Goal: Task Accomplishment & Management: Use online tool/utility

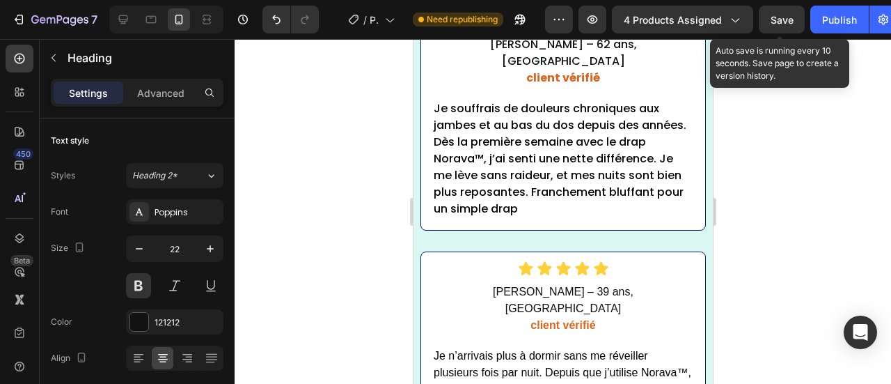
scroll to position [8441, 0]
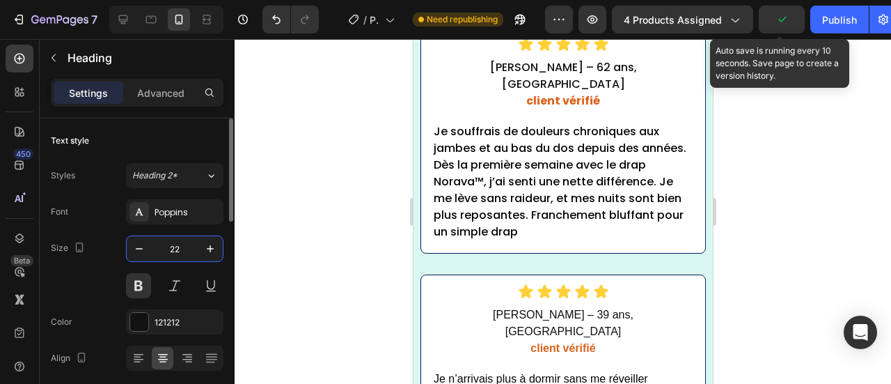
click at [178, 248] on input "22" at bounding box center [175, 248] width 46 height 25
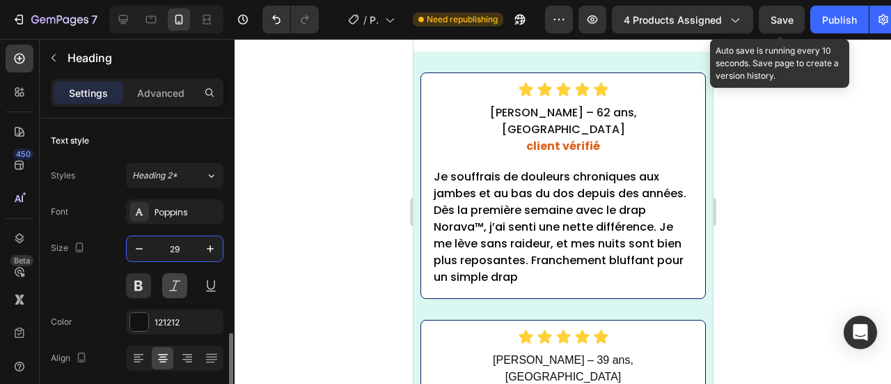
scroll to position [161, 0]
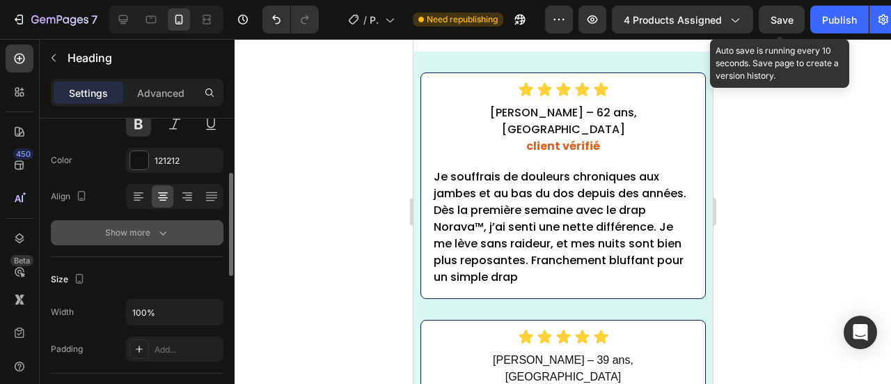
type input "29"
click at [138, 230] on div "Show more" at bounding box center [137, 233] width 65 height 14
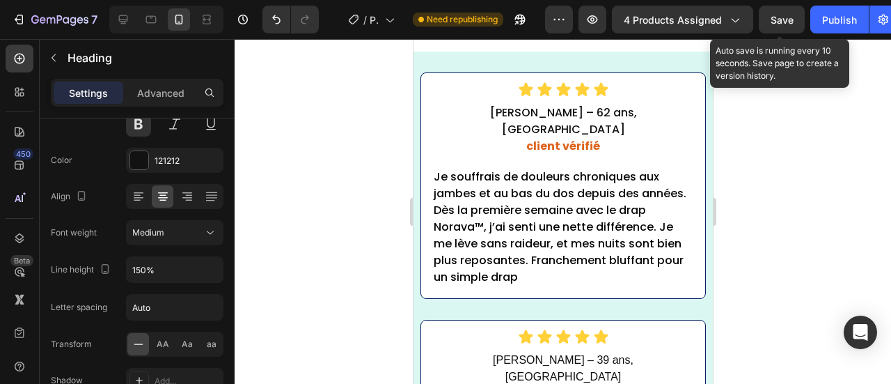
drag, startPoint x: 653, startPoint y: 281, endPoint x: 632, endPoint y: 251, distance: 36.5
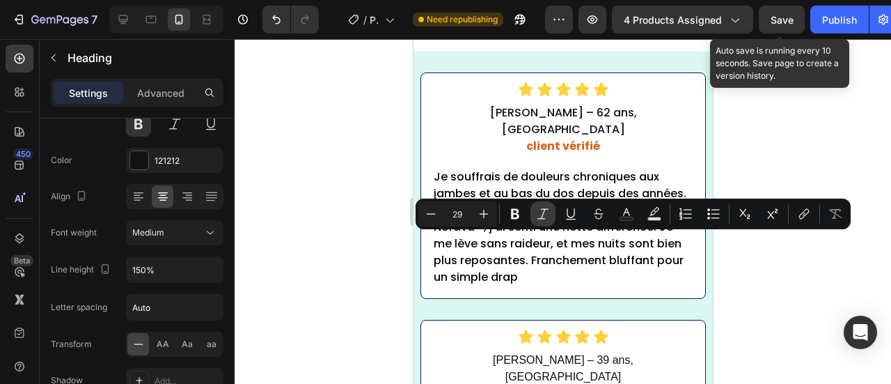
click at [544, 213] on icon "Editor contextual toolbar" at bounding box center [543, 214] width 14 height 14
click at [629, 214] on icon "Editor contextual toolbar" at bounding box center [626, 214] width 14 height 14
type input "121212"
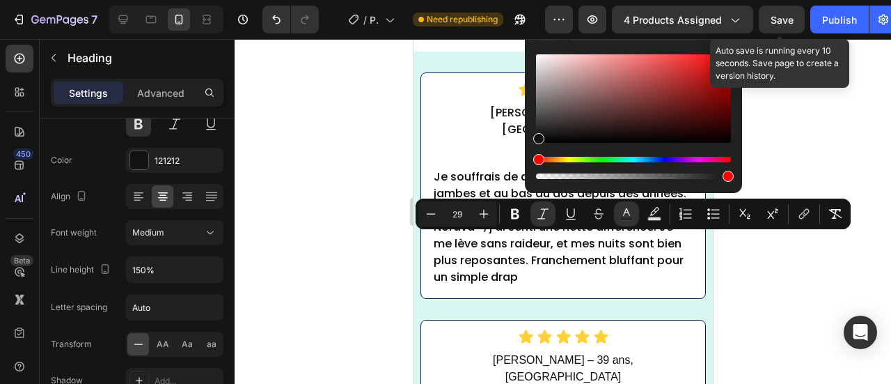
click at [349, 77] on div at bounding box center [563, 211] width 656 height 345
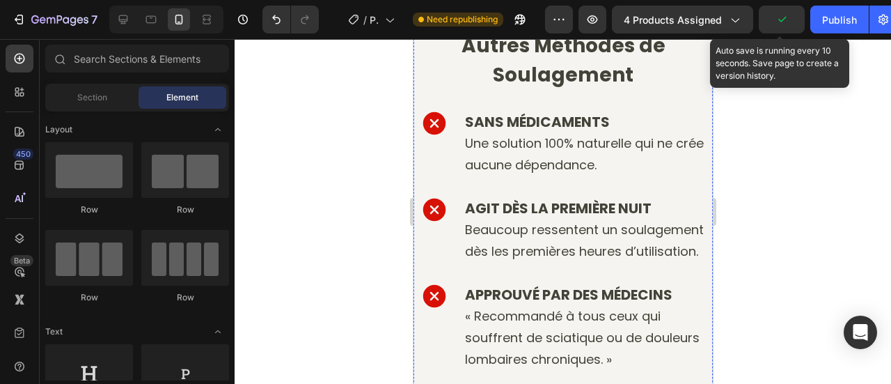
scroll to position [5796, 0]
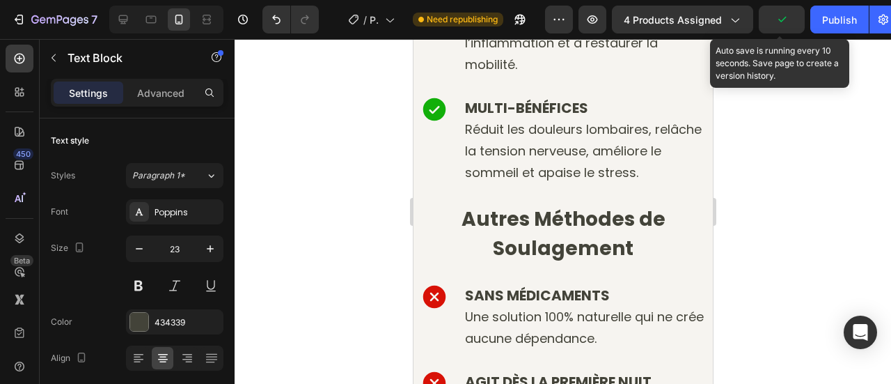
drag, startPoint x: 618, startPoint y: 212, endPoint x: 667, endPoint y: 239, distance: 55.4
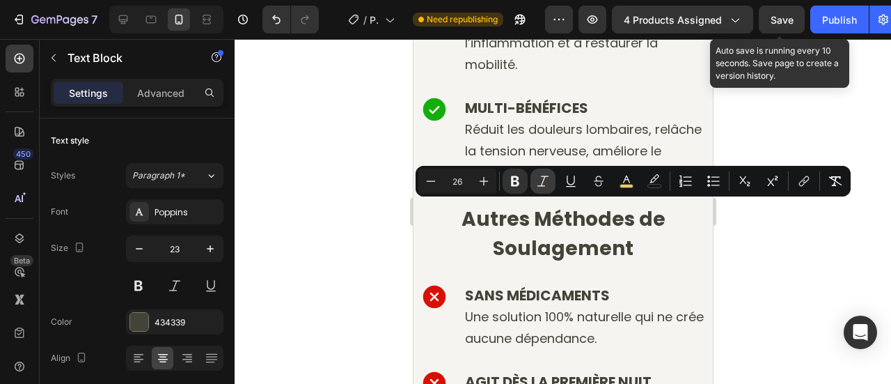
click at [543, 177] on icon "Editor contextual toolbar" at bounding box center [543, 181] width 14 height 14
click at [547, 177] on icon "Editor contextual toolbar" at bounding box center [543, 181] width 14 height 14
click at [651, 182] on icon "Editor contextual toolbar" at bounding box center [654, 178] width 10 height 8
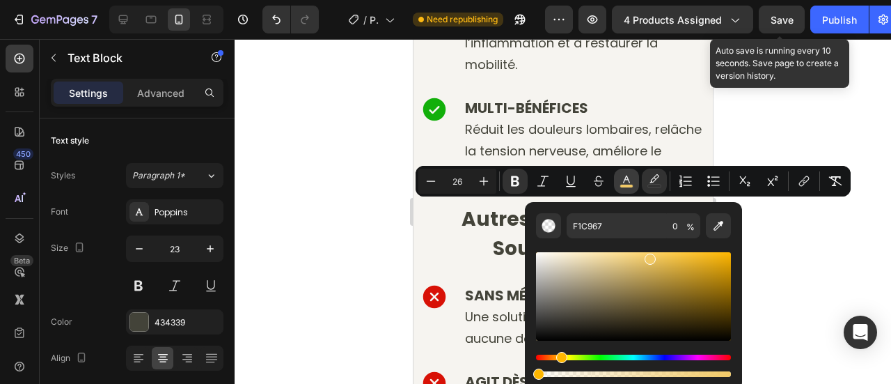
click at [632, 180] on icon "Editor contextual toolbar" at bounding box center [626, 181] width 14 height 14
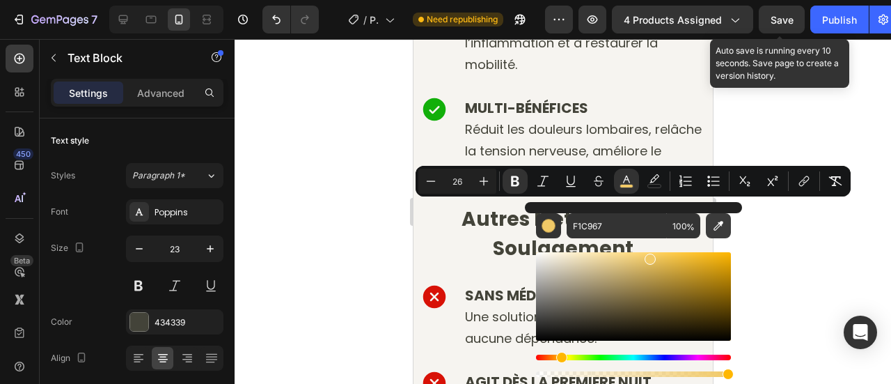
click at [708, 224] on button "Editor contextual toolbar" at bounding box center [718, 225] width 25 height 25
type input "434339"
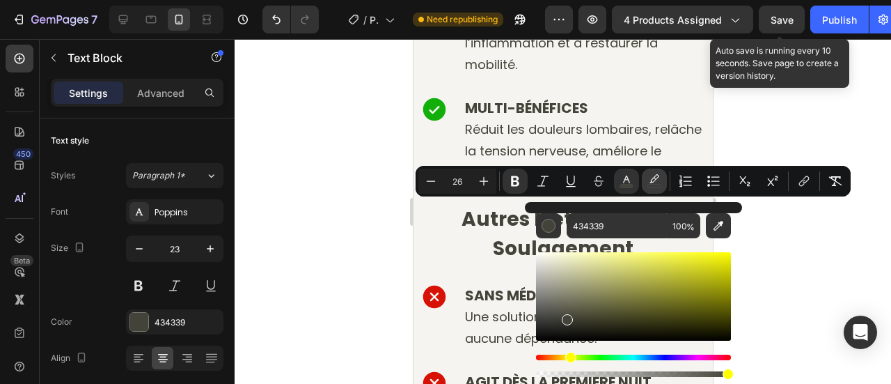
click at [656, 182] on icon "Editor contextual toolbar" at bounding box center [654, 181] width 14 height 14
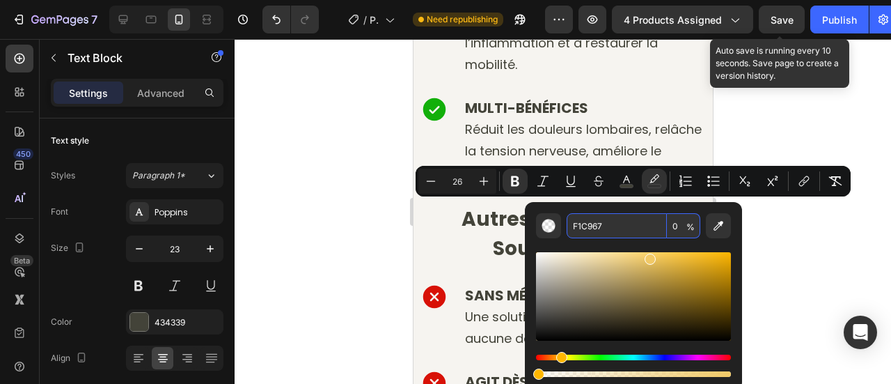
click at [674, 226] on input "0" at bounding box center [683, 225] width 33 height 25
type input "100"
click at [541, 181] on icon "Editor contextual toolbar" at bounding box center [543, 181] width 14 height 14
click at [329, 199] on div at bounding box center [563, 211] width 656 height 345
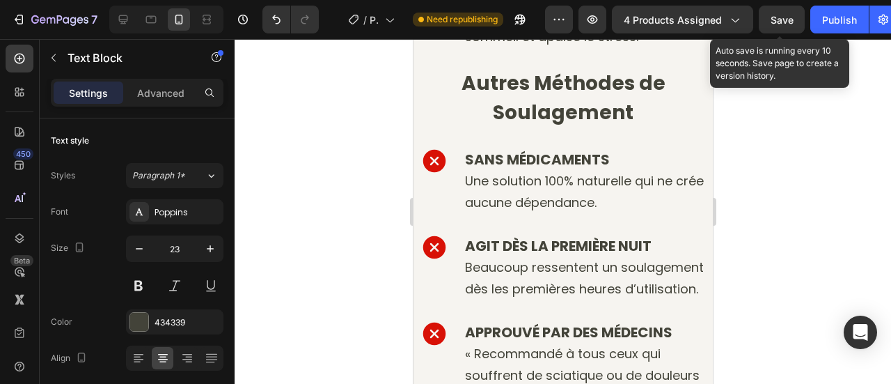
click at [267, 139] on div at bounding box center [563, 211] width 656 height 345
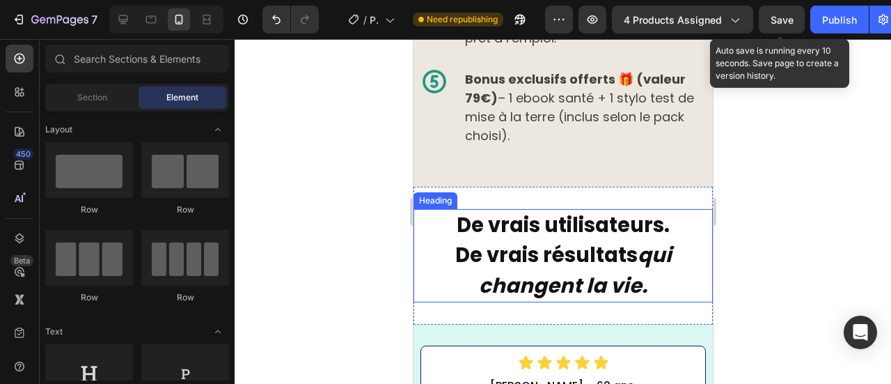
scroll to position [8930, 0]
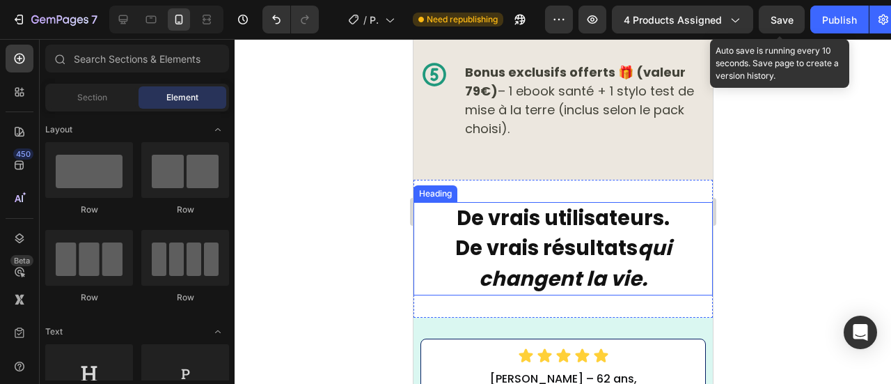
click at [635, 234] on icon "qui changent la vie." at bounding box center [574, 263] width 193 height 58
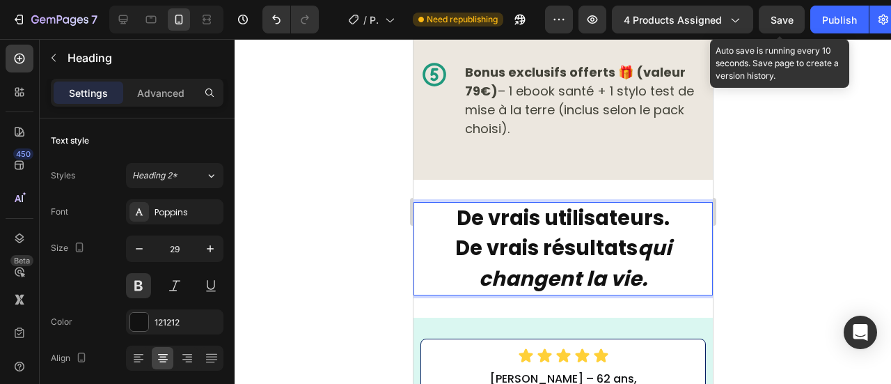
click at [638, 234] on icon "qui changent la vie." at bounding box center [574, 263] width 193 height 58
drag, startPoint x: 638, startPoint y: 218, endPoint x: 658, endPoint y: 254, distance: 41.4
click at [658, 254] on p "De vrais utilisateurs. De vrais résultats qui changent la vie." at bounding box center [562, 248] width 297 height 91
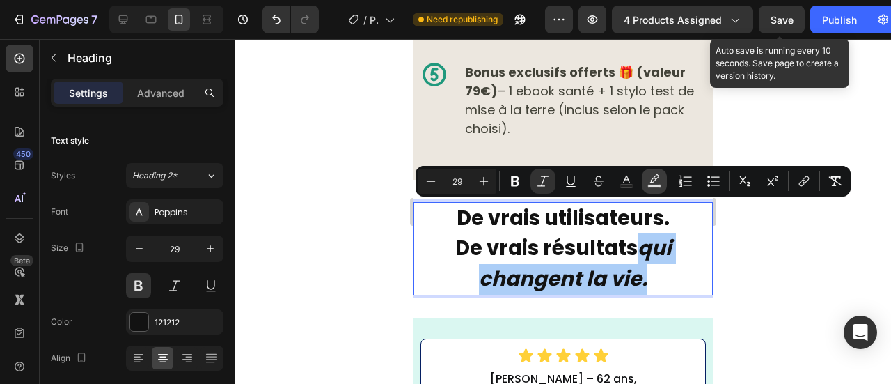
click at [654, 184] on rect "Editor contextual toolbar" at bounding box center [654, 185] width 13 height 3
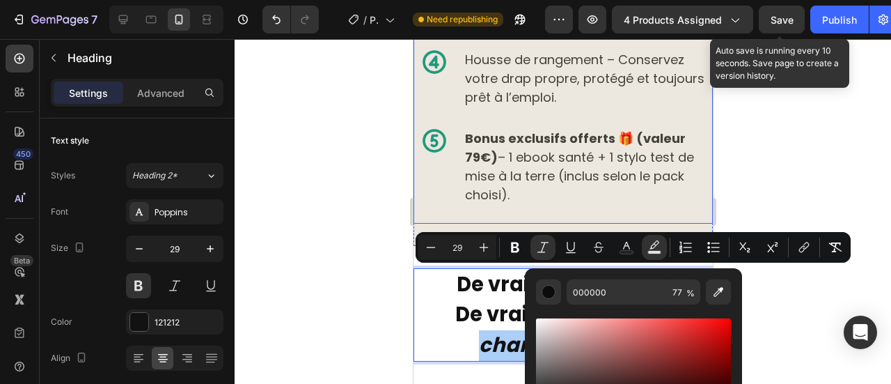
scroll to position [8862, 0]
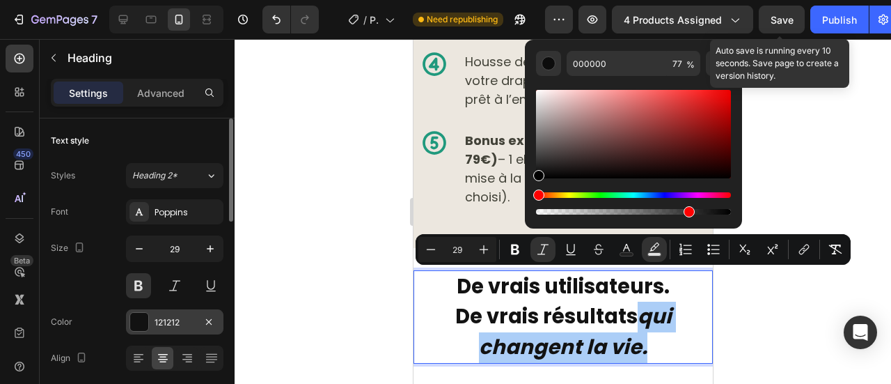
click at [180, 316] on div "121212" at bounding box center [175, 322] width 40 height 13
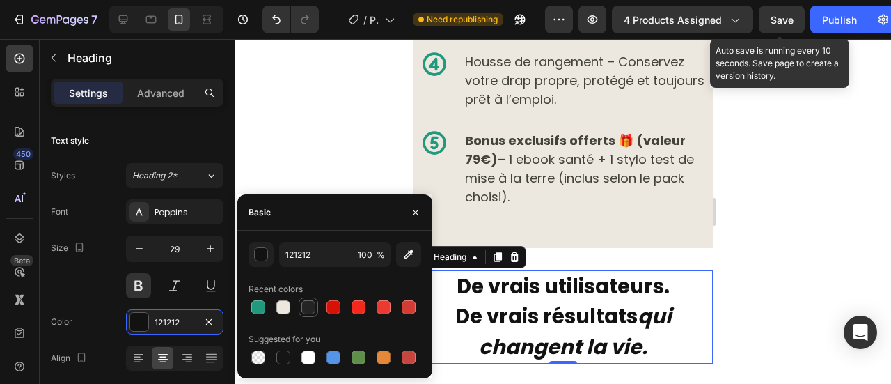
drag, startPoint x: 308, startPoint y: 310, endPoint x: 129, endPoint y: 120, distance: 260.5
click at [308, 310] on div at bounding box center [308, 307] width 14 height 14
click at [316, 93] on div at bounding box center [563, 211] width 656 height 345
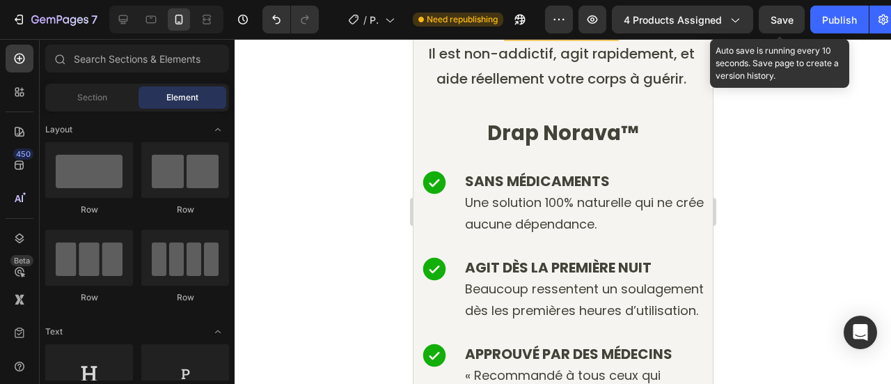
scroll to position [5820, 0]
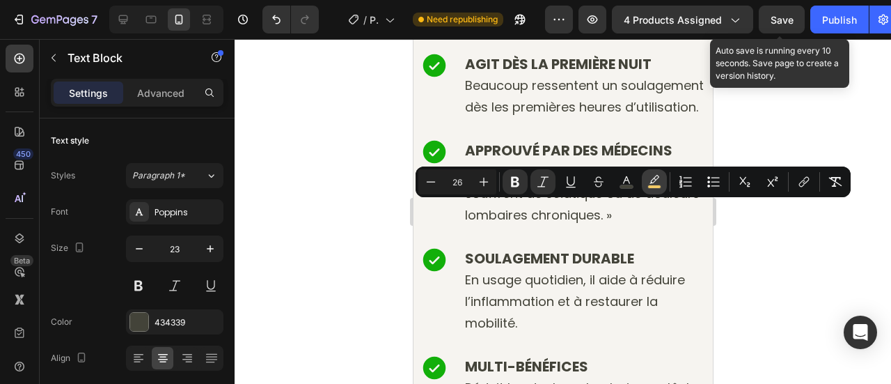
click at [654, 180] on icon "Editor contextual toolbar" at bounding box center [654, 182] width 14 height 14
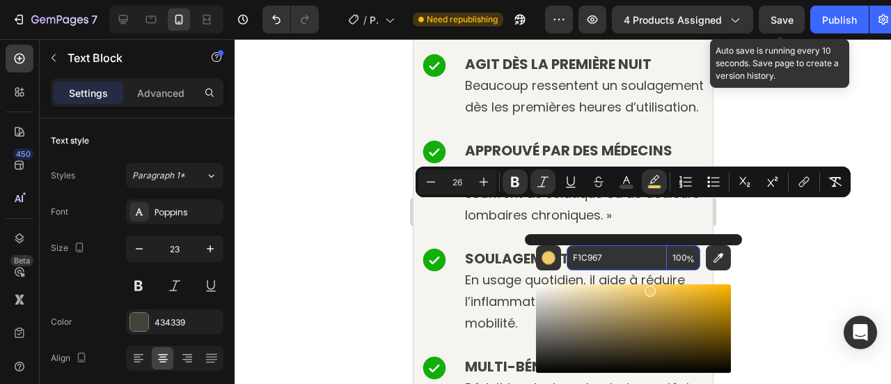
click at [631, 255] on input "F1C967" at bounding box center [617, 257] width 100 height 25
drag, startPoint x: 343, startPoint y: 264, endPoint x: 139, endPoint y: 197, distance: 215.5
click at [343, 264] on div at bounding box center [563, 211] width 656 height 345
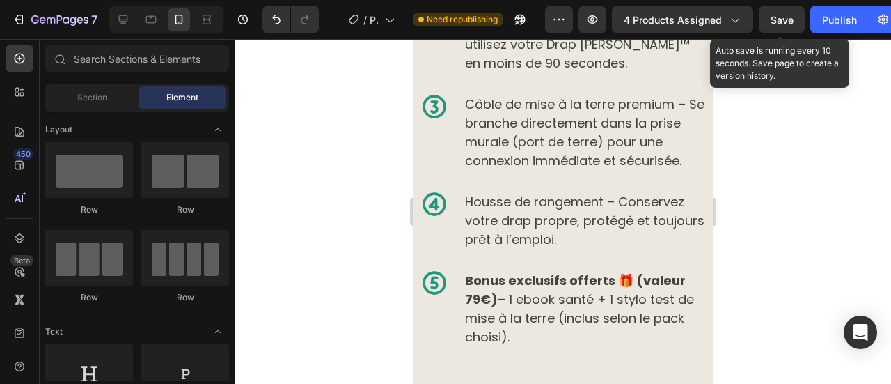
scroll to position [9001, 0]
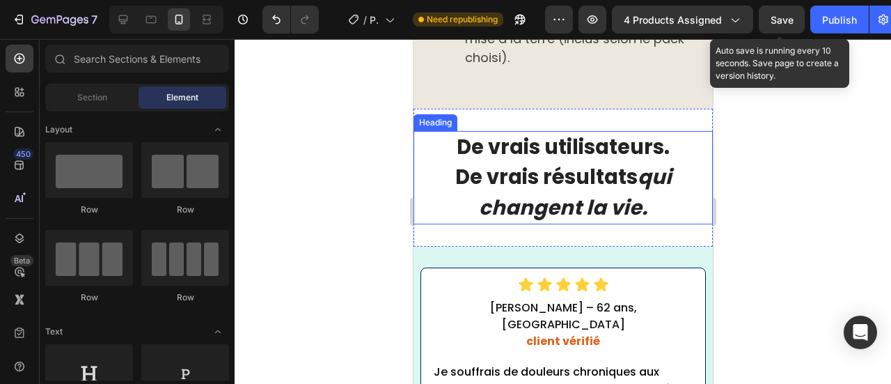
click at [632, 150] on h2 "De vrais utilisateurs. De vrais résultats qui changent la vie." at bounding box center [562, 178] width 299 height 94
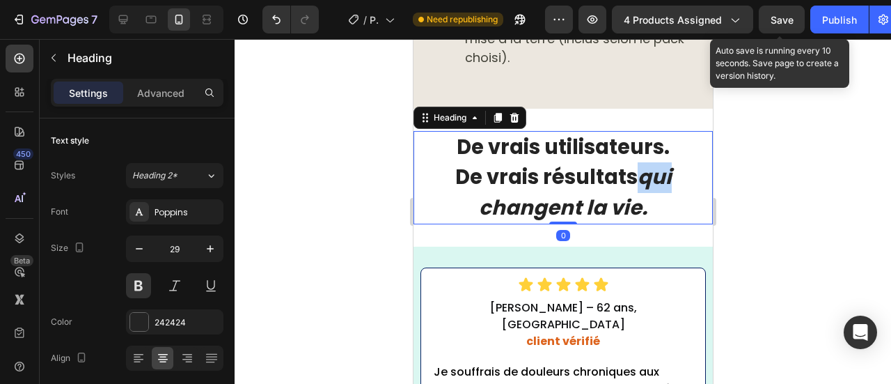
click at [633, 163] on icon "qui changent la vie." at bounding box center [574, 192] width 193 height 58
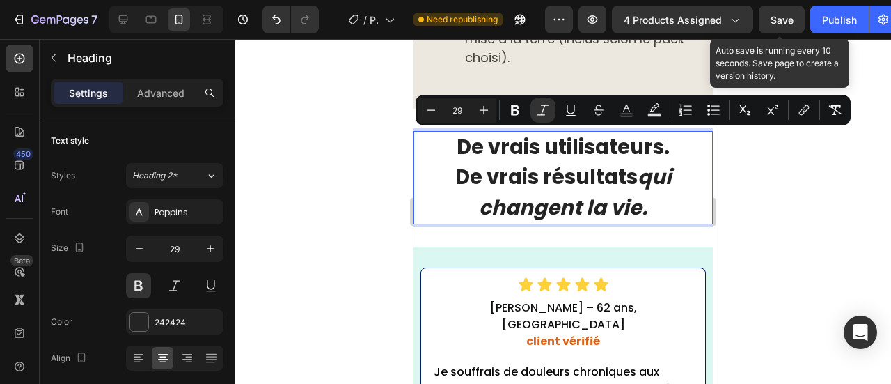
click at [650, 177] on p "De vrais utilisateurs. De vrais résultats qui changent la vie." at bounding box center [562, 177] width 297 height 91
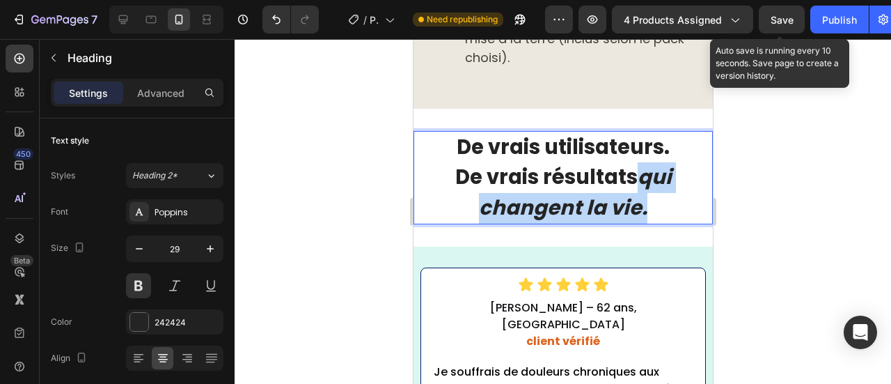
drag, startPoint x: 650, startPoint y: 177, endPoint x: 637, endPoint y: 152, distance: 28.9
click at [637, 152] on p "De vrais utilisateurs. De vrais résultats qui changent la vie." at bounding box center [562, 177] width 297 height 91
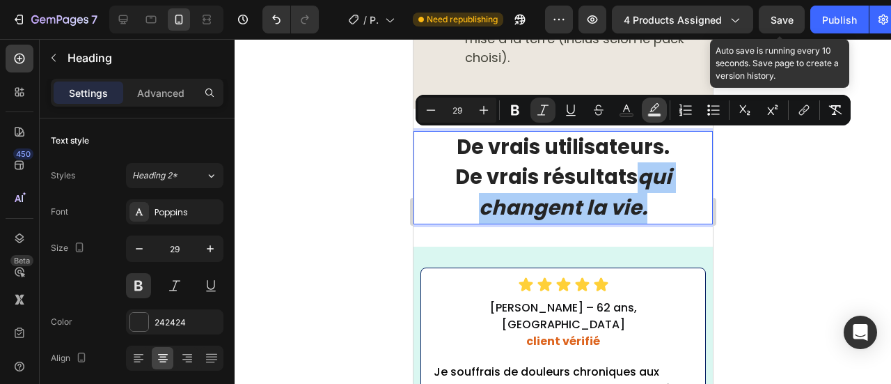
click at [653, 107] on icon "Editor contextual toolbar" at bounding box center [654, 107] width 10 height 8
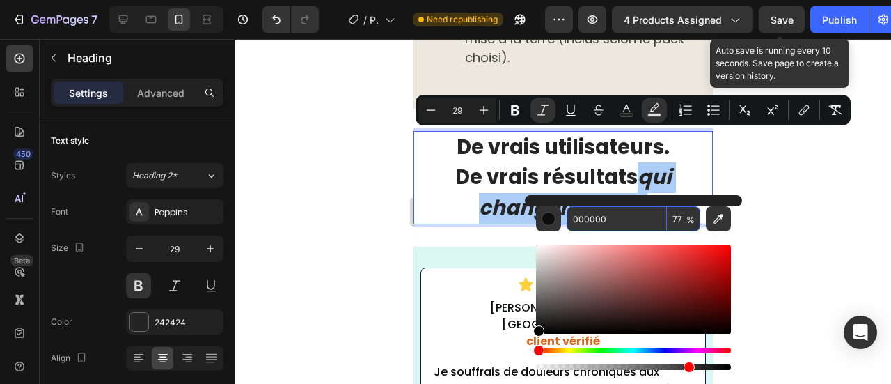
click at [594, 216] on input "000000" at bounding box center [617, 218] width 100 height 25
paste input "F1C967"
type input "F1C967"
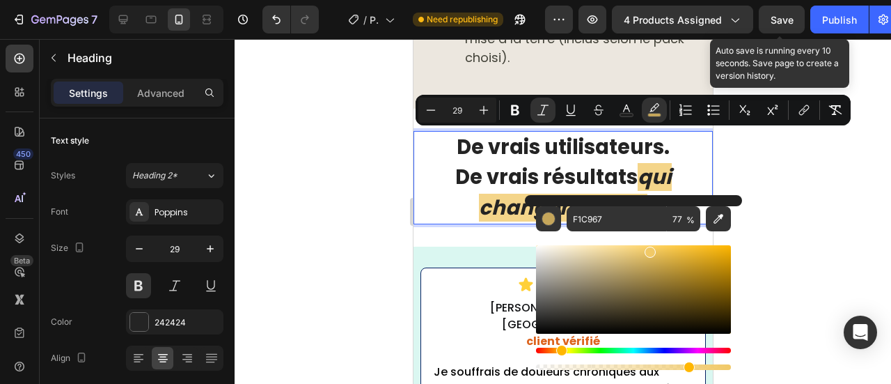
click at [351, 172] on div at bounding box center [563, 211] width 656 height 345
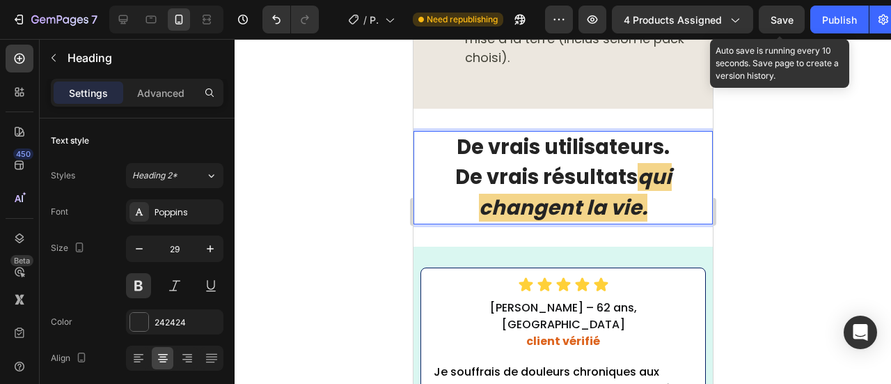
click at [638, 163] on icon "qui changent la vie." at bounding box center [574, 192] width 193 height 58
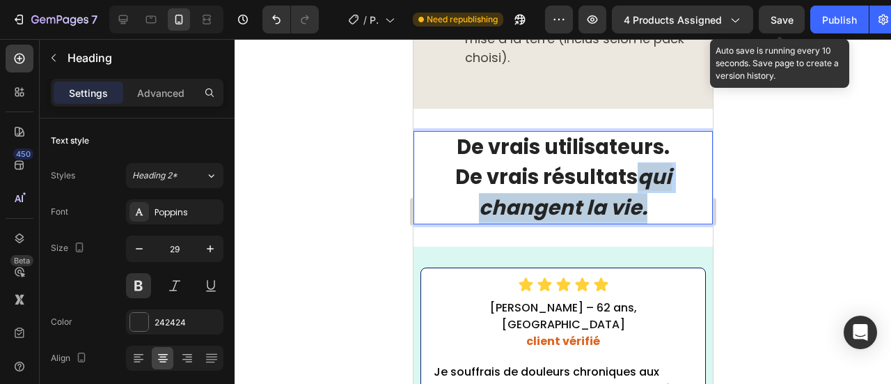
drag, startPoint x: 637, startPoint y: 145, endPoint x: 651, endPoint y: 169, distance: 27.8
click at [651, 169] on p "De vrais utilisateurs. De vrais résultats qui changent la vie." at bounding box center [562, 177] width 297 height 91
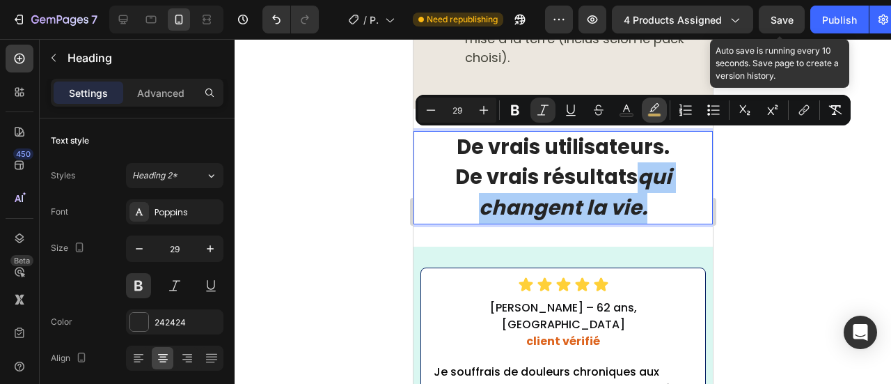
click at [656, 109] on icon "Editor contextual toolbar" at bounding box center [654, 110] width 14 height 14
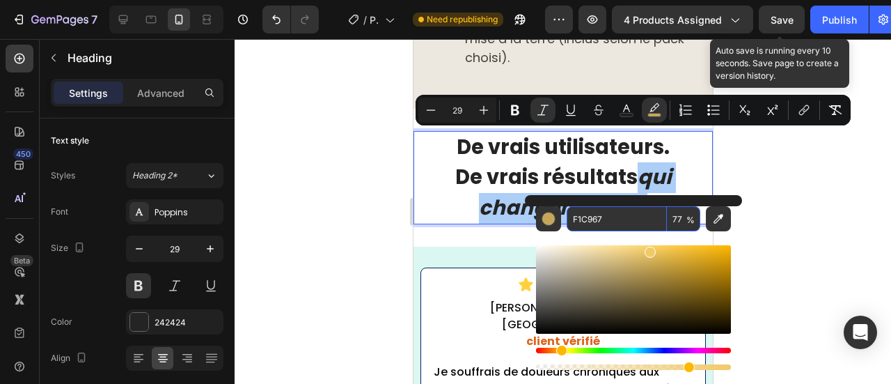
click at [677, 214] on input "77" at bounding box center [683, 218] width 33 height 25
type input "100"
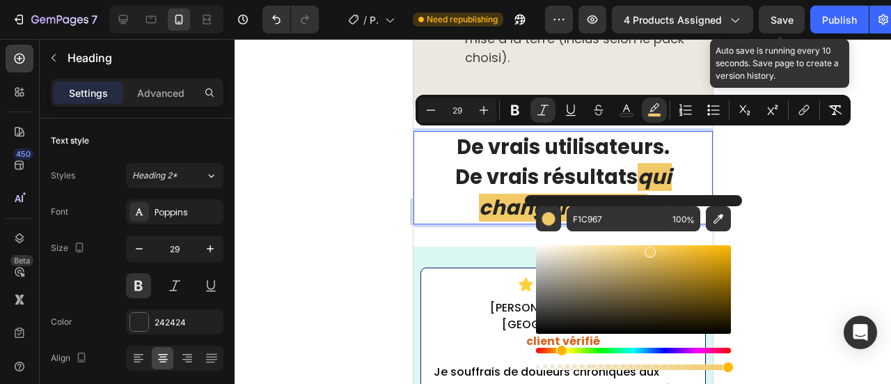
click at [363, 221] on div at bounding box center [563, 211] width 656 height 345
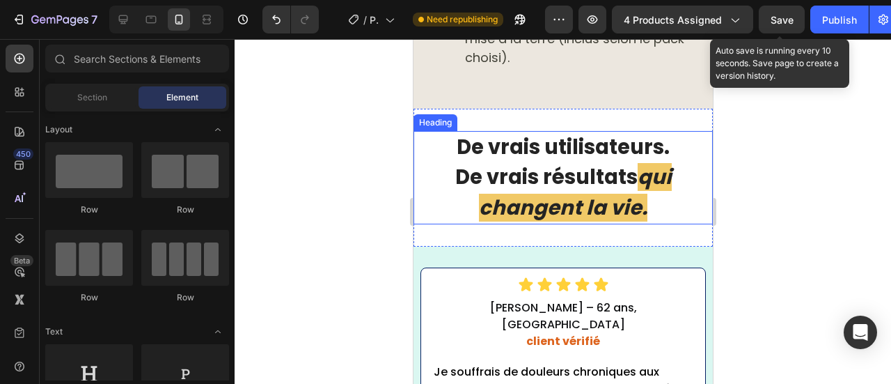
click at [544, 179] on icon "qui changent la vie." at bounding box center [574, 192] width 193 height 58
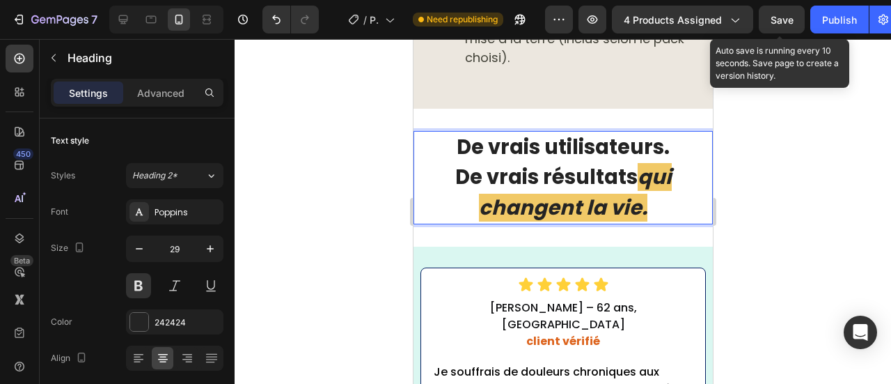
click at [545, 180] on icon "qui changent la vie." at bounding box center [574, 192] width 193 height 58
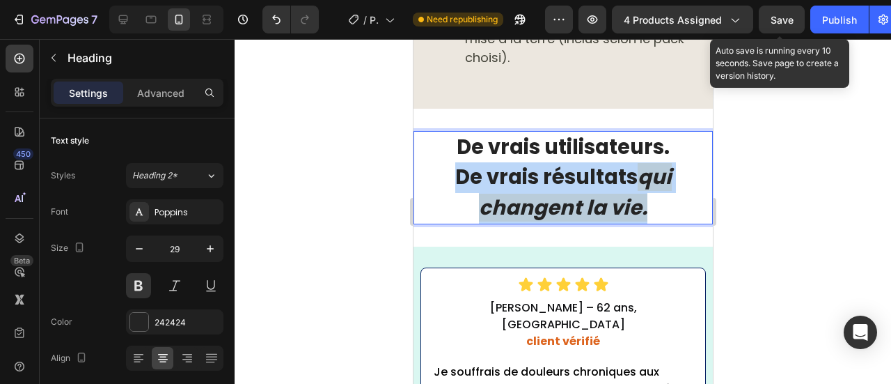
click at [545, 180] on icon "qui changent la vie." at bounding box center [574, 192] width 193 height 58
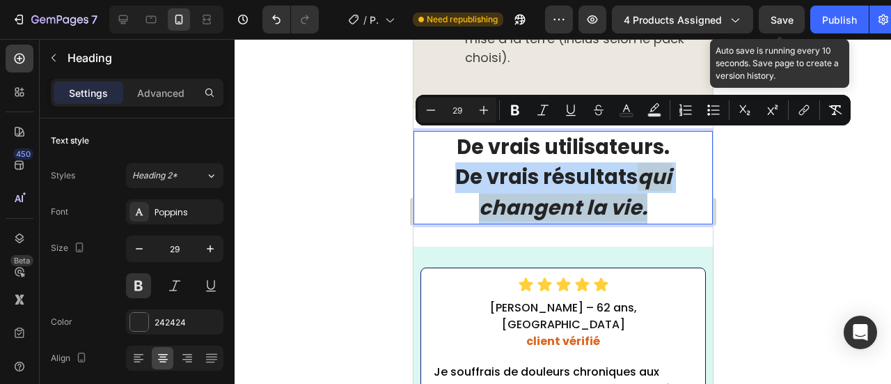
click at [554, 182] on icon "qui changent la vie." at bounding box center [574, 192] width 193 height 58
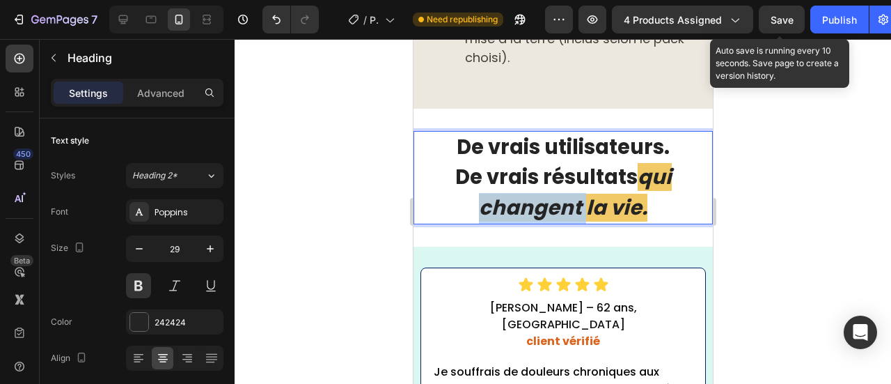
click at [554, 182] on icon "qui changent la vie." at bounding box center [574, 192] width 193 height 58
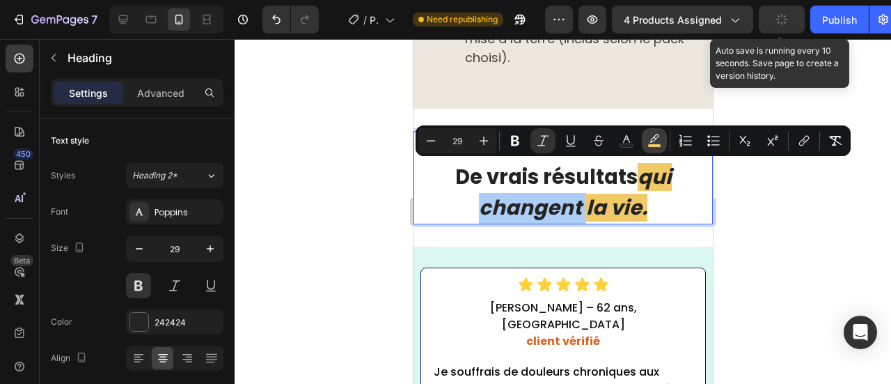
click at [662, 137] on button "color" at bounding box center [654, 140] width 25 height 25
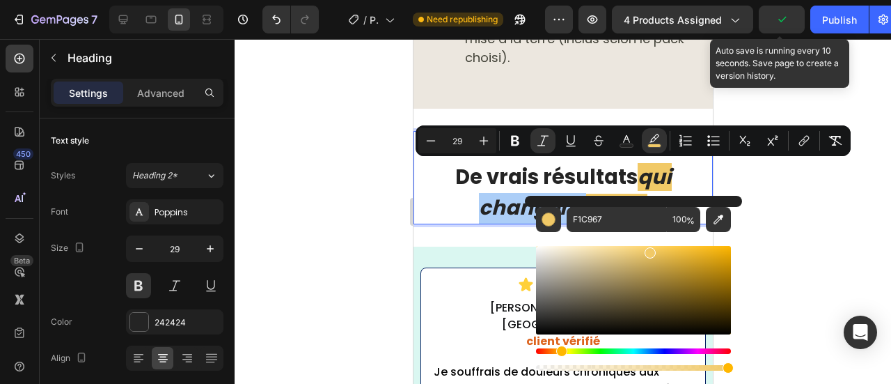
click at [323, 190] on div at bounding box center [563, 211] width 656 height 345
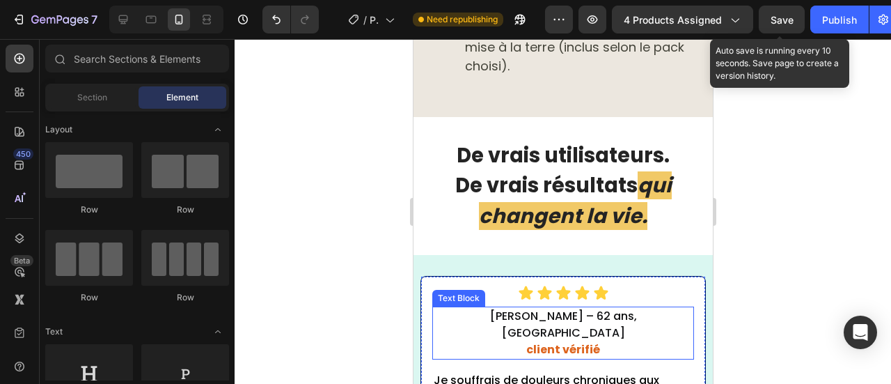
scroll to position [9040, 0]
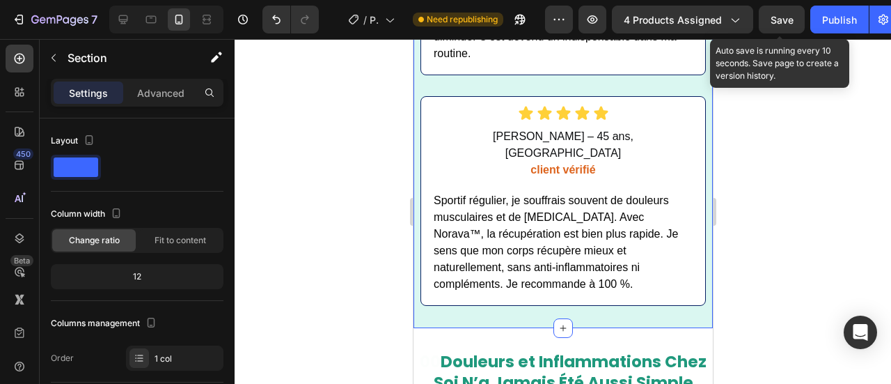
scroll to position [9460, 0]
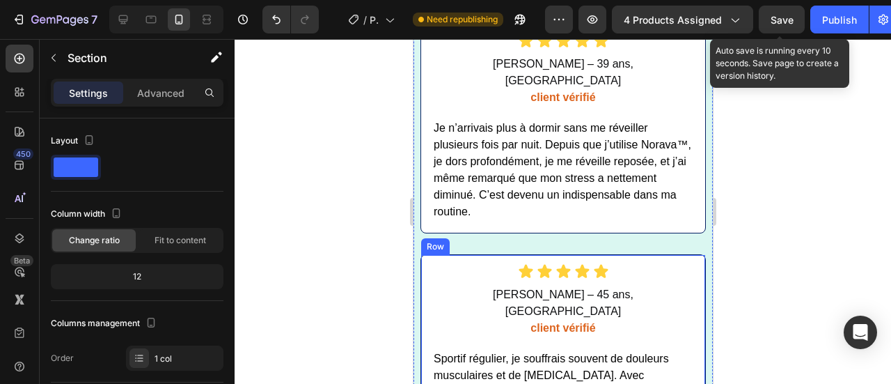
click at [473, 254] on div "Icon Icon Icon Icon Icon Icon List Luc R. – 45 ans, Paris client vérifié Text B…" at bounding box center [562, 358] width 285 height 209
click at [505, 237] on icon at bounding box center [506, 242] width 9 height 10
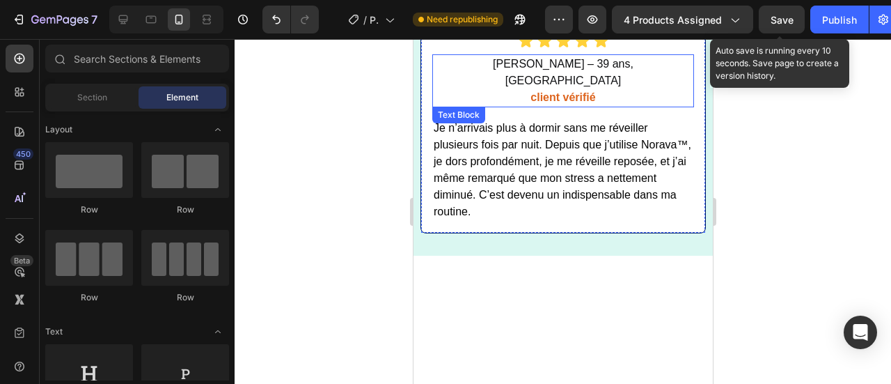
scroll to position [9268, 0]
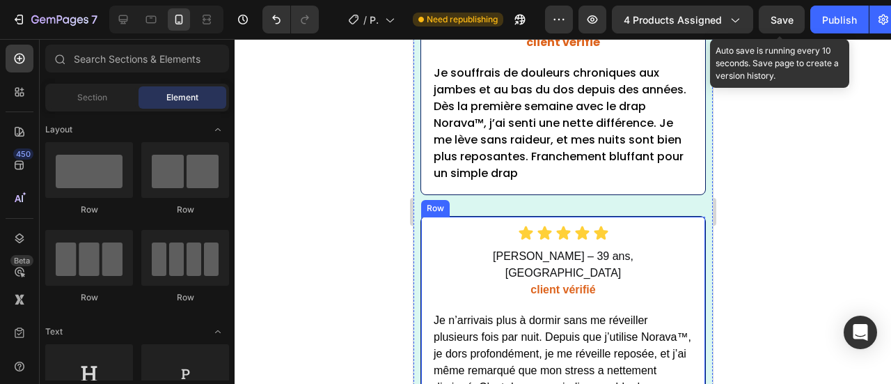
click at [464, 216] on div "Icon Icon Icon Icon Icon Icon List Sophie M. – 39 ans, Toulouse client vérifié …" at bounding box center [562, 320] width 285 height 209
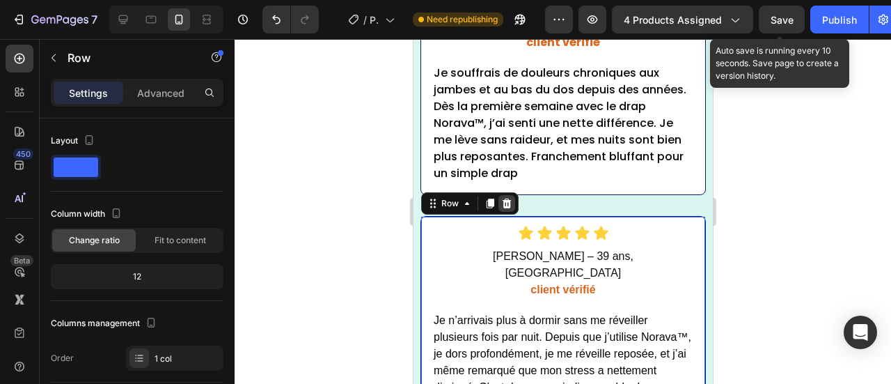
click at [511, 195] on div at bounding box center [506, 203] width 17 height 17
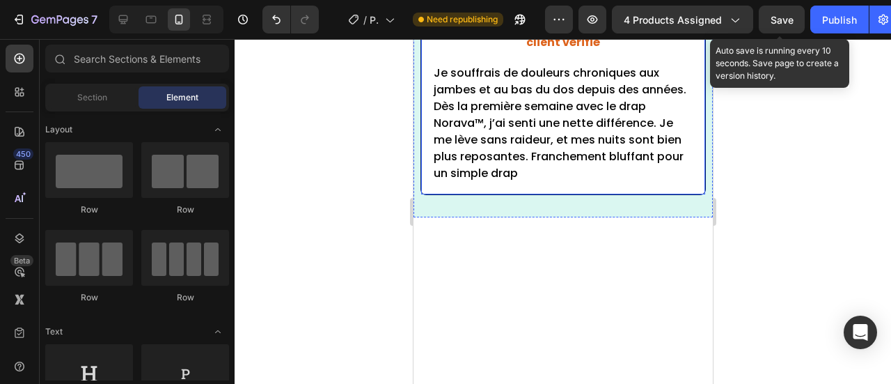
click at [448, 174] on div "Icon Icon Icon Icon Icon Icon List Jean D. – 62 ans, Lyon client vérifié Text B…" at bounding box center [562, 82] width 285 height 226
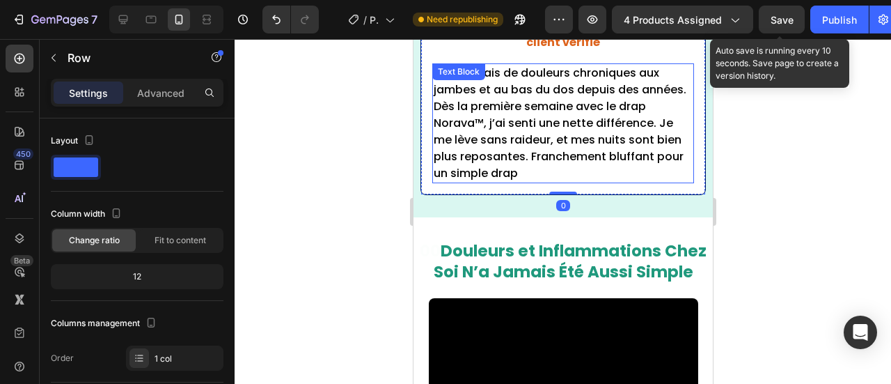
scroll to position [9052, 0]
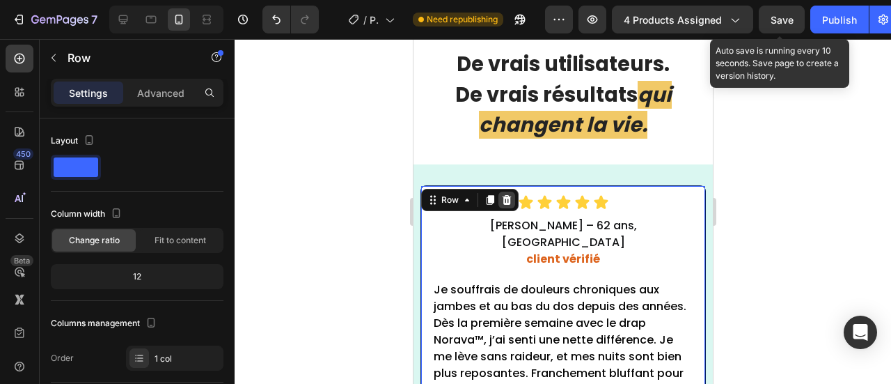
click at [507, 194] on icon at bounding box center [505, 199] width 11 height 11
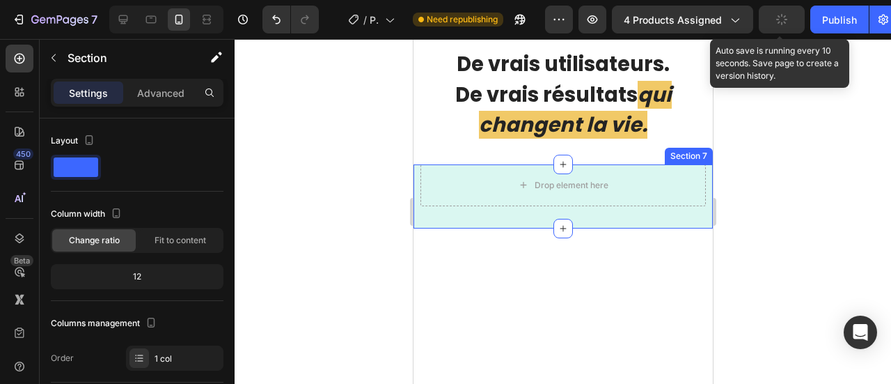
click at [463, 215] on div "Drop element here Section 7" at bounding box center [562, 196] width 299 height 64
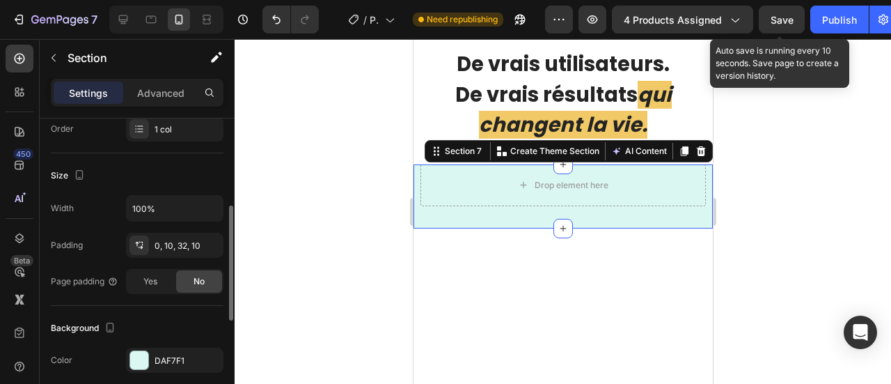
scroll to position [231, 0]
click at [207, 352] on icon "button" at bounding box center [208, 357] width 11 height 11
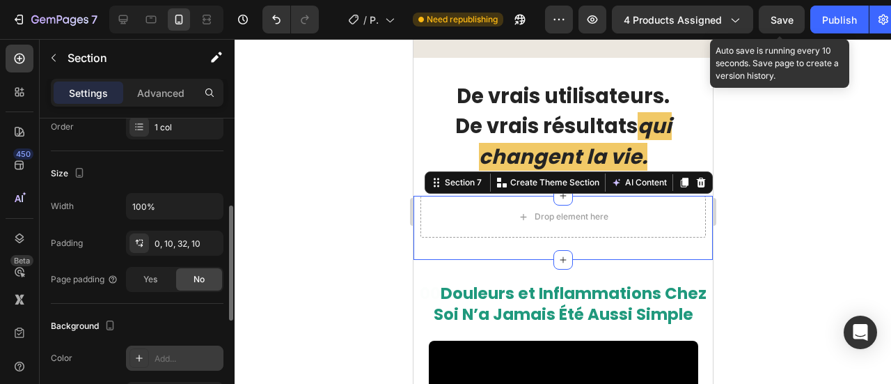
scroll to position [8972, 0]
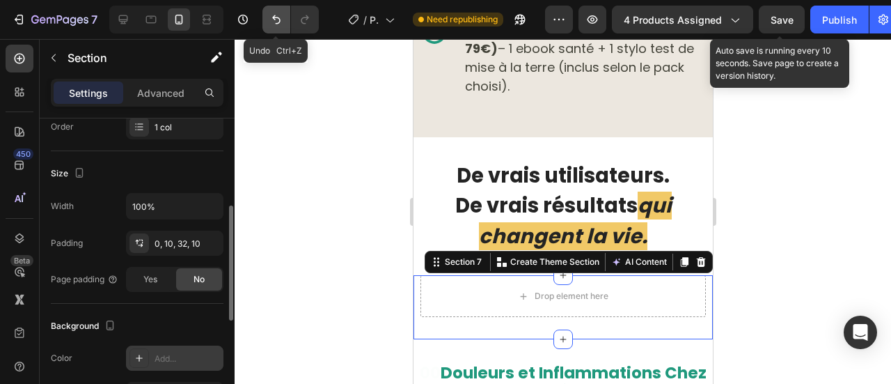
click at [280, 23] on icon "Undo/Redo" at bounding box center [276, 20] width 14 height 14
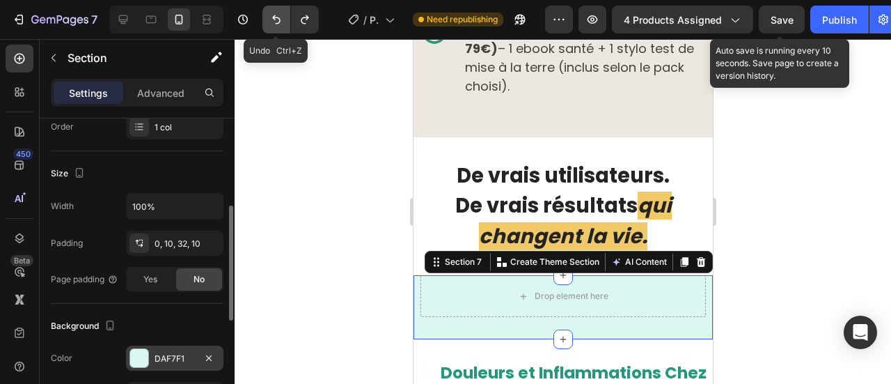
click at [280, 23] on icon "Undo/Redo" at bounding box center [276, 20] width 14 height 14
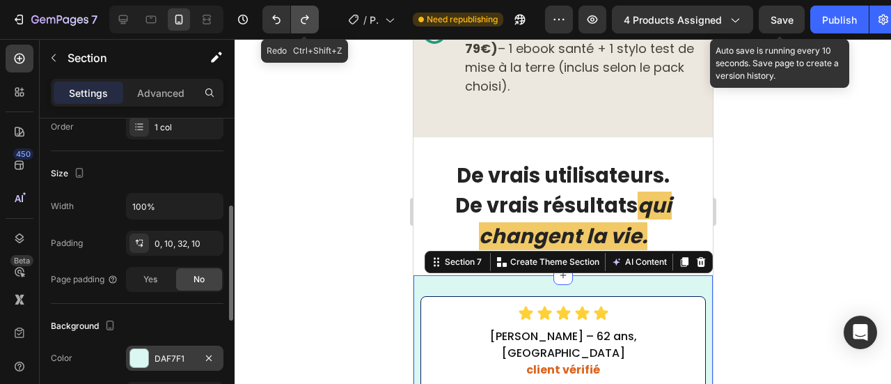
click at [300, 22] on icon "Undo/Redo" at bounding box center [305, 20] width 14 height 14
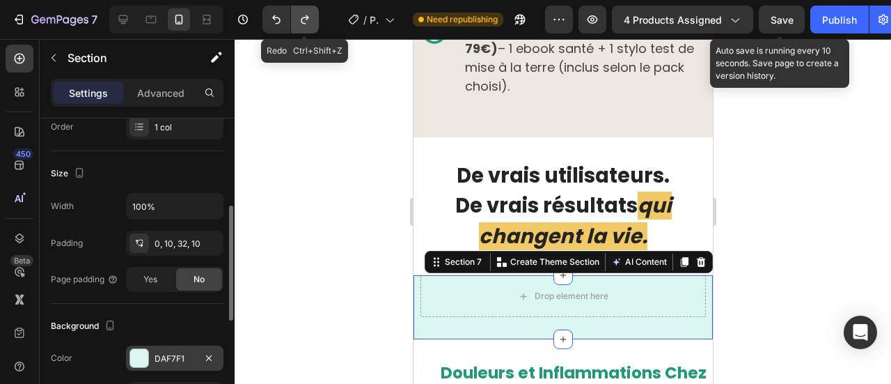
click at [300, 22] on icon "Undo/Redo" at bounding box center [305, 20] width 14 height 14
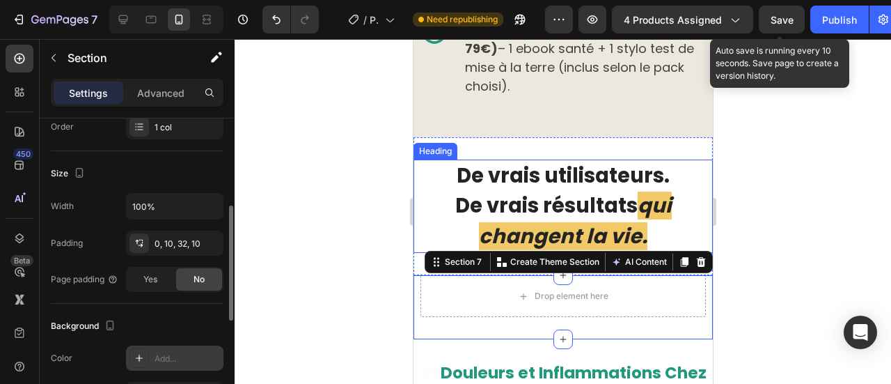
click at [489, 159] on h2 "De vrais utilisateurs. De vrais résultats qui changent la vie." at bounding box center [562, 206] width 299 height 94
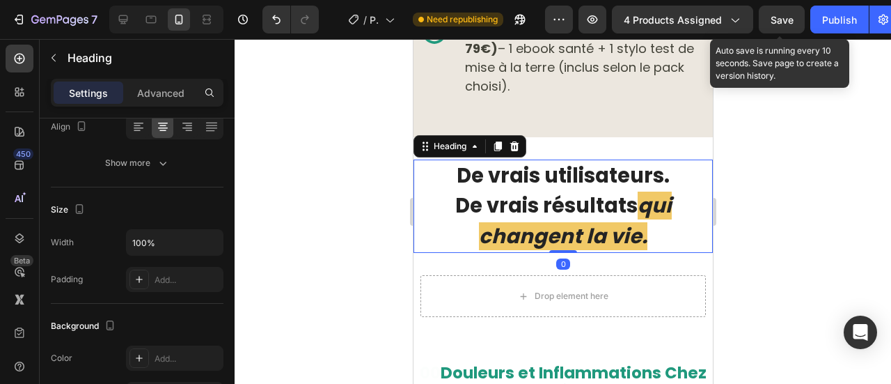
scroll to position [0, 0]
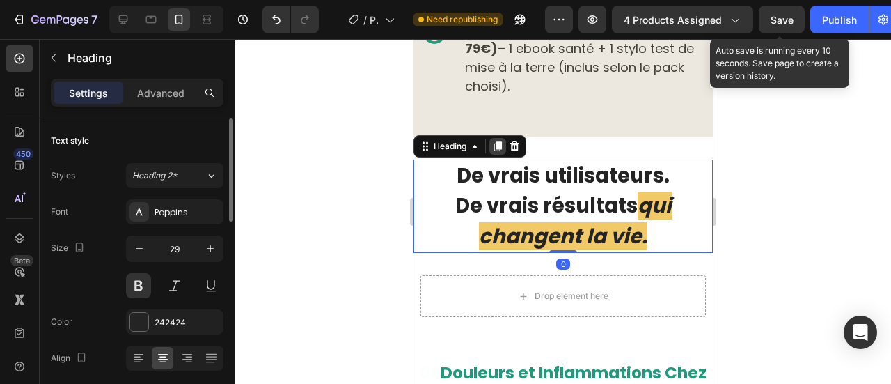
click at [501, 141] on icon at bounding box center [497, 146] width 8 height 10
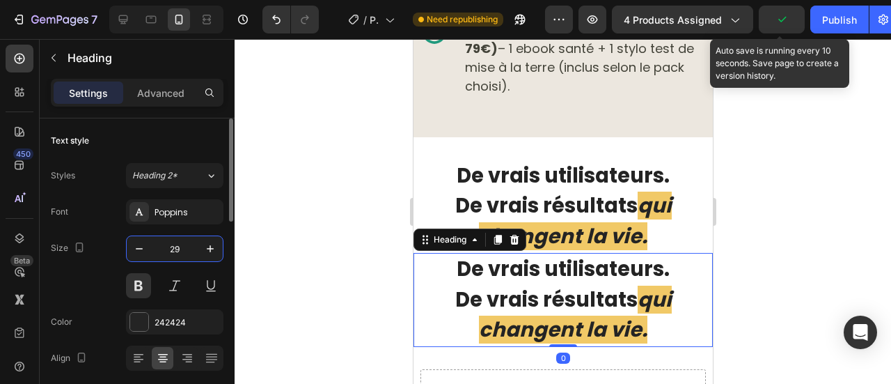
click at [177, 251] on input "29" at bounding box center [175, 248] width 46 height 25
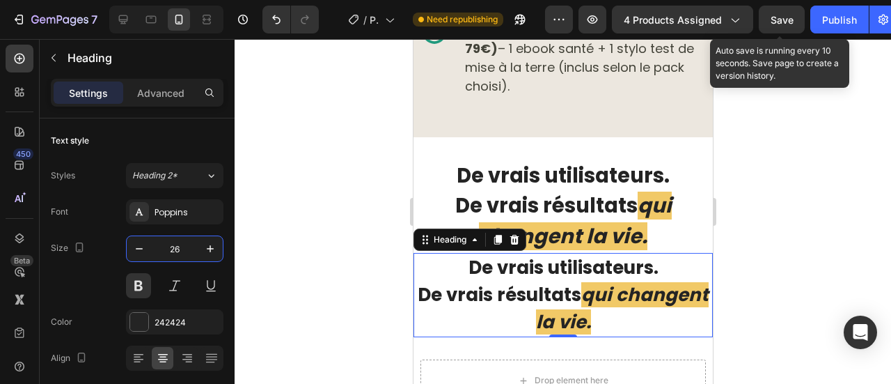
type input "26"
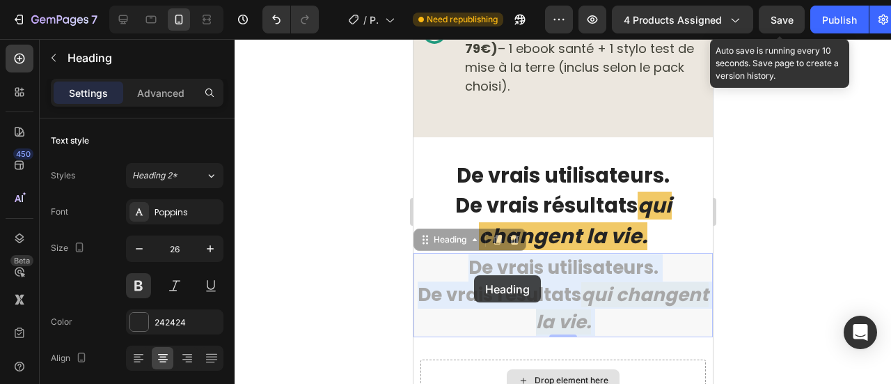
scroll to position [8989, 0]
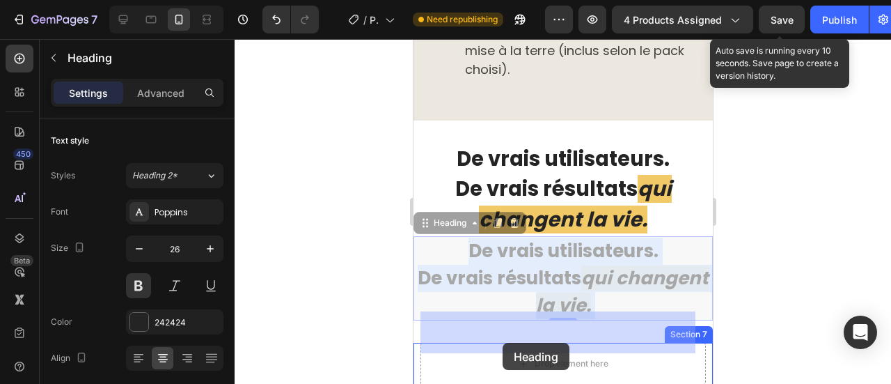
drag, startPoint x: 473, startPoint y: 275, endPoint x: 503, endPoint y: 342, distance: 73.8
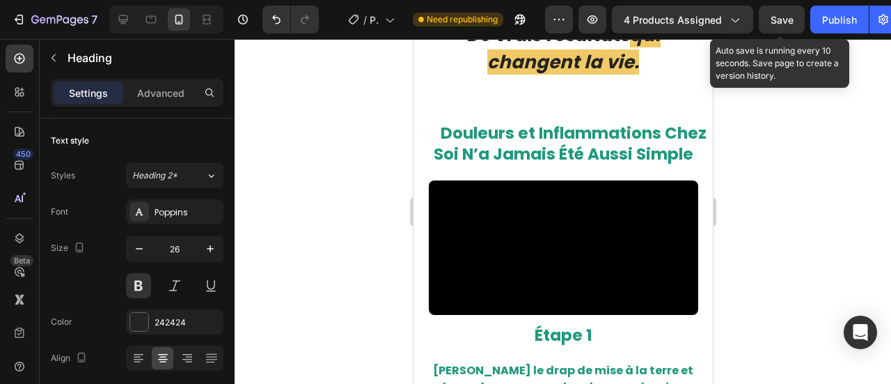
scroll to position [9098, 0]
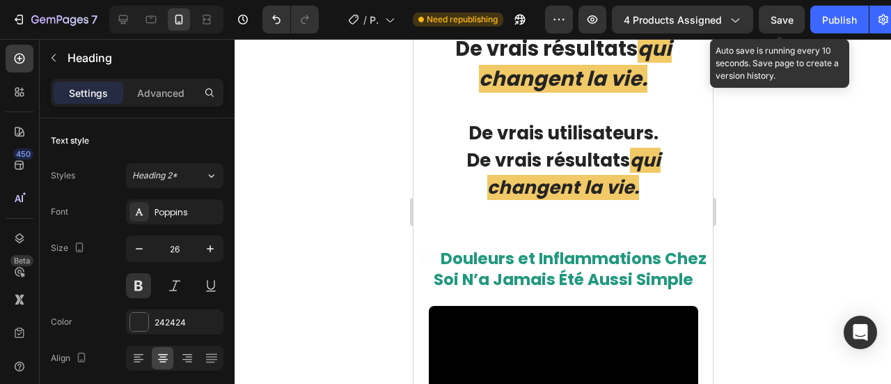
click at [461, 176] on h2 "De vrais utilisateurs. De vrais résultats qui changent la vie." at bounding box center [562, 160] width 285 height 84
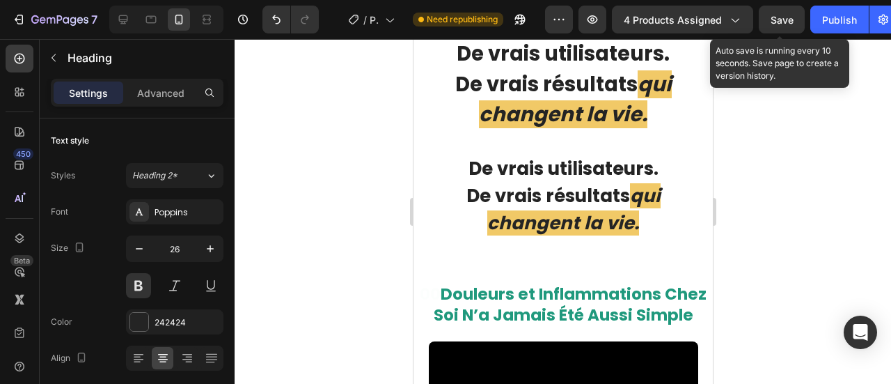
click at [506, 191] on p "De vrais utilisateurs. De vrais résultats qui changent la vie." at bounding box center [562, 195] width 283 height 81
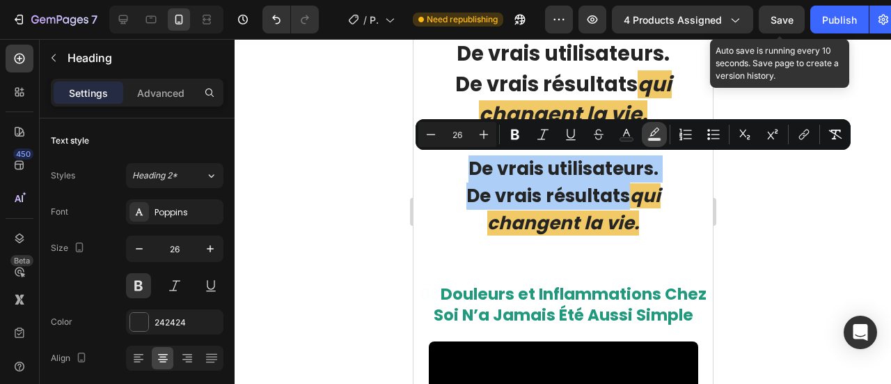
click at [651, 136] on icon "Editor contextual toolbar" at bounding box center [654, 131] width 10 height 8
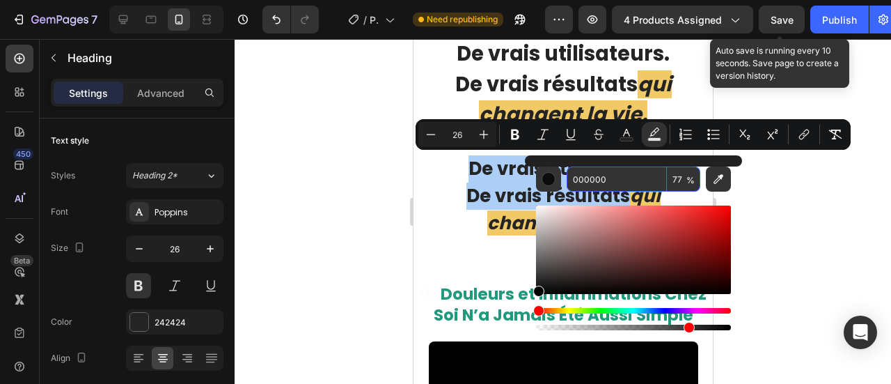
click at [602, 186] on input "000000" at bounding box center [617, 178] width 100 height 25
type input "000000"
click at [312, 207] on div at bounding box center [563, 211] width 656 height 345
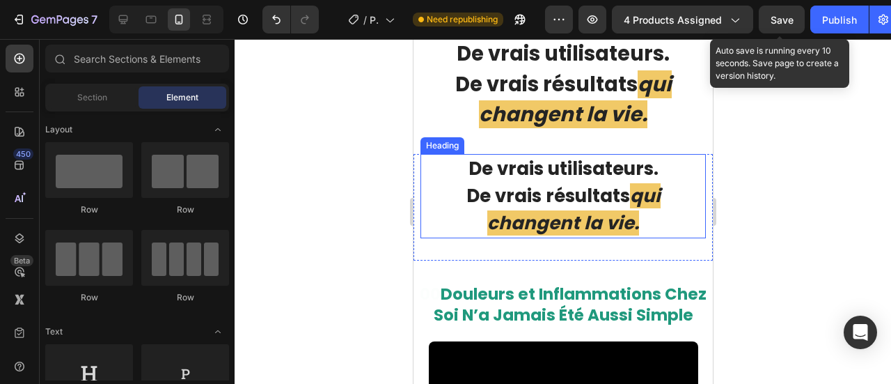
click at [618, 198] on p "De vrais utilisateurs. De vrais résultats qui changent la vie." at bounding box center [562, 195] width 283 height 81
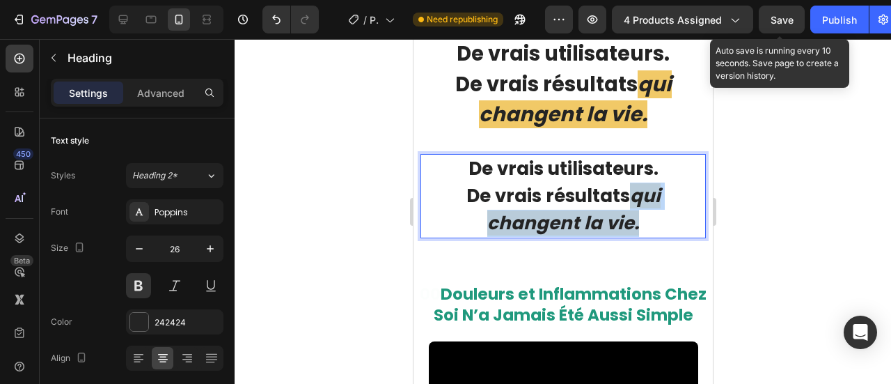
drag, startPoint x: 623, startPoint y: 198, endPoint x: 638, endPoint y: 219, distance: 25.5
click at [638, 219] on p "De vrais utilisateurs. De vrais résultats qui changent la vie." at bounding box center [562, 195] width 283 height 81
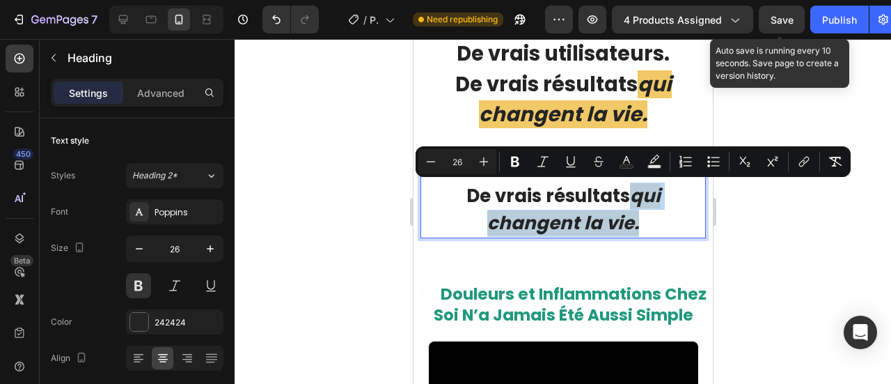
click at [617, 207] on p "De vrais utilisateurs. De vrais résultats qui changent la vie." at bounding box center [562, 195] width 283 height 81
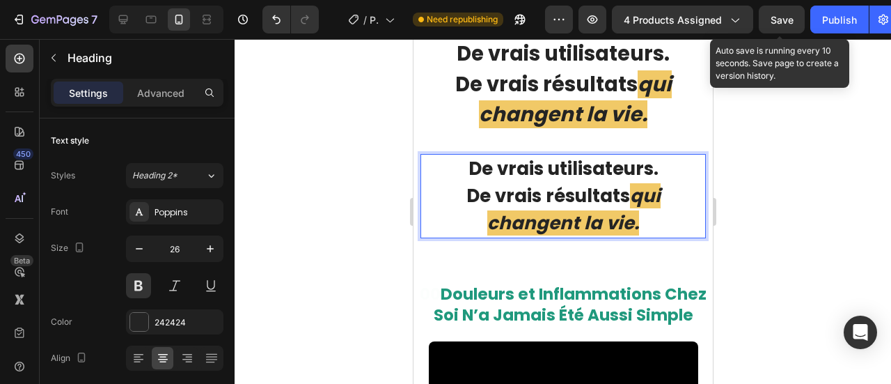
click at [628, 200] on icon "qui changent la vie." at bounding box center [573, 209] width 173 height 52
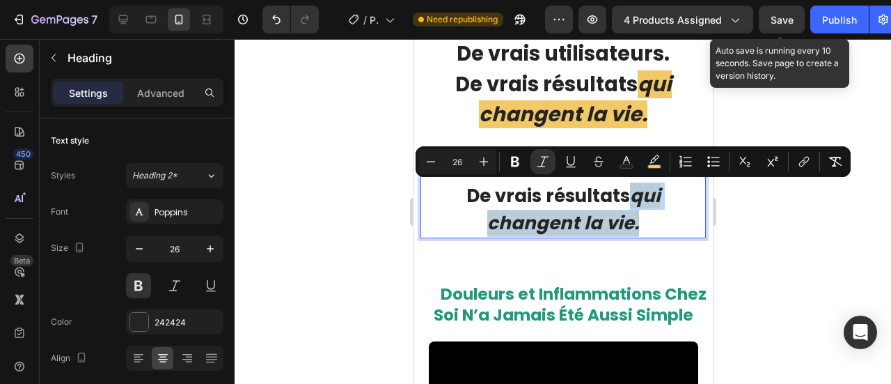
drag, startPoint x: 625, startPoint y: 200, endPoint x: 630, endPoint y: 220, distance: 20.8
click at [630, 220] on icon "qui changent la vie." at bounding box center [573, 209] width 173 height 52
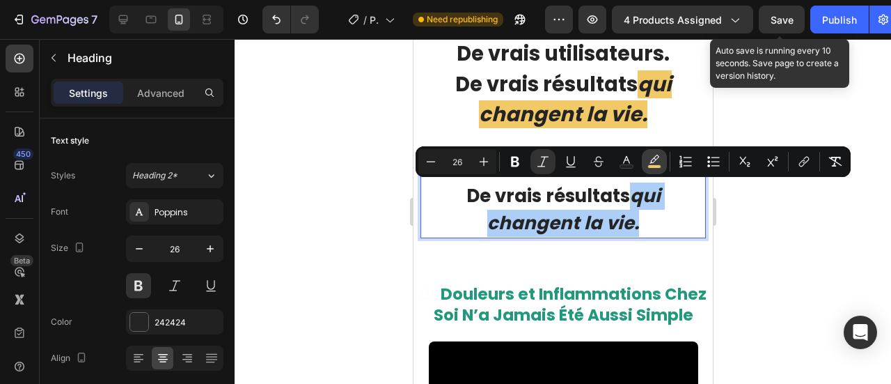
click at [661, 157] on button "color" at bounding box center [654, 161] width 25 height 25
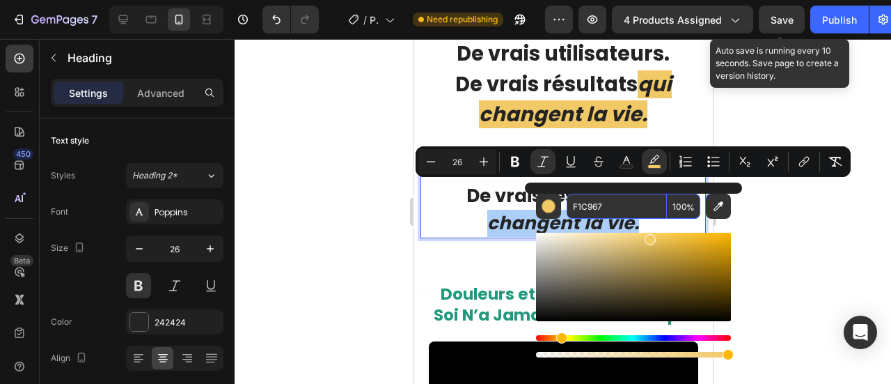
click at [610, 201] on input "F1C967" at bounding box center [617, 205] width 100 height 25
type input "F1C967"
click at [683, 207] on input "100" at bounding box center [683, 205] width 33 height 25
type input "0"
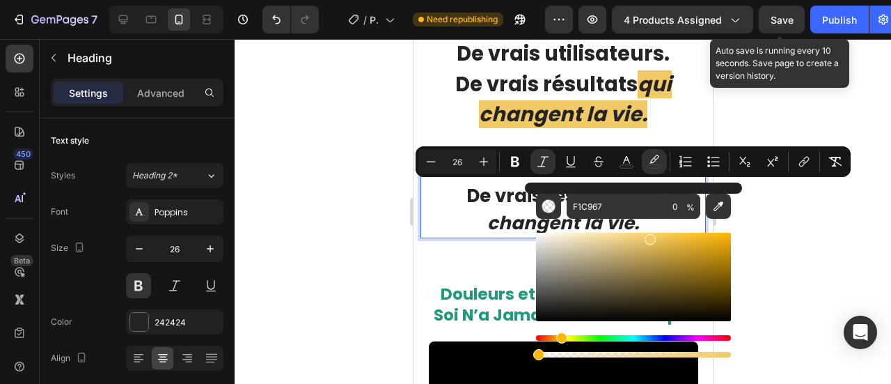
click at [323, 162] on div at bounding box center [563, 211] width 656 height 345
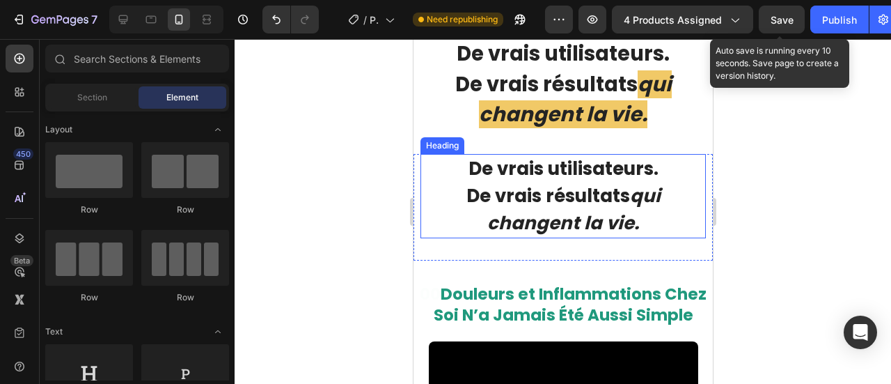
click at [546, 205] on p "De vrais utilisateurs. De vrais résultats qui changent la vie." at bounding box center [562, 195] width 283 height 81
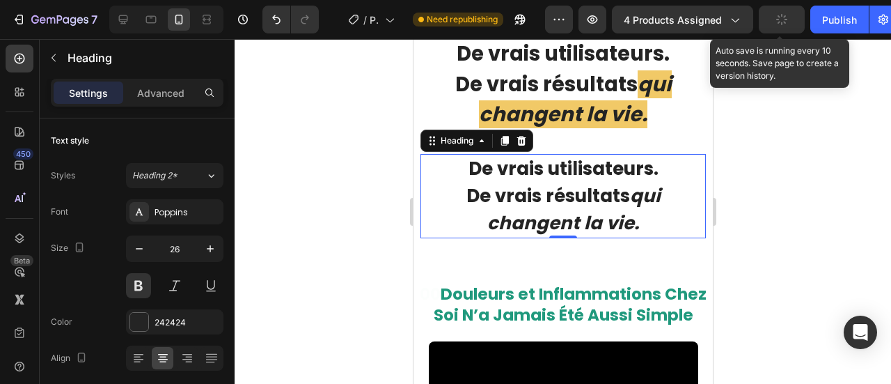
click at [426, 173] on p "De vrais utilisateurs. De vrais résultats qui changent la vie." at bounding box center [562, 195] width 283 height 81
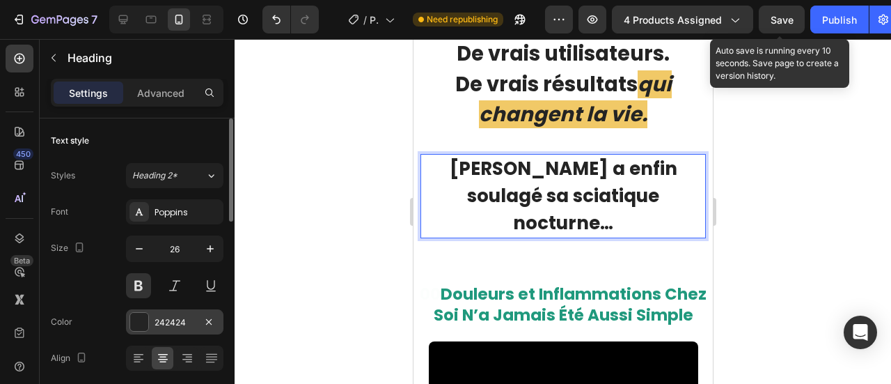
click at [155, 310] on div "242424" at bounding box center [174, 321] width 97 height 25
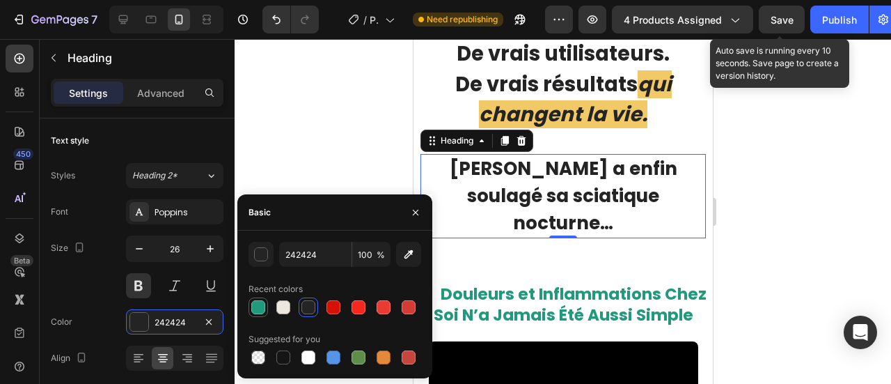
click at [258, 301] on div at bounding box center [258, 307] width 14 height 14
type input "20997D"
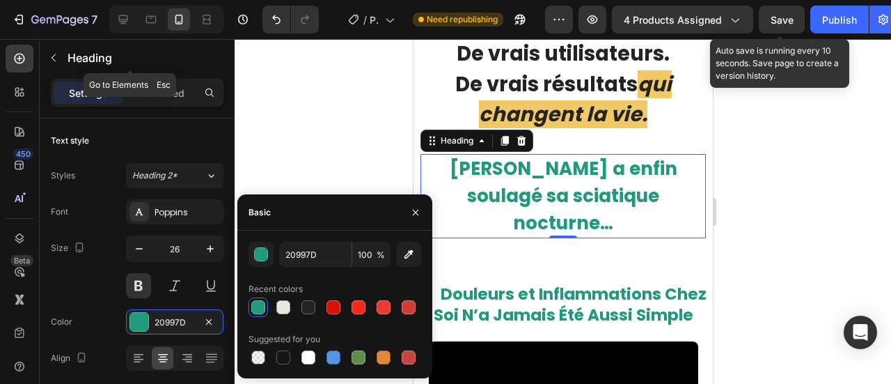
click at [54, 63] on icon "button" at bounding box center [53, 57] width 11 height 11
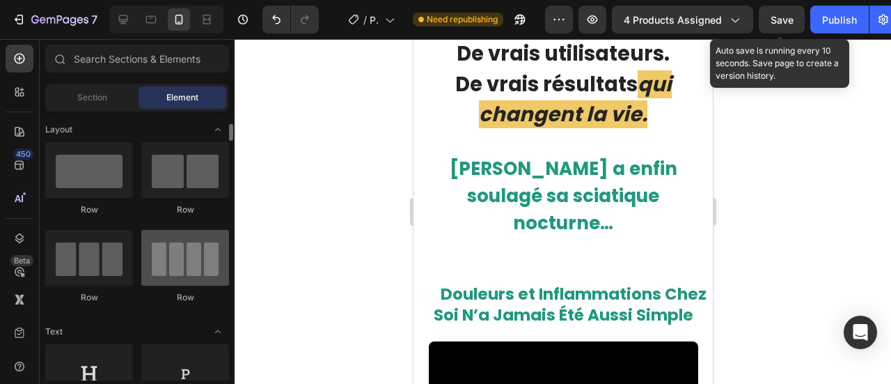
scroll to position [12, 0]
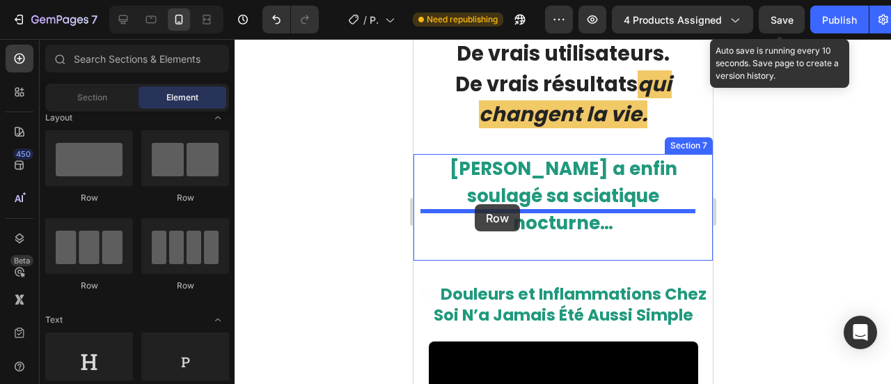
drag, startPoint x: 603, startPoint y: 203, endPoint x: 474, endPoint y: 204, distance: 129.5
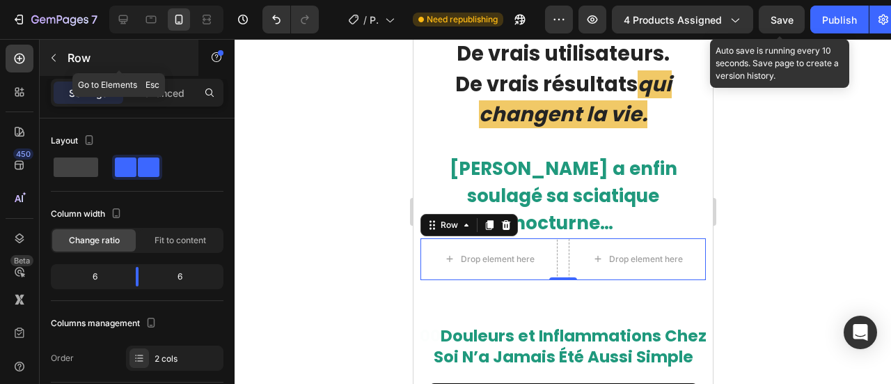
click at [49, 56] on icon "button" at bounding box center [53, 57] width 11 height 11
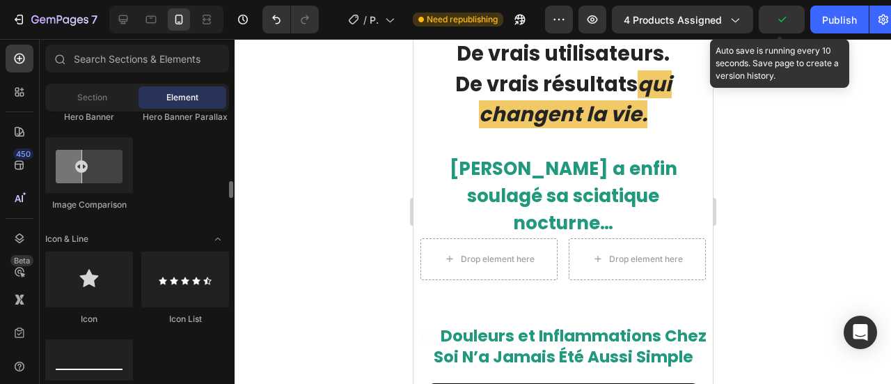
scroll to position [809, 0]
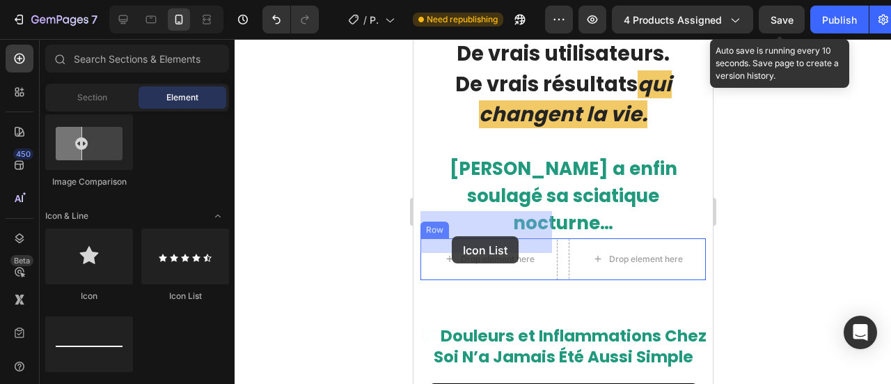
drag, startPoint x: 588, startPoint y: 303, endPoint x: 628, endPoint y: 143, distance: 165.1
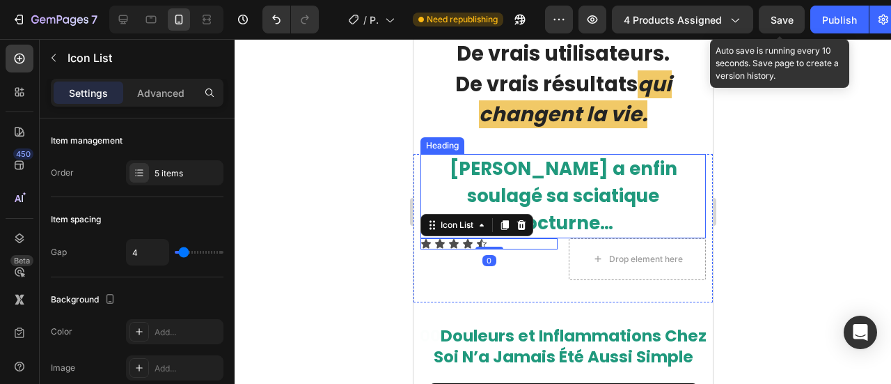
click at [528, 177] on strong "[PERSON_NAME] a enfin soulagé sa sciatique nocturne…" at bounding box center [563, 195] width 228 height 79
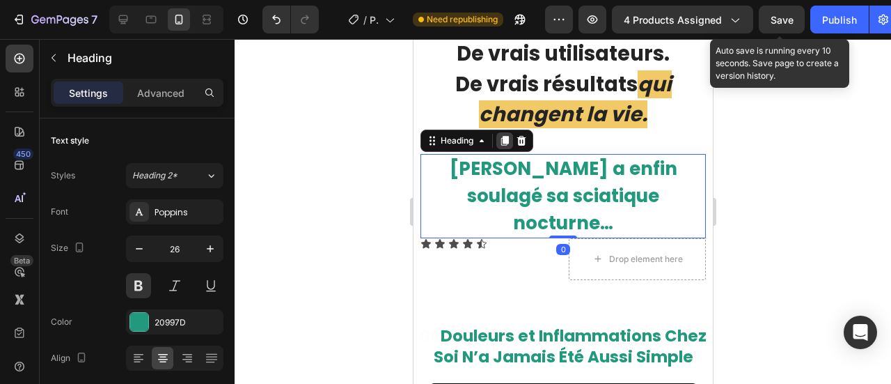
click at [503, 142] on icon at bounding box center [504, 141] width 8 height 10
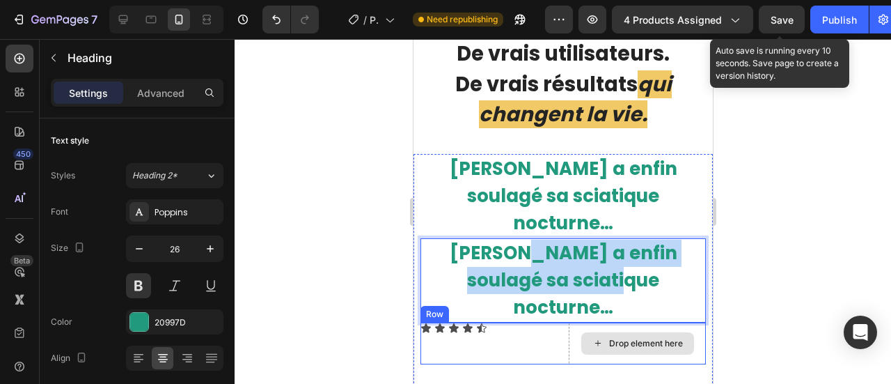
drag, startPoint x: 514, startPoint y: 233, endPoint x: 608, endPoint y: 291, distance: 110.9
click at [608, 338] on div "Drop element here" at bounding box center [645, 343] width 74 height 11
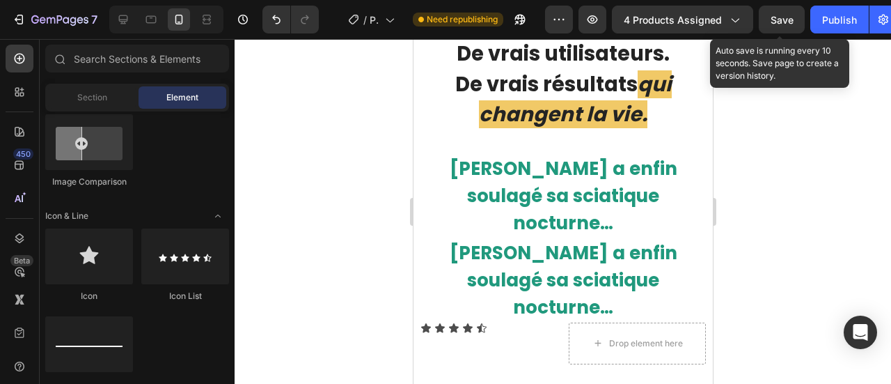
click at [373, 230] on div at bounding box center [563, 211] width 656 height 345
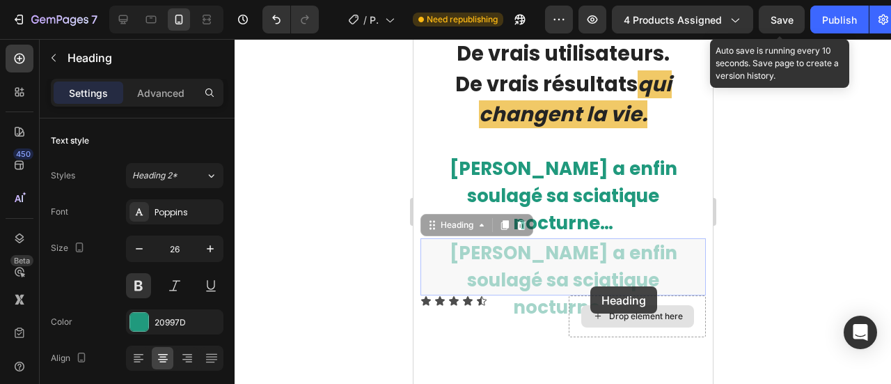
drag, startPoint x: 497, startPoint y: 228, endPoint x: 594, endPoint y: 286, distance: 113.6
click at [594, 286] on div "⁠⁠⁠⁠⁠⁠⁠ Jean a enfin soulagé sa sciatique nocturne… Heading ⁠⁠⁠⁠⁠⁠⁠ Jean a enfi…" at bounding box center [562, 245] width 285 height 183
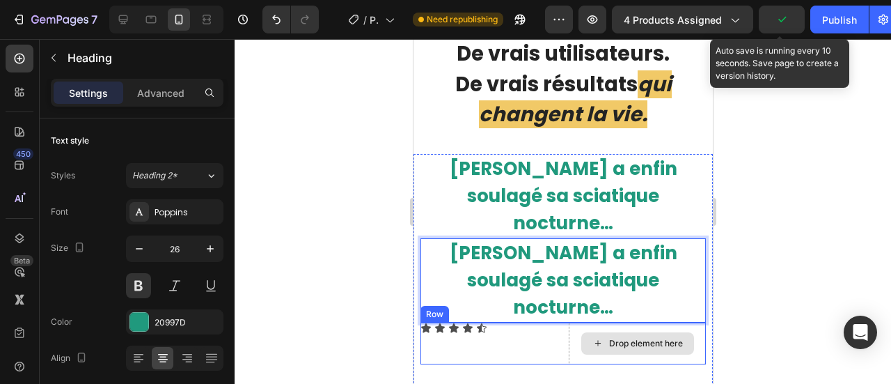
drag, startPoint x: 542, startPoint y: 248, endPoint x: 603, endPoint y: 290, distance: 73.2
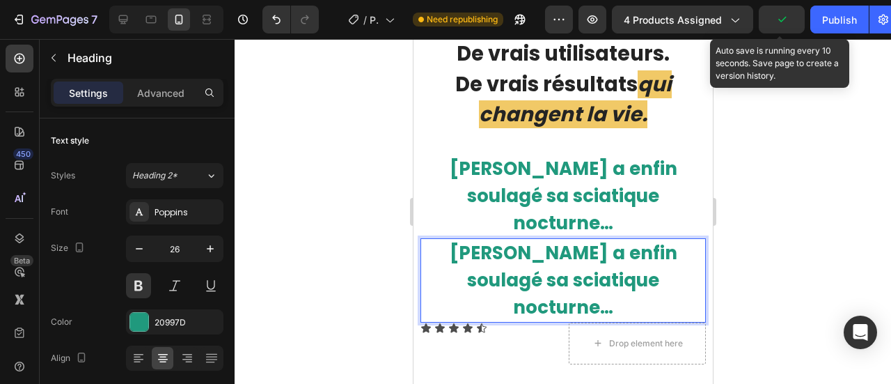
click at [355, 229] on div at bounding box center [563, 211] width 656 height 345
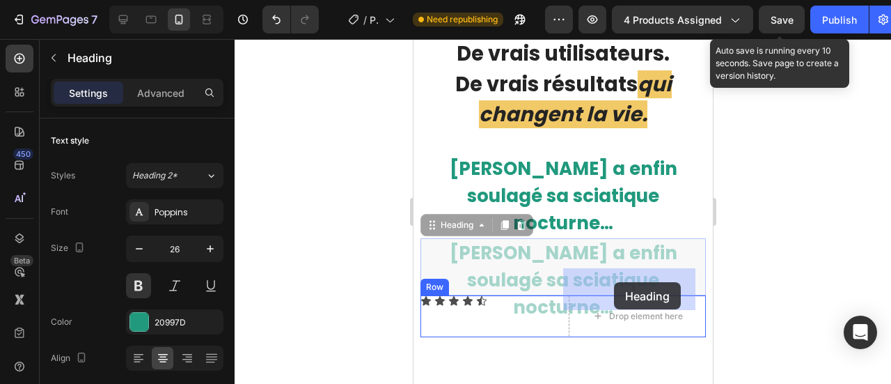
drag, startPoint x: 480, startPoint y: 230, endPoint x: 430, endPoint y: 316, distance: 99.8
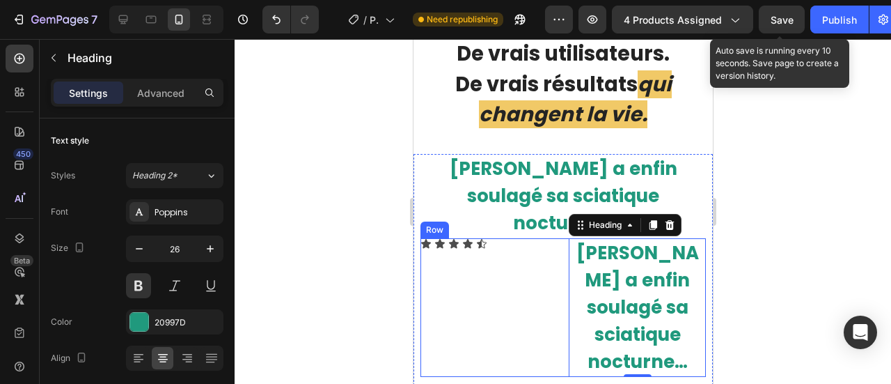
click at [468, 238] on div "Icon Icon Icon Icon Icon Icon List" at bounding box center [488, 307] width 137 height 139
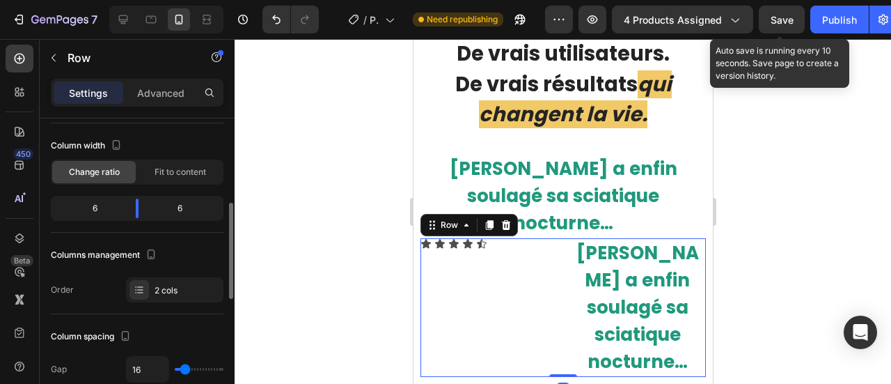
scroll to position [117, 0]
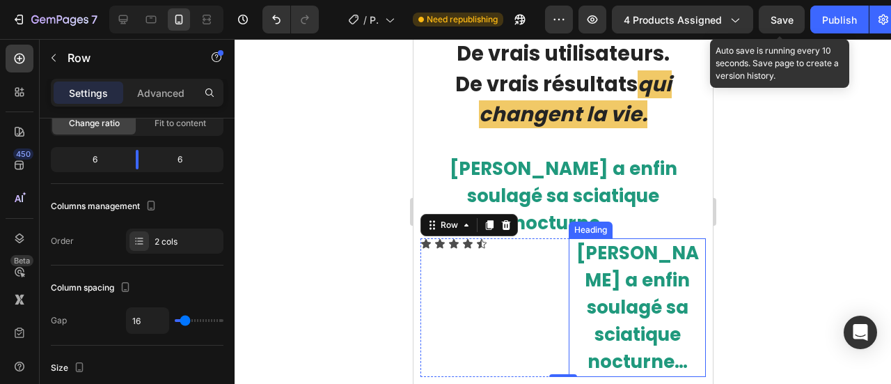
click at [631, 240] on strong "[PERSON_NAME] a enfin soulagé sa sciatique nocturne…" at bounding box center [637, 307] width 122 height 134
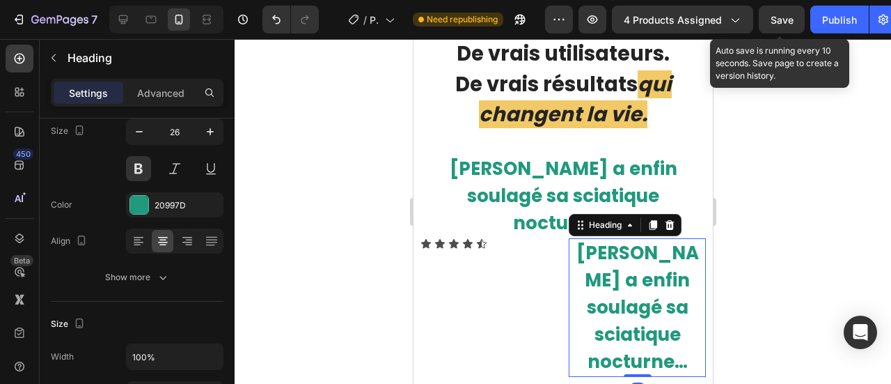
scroll to position [0, 0]
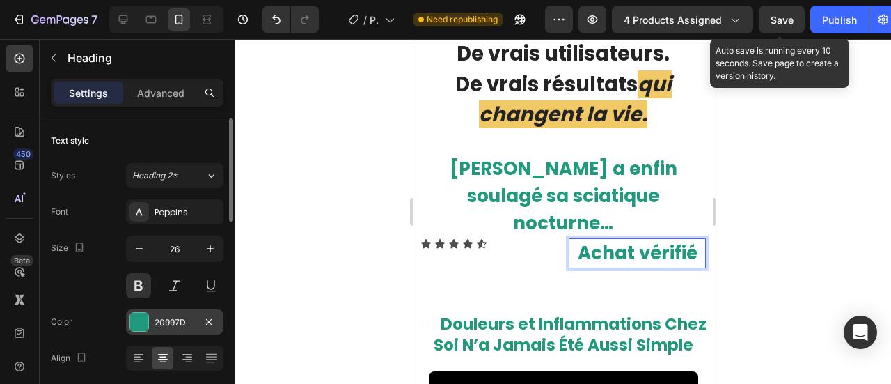
click at [184, 317] on div "20997D" at bounding box center [175, 322] width 40 height 13
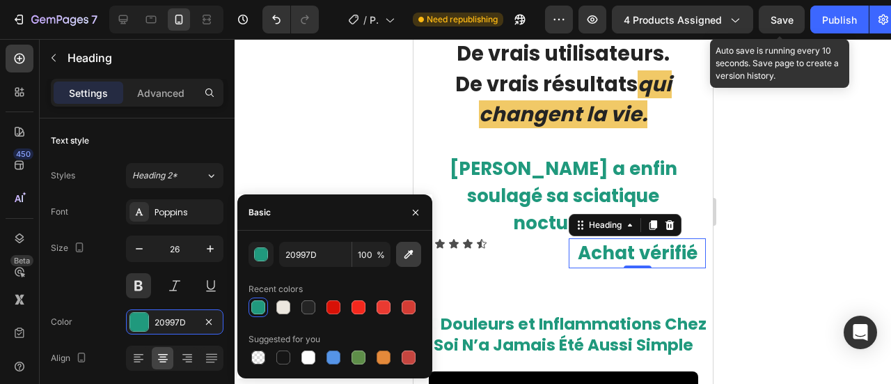
click at [411, 260] on icon "button" at bounding box center [409, 254] width 14 height 14
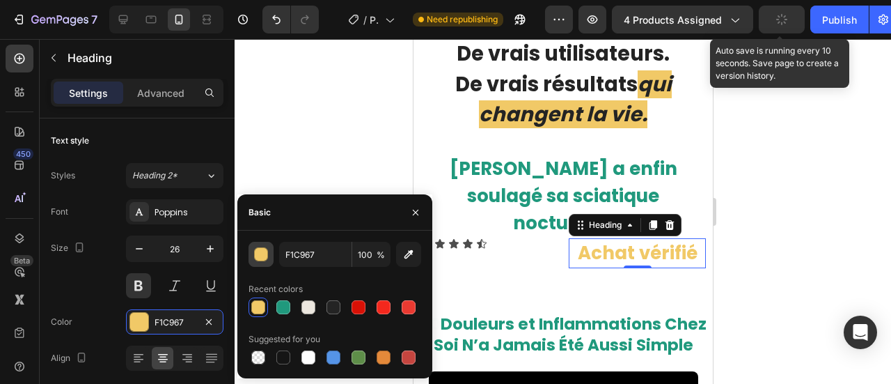
click at [263, 262] on button "button" at bounding box center [260, 254] width 25 height 25
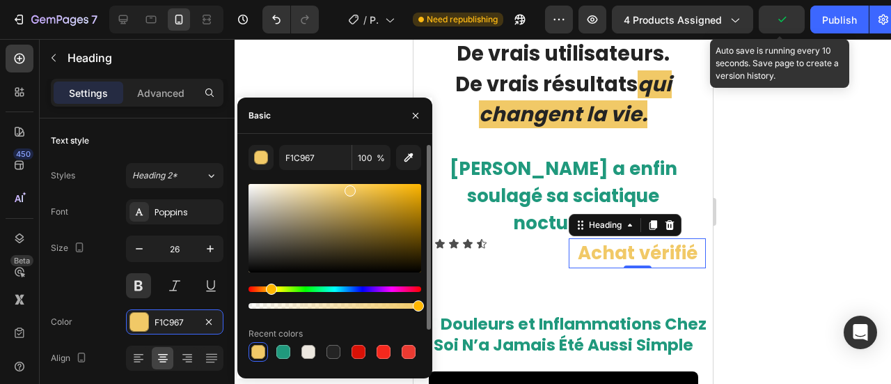
click at [354, 219] on div at bounding box center [334, 228] width 173 height 88
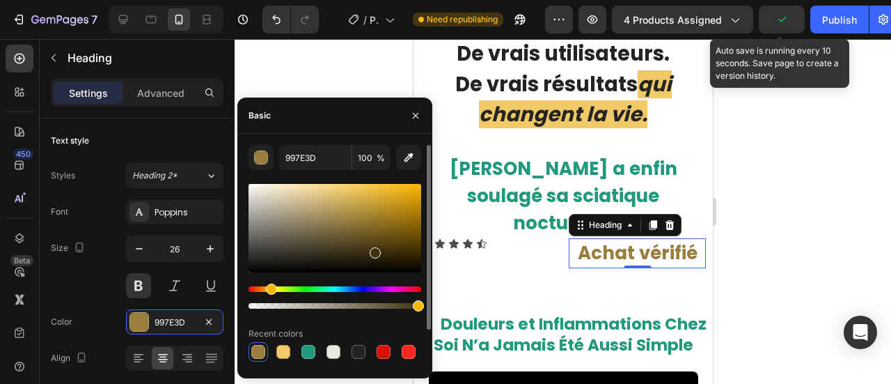
click at [374, 250] on div at bounding box center [334, 228] width 173 height 88
click at [374, 237] on div at bounding box center [334, 228] width 173 height 88
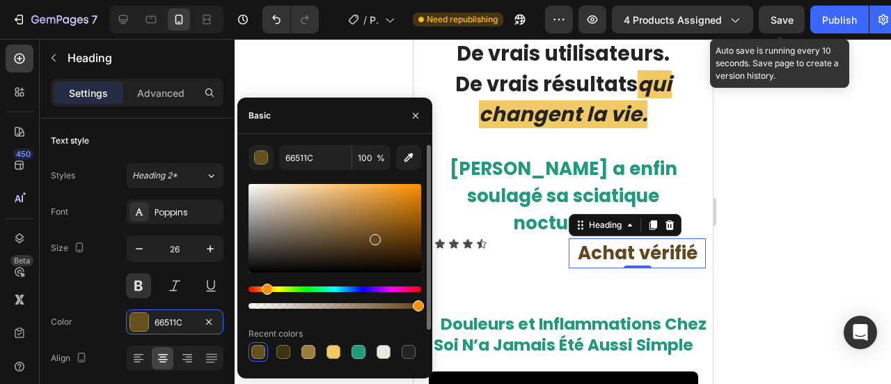
click at [265, 287] on div "Hue" at bounding box center [334, 289] width 173 height 6
click at [386, 217] on div at bounding box center [334, 228] width 173 height 88
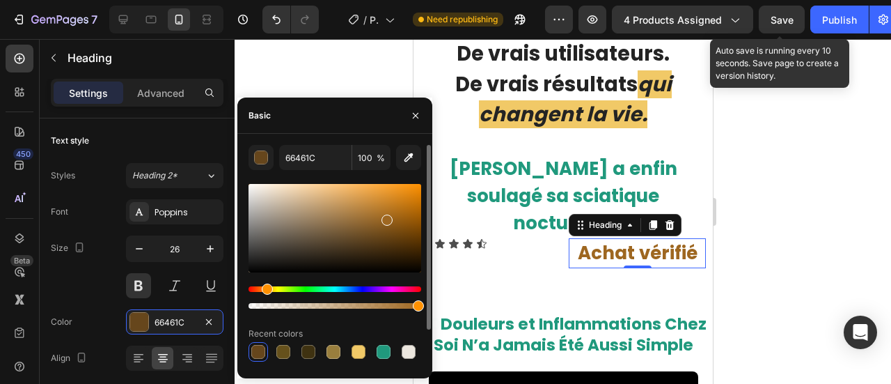
click at [411, 232] on div at bounding box center [334, 228] width 173 height 88
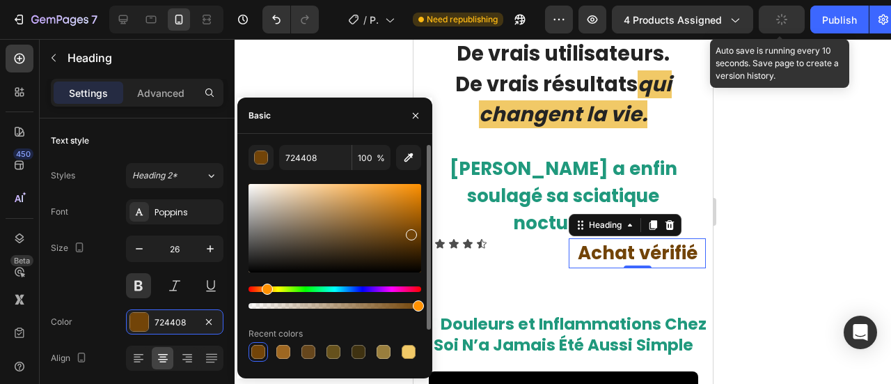
click at [418, 222] on div at bounding box center [334, 228] width 173 height 88
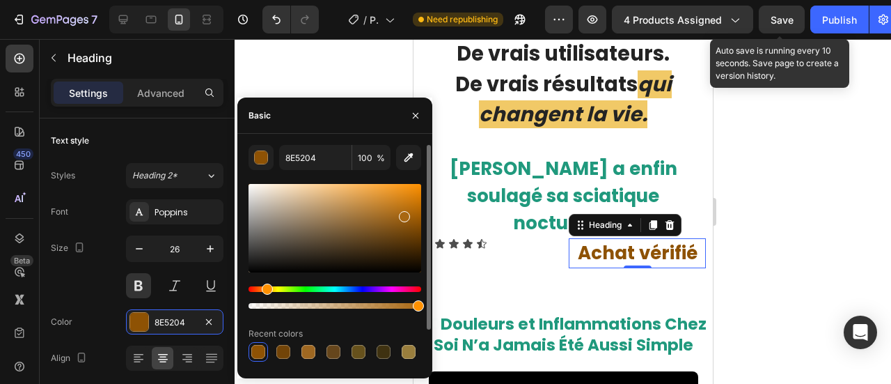
click at [402, 214] on div at bounding box center [334, 228] width 173 height 88
click at [392, 211] on div at bounding box center [334, 228] width 173 height 88
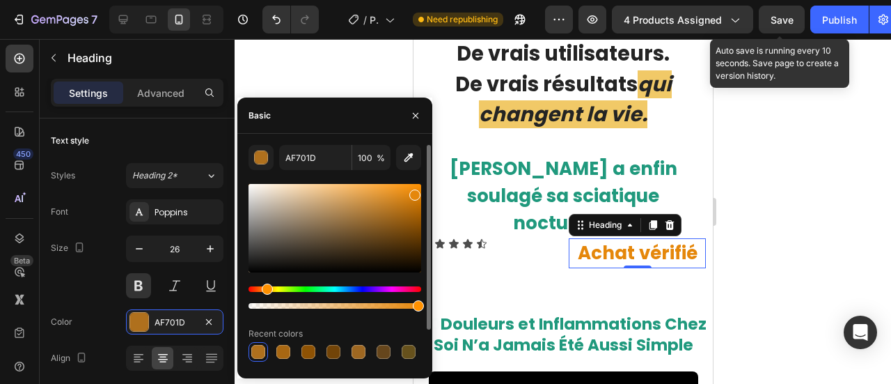
click at [413, 192] on div at bounding box center [334, 228] width 173 height 88
type input "E5870B"
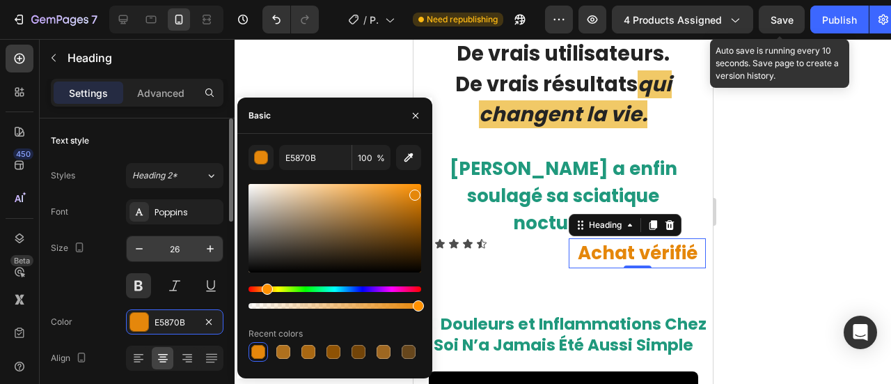
click at [181, 248] on input "26" at bounding box center [175, 248] width 46 height 25
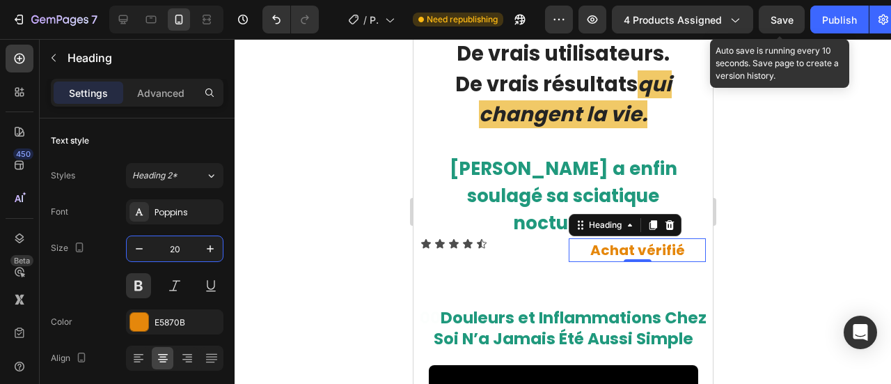
type input "20"
click at [156, 321] on div "E5870B" at bounding box center [187, 322] width 65 height 13
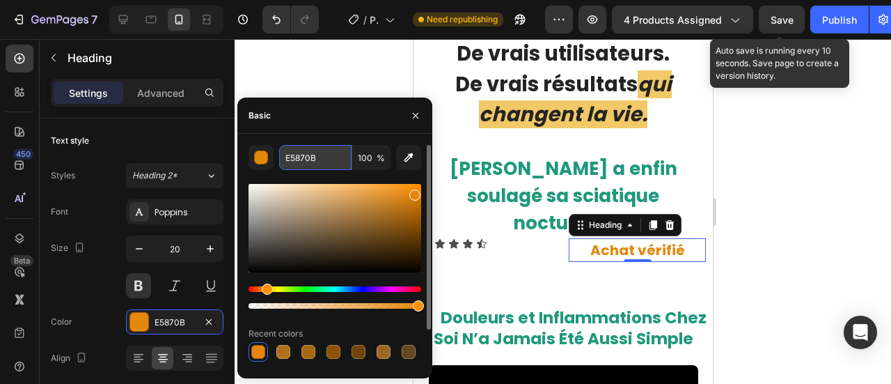
click at [323, 157] on input "E5870B" at bounding box center [315, 157] width 72 height 25
type input "cc7900"
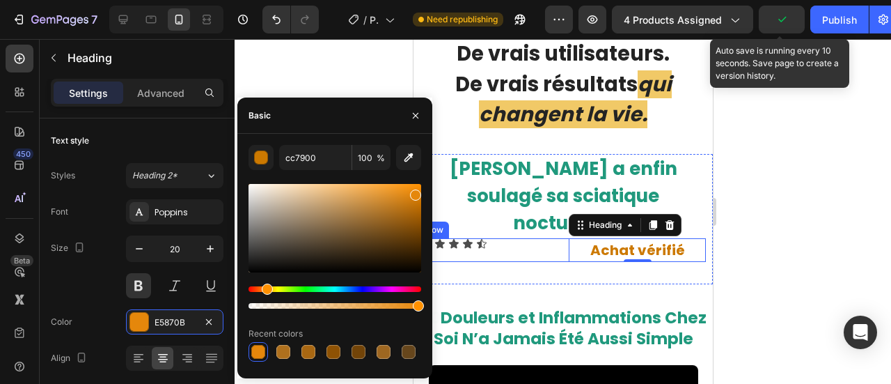
click at [478, 238] on div "Icon Icon Icon Icon Icon Icon List" at bounding box center [488, 250] width 137 height 24
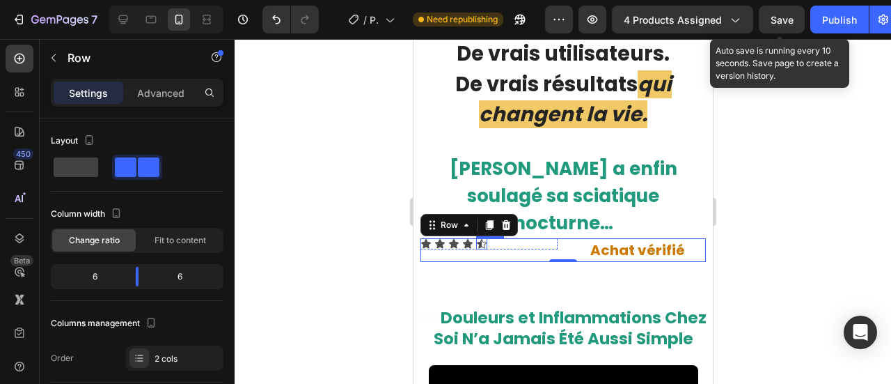
click at [480, 239] on icon at bounding box center [481, 243] width 10 height 9
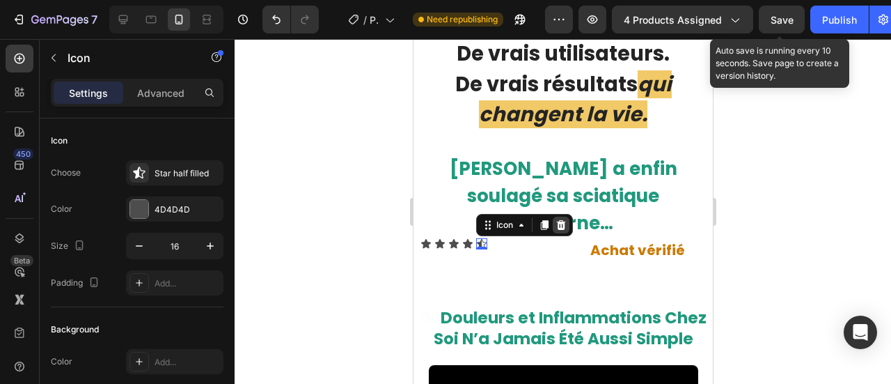
click at [563, 220] on icon at bounding box center [560, 225] width 9 height 10
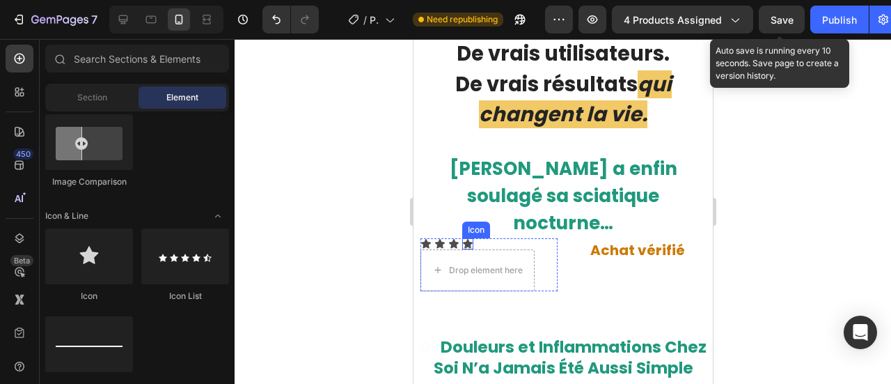
click at [468, 239] on icon at bounding box center [467, 243] width 10 height 9
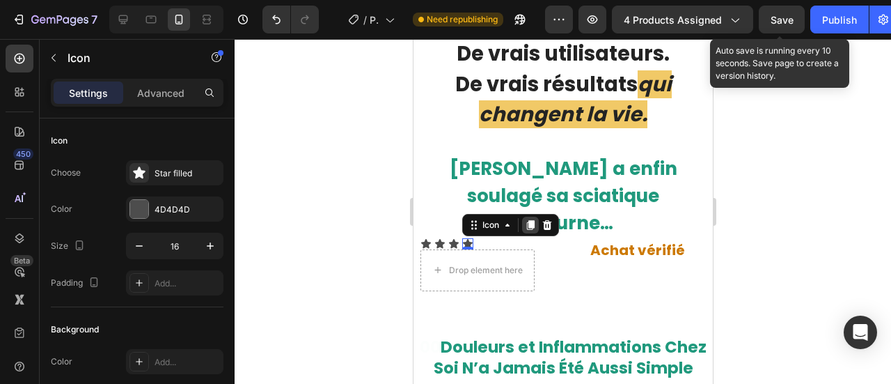
click at [535, 219] on icon at bounding box center [529, 224] width 11 height 11
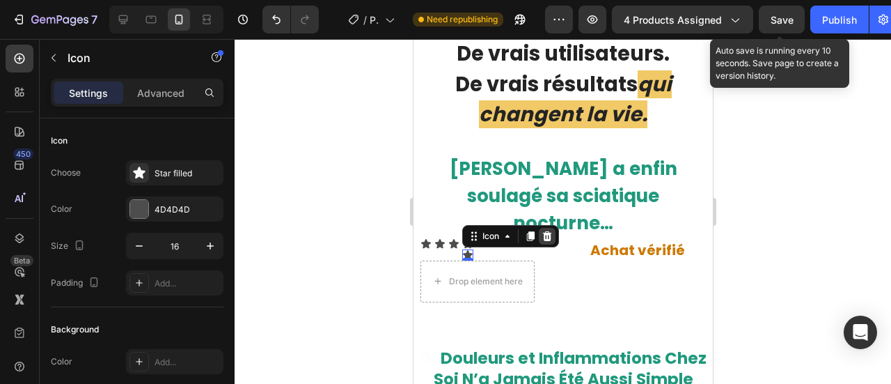
drag, startPoint x: 551, startPoint y: 211, endPoint x: 712, endPoint y: 94, distance: 199.4
click at [551, 230] on icon at bounding box center [546, 235] width 11 height 11
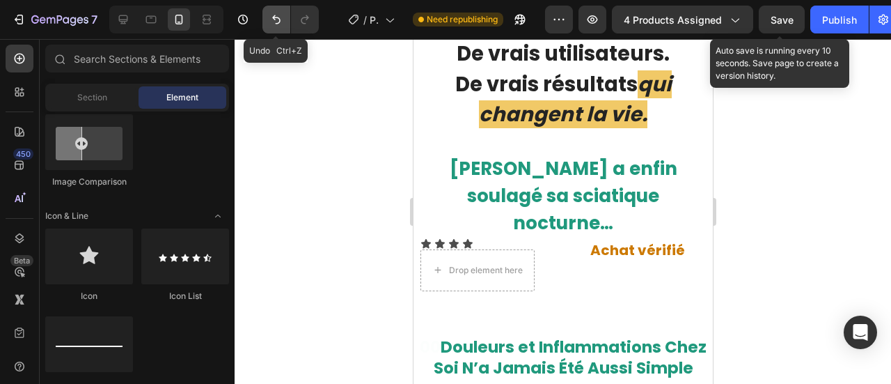
click at [277, 24] on icon "Undo/Redo" at bounding box center [276, 20] width 14 height 14
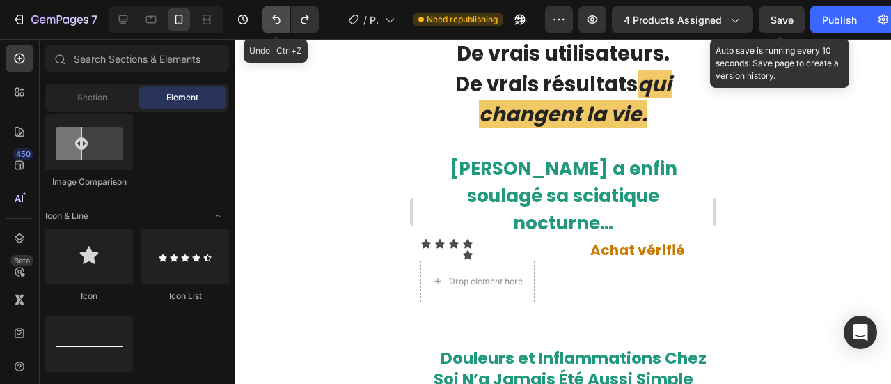
click at [277, 24] on icon "Undo/Redo" at bounding box center [276, 20] width 14 height 14
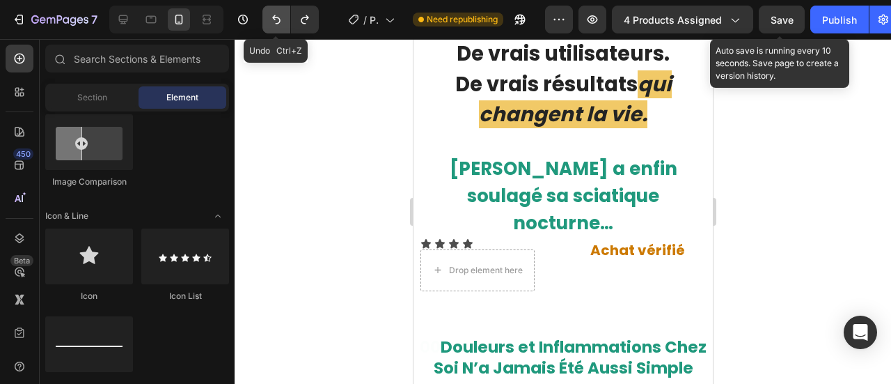
click at [277, 24] on icon "Undo/Redo" at bounding box center [276, 20] width 14 height 14
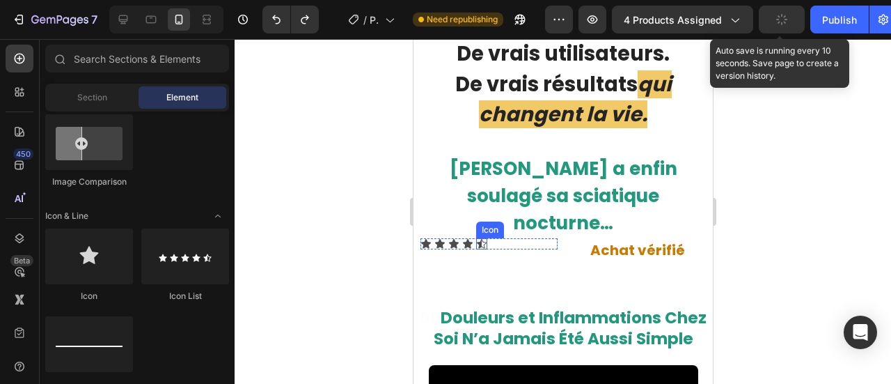
click at [479, 239] on icon at bounding box center [481, 243] width 10 height 9
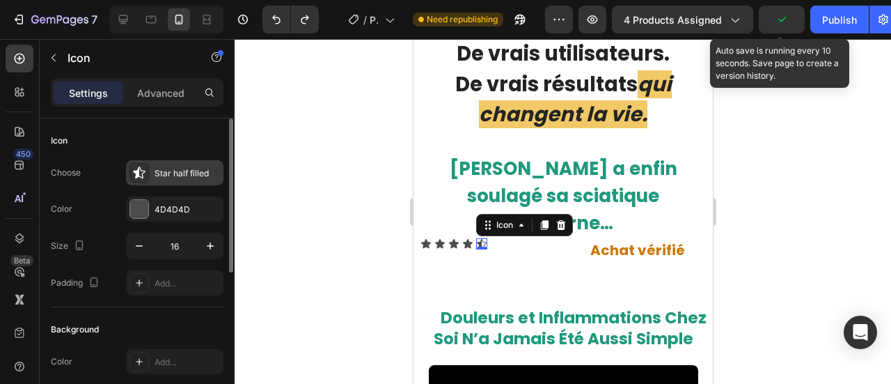
click at [153, 174] on div "Star half filled" at bounding box center [174, 172] width 97 height 25
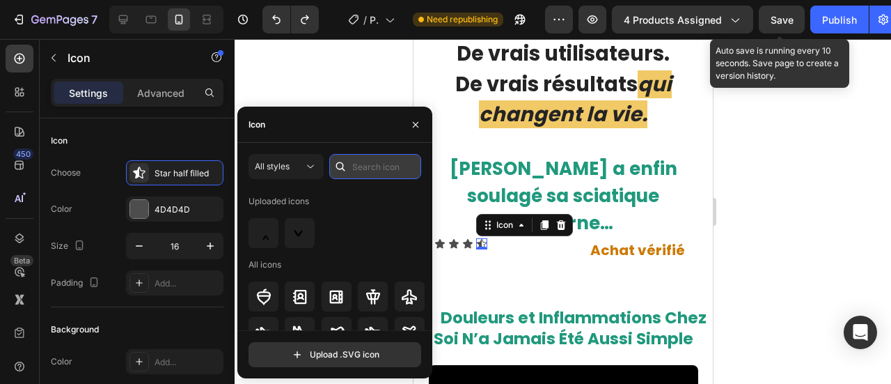
click at [354, 163] on input "text" at bounding box center [375, 166] width 92 height 25
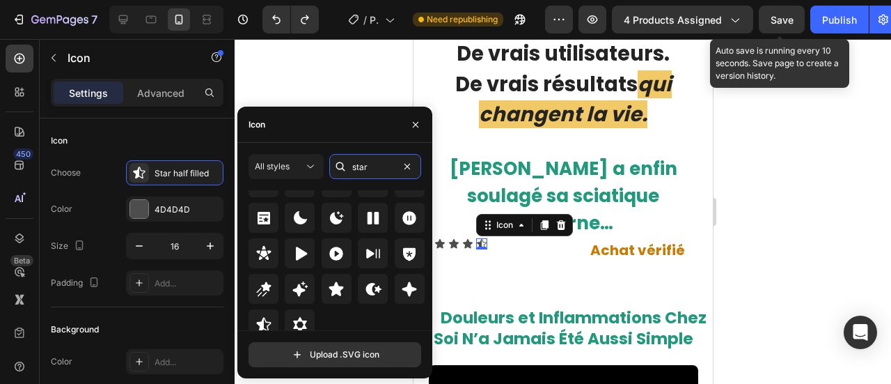
scroll to position [480, 0]
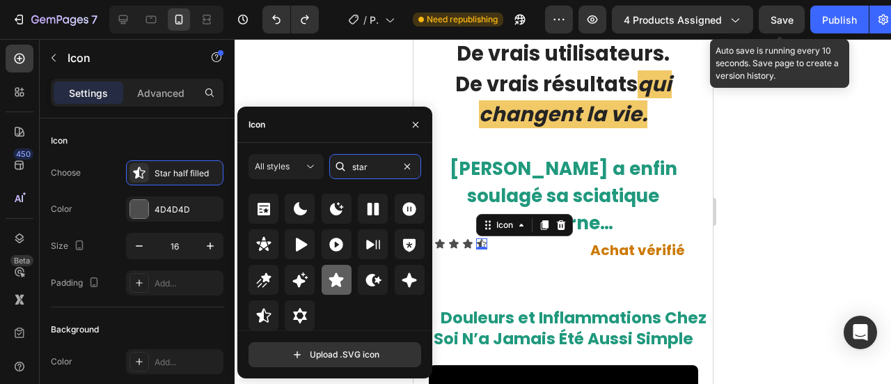
type input "star"
click at [334, 287] on icon at bounding box center [336, 279] width 17 height 17
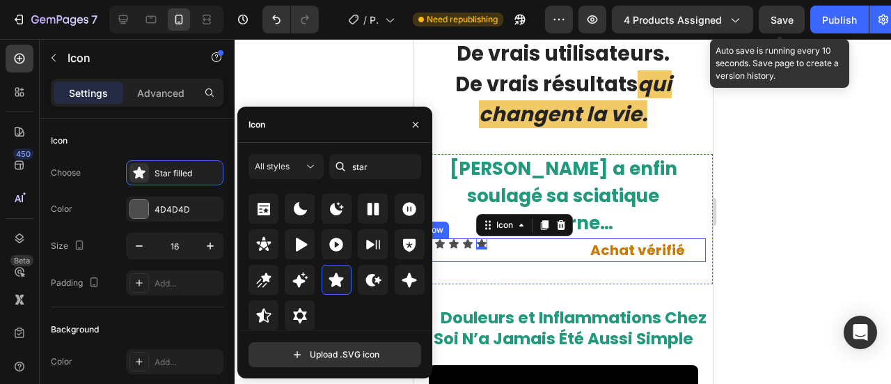
click at [497, 238] on div "Icon Icon Icon Icon Icon 0 Icon List" at bounding box center [488, 250] width 137 height 24
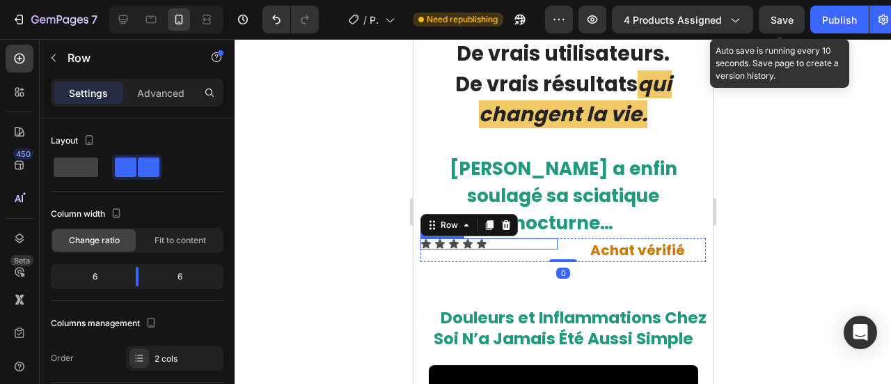
click at [491, 238] on div "Icon Icon Icon Icon Icon" at bounding box center [488, 243] width 137 height 11
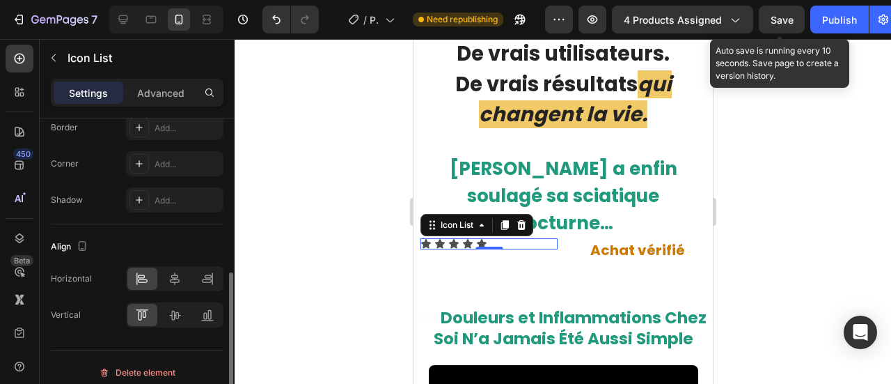
scroll to position [327, 0]
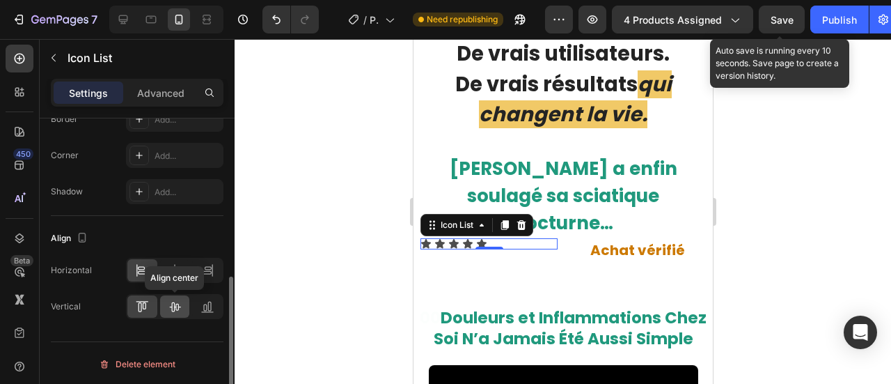
click at [178, 300] on icon at bounding box center [175, 306] width 14 height 14
click at [173, 263] on icon at bounding box center [175, 270] width 14 height 14
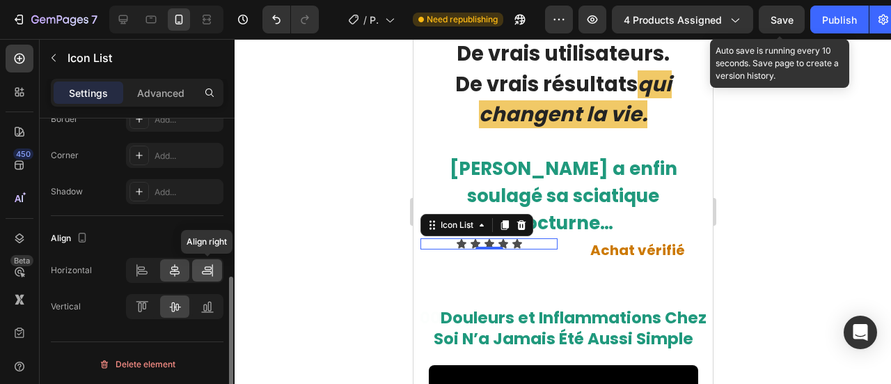
click at [207, 271] on icon at bounding box center [207, 272] width 10 height 3
click at [180, 268] on icon at bounding box center [175, 270] width 14 height 14
click at [148, 259] on div at bounding box center [142, 270] width 30 height 22
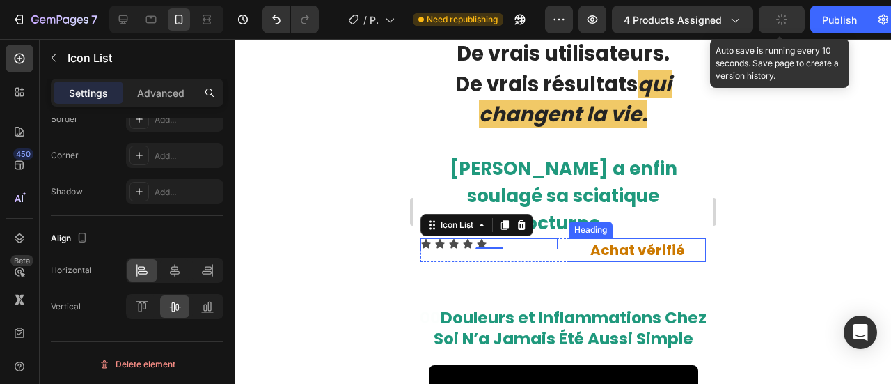
click at [574, 239] on p "⁠⁠⁠⁠⁠⁠⁠ Achat vérifié" at bounding box center [636, 249] width 134 height 21
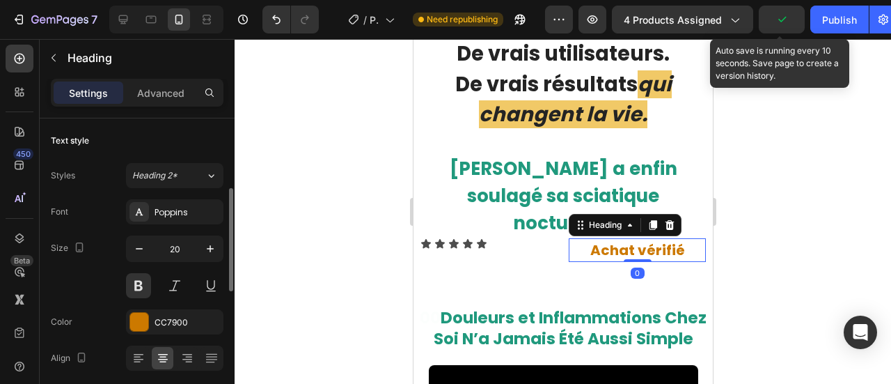
scroll to position [53, 0]
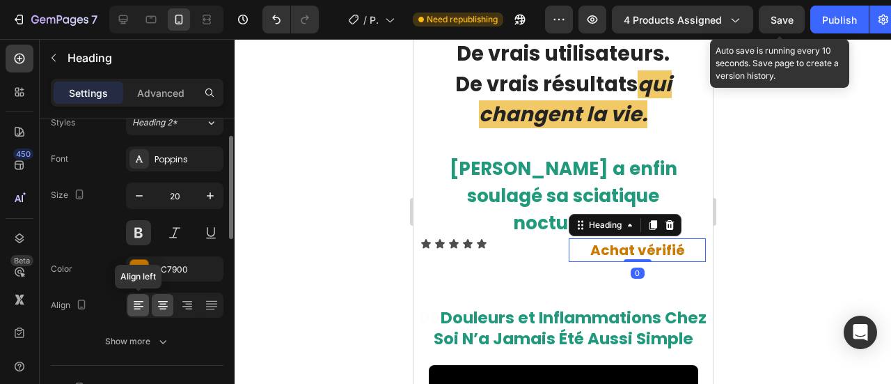
click at [141, 311] on div at bounding box center [138, 305] width 22 height 22
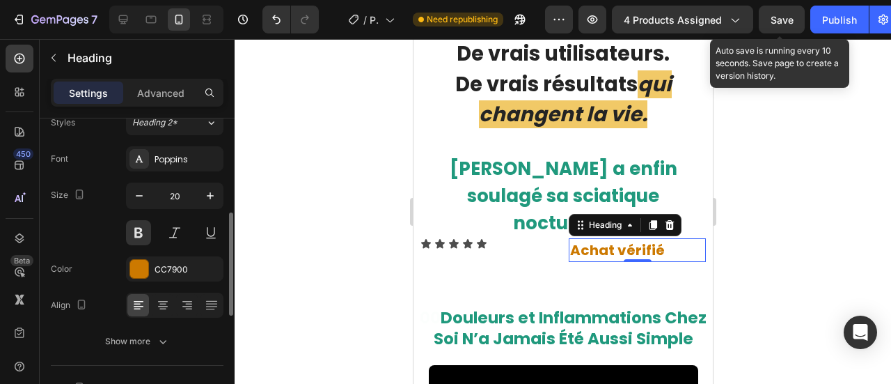
scroll to position [110, 0]
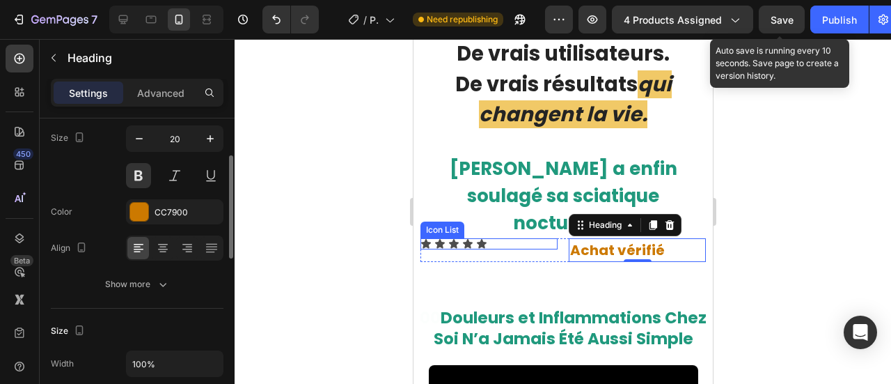
click at [525, 238] on div "Icon Icon Icon Icon Icon Icon List" at bounding box center [488, 250] width 137 height 24
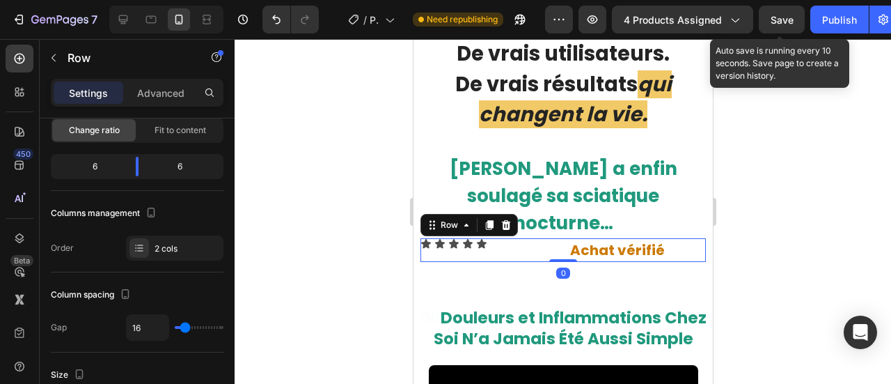
scroll to position [0, 0]
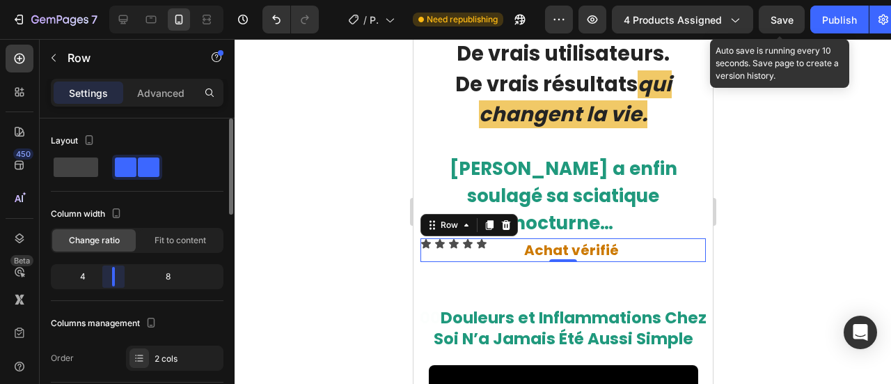
drag, startPoint x: 134, startPoint y: 276, endPoint x: 213, endPoint y: 296, distance: 81.9
click at [111, 0] on body "7 / Product Page - [DATE] 00:42:06 Need republishing Preview 4 products assigne…" at bounding box center [445, 0] width 891 height 0
click at [493, 238] on div "Icon Icon Icon Icon Icon" at bounding box center [465, 243] width 91 height 11
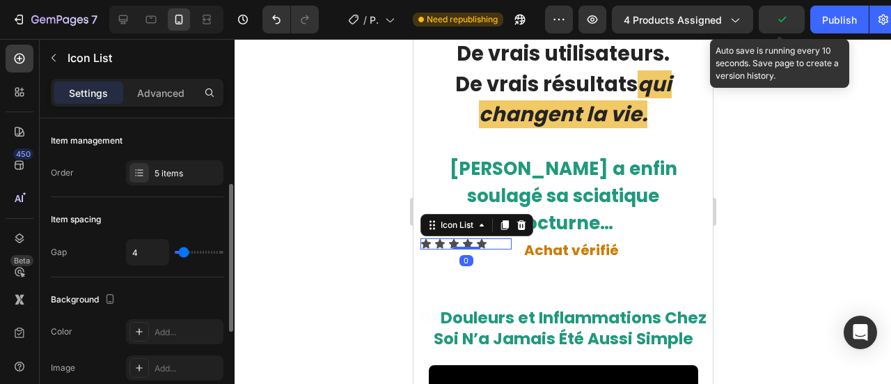
scroll to position [45, 0]
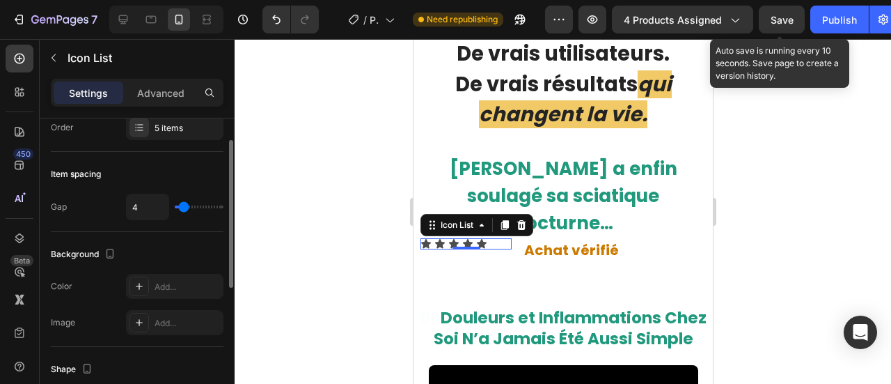
type input "20"
type input "28"
type input "35"
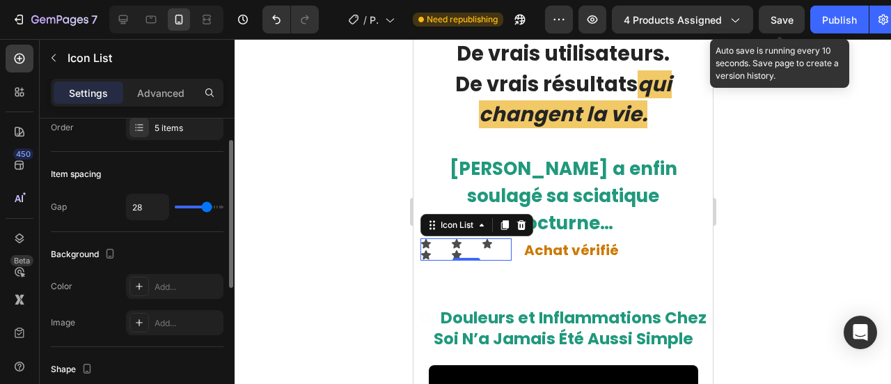
type input "35"
type input "39"
type input "40"
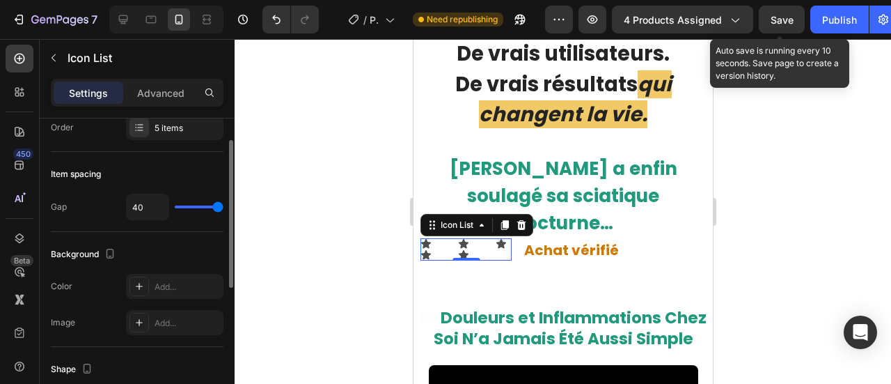
type input "38"
type input "32"
type input "39"
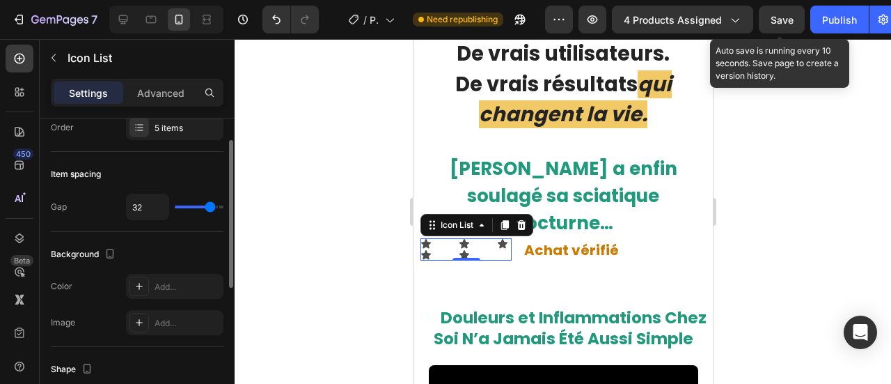
type input "39"
type input "40"
type input "39"
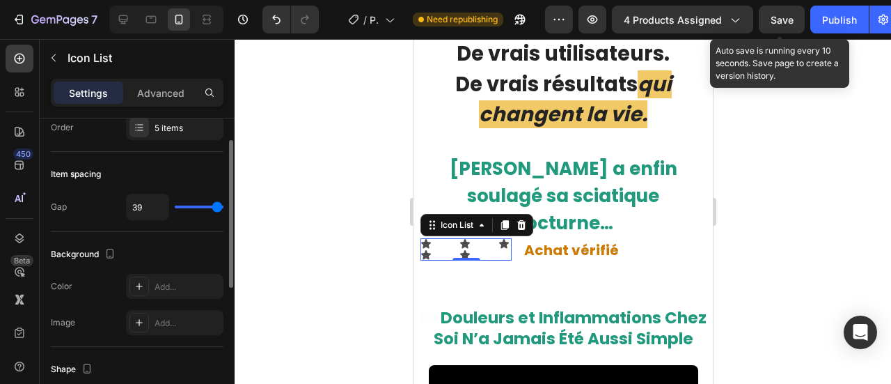
type input "29"
type input "23"
type input "18"
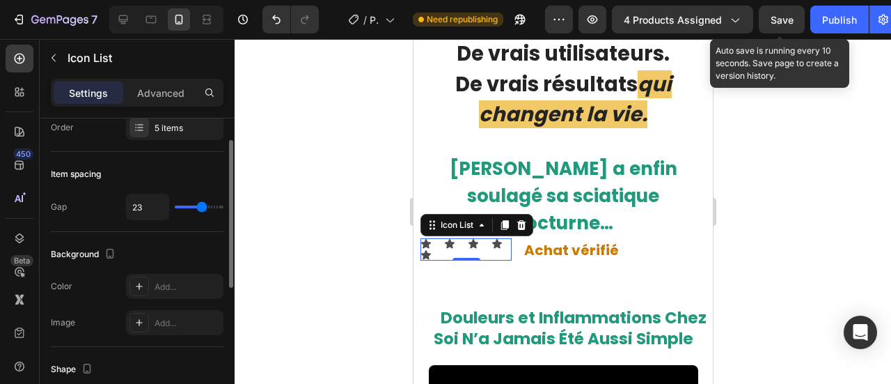
type input "18"
type input "12"
type input "3"
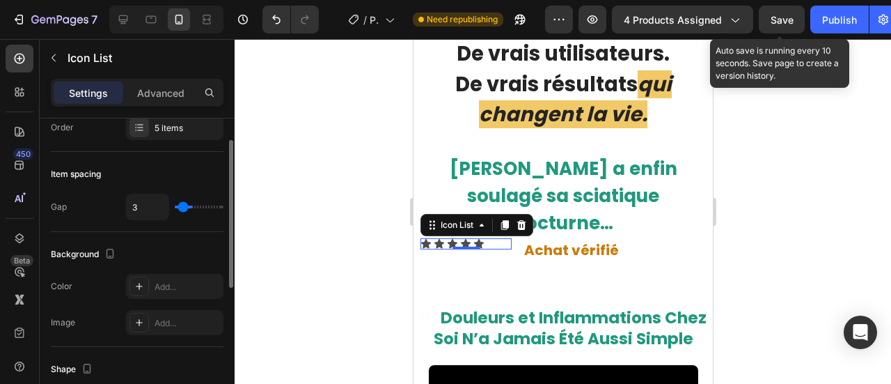
type input "1"
click at [181, 205] on input "range" at bounding box center [199, 206] width 49 height 3
type input "13"
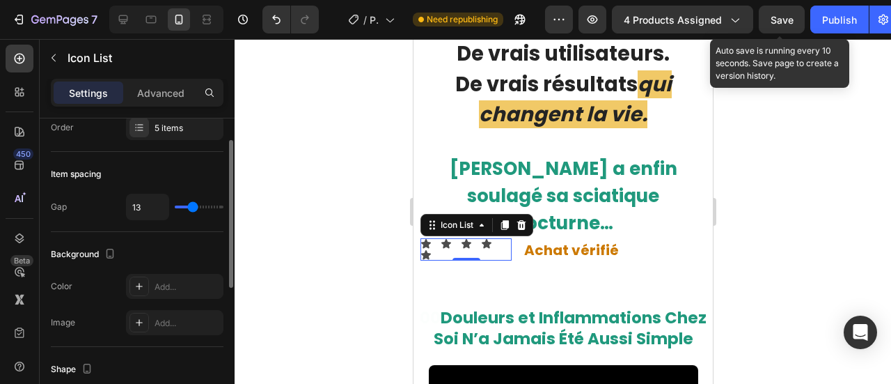
type input "11"
type input "8"
type input "2"
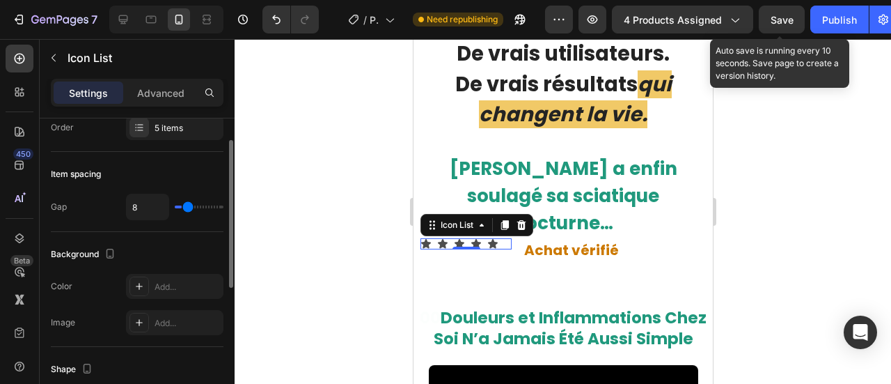
type input "2"
type input "4"
click at [184, 205] on input "range" at bounding box center [199, 206] width 49 height 3
click at [142, 199] on input "4" at bounding box center [148, 206] width 42 height 25
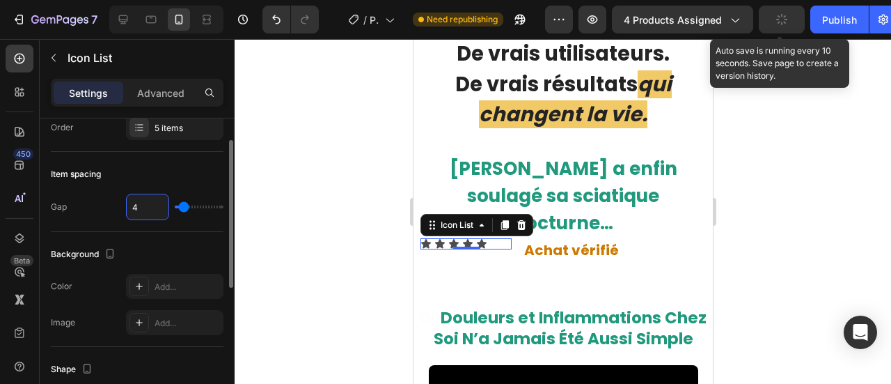
type input "2"
type input "0"
click at [139, 166] on div "Item spacing" at bounding box center [137, 174] width 173 height 22
type input "4"
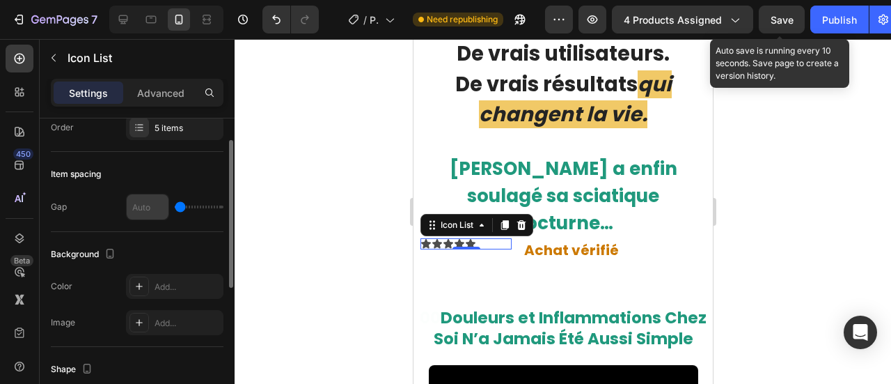
type input "4"
click at [139, 204] on input "4" at bounding box center [148, 206] width 42 height 25
type input "0"
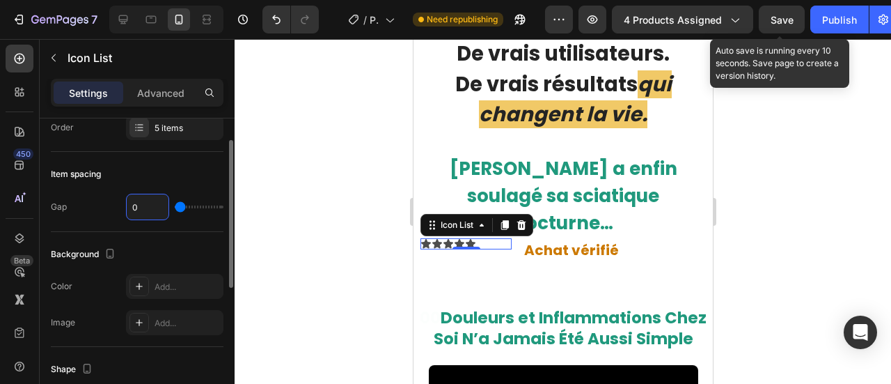
click at [167, 170] on div "Item spacing" at bounding box center [137, 174] width 173 height 22
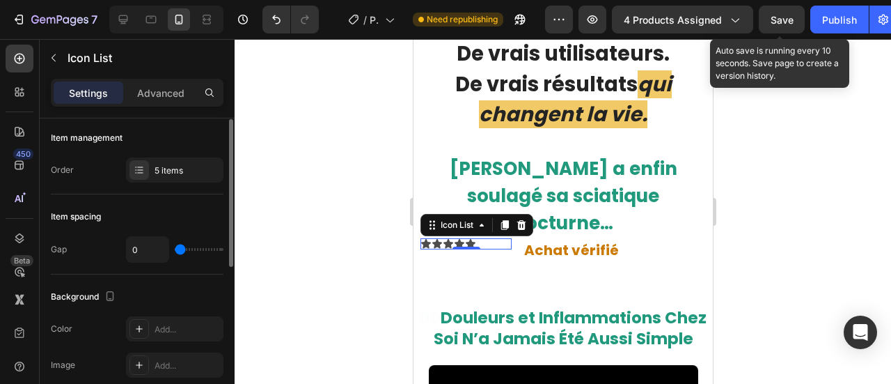
scroll to position [0, 0]
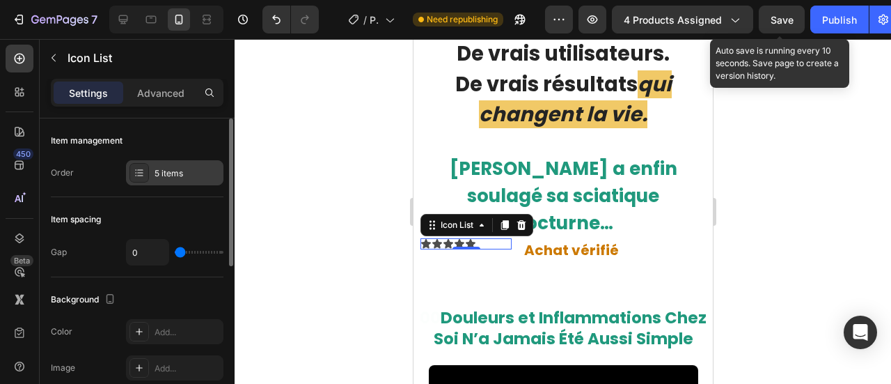
click at [149, 168] on div "5 items" at bounding box center [174, 172] width 97 height 25
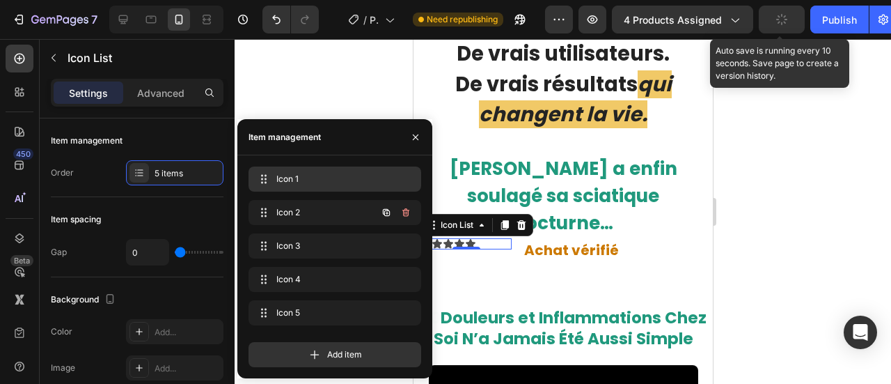
click at [315, 181] on span "Icon 1" at bounding box center [331, 179] width 111 height 13
click at [266, 172] on span at bounding box center [263, 178] width 19 height 19
click at [291, 173] on span "Icon 1" at bounding box center [325, 179] width 103 height 13
click at [456, 245] on div at bounding box center [466, 247] width 28 height 4
click at [429, 238] on icon at bounding box center [425, 243] width 11 height 11
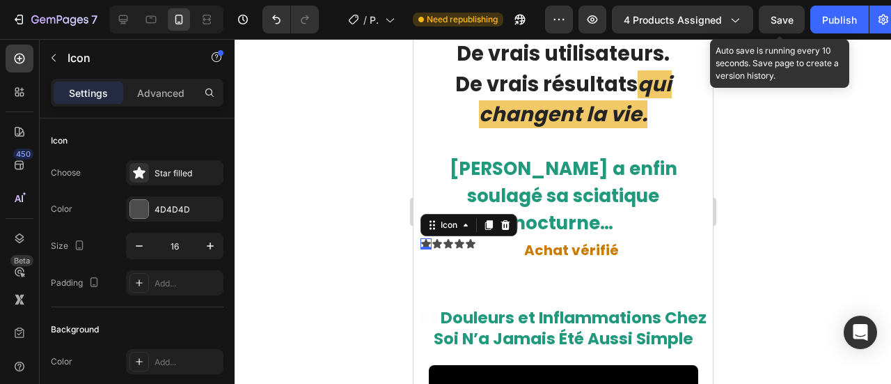
click at [184, 207] on div "4D4D4D" at bounding box center [187, 209] width 65 height 13
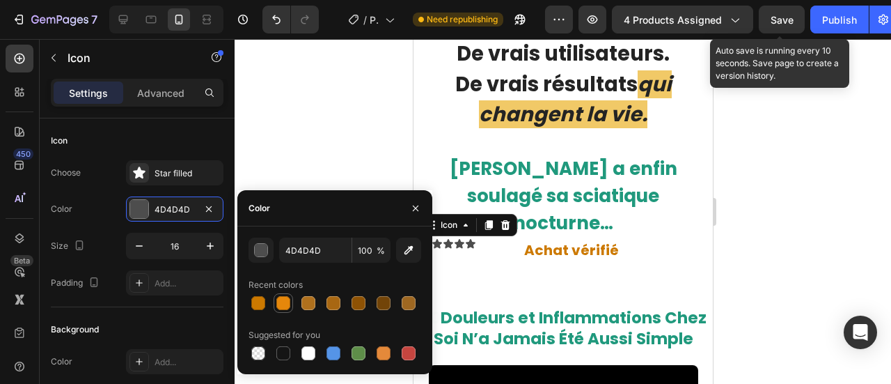
click at [280, 303] on div at bounding box center [283, 303] width 14 height 14
click at [260, 246] on div "button" at bounding box center [262, 251] width 14 height 14
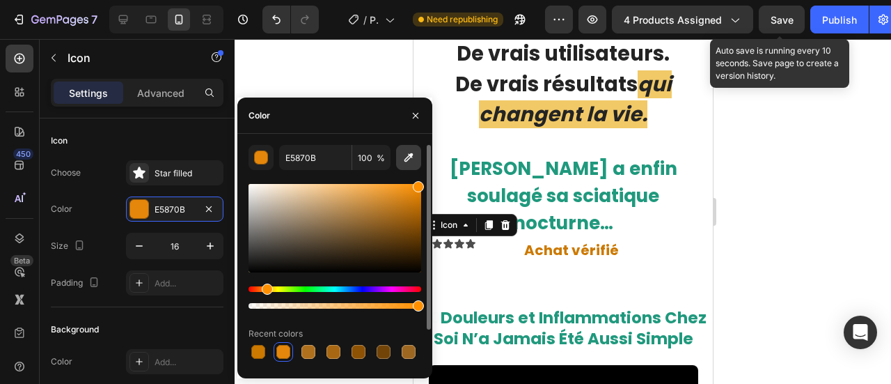
drag, startPoint x: 416, startPoint y: 195, endPoint x: 420, endPoint y: 166, distance: 28.8
click at [420, 166] on div "E5870B 100 % Recent colors Suggested for you" at bounding box center [334, 278] width 173 height 267
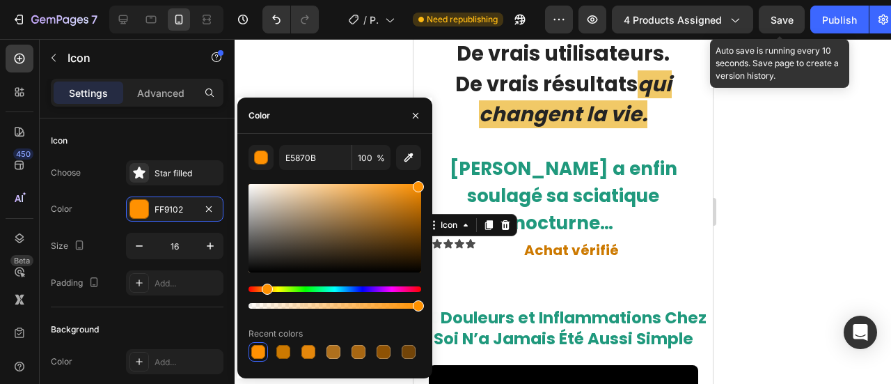
type input "FF9102"
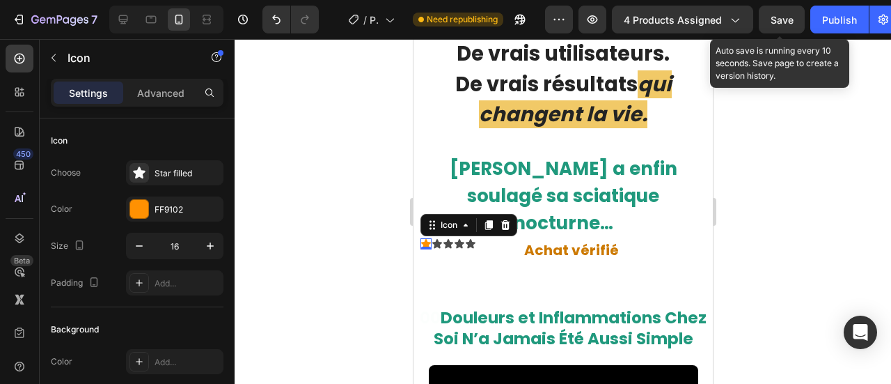
click at [358, 72] on div at bounding box center [563, 211] width 656 height 345
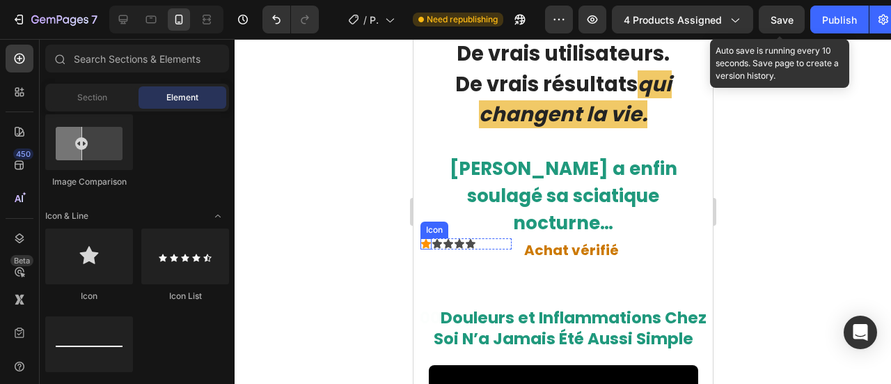
click at [424, 239] on icon at bounding box center [425, 243] width 10 height 9
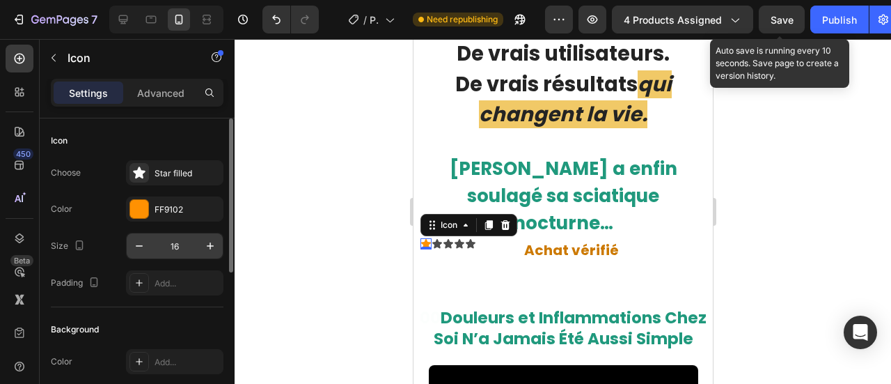
click at [170, 247] on input "16" at bounding box center [175, 245] width 46 height 25
type input "3"
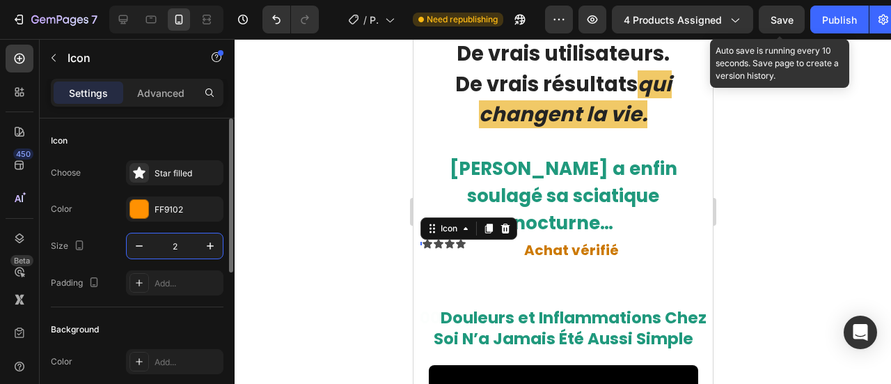
type input "20"
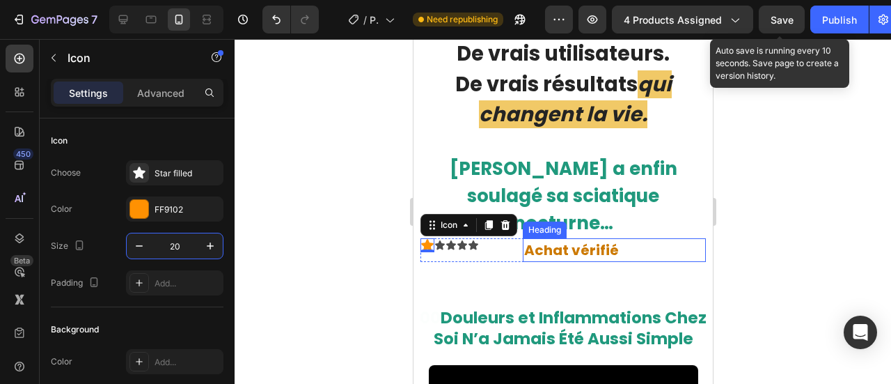
click at [530, 240] on strong "Achat vérifié" at bounding box center [570, 249] width 95 height 19
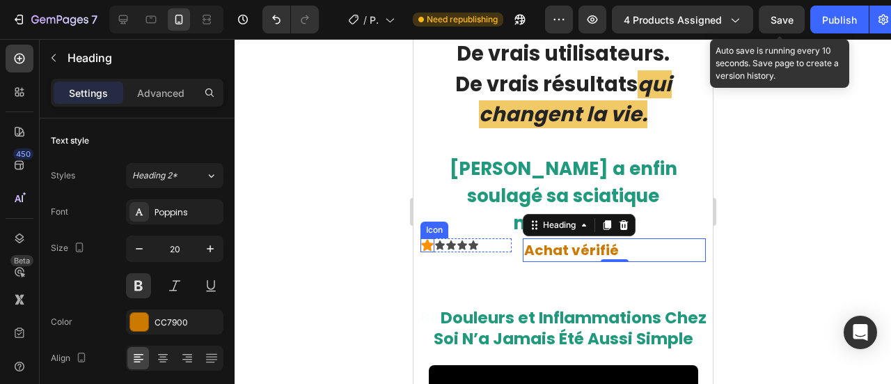
click at [425, 238] on icon at bounding box center [427, 245] width 14 height 14
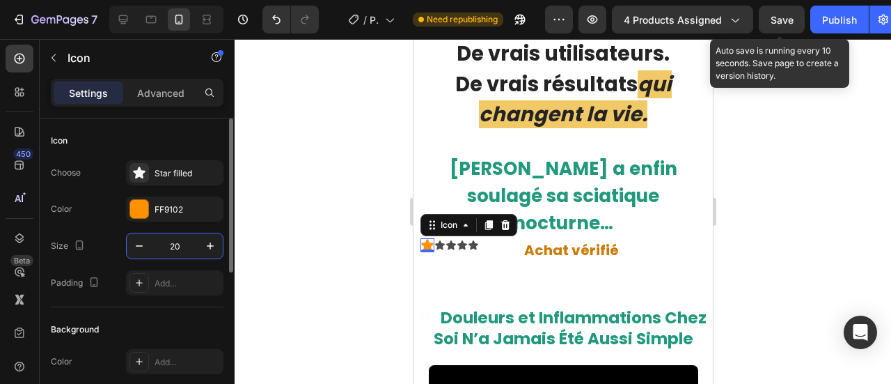
click at [181, 253] on input "20" at bounding box center [175, 245] width 46 height 25
type input "22"
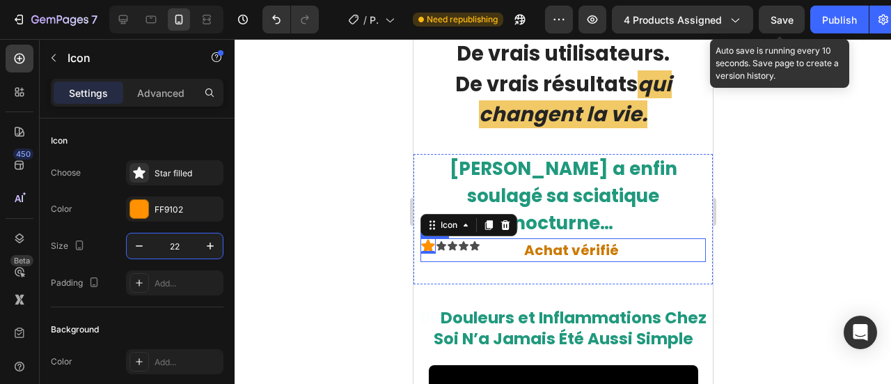
click at [510, 238] on div "Icon 0 Icon Icon Icon Icon Icon List ⁠⁠⁠⁠⁠⁠⁠ Achat vérifié Heading Row" at bounding box center [562, 250] width 285 height 24
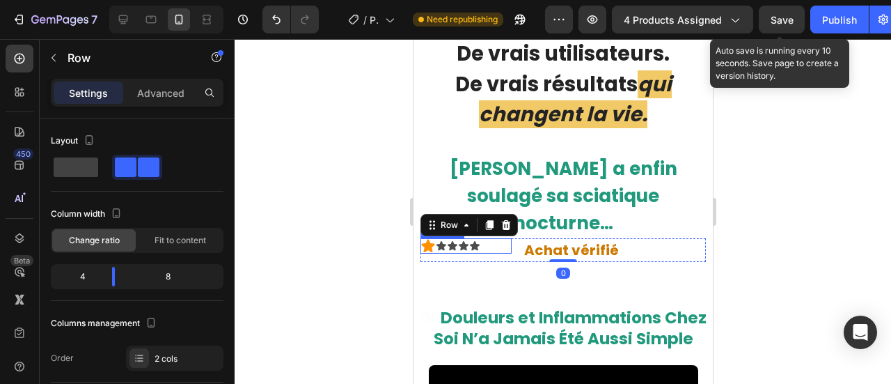
click at [489, 238] on div "Icon Icon Icon Icon Icon" at bounding box center [465, 245] width 91 height 15
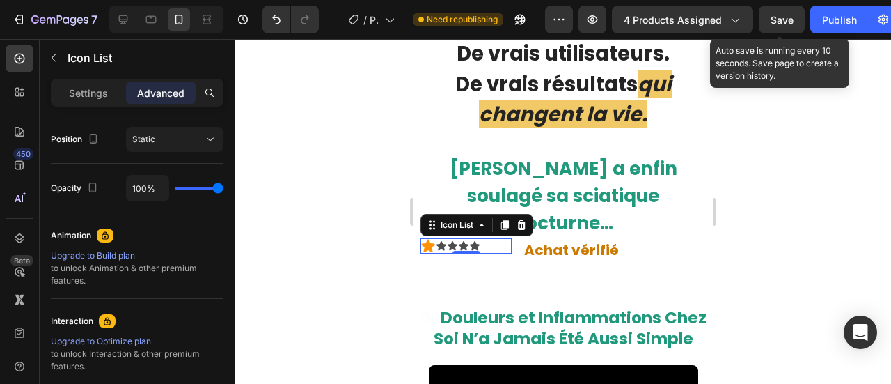
scroll to position [658, 0]
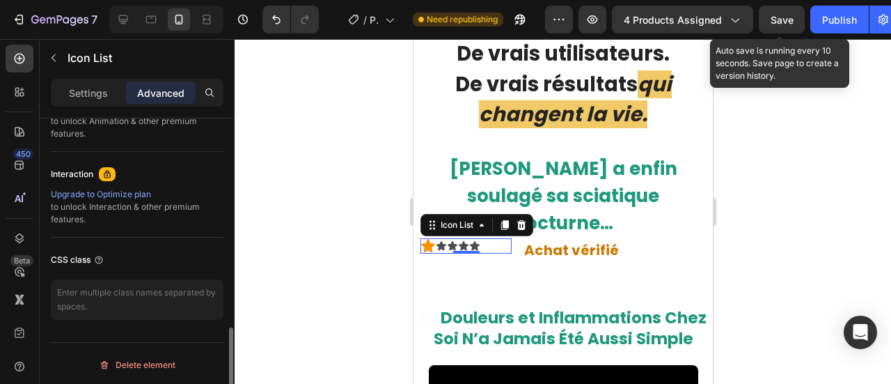
click at [81, 95] on p "Settings" at bounding box center [88, 93] width 39 height 15
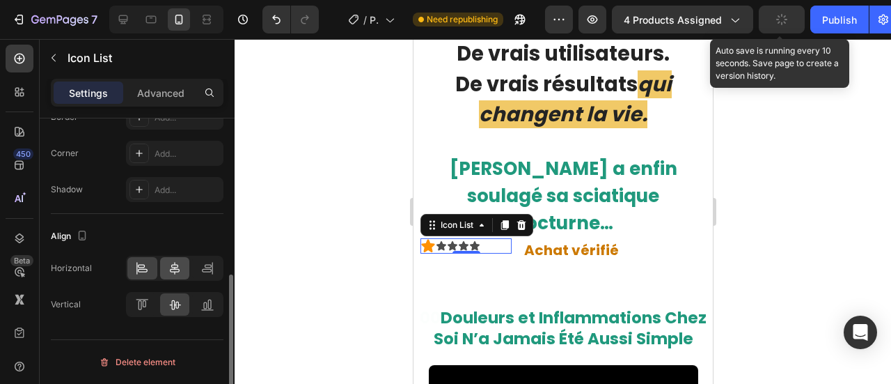
scroll to position [327, 0]
click at [213, 264] on icon at bounding box center [207, 270] width 14 height 14
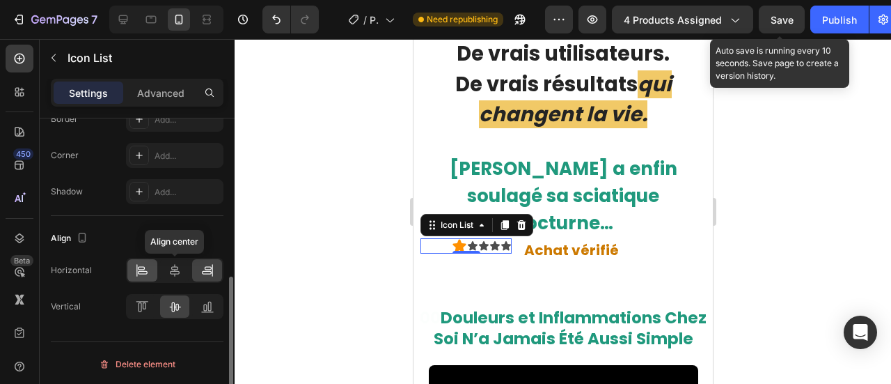
click at [130, 267] on div at bounding box center [142, 270] width 30 height 22
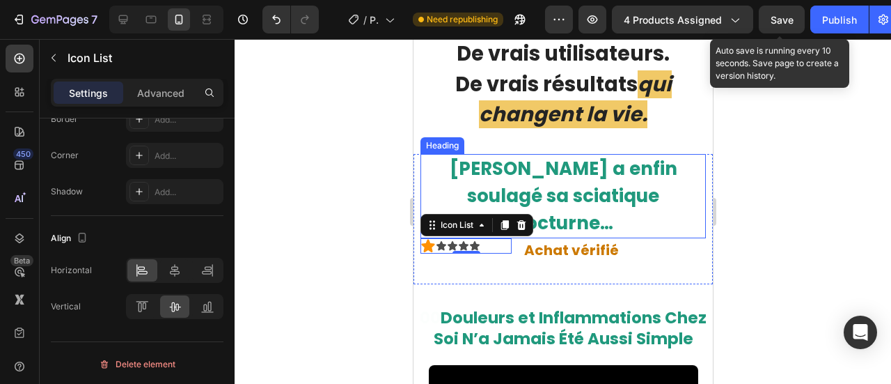
click at [497, 168] on strong "[PERSON_NAME] a enfin soulagé sa sciatique nocturne…" at bounding box center [563, 195] width 228 height 79
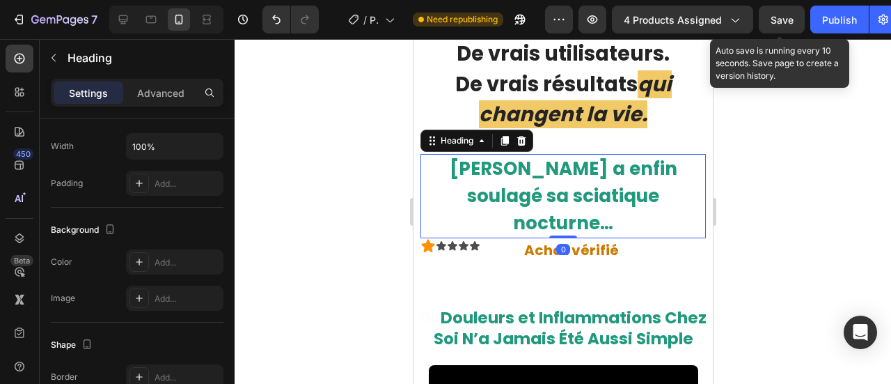
scroll to position [0, 0]
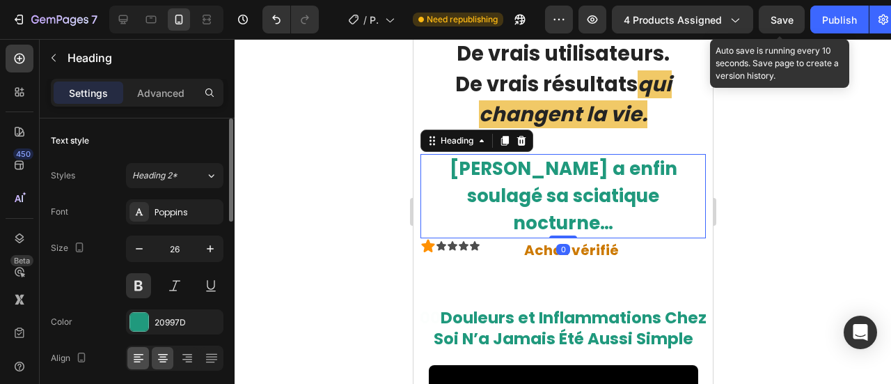
drag, startPoint x: 125, startPoint y: 338, endPoint x: 134, endPoint y: 352, distance: 16.2
click at [134, 352] on icon at bounding box center [139, 358] width 14 height 14
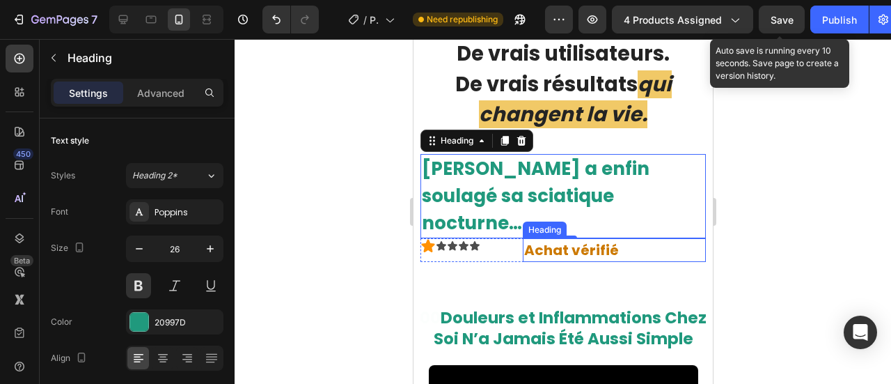
click at [528, 240] on strong "Achat vérifié" at bounding box center [570, 249] width 95 height 19
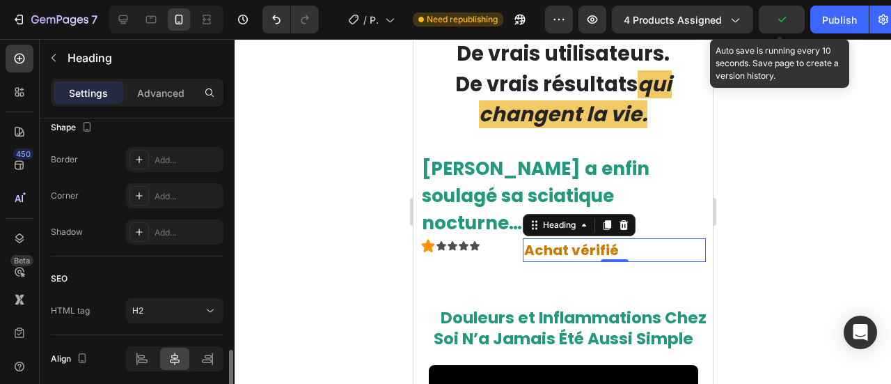
scroll to position [596, 0]
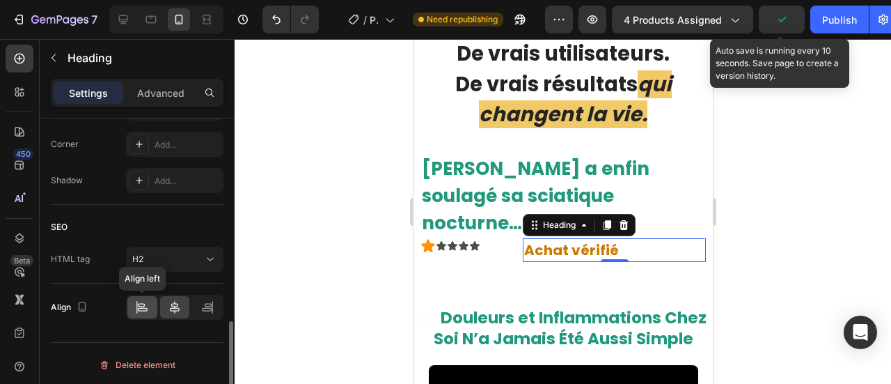
click at [143, 300] on icon at bounding box center [142, 307] width 14 height 14
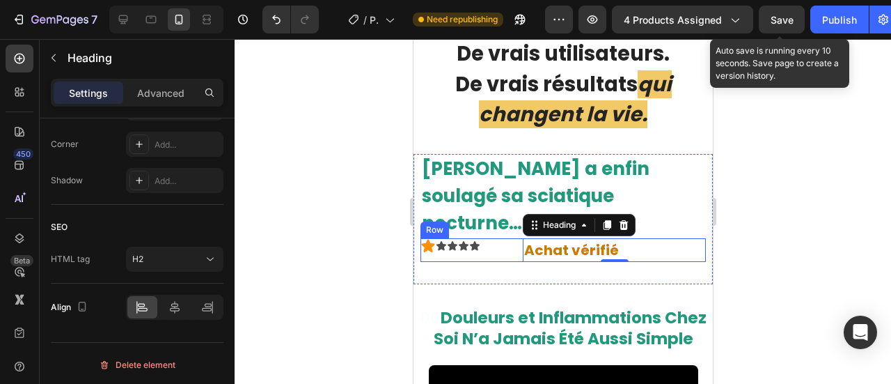
click at [503, 238] on div "Icon Icon Icon Icon Icon Icon List" at bounding box center [465, 250] width 91 height 24
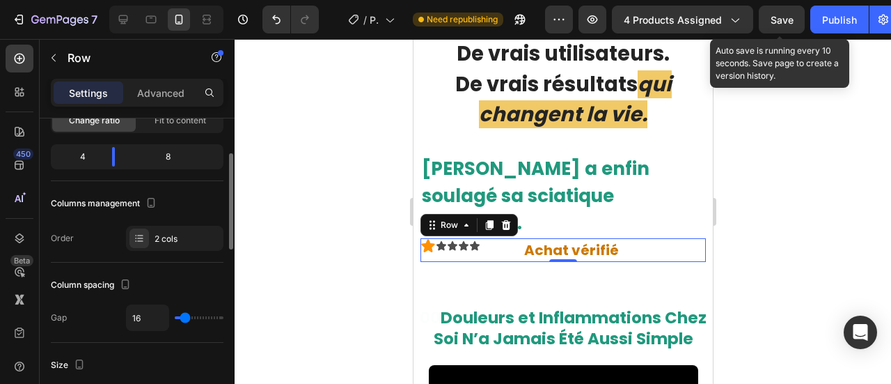
scroll to position [118, 0]
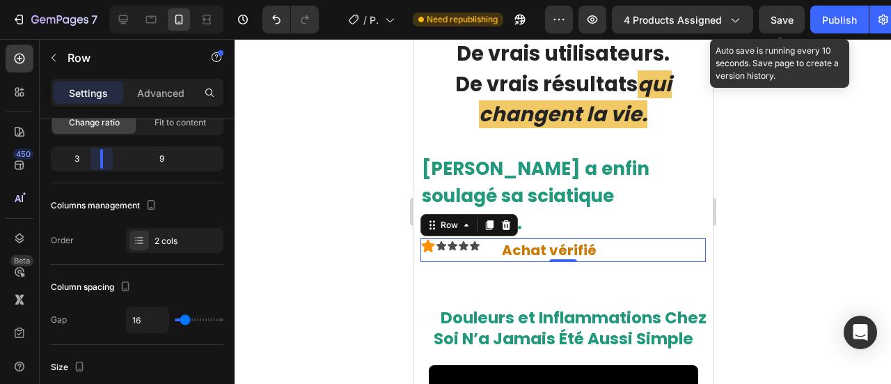
drag, startPoint x: 113, startPoint y: 157, endPoint x: 90, endPoint y: 158, distance: 23.0
click at [90, 0] on body "7 / Product Page - [DATE] 00:42:06 Need republishing Preview 4 products assigne…" at bounding box center [445, 0] width 891 height 0
click at [480, 238] on div "Icon Icon Icon Icon Icon" at bounding box center [454, 245] width 69 height 15
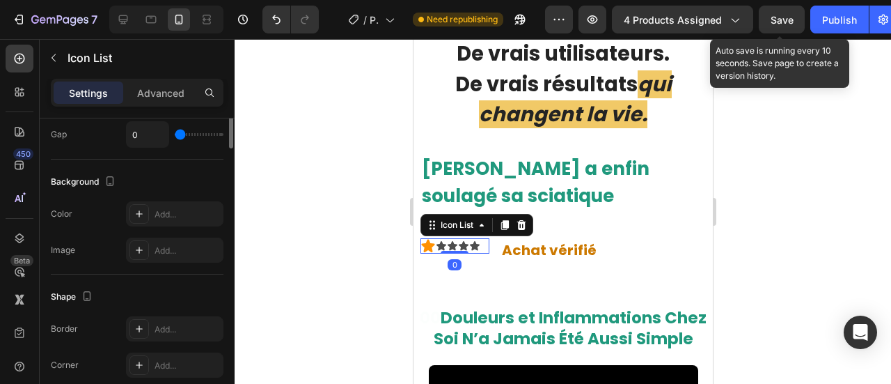
scroll to position [0, 0]
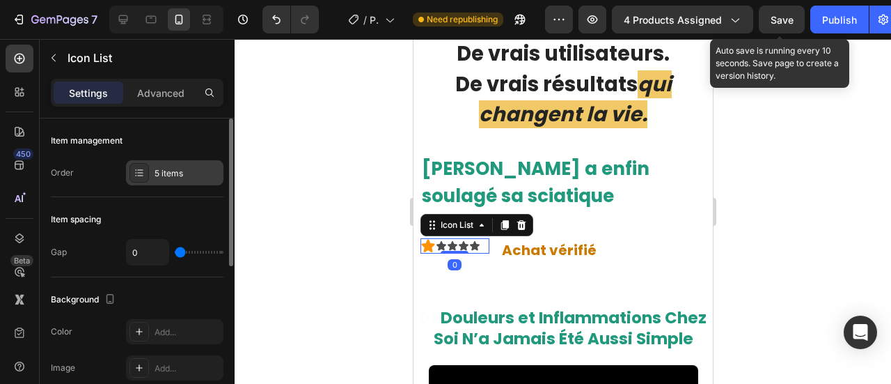
click at [185, 175] on div "5 items" at bounding box center [187, 173] width 65 height 13
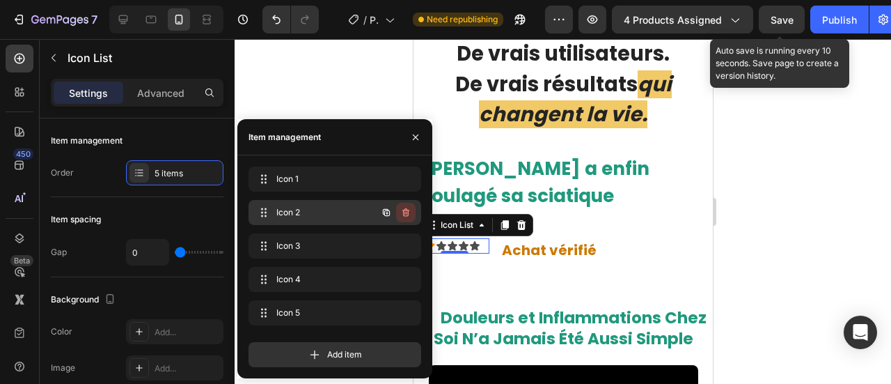
click at [404, 207] on icon "button" at bounding box center [405, 212] width 11 height 11
click at [404, 207] on div "Delete" at bounding box center [397, 212] width 26 height 13
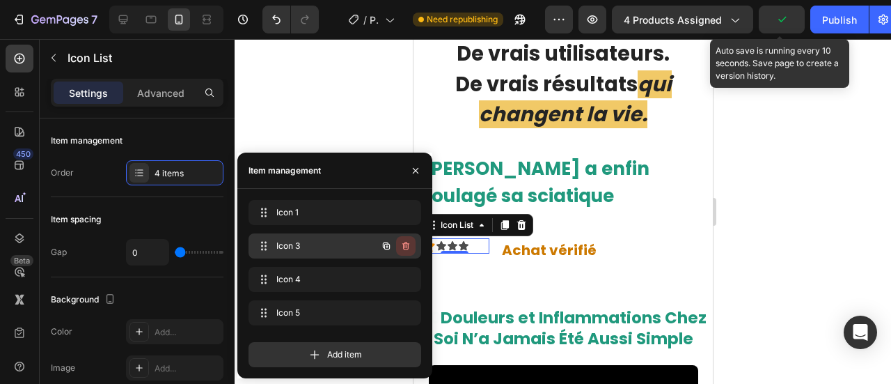
click at [415, 242] on button "button" at bounding box center [405, 245] width 19 height 19
click at [398, 243] on div "Delete" at bounding box center [397, 245] width 26 height 13
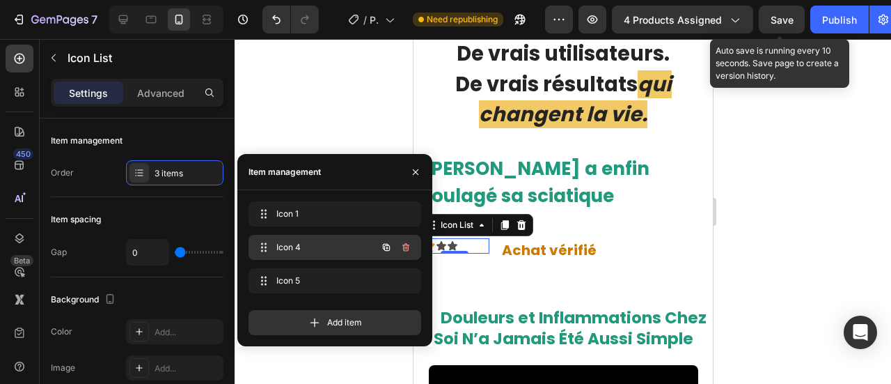
click at [411, 248] on button "button" at bounding box center [405, 246] width 19 height 19
click at [411, 248] on button "Delete" at bounding box center [396, 246] width 38 height 19
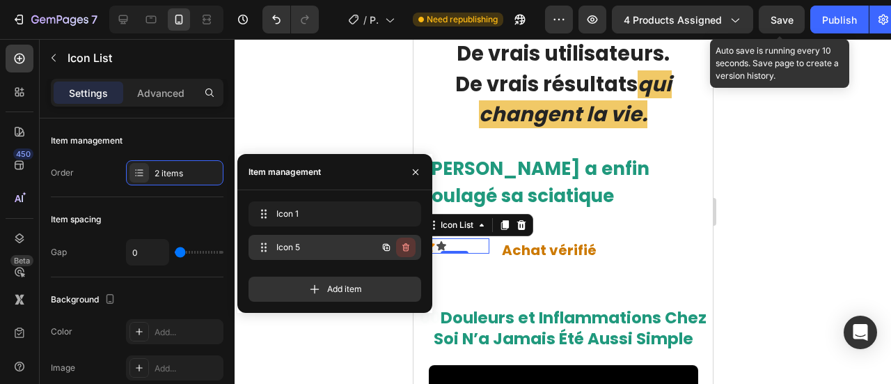
click at [407, 250] on icon "button" at bounding box center [405, 247] width 11 height 11
click at [407, 250] on div "Delete" at bounding box center [397, 247] width 26 height 13
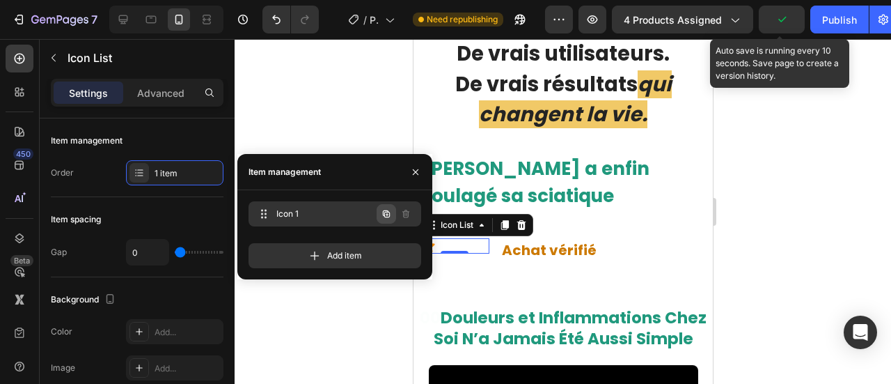
click at [393, 212] on button "button" at bounding box center [386, 213] width 19 height 19
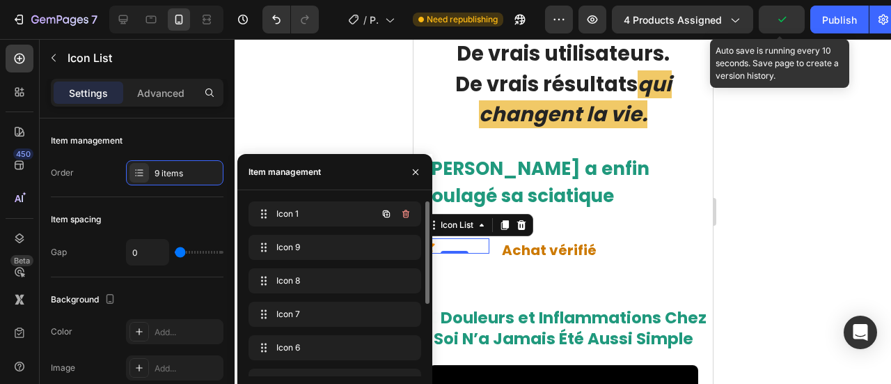
click at [338, 154] on div "Item management" at bounding box center [334, 172] width 195 height 36
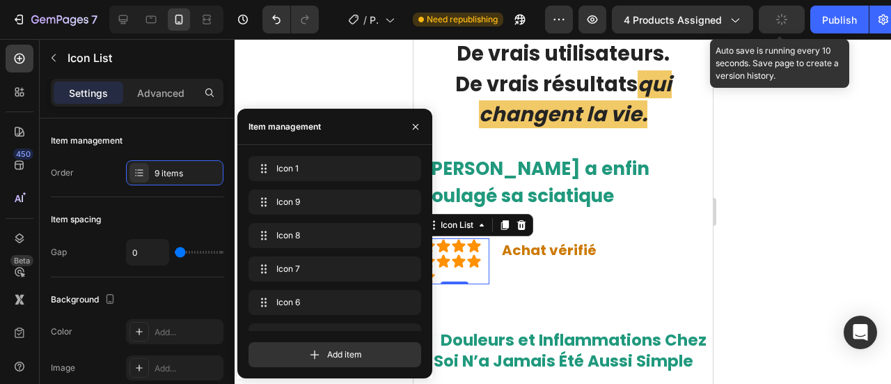
scroll to position [122, 0]
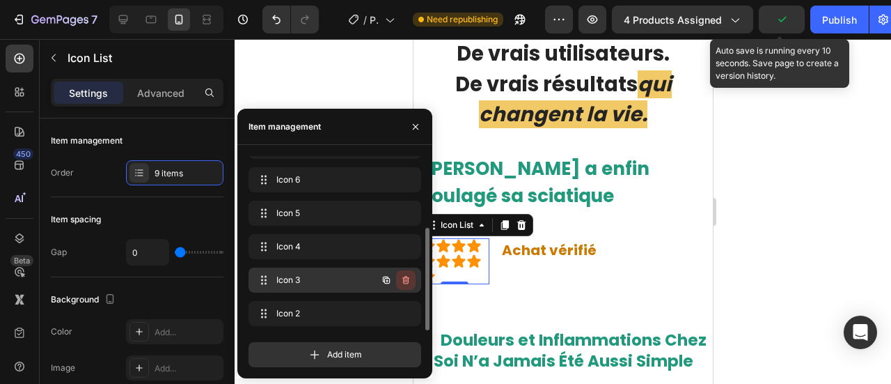
click at [412, 279] on button "button" at bounding box center [405, 279] width 19 height 19
click at [412, 279] on button "Delete" at bounding box center [396, 279] width 38 height 19
click at [402, 279] on div "Delete" at bounding box center [397, 280] width 26 height 13
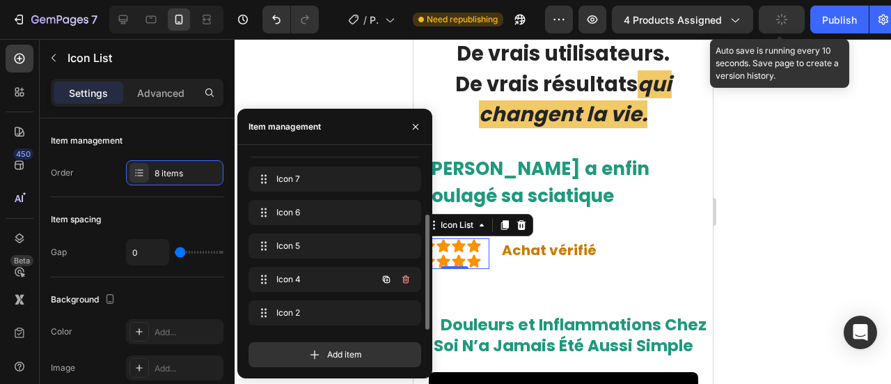
scroll to position [89, 0]
click at [400, 274] on icon "button" at bounding box center [405, 279] width 11 height 11
click at [400, 274] on div "Delete" at bounding box center [397, 280] width 26 height 13
click at [400, 274] on icon "button" at bounding box center [405, 279] width 11 height 11
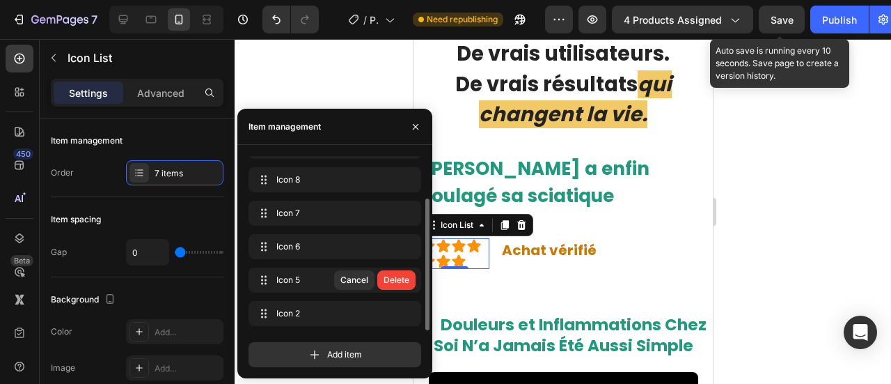
click at [400, 274] on div "Delete" at bounding box center [397, 280] width 26 height 13
click at [405, 278] on icon "button" at bounding box center [405, 279] width 11 height 11
click at [405, 278] on div "Delete" at bounding box center [397, 280] width 26 height 13
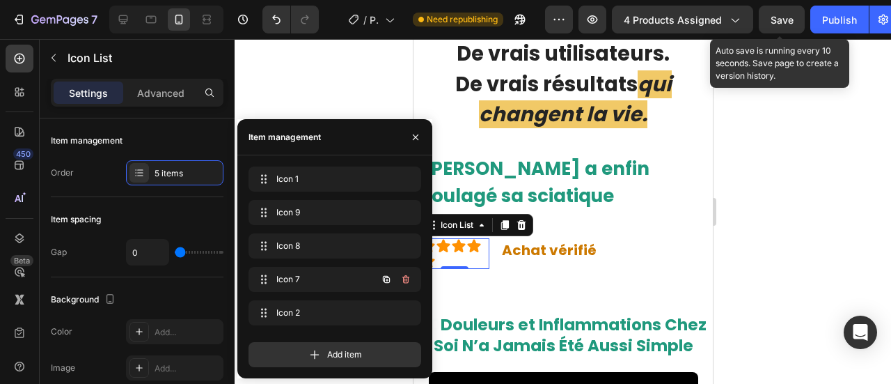
scroll to position [0, 0]
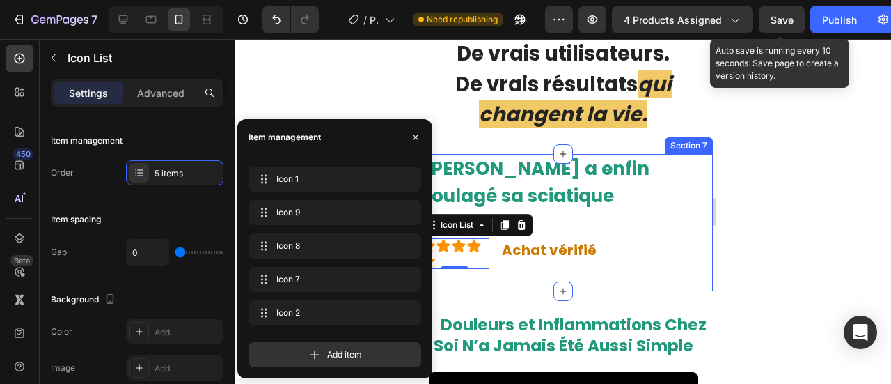
click at [544, 262] on div "⁠⁠⁠⁠⁠⁠⁠ Jean a enfin soulagé sa sciatique nocturne… Heading Icon Icon Icon Icon…" at bounding box center [562, 222] width 299 height 137
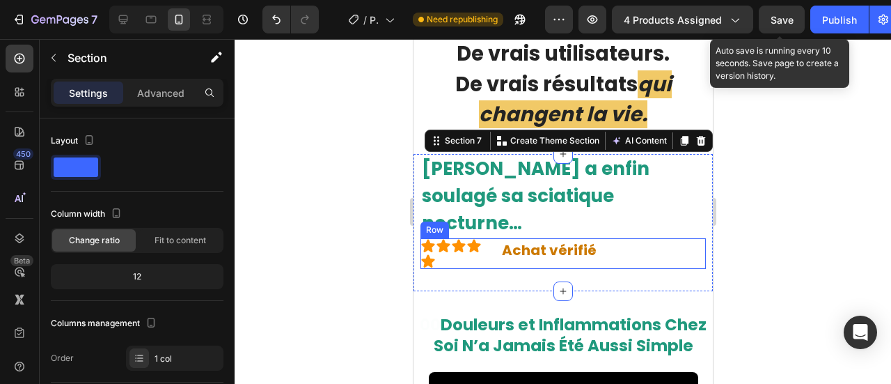
click at [491, 238] on div "Icon Icon Icon Icon Icon Icon List ⁠⁠⁠⁠⁠⁠⁠ Achat vérifié Heading Row" at bounding box center [562, 253] width 285 height 31
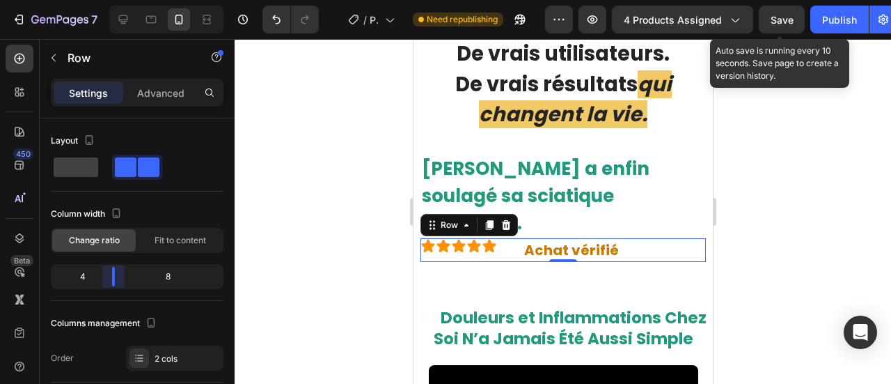
drag, startPoint x: 99, startPoint y: 278, endPoint x: 58, endPoint y: 182, distance: 104.2
click at [116, 0] on body "7 / Product Page - [DATE] 00:42:06 Need republishing Preview 4 products assigne…" at bounding box center [445, 0] width 891 height 0
click at [500, 238] on div "Icon Icon Icon Icon Icon" at bounding box center [465, 245] width 91 height 15
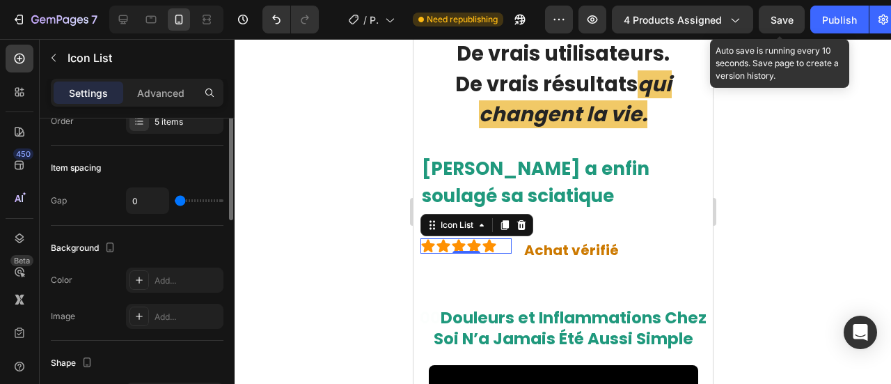
scroll to position [3, 0]
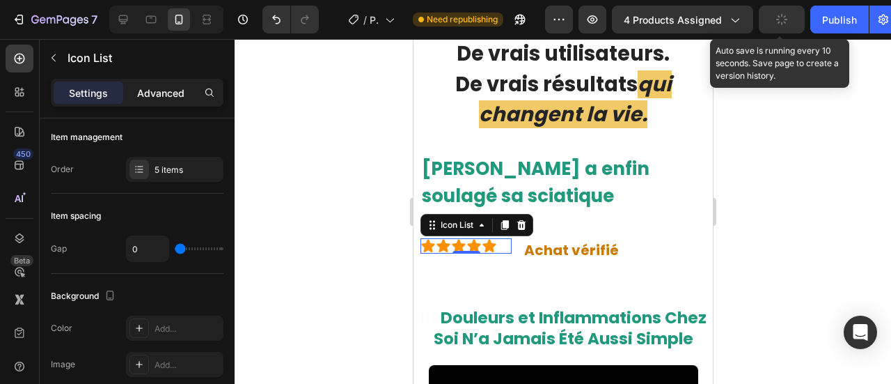
click at [163, 93] on p "Advanced" at bounding box center [160, 93] width 47 height 15
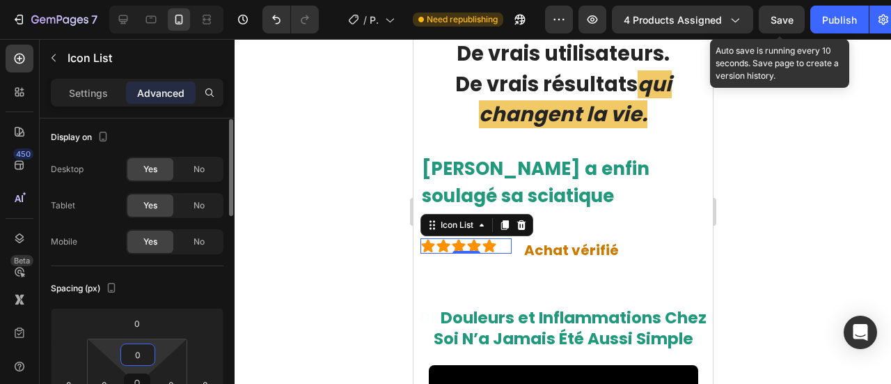
click at [130, 354] on input "0" at bounding box center [138, 354] width 28 height 21
type input "3"
type input "5"
click at [374, 169] on div at bounding box center [563, 211] width 656 height 345
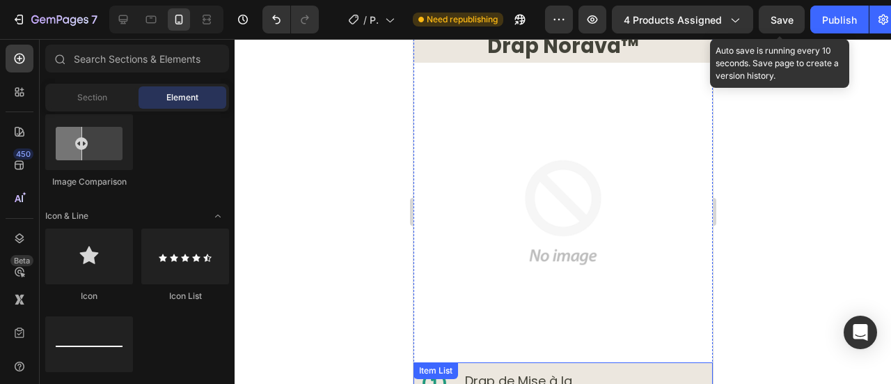
scroll to position [8388, 0]
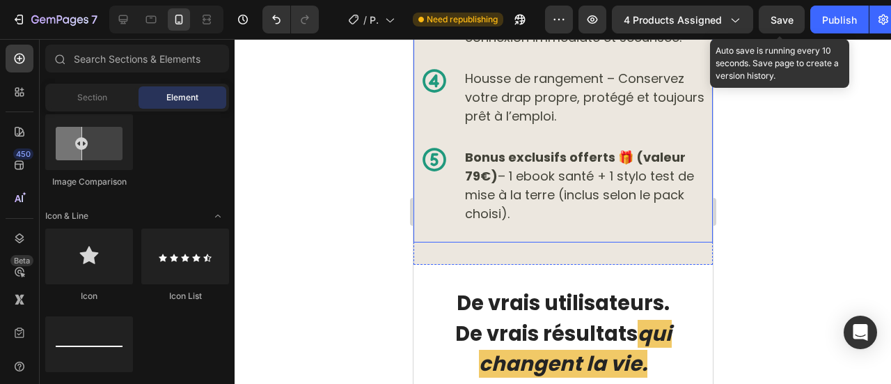
click at [506, 69] on p "Housse de rangement – Conservez votre drap propre, protégé et toujours prêt à l…" at bounding box center [585, 97] width 242 height 56
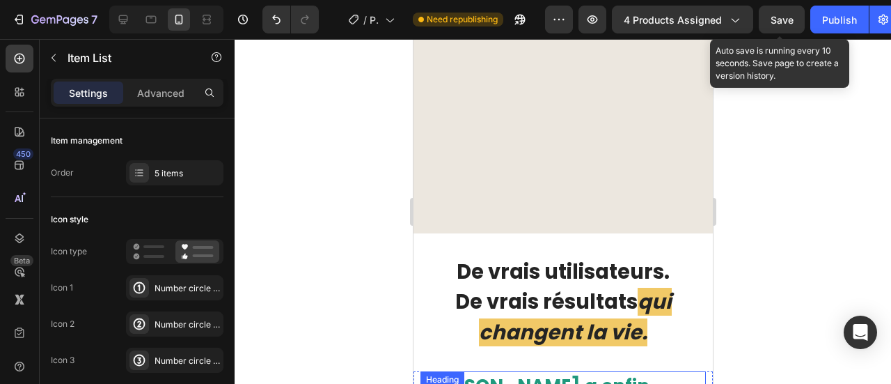
scroll to position [8713, 0]
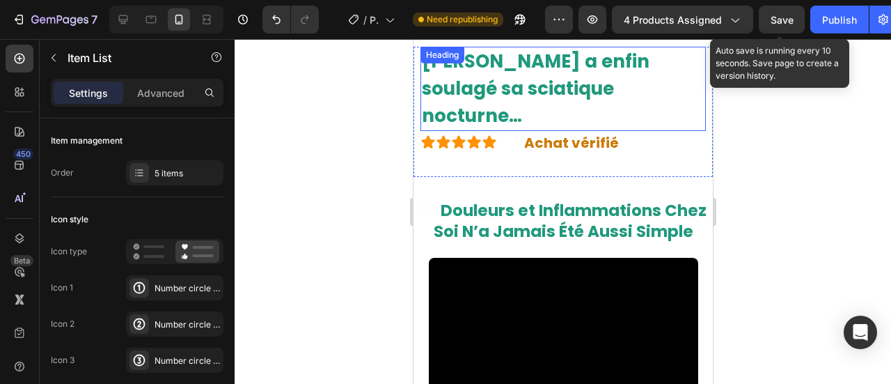
click at [492, 76] on strong "[PERSON_NAME] a enfin soulagé sa sciatique nocturne…" at bounding box center [535, 88] width 228 height 79
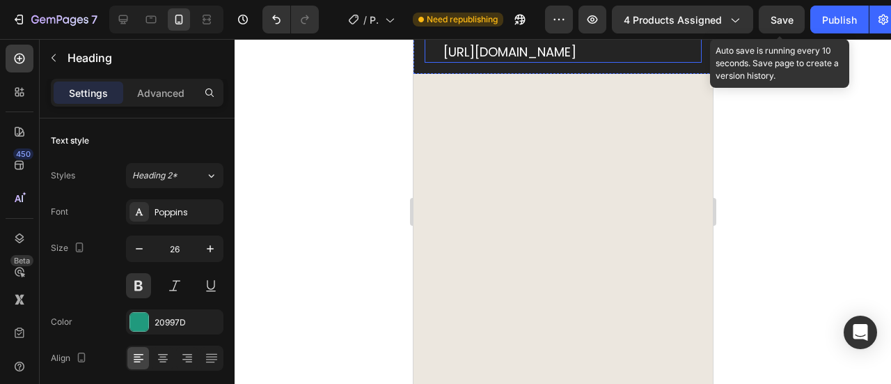
scroll to position [7616, 0]
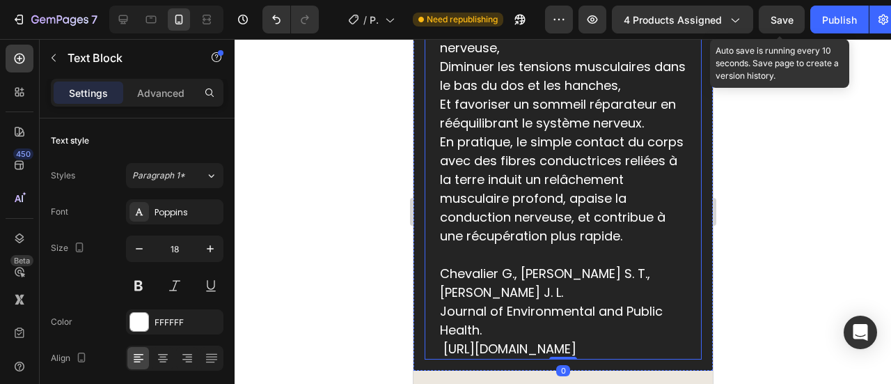
scroll to position [7414, 0]
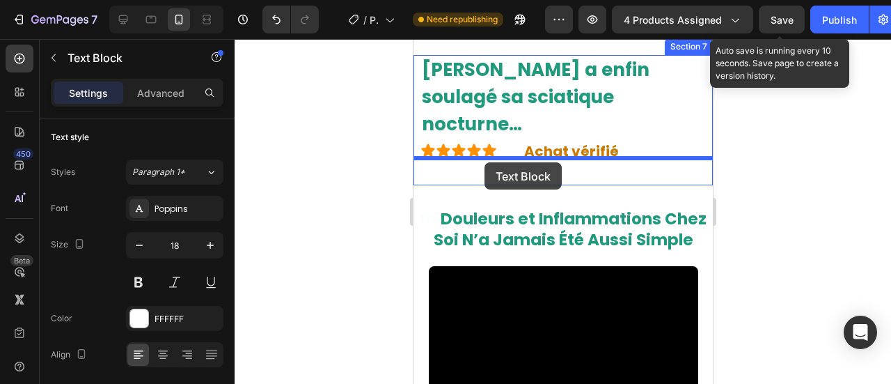
scroll to position [9805, 0]
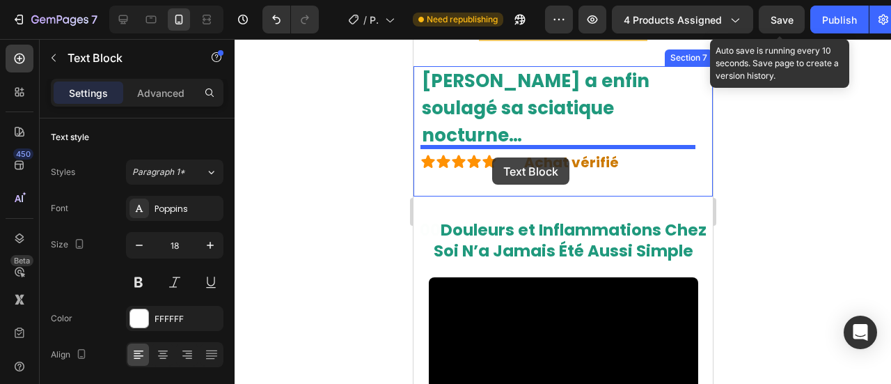
drag, startPoint x: 511, startPoint y: 190, endPoint x: 491, endPoint y: 157, distance: 38.1
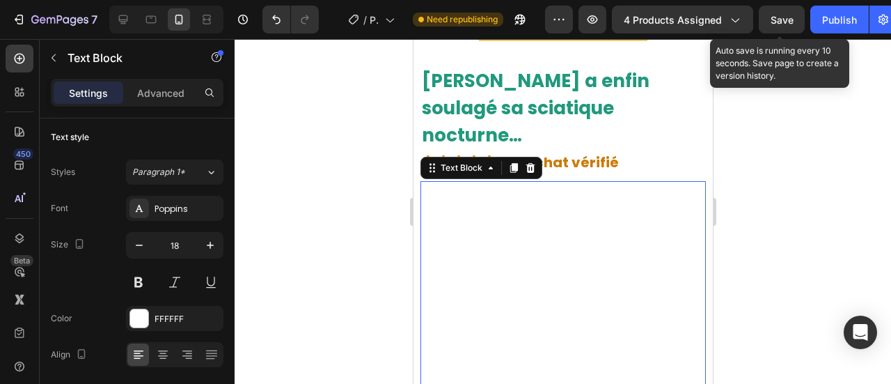
click at [526, 297] on strong "Les effets d’un programme de 8 semaines utilisant la mise à la terre nocturne s…" at bounding box center [562, 289] width 255 height 132
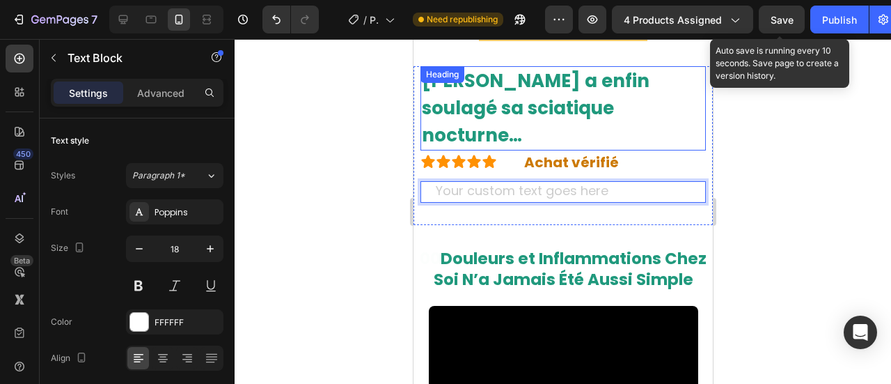
scroll to position [3, 0]
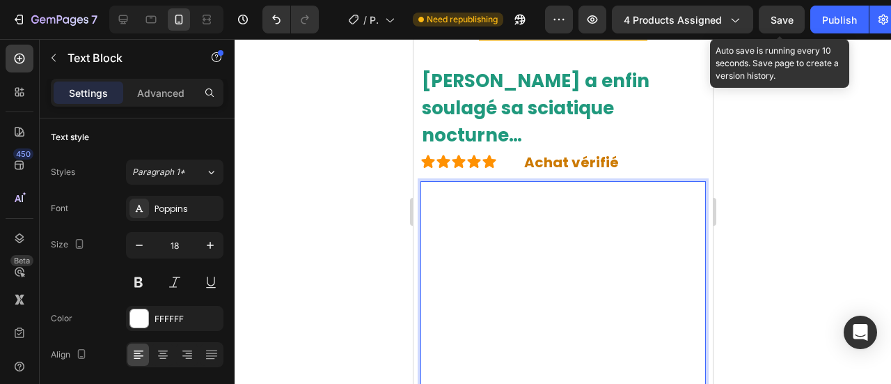
click at [504, 217] on p "« Franchement, ce drap a changé ma vie. Depuis des mois je souffrais d’une doul…" at bounding box center [562, 285] width 255 height 207
drag, startPoint x: 504, startPoint y: 217, endPoint x: 532, endPoint y: 219, distance: 27.9
click at [532, 219] on p "« Franchement, ce drap a changé ma vie. Depuis des mois je souffrais d’une doul…" at bounding box center [562, 285] width 255 height 207
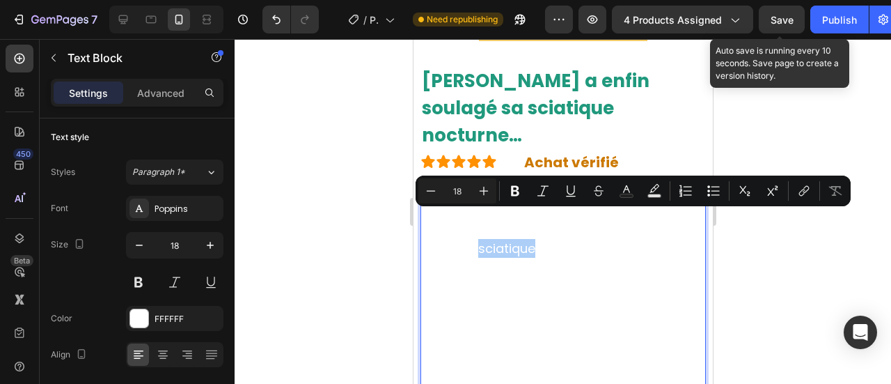
click at [295, 177] on div at bounding box center [563, 211] width 656 height 345
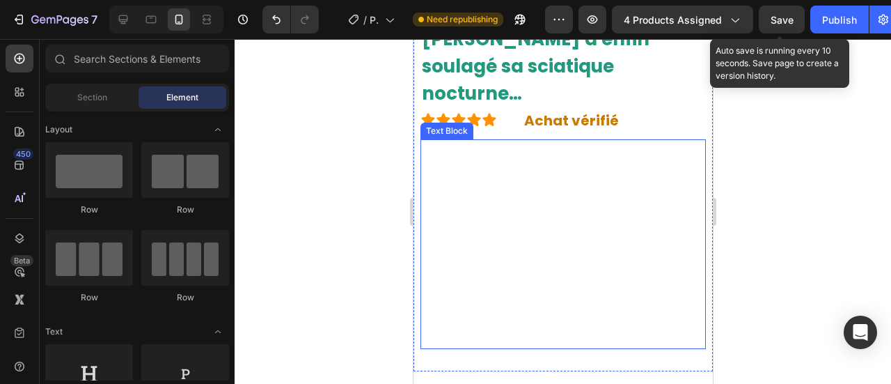
scroll to position [9848, 0]
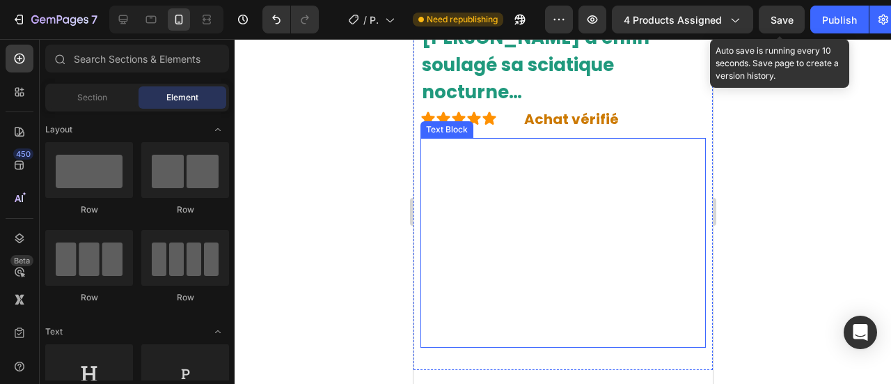
click at [516, 199] on p "« Franchement, ce drap a changé ma vie. Depuis des mois je souffrais d’une doul…" at bounding box center [562, 242] width 255 height 207
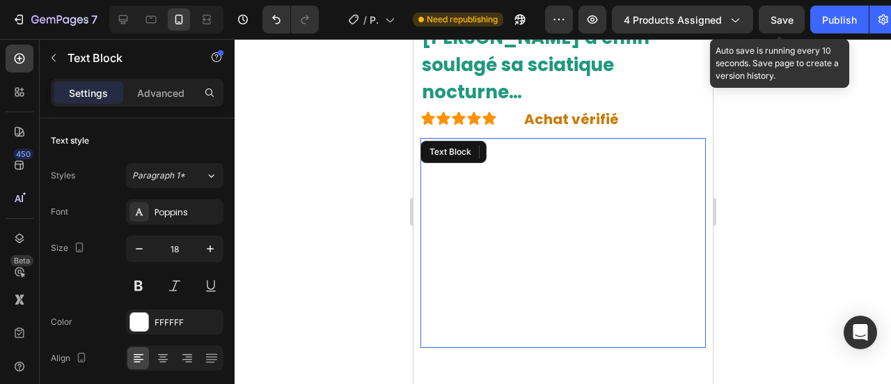
scroll to position [9884, 0]
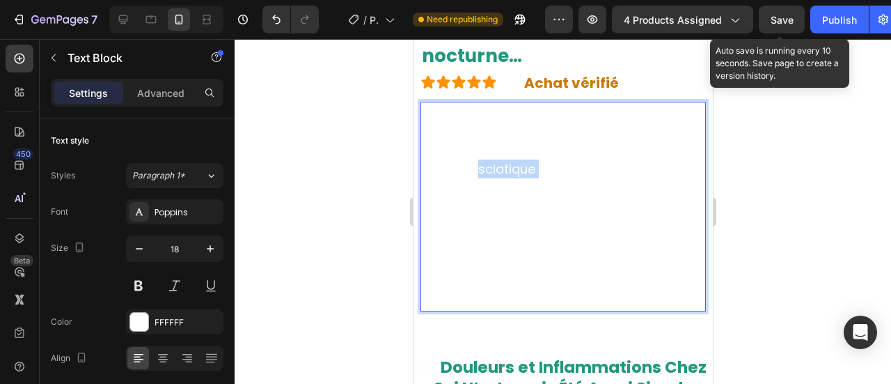
drag, startPoint x: 498, startPoint y: 143, endPoint x: 516, endPoint y: 150, distance: 18.7
click at [516, 150] on p "« Franchement, ce drap a changé ma vie. Depuis des mois je souffrais d’une doul…" at bounding box center [562, 206] width 255 height 207
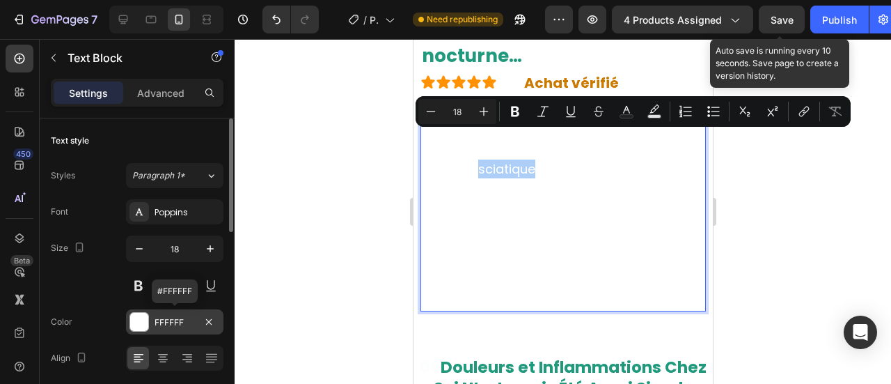
click at [186, 324] on div "FFFFFF" at bounding box center [175, 322] width 40 height 13
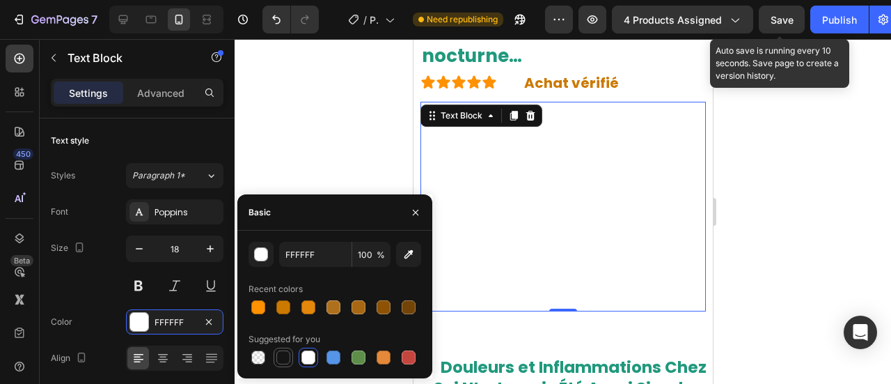
click at [288, 357] on div at bounding box center [283, 357] width 14 height 14
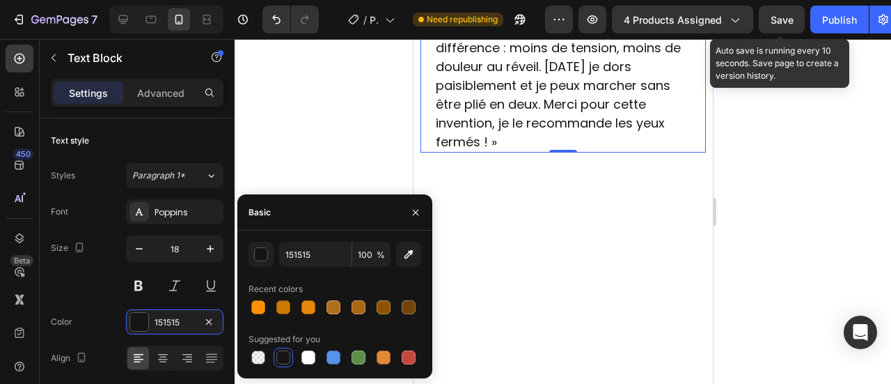
scroll to position [9613, 0]
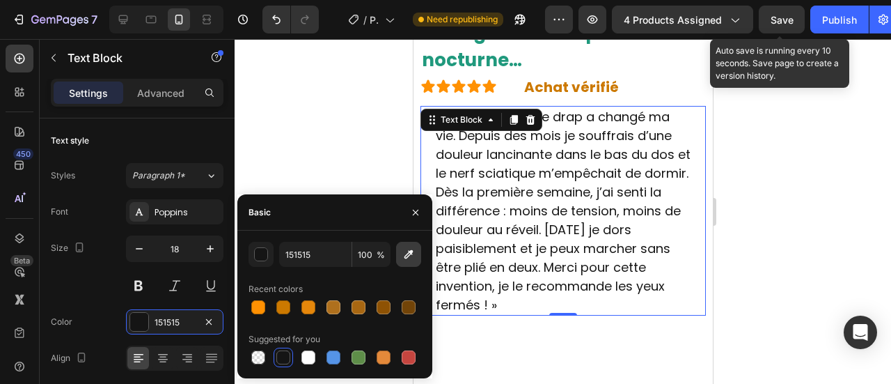
click at [416, 254] on button "button" at bounding box center [408, 254] width 25 height 25
type input "242424"
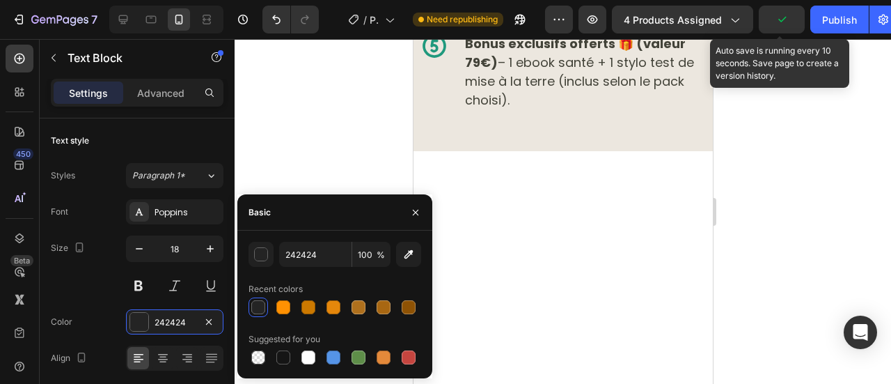
scroll to position [9132, 0]
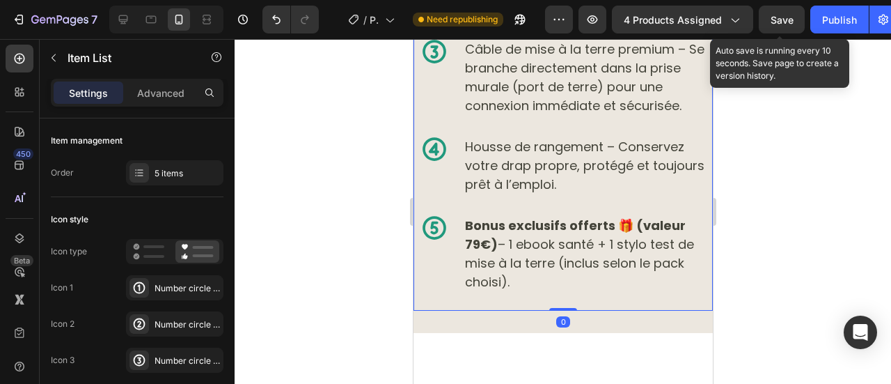
scroll to position [9130, 0]
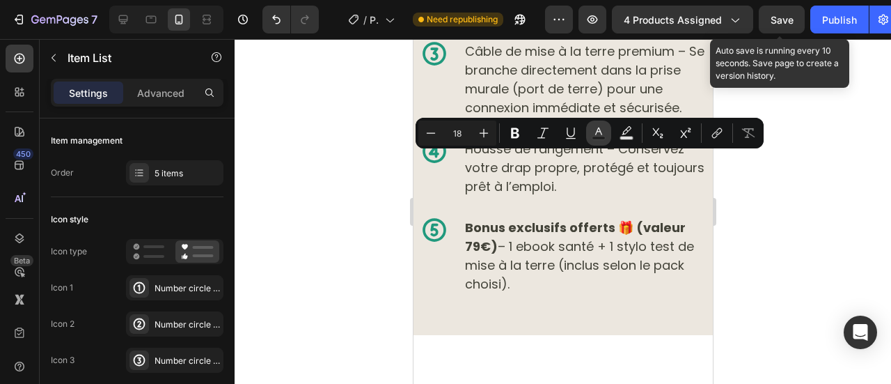
click at [592, 136] on icon "Editor contextual toolbar" at bounding box center [599, 133] width 14 height 14
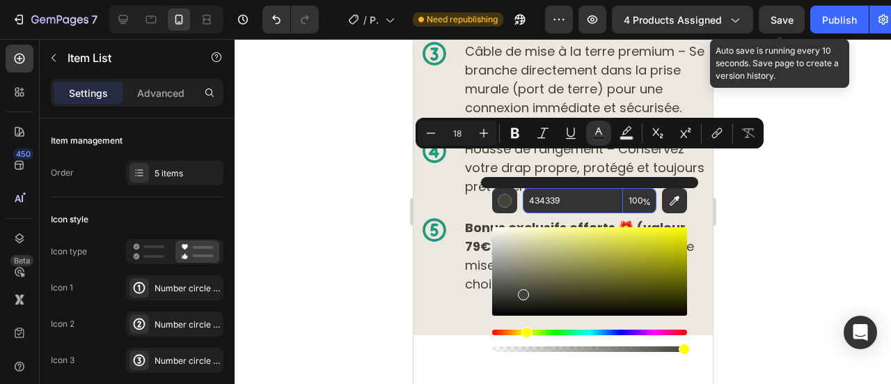
click at [562, 198] on input "434339" at bounding box center [573, 200] width 100 height 25
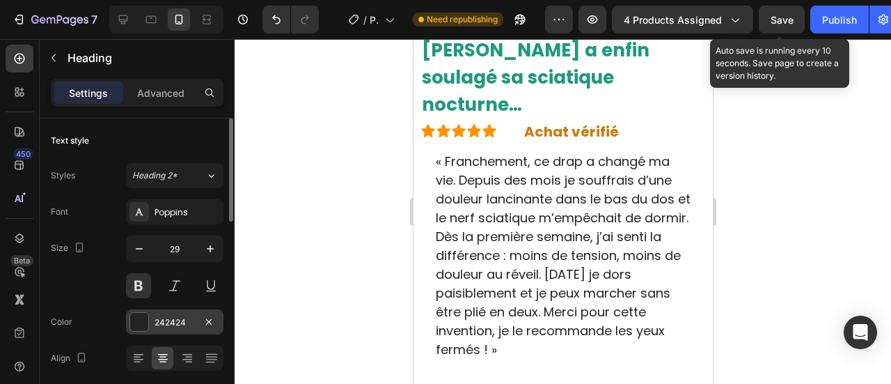
click at [166, 316] on div "242424" at bounding box center [175, 322] width 40 height 13
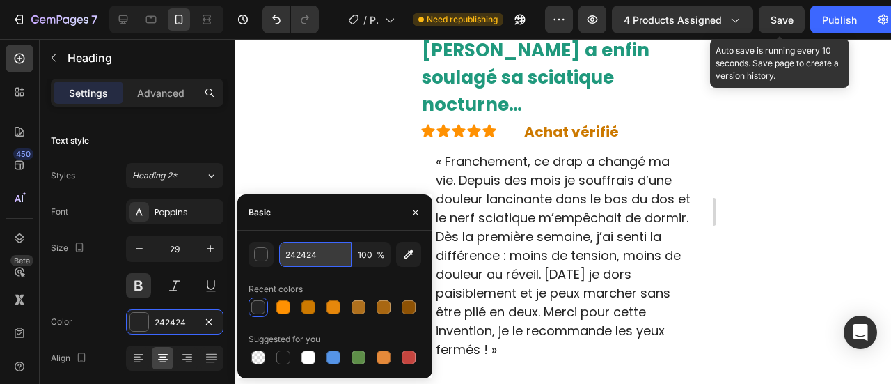
click at [301, 264] on input "242424" at bounding box center [315, 254] width 72 height 25
paste input "434339"
type input "434339"
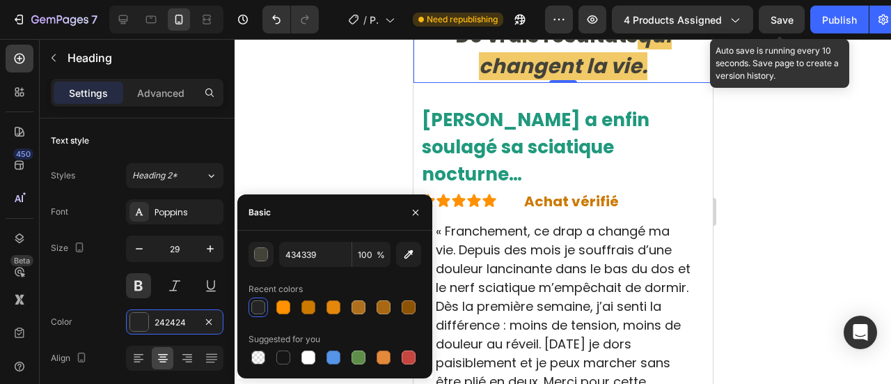
click at [519, 232] on p "« Franchement, ce drap a changé ma vie. Depuis des mois je souffrais d’une doul…" at bounding box center [562, 324] width 255 height 207
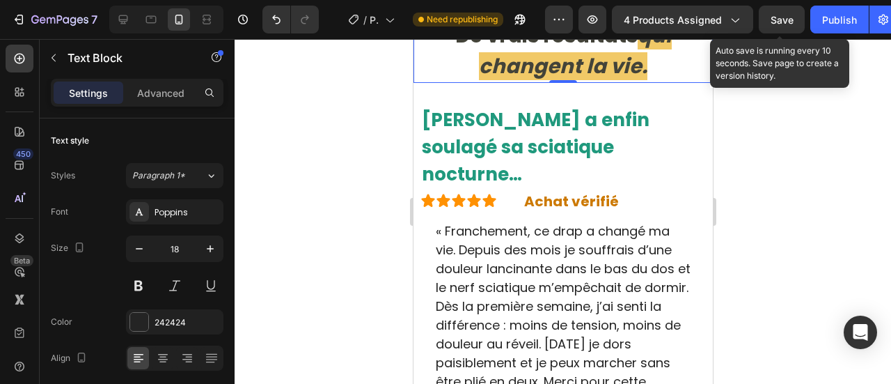
scroll to position [9805, 0]
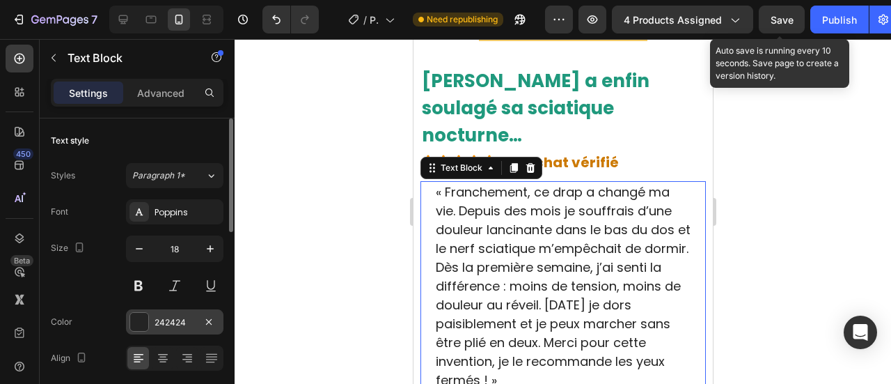
click at [168, 318] on div "242424" at bounding box center [175, 322] width 40 height 13
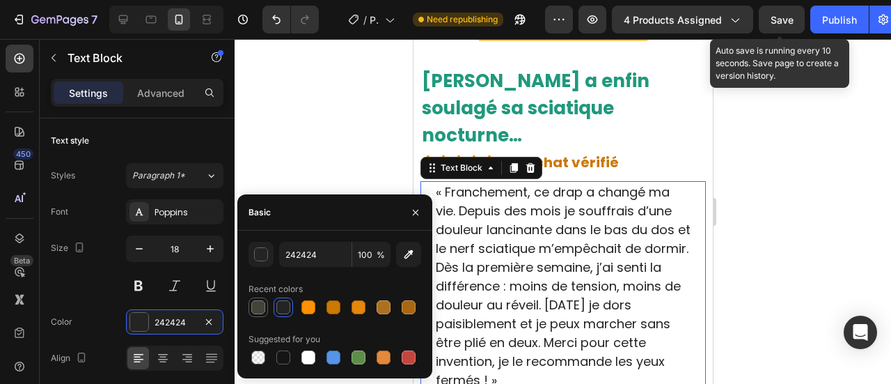
click at [262, 305] on div at bounding box center [258, 307] width 14 height 14
type input "434339"
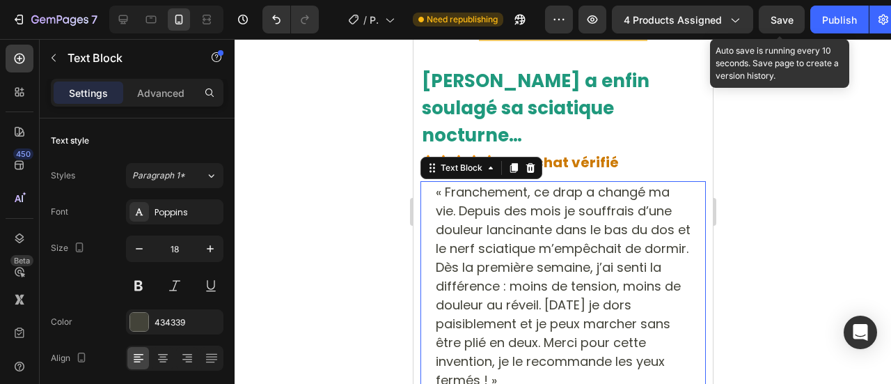
click at [341, 100] on div at bounding box center [563, 211] width 656 height 345
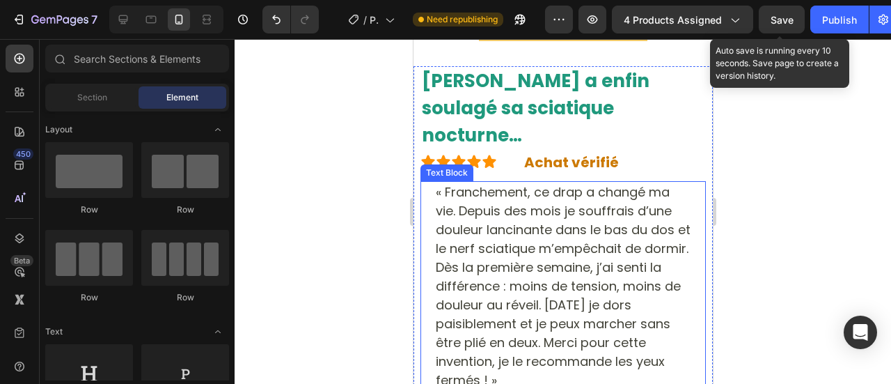
scroll to position [9885, 0]
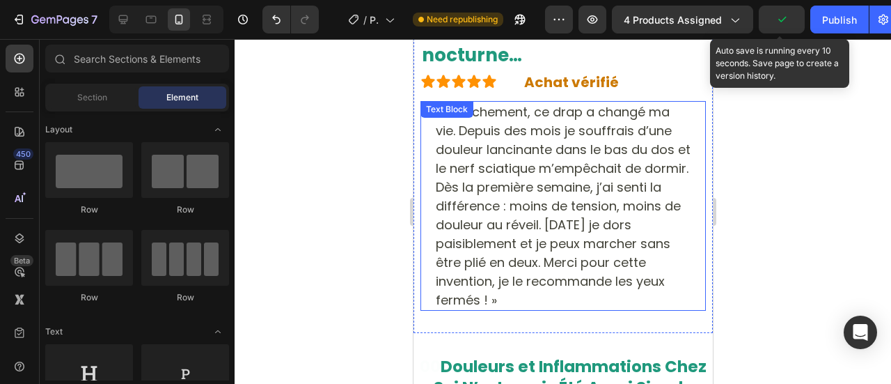
click at [476, 160] on p "« Franchement, ce drap a changé ma vie. Depuis des mois je souffrais d’une doul…" at bounding box center [562, 205] width 255 height 207
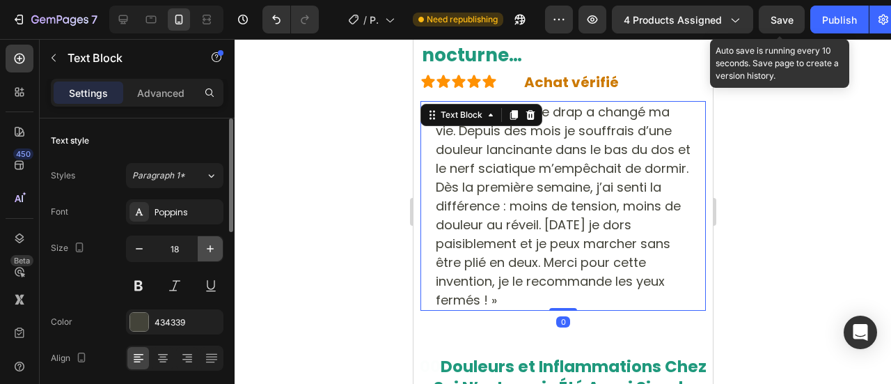
click at [214, 255] on button "button" at bounding box center [210, 248] width 25 height 25
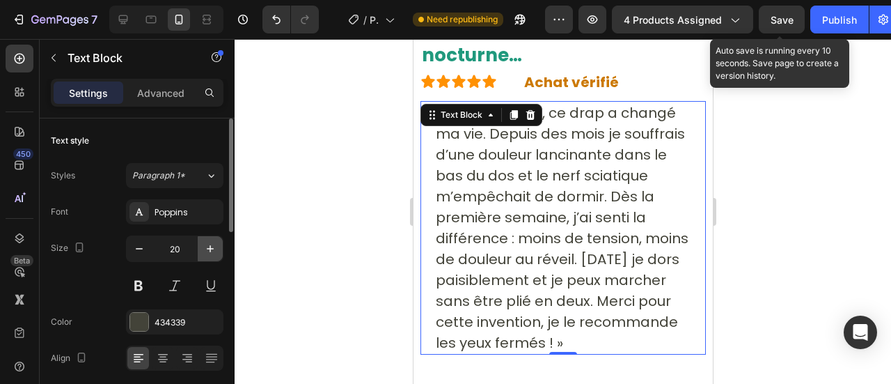
click at [214, 255] on button "button" at bounding box center [210, 248] width 25 height 25
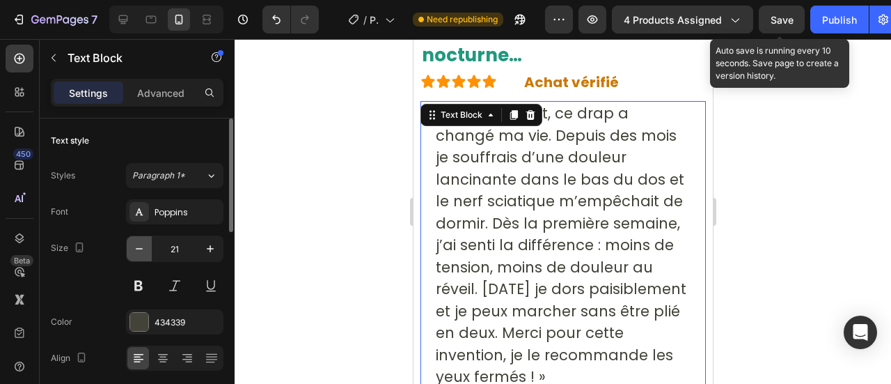
click at [140, 253] on icon "button" at bounding box center [139, 249] width 14 height 14
type input "20"
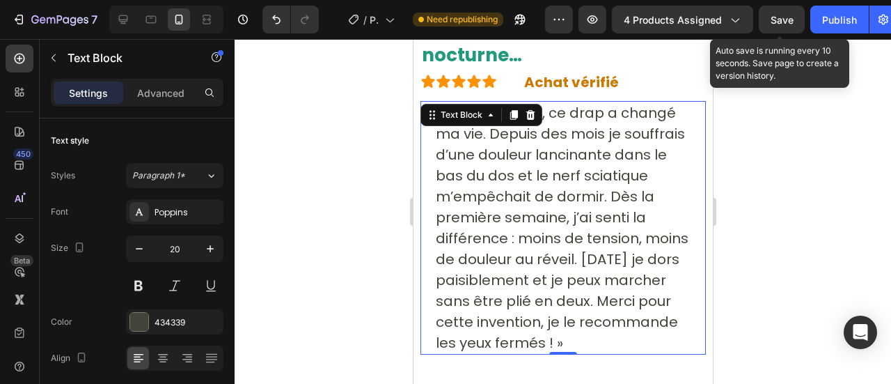
scroll to position [9924, 0]
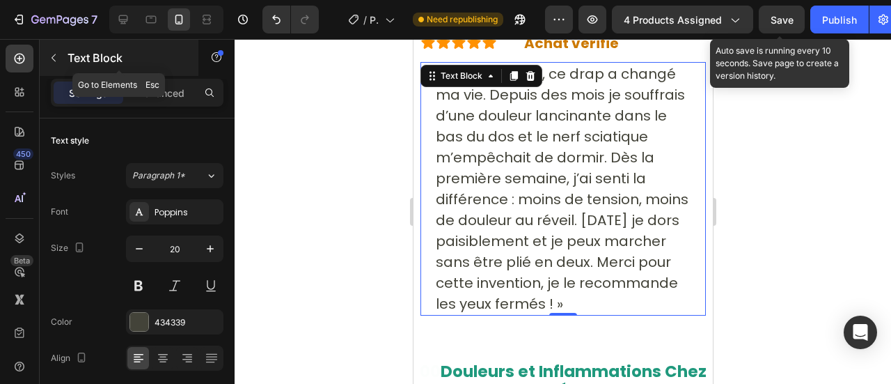
click at [56, 63] on button "button" at bounding box center [53, 58] width 22 height 22
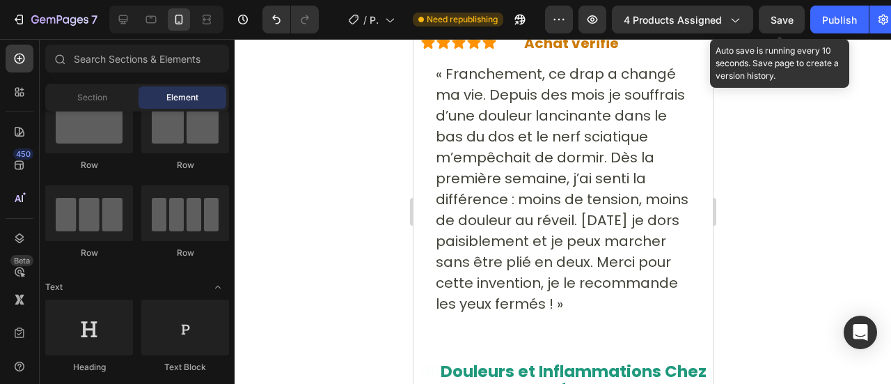
scroll to position [0, 0]
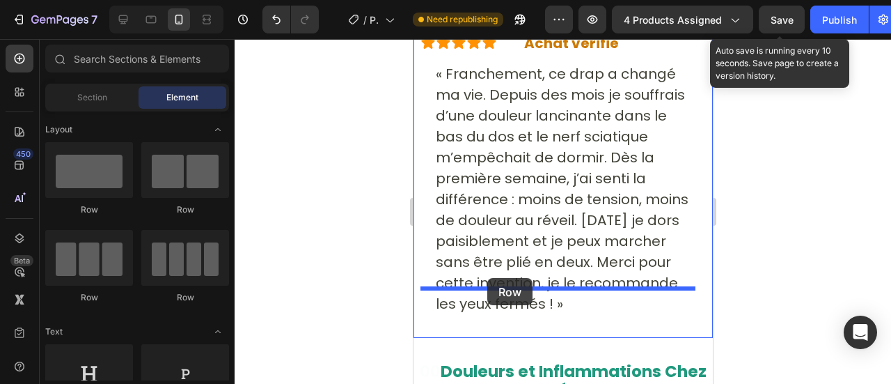
drag, startPoint x: 602, startPoint y: 230, endPoint x: 487, endPoint y: 278, distance: 124.5
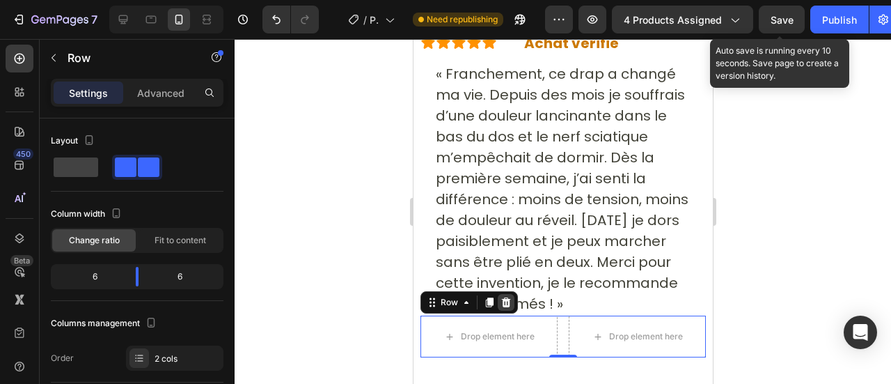
drag, startPoint x: 504, startPoint y: 272, endPoint x: 552, endPoint y: 241, distance: 57.3
click at [504, 297] on icon at bounding box center [505, 302] width 9 height 10
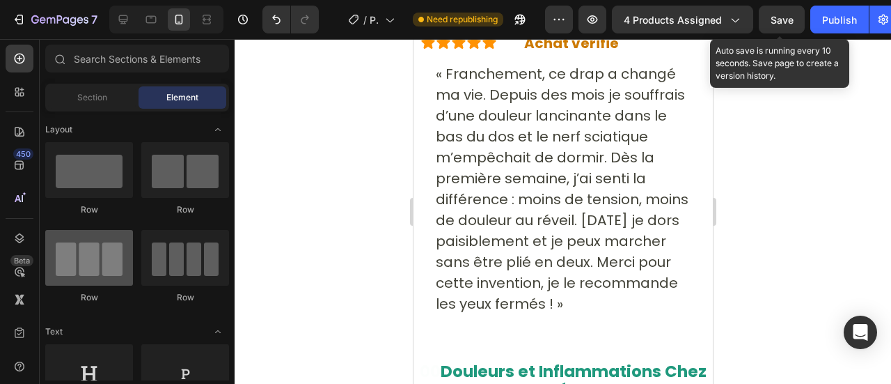
click at [79, 264] on div at bounding box center [89, 258] width 88 height 56
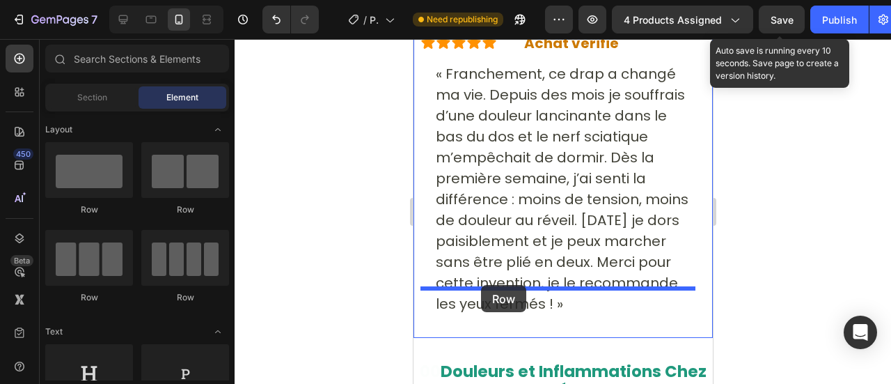
drag, startPoint x: 492, startPoint y: 303, endPoint x: 480, endPoint y: 285, distance: 21.6
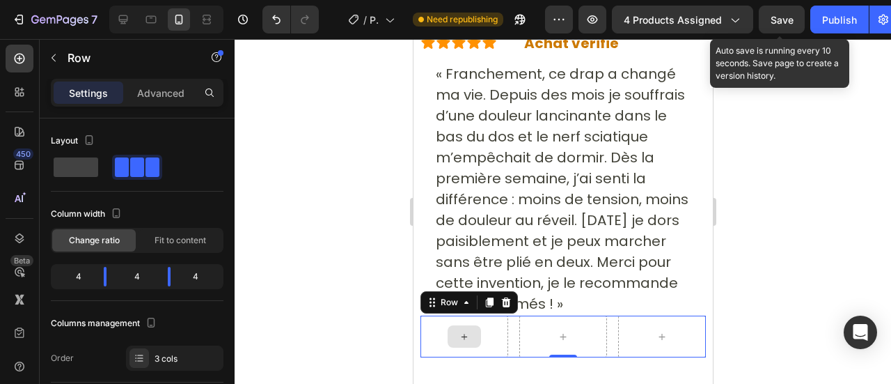
click at [470, 325] on div at bounding box center [463, 336] width 33 height 22
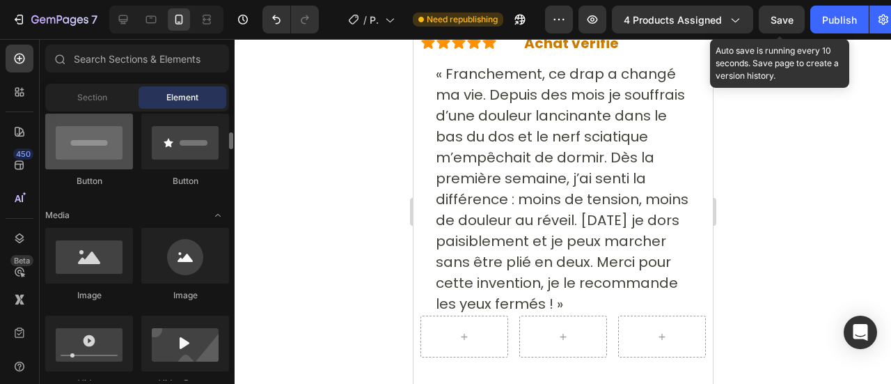
scroll to position [344, 0]
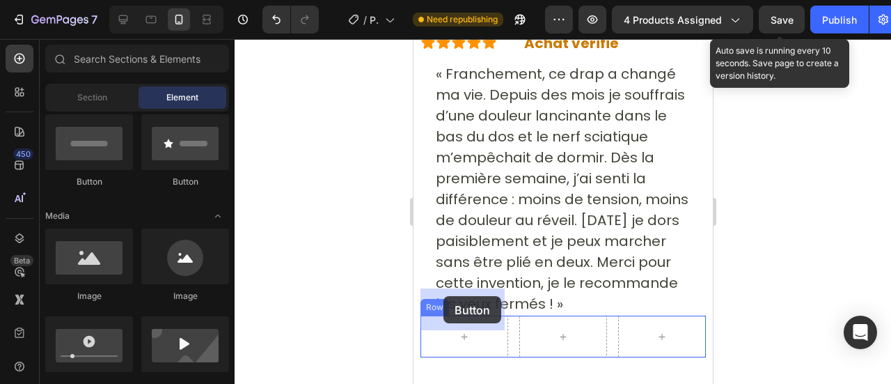
drag, startPoint x: 501, startPoint y: 193, endPoint x: 445, endPoint y: 296, distance: 116.5
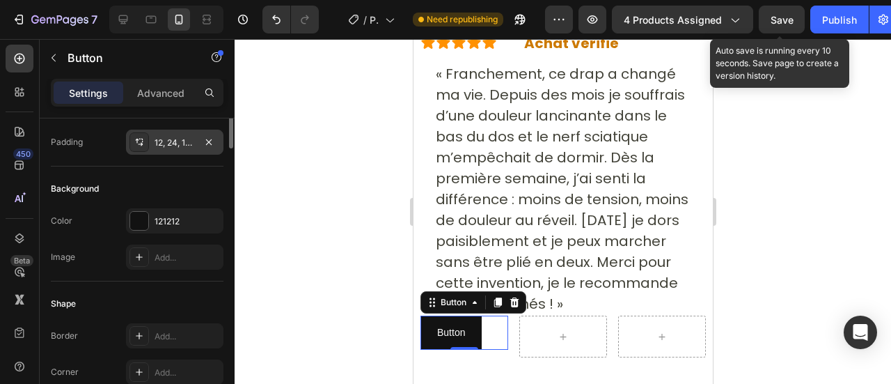
scroll to position [32, 0]
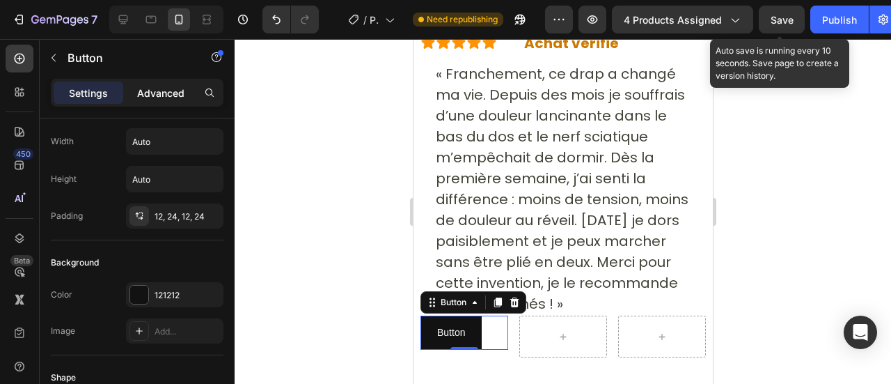
click at [167, 86] on p "Advanced" at bounding box center [160, 93] width 47 height 15
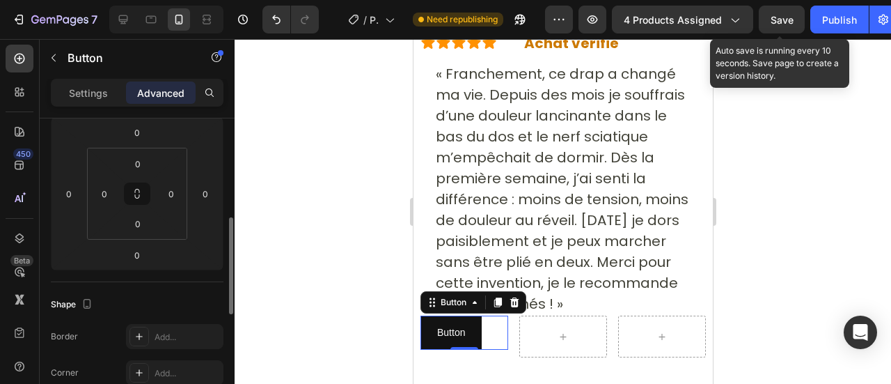
scroll to position [223, 0]
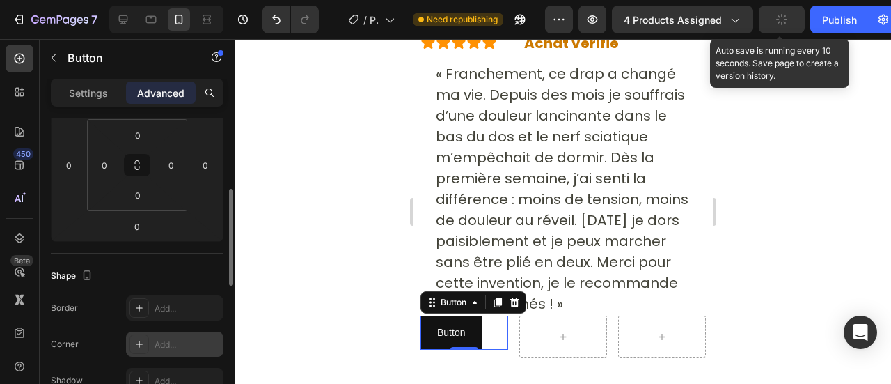
click at [141, 340] on icon at bounding box center [139, 343] width 11 height 11
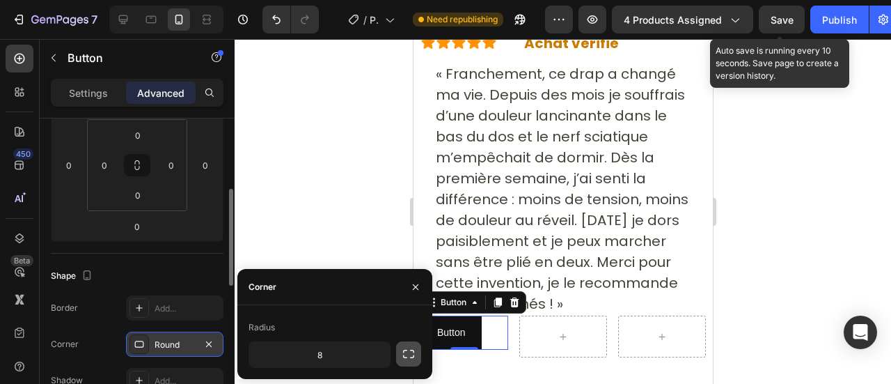
click at [409, 354] on icon "button" at bounding box center [409, 354] width 14 height 14
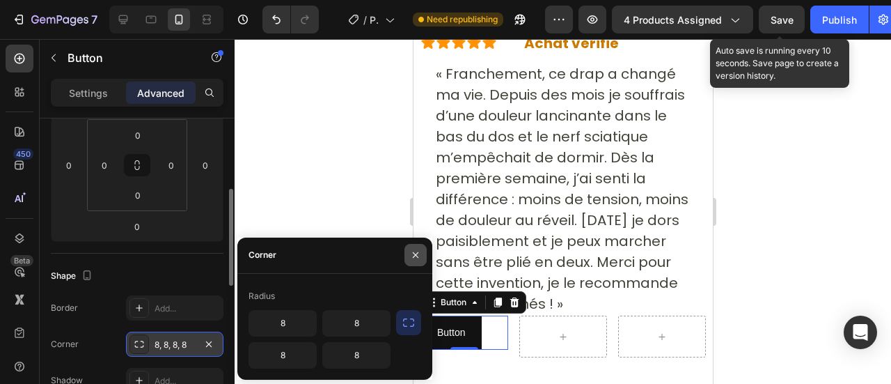
click at [411, 250] on icon "button" at bounding box center [415, 254] width 11 height 11
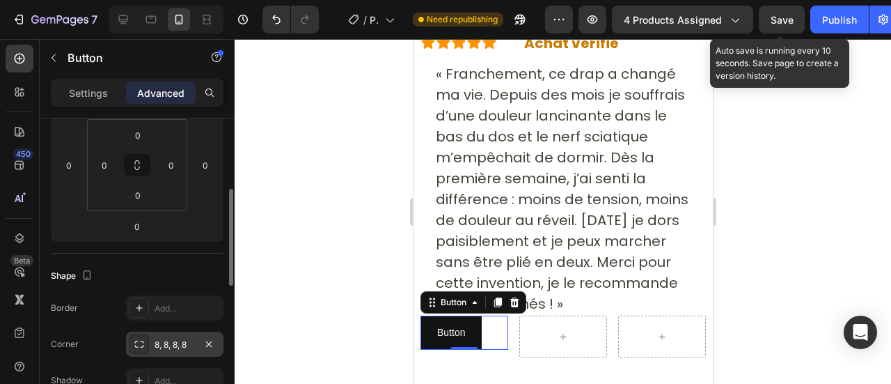
click at [156, 346] on div "8, 8, 8, 8" at bounding box center [175, 344] width 40 height 13
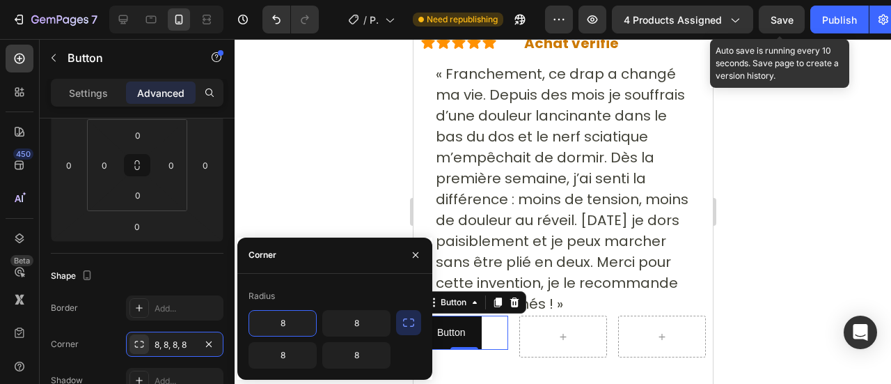
click at [409, 321] on icon "button" at bounding box center [409, 322] width 14 height 14
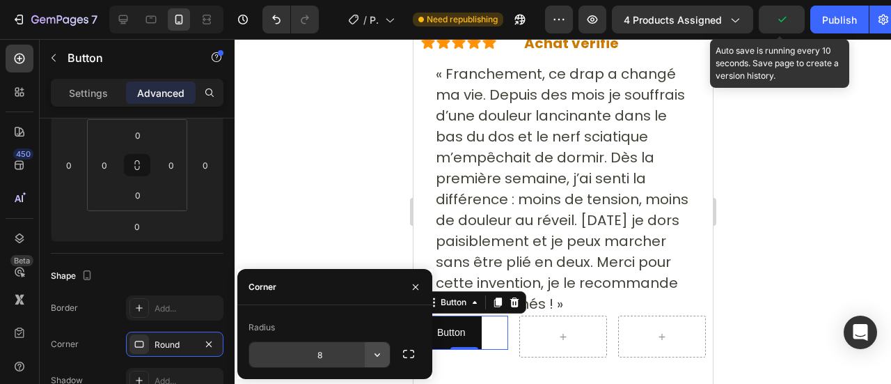
click at [381, 354] on icon "button" at bounding box center [377, 354] width 14 height 14
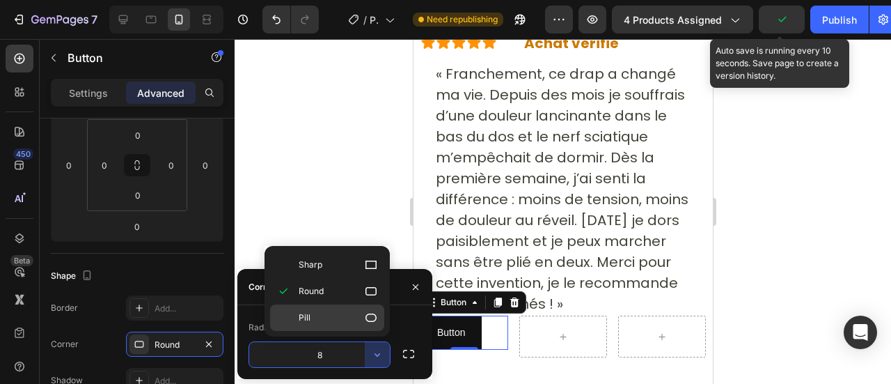
click at [359, 304] on div "Pill" at bounding box center [327, 317] width 114 height 26
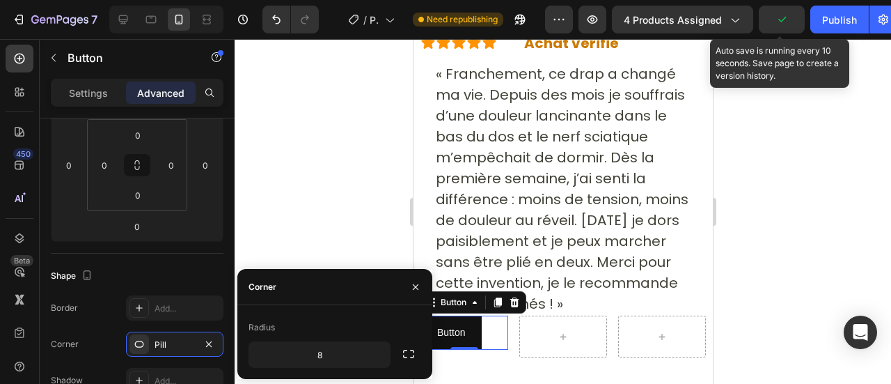
type input "9999"
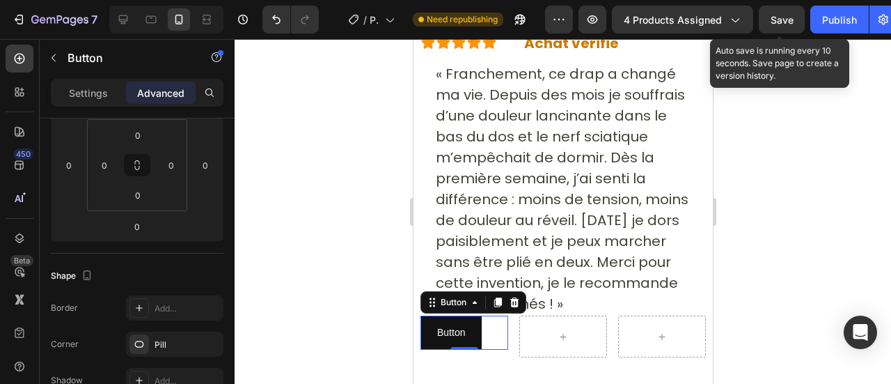
click at [329, 244] on div at bounding box center [563, 211] width 656 height 345
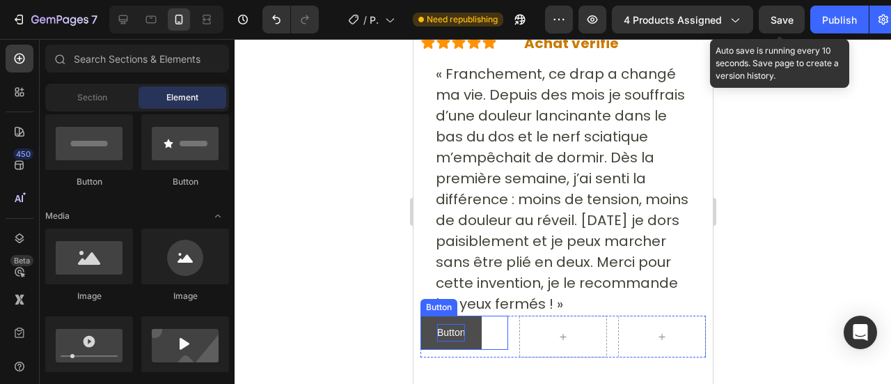
click at [452, 324] on p "Button" at bounding box center [450, 332] width 28 height 17
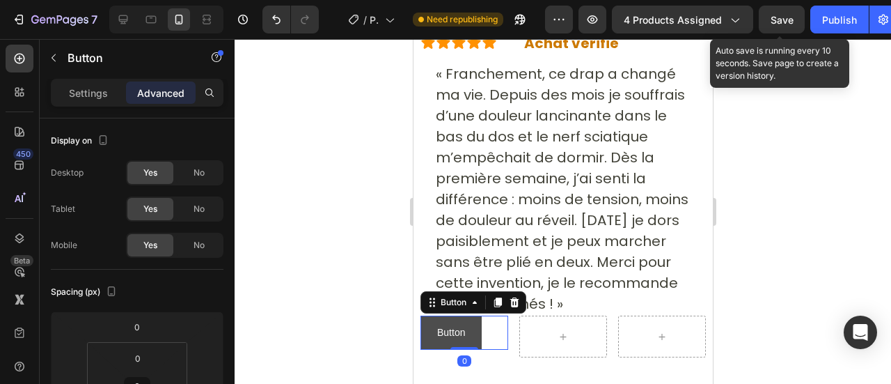
click at [469, 315] on button "Button" at bounding box center [450, 332] width 61 height 34
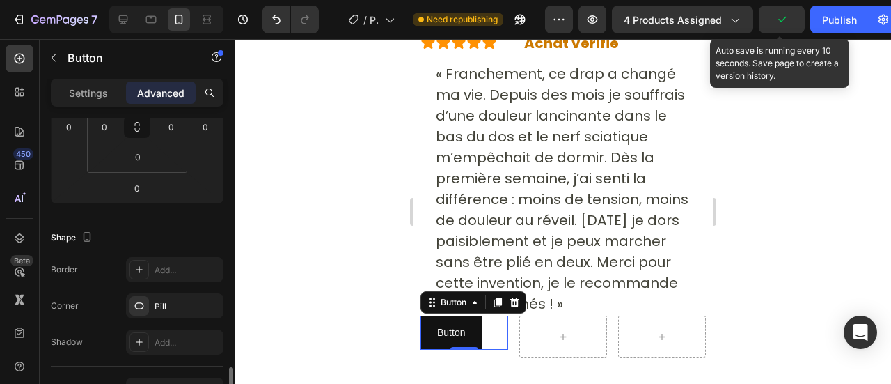
scroll to position [387, 0]
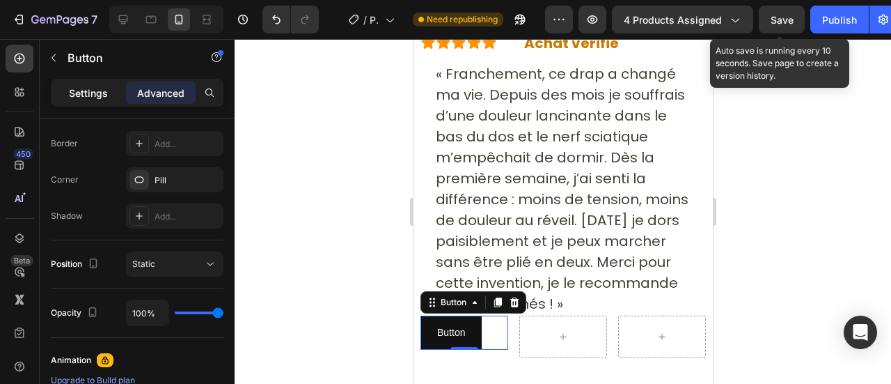
click at [86, 102] on div "Settings" at bounding box center [89, 92] width 70 height 22
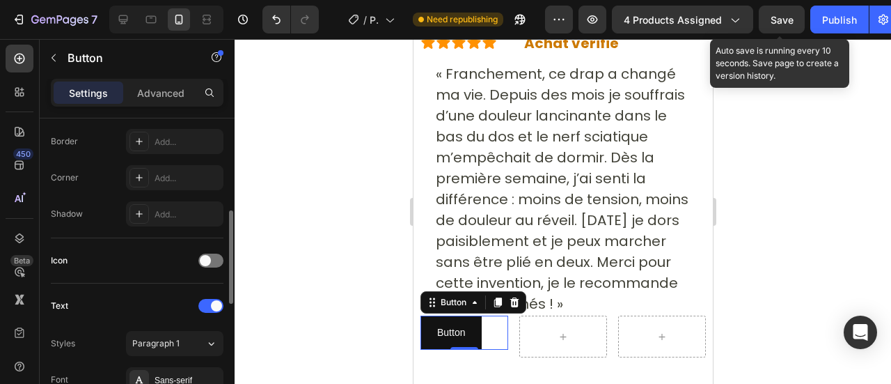
scroll to position [203, 0]
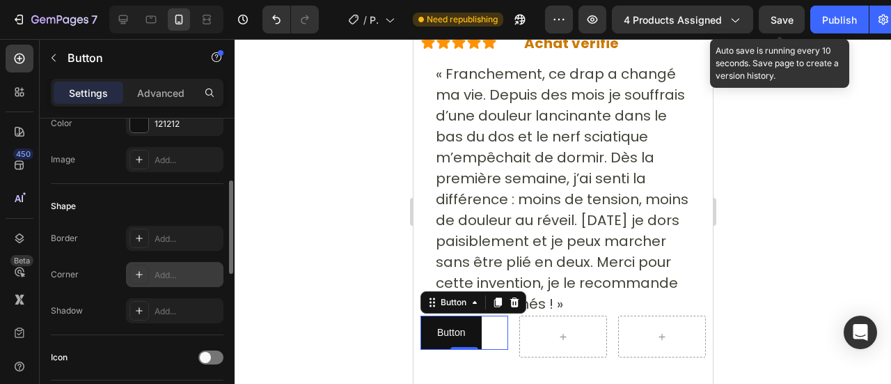
click at [145, 266] on div at bounding box center [138, 273] width 19 height 19
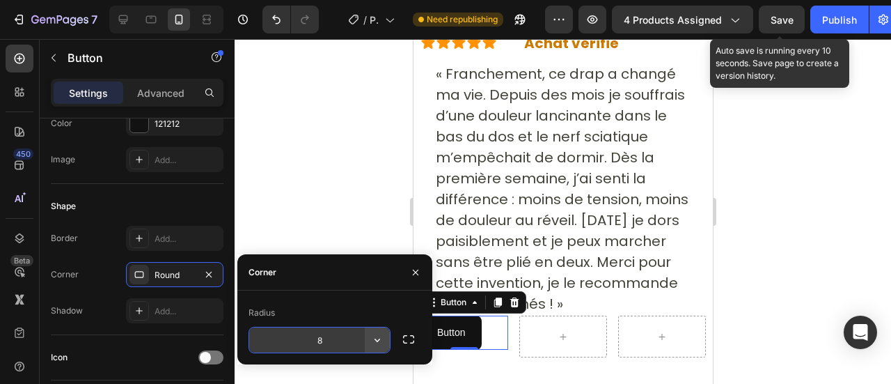
click at [381, 345] on icon "button" at bounding box center [377, 340] width 14 height 14
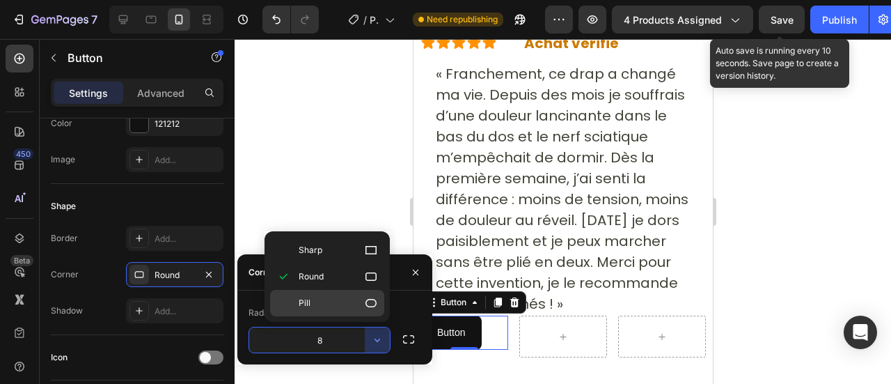
click at [347, 299] on p "Pill" at bounding box center [338, 303] width 79 height 14
type input "9999"
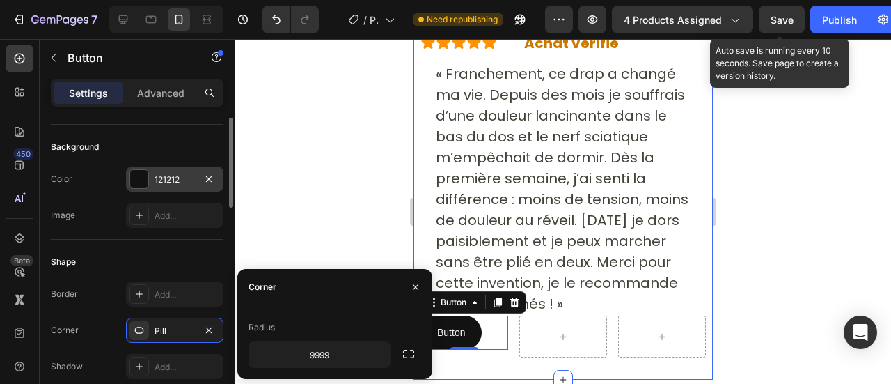
scroll to position [110, 0]
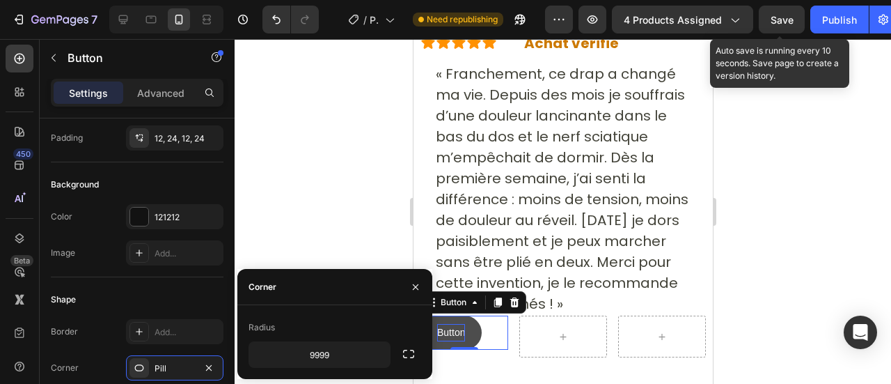
click at [453, 324] on p "Button" at bounding box center [450, 332] width 28 height 17
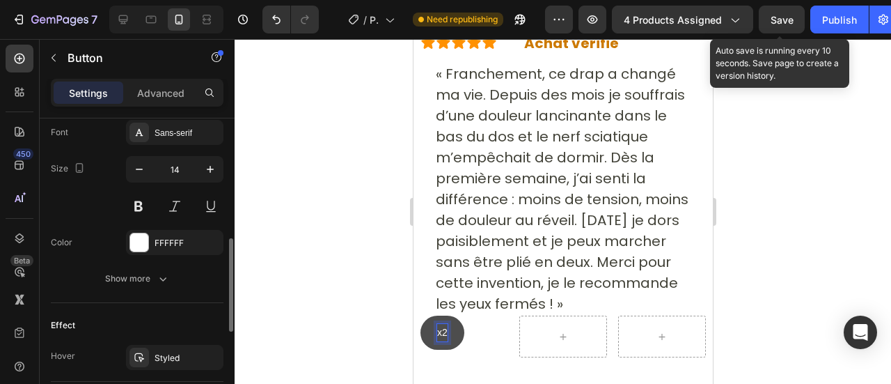
scroll to position [509, 0]
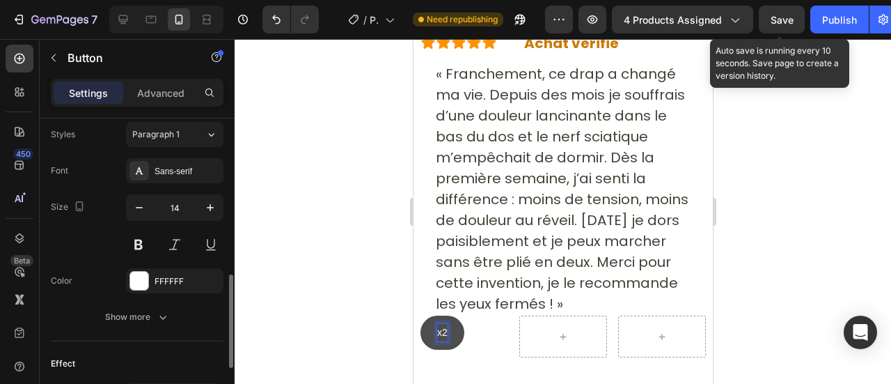
click at [168, 173] on div "Sans-serif" at bounding box center [187, 171] width 65 height 13
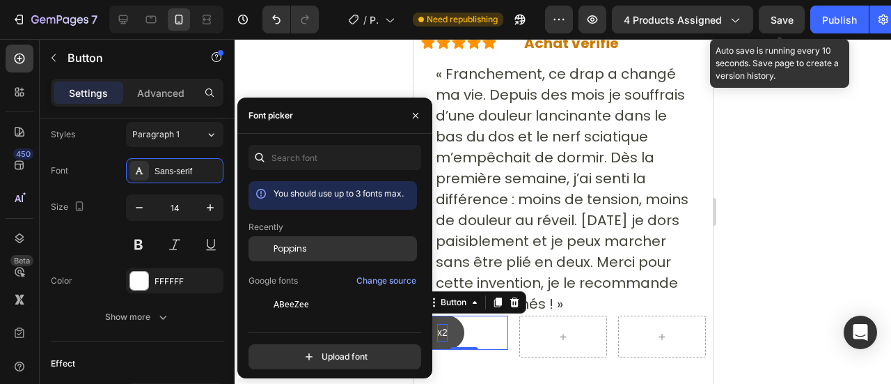
click at [303, 342] on div "Poppins" at bounding box center [332, 354] width 168 height 25
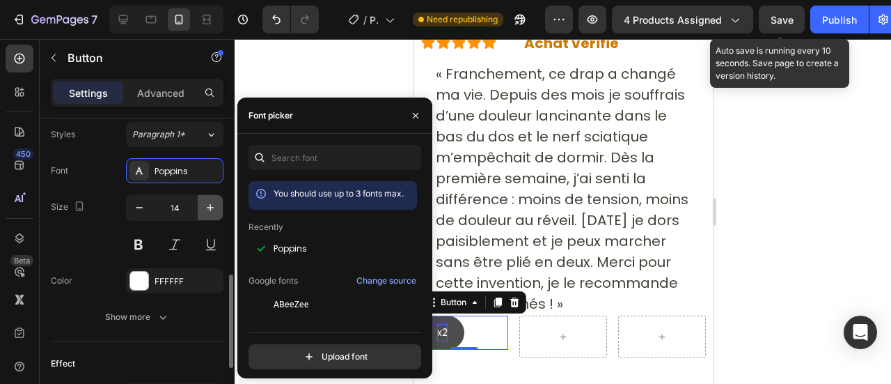
click at [203, 211] on icon "button" at bounding box center [210, 207] width 14 height 14
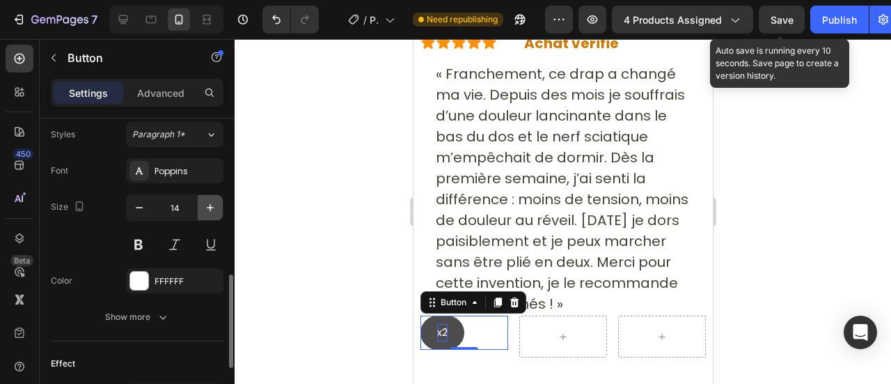
click at [203, 211] on icon "button" at bounding box center [210, 207] width 14 height 14
click at [185, 166] on div "Poppins" at bounding box center [187, 171] width 65 height 13
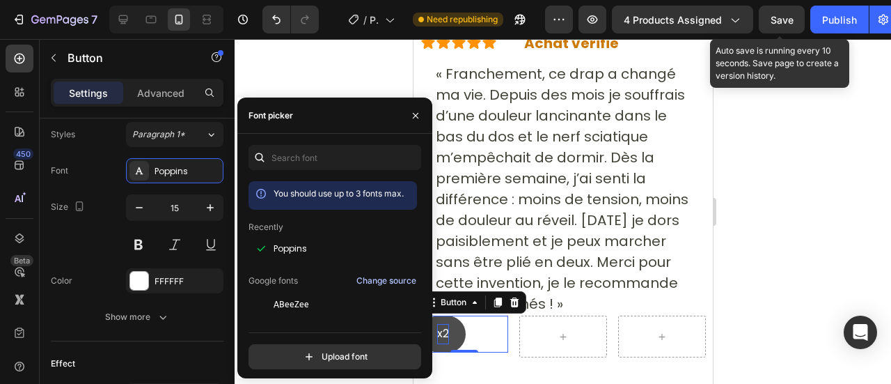
type input "16"
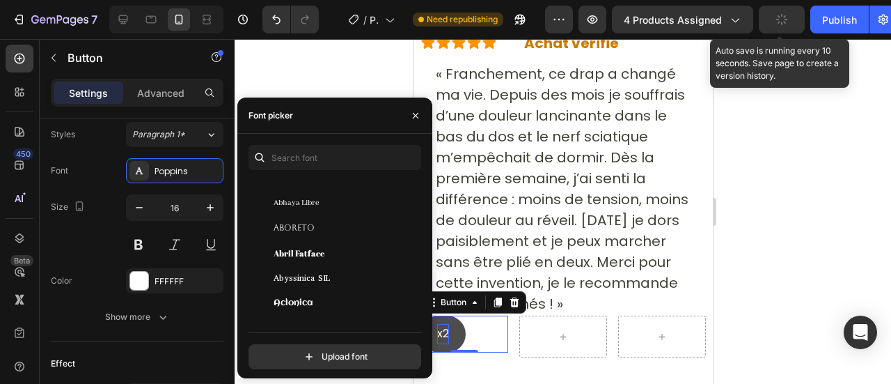
scroll to position [326, 0]
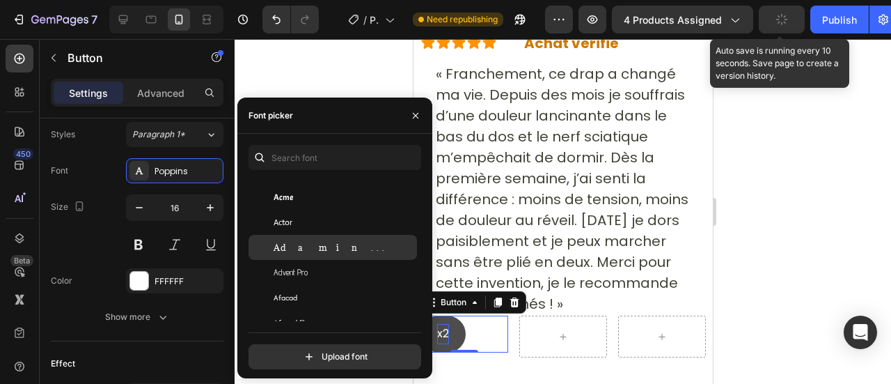
click at [287, 247] on span "Adamina" at bounding box center [332, 247] width 116 height 13
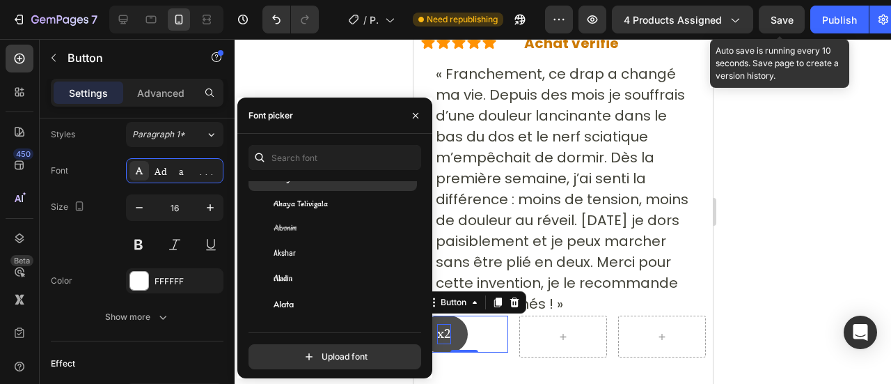
scroll to position [570, 0]
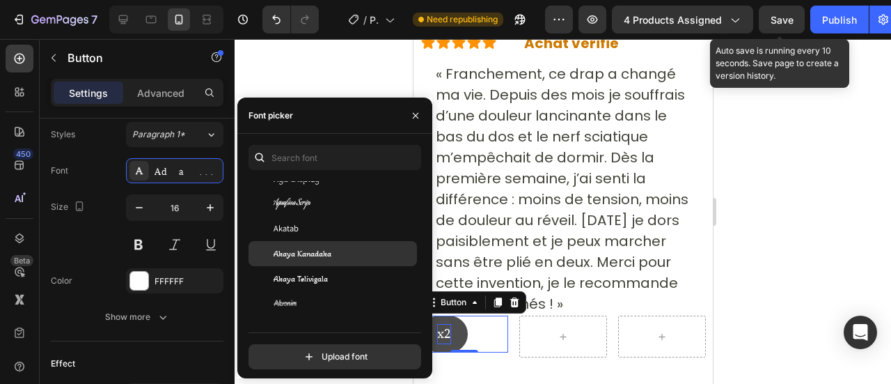
click at [290, 249] on span "Akaya Kanadaka" at bounding box center [303, 253] width 58 height 13
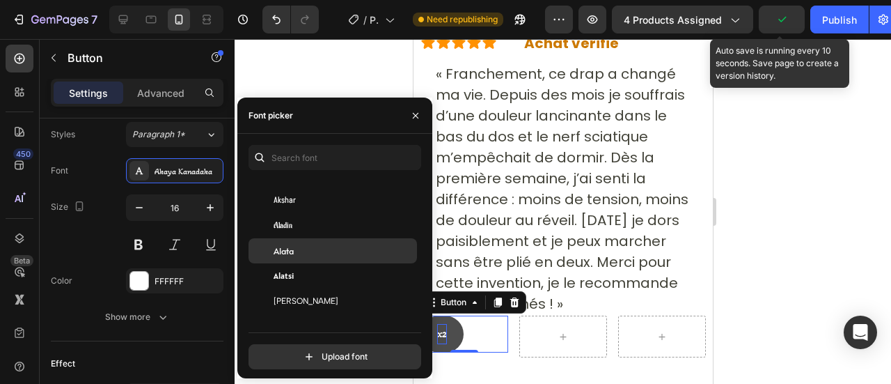
click at [297, 250] on div "Alata" at bounding box center [344, 250] width 141 height 13
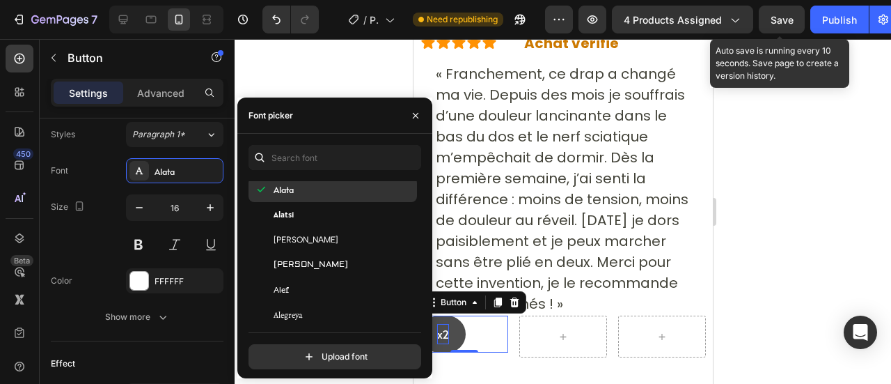
scroll to position [885, 0]
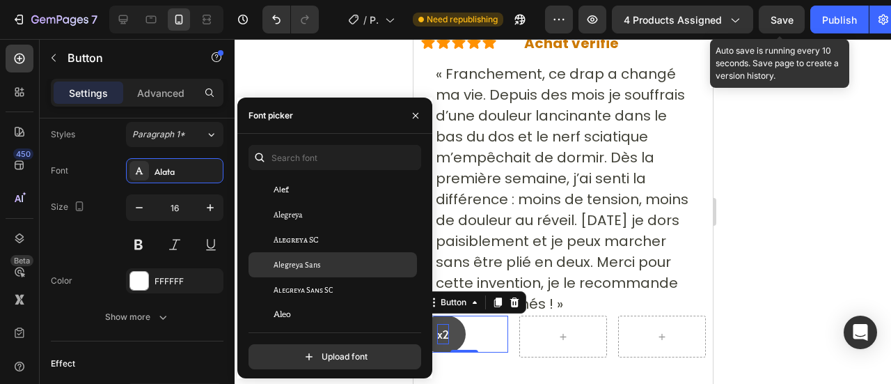
click at [313, 272] on div "Alegreya Sans" at bounding box center [332, 264] width 168 height 25
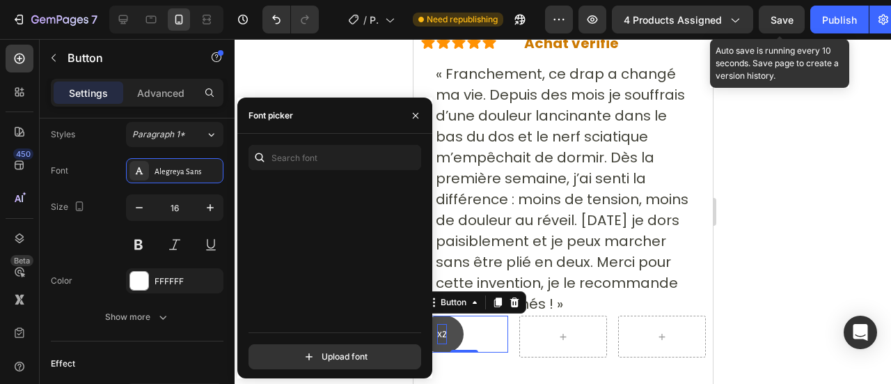
scroll to position [0, 0]
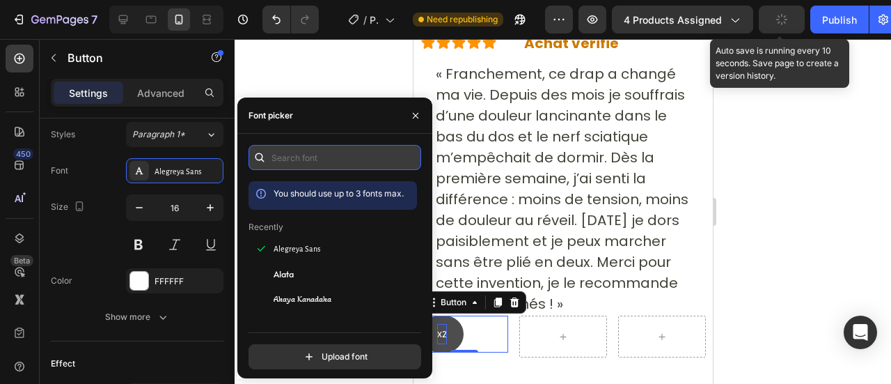
click at [284, 159] on input "text" at bounding box center [334, 157] width 173 height 25
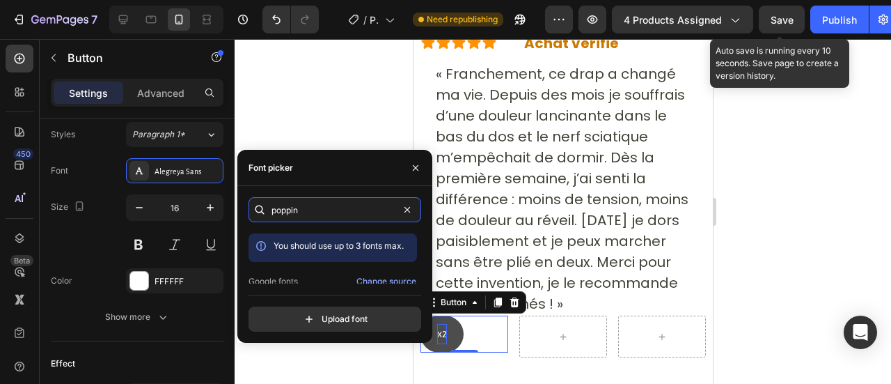
scroll to position [33, 0]
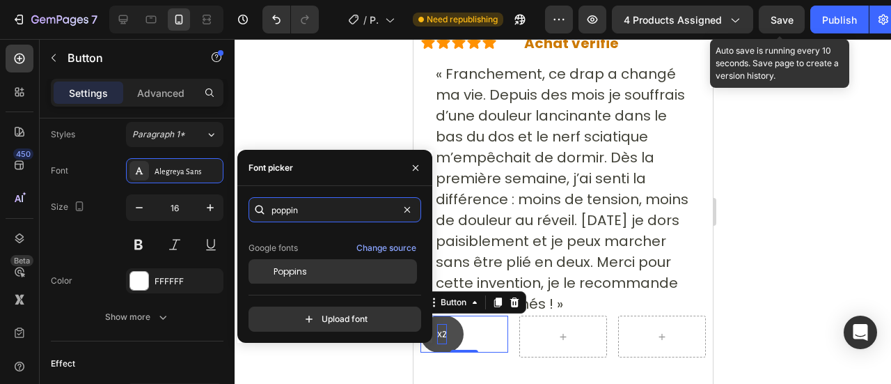
type input "poppin"
click at [283, 274] on span "Poppins" at bounding box center [290, 271] width 33 height 13
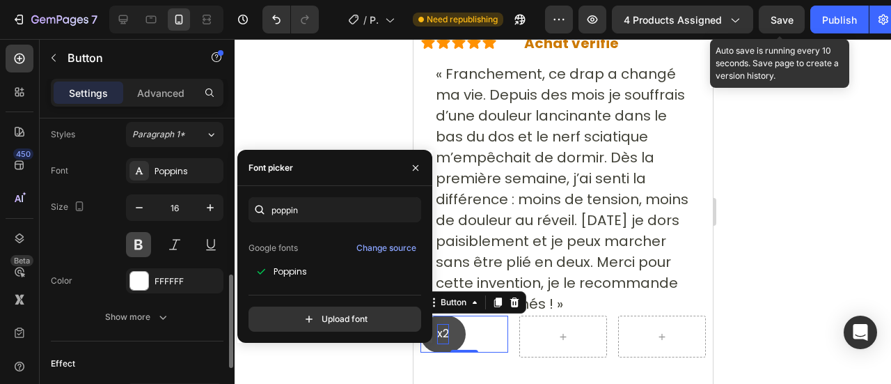
click at [139, 236] on button at bounding box center [138, 244] width 25 height 25
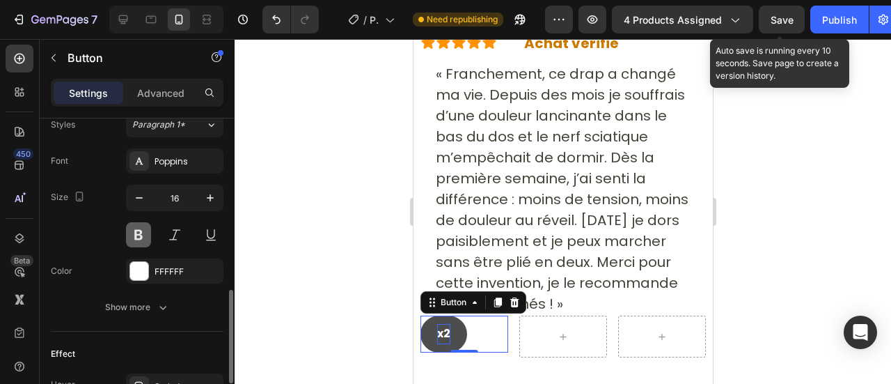
scroll to position [533, 0]
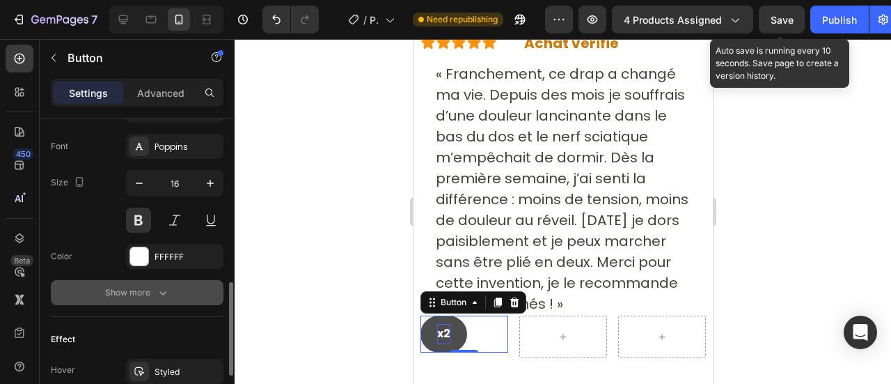
click at [145, 288] on div "Show more" at bounding box center [137, 292] width 65 height 14
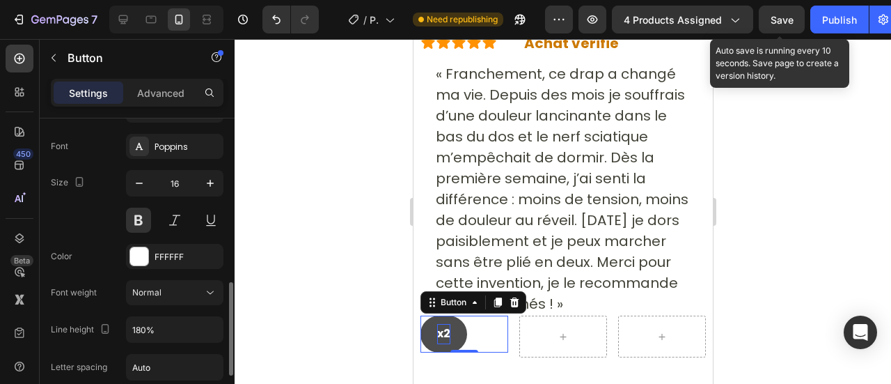
click at [145, 288] on span "Normal" at bounding box center [146, 292] width 29 height 10
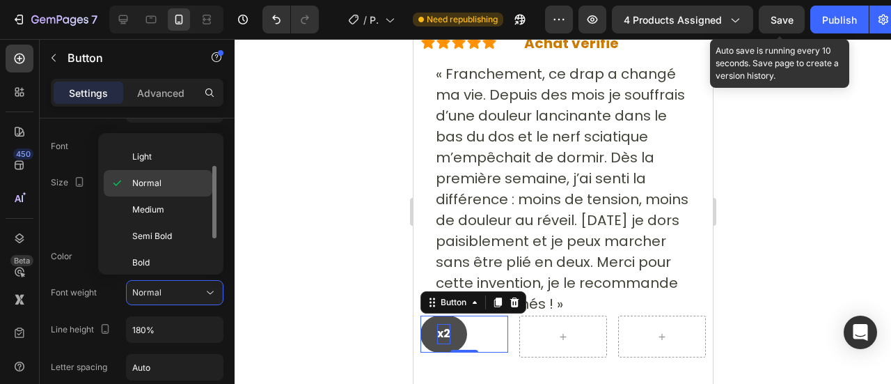
scroll to position [49, 0]
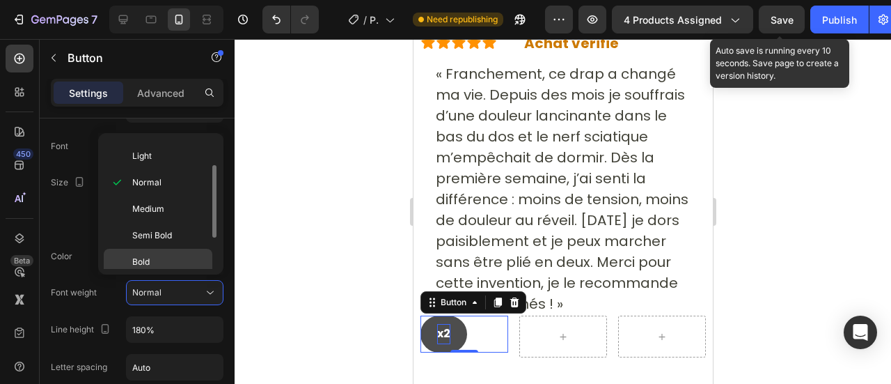
click at [138, 255] on span "Bold" at bounding box center [140, 261] width 17 height 13
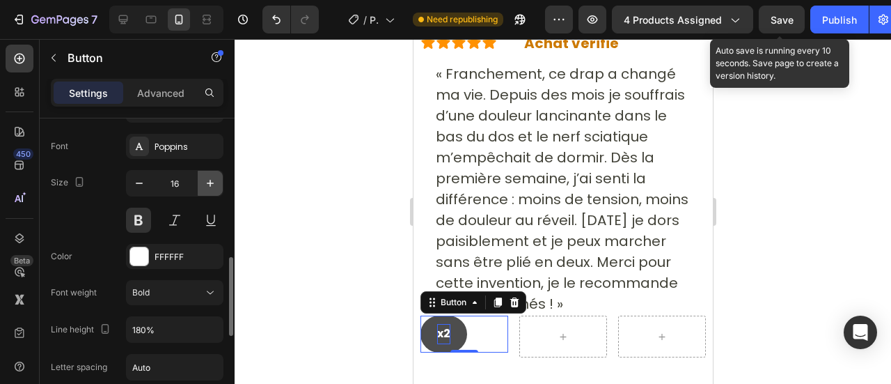
click at [213, 176] on icon "button" at bounding box center [210, 183] width 14 height 14
click at [141, 182] on icon "button" at bounding box center [139, 183] width 14 height 14
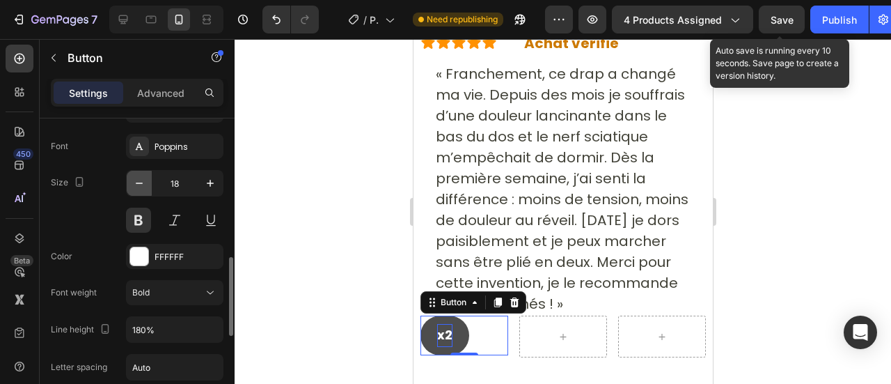
click at [141, 182] on icon "button" at bounding box center [139, 183] width 14 height 14
click at [450, 315] on button "x2" at bounding box center [443, 334] width 47 height 38
type input "16"
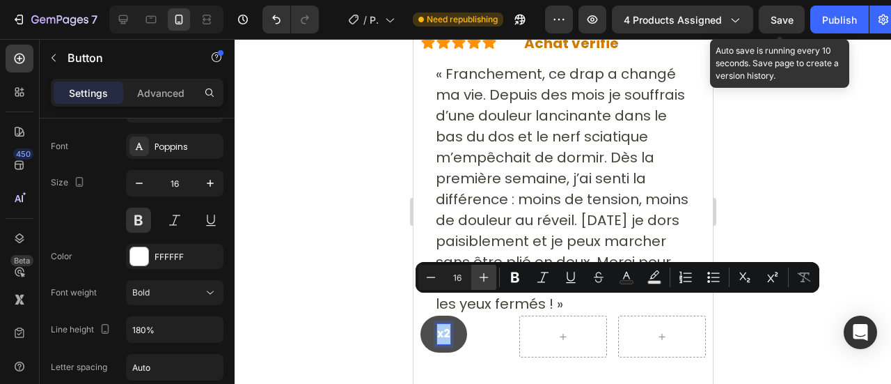
click at [482, 278] on icon "Editor contextual toolbar" at bounding box center [484, 277] width 14 height 14
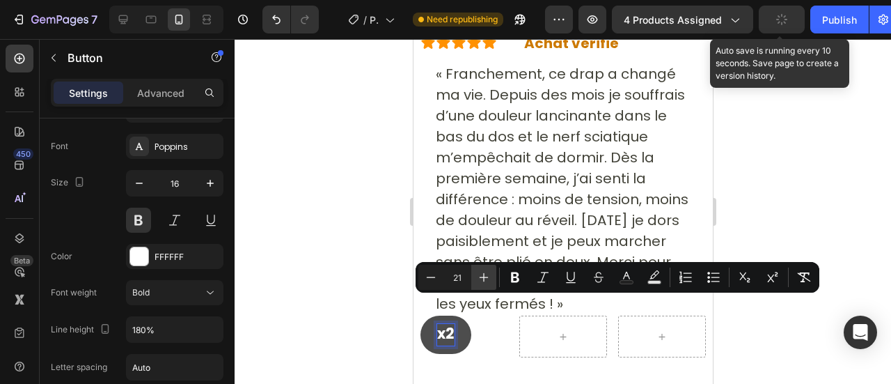
click at [482, 278] on icon "Editor contextual toolbar" at bounding box center [484, 277] width 14 height 14
type input "22"
click at [430, 315] on button "x2" at bounding box center [446, 334] width 52 height 38
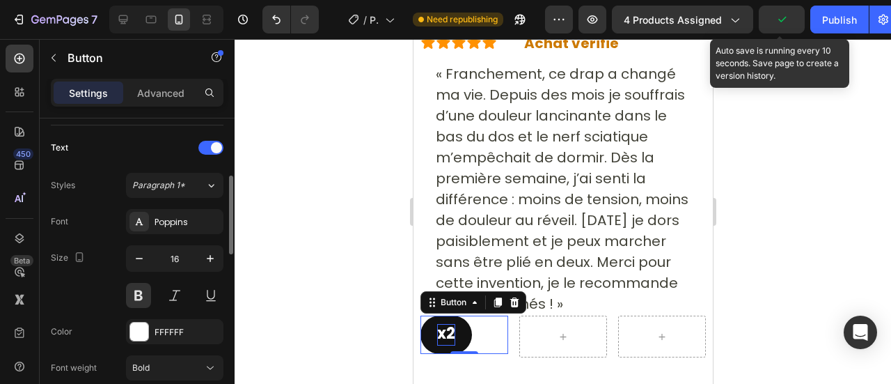
scroll to position [408, 0]
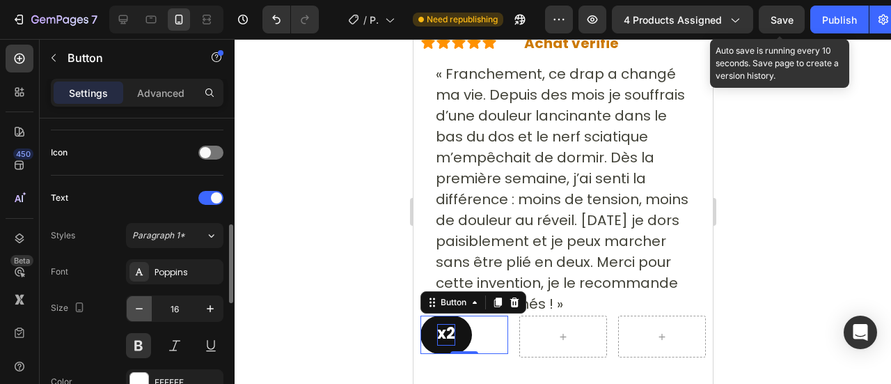
click at [139, 308] on icon "button" at bounding box center [139, 308] width 7 height 1
type input "15"
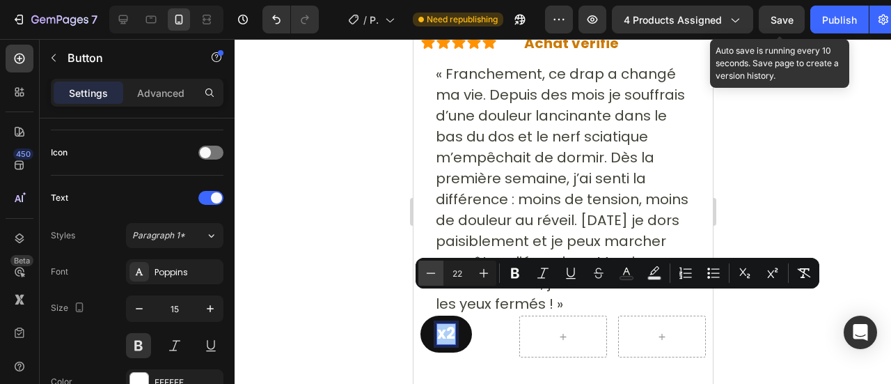
click at [434, 272] on icon "Editor contextual toolbar" at bounding box center [431, 273] width 14 height 14
type input "19"
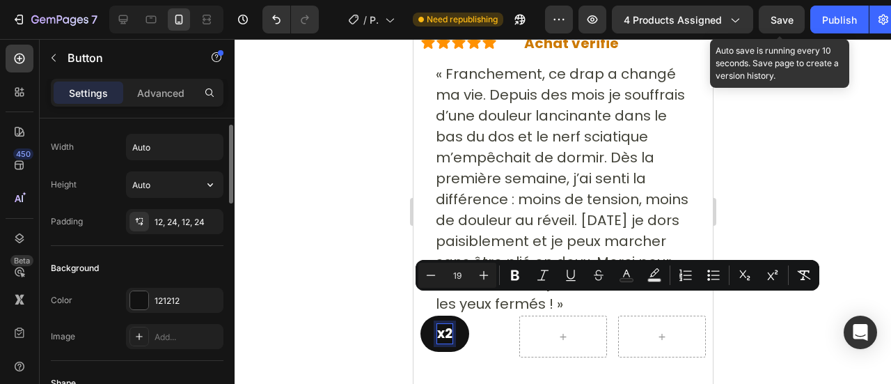
scroll to position [26, 0]
click at [214, 218] on button "button" at bounding box center [208, 221] width 17 height 17
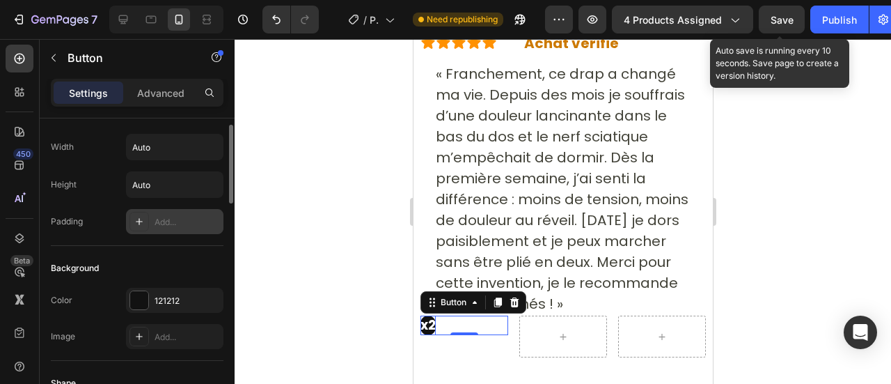
click at [172, 218] on div "Add..." at bounding box center [187, 222] width 65 height 13
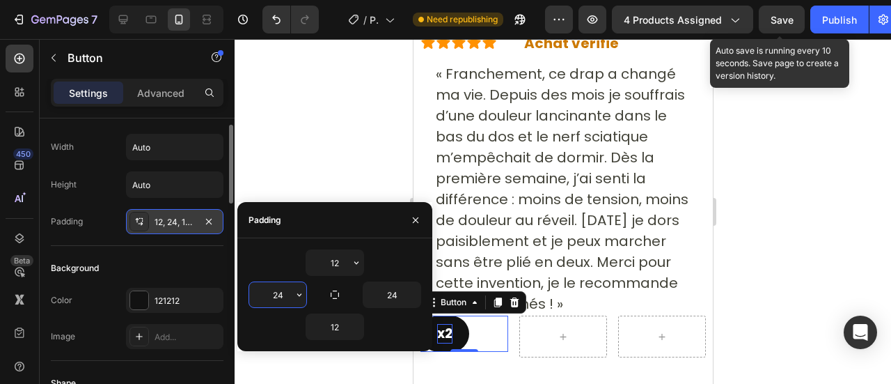
click at [267, 297] on input "24" at bounding box center [277, 294] width 57 height 25
click at [298, 297] on icon "button" at bounding box center [299, 294] width 11 height 11
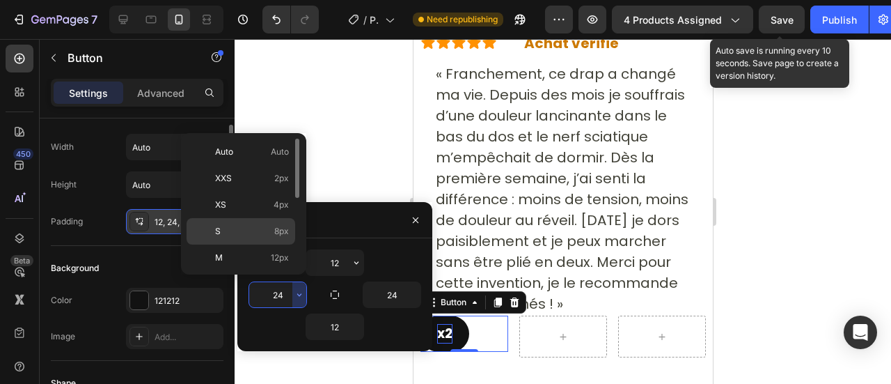
click at [239, 244] on div "S 8px" at bounding box center [241, 257] width 109 height 26
type input "8"
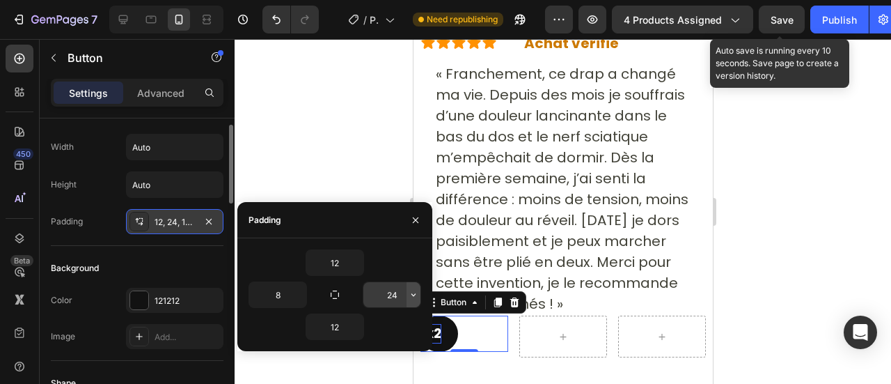
click at [411, 297] on icon "button" at bounding box center [413, 294] width 11 height 11
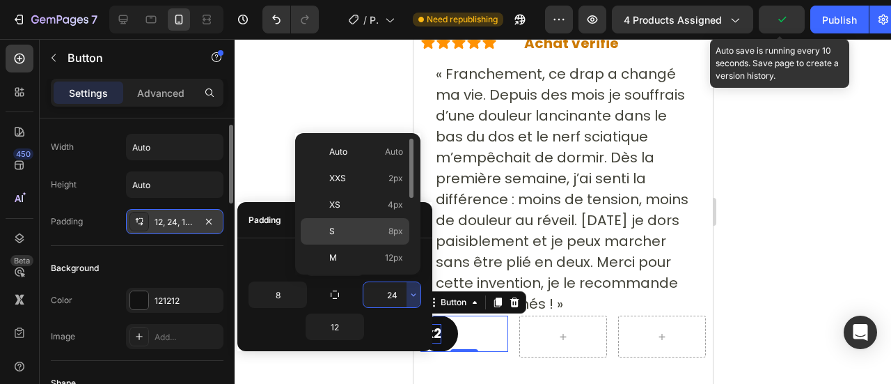
click at [352, 226] on p "S 8px" at bounding box center [366, 231] width 74 height 13
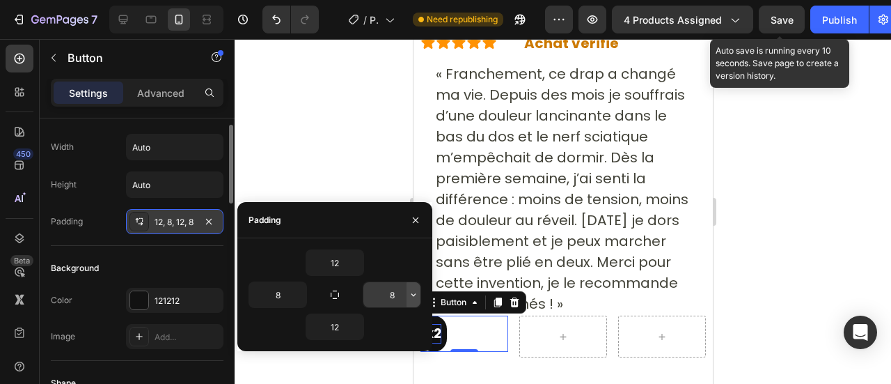
click at [419, 292] on button "button" at bounding box center [413, 294] width 14 height 25
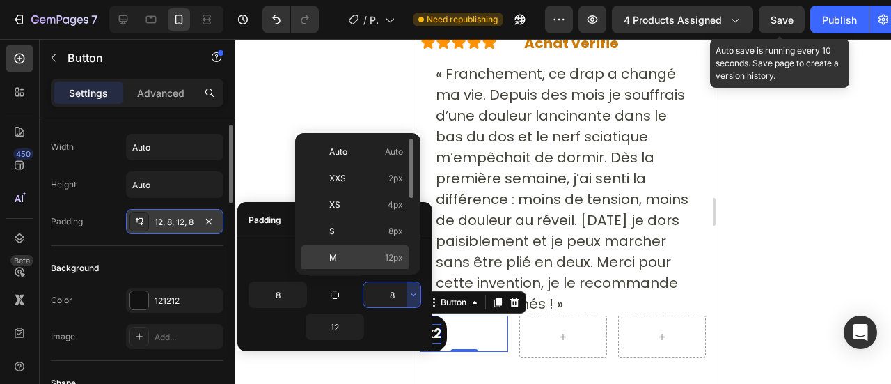
click at [384, 251] on p "M 12px" at bounding box center [366, 257] width 74 height 13
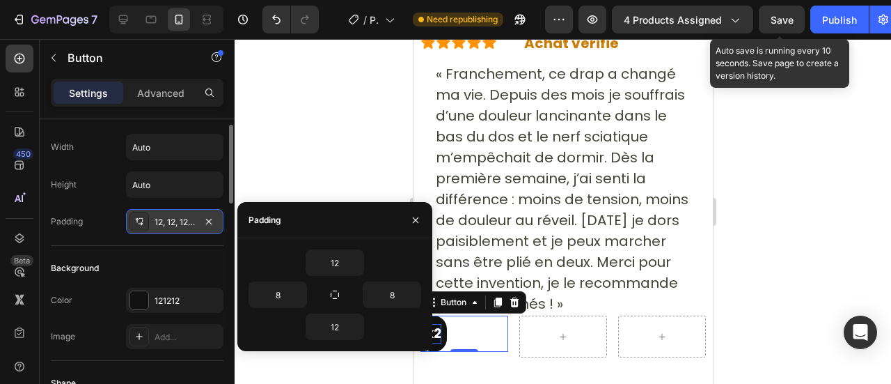
type input "12"
click at [301, 290] on icon "button" at bounding box center [299, 294] width 11 height 11
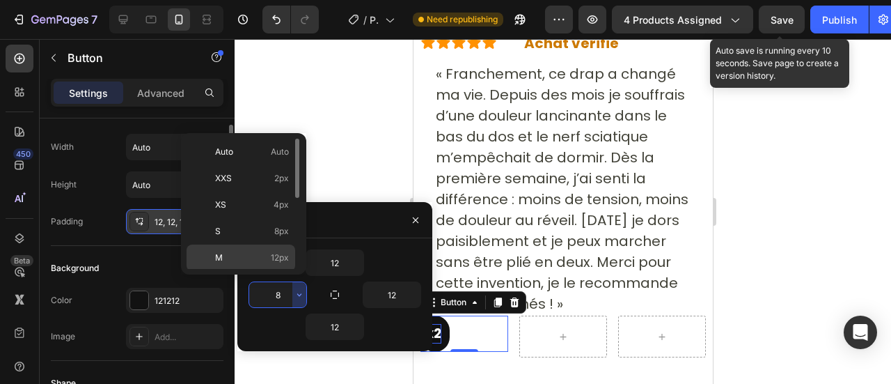
click at [284, 258] on span "12px" at bounding box center [280, 257] width 18 height 13
type input "12"
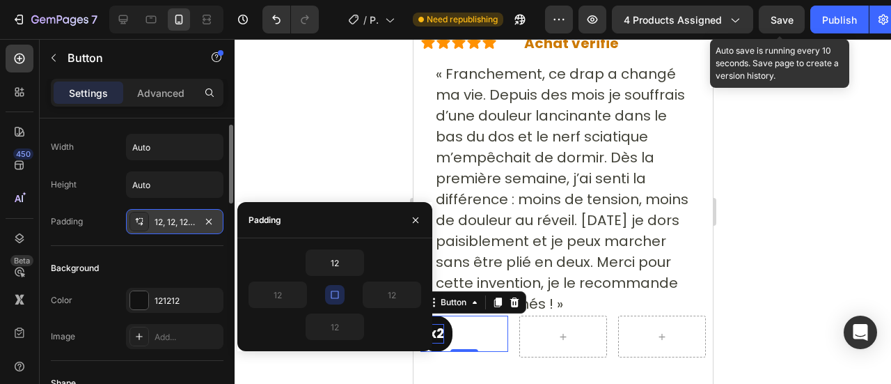
click at [347, 183] on div at bounding box center [563, 211] width 656 height 345
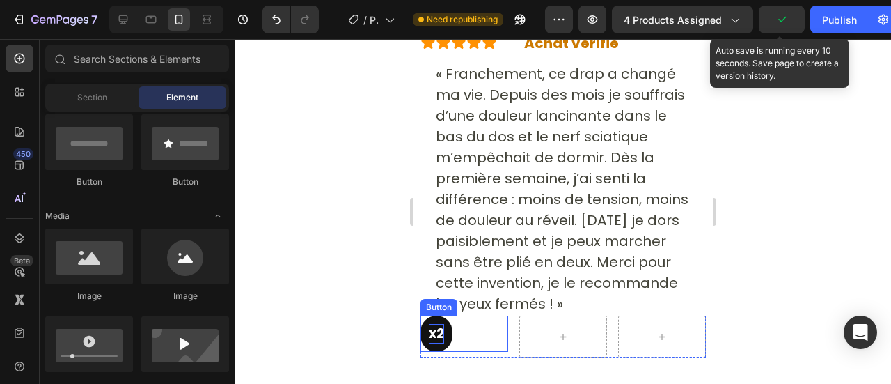
click at [440, 324] on span "x2" at bounding box center [435, 333] width 15 height 19
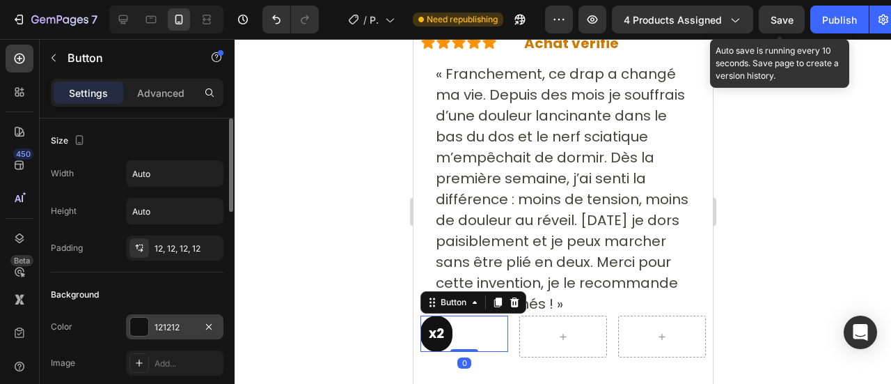
click at [178, 327] on div "121212" at bounding box center [175, 327] width 40 height 13
click at [210, 248] on icon "button" at bounding box center [208, 247] width 11 height 11
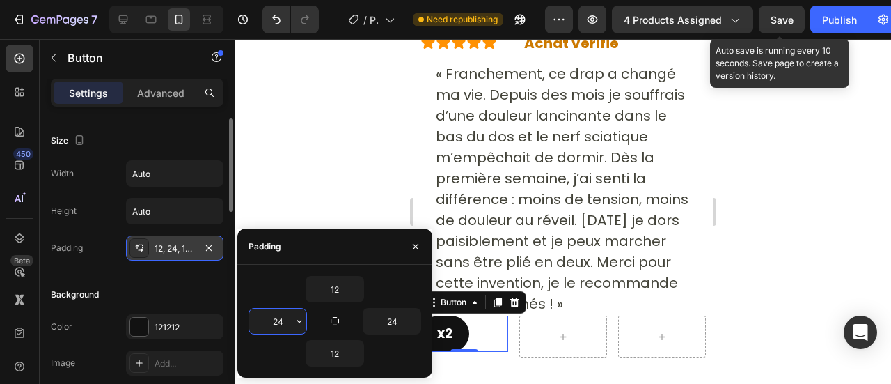
click at [290, 322] on input "24" at bounding box center [277, 320] width 57 height 25
type input "12"
click at [392, 324] on input "24" at bounding box center [391, 320] width 57 height 25
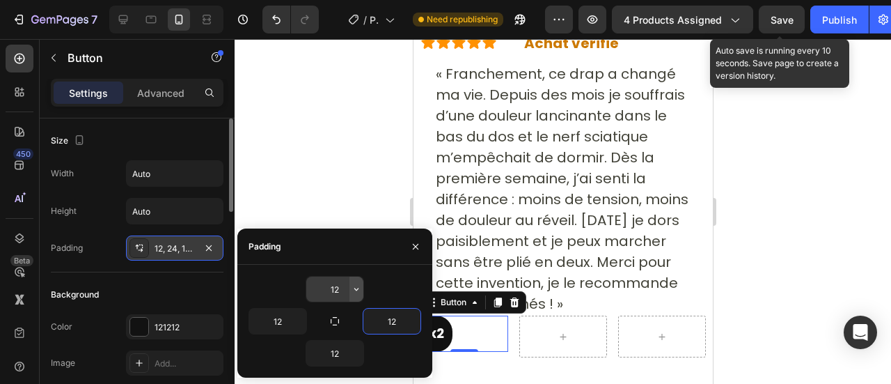
type input "12"
click at [355, 289] on icon "button" at bounding box center [356, 288] width 11 height 11
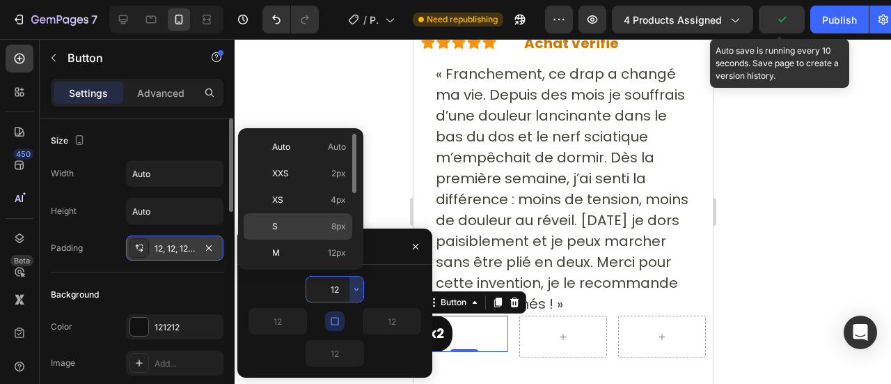
click at [310, 228] on p "S 8px" at bounding box center [309, 226] width 74 height 13
type input "8"
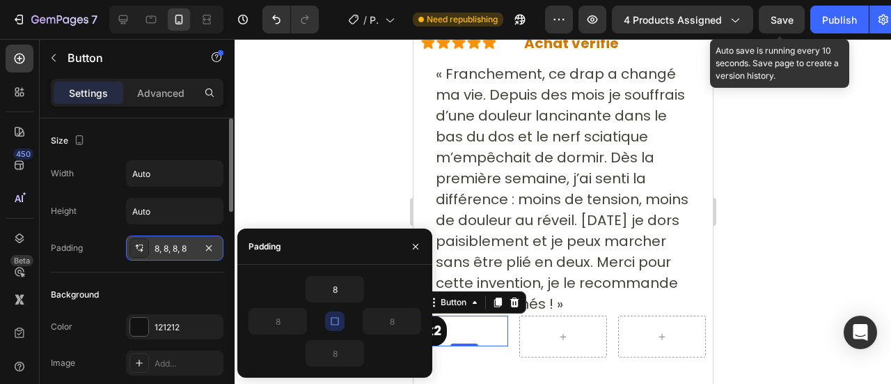
click at [290, 285] on div "8" at bounding box center [334, 289] width 173 height 26
click at [339, 316] on icon "button" at bounding box center [334, 320] width 11 height 11
click at [411, 248] on icon "button" at bounding box center [415, 246] width 11 height 11
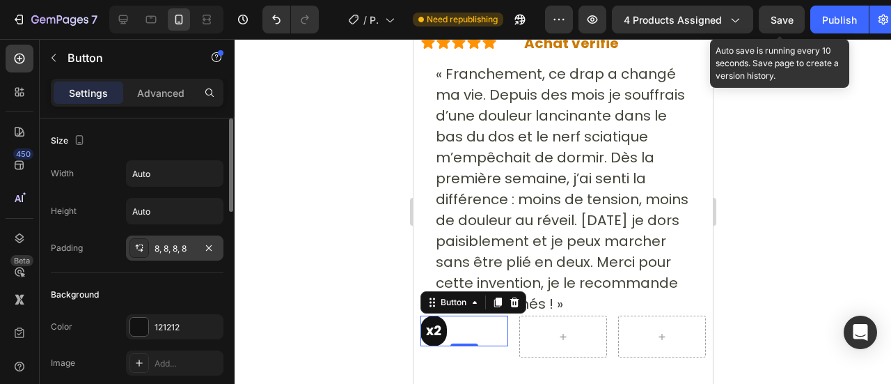
click at [164, 244] on div "8, 8, 8, 8" at bounding box center [175, 248] width 40 height 13
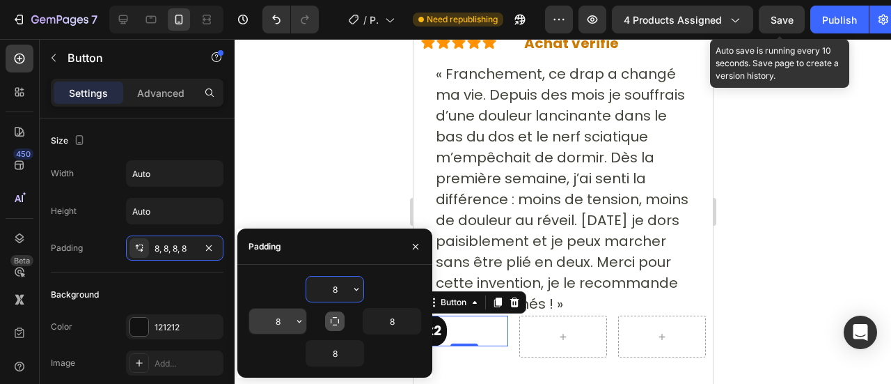
click at [291, 322] on input "8" at bounding box center [277, 320] width 57 height 25
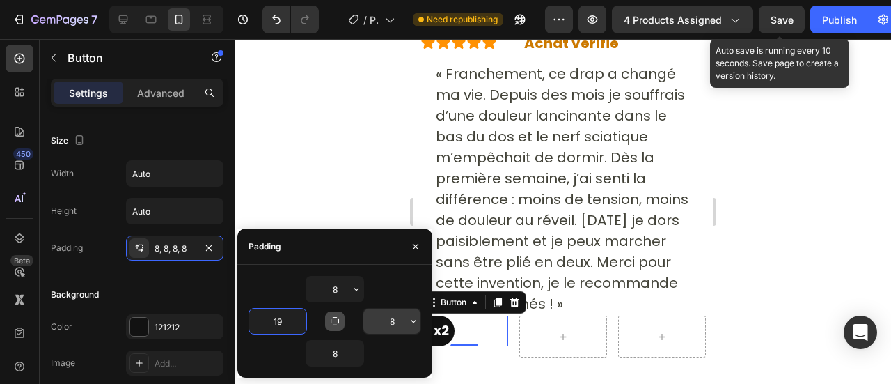
type input "19"
click at [388, 323] on input "8" at bounding box center [391, 320] width 57 height 25
type input "10"
click at [288, 315] on input "19" at bounding box center [277, 320] width 57 height 25
type input "10"
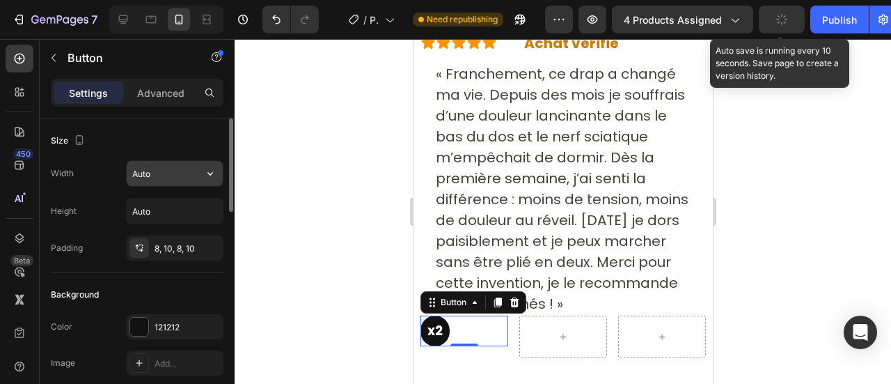
click at [173, 162] on input "Auto" at bounding box center [175, 173] width 96 height 25
click at [206, 177] on icon "button" at bounding box center [210, 173] width 14 height 14
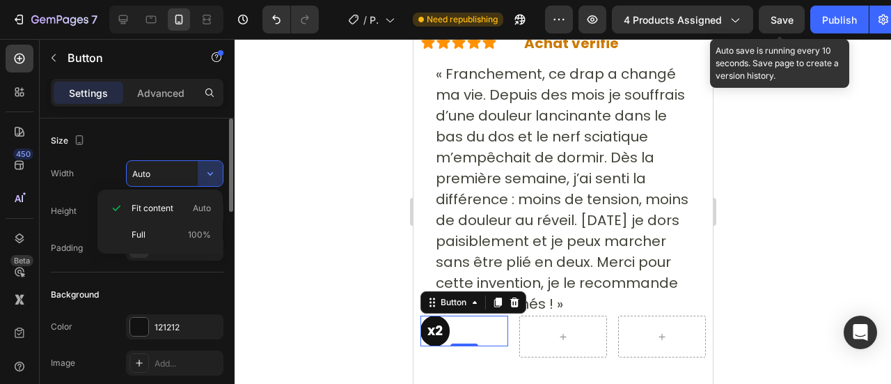
click at [154, 166] on input "Auto" at bounding box center [175, 173] width 96 height 25
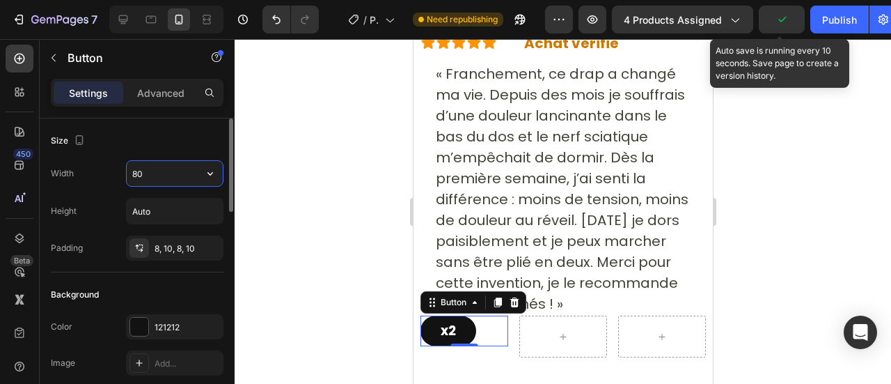
type input "8"
click at [136, 134] on div "Size" at bounding box center [137, 140] width 173 height 22
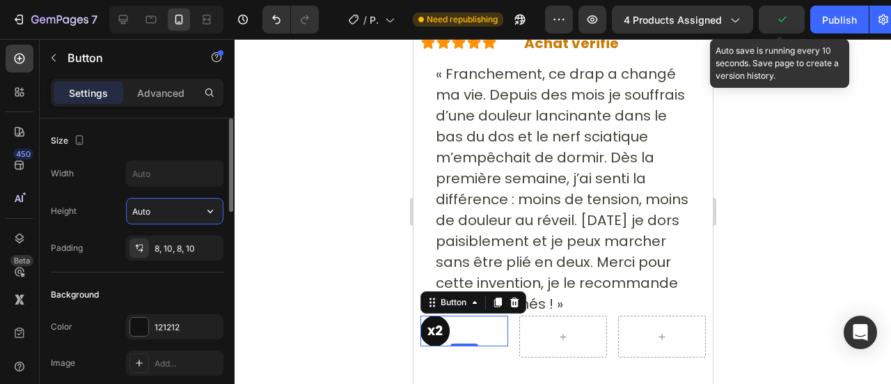
click at [163, 213] on input "Auto" at bounding box center [175, 210] width 96 height 25
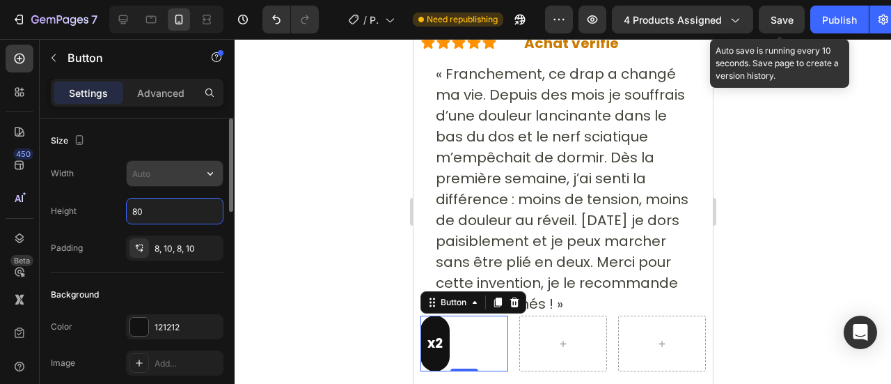
type input "80"
click at [155, 172] on input "text" at bounding box center [175, 173] width 96 height 25
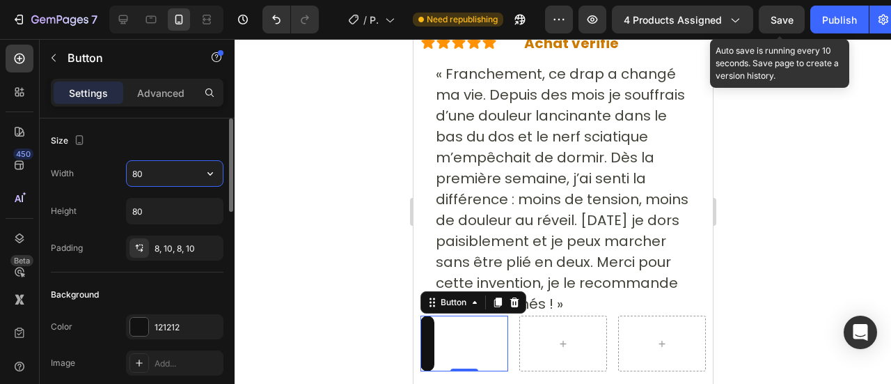
type input "8"
click at [152, 205] on input "80" at bounding box center [175, 210] width 96 height 25
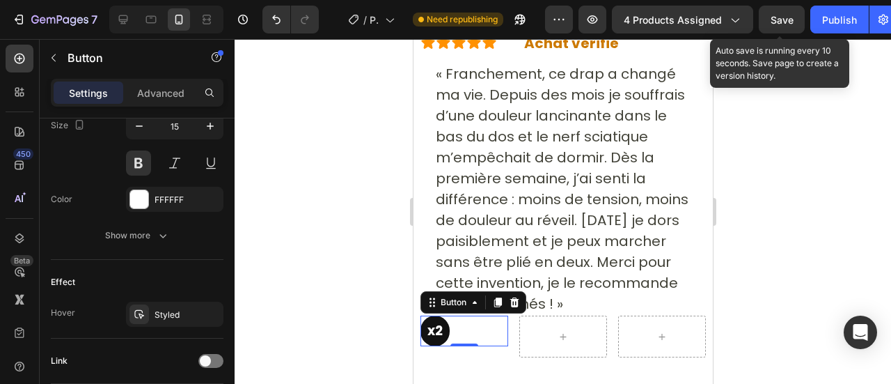
scroll to position [690, 0]
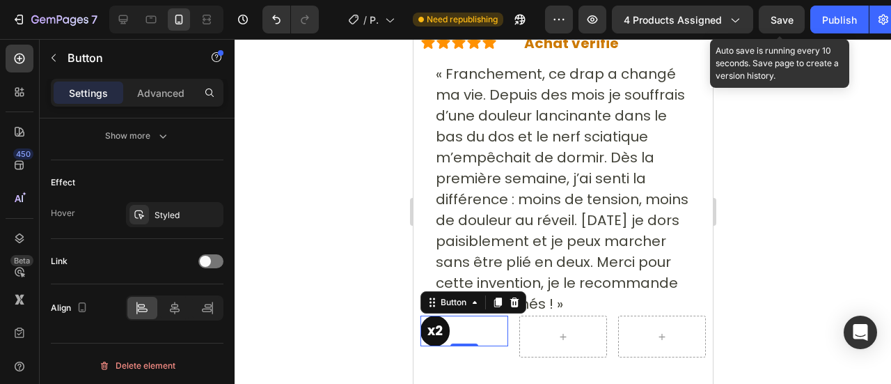
click at [170, 94] on p "Advanced" at bounding box center [160, 93] width 47 height 15
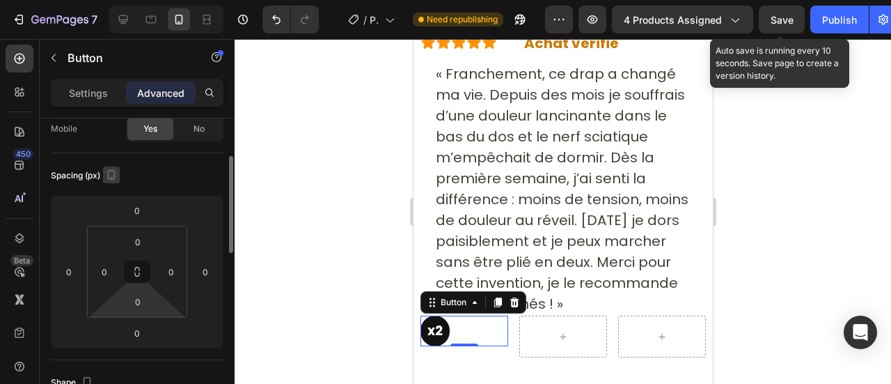
scroll to position [117, 0]
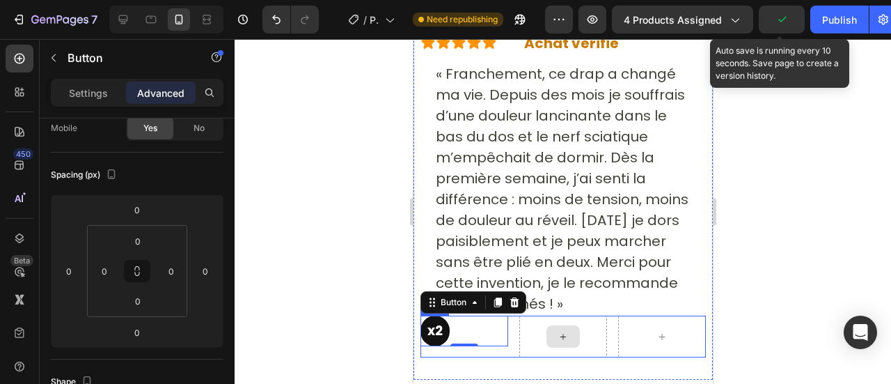
click at [560, 331] on icon at bounding box center [562, 337] width 11 height 12
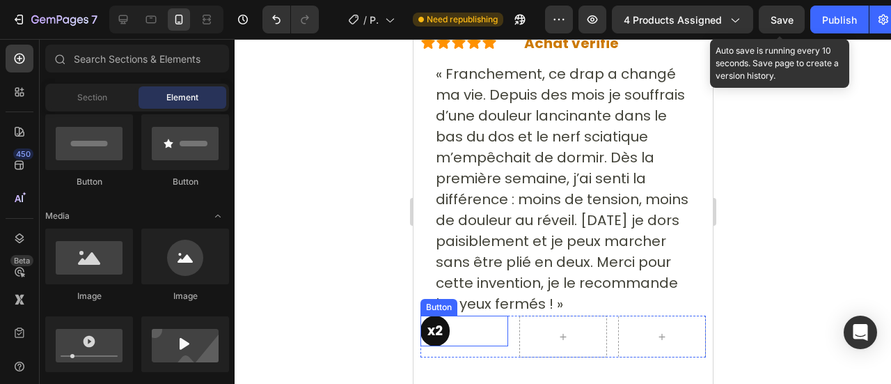
click at [433, 321] on span "x2" at bounding box center [434, 330] width 15 height 19
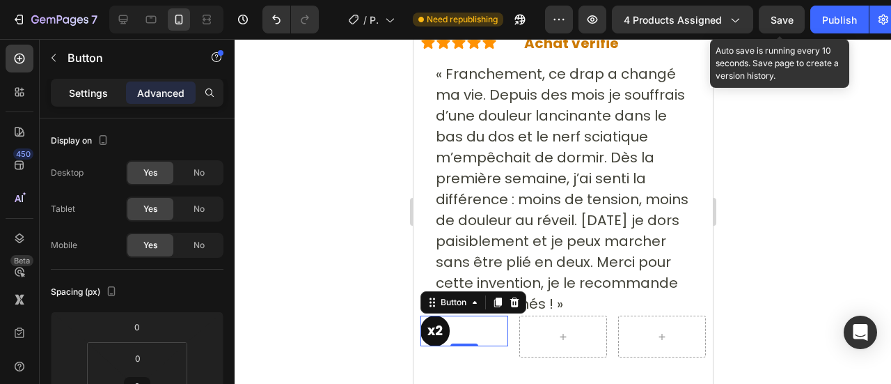
click at [113, 97] on div "Settings" at bounding box center [89, 92] width 70 height 22
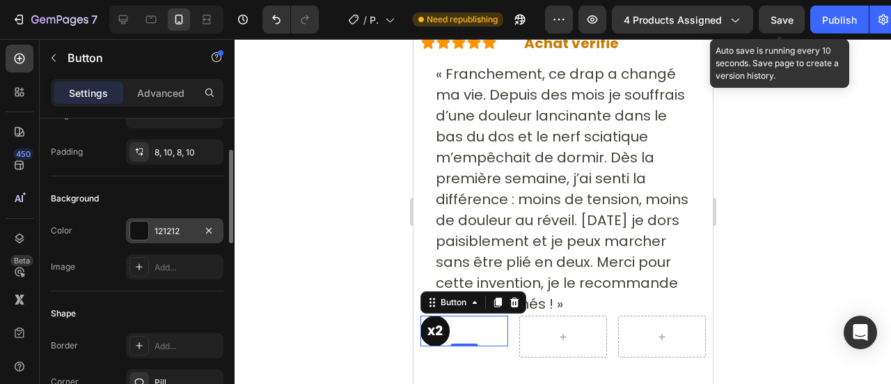
scroll to position [97, 0]
click at [151, 226] on div "121212" at bounding box center [174, 228] width 97 height 25
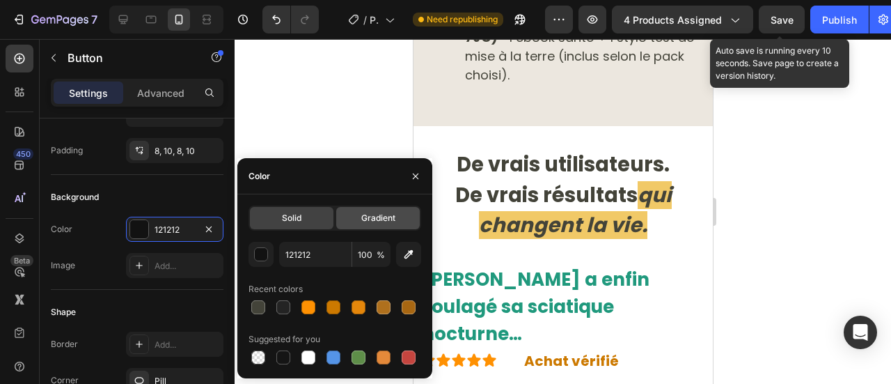
scroll to position [9654, 0]
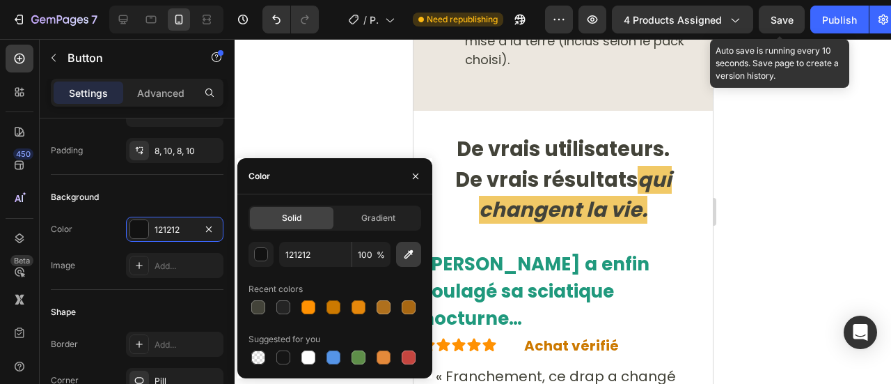
click at [411, 244] on button "button" at bounding box center [408, 254] width 25 height 25
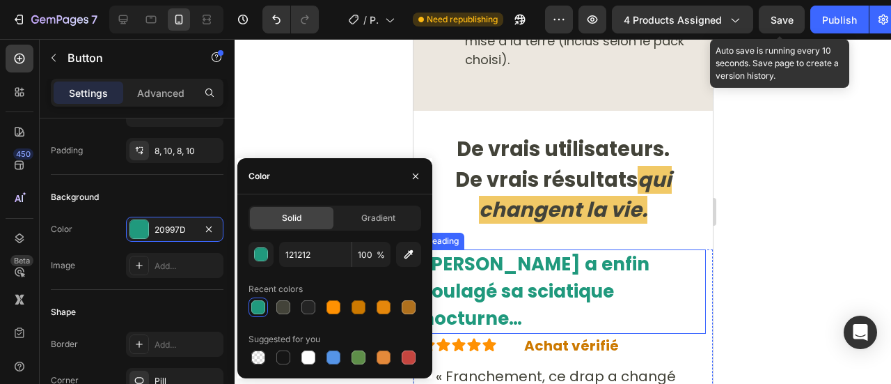
type input "20997D"
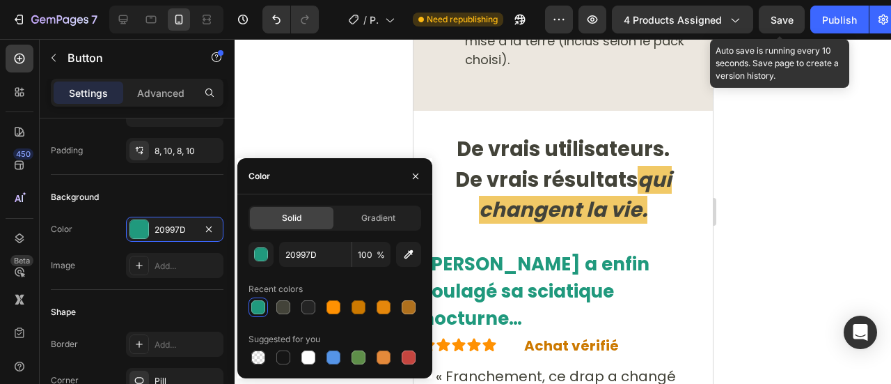
click at [354, 129] on div at bounding box center [563, 211] width 656 height 345
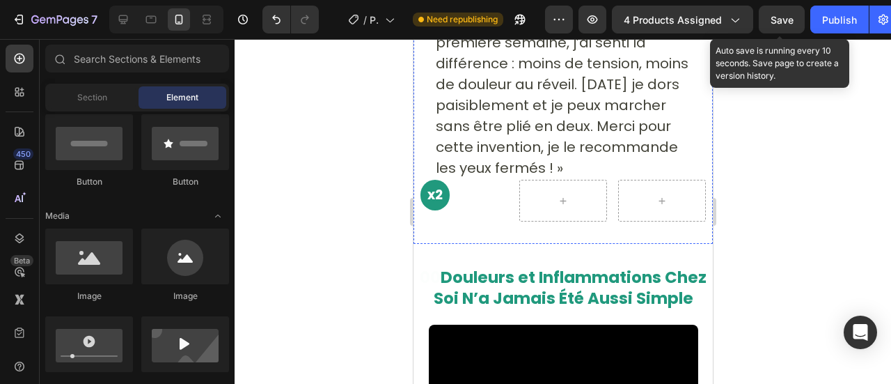
scroll to position [10043, 0]
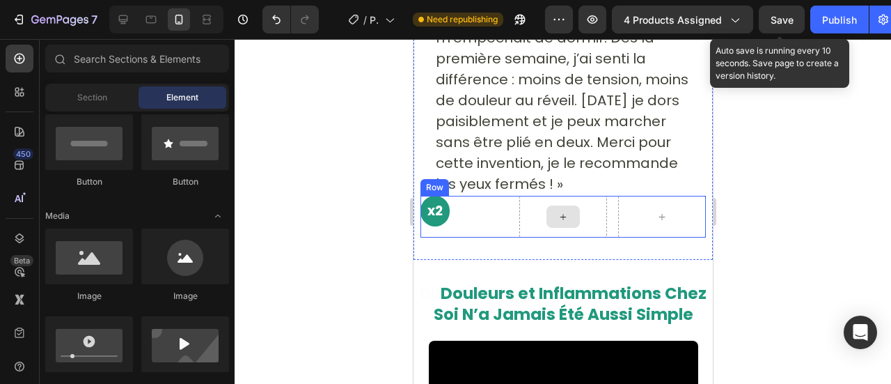
click at [558, 211] on icon at bounding box center [562, 217] width 11 height 12
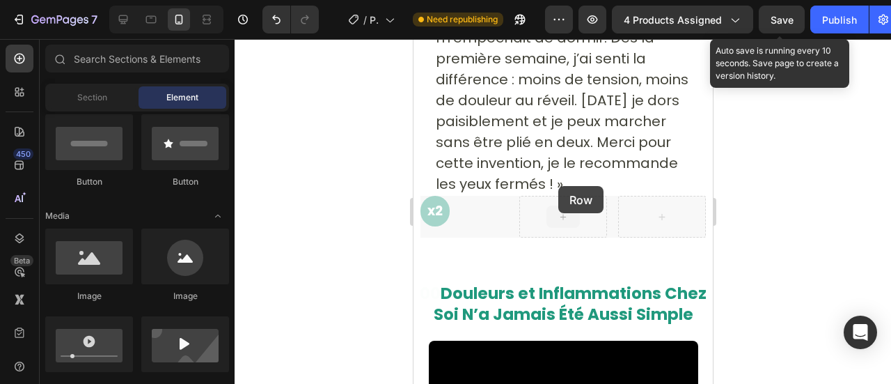
drag, startPoint x: 558, startPoint y: 186, endPoint x: 281, endPoint y: 246, distance: 282.7
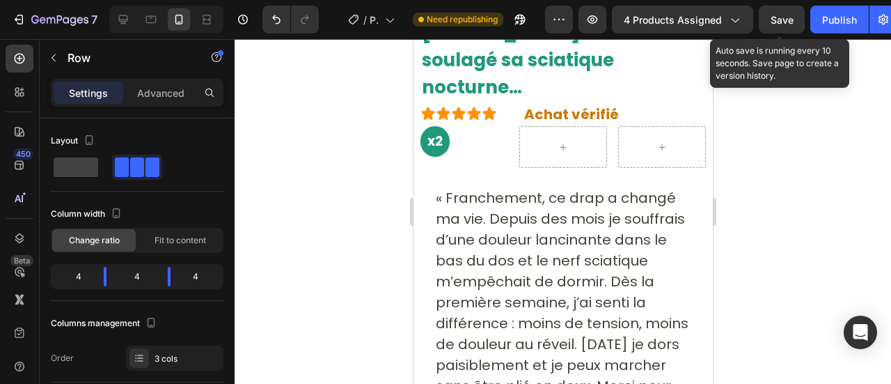
scroll to position [9794, 0]
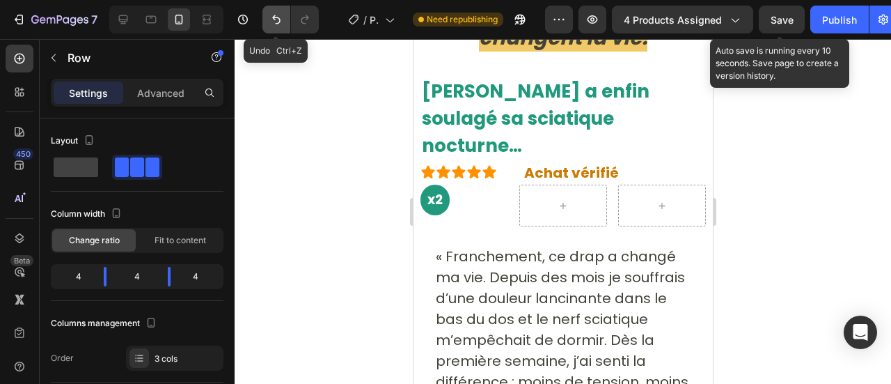
click at [271, 12] on button "Undo/Redo" at bounding box center [276, 20] width 28 height 28
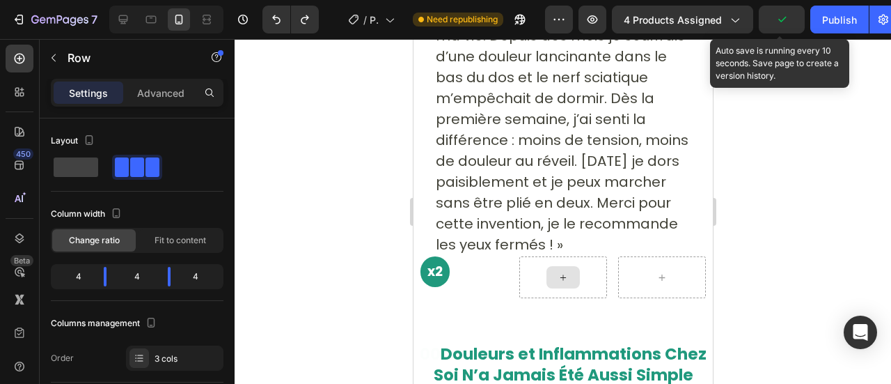
click at [546, 266] on div at bounding box center [562, 277] width 33 height 22
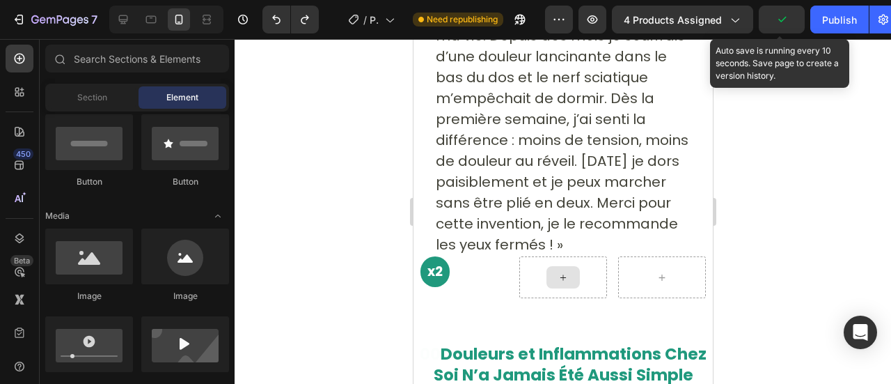
scroll to position [10023, 0]
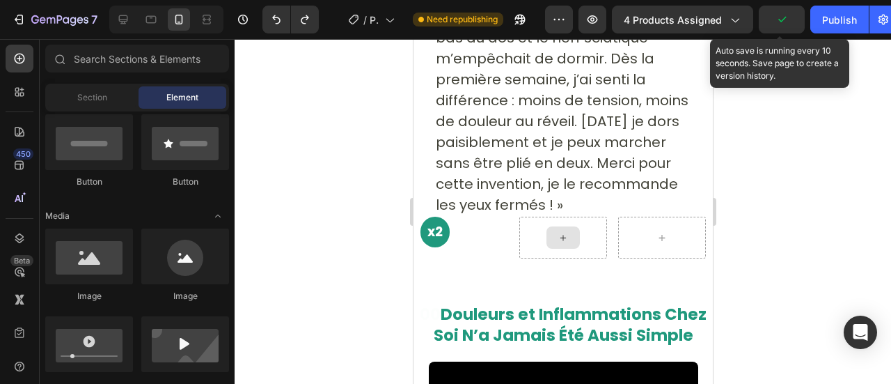
click at [99, 0] on body "7 / Product Page - [DATE] 00:42:06 Need republishing Preview 4 products assigne…" at bounding box center [445, 0] width 891 height 0
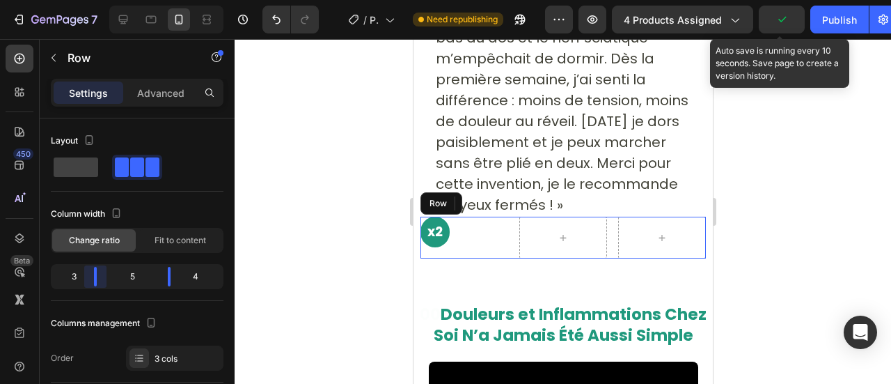
click at [102, 0] on body "7 / Product Page - [DATE] 00:42:06 Need republishing Preview 4 products assigne…" at bounding box center [445, 0] width 891 height 0
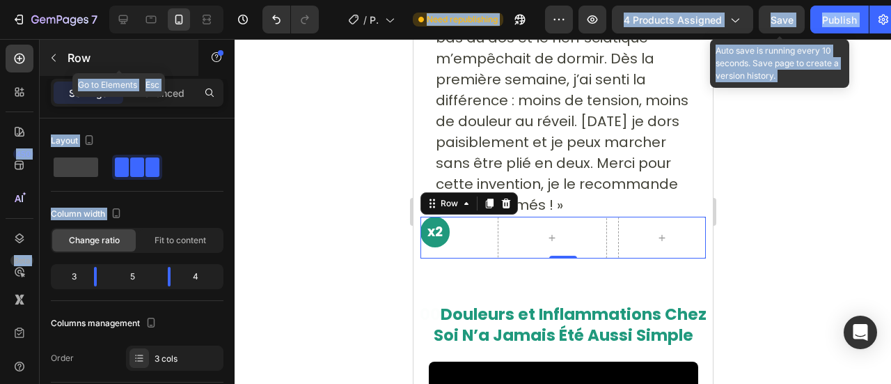
click at [62, 66] on button "button" at bounding box center [53, 58] width 22 height 22
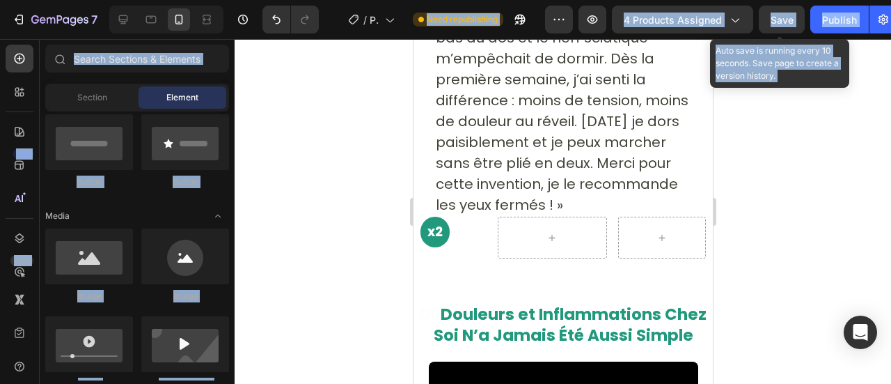
click at [0, 115] on div "450 Beta" at bounding box center [20, 211] width 40 height 345
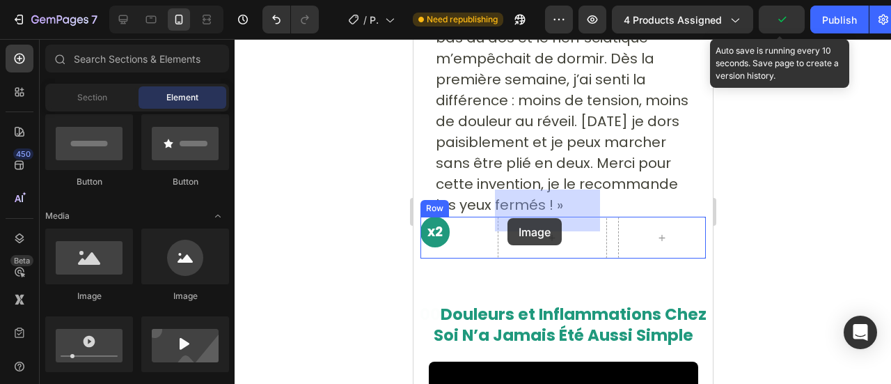
drag, startPoint x: 516, startPoint y: 294, endPoint x: 507, endPoint y: 218, distance: 77.1
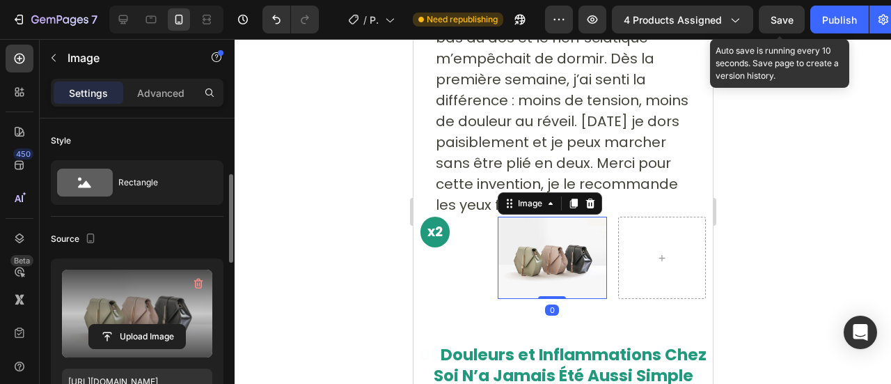
scroll to position [47, 0]
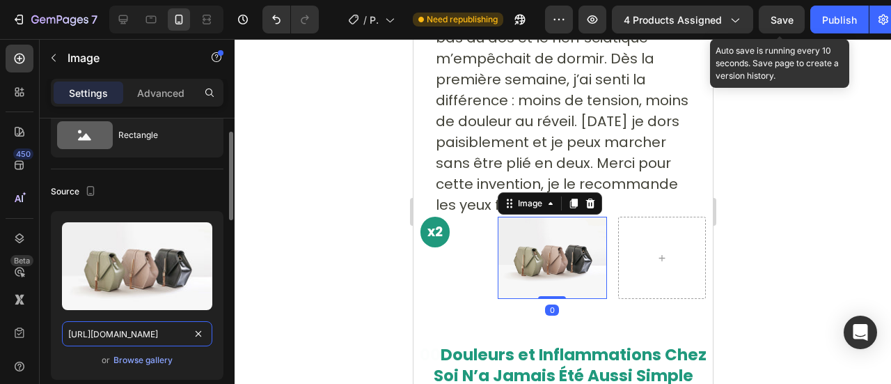
click at [135, 325] on input "[URL][DOMAIN_NAME]" at bounding box center [137, 333] width 150 height 25
paste input "0902/5499/9925/files/Francais.png?v=1740934423"
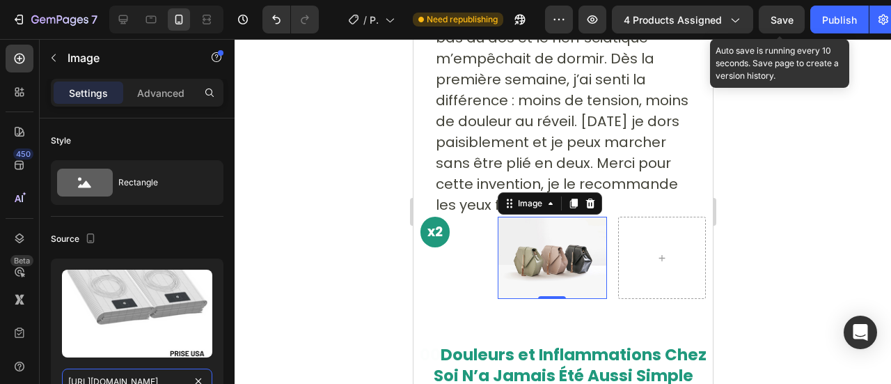
scroll to position [214, 0]
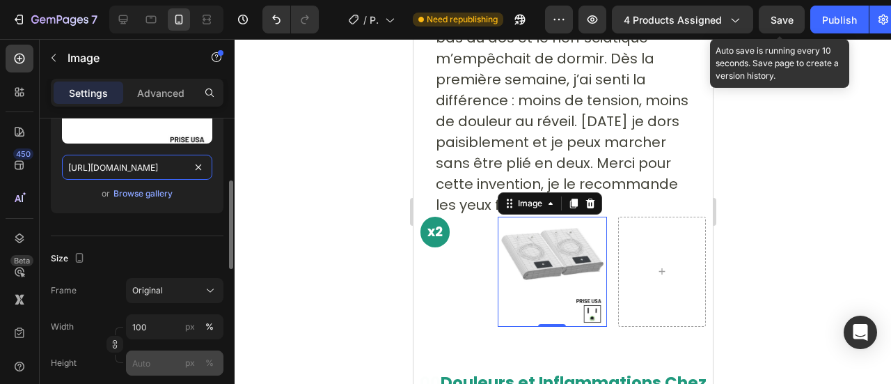
type input "[URL][DOMAIN_NAME]"
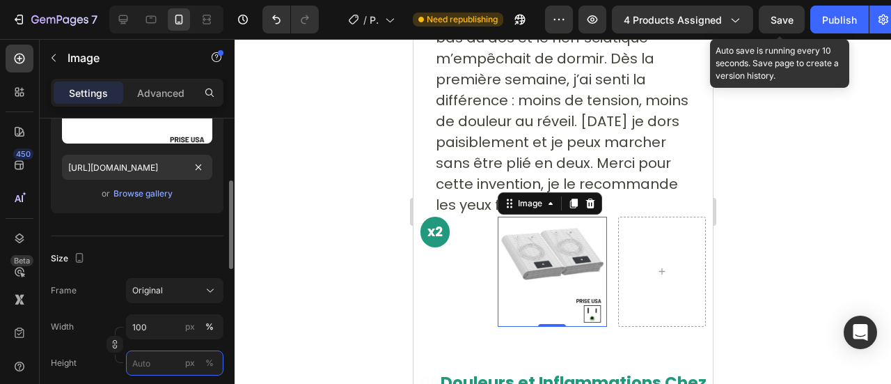
click at [140, 357] on input "px %" at bounding box center [174, 362] width 97 height 25
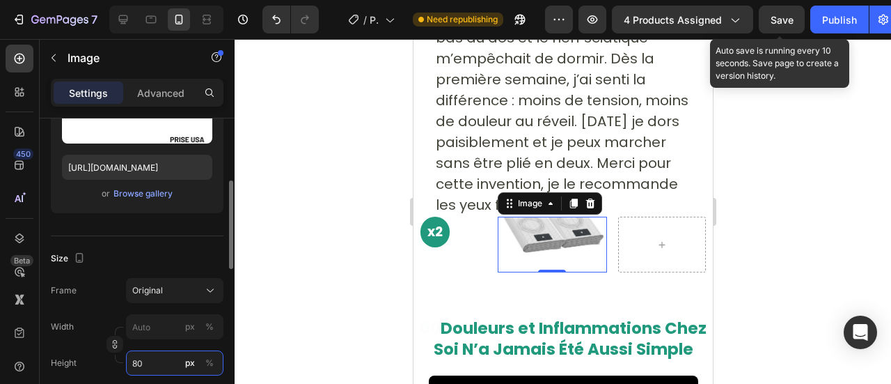
type input "8"
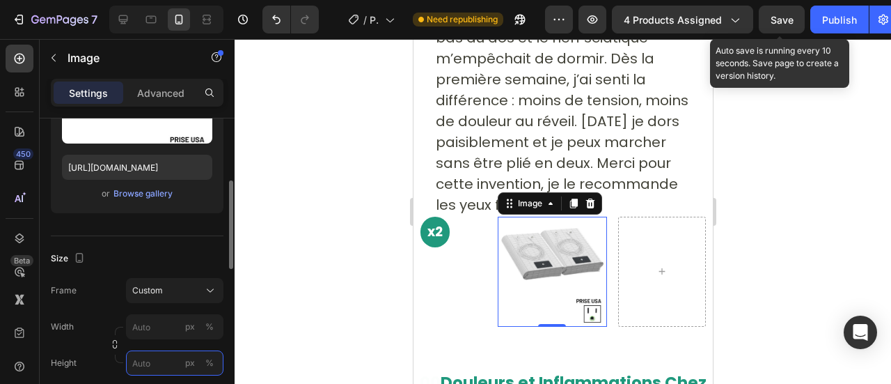
type input "8"
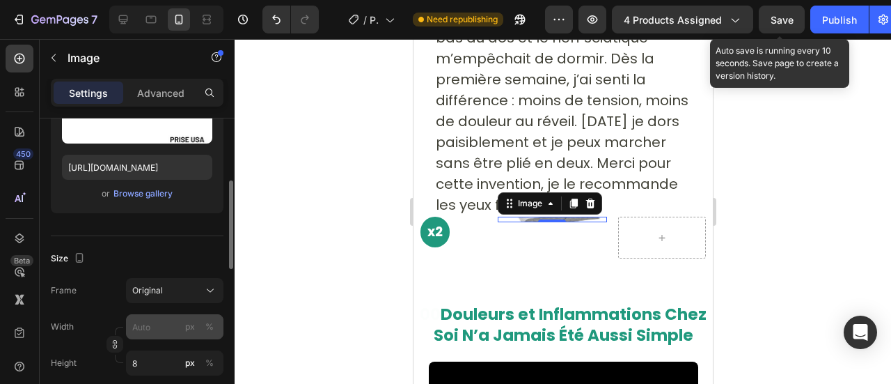
click at [206, 364] on div "%" at bounding box center [209, 362] width 8 height 13
click at [146, 339] on input "px %" at bounding box center [174, 326] width 97 height 25
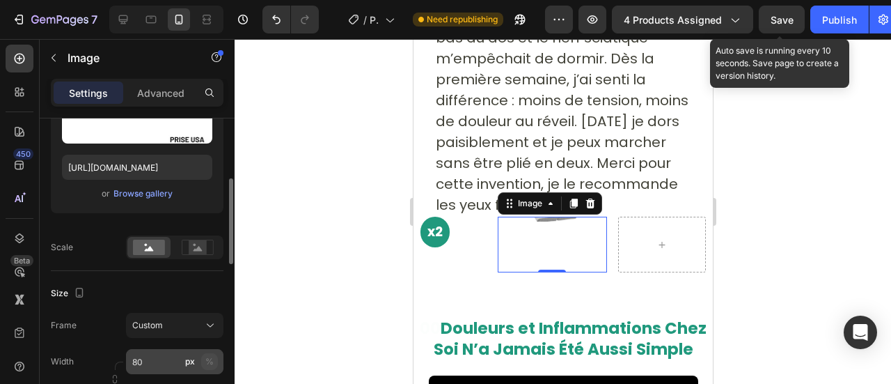
click at [205, 359] on div "%" at bounding box center [209, 361] width 8 height 13
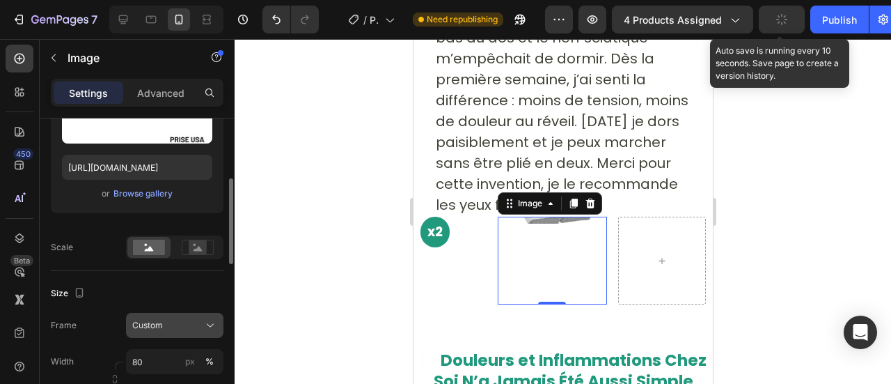
click at [174, 323] on div "Custom" at bounding box center [166, 325] width 68 height 13
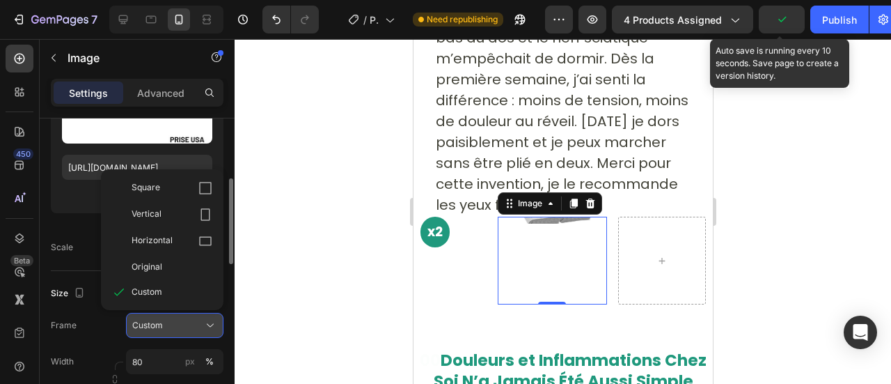
click at [174, 323] on div "Custom" at bounding box center [166, 325] width 68 height 13
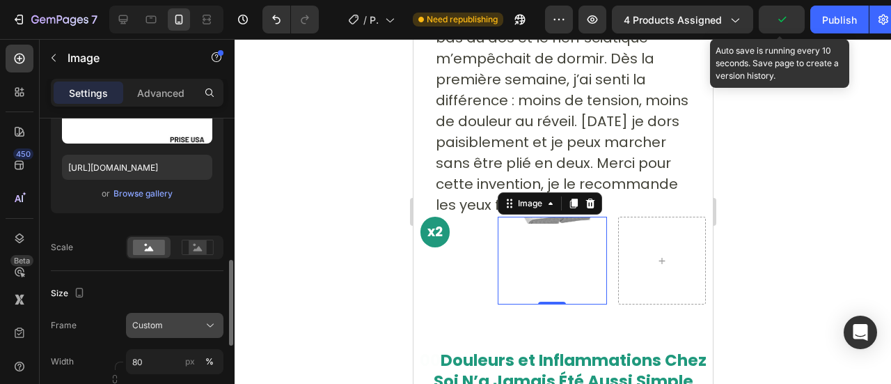
scroll to position [283, 0]
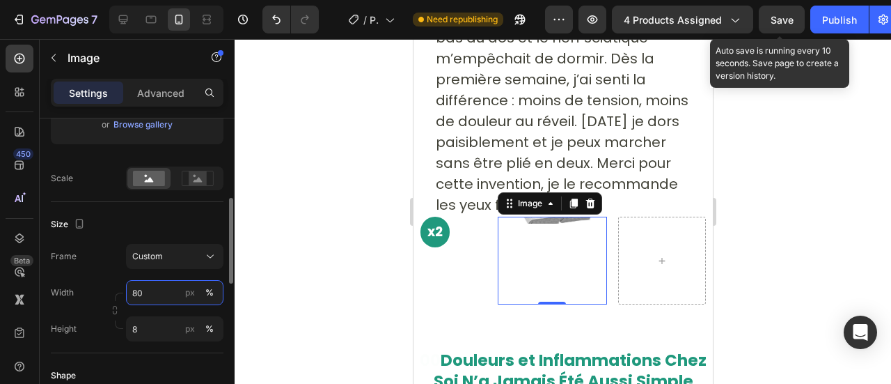
click at [141, 293] on input "80" at bounding box center [174, 292] width 97 height 25
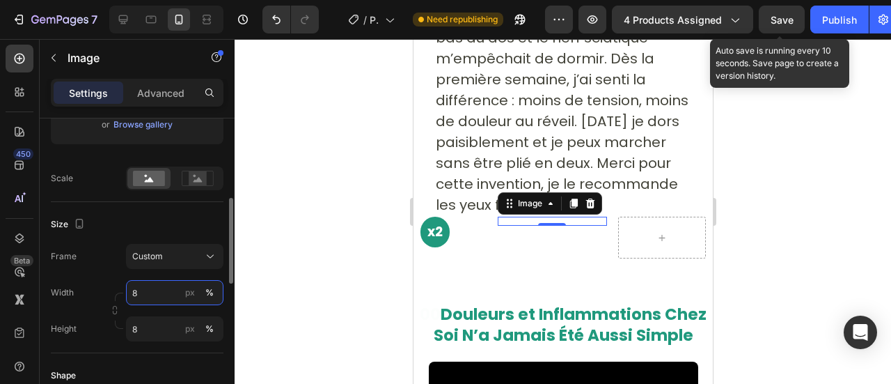
type input "8"
click at [153, 324] on input "8" at bounding box center [174, 328] width 97 height 25
click at [132, 285] on input "8" at bounding box center [174, 292] width 97 height 25
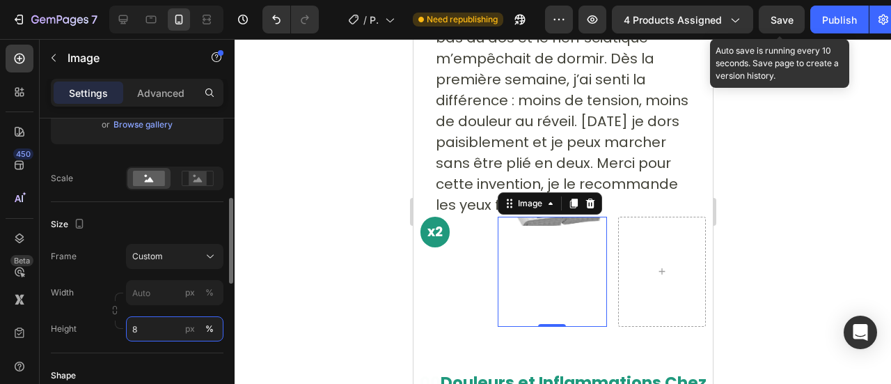
click at [155, 318] on div "Style Rectangle Source Upload Image [URL][DOMAIN_NAME] or Browse gallery Scale …" at bounding box center [137, 331] width 173 height 990
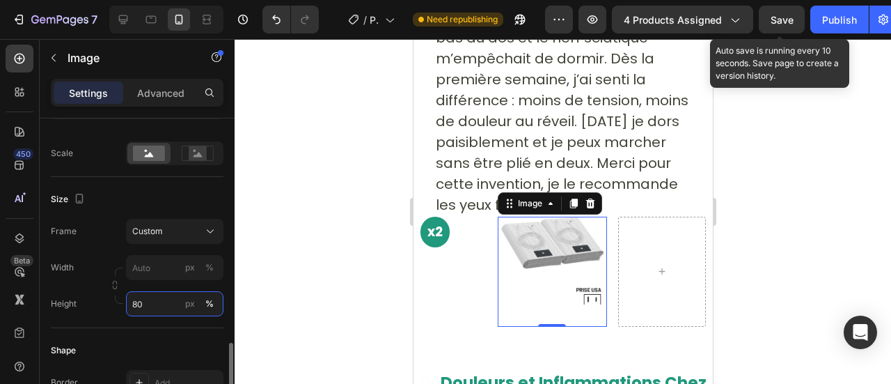
scroll to position [415, 0]
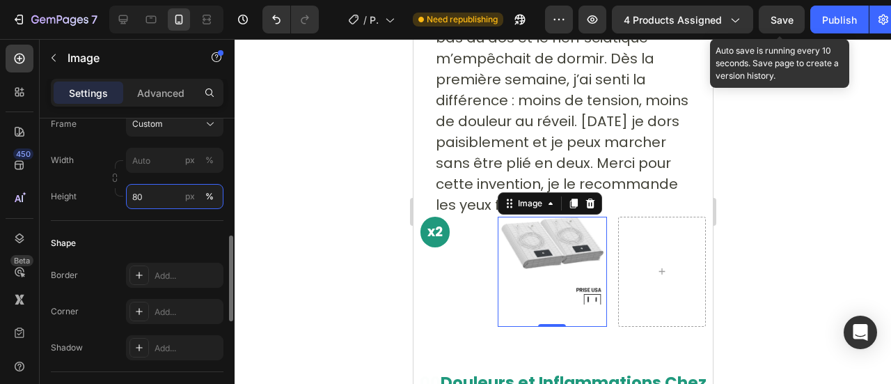
click at [137, 196] on input "80" at bounding box center [174, 196] width 97 height 25
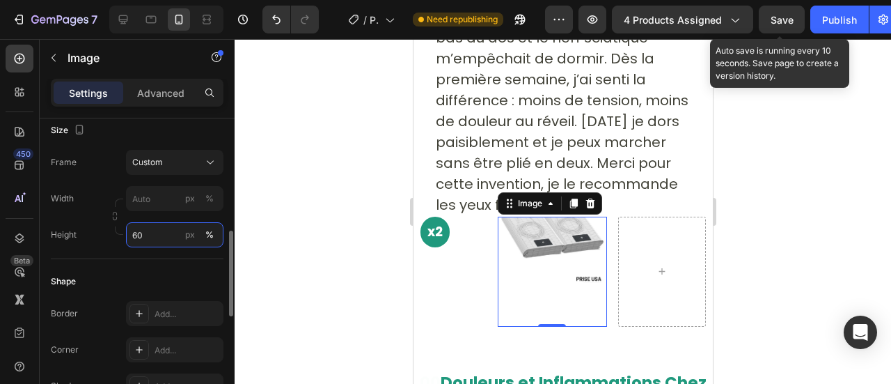
scroll to position [380, 0]
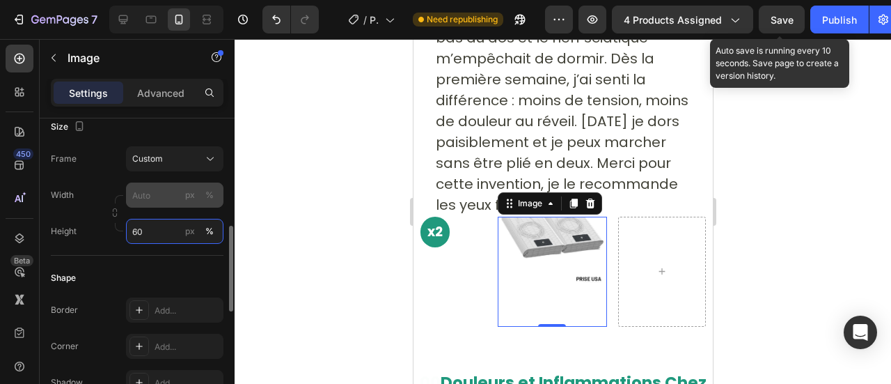
type input "60"
click at [155, 200] on input "px %" at bounding box center [174, 194] width 97 height 25
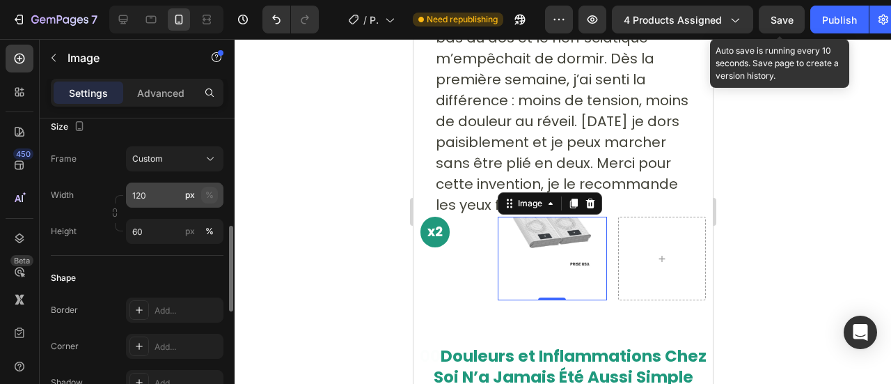
click at [208, 193] on div "%" at bounding box center [209, 195] width 8 height 13
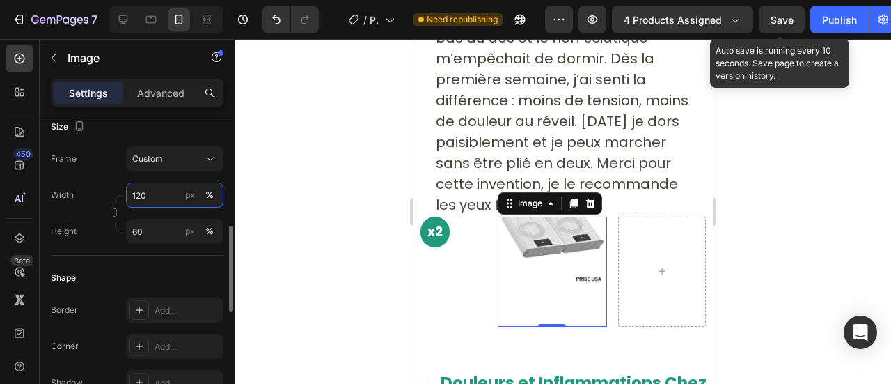
click at [143, 198] on input "120" at bounding box center [174, 194] width 97 height 25
click at [137, 193] on input "120" at bounding box center [174, 194] width 97 height 25
click at [188, 196] on div "px" at bounding box center [190, 195] width 10 height 13
click at [129, 194] on input "200" at bounding box center [174, 194] width 97 height 25
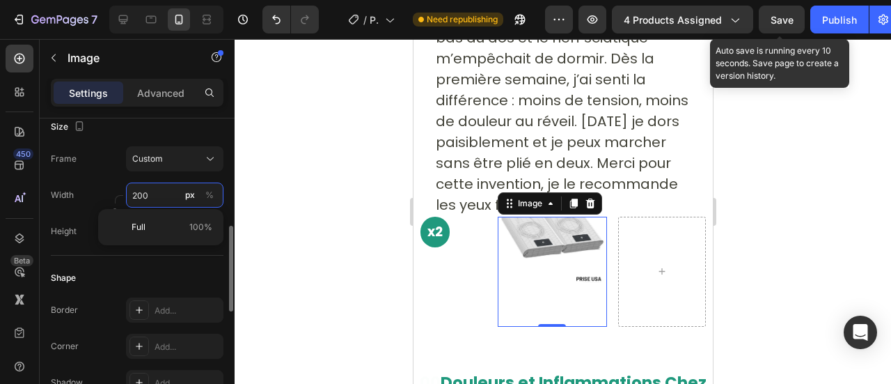
click at [141, 193] on input "200" at bounding box center [174, 194] width 97 height 25
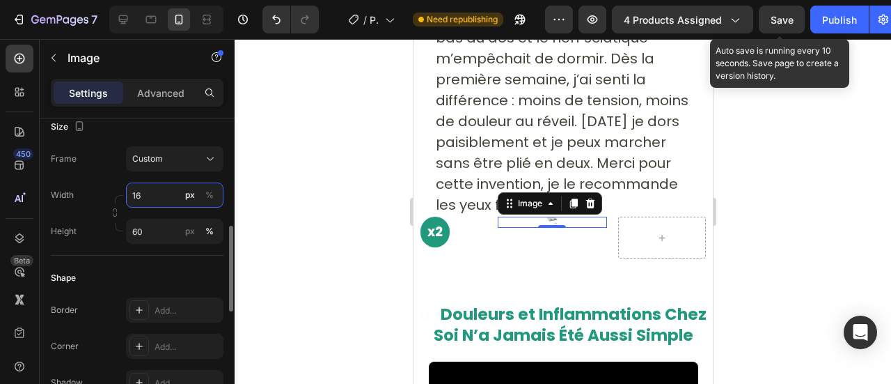
type input "1"
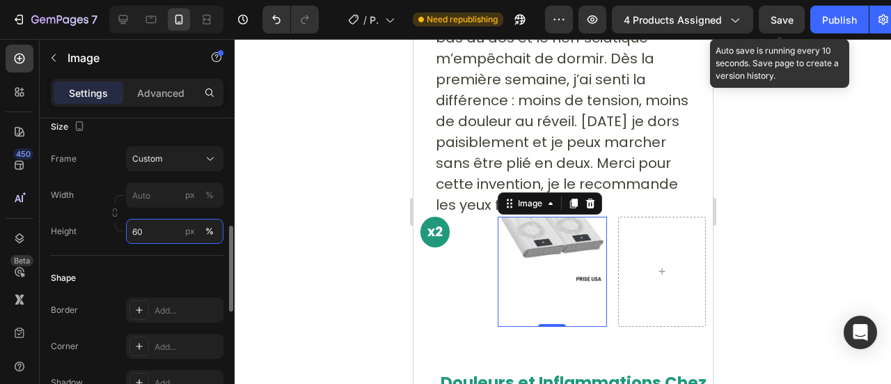
click at [139, 230] on div "Style Rectangle Source Upload Image [URL][DOMAIN_NAME] or Browse gallery Scale …" at bounding box center [137, 233] width 173 height 990
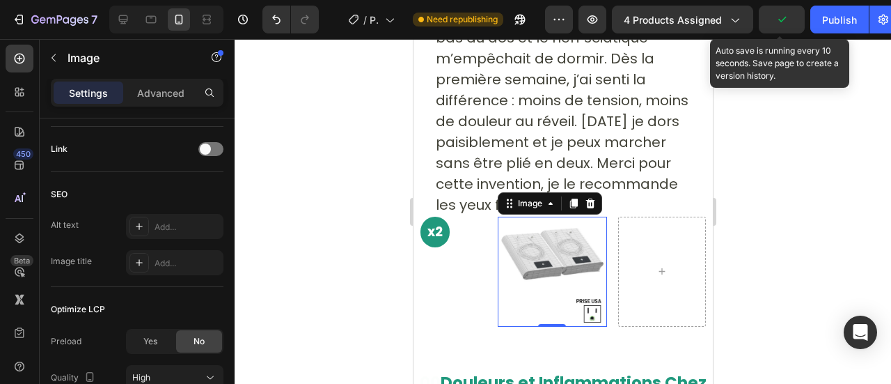
scroll to position [744, 0]
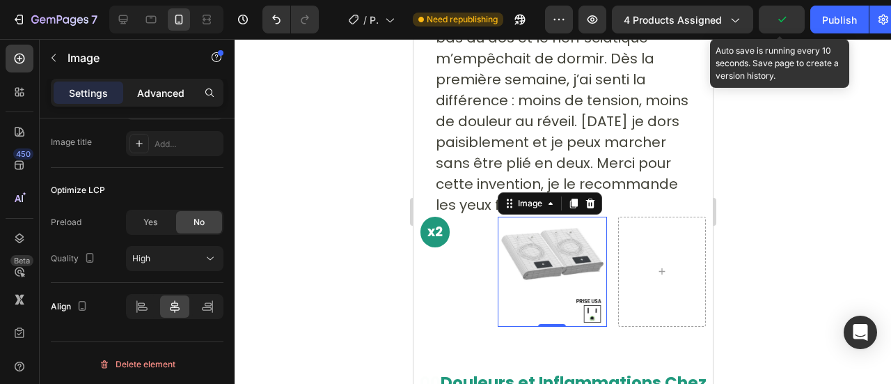
click at [154, 90] on p "Advanced" at bounding box center [160, 93] width 47 height 15
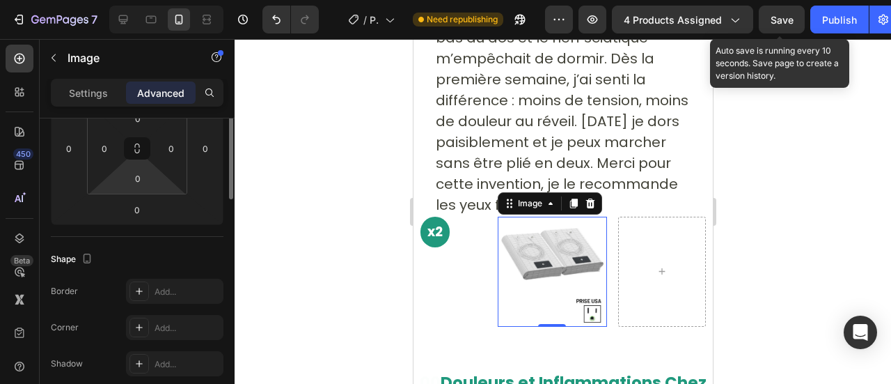
scroll to position [165, 0]
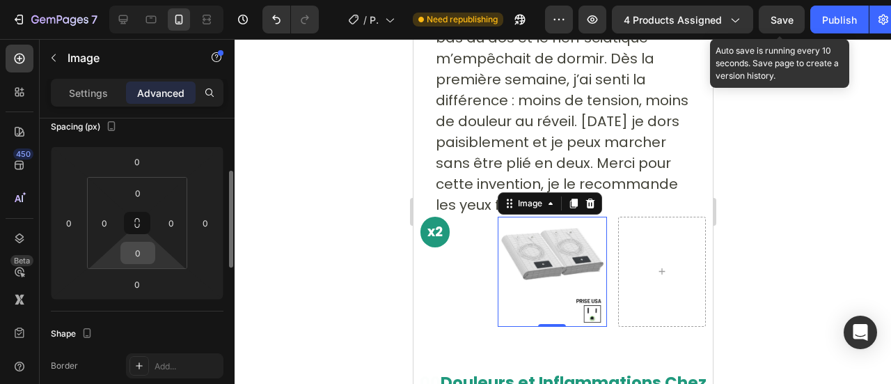
click at [136, 254] on input "0" at bounding box center [138, 252] width 28 height 21
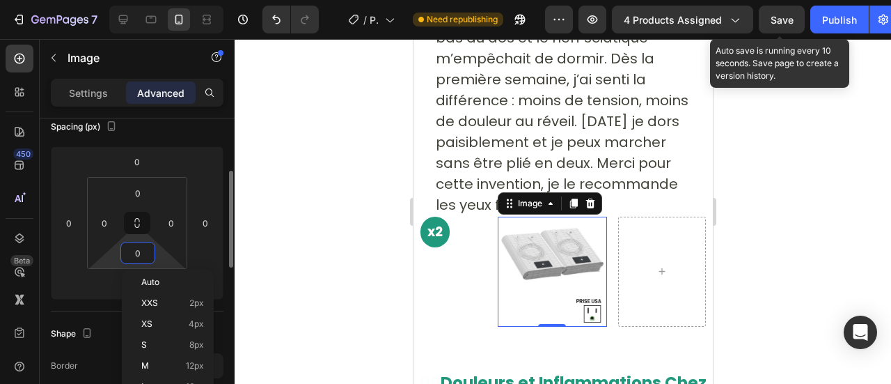
type input "5"
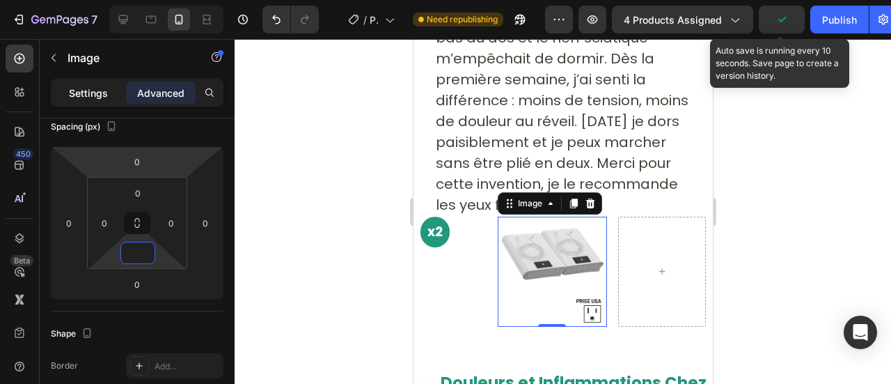
click at [100, 90] on p "Settings" at bounding box center [88, 93] width 39 height 15
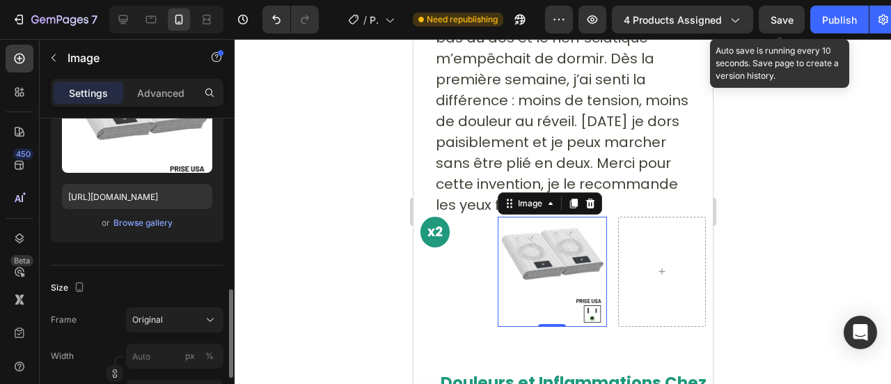
scroll to position [276, 0]
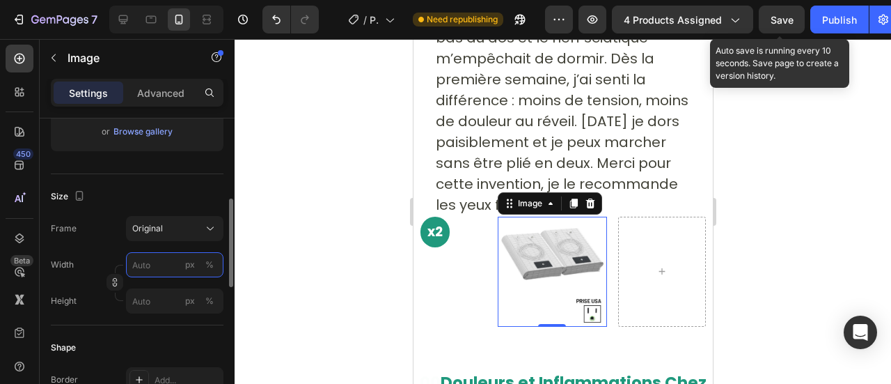
click at [143, 272] on input "px %" at bounding box center [174, 264] width 97 height 25
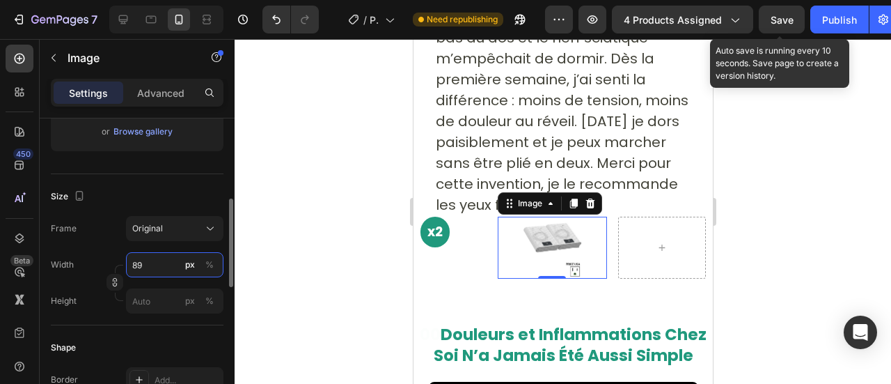
type input "8"
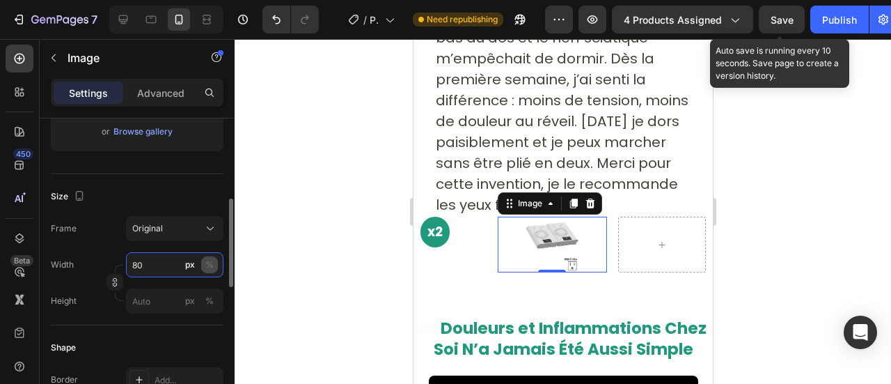
type input "80"
click at [214, 264] on button "%" at bounding box center [209, 264] width 17 height 17
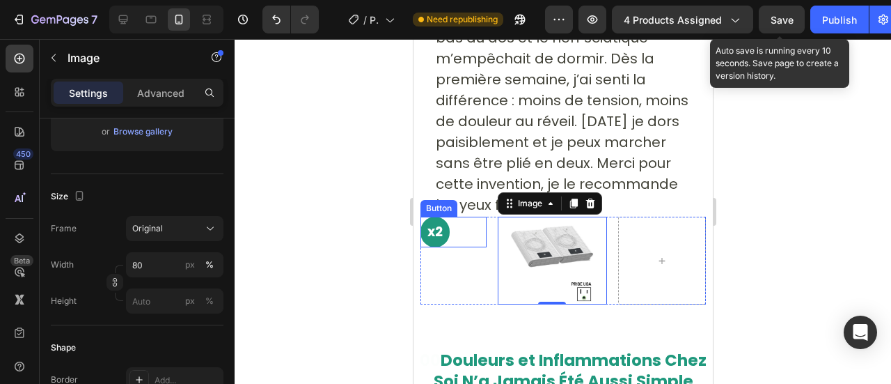
click at [461, 216] on div "x2 Button" at bounding box center [453, 231] width 66 height 31
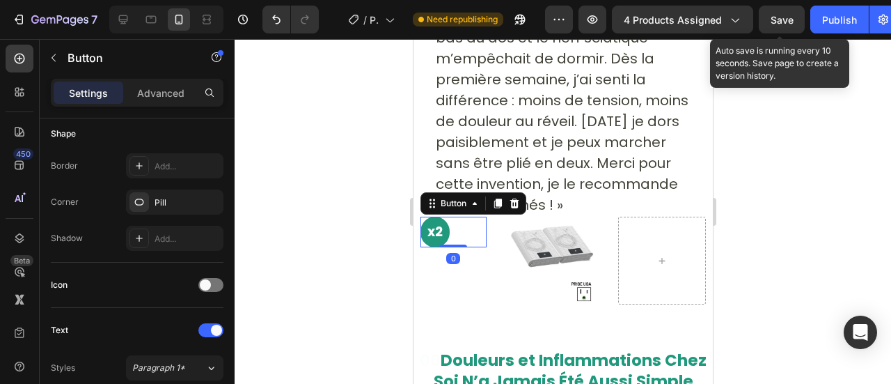
scroll to position [0, 0]
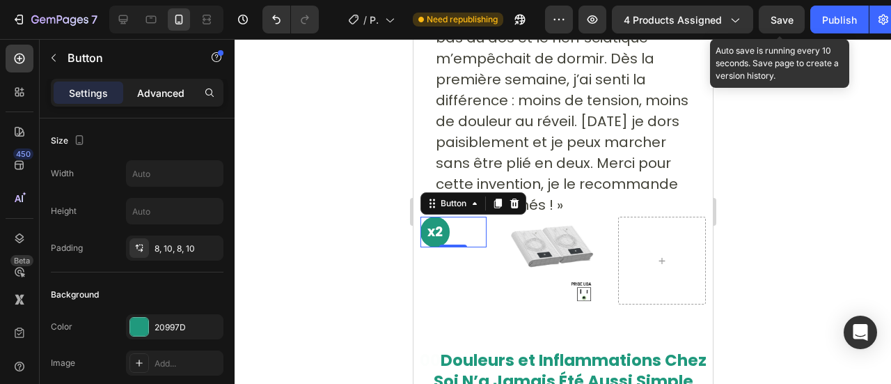
click at [145, 100] on p "Advanced" at bounding box center [160, 93] width 47 height 15
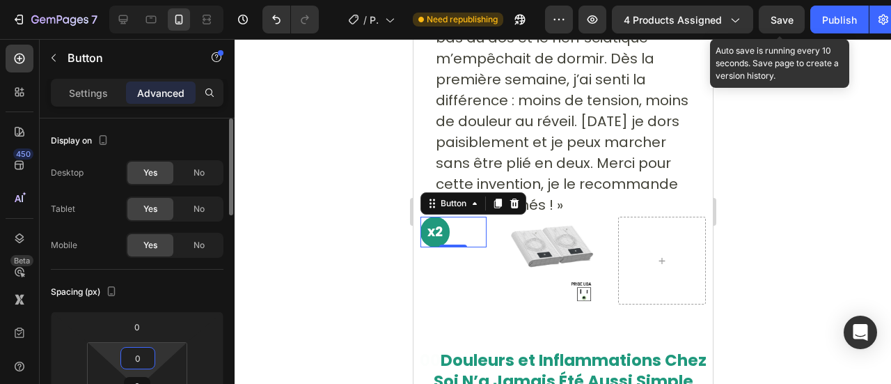
click at [138, 351] on input "0" at bounding box center [138, 357] width 28 height 21
type input "2"
type input "0"
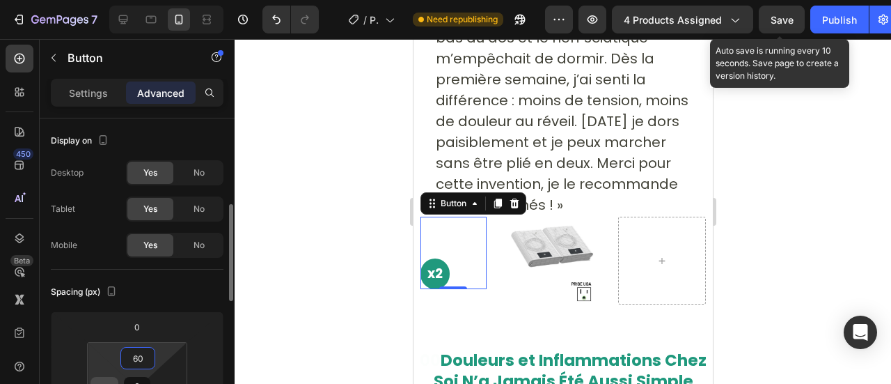
scroll to position [67, 0]
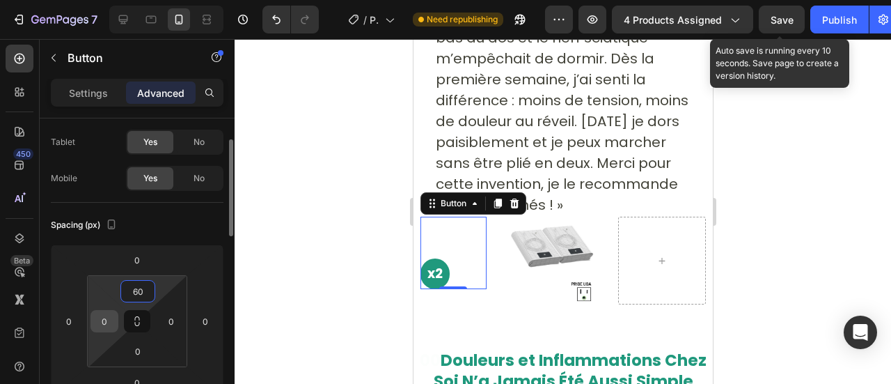
type input "60"
click at [103, 316] on input "0" at bounding box center [104, 320] width 21 height 21
type input "3"
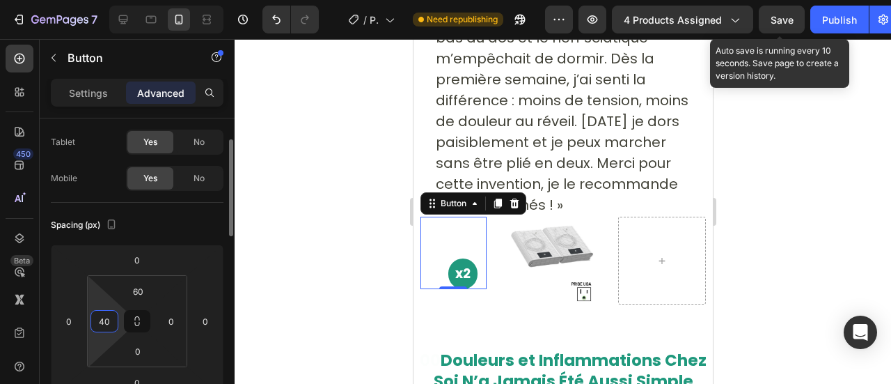
type input "4"
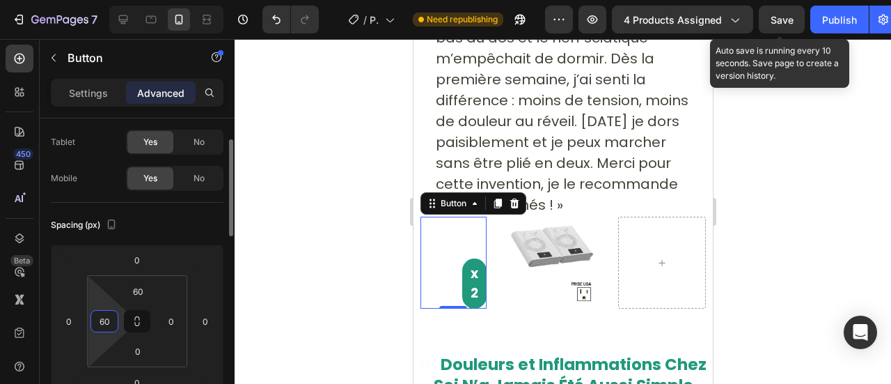
type input "6"
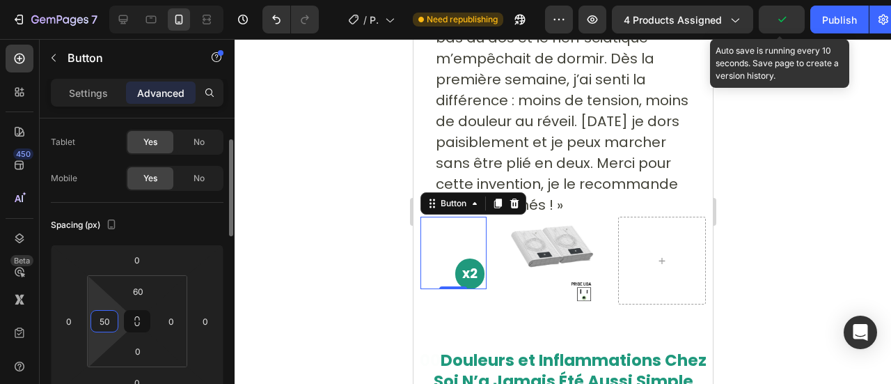
type input "5"
type input "48"
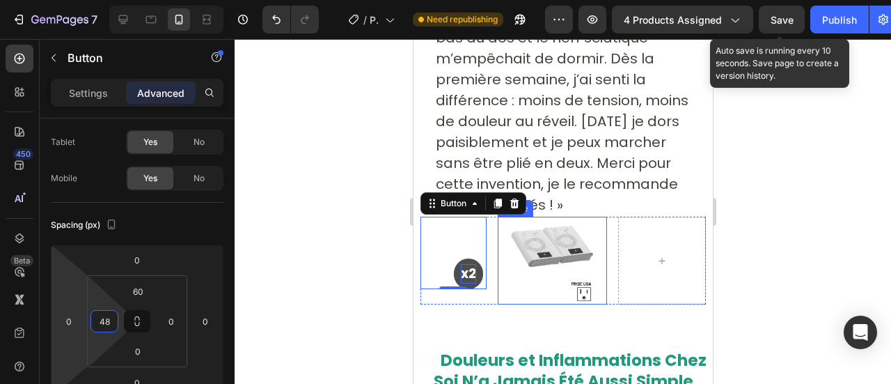
click at [498, 248] on div at bounding box center [552, 260] width 110 height 88
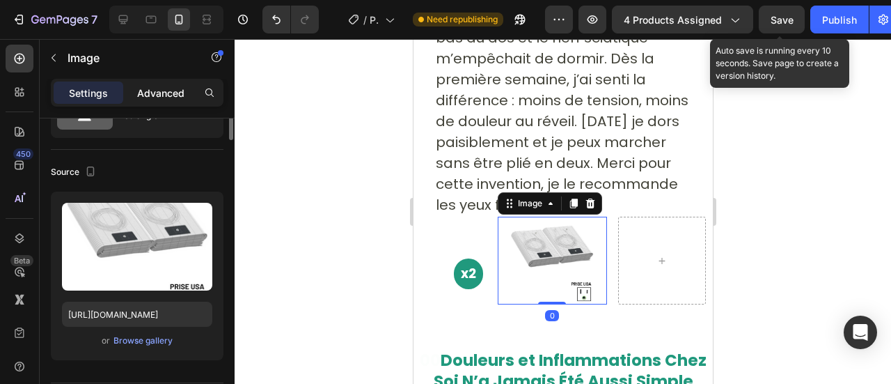
scroll to position [0, 0]
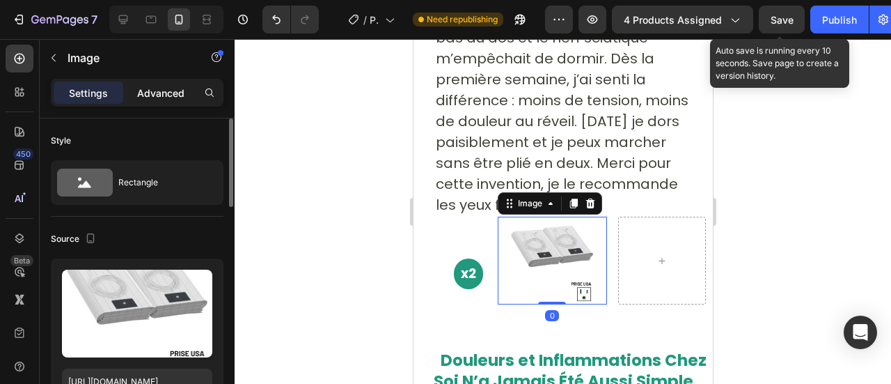
click at [148, 94] on p "Advanced" at bounding box center [160, 93] width 47 height 15
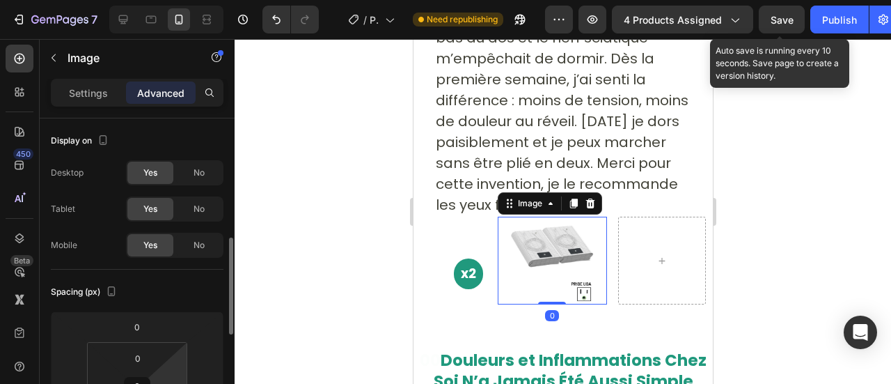
scroll to position [90, 0]
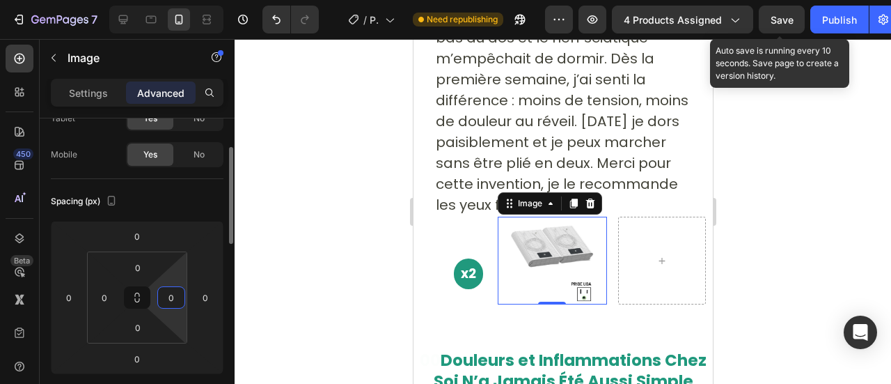
click at [180, 299] on input "0" at bounding box center [171, 297] width 21 height 21
type input "5"
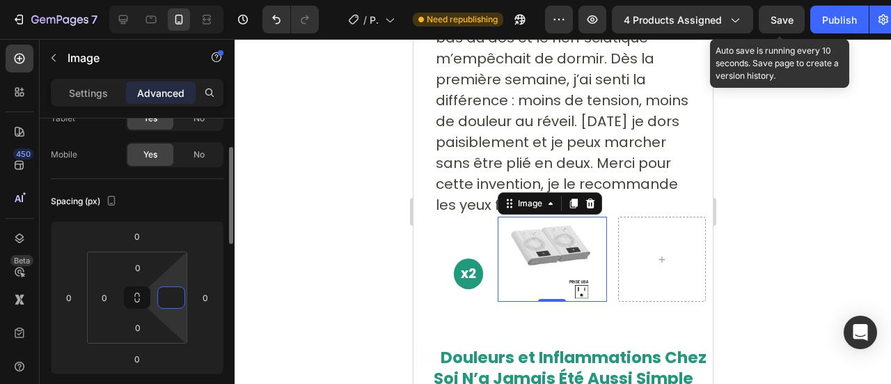
type input "9"
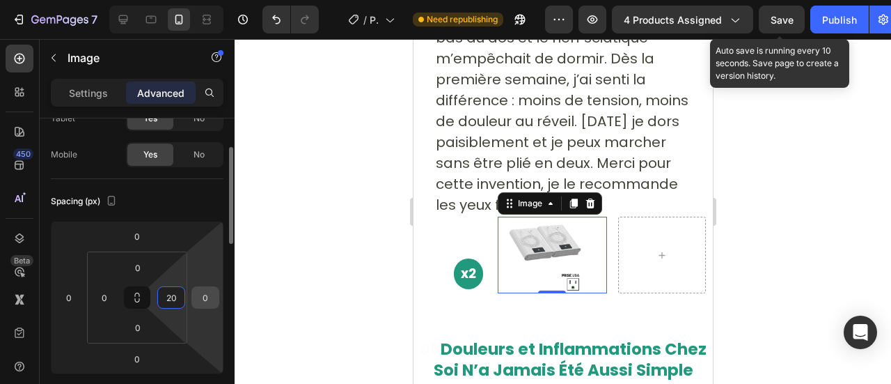
type input "20"
click at [210, 289] on input "0" at bounding box center [205, 297] width 21 height 21
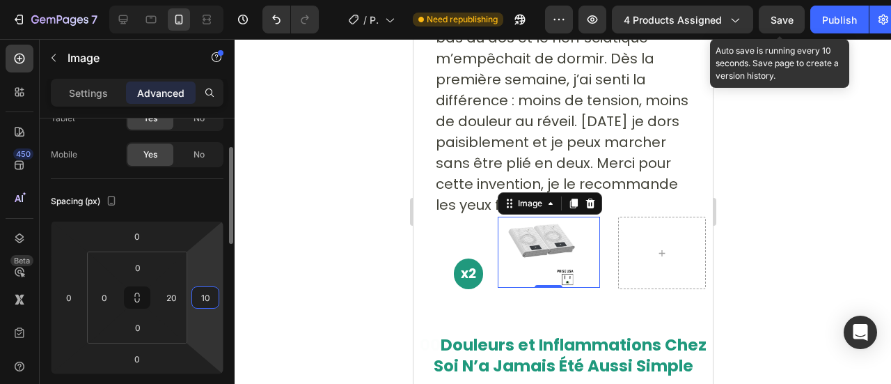
type input "1"
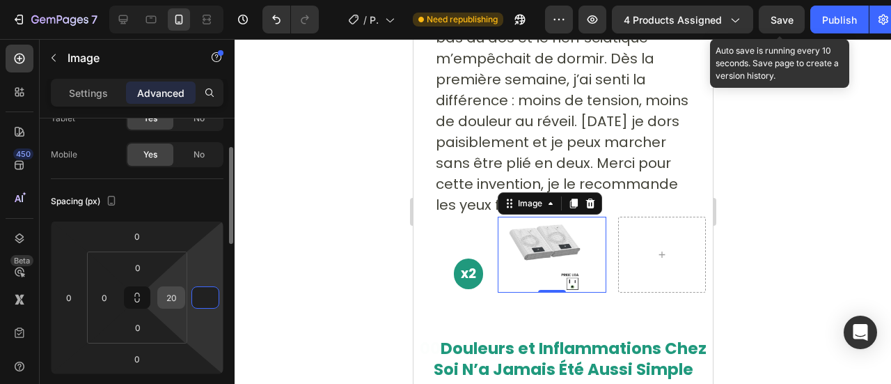
click at [168, 301] on input "20" at bounding box center [171, 297] width 21 height 21
type input "0"
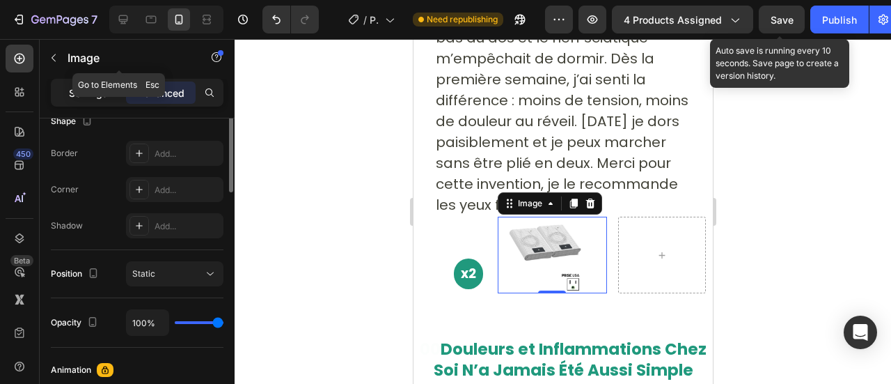
scroll to position [269, 0]
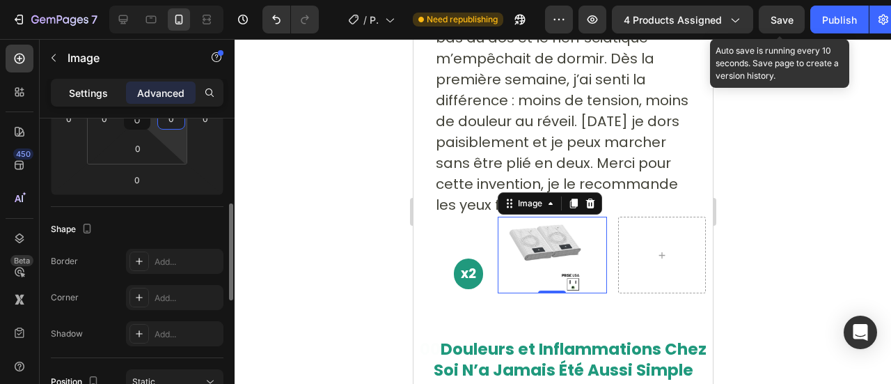
click at [82, 94] on p "Settings" at bounding box center [88, 93] width 39 height 15
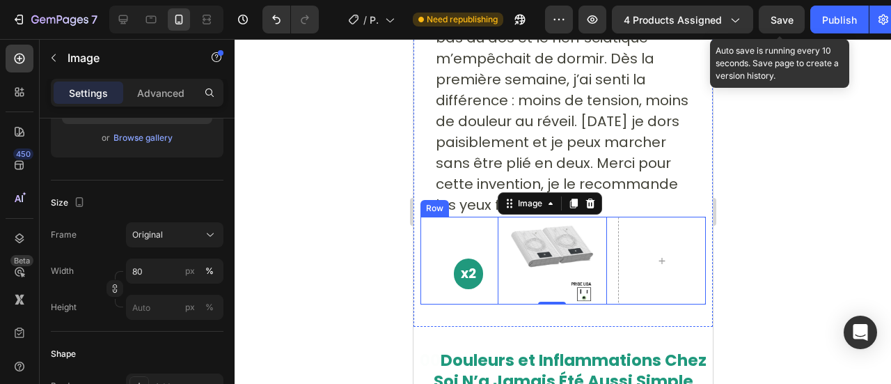
click at [442, 267] on div "x2 Button" at bounding box center [453, 260] width 66 height 88
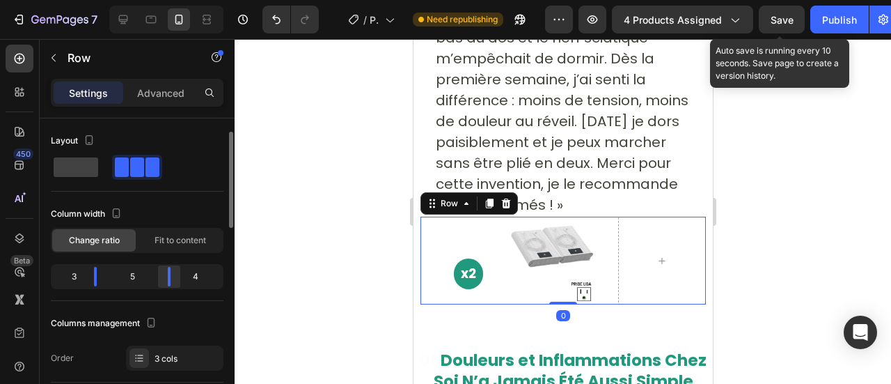
scroll to position [10, 0]
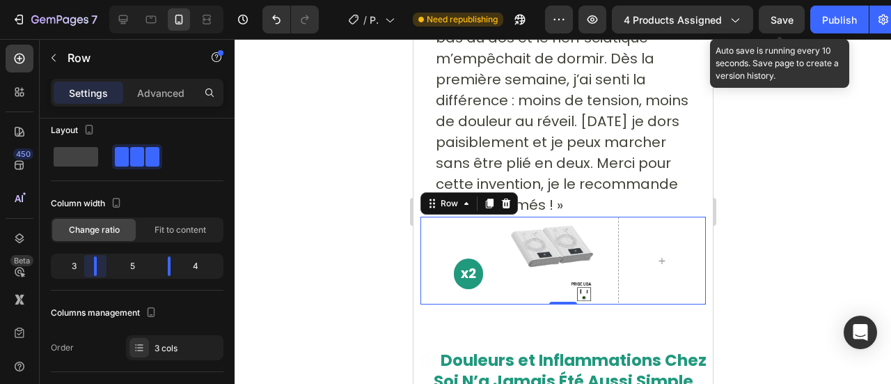
click at [93, 0] on body "7 / Product Page - [DATE] 00:42:06 Need republishing Preview 4 products assigne…" at bounding box center [445, 0] width 891 height 0
click at [443, 243] on div "x2 Button" at bounding box center [453, 252] width 66 height 72
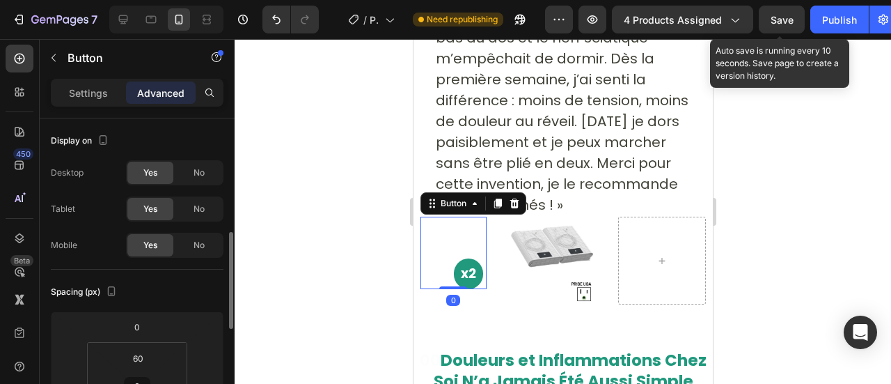
scroll to position [88, 0]
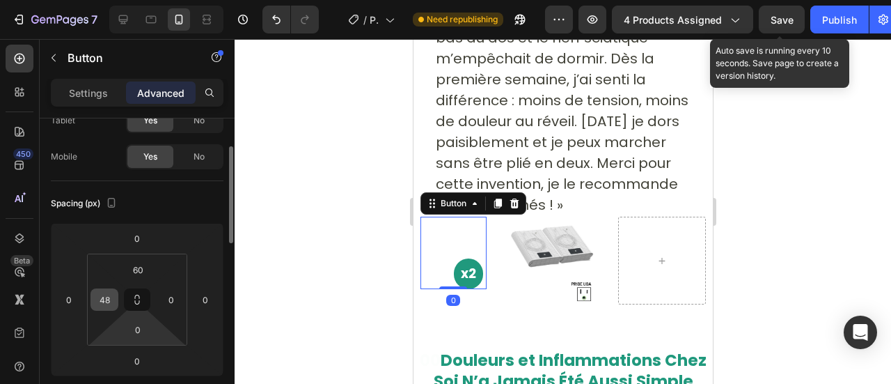
click at [102, 299] on input "48" at bounding box center [104, 299] width 21 height 21
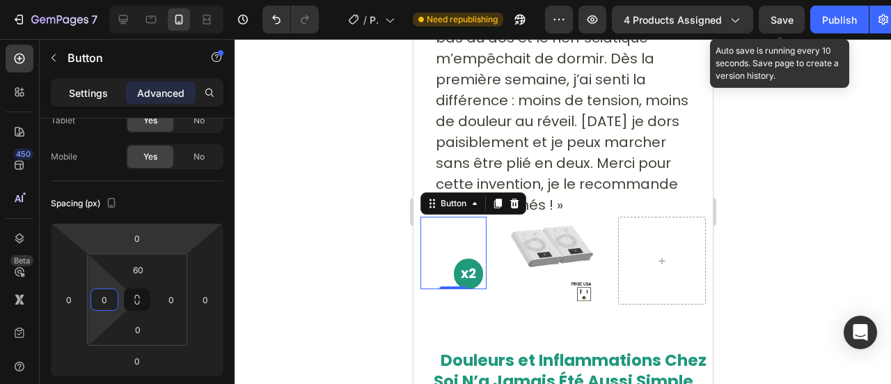
click at [97, 96] on p "Settings" at bounding box center [88, 93] width 39 height 15
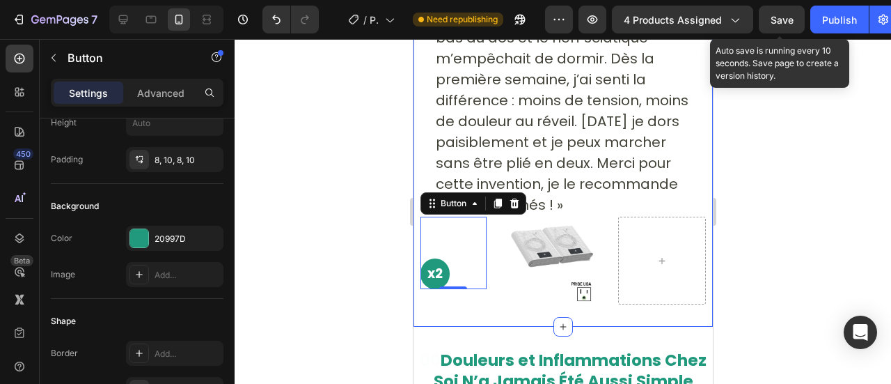
click at [443, 266] on div "x2 Button 0" at bounding box center [453, 260] width 66 height 88
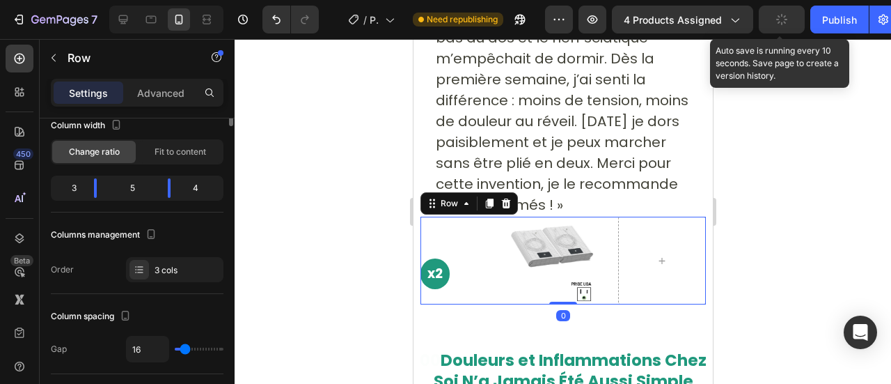
click at [443, 271] on div "x2 Button" at bounding box center [453, 260] width 66 height 88
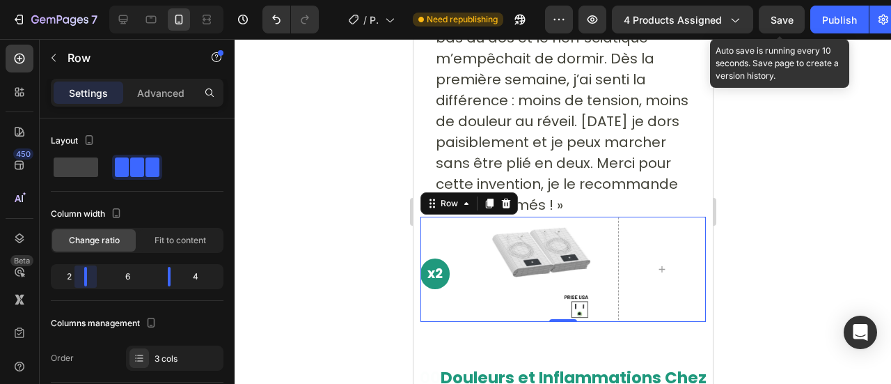
drag, startPoint x: 95, startPoint y: 280, endPoint x: 86, endPoint y: 276, distance: 9.3
click at [86, 0] on body "7 / Product Page - [DATE] 00:42:06 Need republishing Preview 4 products assigne…" at bounding box center [445, 0] width 891 height 0
click at [276, 30] on button "Undo/Redo" at bounding box center [276, 20] width 28 height 28
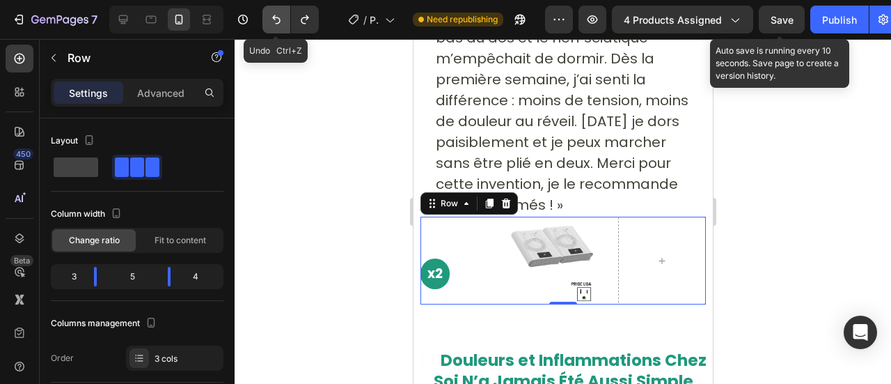
click at [276, 30] on button "Undo/Redo" at bounding box center [276, 20] width 28 height 28
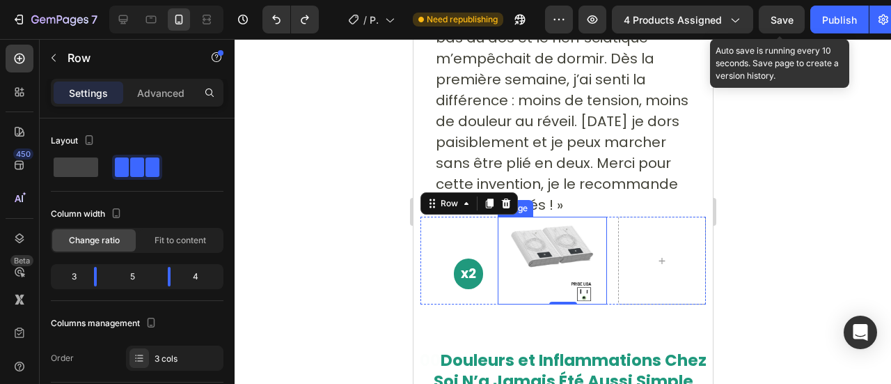
click at [511, 240] on img at bounding box center [551, 260] width 88 height 88
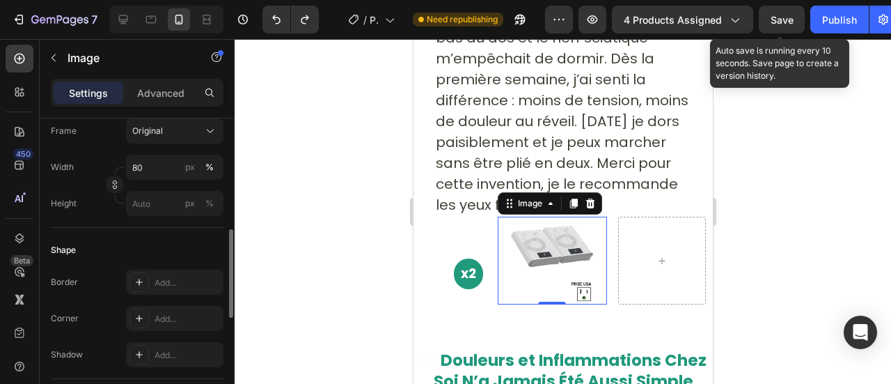
scroll to position [374, 0]
click at [159, 90] on p "Advanced" at bounding box center [160, 93] width 47 height 15
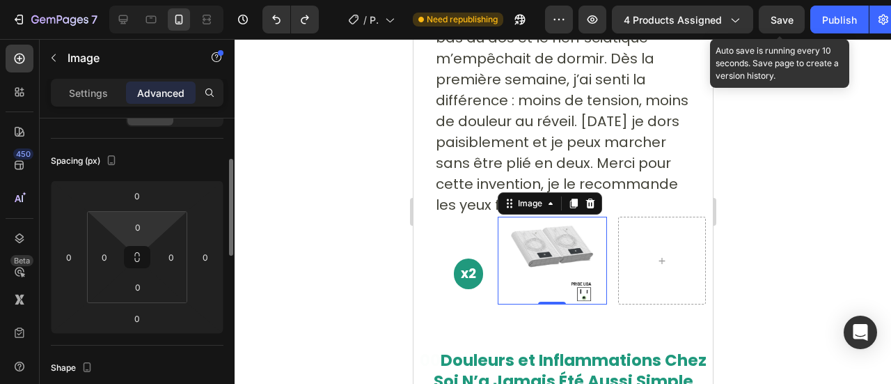
scroll to position [130, 0]
click at [138, 228] on input "0" at bounding box center [138, 227] width 28 height 21
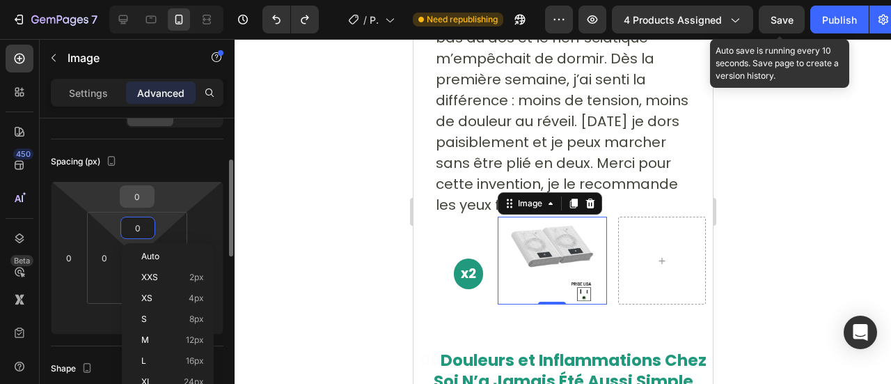
click at [135, 193] on input "0" at bounding box center [137, 196] width 28 height 21
type input "50"
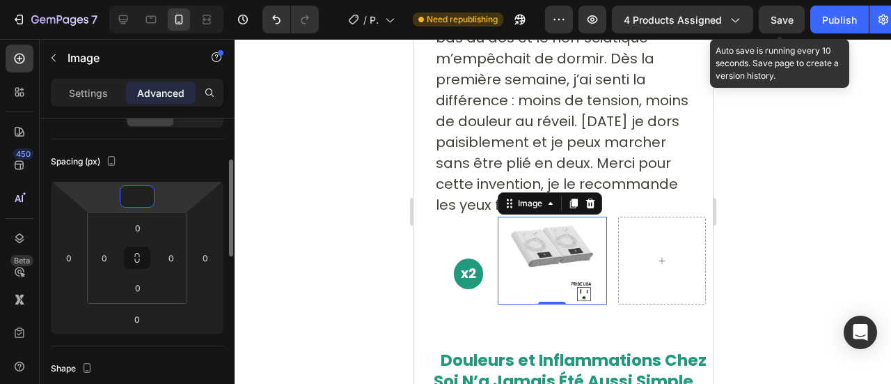
type input "5"
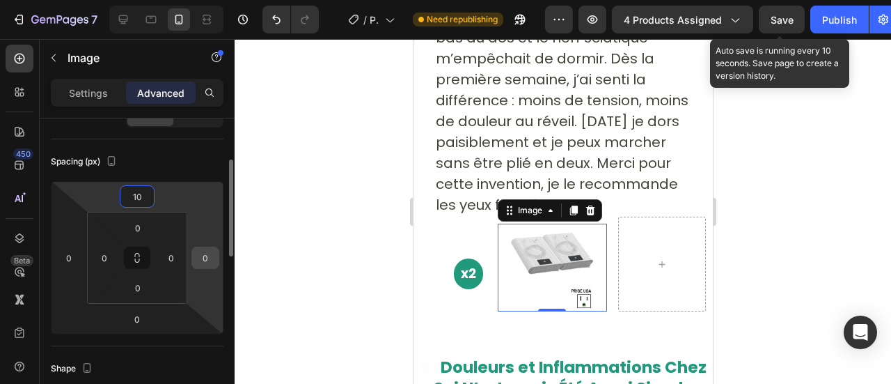
type input "10"
click at [203, 255] on input "0" at bounding box center [205, 257] width 21 height 21
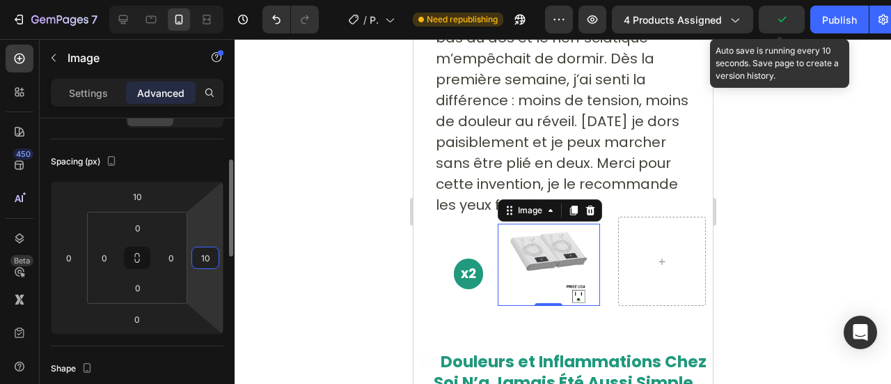
type input "1"
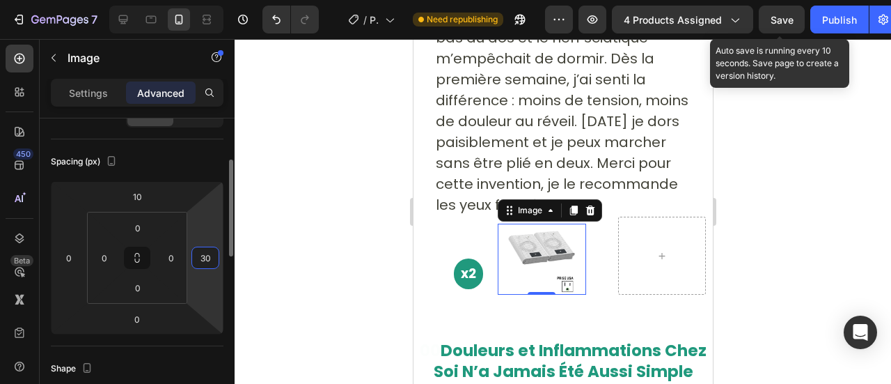
type input "3"
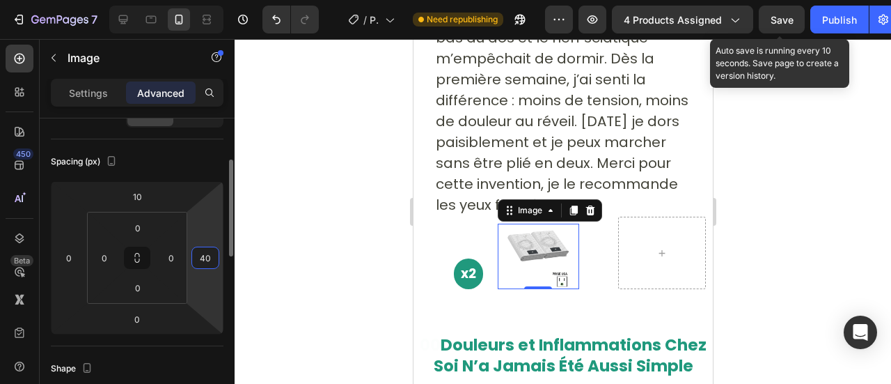
type input "4"
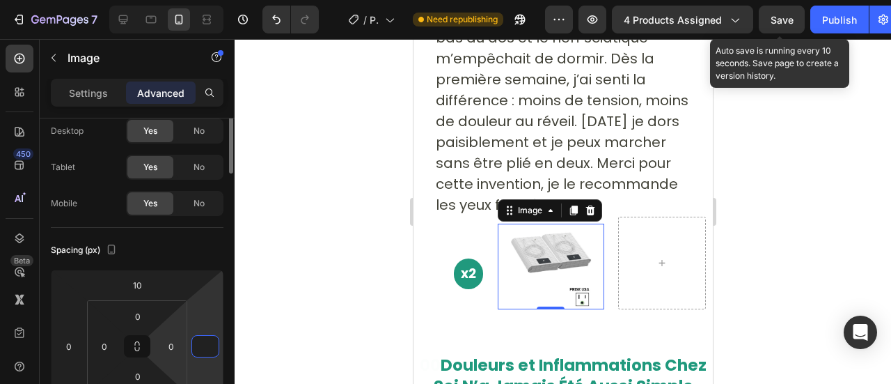
scroll to position [0, 0]
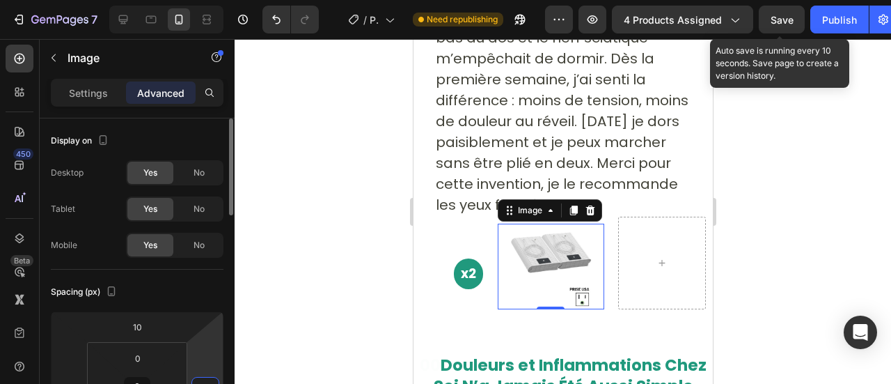
click at [106, 81] on div "Settings" at bounding box center [89, 92] width 70 height 22
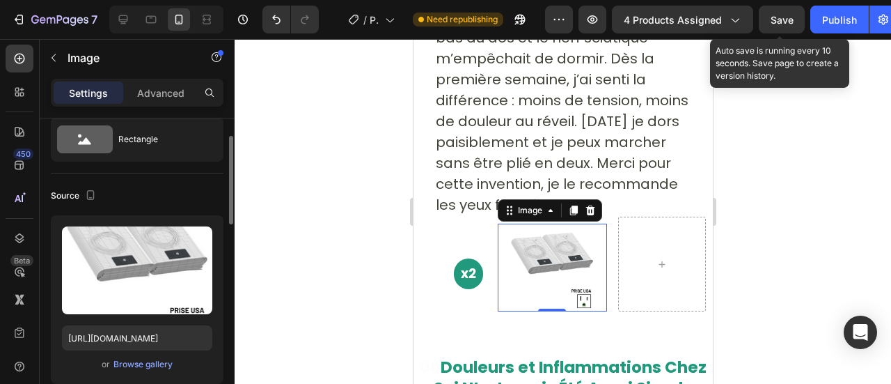
scroll to position [48, 0]
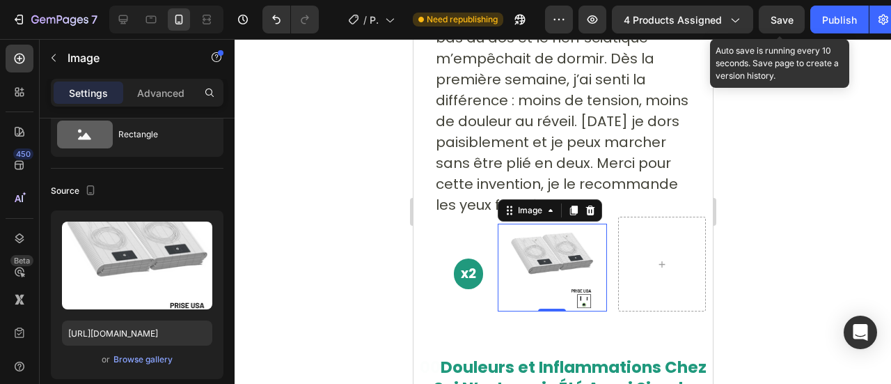
drag, startPoint x: 700, startPoint y: 293, endPoint x: 287, endPoint y: 254, distance: 415.3
click at [287, 254] on div at bounding box center [563, 211] width 656 height 345
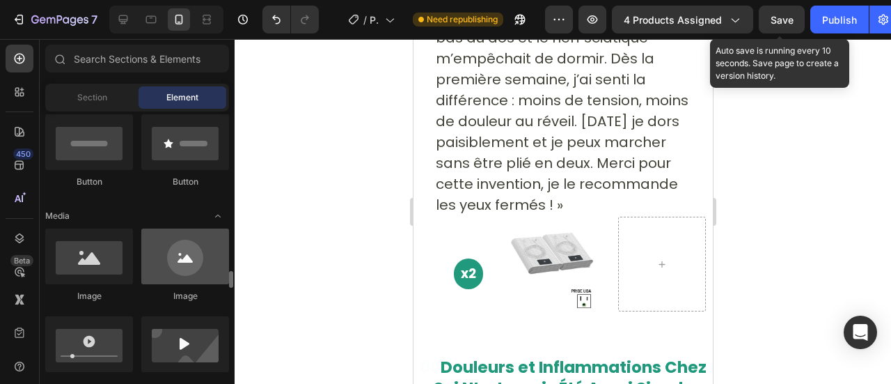
scroll to position [473, 0]
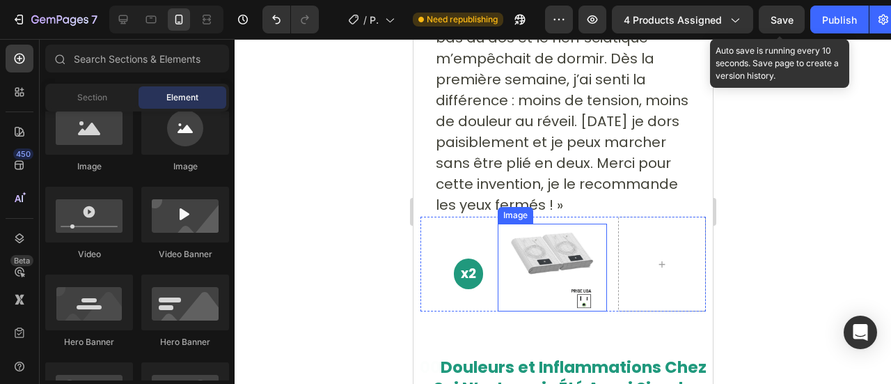
click at [507, 223] on img at bounding box center [551, 267] width 88 height 88
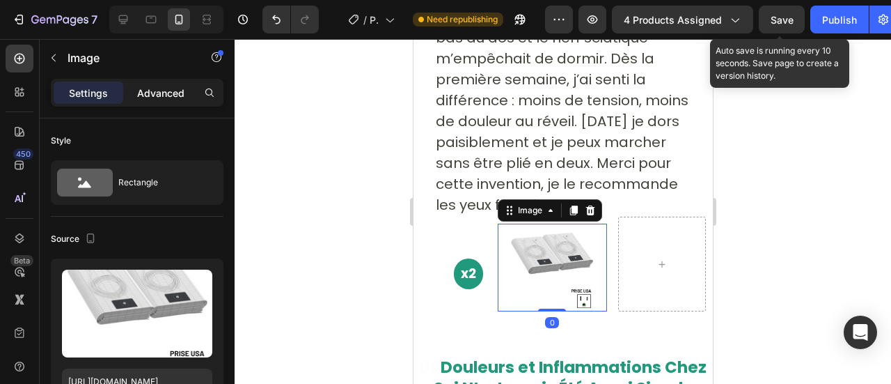
click at [180, 98] on p "Advanced" at bounding box center [160, 93] width 47 height 15
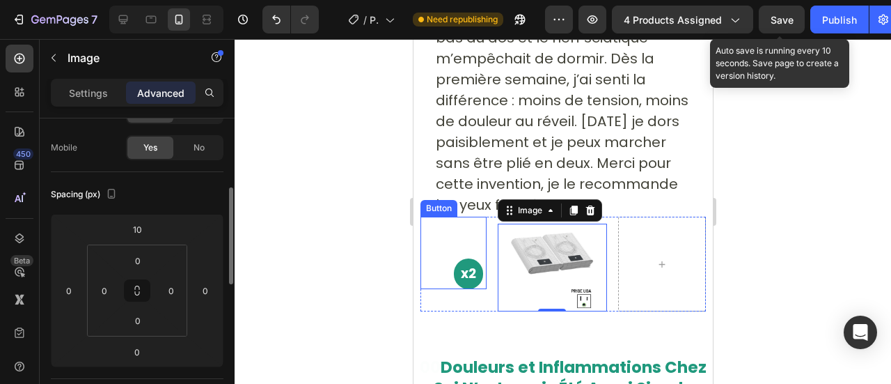
scroll to position [127, 0]
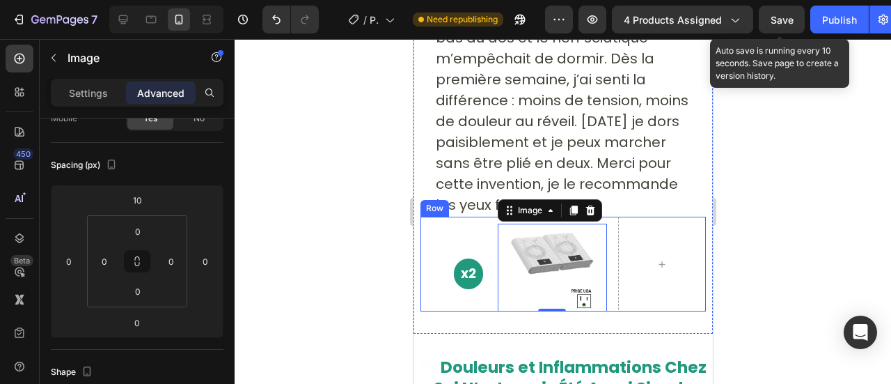
click at [487, 226] on div "x2 Button Image 0 Row" at bounding box center [562, 263] width 285 height 95
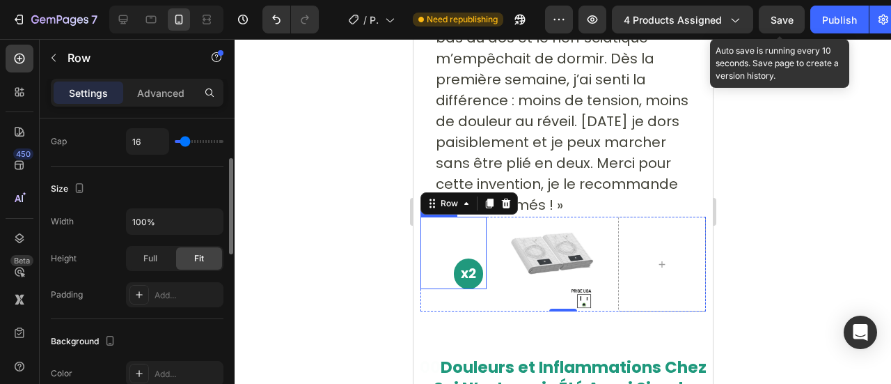
scroll to position [255, 0]
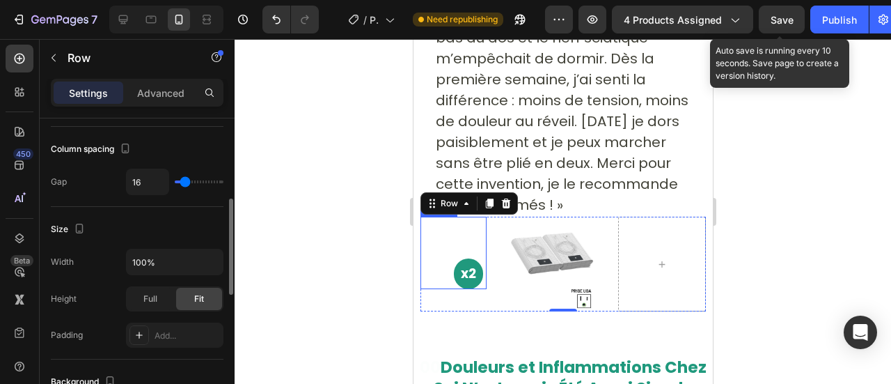
type input "0"
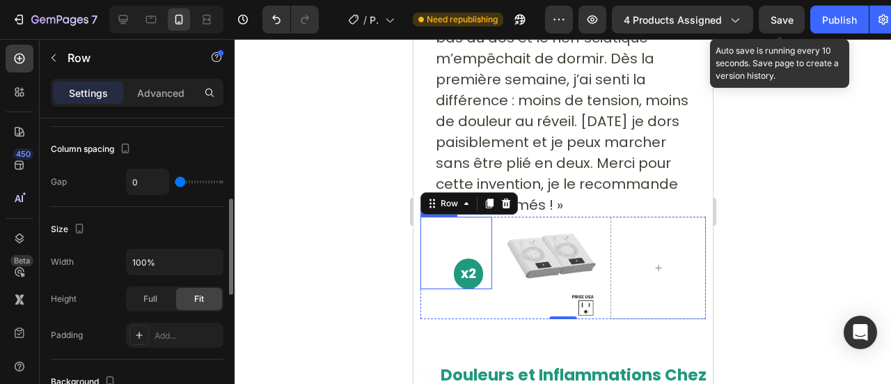
type input "0"
click at [179, 180] on input "range" at bounding box center [199, 181] width 49 height 3
type input "41"
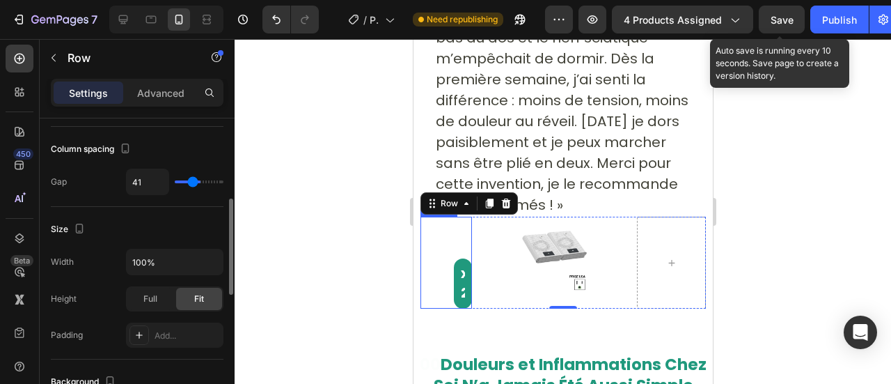
type input "57"
type input "36"
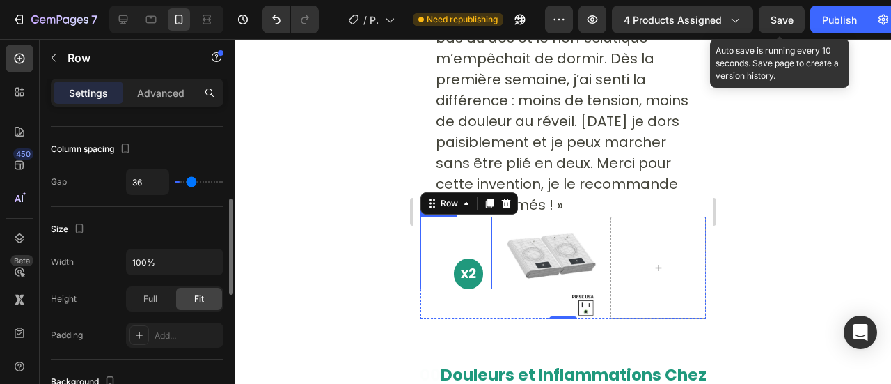
type input "0"
type input "8"
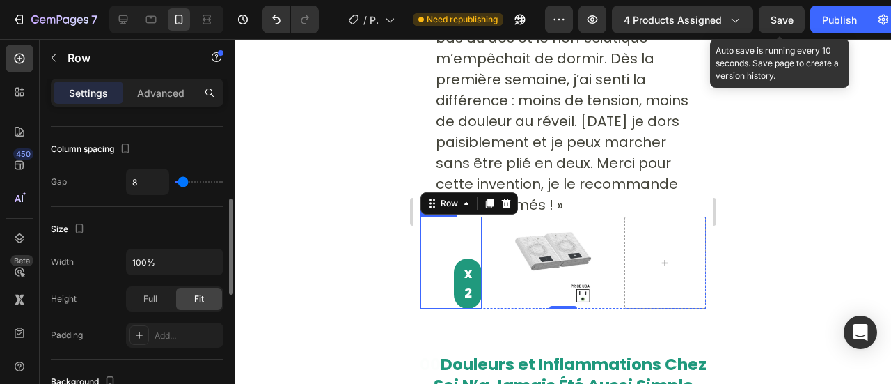
type input "29"
type input "36"
type input "27"
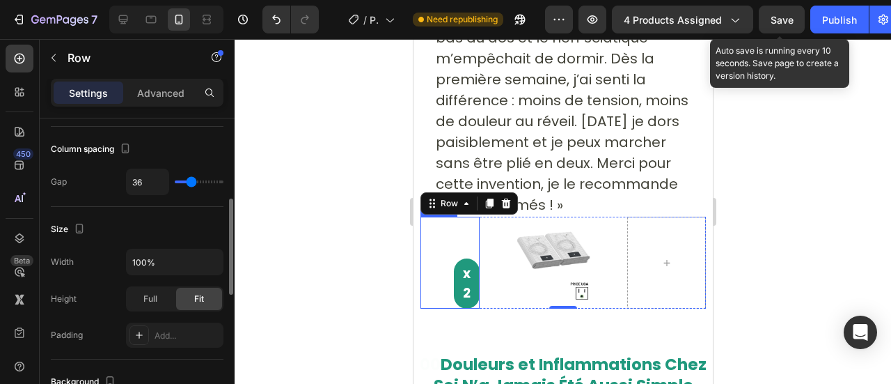
type input "27"
type input "36"
type input "24"
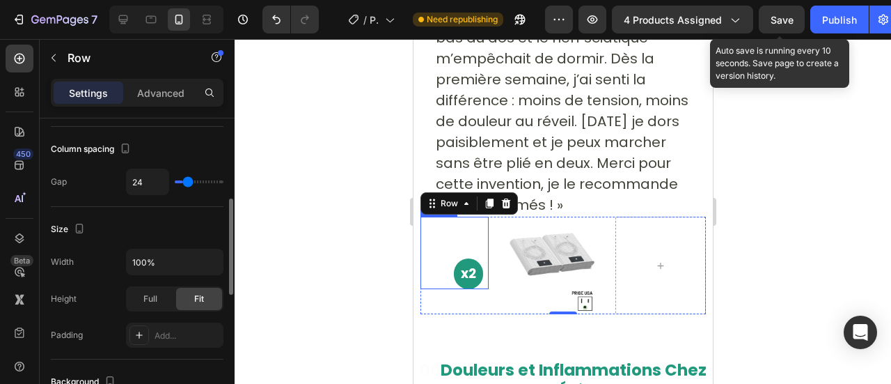
type input "10"
type input "8"
type input "5"
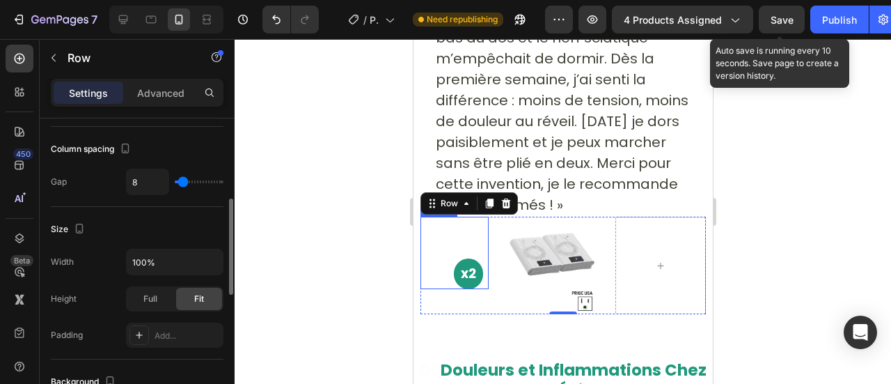
type input "5"
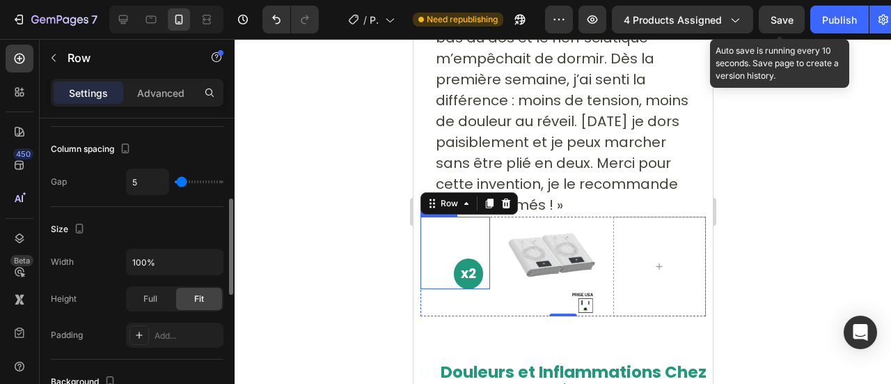
type input "10"
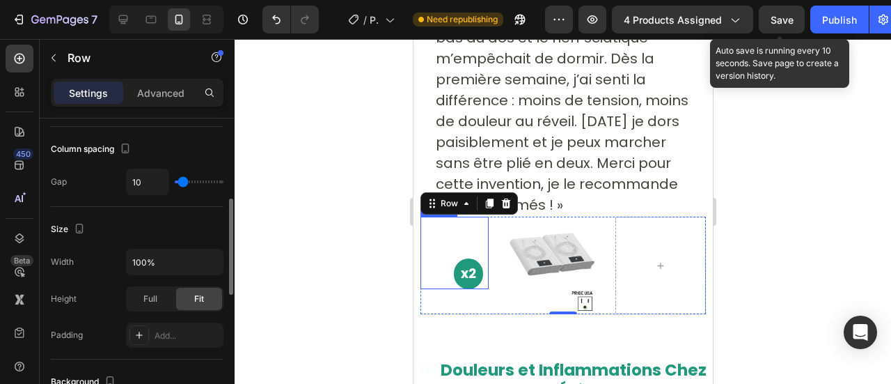
type input "0"
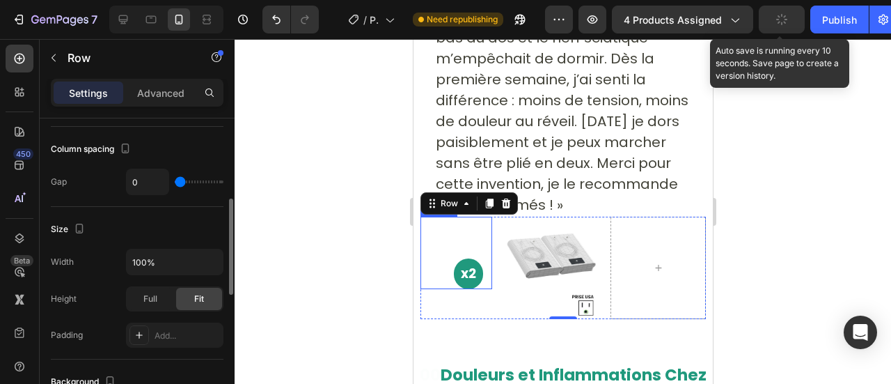
type input "21"
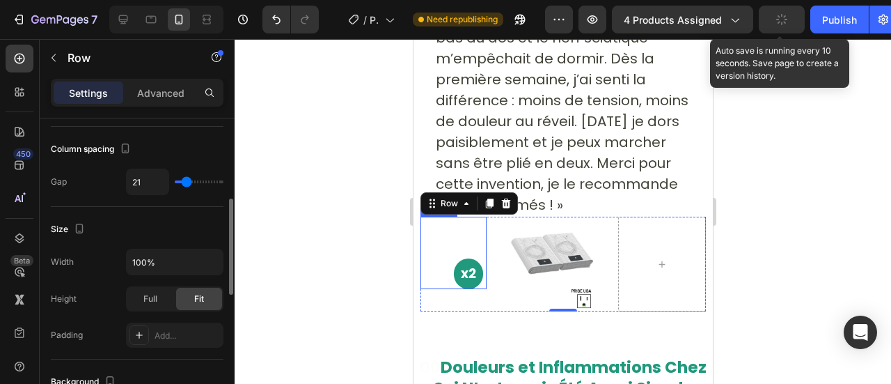
type input "16"
type input "1"
type input "0"
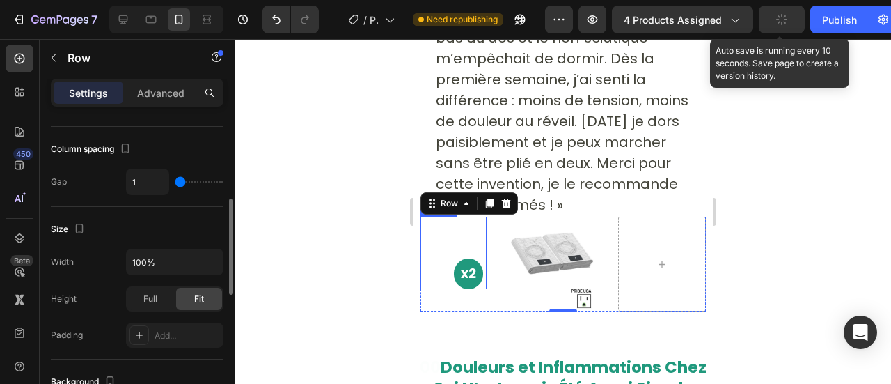
type input "0"
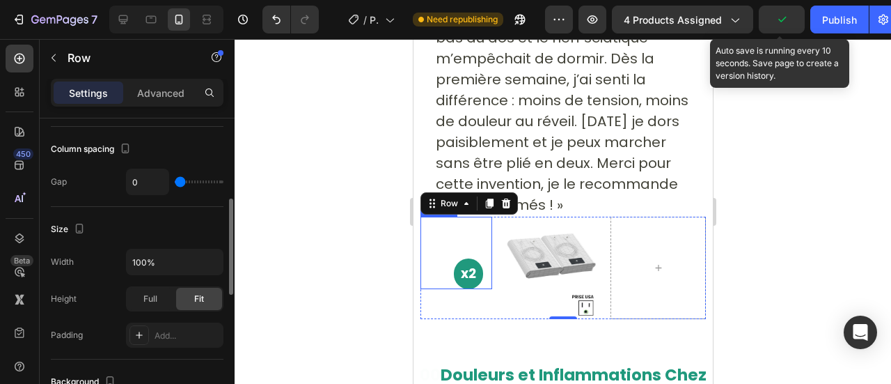
drag, startPoint x: 180, startPoint y: 184, endPoint x: 172, endPoint y: 183, distance: 7.8
click at [175, 183] on input "range" at bounding box center [199, 181] width 49 height 3
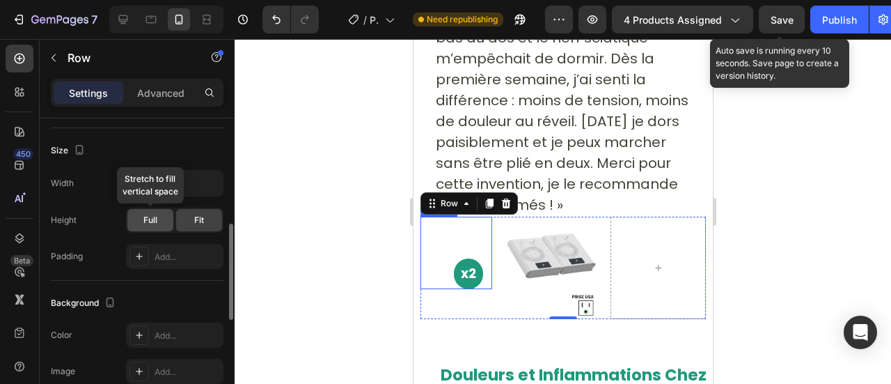
click at [152, 214] on span "Full" at bounding box center [150, 220] width 14 height 13
click at [192, 212] on div "Fit" at bounding box center [199, 220] width 46 height 22
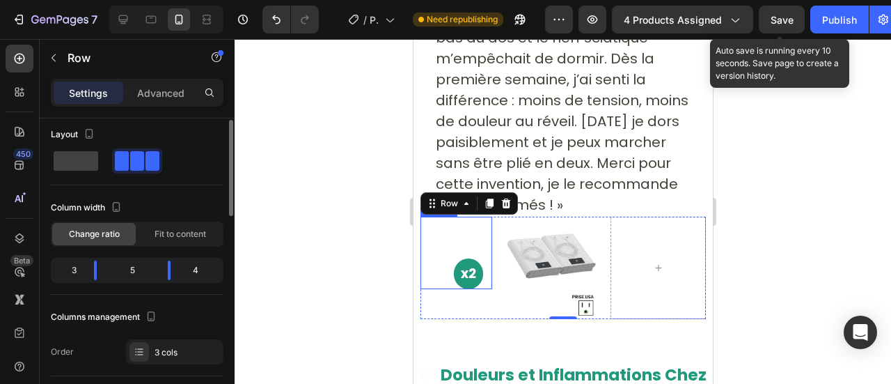
scroll to position [29, 0]
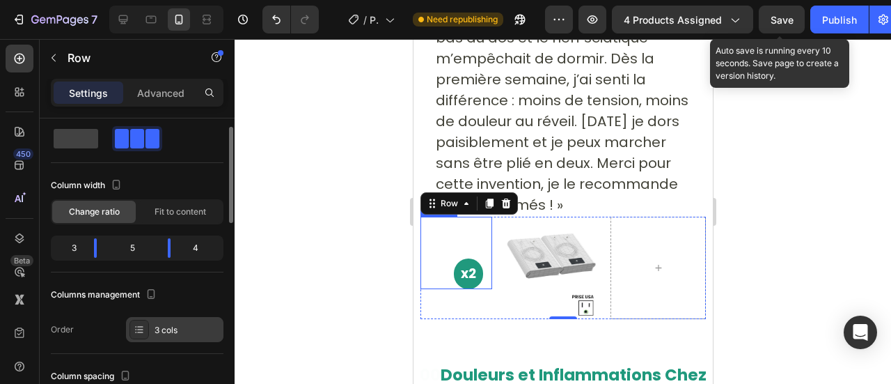
click at [166, 324] on div "3 cols" at bounding box center [187, 330] width 65 height 13
click at [165, 300] on div "Columns management" at bounding box center [137, 294] width 173 height 22
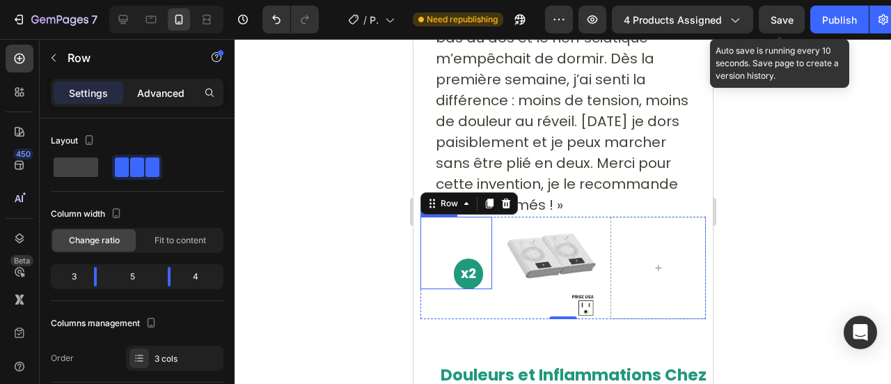
click at [155, 87] on p "Advanced" at bounding box center [160, 93] width 47 height 15
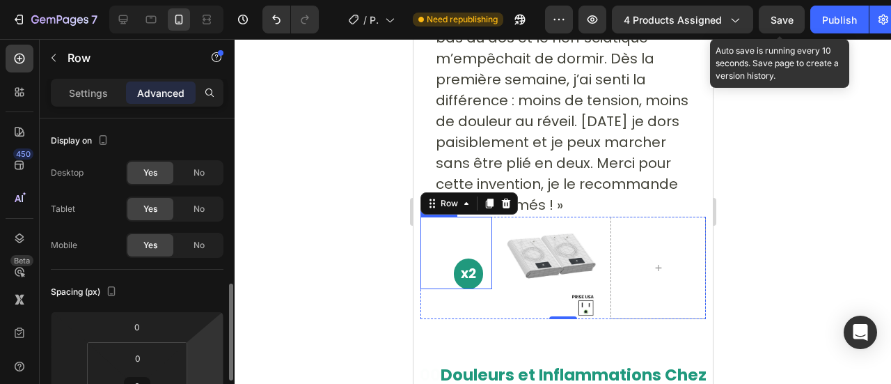
scroll to position [125, 0]
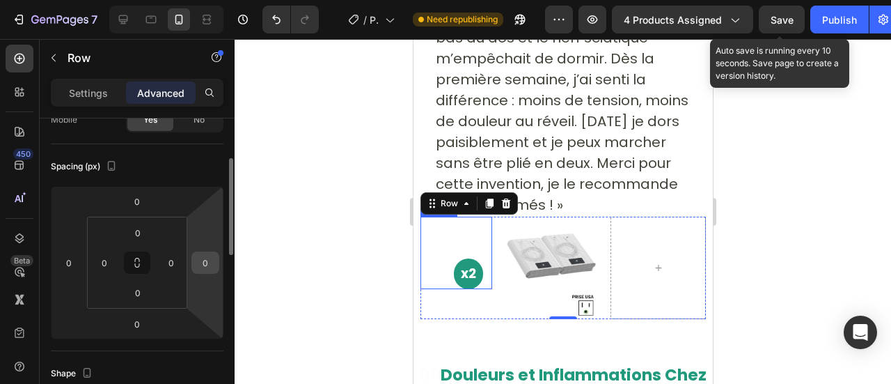
click at [199, 268] on input "0" at bounding box center [205, 262] width 21 height 21
type input "1"
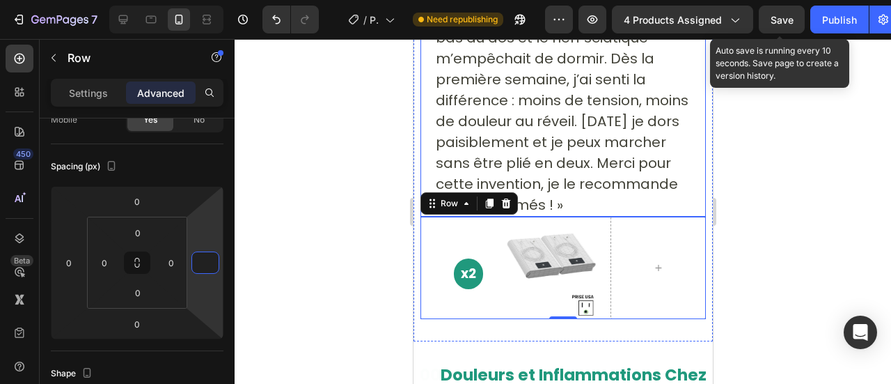
click at [553, 120] on p "« Franchement, ce drap a changé ma vie. Depuis des mois je souffrais d’une doul…" at bounding box center [562, 90] width 255 height 251
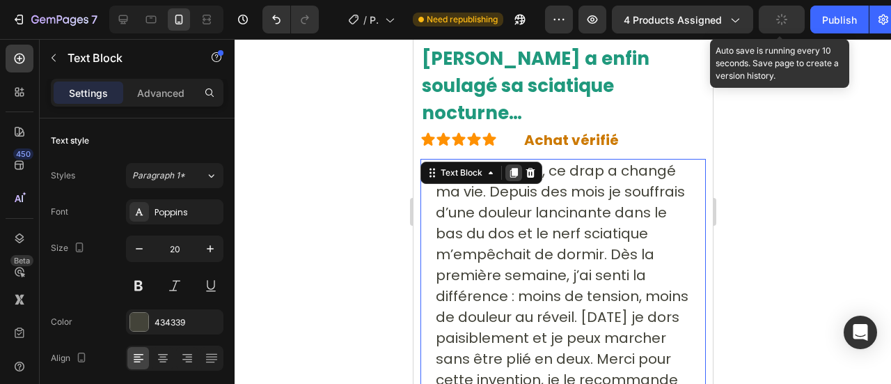
scroll to position [9794, 0]
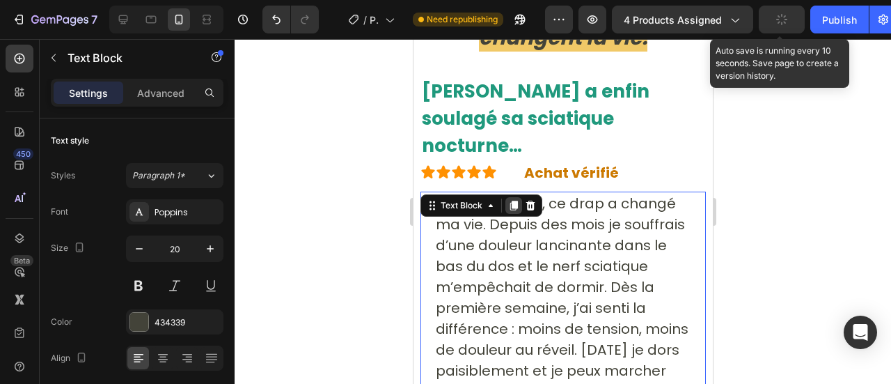
click at [507, 200] on icon at bounding box center [512, 205] width 11 height 11
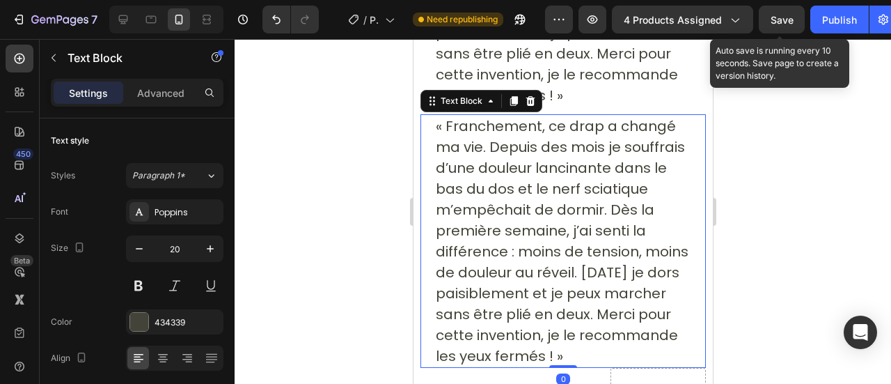
scroll to position [10199, 0]
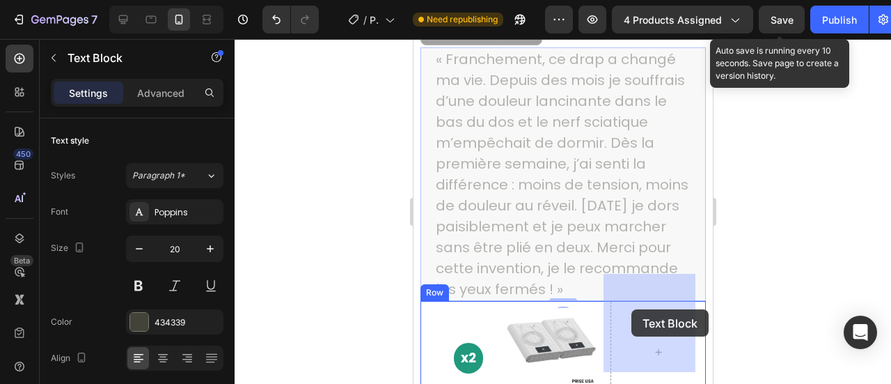
drag, startPoint x: 596, startPoint y: 191, endPoint x: 631, endPoint y: 309, distance: 123.3
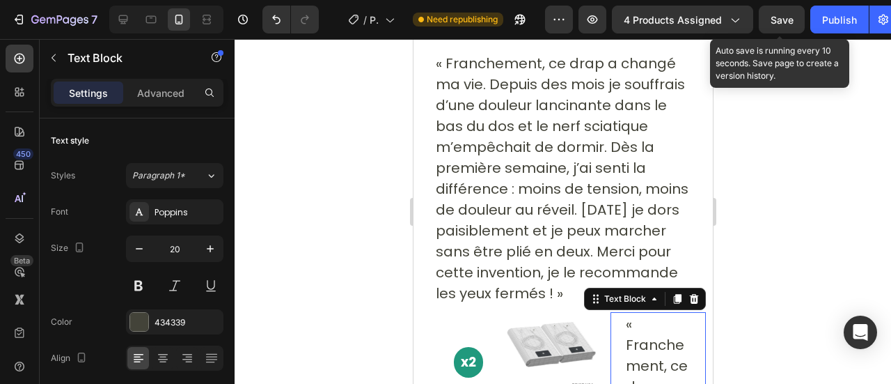
scroll to position [10014, 0]
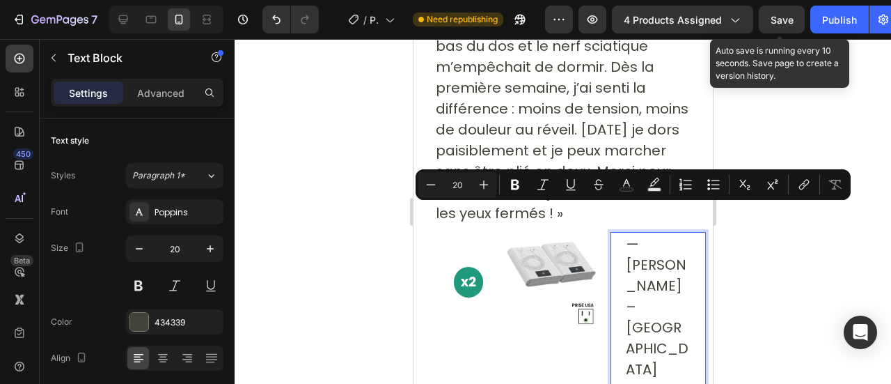
scroll to position [10017, 0]
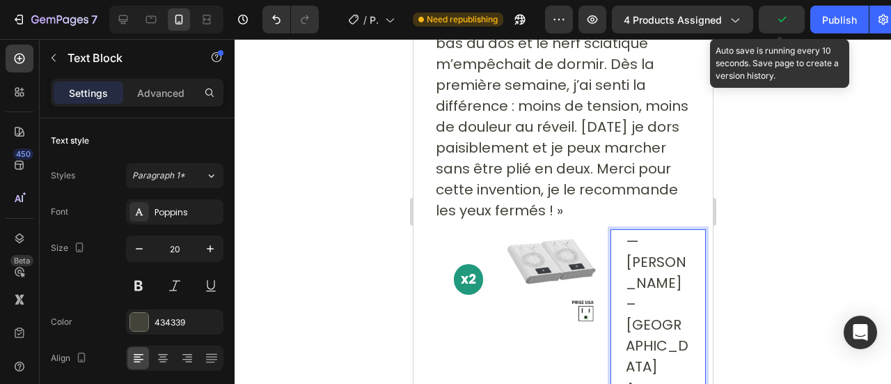
click at [636, 278] on p "— [PERSON_NAME] – Lyon A acheté 2 Draps Norava™" at bounding box center [657, 355] width 65 height 251
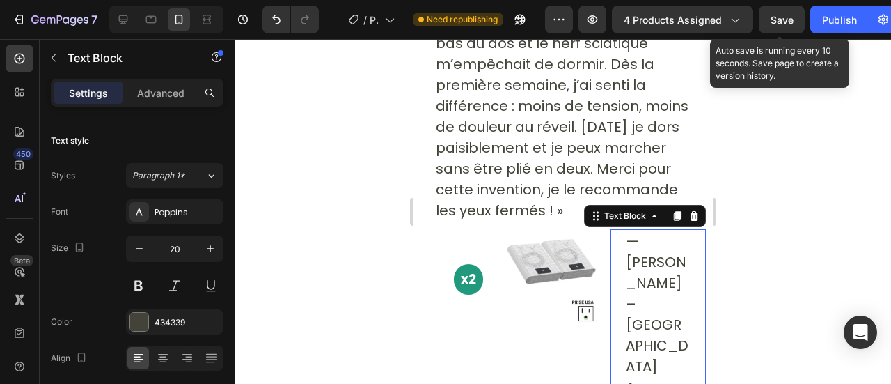
drag, startPoint x: 610, startPoint y: 294, endPoint x: 647, endPoint y: 318, distance: 44.4
click at [647, 318] on div "— [PERSON_NAME] – Lyon A acheté 2 Draps Norava™ Text Block 0" at bounding box center [657, 355] width 95 height 253
click at [642, 350] on p "— [PERSON_NAME] – Lyon A acheté 2 Draps Norava™" at bounding box center [657, 355] width 65 height 251
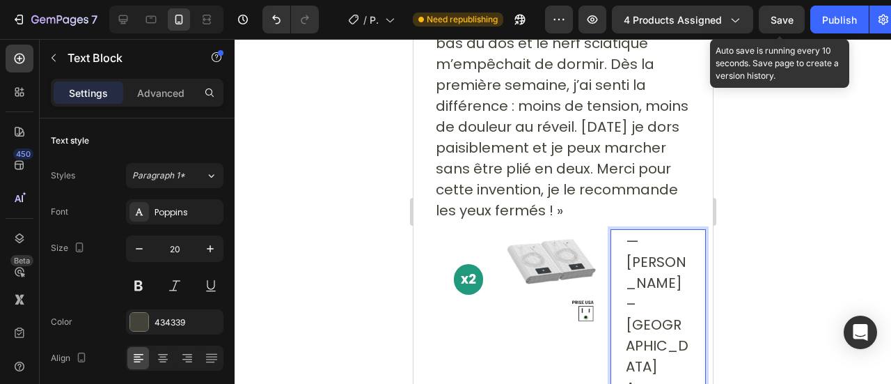
click at [642, 350] on p "— [PERSON_NAME] – Lyon A acheté 2 Draps Norava™" at bounding box center [657, 355] width 65 height 251
drag, startPoint x: 639, startPoint y: 340, endPoint x: 625, endPoint y: 308, distance: 34.3
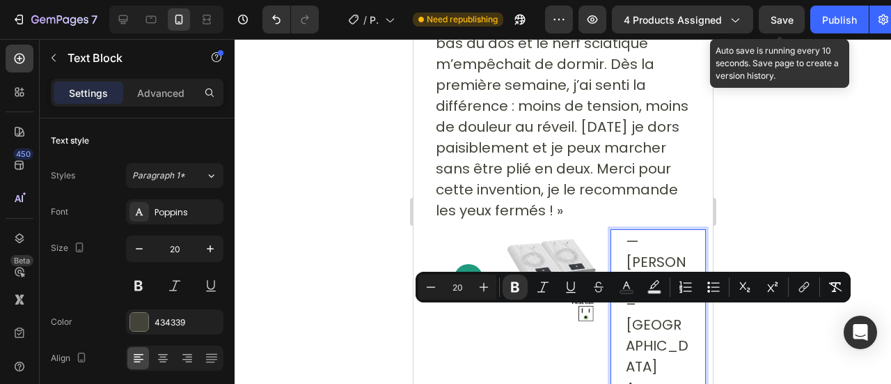
click at [640, 356] on p "— [PERSON_NAME] – Lyon A acheté 2 Draps Norava™" at bounding box center [657, 355] width 65 height 251
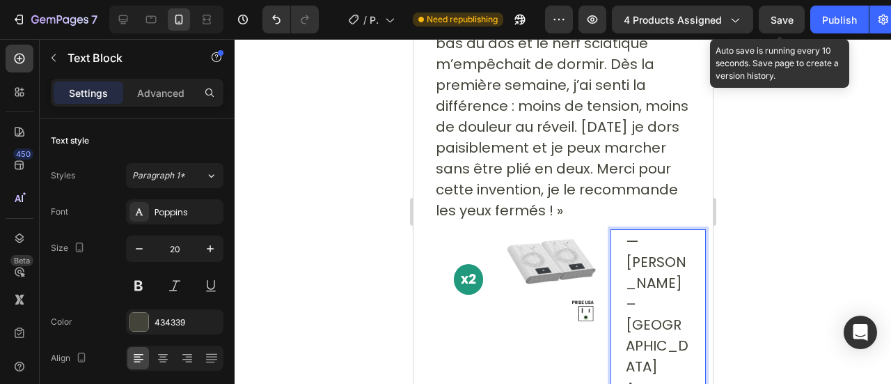
drag, startPoint x: 640, startPoint y: 356, endPoint x: 619, endPoint y: 295, distance: 64.3
click at [625, 295] on p "— [PERSON_NAME] – Lyon A acheté 2 Draps Norava™" at bounding box center [657, 355] width 65 height 251
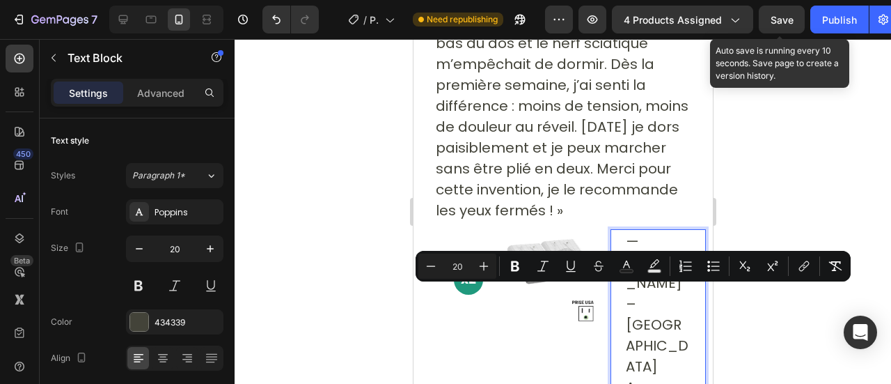
click at [461, 265] on input "20" at bounding box center [457, 266] width 28 height 17
click at [458, 261] on input "20" at bounding box center [457, 266] width 28 height 17
type input "16"
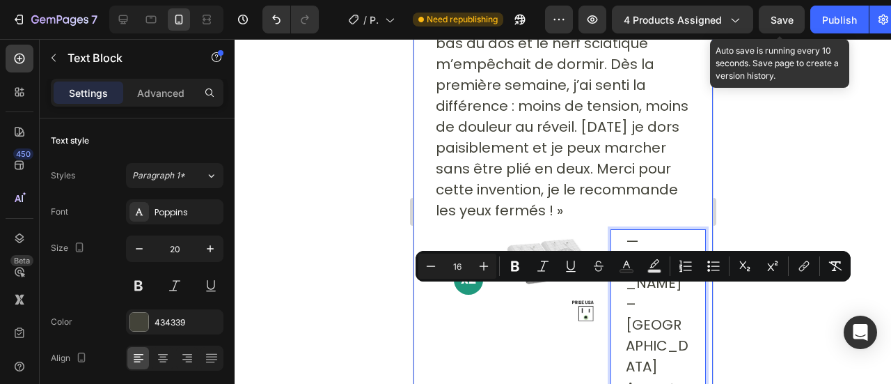
click at [377, 219] on div at bounding box center [563, 211] width 656 height 345
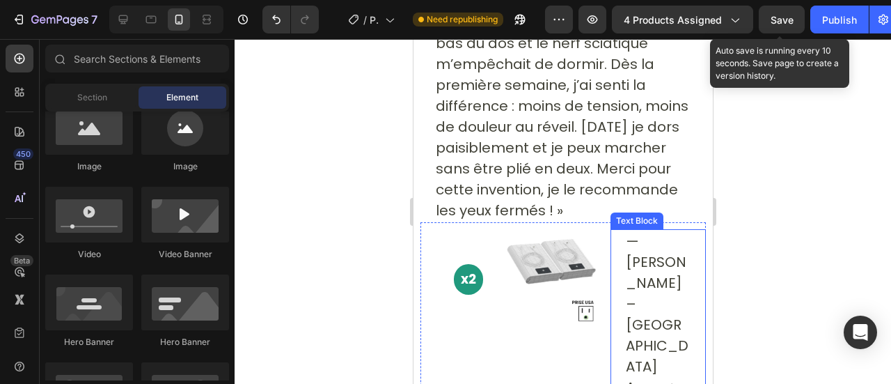
click at [625, 251] on p "— [PERSON_NAME] – Lyon A acheté 2 Draps Norava™" at bounding box center [657, 336] width 65 height 213
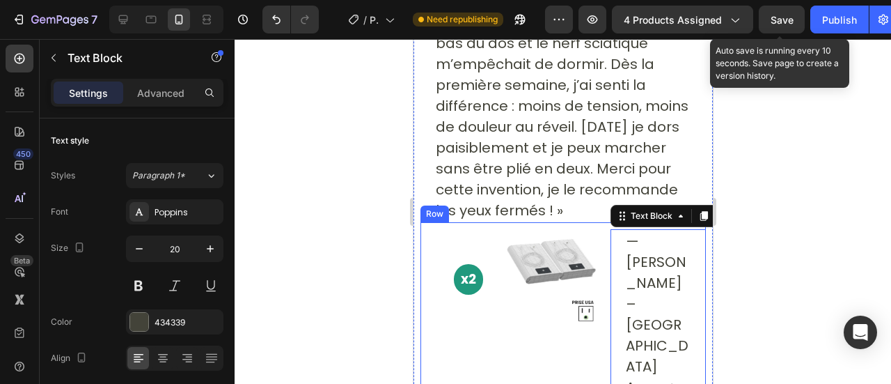
click at [536, 325] on div "Image" at bounding box center [550, 333] width 119 height 223
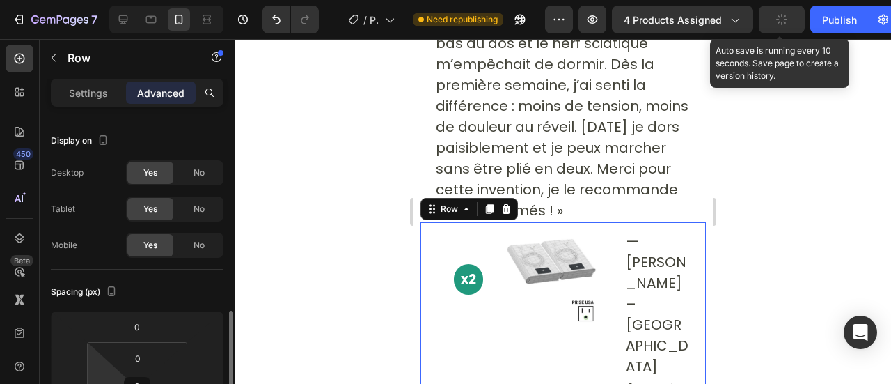
scroll to position [146, 0]
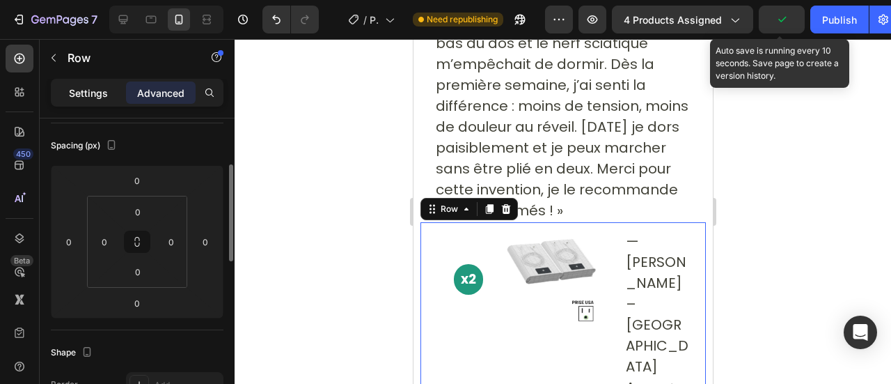
click at [96, 91] on p "Settings" at bounding box center [88, 93] width 39 height 15
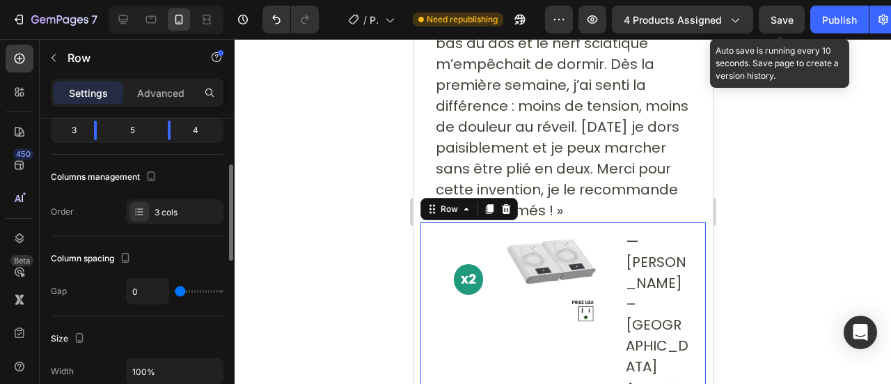
type input "41"
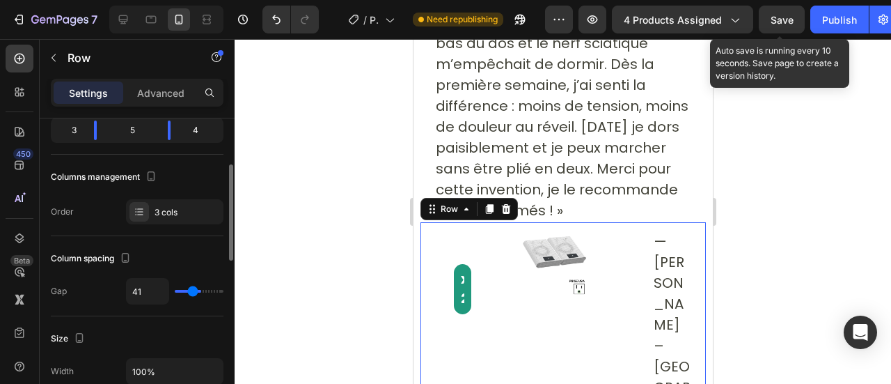
type input "59"
type input "10"
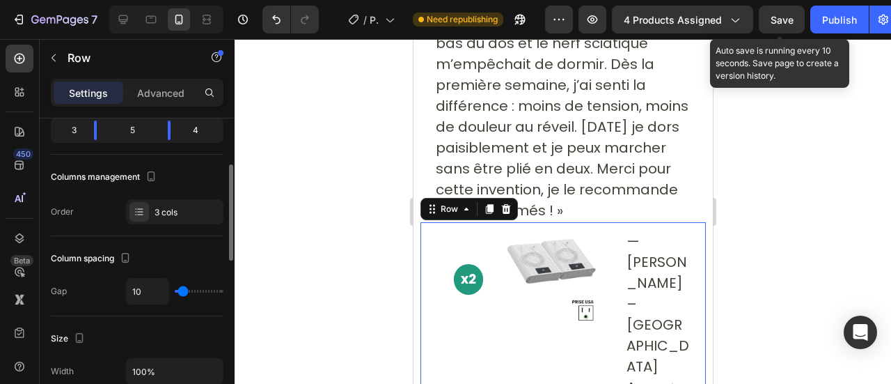
type input "1"
type input "0"
drag, startPoint x: 181, startPoint y: 292, endPoint x: 153, endPoint y: 300, distance: 29.1
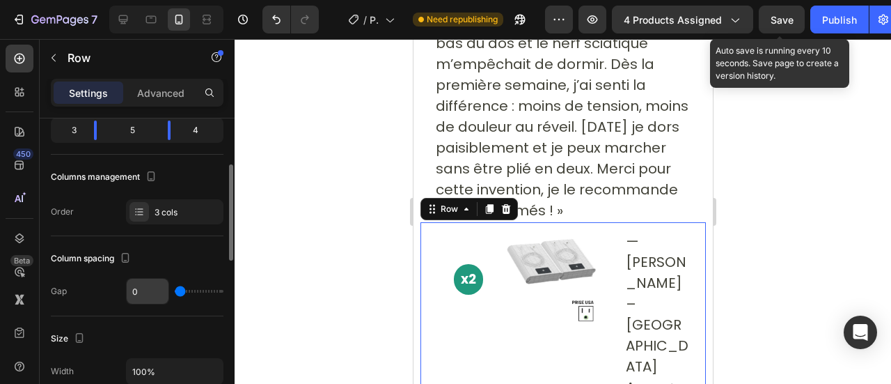
click at [175, 292] on input "range" at bounding box center [199, 291] width 49 height 3
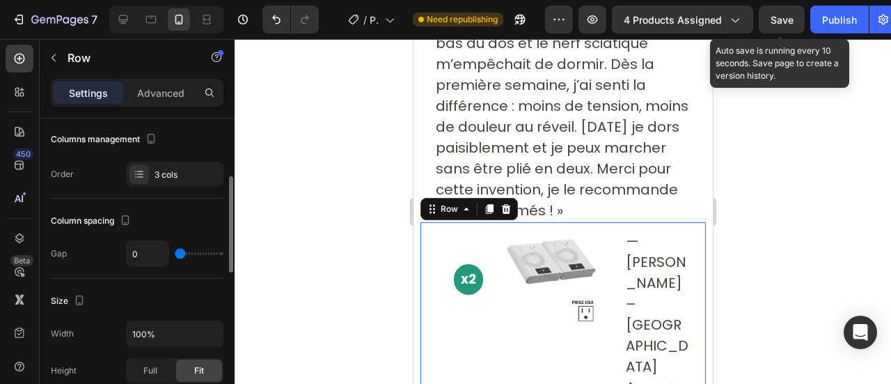
type input "44"
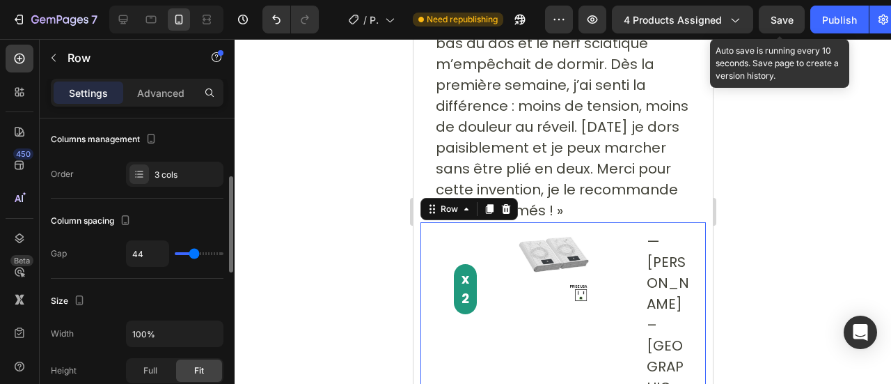
type input "59"
type input "63"
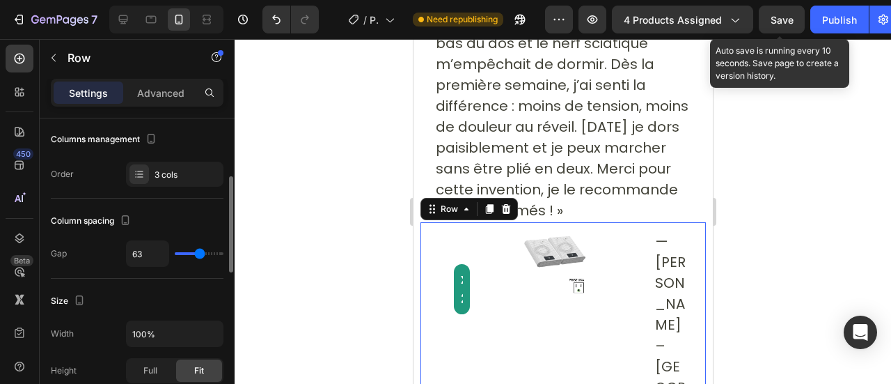
type input "0"
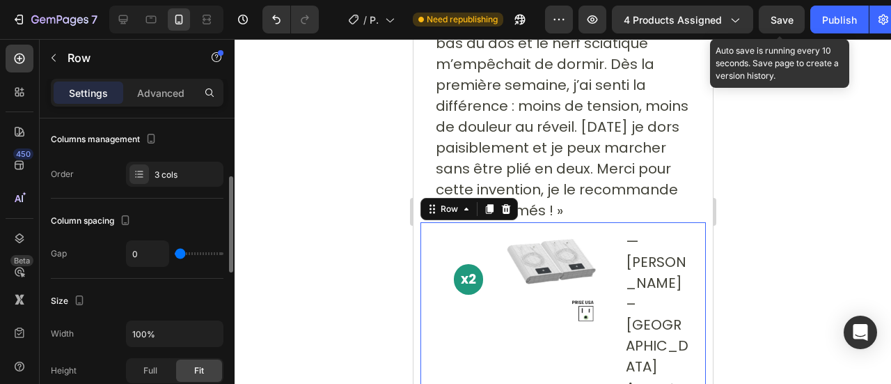
drag, startPoint x: 177, startPoint y: 248, endPoint x: 120, endPoint y: 253, distance: 57.2
click at [175, 253] on input "range" at bounding box center [199, 253] width 49 height 3
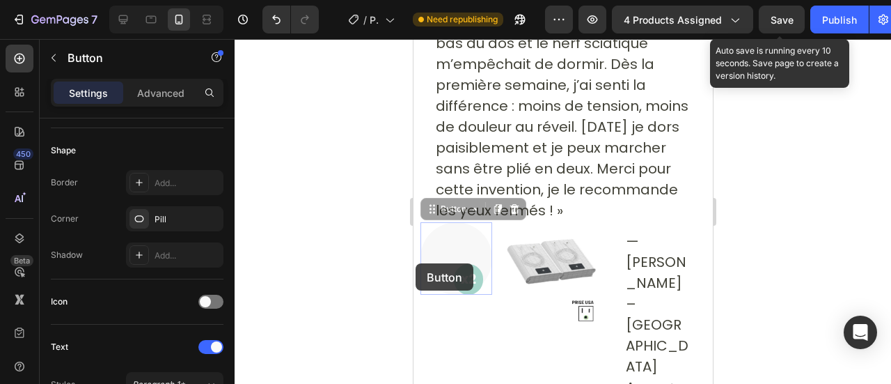
scroll to position [0, 0]
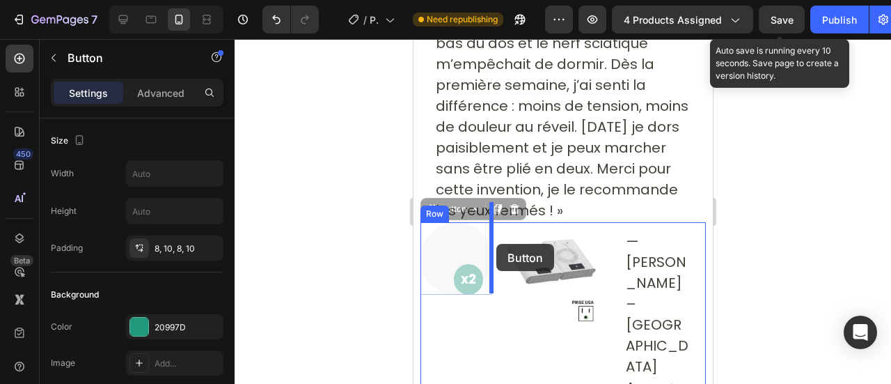
drag, startPoint x: 441, startPoint y: 234, endPoint x: 495, endPoint y: 244, distance: 55.2
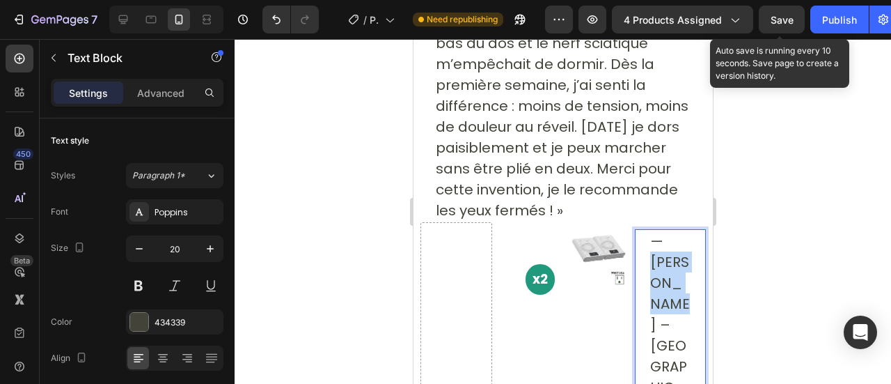
drag, startPoint x: 651, startPoint y: 282, endPoint x: 735, endPoint y: 212, distance: 109.3
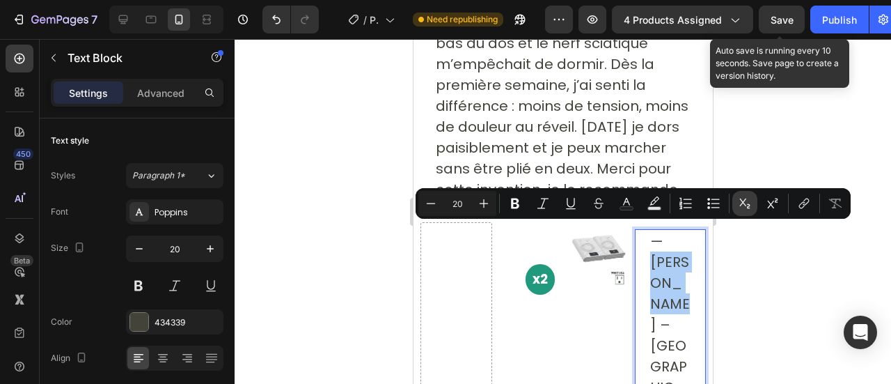
click at [749, 214] on button "Subscript" at bounding box center [744, 203] width 25 height 25
click at [742, 200] on icon "Editor contextual toolbar" at bounding box center [745, 203] width 14 height 14
click at [634, 317] on div "— [PERSON_NAME] – Lyon A acheté 2 Draps Norava™ Text Block 0" at bounding box center [670, 390] width 72 height 323
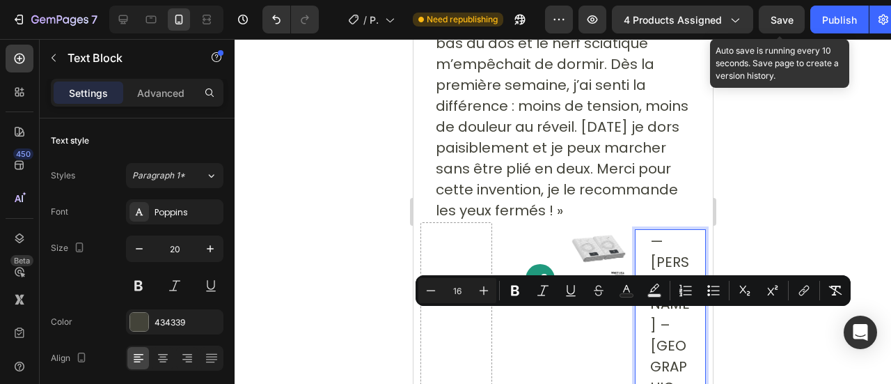
click at [835, 179] on div at bounding box center [563, 211] width 656 height 345
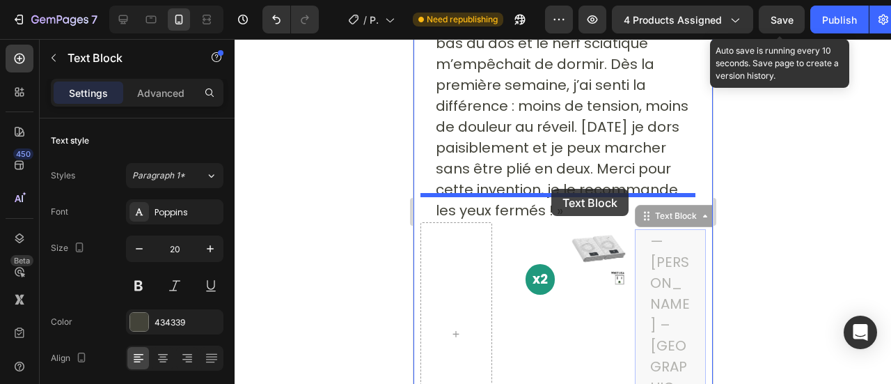
drag, startPoint x: 668, startPoint y: 280, endPoint x: 551, endPoint y: 189, distance: 149.3
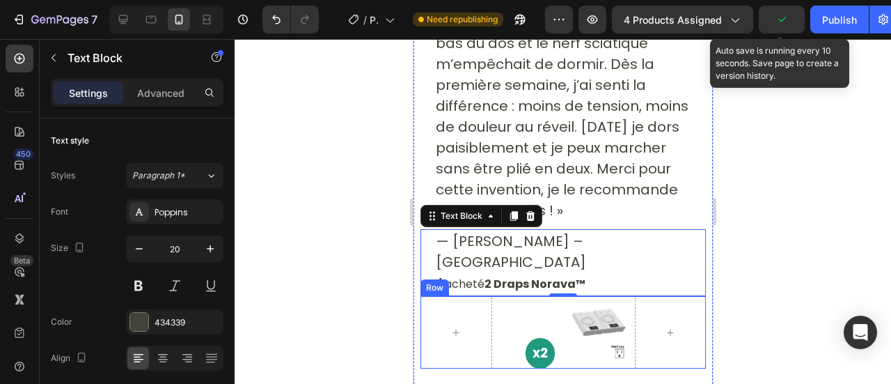
click at [591, 313] on div "Image" at bounding box center [598, 332] width 72 height 72
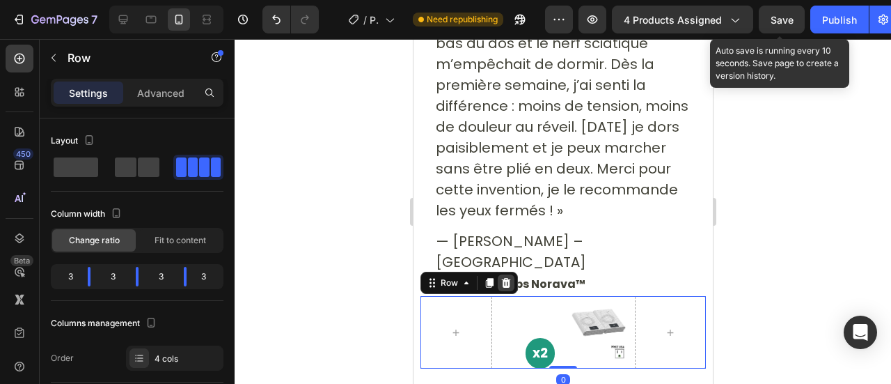
click at [508, 277] on icon at bounding box center [505, 282] width 11 height 11
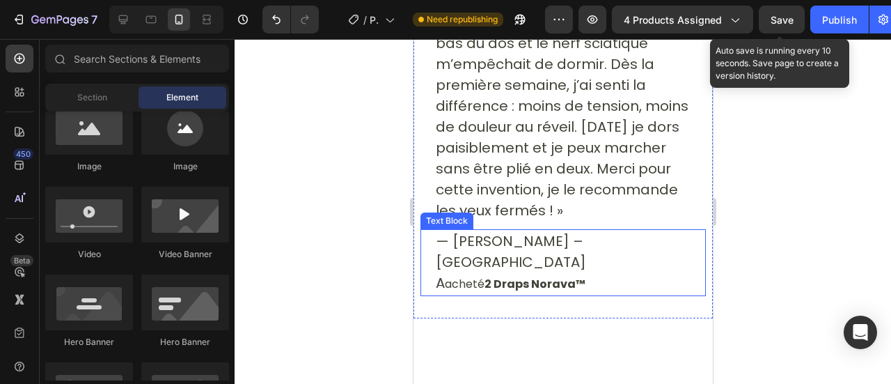
click at [451, 230] on p "— [PERSON_NAME] – Lyon A acheté 2 Draps Norava™" at bounding box center [562, 262] width 255 height 64
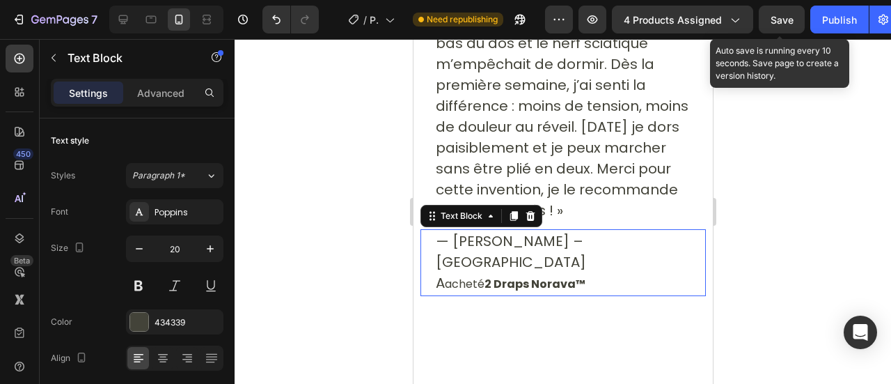
click at [451, 230] on p "— [PERSON_NAME] – Lyon A acheté 2 Draps Norava™" at bounding box center [562, 262] width 255 height 64
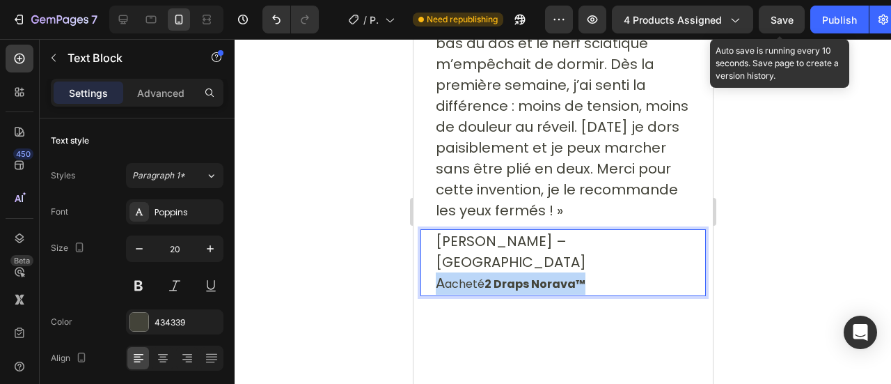
drag, startPoint x: 589, startPoint y: 235, endPoint x: 440, endPoint y: 237, distance: 149.0
click at [440, 237] on p "[PERSON_NAME] – Lyon A acheté 2 Draps Norava™" at bounding box center [562, 262] width 255 height 64
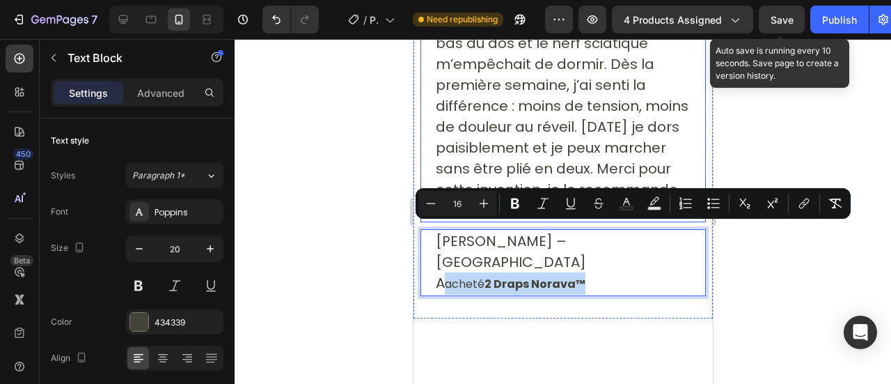
click at [441, 171] on p "« Franchement, ce drap a changé ma vie. Depuis des mois je souffrais d’une doul…" at bounding box center [562, 95] width 255 height 251
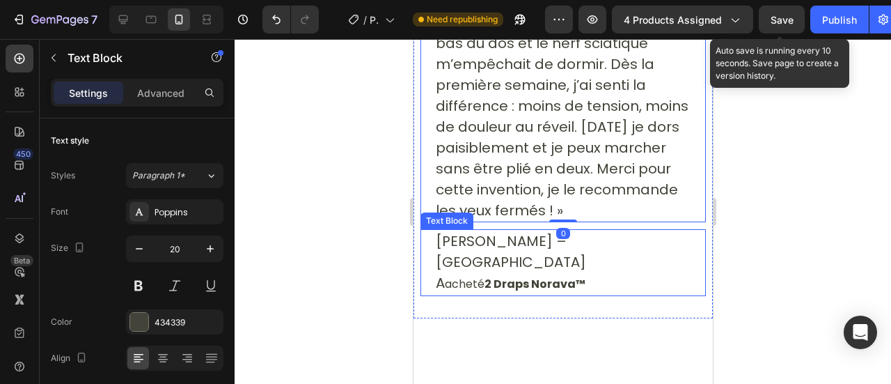
click at [488, 230] on p "[PERSON_NAME] – Lyon A acheté 2 Draps Norava™" at bounding box center [562, 262] width 255 height 64
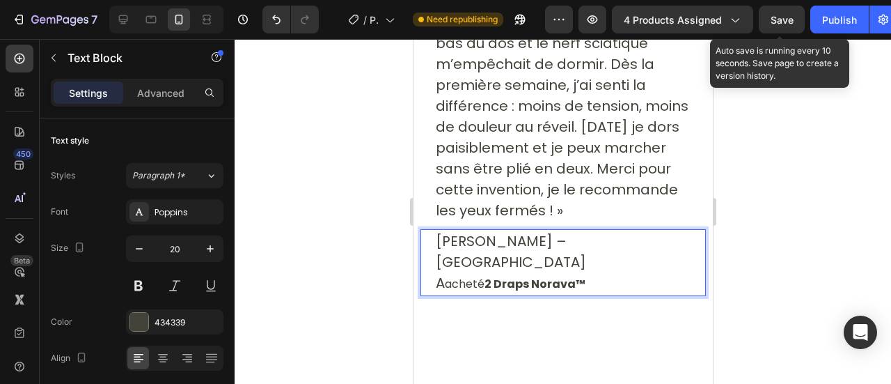
drag, startPoint x: 488, startPoint y: 213, endPoint x: 437, endPoint y: 204, distance: 51.6
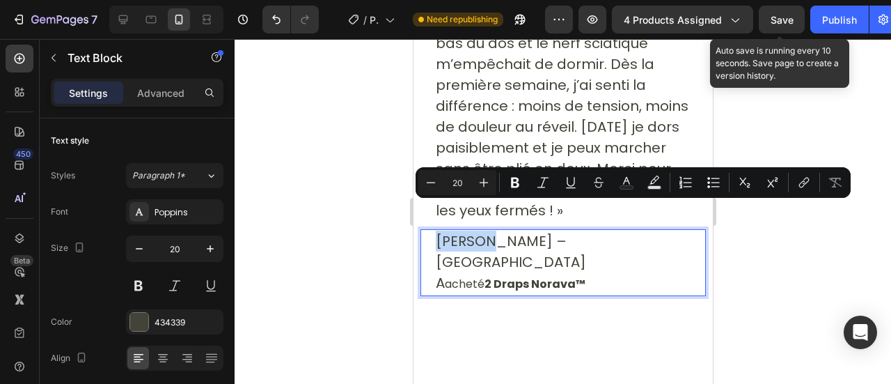
drag, startPoint x: 437, startPoint y: 204, endPoint x: 489, endPoint y: 217, distance: 53.2
click at [489, 230] on p "[PERSON_NAME] – Lyon A acheté 2 Draps Norava™" at bounding box center [562, 262] width 255 height 64
click at [512, 185] on icon "Editor contextual toolbar" at bounding box center [515, 182] width 8 height 10
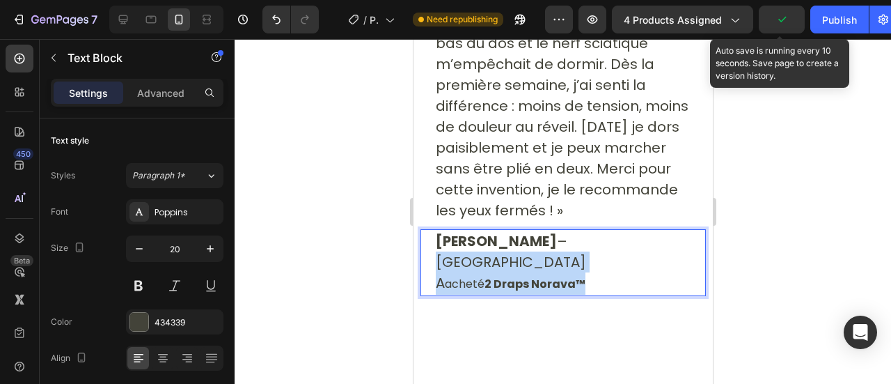
scroll to position [10017, 0]
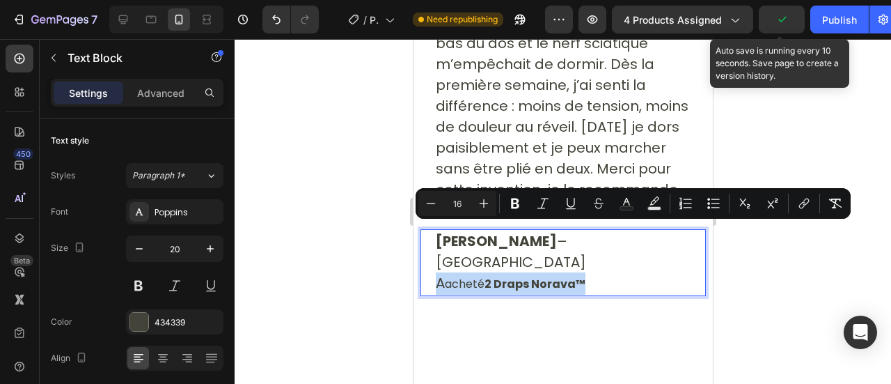
click at [437, 230] on p "[PERSON_NAME] – Lyon A acheté 2 Draps Norava™" at bounding box center [562, 262] width 255 height 64
click at [624, 208] on rect "Editor contextual toolbar" at bounding box center [626, 208] width 13 height 3
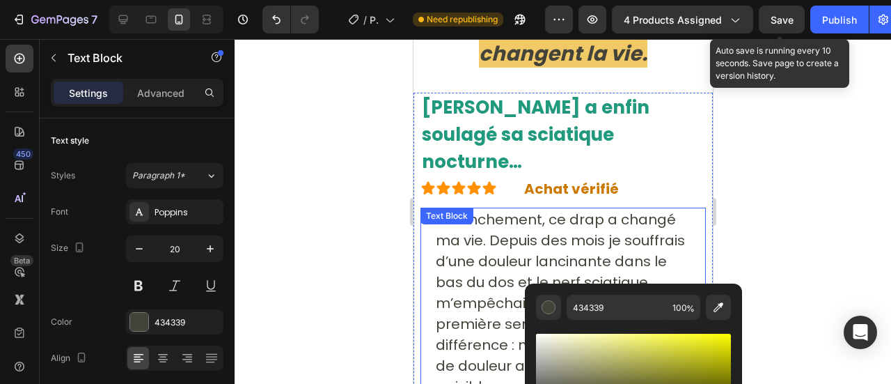
scroll to position [9727, 0]
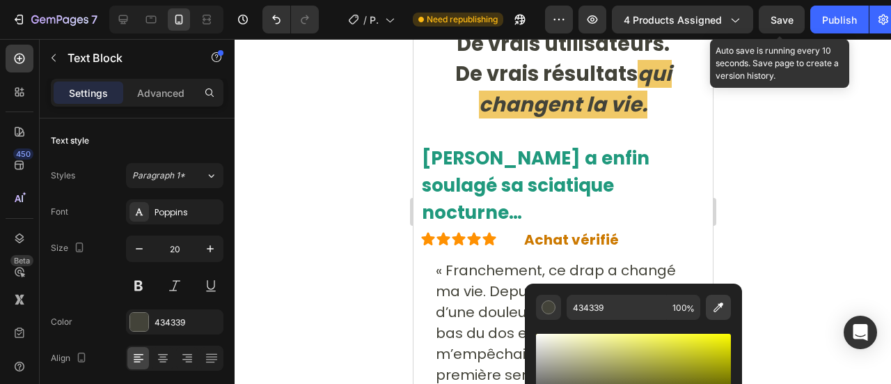
click at [708, 313] on button "Editor contextual toolbar" at bounding box center [718, 306] width 25 height 25
type input "20997D"
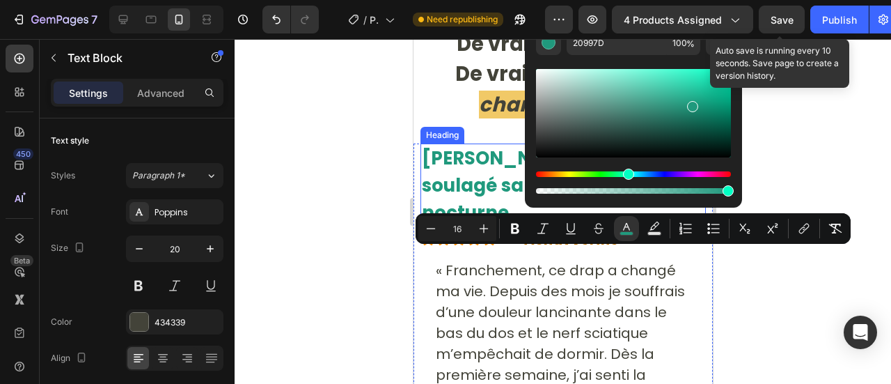
type input "20"
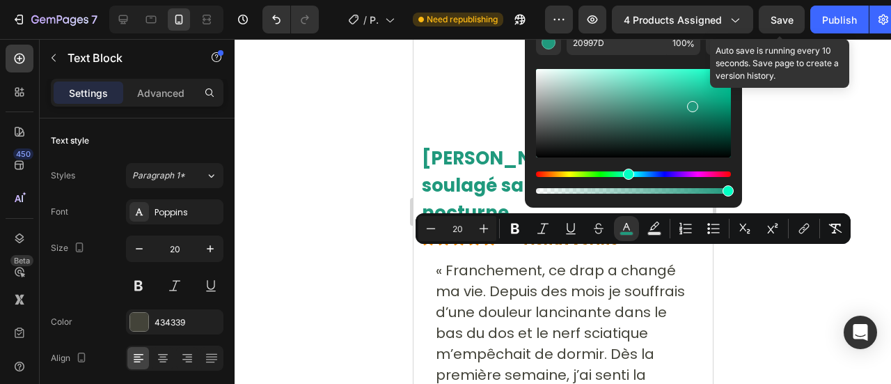
scroll to position [9992, 0]
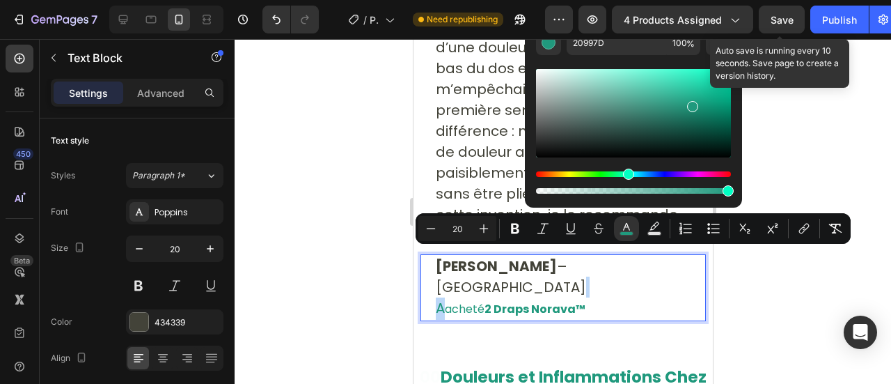
click at [583, 301] on strong "2 Draps Norava™" at bounding box center [534, 309] width 101 height 16
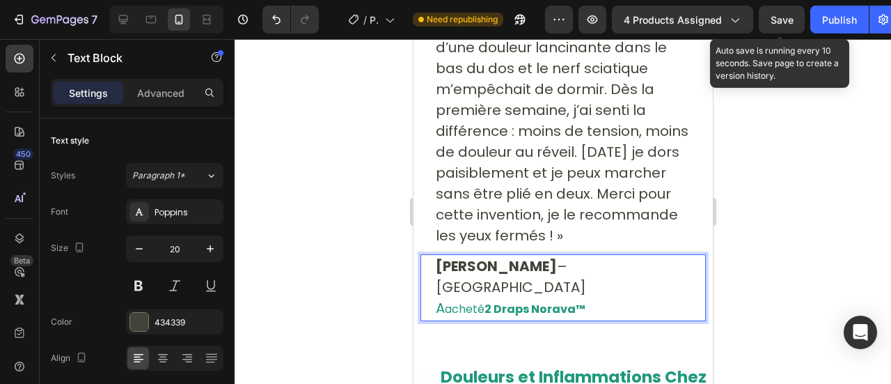
click at [589, 260] on p "[PERSON_NAME] – Lyon A acheté 2 Draps Norava™" at bounding box center [562, 287] width 255 height 64
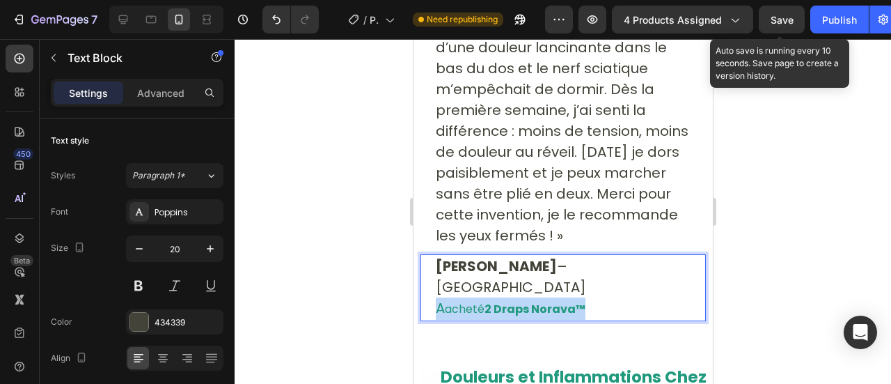
drag, startPoint x: 589, startPoint y: 260, endPoint x: 420, endPoint y: 258, distance: 168.4
click at [420, 258] on div "Jean M. – Lyon A acheté 2 Draps Norava™ Text Block 0" at bounding box center [562, 287] width 285 height 67
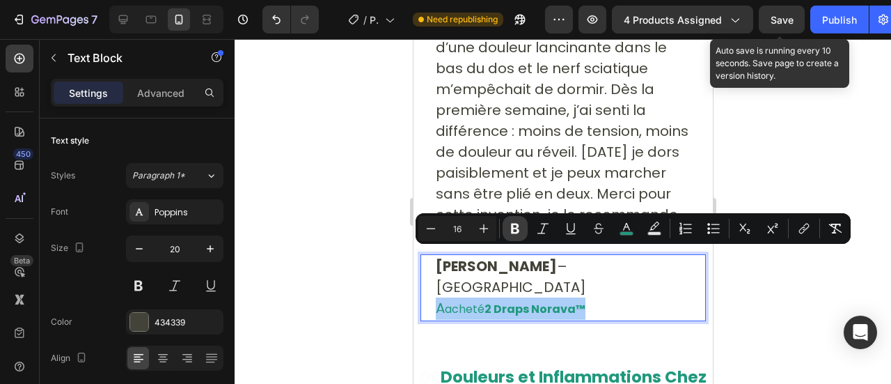
click at [514, 230] on icon "Editor contextual toolbar" at bounding box center [515, 228] width 14 height 14
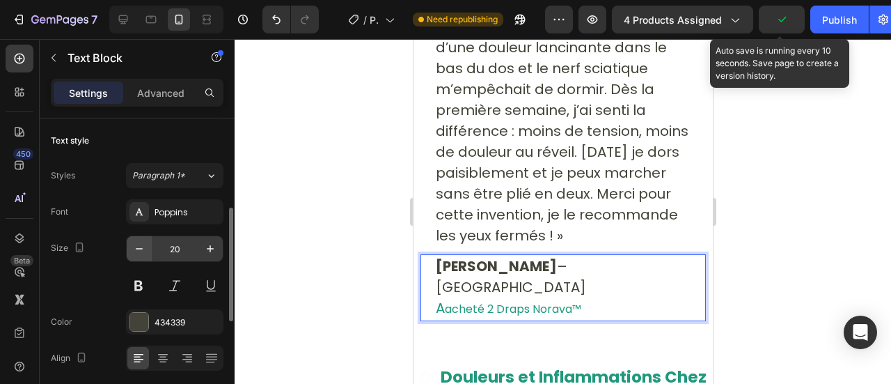
scroll to position [84, 0]
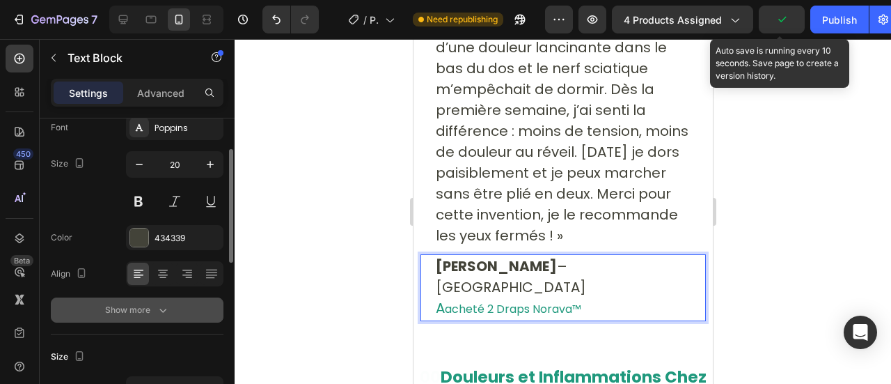
click at [150, 314] on div "Show more" at bounding box center [137, 310] width 65 height 14
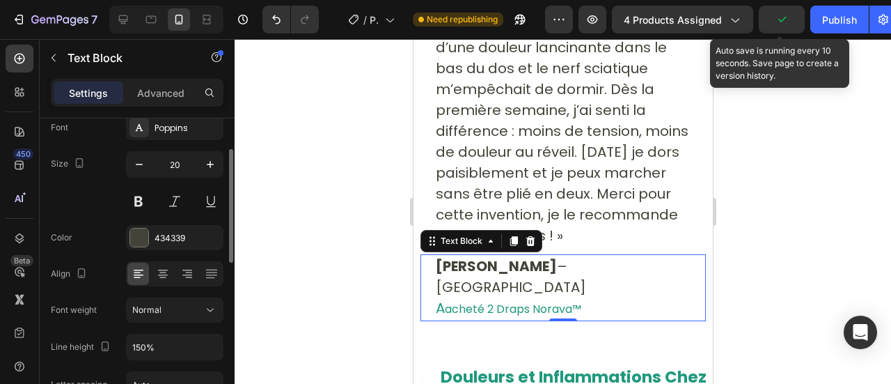
click at [150, 314] on span "Normal" at bounding box center [146, 309] width 29 height 13
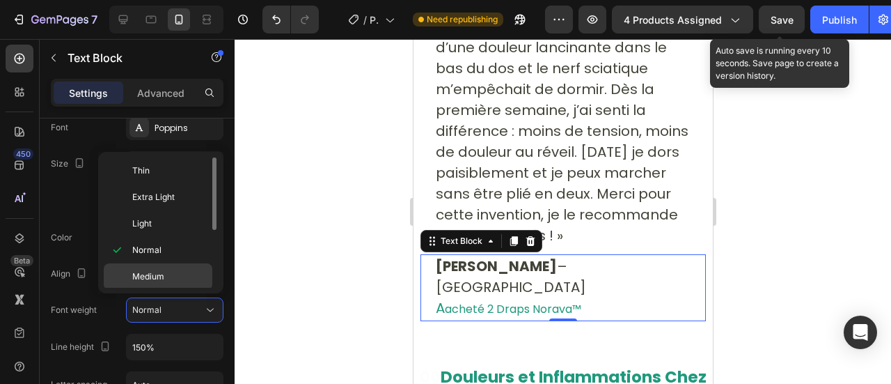
click at [143, 270] on span "Medium" at bounding box center [148, 276] width 32 height 13
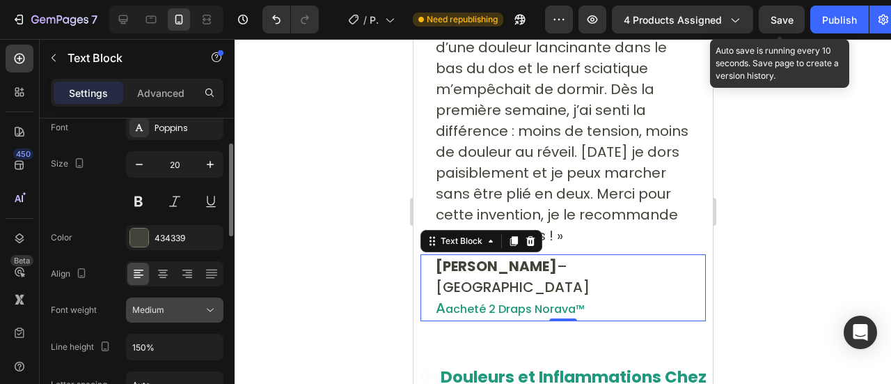
click at [162, 321] on button "Medium" at bounding box center [174, 309] width 97 height 25
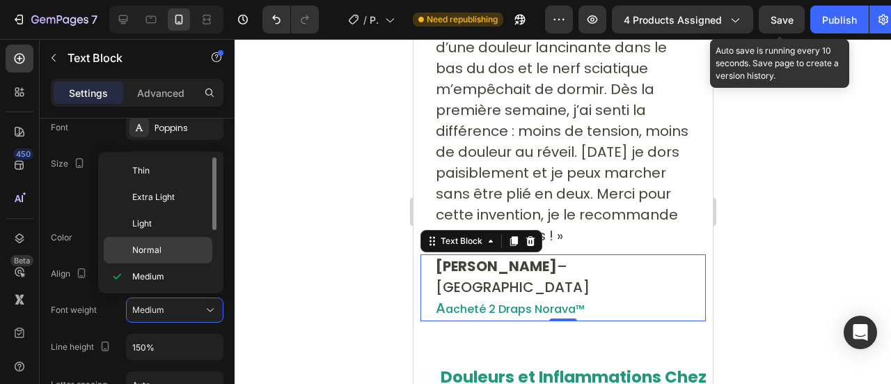
click at [145, 248] on span "Normal" at bounding box center [146, 250] width 29 height 13
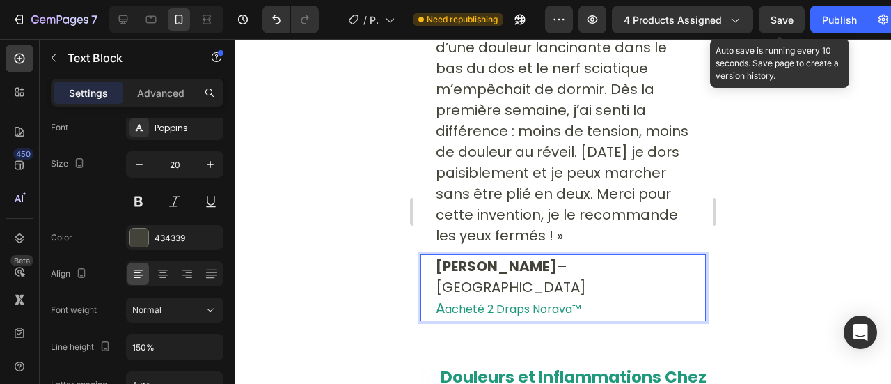
click at [438, 298] on span "A" at bounding box center [439, 307] width 9 height 19
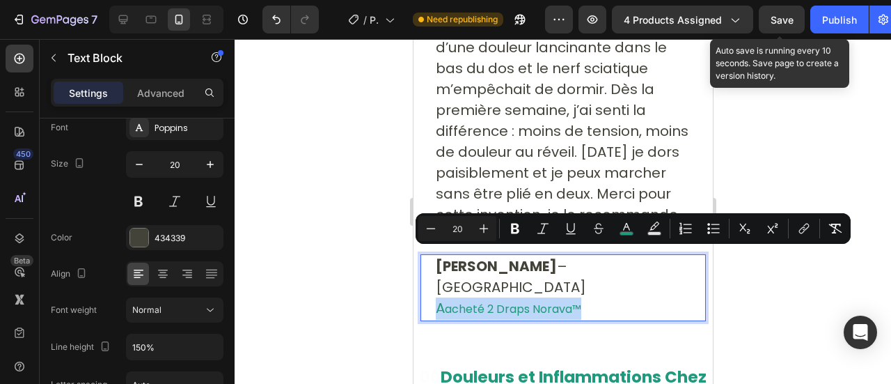
drag, startPoint x: 438, startPoint y: 258, endPoint x: 592, endPoint y: 255, distance: 154.5
click at [592, 255] on p "Jean M. – Lyon A acheté 2 Draps Norava™" at bounding box center [562, 287] width 255 height 64
click at [512, 222] on icon "Editor contextual toolbar" at bounding box center [515, 228] width 14 height 14
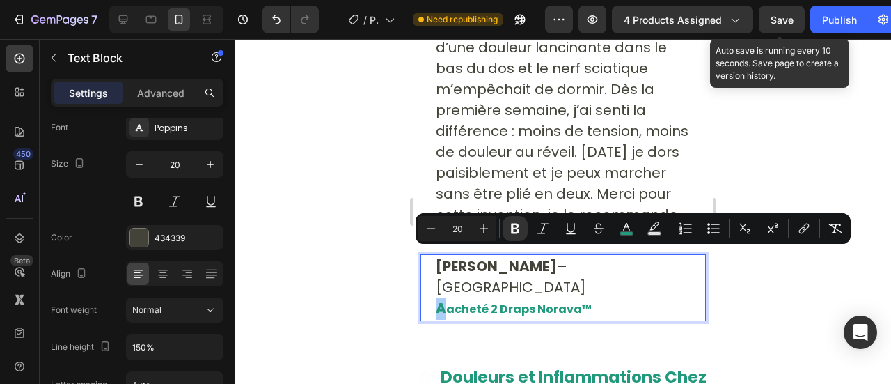
click at [386, 186] on div at bounding box center [563, 211] width 656 height 345
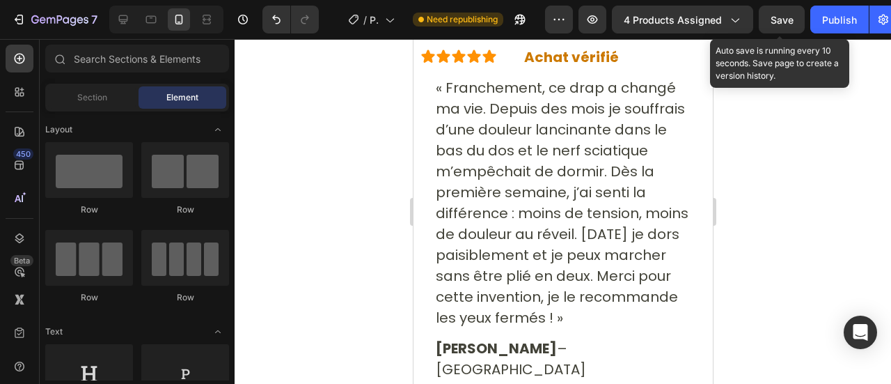
scroll to position [9765, 0]
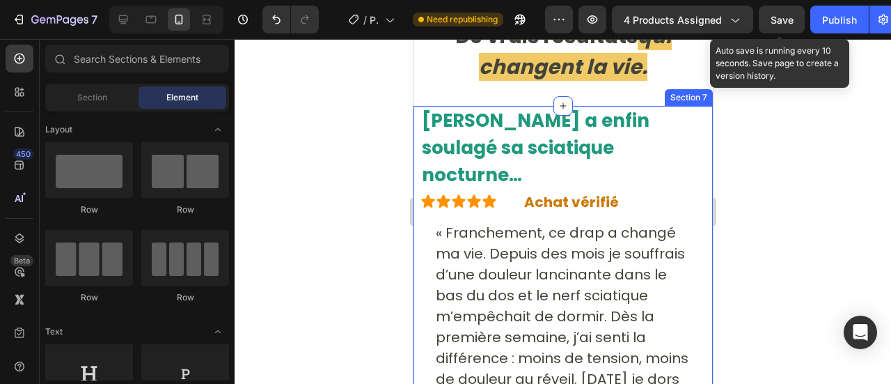
click at [699, 123] on div "Jean a enfin soulagé sa sciatique nocturne… Heading Icon Icon Icon Icon Icon Ic…" at bounding box center [562, 338] width 299 height 464
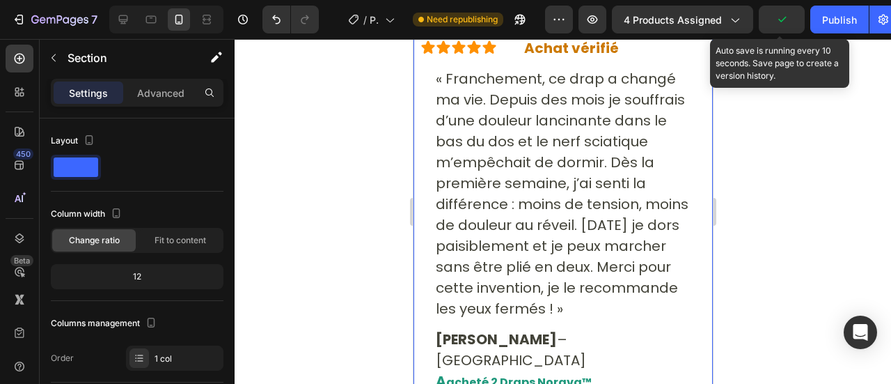
scroll to position [9734, 0]
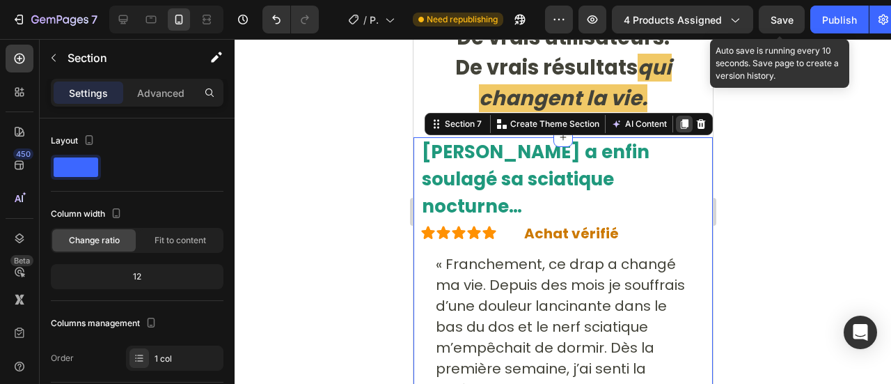
click at [680, 120] on icon at bounding box center [684, 124] width 8 height 10
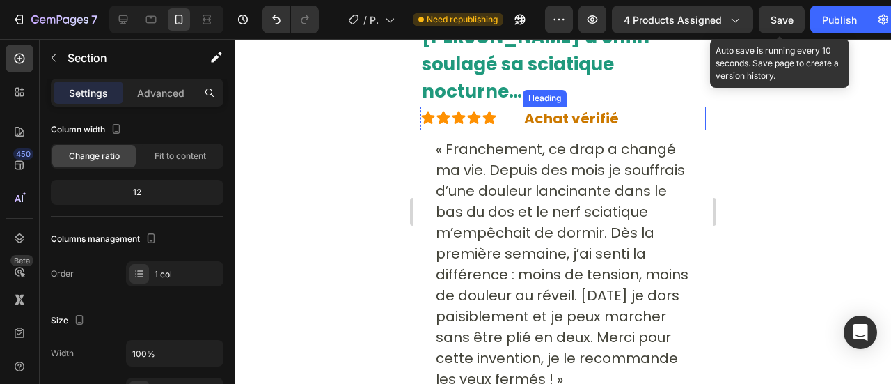
scroll to position [10174, 0]
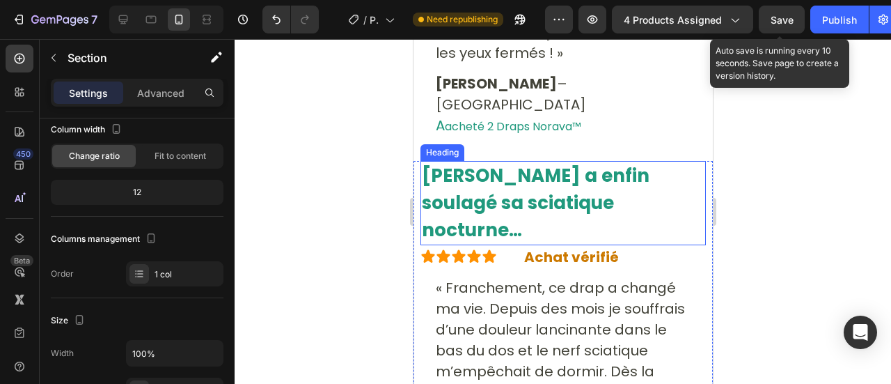
click at [496, 163] on strong "[PERSON_NAME] a enfin soulagé sa sciatique nocturne…" at bounding box center [535, 202] width 228 height 79
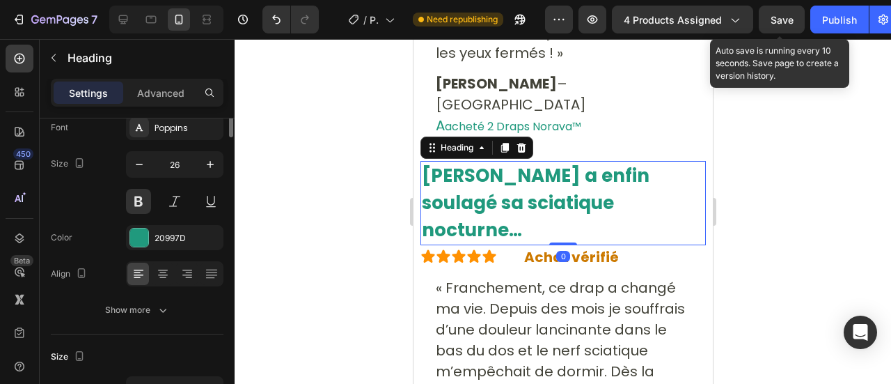
scroll to position [0, 0]
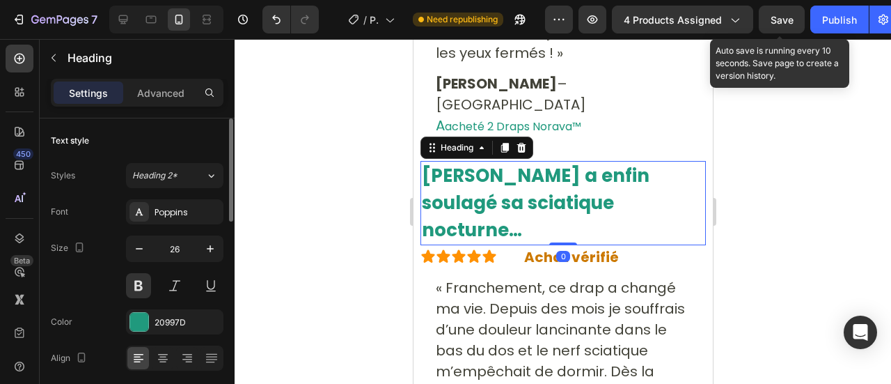
click at [496, 163] on strong "[PERSON_NAME] a enfin soulagé sa sciatique nocturne…" at bounding box center [535, 202] width 228 height 79
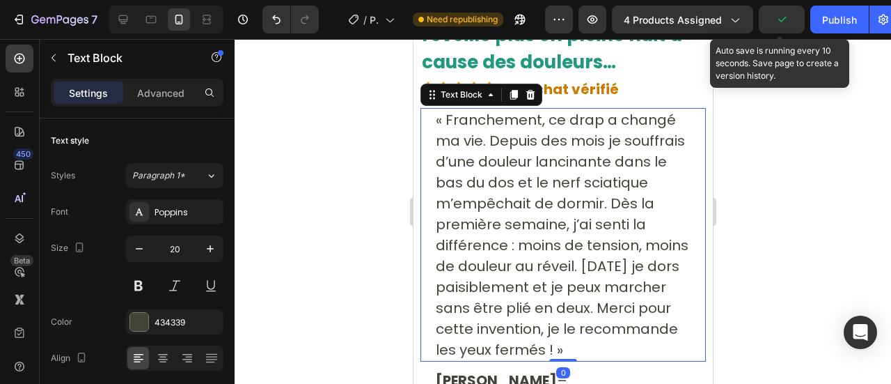
scroll to position [10312, 0]
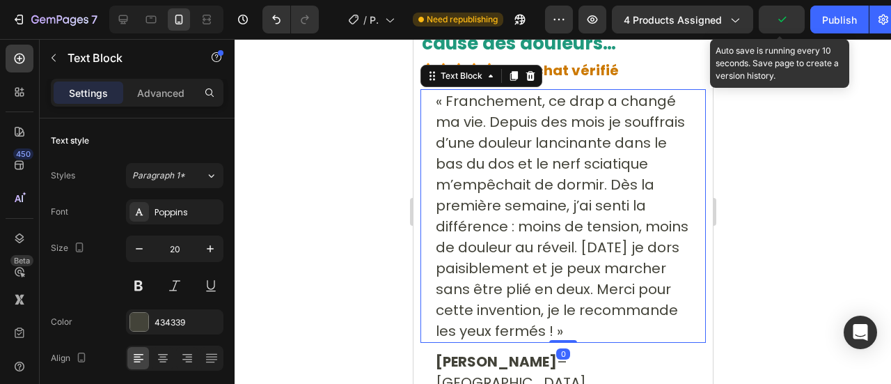
click at [497, 294] on p "« Franchement, ce drap a changé ma vie. Depuis des mois je souffrais d’une doul…" at bounding box center [562, 215] width 255 height 251
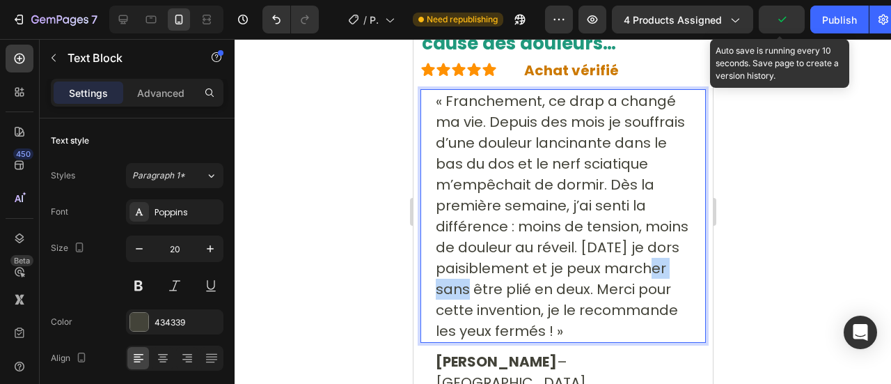
click at [497, 294] on p "« Franchement, ce drap a changé ma vie. Depuis des mois je souffrais d’une doul…" at bounding box center [562, 215] width 255 height 251
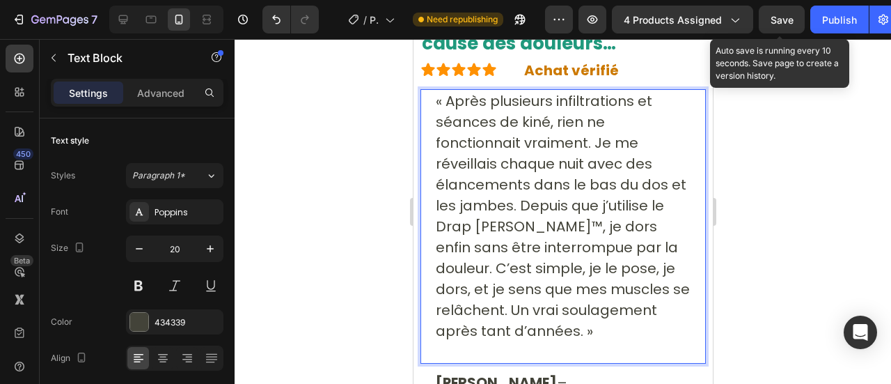
scroll to position [10333, 0]
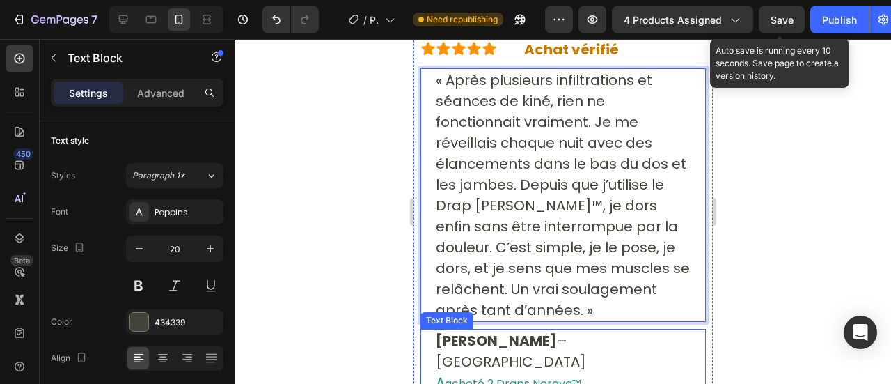
click at [539, 338] on p "Jean M. – Lyon A acheté 2 Draps Norava™" at bounding box center [562, 362] width 255 height 64
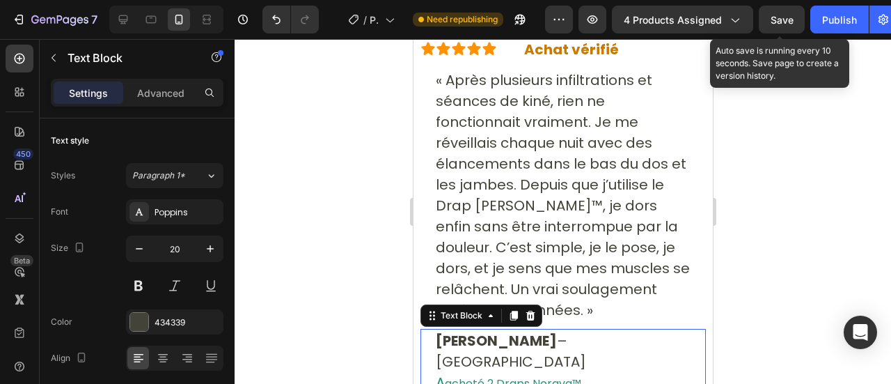
click at [539, 338] on p "Jean M. – Lyon A acheté 2 Draps Norava™" at bounding box center [562, 362] width 255 height 64
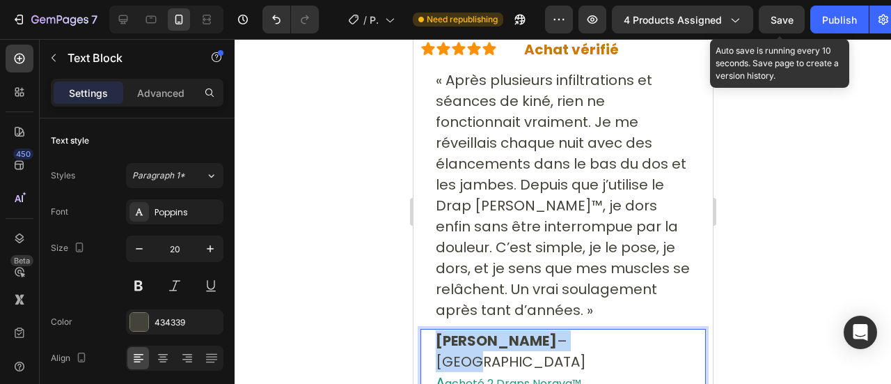
drag, startPoint x: 539, startPoint y: 338, endPoint x: 429, endPoint y: 342, distance: 110.0
click at [429, 342] on div "Jean M. – Lyon A acheté 2 Draps Norava™ Text Block 0" at bounding box center [562, 362] width 285 height 67
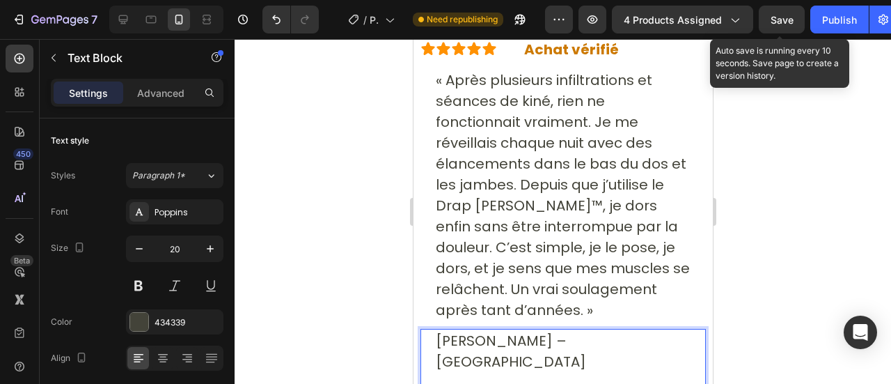
scroll to position [10334, 0]
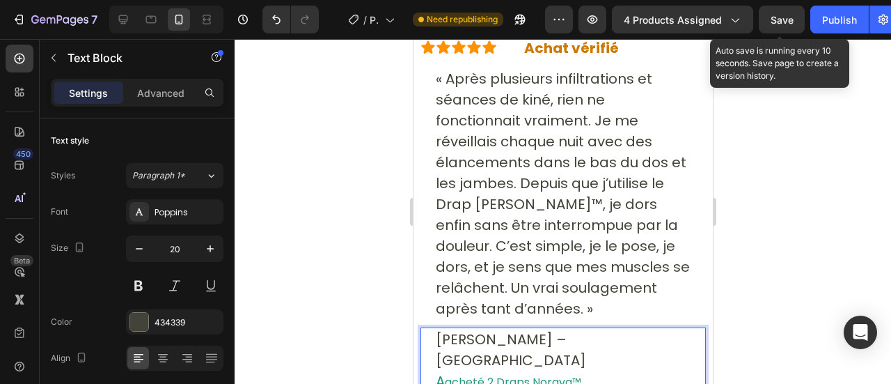
click at [491, 345] on p "Claire H. – Bordeaux A acheté 2 Draps Norava™" at bounding box center [562, 361] width 255 height 64
drag, startPoint x: 491, startPoint y: 345, endPoint x: 443, endPoint y: 339, distance: 49.0
click at [443, 339] on p "Claire H. – Bordeaux A acheté 2 Draps Norava™" at bounding box center [562, 361] width 255 height 64
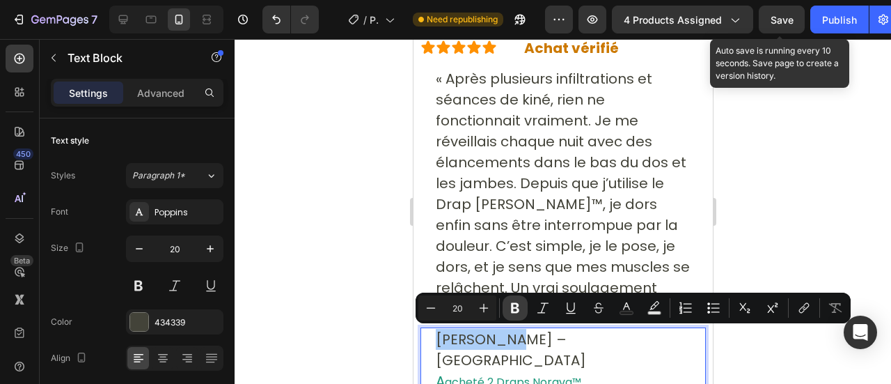
click at [514, 313] on icon "Editor contextual toolbar" at bounding box center [515, 308] width 14 height 14
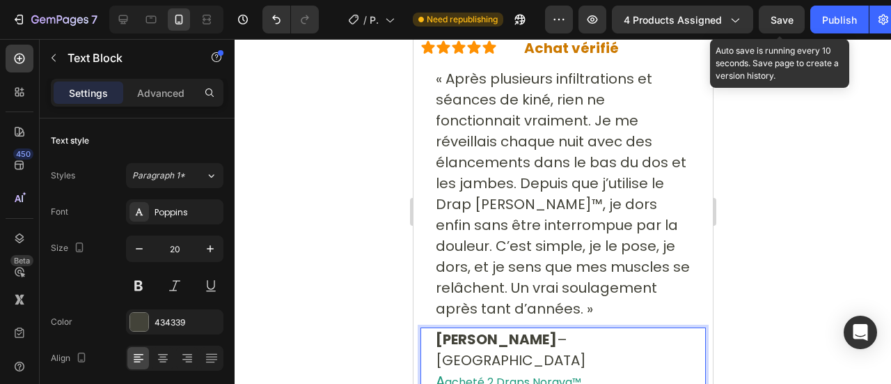
click at [434, 360] on div "Claire H. – Bordeaux A acheté 2 Draps Norava™" at bounding box center [563, 360] width 258 height 67
drag, startPoint x: 433, startPoint y: 360, endPoint x: 569, endPoint y: 363, distance: 136.4
click at [569, 363] on div "Claire H. – Bordeaux A acheté 2 Draps Norava™" at bounding box center [563, 360] width 258 height 67
click at [590, 356] on p "Claire H. – Bordeaux A acheté 2 Draps Norava™" at bounding box center [562, 361] width 255 height 64
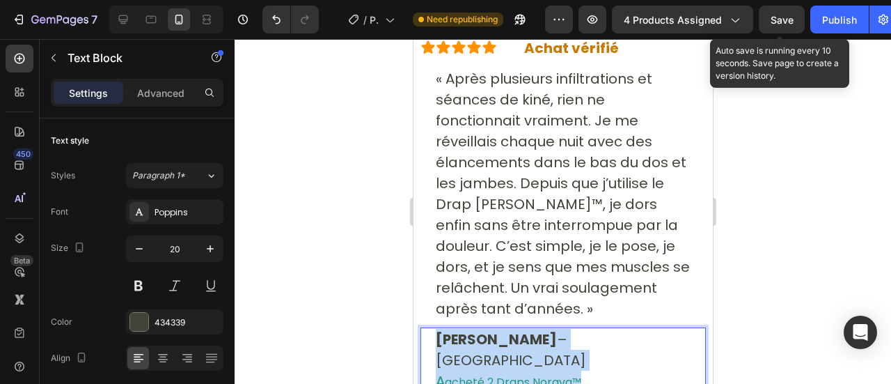
drag, startPoint x: 580, startPoint y: 352, endPoint x: 431, endPoint y: 349, distance: 149.7
click at [431, 349] on div "Claire H. – Bordeaux A acheté 2 Draps Norava™ Text Block 0" at bounding box center [562, 360] width 285 height 67
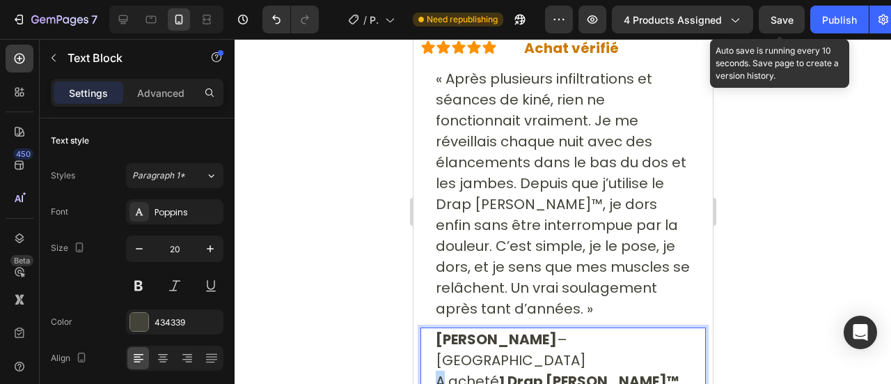
drag, startPoint x: 441, startPoint y: 361, endPoint x: 432, endPoint y: 367, distance: 11.0
click at [432, 367] on div "Claire H. – Bordeaux A acheté 1 Drap Norava™ Text Block 0" at bounding box center [562, 359] width 285 height 65
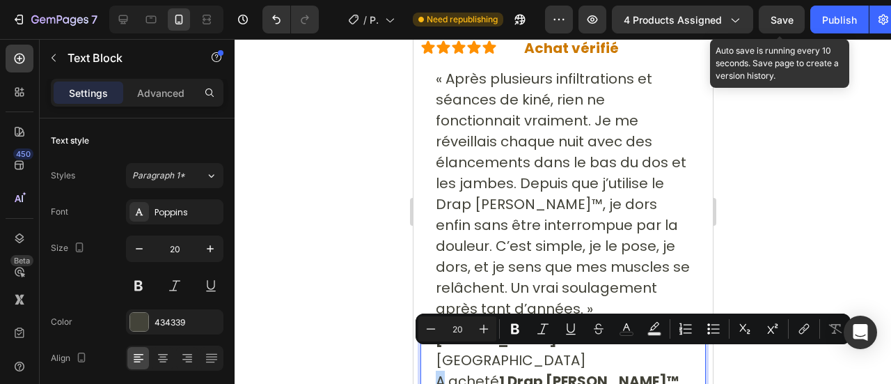
click at [438, 367] on p "Claire H. – Bordeaux A acheté 1 Drap Norava™" at bounding box center [562, 360] width 255 height 63
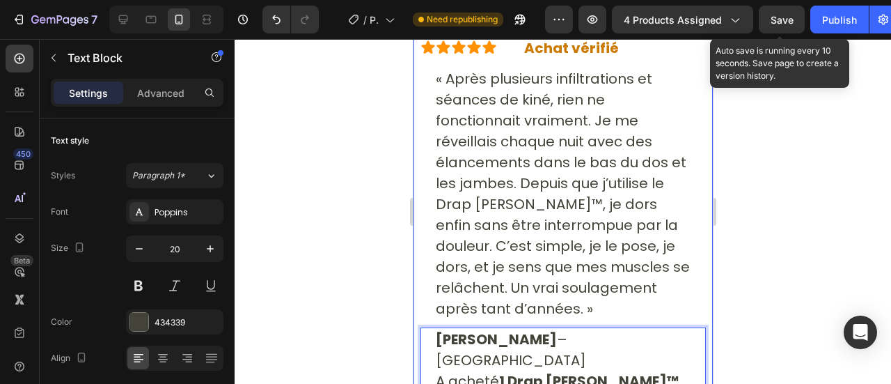
scroll to position [10341, 0]
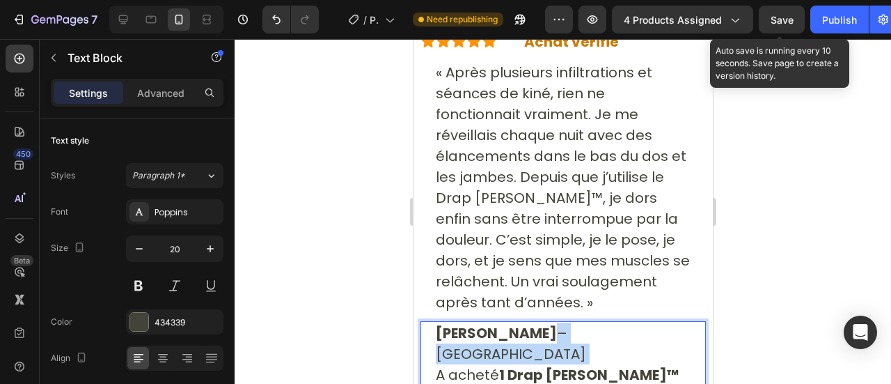
drag, startPoint x: 434, startPoint y: 361, endPoint x: 633, endPoint y: 338, distance: 200.4
click at [633, 338] on p "Claire H. – Bordeaux A acheté 1 Drap Norava™" at bounding box center [562, 353] width 255 height 63
click at [621, 354] on p "Claire H. – Bordeaux A acheté 1 Drap Norava™" at bounding box center [562, 353] width 255 height 63
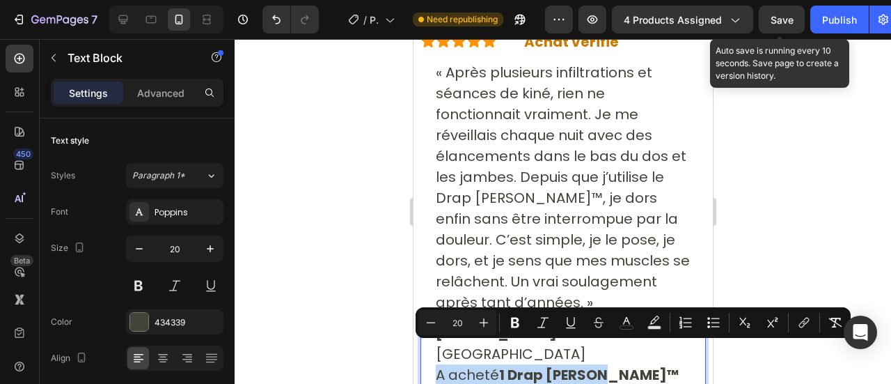
drag, startPoint x: 621, startPoint y: 354, endPoint x: 434, endPoint y: 354, distance: 187.2
click at [434, 354] on div "Claire H. – Bordeaux A acheté 1 Drap Norava™" at bounding box center [563, 353] width 258 height 65
click at [441, 321] on button "Minus" at bounding box center [430, 322] width 25 height 25
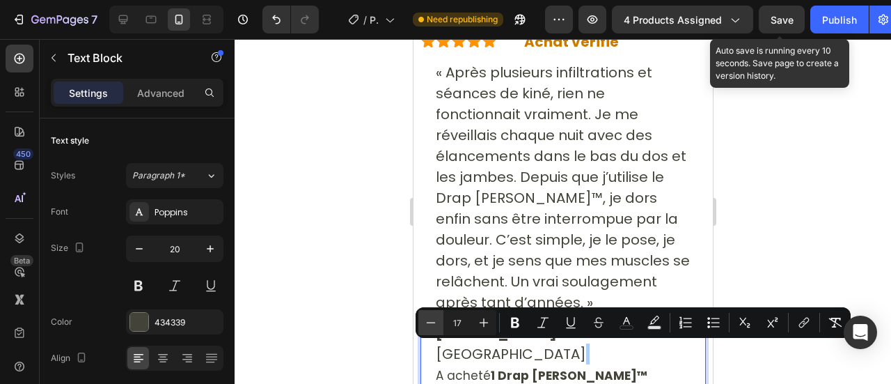
click at [441, 321] on button "Minus" at bounding box center [430, 322] width 25 height 25
type input "16"
click at [521, 320] on icon "Editor contextual toolbar" at bounding box center [515, 322] width 14 height 14
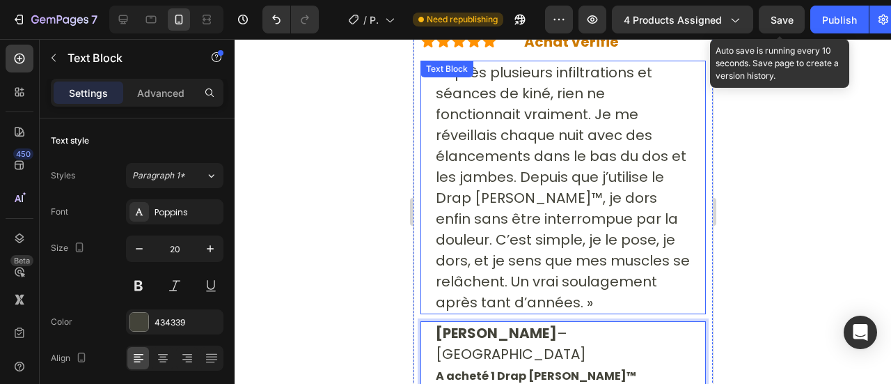
scroll to position [10265, 0]
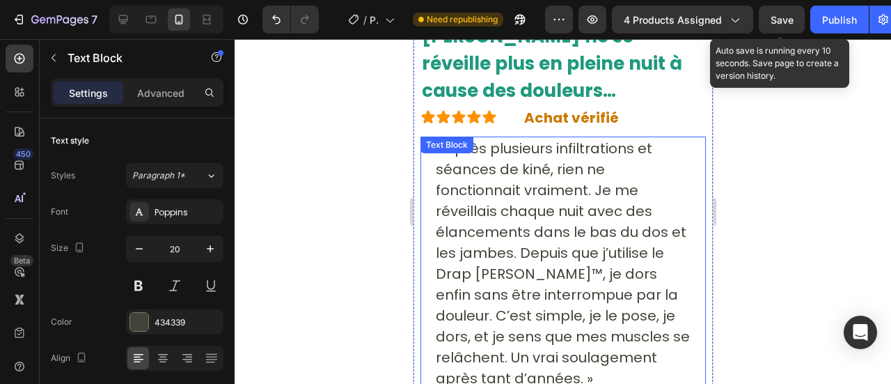
click at [513, 252] on p "« Après plusieurs infiltrations et séances de kiné, rien ne fonctionnait vraime…" at bounding box center [562, 263] width 255 height 251
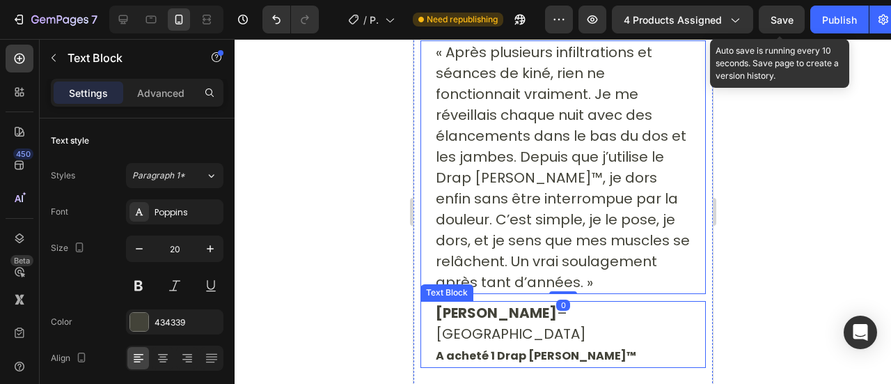
click at [438, 347] on strong "A acheté 1 Drap Norava™" at bounding box center [535, 355] width 200 height 16
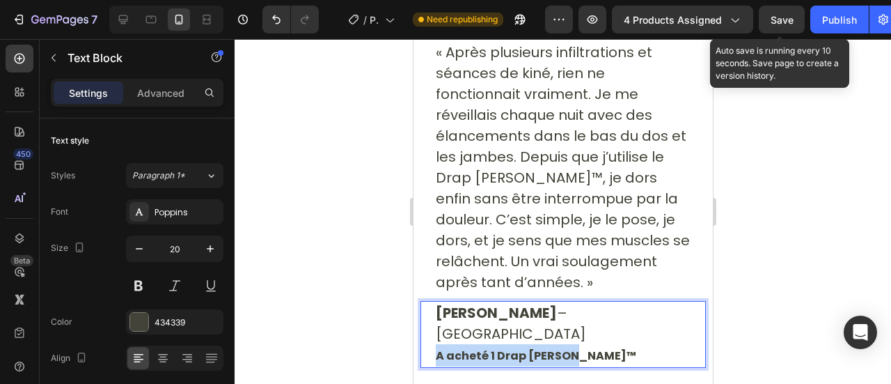
drag, startPoint x: 436, startPoint y: 333, endPoint x: 583, endPoint y: 329, distance: 146.9
click at [583, 329] on p "Claire H. – Bordeaux A acheté 1 Drap Norava™" at bounding box center [562, 334] width 255 height 64
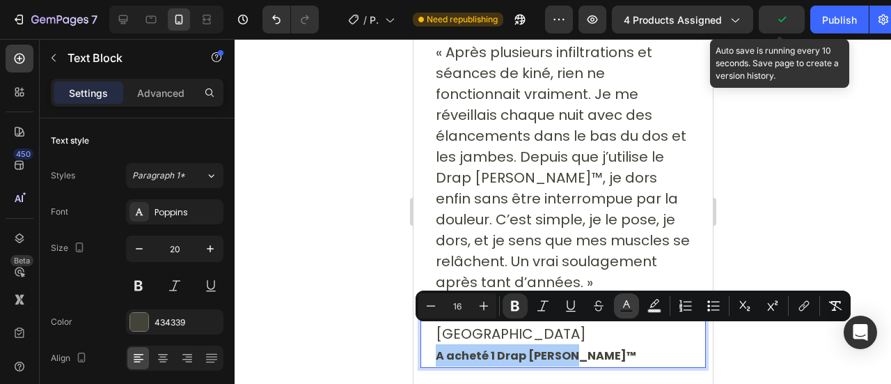
click at [619, 302] on icon "Editor contextual toolbar" at bounding box center [626, 306] width 14 height 14
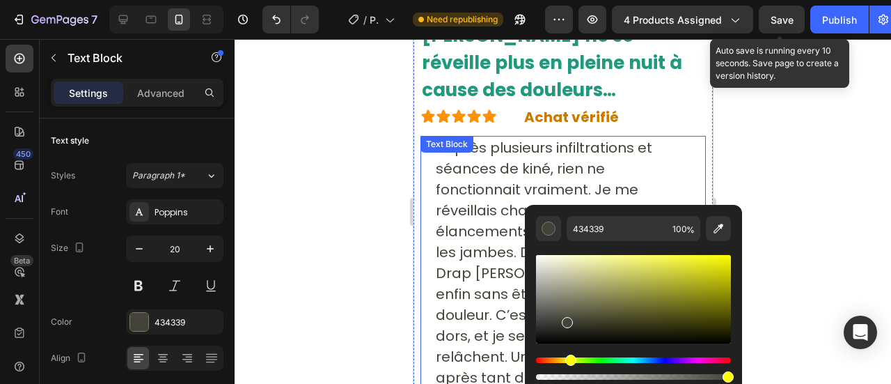
scroll to position [10252, 0]
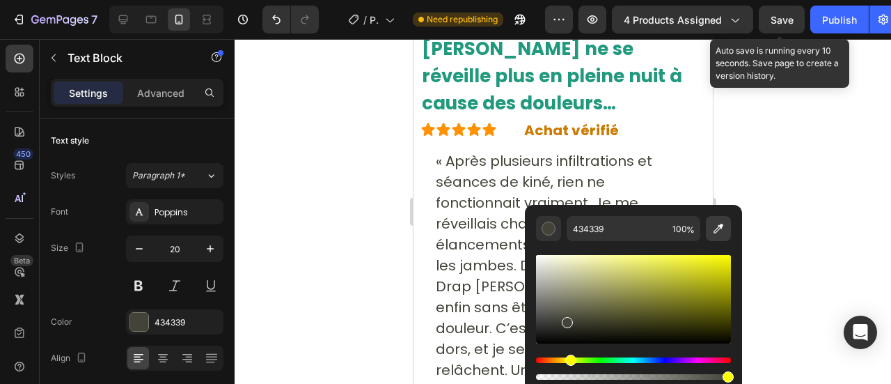
click at [716, 228] on icon "Editor contextual toolbar" at bounding box center [718, 228] width 14 height 14
type input "20997D"
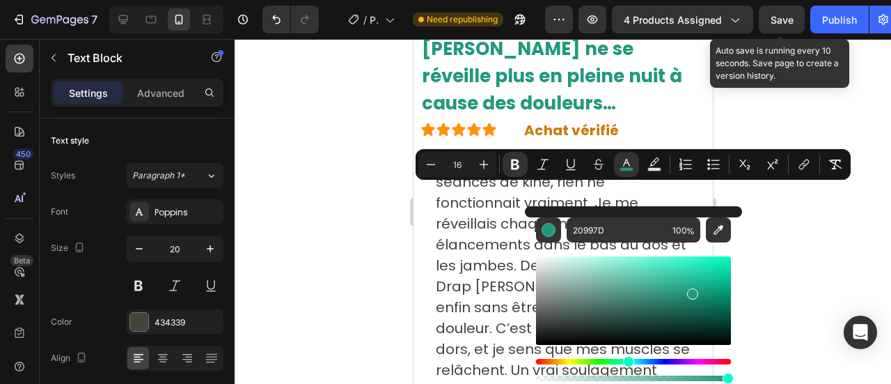
drag, startPoint x: 334, startPoint y: 226, endPoint x: 10, endPoint y: 216, distance: 323.8
click at [334, 226] on div at bounding box center [563, 211] width 656 height 345
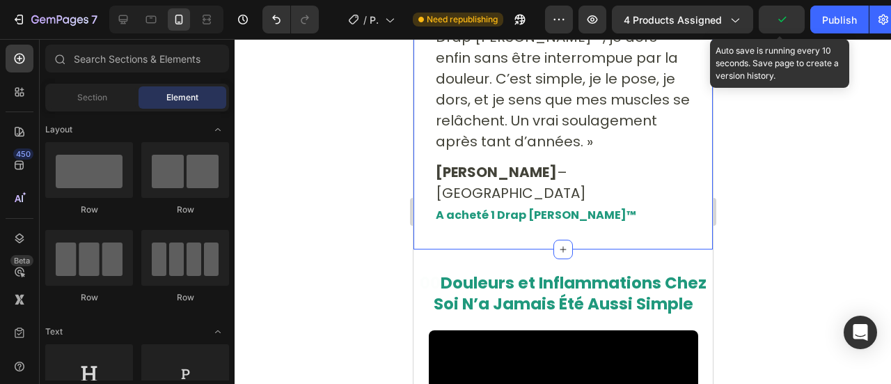
click at [635, 219] on div "⁠⁠⁠⁠⁠⁠⁠ Claire ne se réveille plus en pleine nuit à cause des douleurs… Heading…" at bounding box center [562, 17] width 299 height 464
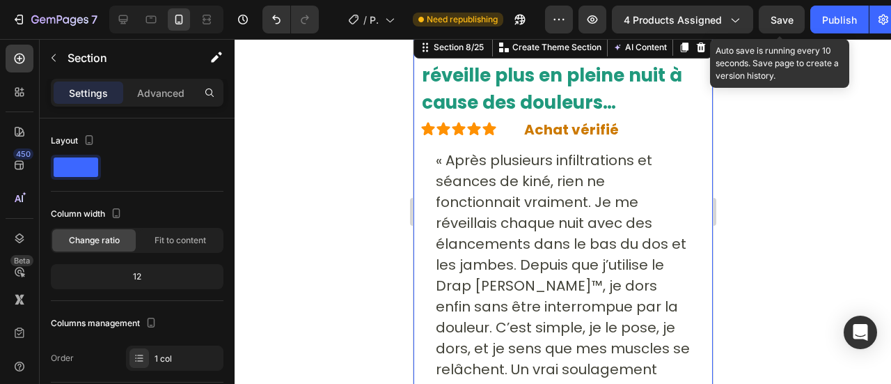
scroll to position [10208, 0]
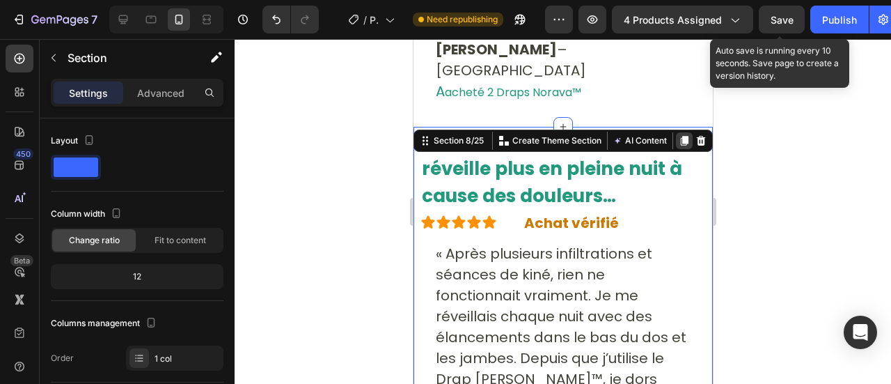
click at [678, 135] on icon at bounding box center [683, 140] width 11 height 11
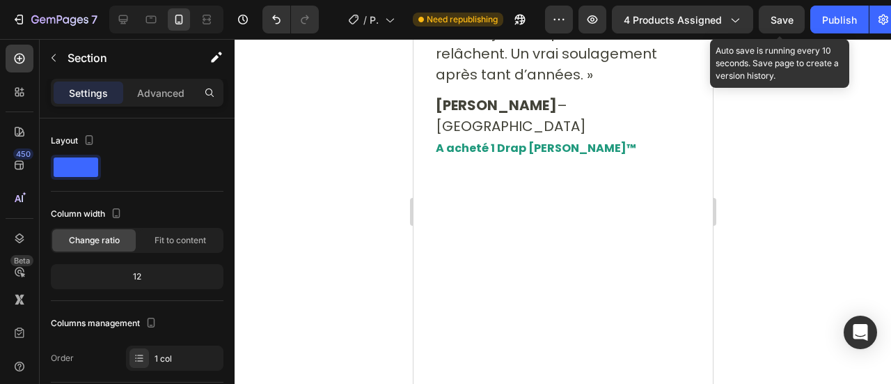
scroll to position [10577, 0]
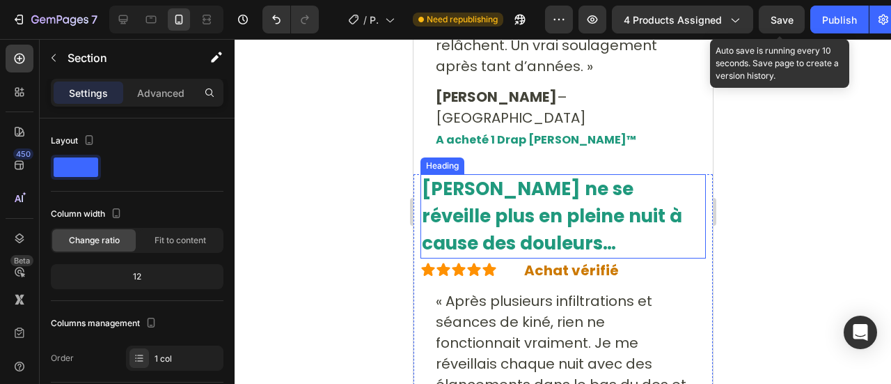
click at [468, 184] on strong "Claire ne se réveille plus en pleine nuit à cause des douleurs…" at bounding box center [551, 215] width 260 height 79
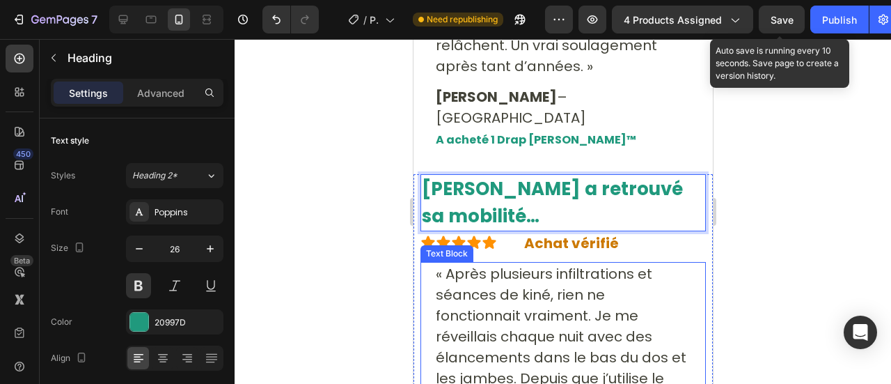
click at [496, 316] on p "« Après plusieurs infiltrations et séances de kiné, rien ne fonctionnait vraime…" at bounding box center [562, 388] width 255 height 251
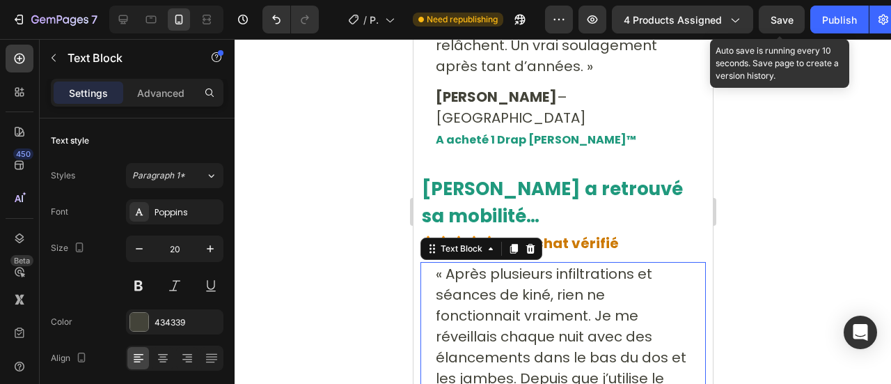
click at [496, 316] on p "« Après plusieurs infiltrations et séances de kiné, rien ne fonctionnait vraime…" at bounding box center [562, 388] width 255 height 251
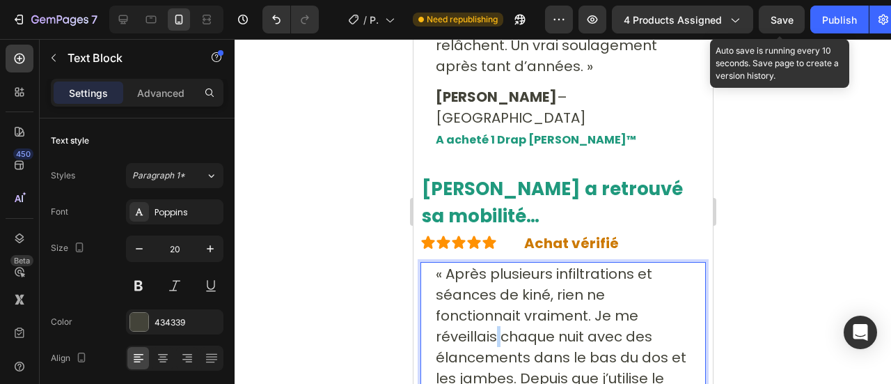
click at [496, 316] on p "« Après plusieurs infiltrations et séances de kiné, rien ne fonctionnait vraime…" at bounding box center [562, 388] width 255 height 251
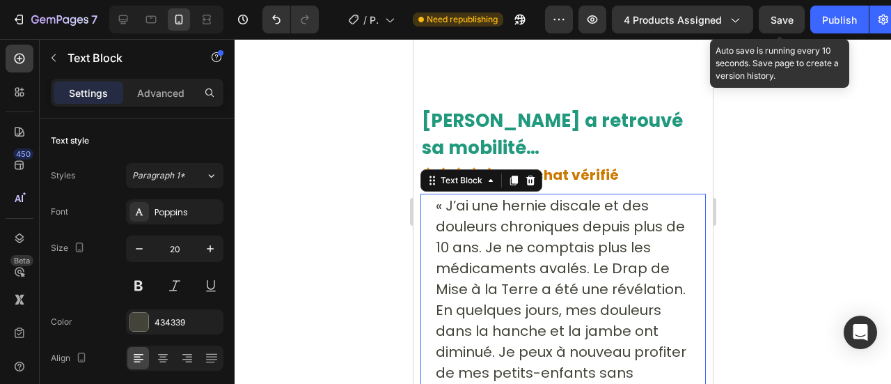
scroll to position [10877, 0]
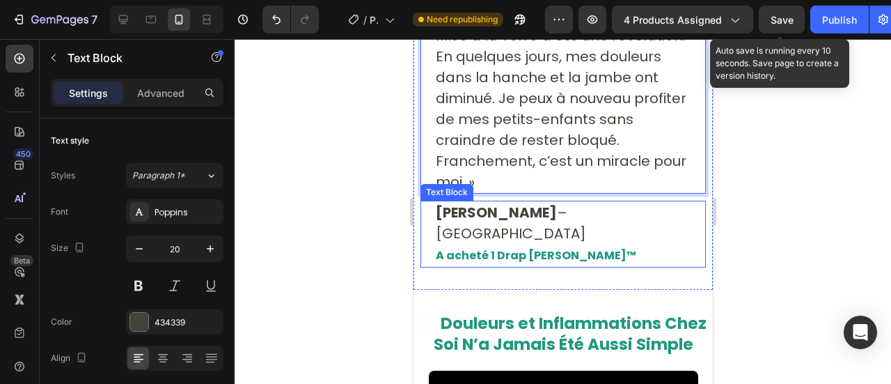
click at [441, 214] on strong "Claire H." at bounding box center [495, 212] width 121 height 19
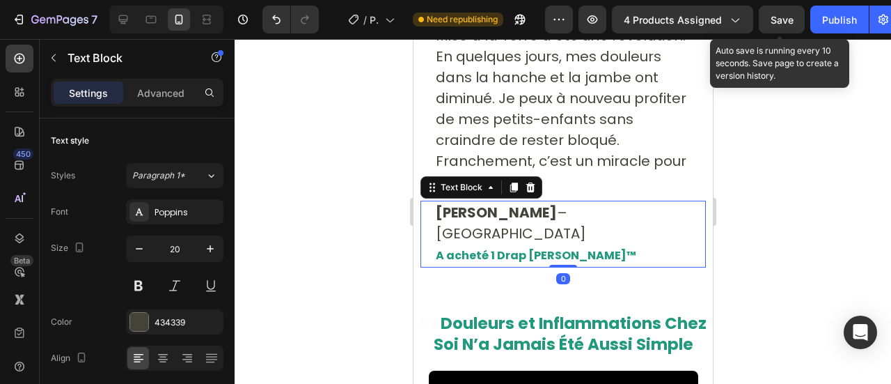
click at [439, 214] on strong "Claire H." at bounding box center [495, 212] width 121 height 19
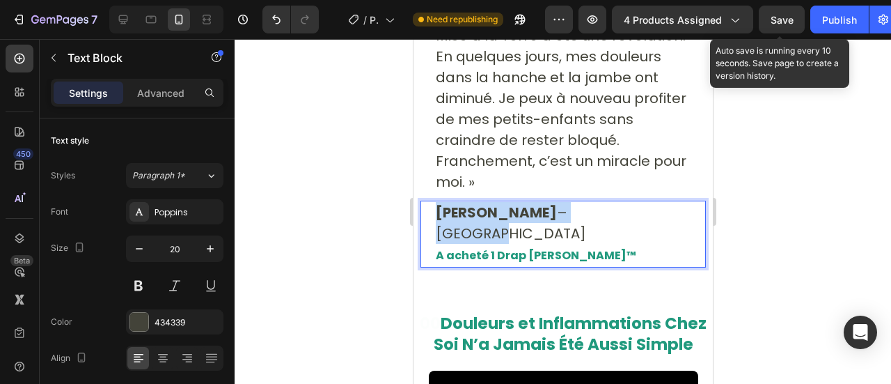
drag, startPoint x: 439, startPoint y: 214, endPoint x: 586, endPoint y: 213, distance: 146.9
click at [586, 213] on p "Claire H. – Bordeaux A acheté 1 Drap Norava™" at bounding box center [562, 234] width 255 height 64
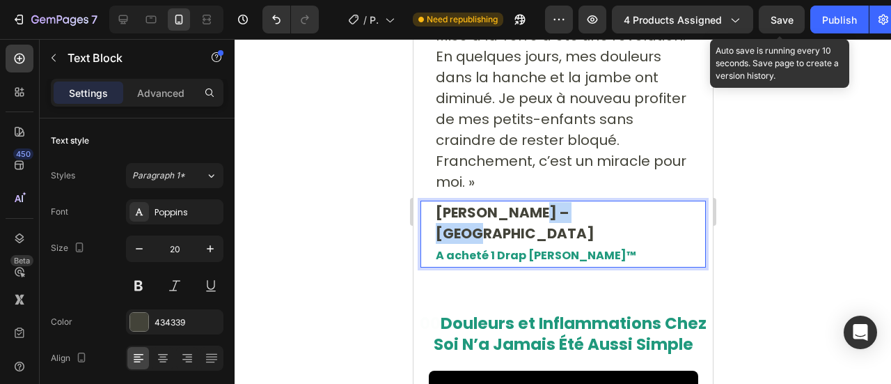
drag, startPoint x: 514, startPoint y: 211, endPoint x: 613, endPoint y: 207, distance: 99.6
click at [613, 207] on p "Michel S. – Marseille A acheté 1 Drap Norava™" at bounding box center [562, 234] width 255 height 64
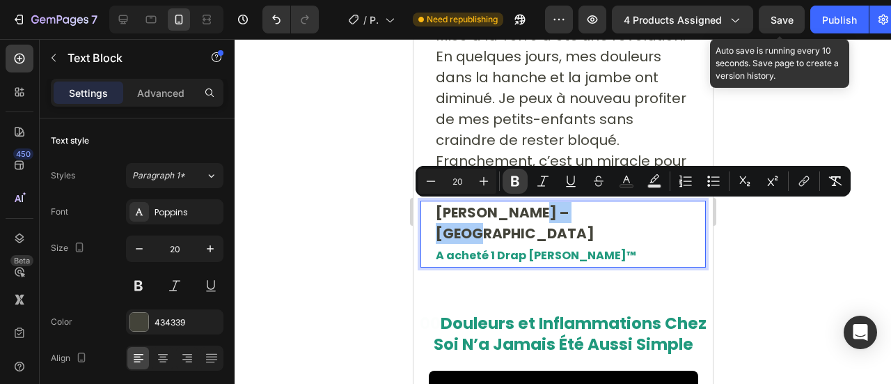
click at [516, 177] on icon "Editor contextual toolbar" at bounding box center [515, 181] width 8 height 10
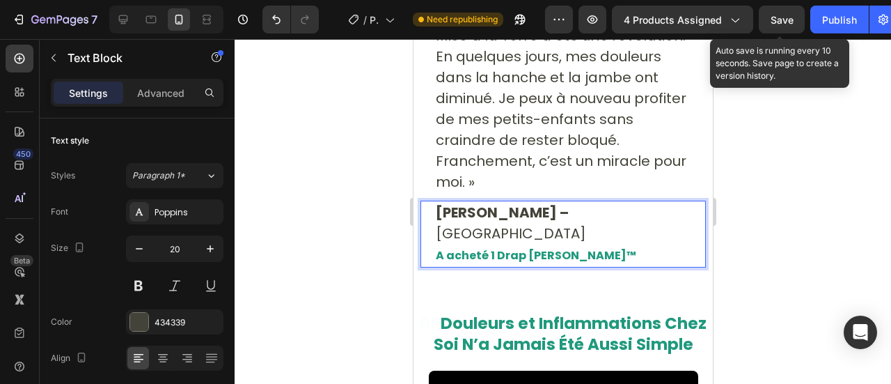
click at [506, 213] on strong "Michel S. –" at bounding box center [501, 212] width 133 height 19
click at [504, 211] on strong "Michel S. –" at bounding box center [501, 212] width 133 height 19
click at [503, 208] on strong "Michel S. –" at bounding box center [501, 212] width 133 height 19
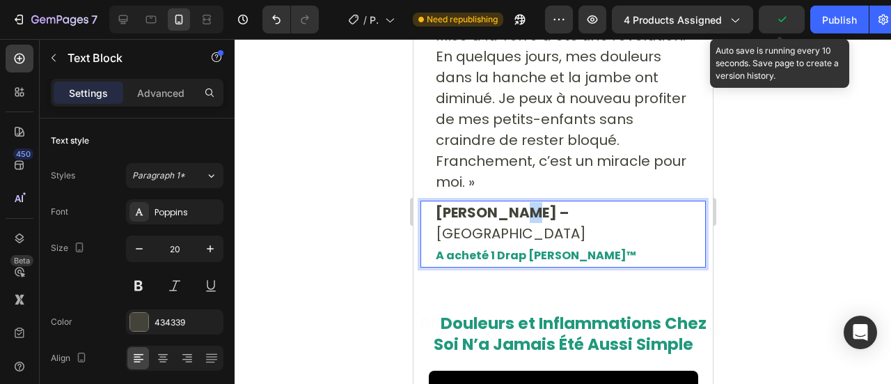
click at [504, 206] on strong "Michel S. –" at bounding box center [501, 212] width 133 height 19
click at [506, 208] on strong "Michel S. –" at bounding box center [501, 212] width 133 height 19
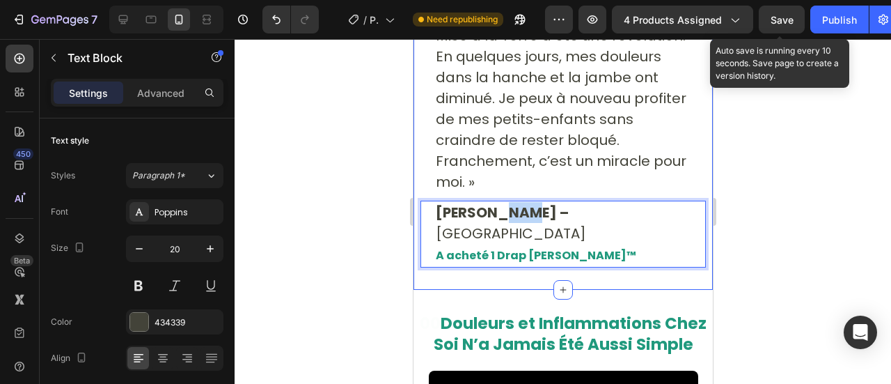
drag, startPoint x: 506, startPoint y: 208, endPoint x: 493, endPoint y: 198, distance: 16.8
click at [493, 198] on div "⁠⁠⁠⁠⁠⁠⁠ Michel a retrouvé sa mobilité… Heading Icon Icon Icon Icon Icon Icon Li…" at bounding box center [562, 59] width 285 height 415
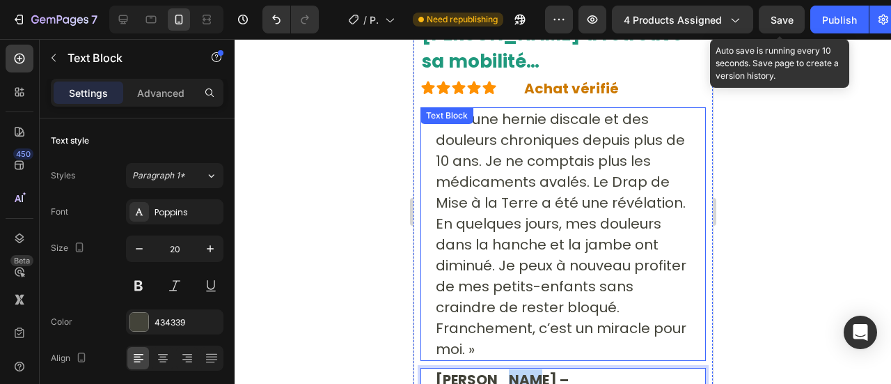
scroll to position [10837, 0]
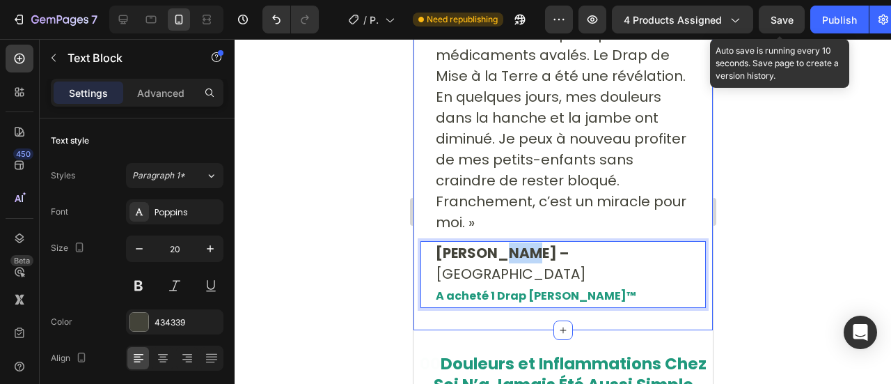
click at [500, 238] on div "⁠⁠⁠⁠⁠⁠⁠ Michel a retrouvé sa mobilité… Heading Icon Icon Icon Icon Icon Icon Li…" at bounding box center [562, 100] width 285 height 415
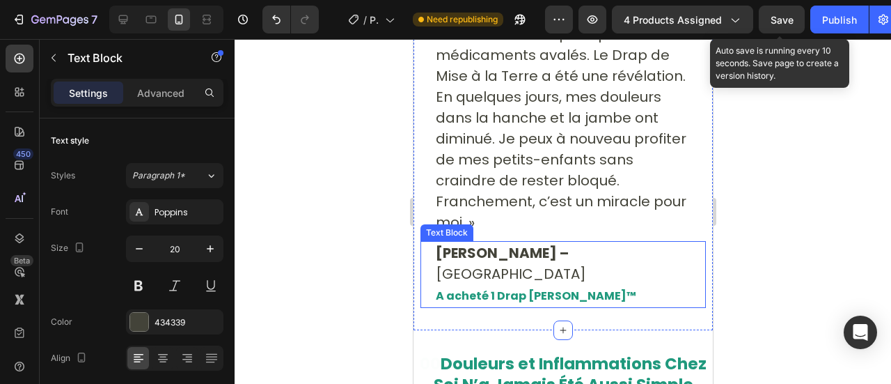
click at [500, 254] on strong "Michel S. –" at bounding box center [501, 252] width 133 height 19
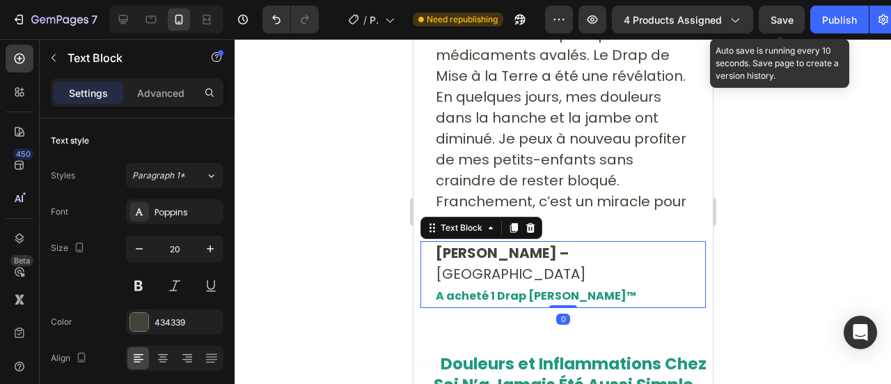
click at [509, 253] on strong "Michel S. –" at bounding box center [501, 252] width 133 height 19
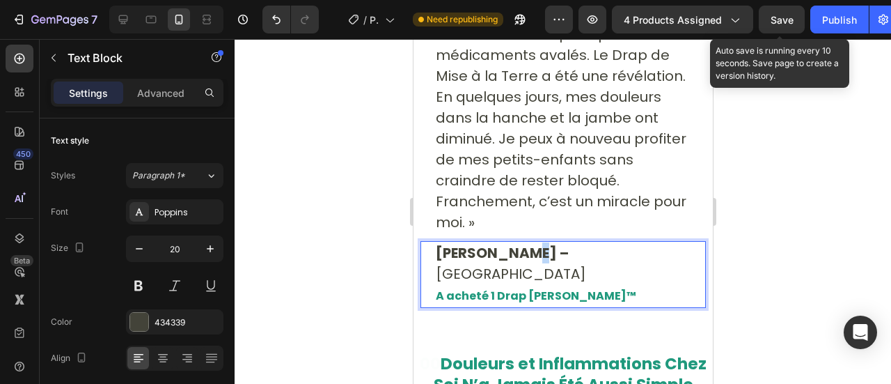
click at [509, 253] on strong "Michel S. –" at bounding box center [501, 252] width 133 height 19
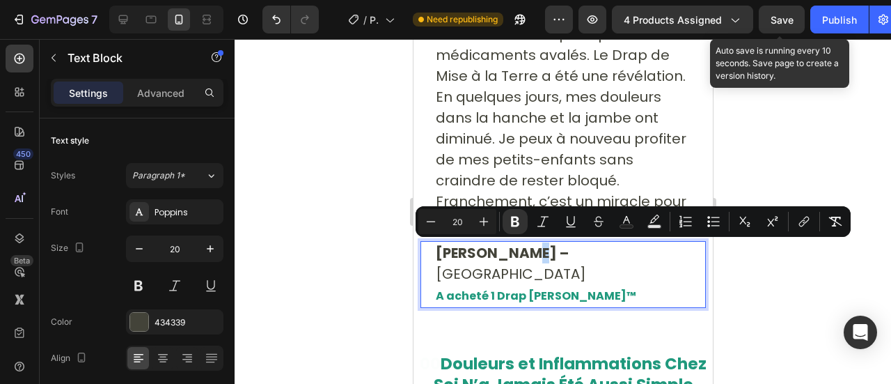
click at [509, 253] on strong "Michel S. –" at bounding box center [501, 252] width 133 height 19
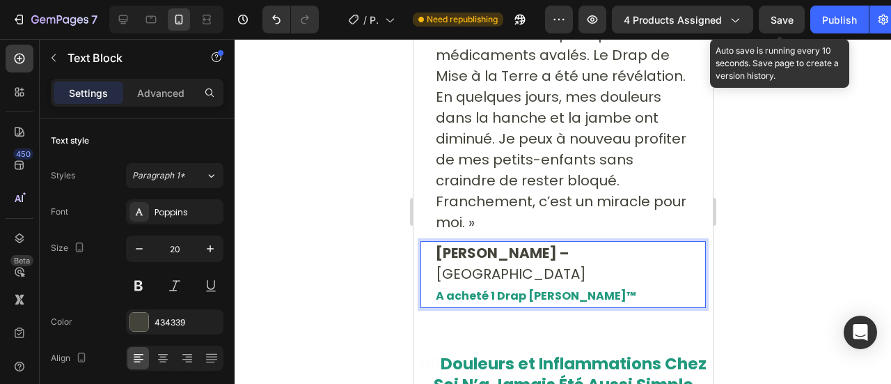
drag, startPoint x: 500, startPoint y: 254, endPoint x: 509, endPoint y: 253, distance: 8.5
click at [509, 253] on strong "Michel S. –" at bounding box center [501, 252] width 133 height 19
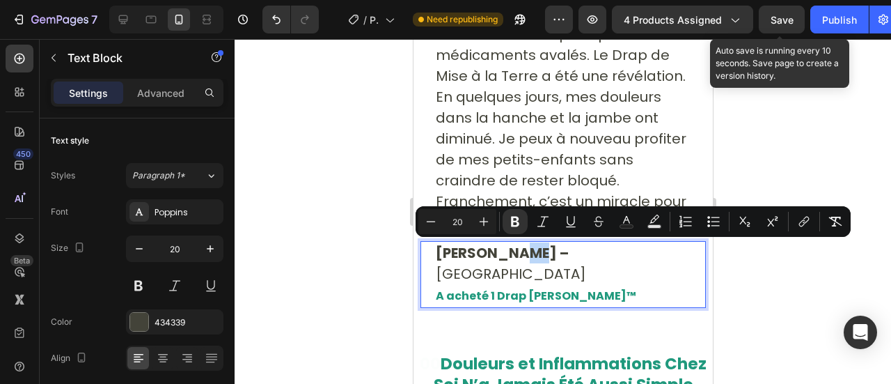
drag, startPoint x: 514, startPoint y: 253, endPoint x: 501, endPoint y: 253, distance: 13.2
click at [501, 253] on p "Michel S. – Marseille A acheté 1 Drap Norava™" at bounding box center [562, 274] width 255 height 64
click at [512, 219] on icon "Editor contextual toolbar" at bounding box center [515, 221] width 8 height 10
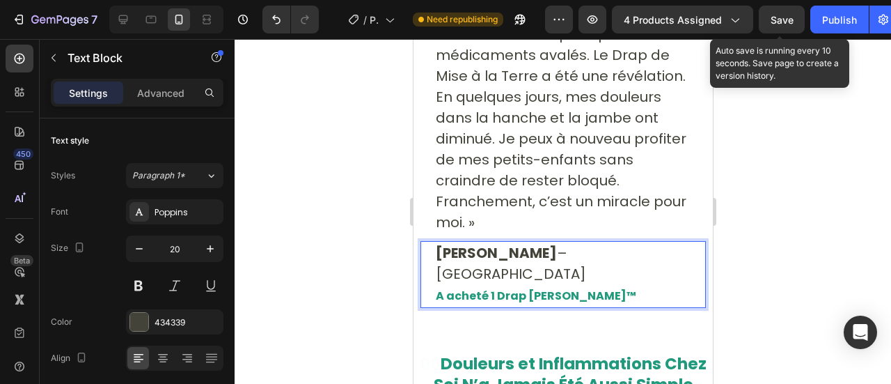
click at [445, 287] on strong "A acheté 1 Drap Norava™" at bounding box center [535, 295] width 200 height 16
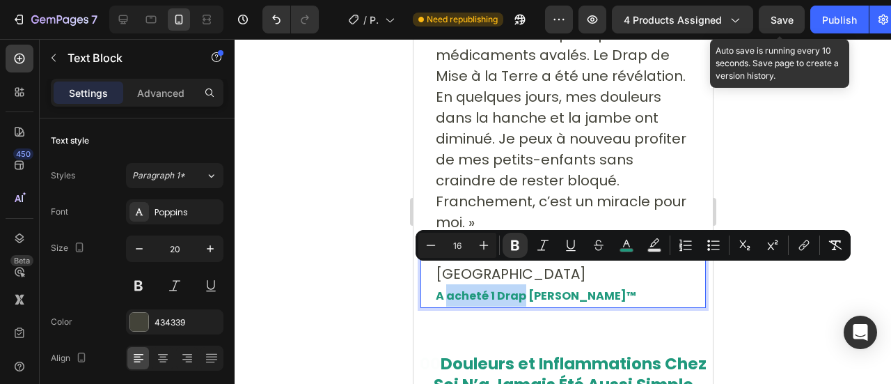
drag, startPoint x: 445, startPoint y: 275, endPoint x: 506, endPoint y: 271, distance: 61.3
click at [506, 287] on strong "A acheté 1 Drap Norava™" at bounding box center [535, 295] width 200 height 16
click at [489, 287] on strong "A acheté 1 Drap Norava™" at bounding box center [535, 295] width 200 height 16
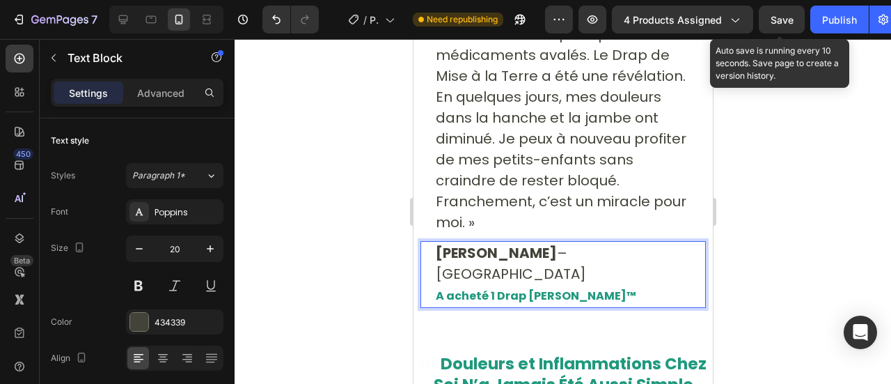
click at [489, 287] on strong "A acheté 1 Drap Norava™" at bounding box center [535, 295] width 200 height 16
click at [488, 287] on strong "A acheté 1 Drap Norava™" at bounding box center [535, 295] width 200 height 16
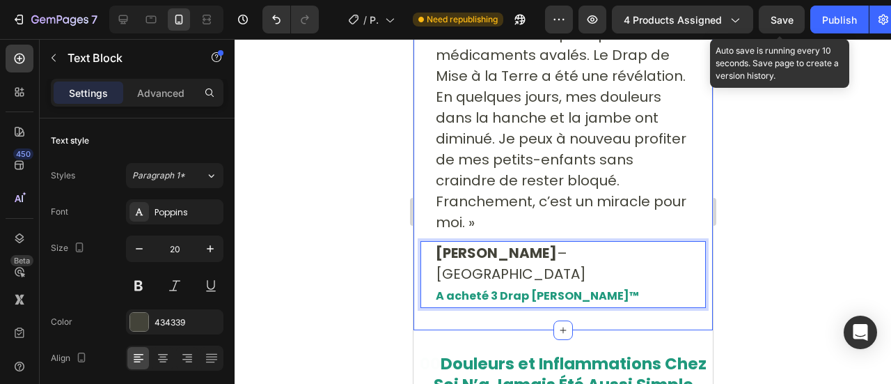
click at [413, 221] on div "⁠⁠⁠⁠⁠⁠⁠ Michel a retrouvé sa mobilité… Heading Icon Icon Icon Icon Icon Icon Li…" at bounding box center [562, 111] width 299 height 437
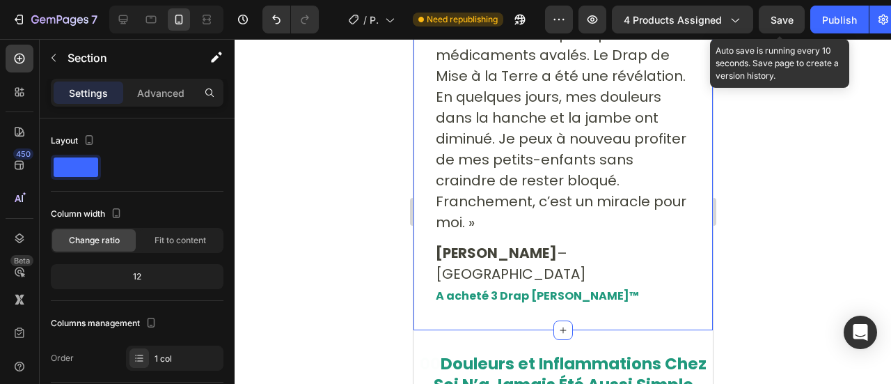
click at [367, 209] on div at bounding box center [563, 211] width 656 height 345
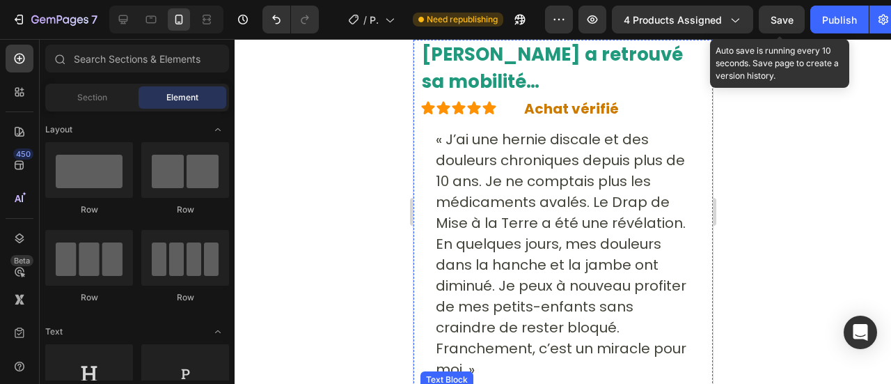
scroll to position [10664, 0]
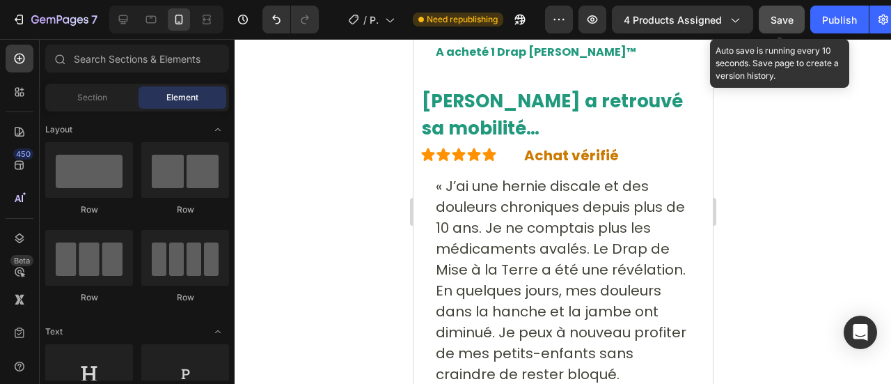
click at [770, 13] on div "Save" at bounding box center [781, 20] width 23 height 15
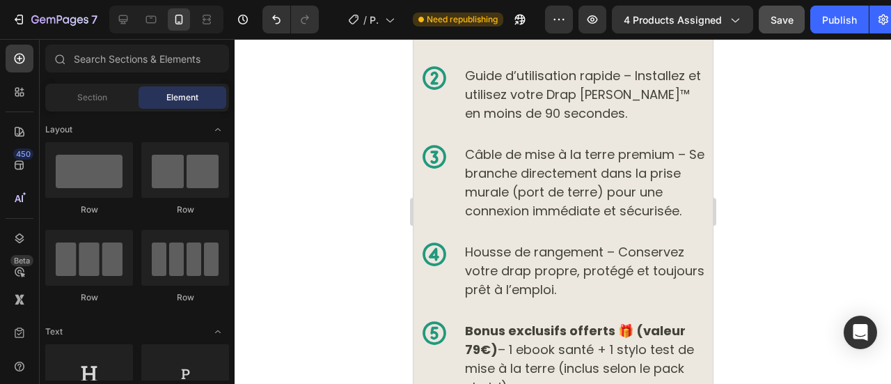
scroll to position [9125, 0]
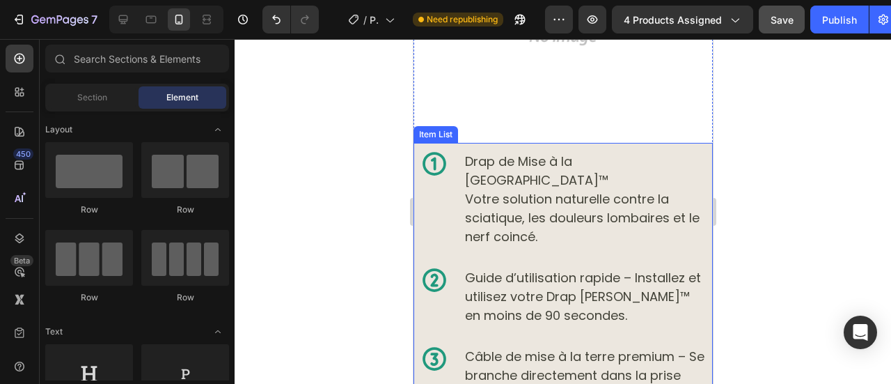
click at [482, 200] on p "Drap de Mise à la Terre Norava™ Votre solution naturelle contre la sciatique, l…" at bounding box center [585, 199] width 242 height 94
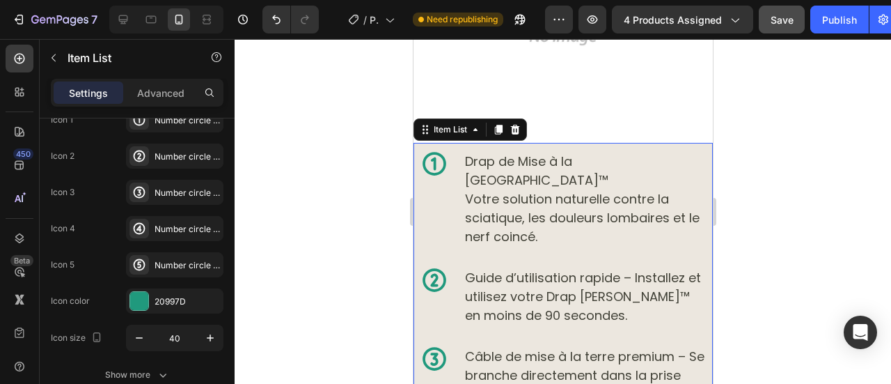
scroll to position [0, 0]
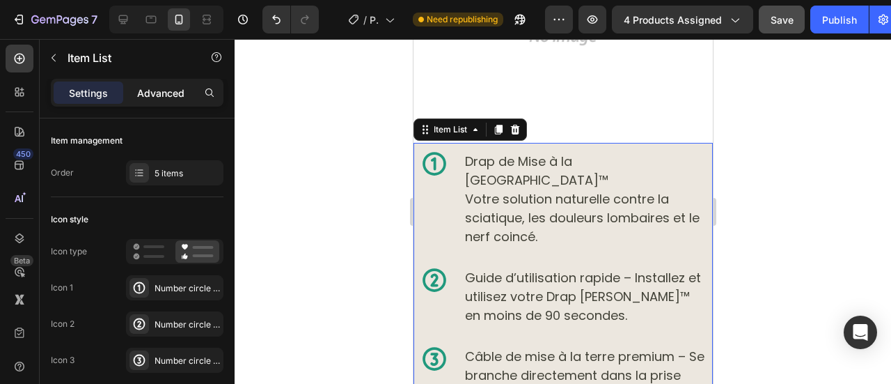
click at [148, 87] on p "Advanced" at bounding box center [160, 93] width 47 height 15
type input "100%"
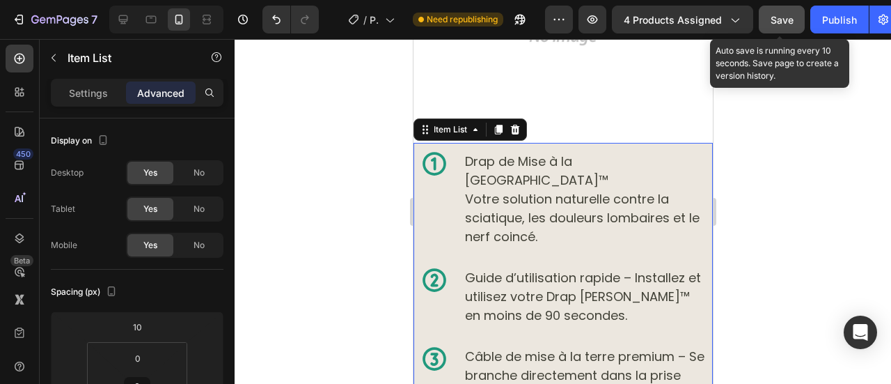
click at [764, 18] on button "Save" at bounding box center [782, 20] width 46 height 28
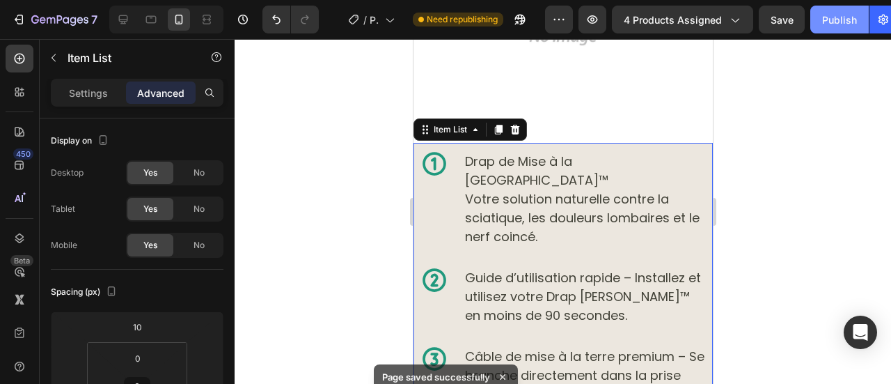
click at [828, 24] on div "Publish" at bounding box center [839, 20] width 35 height 15
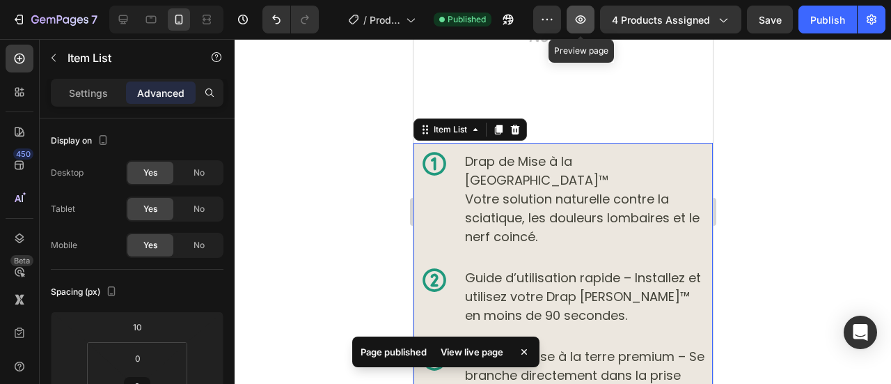
click at [587, 13] on icon "button" at bounding box center [581, 20] width 14 height 14
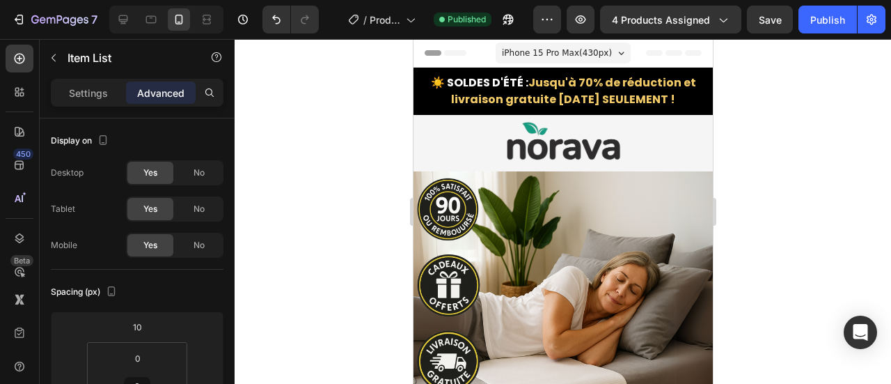
drag, startPoint x: 648, startPoint y: 48, endPoint x: 251, endPoint y: 58, distance: 396.9
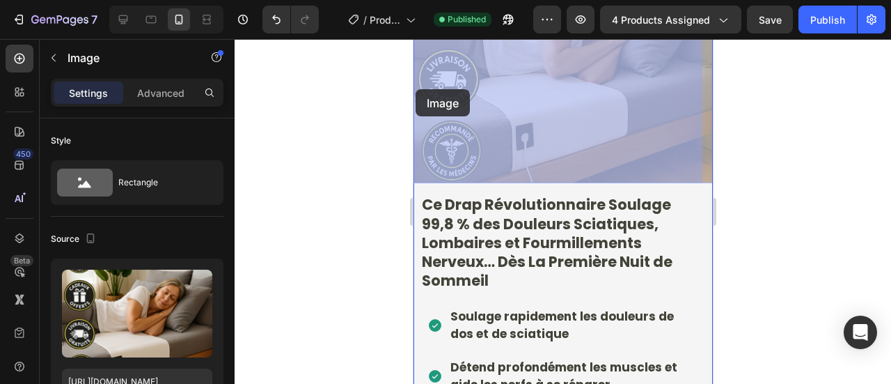
scroll to position [226, 0]
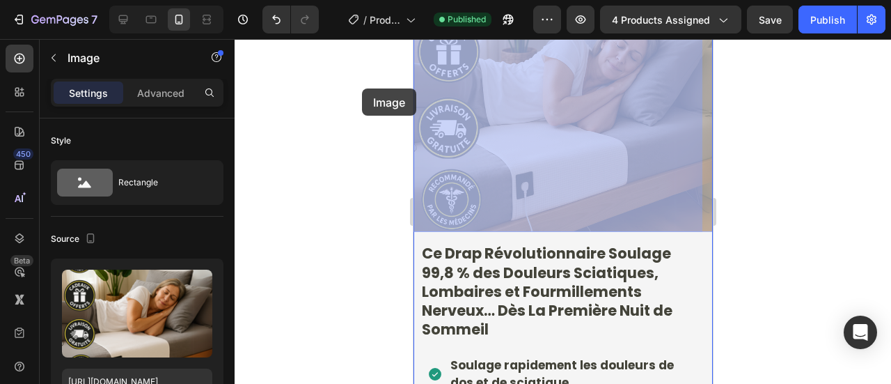
click at [356, 88] on div at bounding box center [563, 211] width 656 height 345
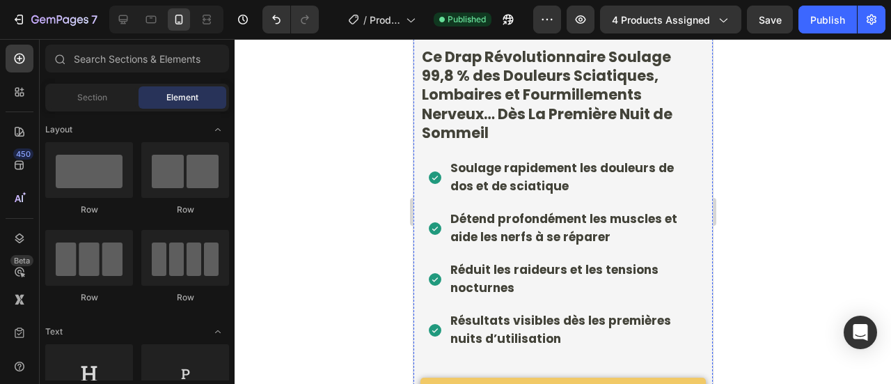
scroll to position [634, 0]
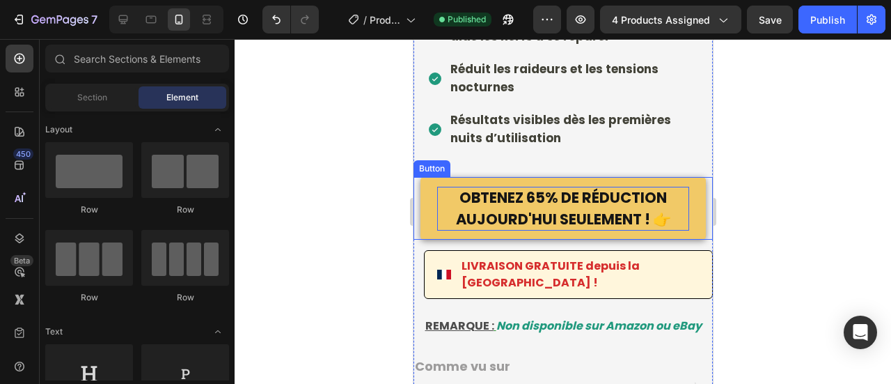
click at [489, 193] on strong "OBTENEZ 65% DE RÉDUCTION AUJOURD'HUI SEULEMENT ! 👉" at bounding box center [562, 208] width 215 height 42
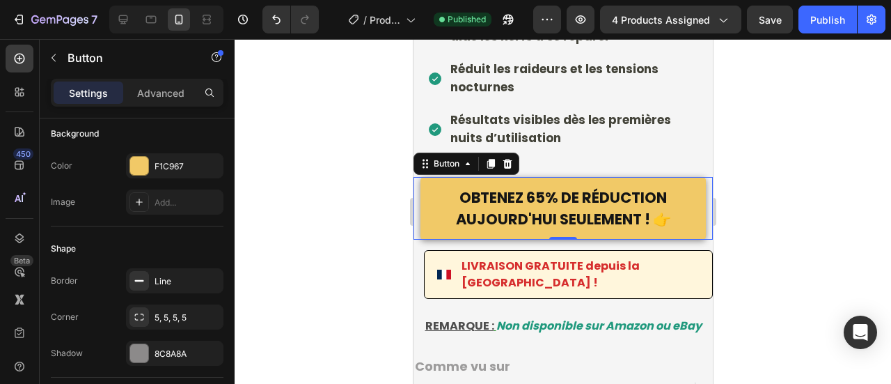
scroll to position [0, 0]
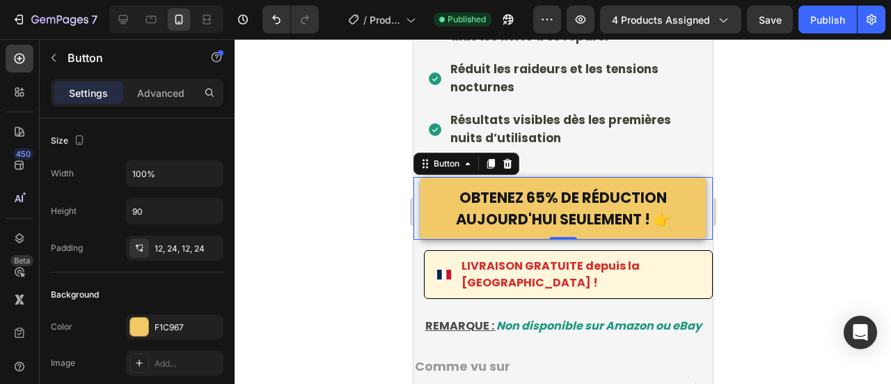
click at [426, 190] on button "OBTENEZ 65% DE RÉDUCTION AUJOURD'HUI SEULEMENT ! 👉" at bounding box center [562, 208] width 285 height 63
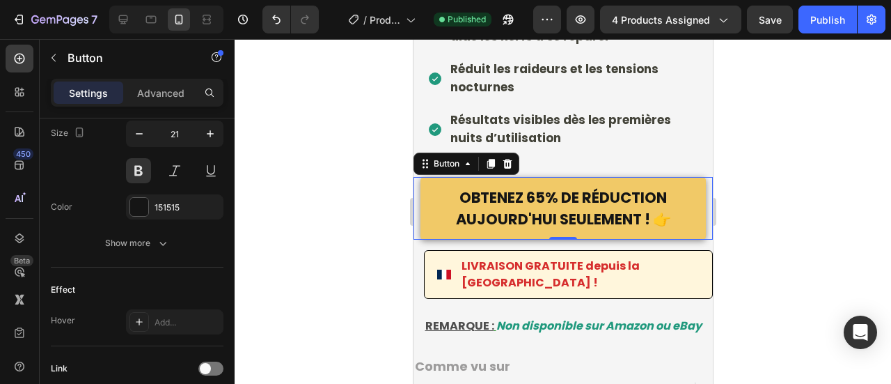
scroll to position [690, 0]
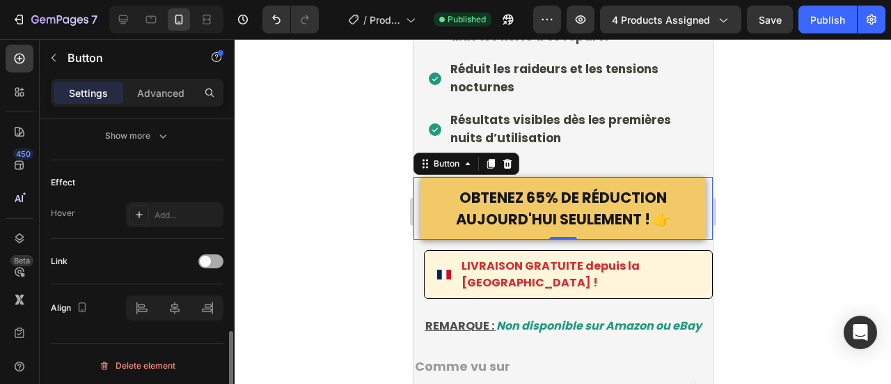
click at [207, 255] on span at bounding box center [205, 260] width 11 height 11
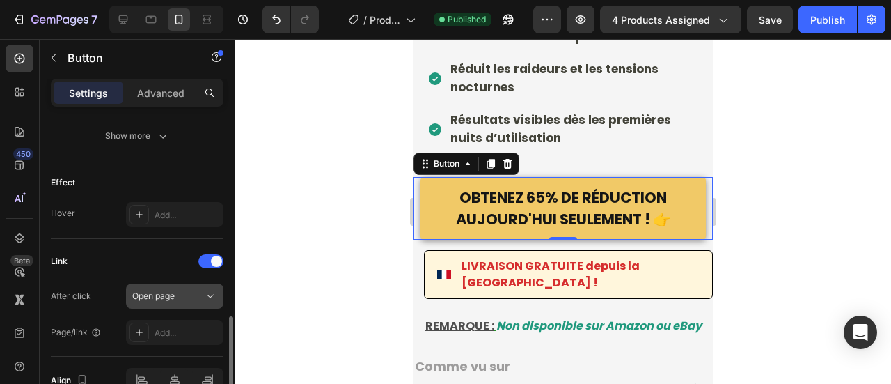
click at [164, 292] on span "Open page" at bounding box center [153, 295] width 42 height 10
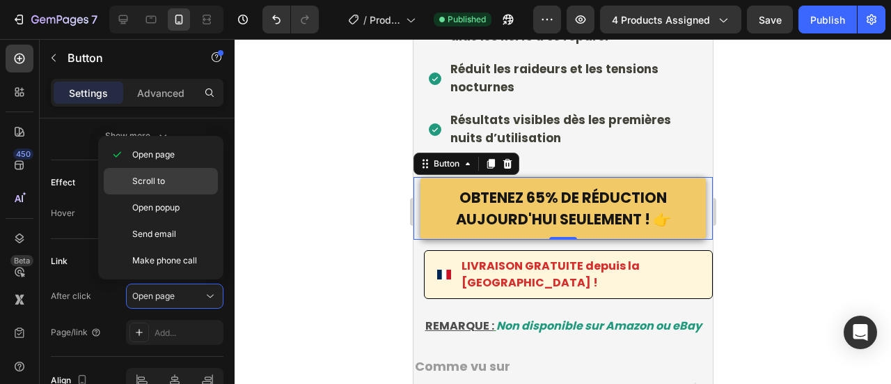
click at [141, 182] on span "Scroll to" at bounding box center [148, 181] width 33 height 13
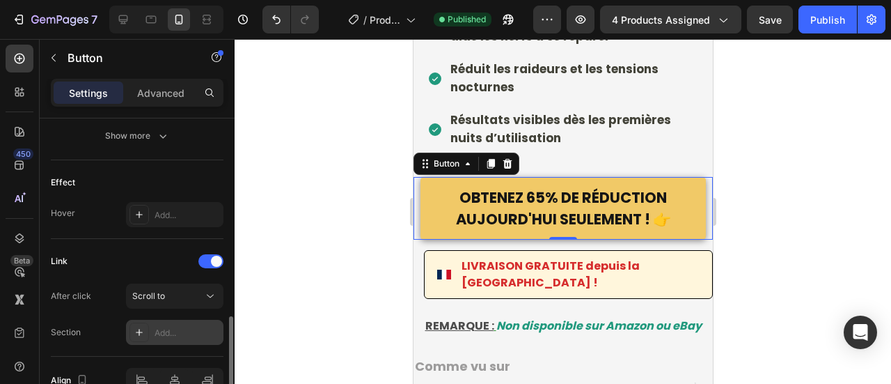
click at [167, 319] on div "Add..." at bounding box center [174, 331] width 97 height 25
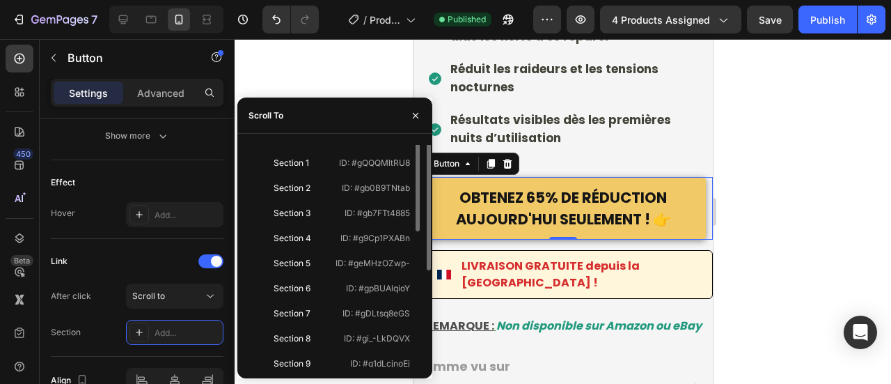
scroll to position [0, 0]
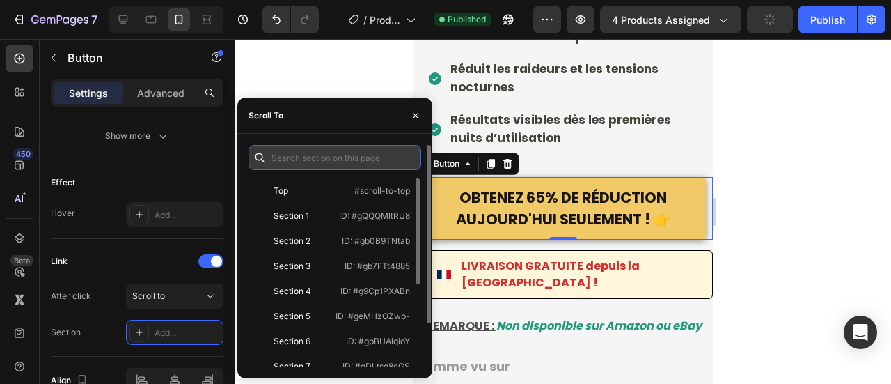
click at [311, 157] on input "text" at bounding box center [334, 157] width 173 height 25
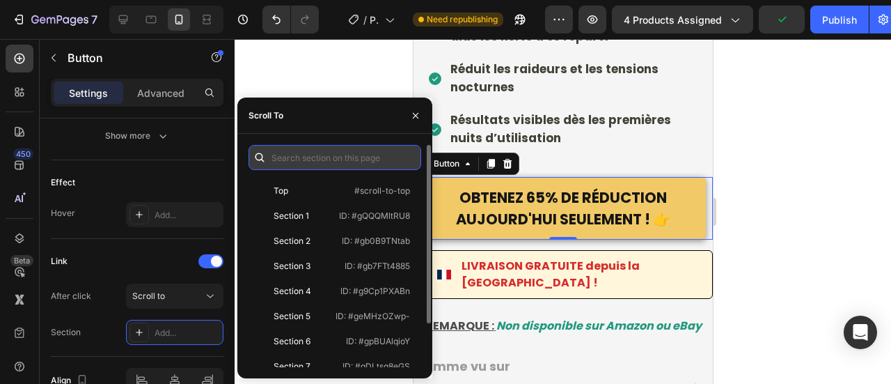
paste input "gp-mx-auto gp-max-w-full [&_*]:gp-max-w-full"
type input "gp-mx-auto gp-max-w-full [&_*]:gp-max-w-full"
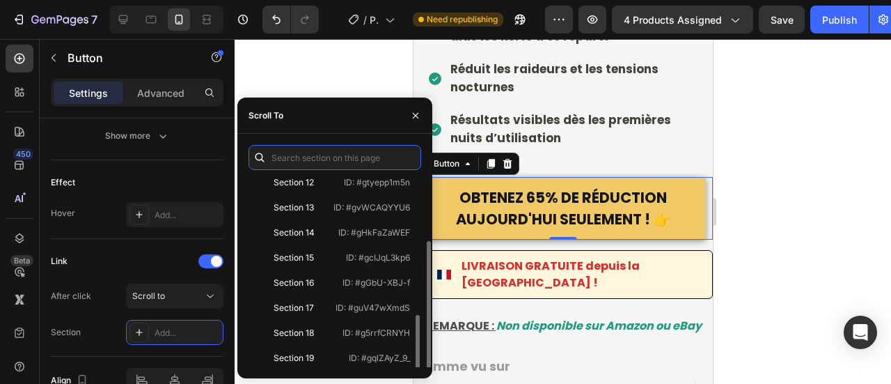
scroll to position [53, 0]
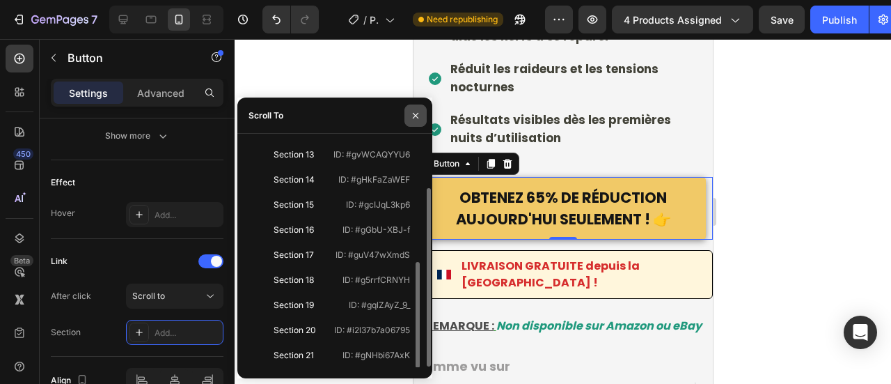
click at [413, 111] on icon "button" at bounding box center [415, 115] width 11 height 11
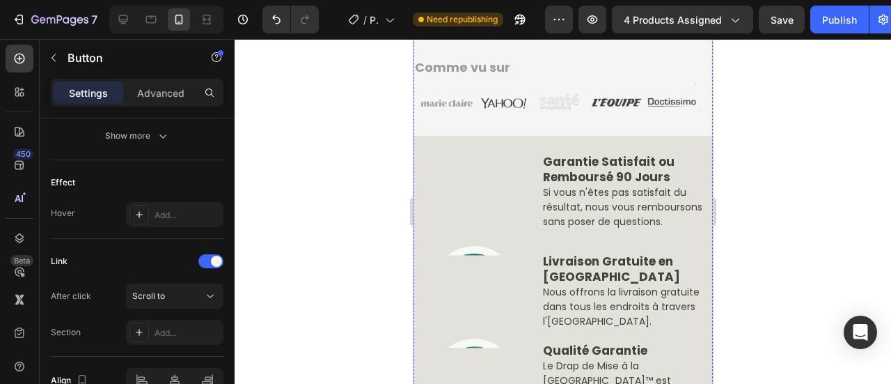
scroll to position [717, 0]
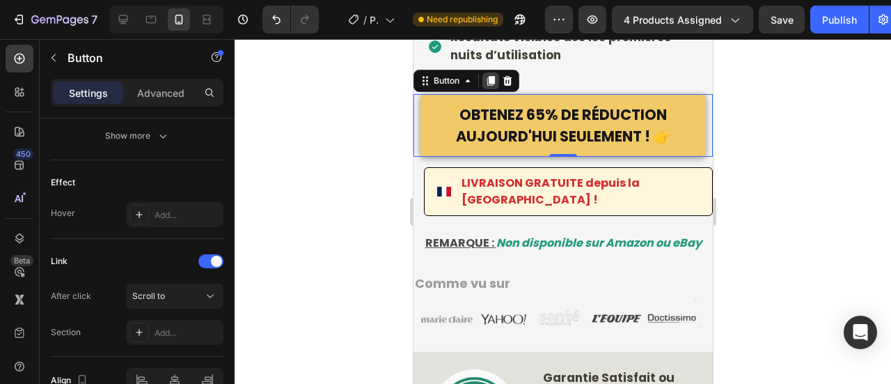
click at [494, 76] on icon at bounding box center [491, 81] width 8 height 10
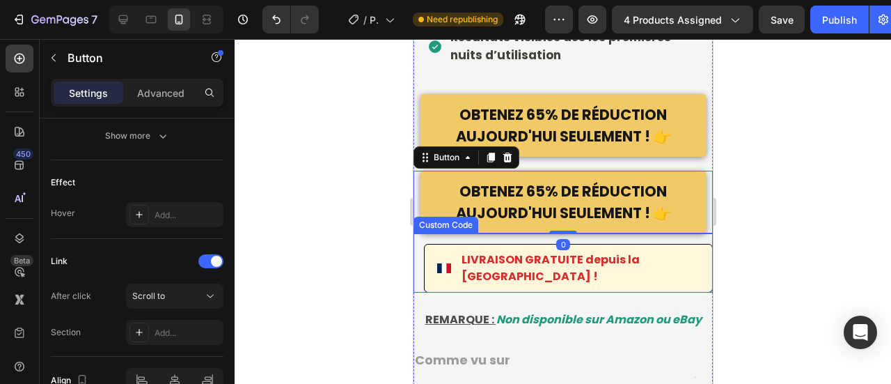
click at [526, 251] on span "LIVRAISON GRATUITE depuis la France !" at bounding box center [580, 267] width 238 height 33
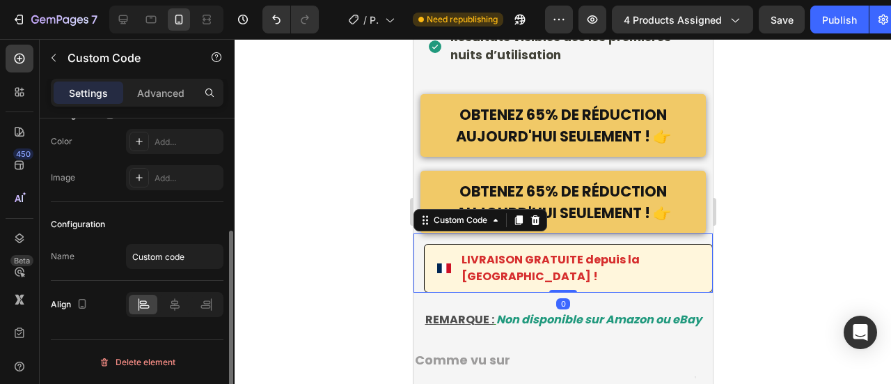
scroll to position [0, 0]
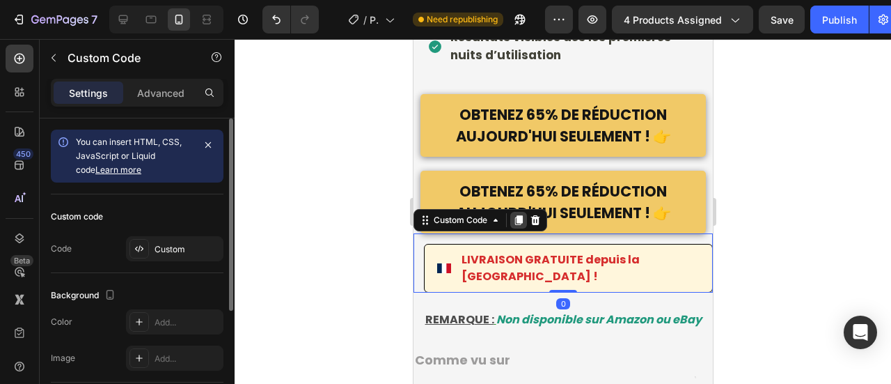
click at [515, 214] on icon at bounding box center [517, 219] width 11 height 11
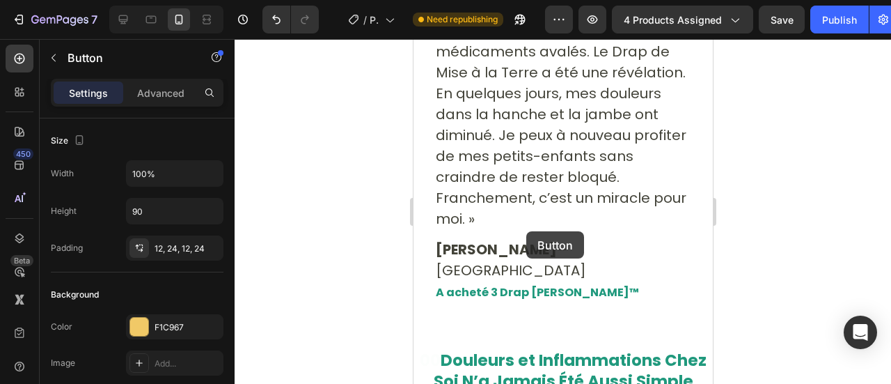
scroll to position [10433, 0]
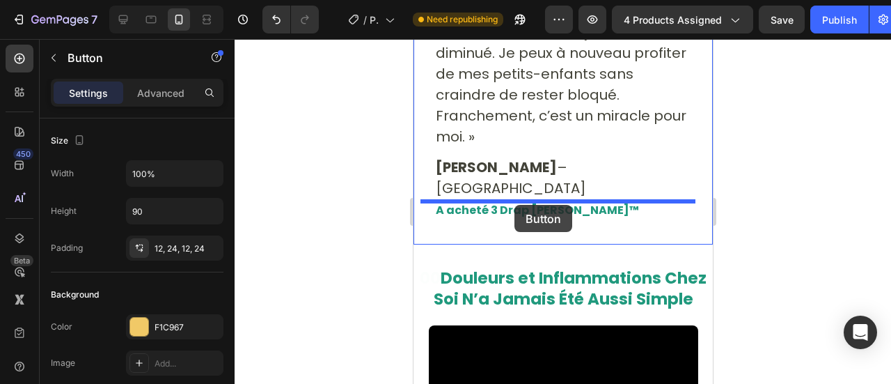
drag, startPoint x: 430, startPoint y: 176, endPoint x: 510, endPoint y: 201, distance: 83.9
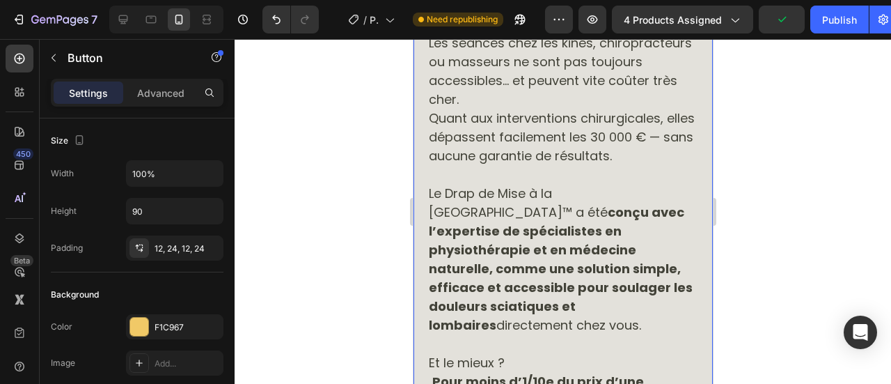
scroll to position [2998, 0]
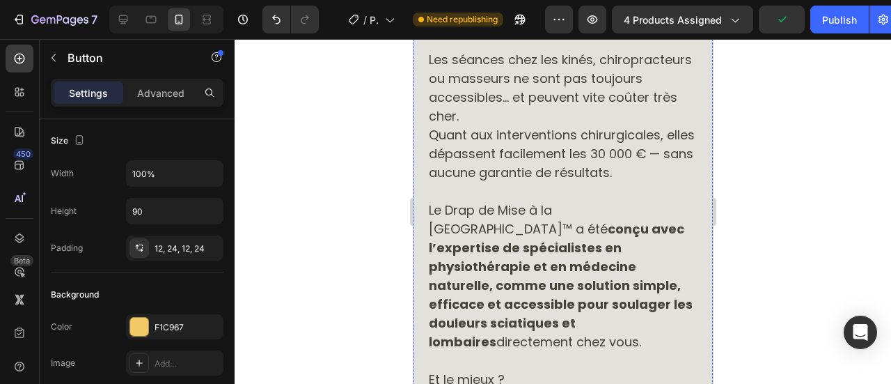
click at [434, 38] on img at bounding box center [562, 38] width 271 height 0
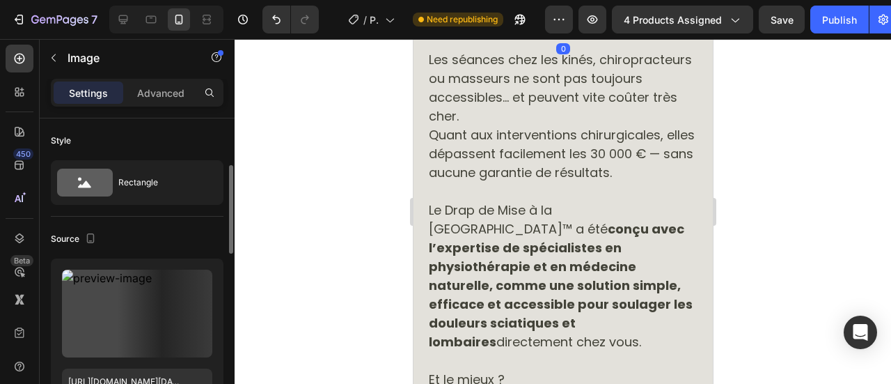
scroll to position [36, 0]
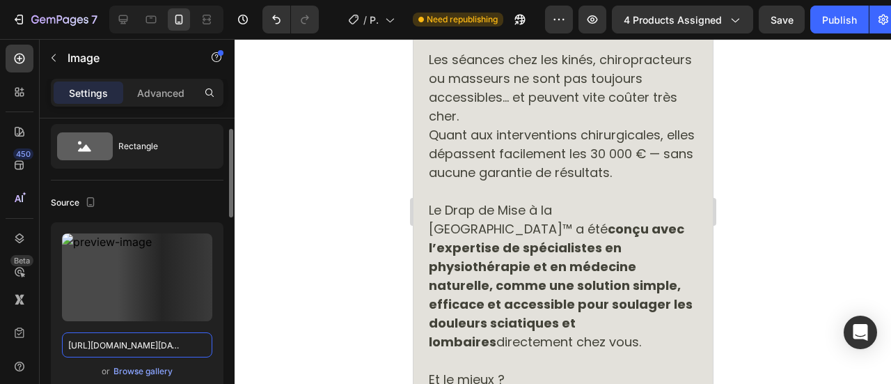
click at [116, 332] on input "https://sdmntpritalynorth.oaiusercontent.com/files/00000000-9de8-6246-8a9e-c77c…" at bounding box center [137, 344] width 150 height 25
paste input "cdn.shopify.com/s/files/1/0902/5499/9925/files/9fedb499-cabf-4b8e-bf4a-9684970b…"
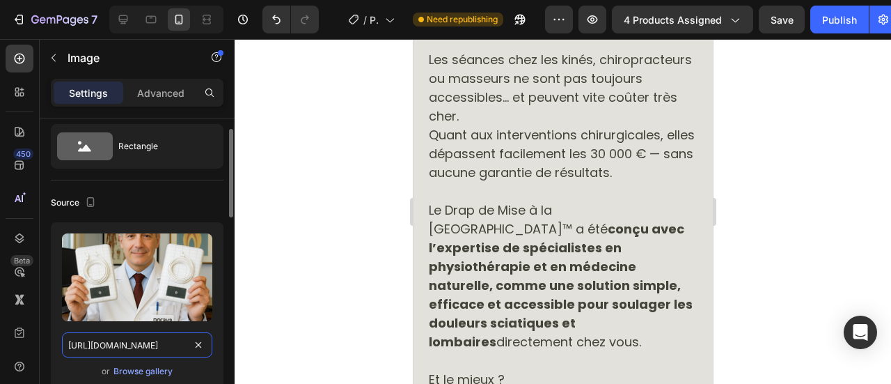
scroll to position [0, 356]
type input "https://cdn.shopify.com/s/files/1/0902/5499/9925/files/9fedb499-cabf-4b8e-bf4a-…"
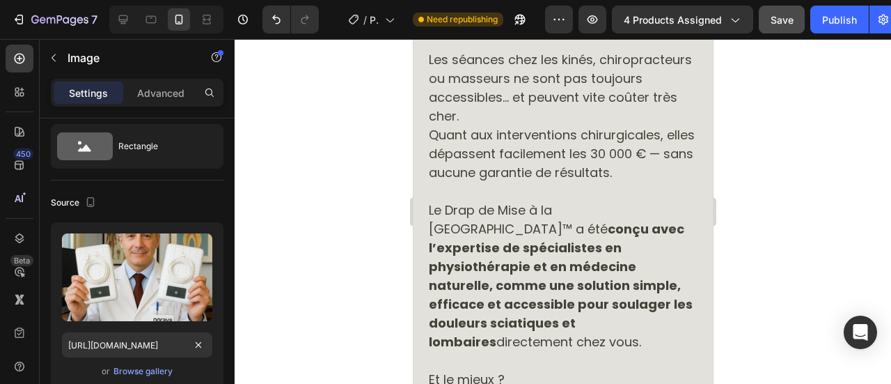
click at [773, 30] on button "Save" at bounding box center [782, 20] width 46 height 28
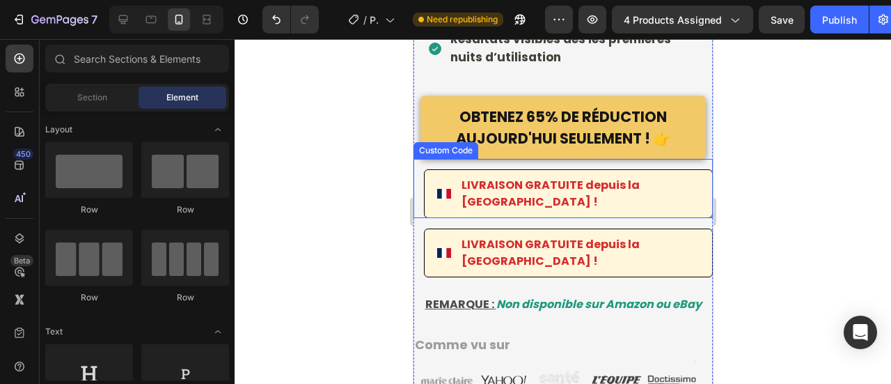
scroll to position [736, 0]
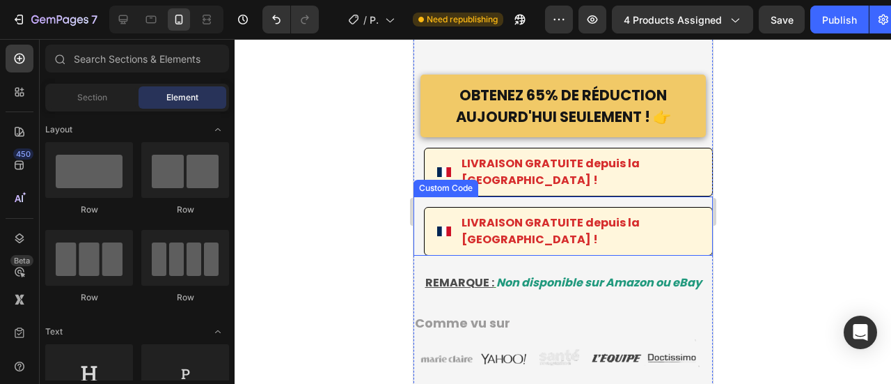
click at [540, 214] on span "LIVRAISON GRATUITE depuis la France !" at bounding box center [580, 230] width 238 height 33
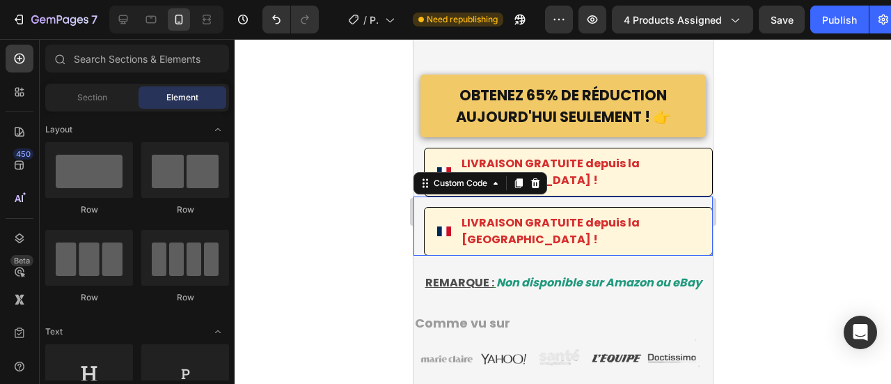
click at [540, 214] on span "LIVRAISON GRATUITE depuis la France !" at bounding box center [580, 230] width 238 height 33
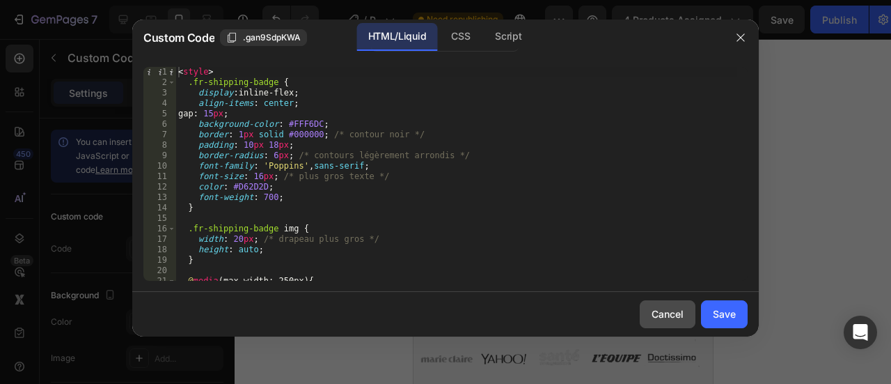
click at [654, 312] on div "Cancel" at bounding box center [667, 313] width 32 height 15
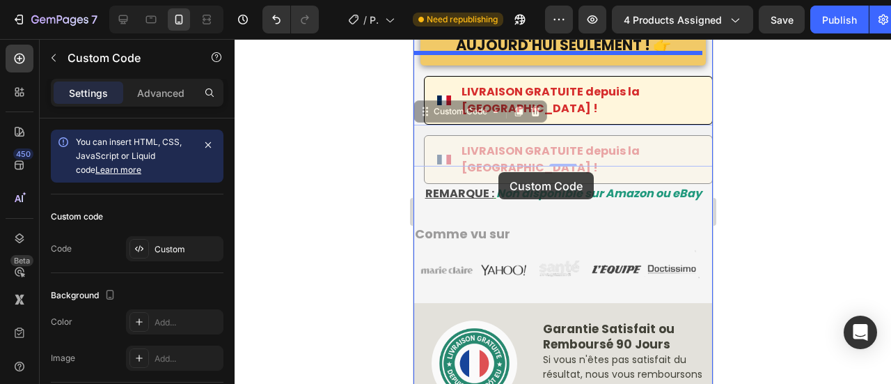
scroll to position [745, 0]
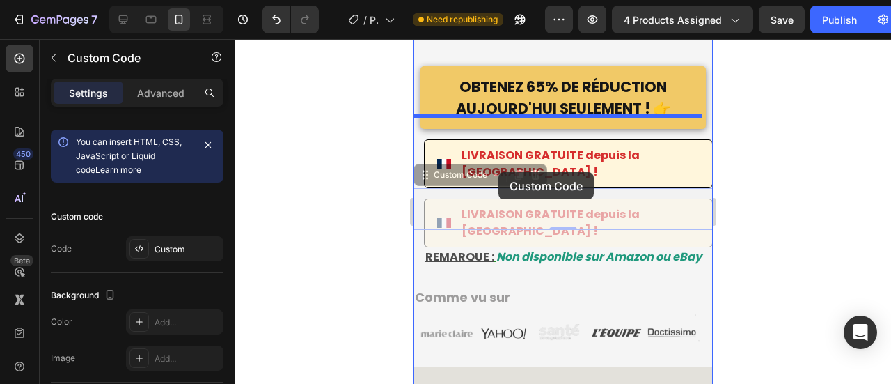
drag, startPoint x: 518, startPoint y: 188, endPoint x: 489, endPoint y: 209, distance: 36.3
click at [489, 209] on div "Image Ce Drap Révolutionnaire Soulage 99,8 % des Douleurs Sciatiques, Lombaires…" at bounding box center [562, 56] width 299 height 1263
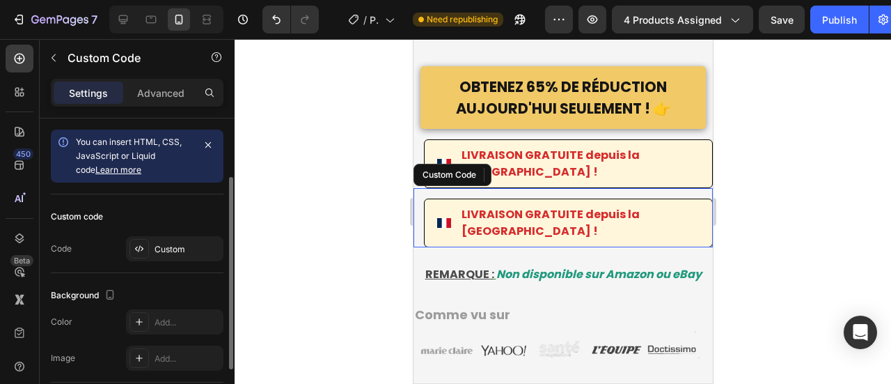
click at [489, 209] on span "LIVRAISON GRATUITE depuis la France !" at bounding box center [580, 222] width 238 height 33
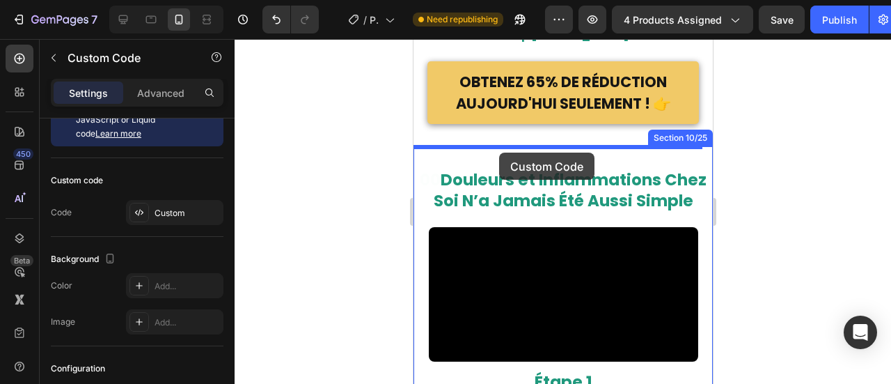
scroll to position [10773, 0]
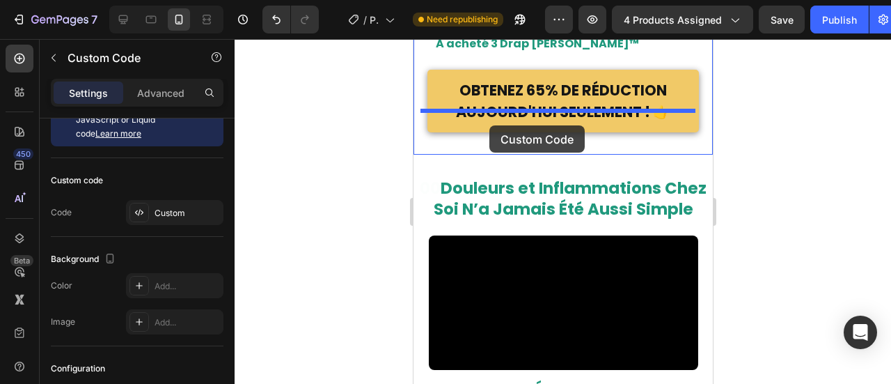
drag, startPoint x: 489, startPoint y: 209, endPoint x: 489, endPoint y: 120, distance: 89.1
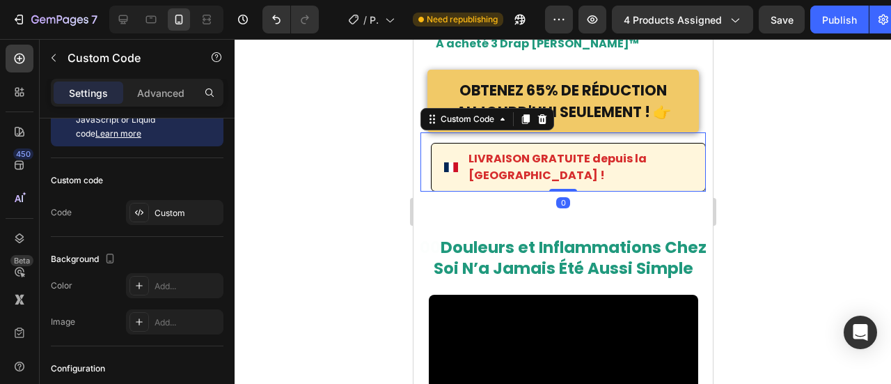
click at [350, 100] on div at bounding box center [563, 211] width 656 height 345
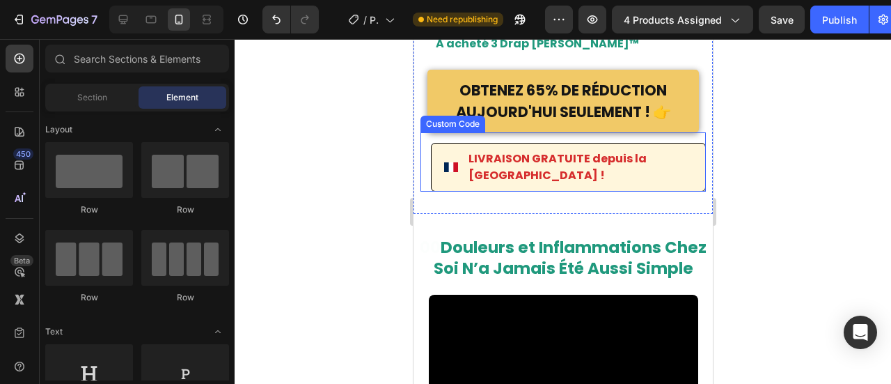
click at [640, 161] on span "LIVRAISON GRATUITE depuis la France !" at bounding box center [580, 166] width 224 height 33
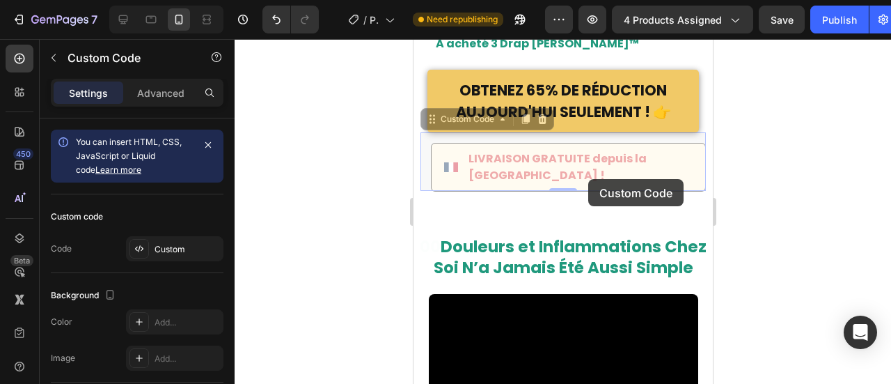
drag, startPoint x: 580, startPoint y: 132, endPoint x: 587, endPoint y: 175, distance: 43.7
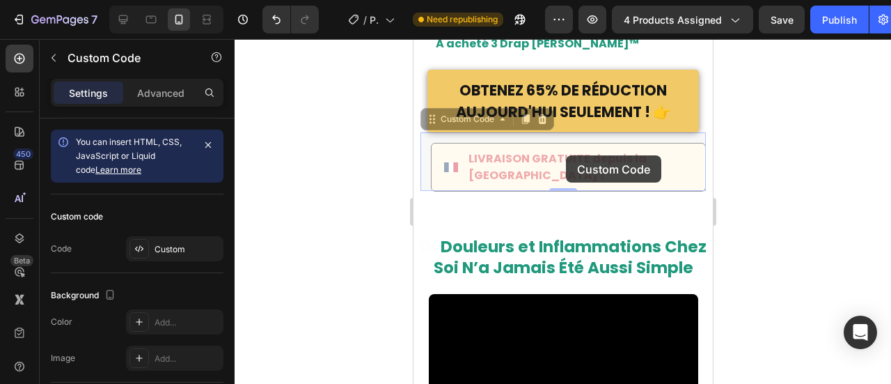
drag, startPoint x: 565, startPoint y: 133, endPoint x: 565, endPoint y: 157, distance: 23.7
click at [413, 39] on span "LIVRAISON GRATUITE depuis la France !" at bounding box center [413, 39] width 0 height 0
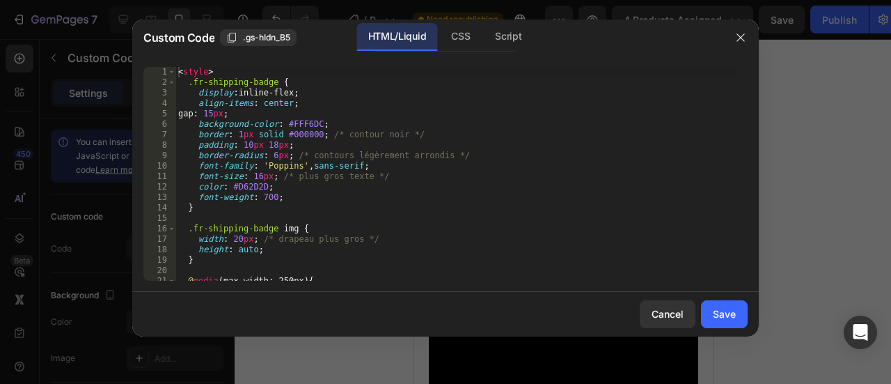
click at [576, 139] on div "< style > .fr-shipping-badge { display : inline-flex ; align-items : center ; g…" at bounding box center [456, 184] width 562 height 235
type textarea "border: 1px solid #000000; /* contour noir */"
click at [656, 310] on div "Cancel" at bounding box center [667, 313] width 32 height 15
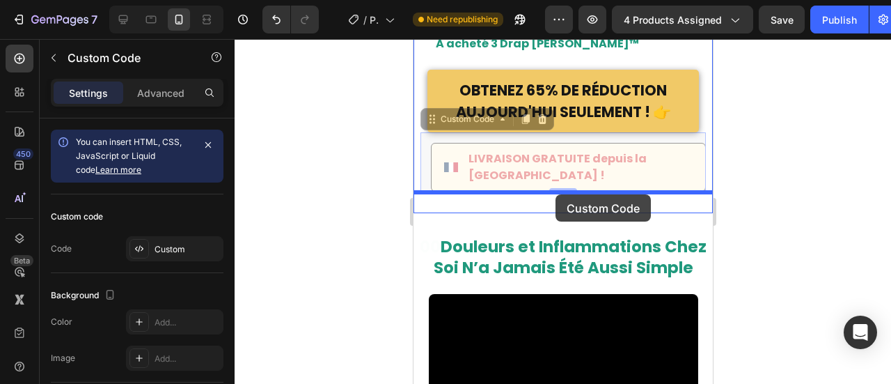
drag, startPoint x: 550, startPoint y: 139, endPoint x: 555, endPoint y: 194, distance: 55.9
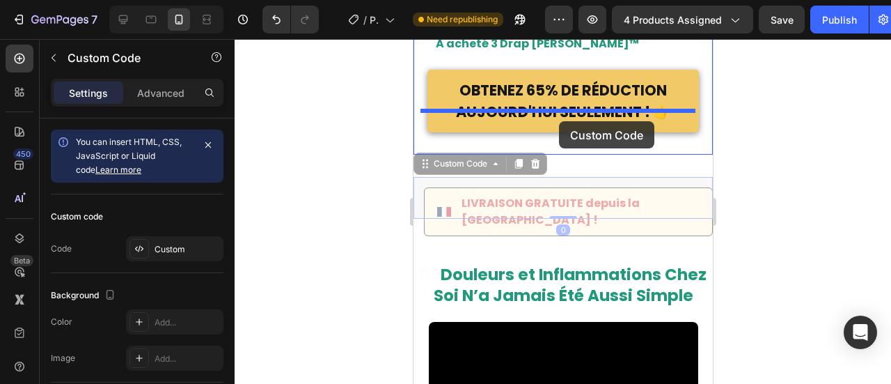
drag, startPoint x: 539, startPoint y: 171, endPoint x: 558, endPoint y: 121, distance: 52.9
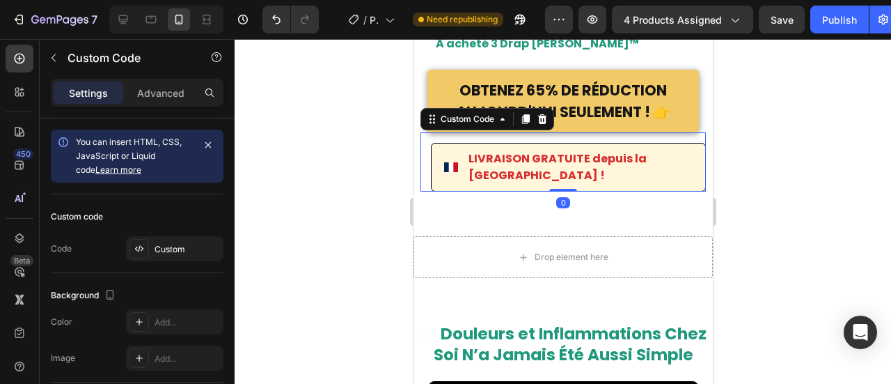
click at [330, 100] on div at bounding box center [563, 211] width 656 height 345
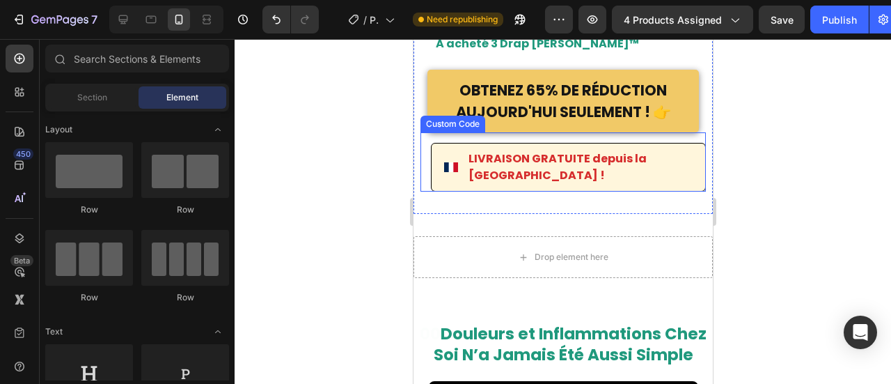
click at [522, 155] on span "LIVRAISON GRATUITE depuis la France !" at bounding box center [580, 166] width 224 height 33
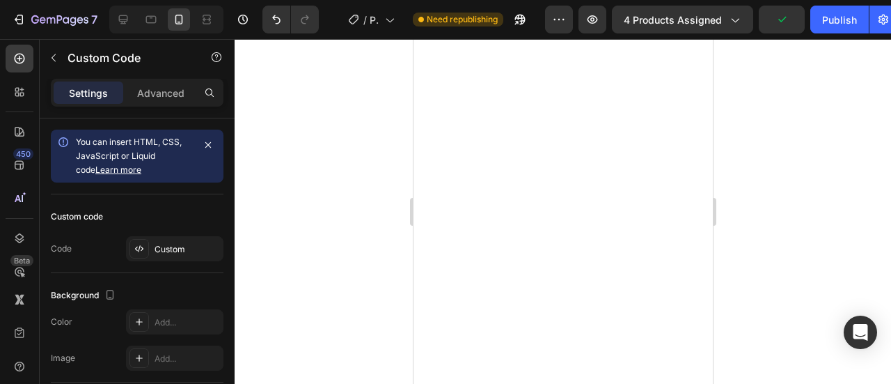
scroll to position [8540, 0]
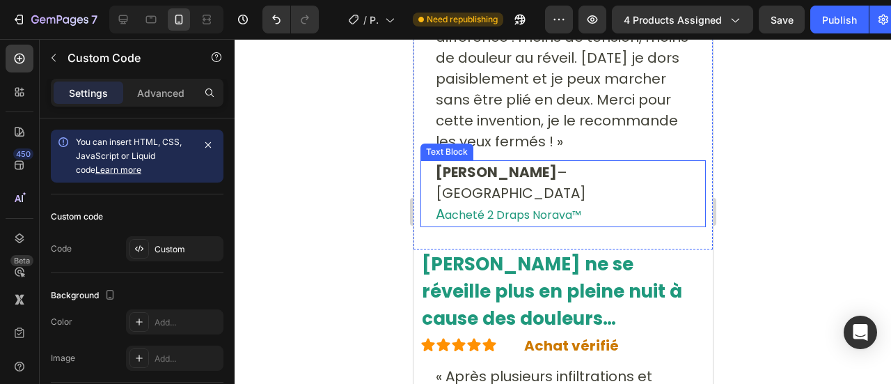
click at [434, 169] on div "Jean M. – Lyon A acheté 2 Draps Norava™" at bounding box center [563, 193] width 258 height 67
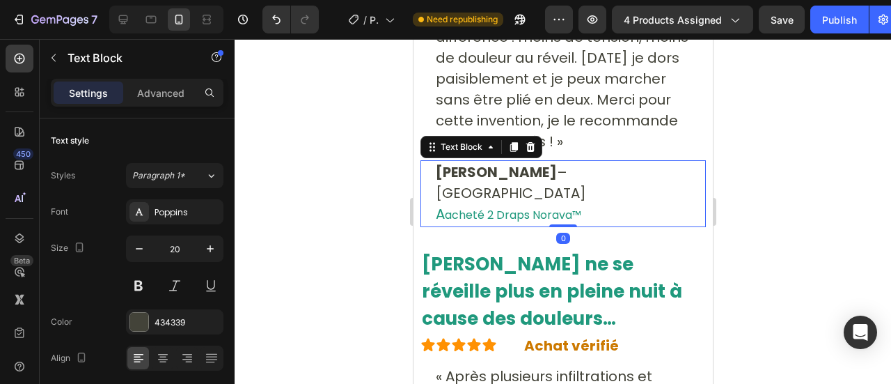
click at [439, 204] on span "A" at bounding box center [439, 213] width 9 height 19
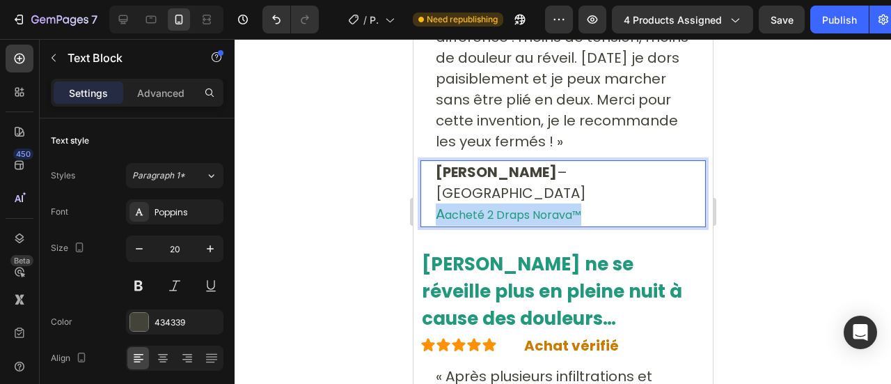
drag, startPoint x: 439, startPoint y: 167, endPoint x: 599, endPoint y: 156, distance: 160.5
click at [599, 161] on p "Jean M. – Lyon A acheté 2 Draps Norava™" at bounding box center [562, 193] width 255 height 64
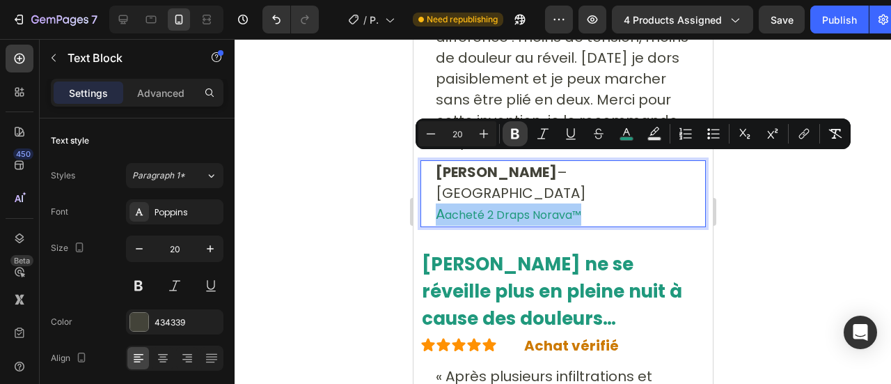
click at [519, 140] on icon "Editor contextual toolbar" at bounding box center [515, 134] width 14 height 14
click at [361, 131] on div at bounding box center [563, 211] width 656 height 345
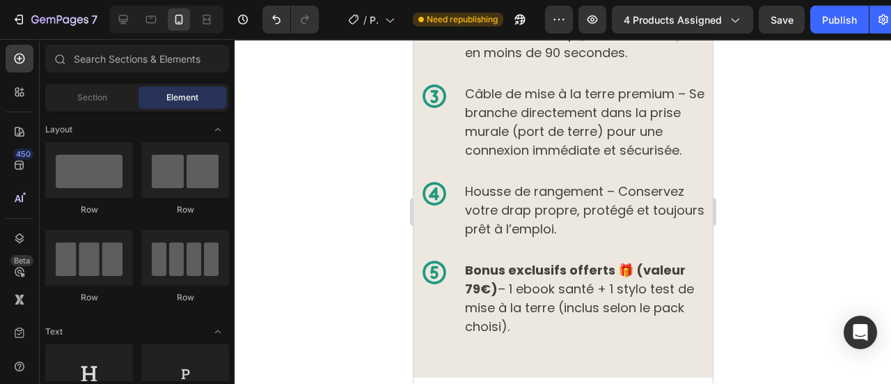
scroll to position [8638, 0]
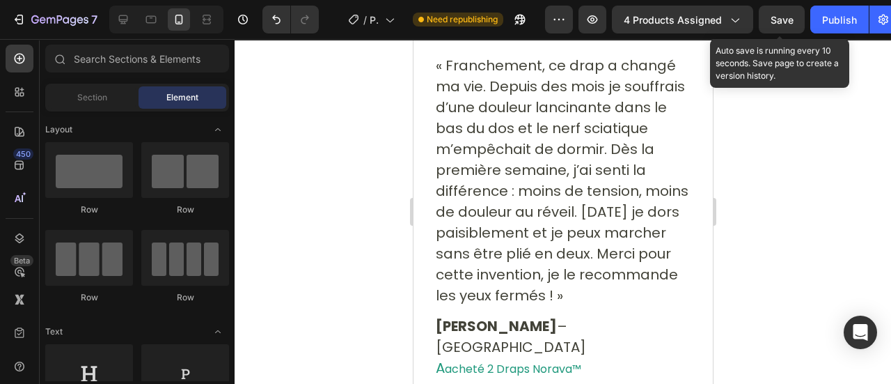
drag, startPoint x: 780, startPoint y: 15, endPoint x: 125, endPoint y: 100, distance: 661.1
click at [780, 16] on span "Save" at bounding box center [781, 20] width 23 height 12
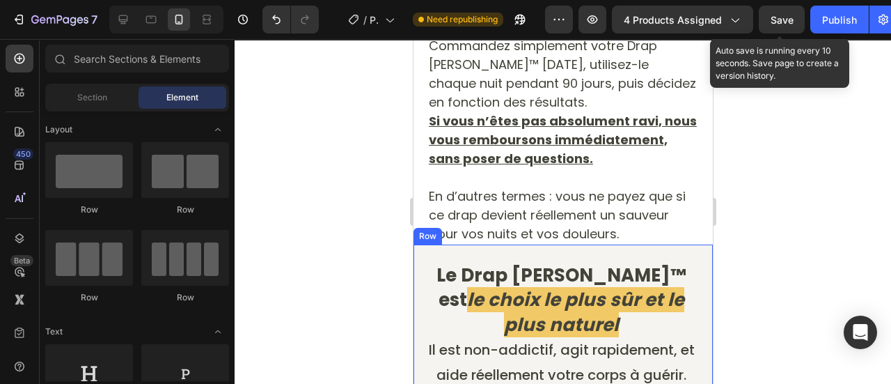
scroll to position [5861, 0]
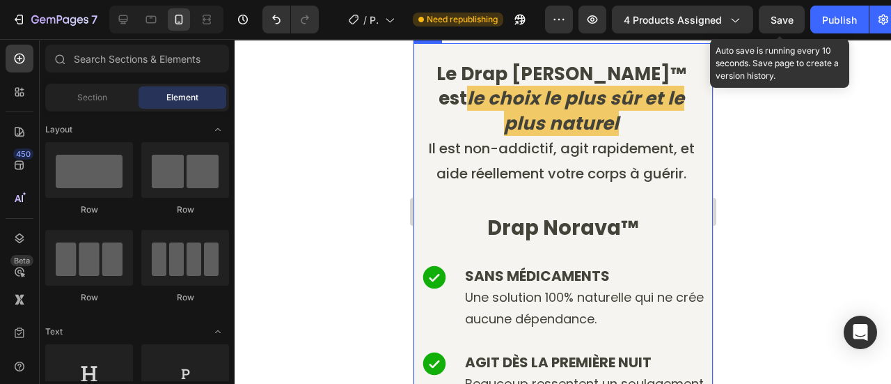
click at [494, 194] on div "Le Drap Norava™ est le choix le plus sûr et le plus naturel Il est non-addictif…" at bounding box center [562, 118] width 299 height 151
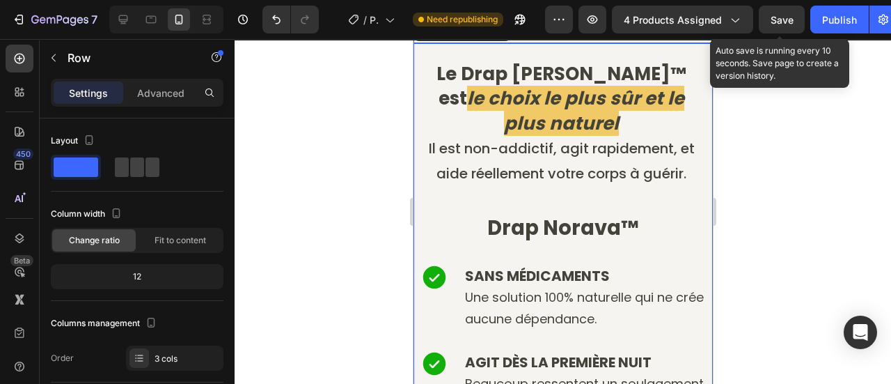
click at [648, 42] on p "En d’autres termes : vous ne payez que si ce drap devient réellement un sauveur…" at bounding box center [562, 13] width 269 height 56
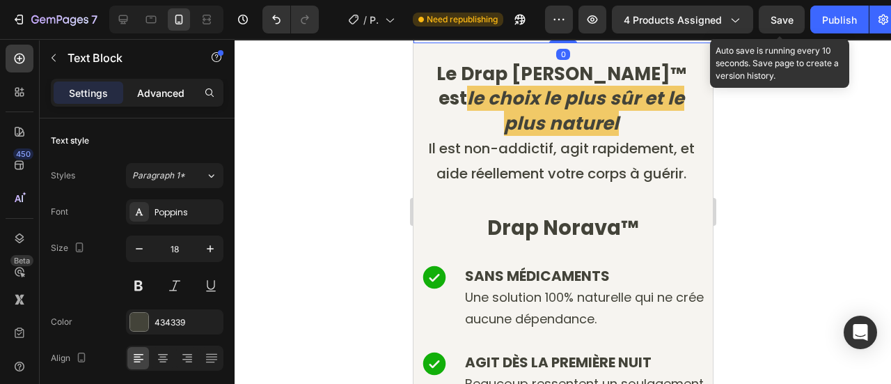
click at [145, 97] on p "Advanced" at bounding box center [160, 93] width 47 height 15
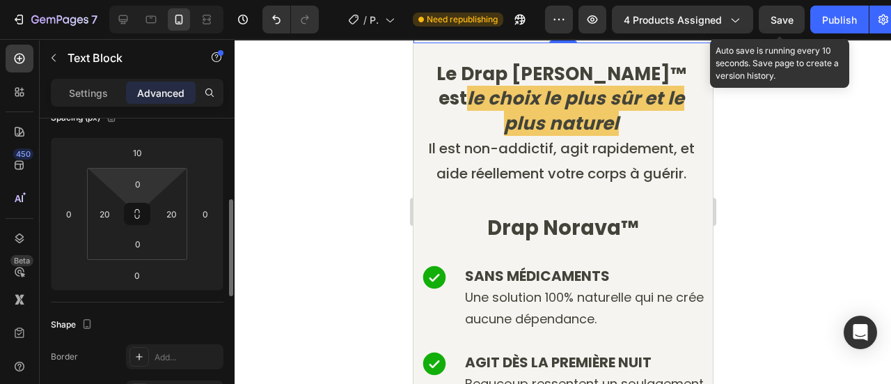
scroll to position [193, 0]
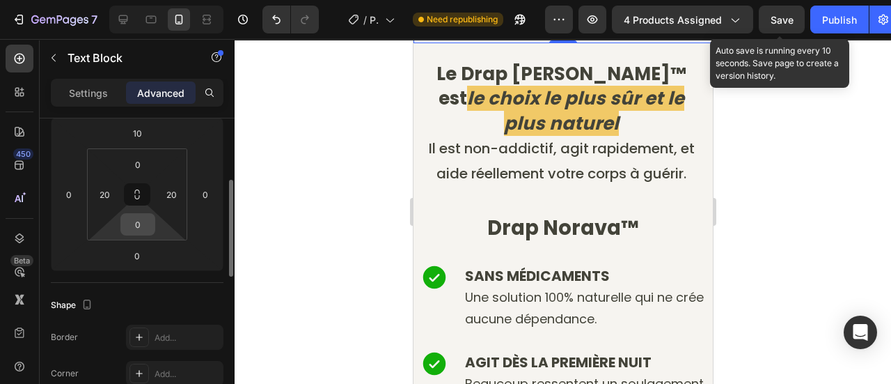
click at [133, 223] on input "0" at bounding box center [138, 224] width 28 height 21
type input "15"
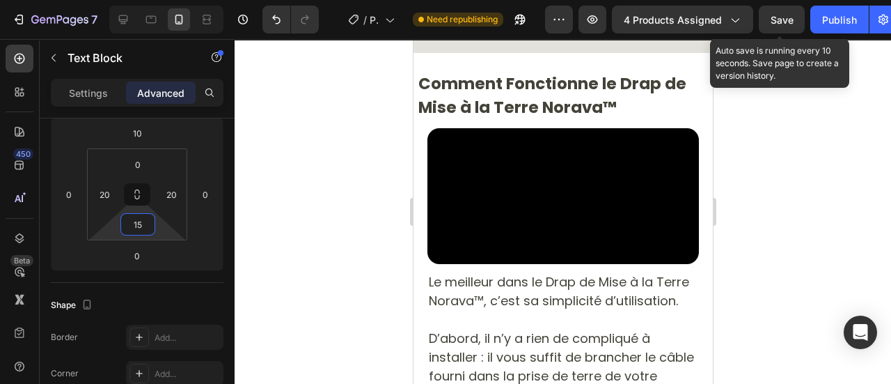
scroll to position [4549, 0]
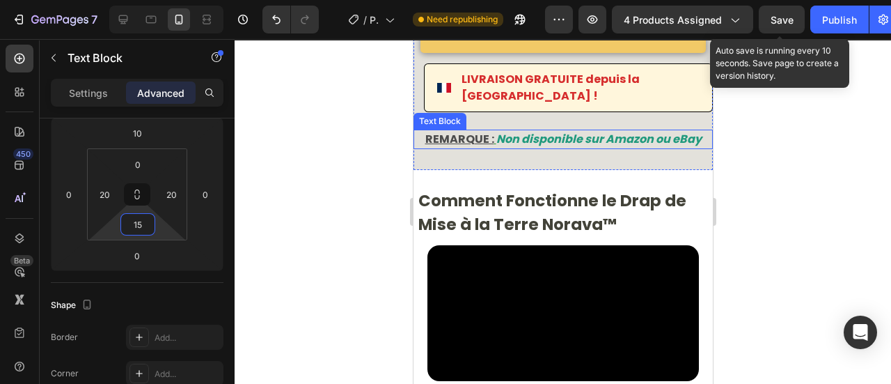
click at [461, 147] on u "REMARQUE :" at bounding box center [459, 139] width 69 height 16
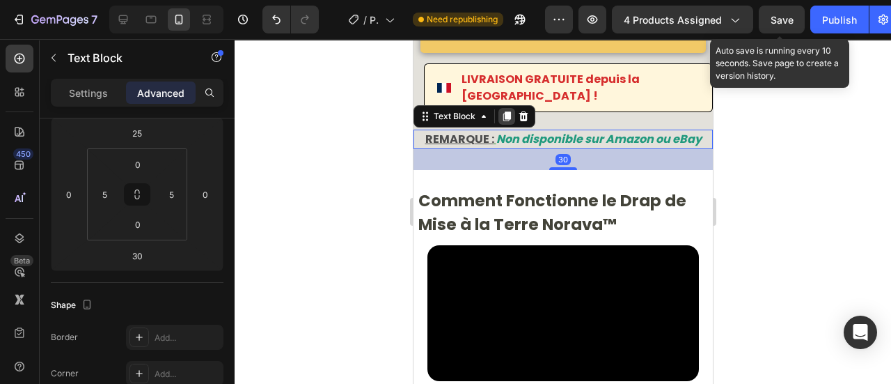
click at [505, 121] on icon at bounding box center [507, 116] width 8 height 10
click at [767, 26] on button "Save" at bounding box center [782, 20] width 46 height 28
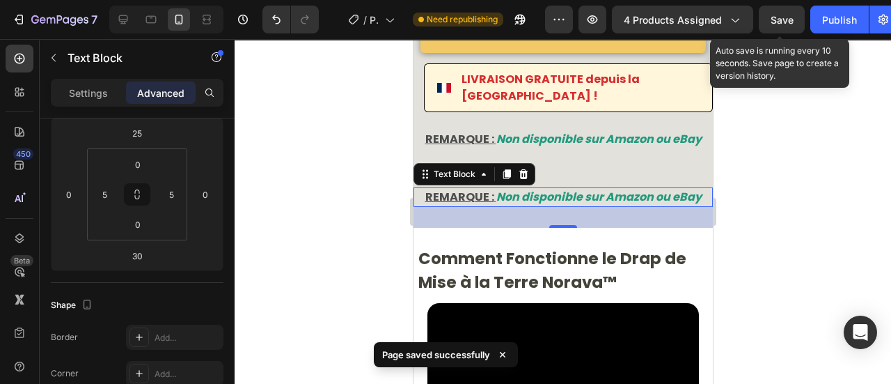
drag, startPoint x: 1180, startPoint y: 66, endPoint x: 626, endPoint y: 168, distance: 563.3
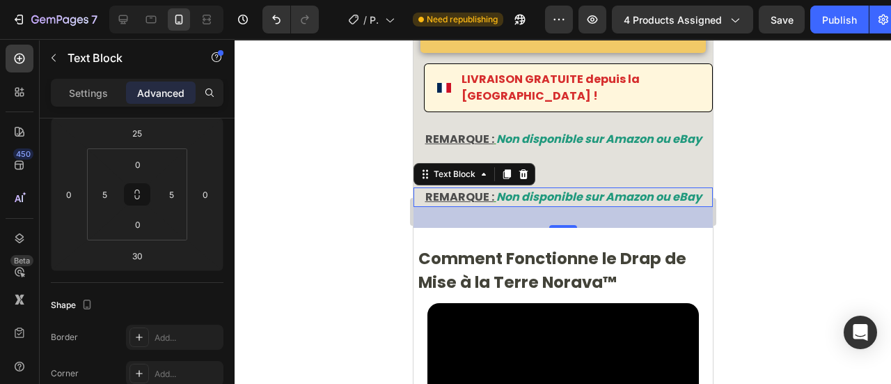
click at [447, 205] on u "REMARQUE :" at bounding box center [459, 197] width 69 height 16
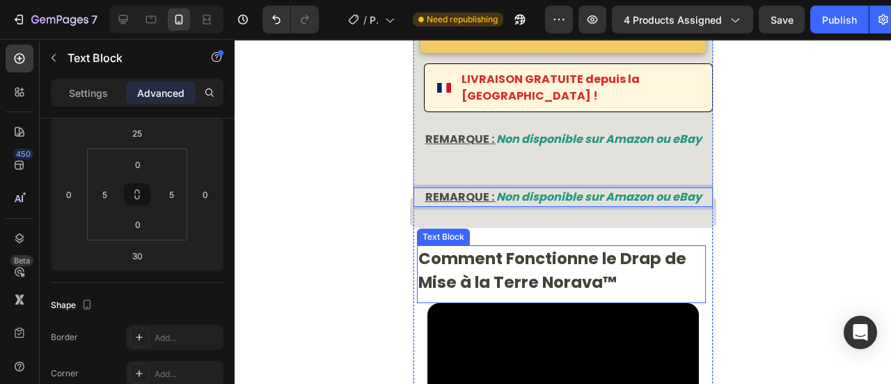
drag, startPoint x: 447, startPoint y: 258, endPoint x: 462, endPoint y: 305, distance: 49.1
drag, startPoint x: 367, startPoint y: 255, endPoint x: 45, endPoint y: 219, distance: 324.2
click at [367, 255] on div at bounding box center [563, 211] width 656 height 345
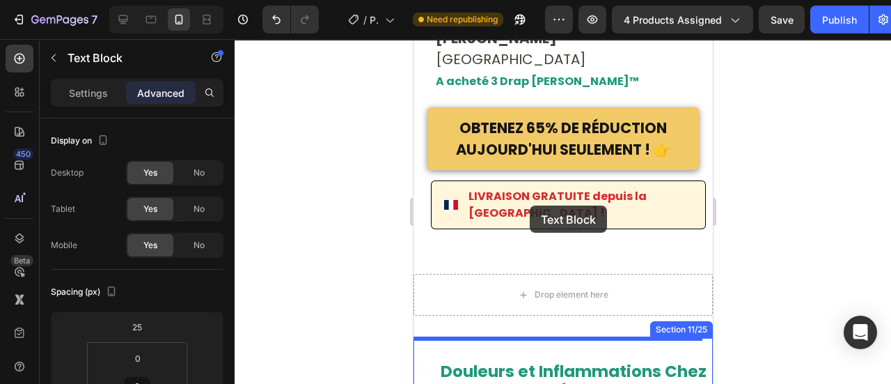
scroll to position [10847, 0]
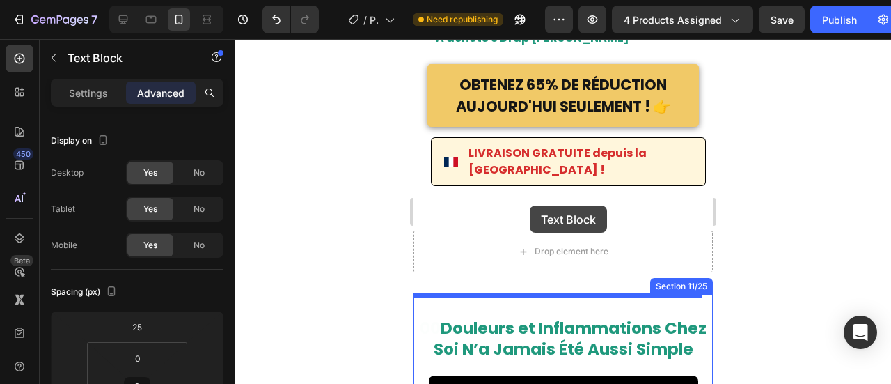
drag, startPoint x: 464, startPoint y: 258, endPoint x: 530, endPoint y: 204, distance: 85.6
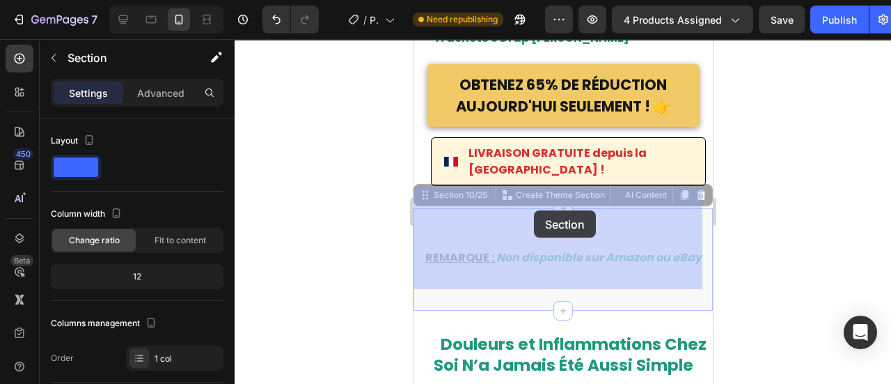
drag, startPoint x: 512, startPoint y: 209, endPoint x: 533, endPoint y: 210, distance: 21.6
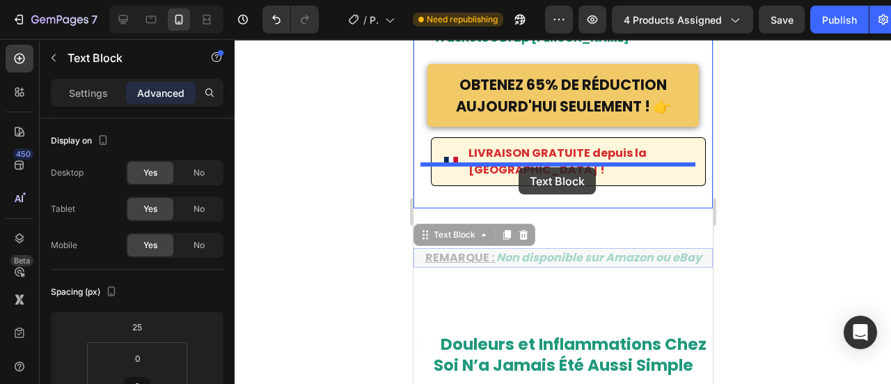
drag, startPoint x: 515, startPoint y: 230, endPoint x: 518, endPoint y: 167, distance: 62.7
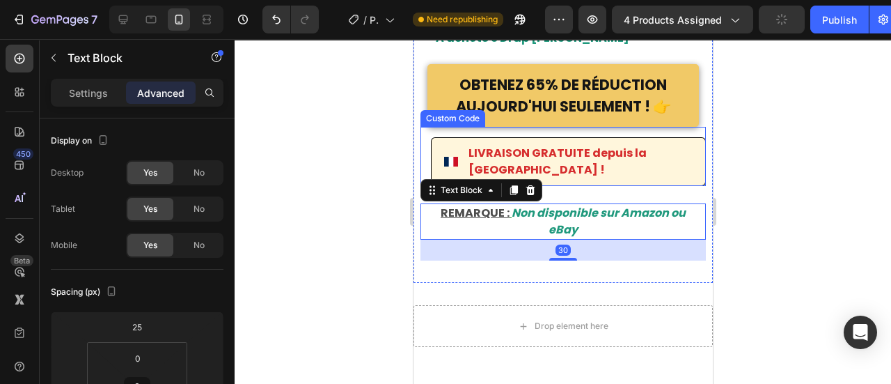
click at [532, 145] on span "LIVRAISON GRATUITE depuis la France !" at bounding box center [580, 161] width 224 height 33
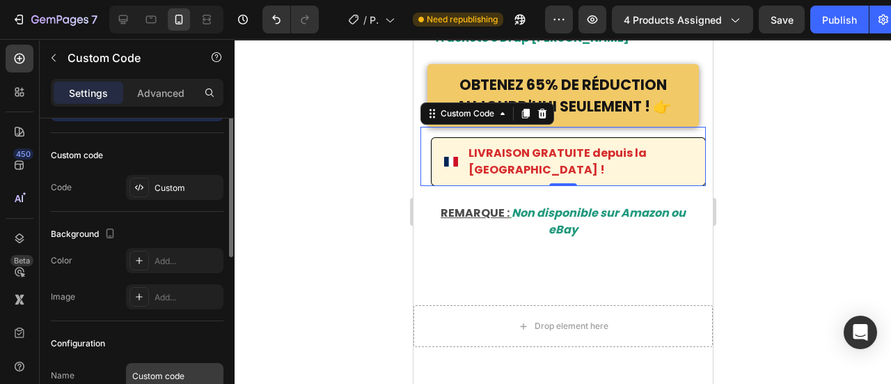
scroll to position [1, 0]
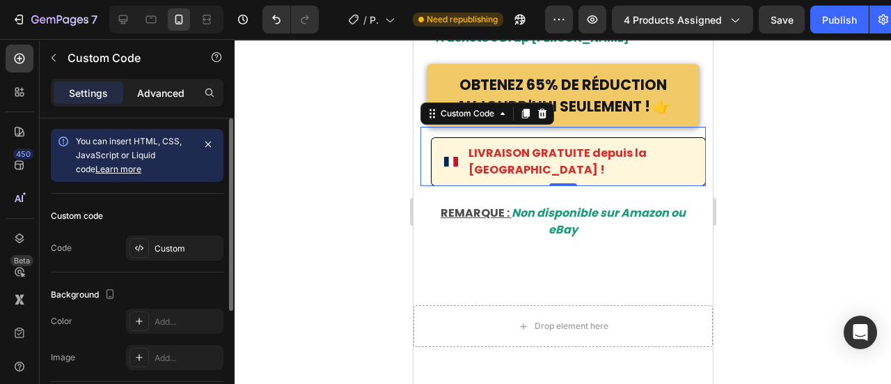
click at [168, 84] on div "Advanced" at bounding box center [161, 92] width 70 height 22
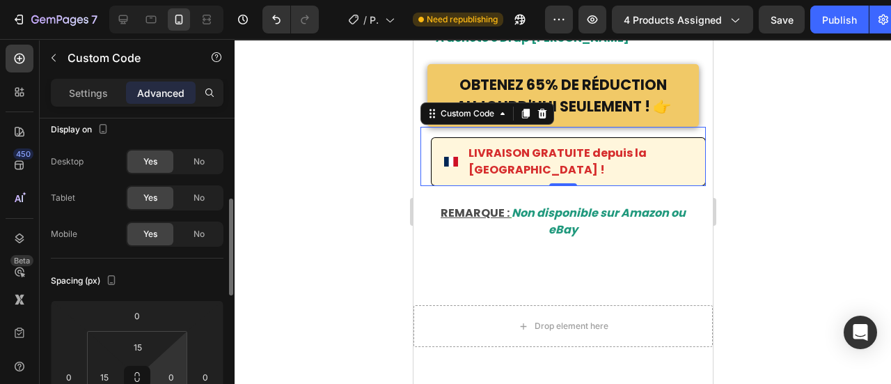
scroll to position [70, 0]
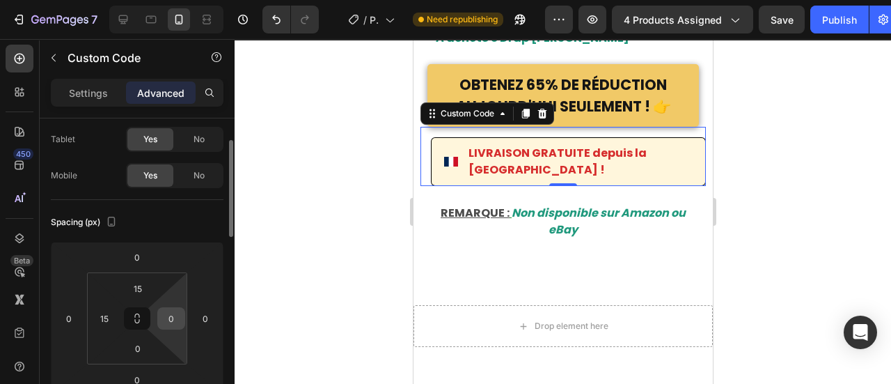
click at [171, 317] on input "0" at bounding box center [171, 318] width 21 height 21
type input "1"
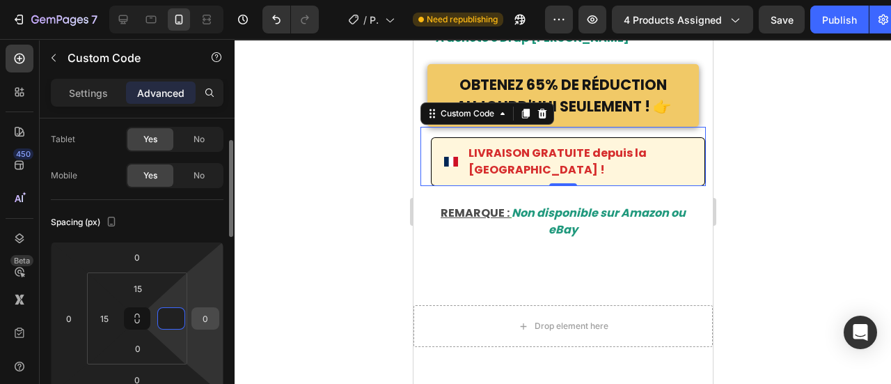
click at [209, 321] on input "0" at bounding box center [205, 318] width 21 height 21
type input "0"
type input "1"
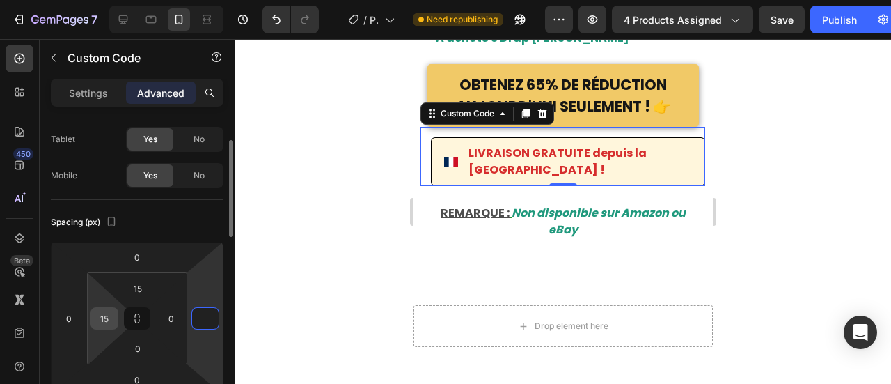
click at [108, 315] on input "15" at bounding box center [104, 318] width 21 height 21
type input "0"
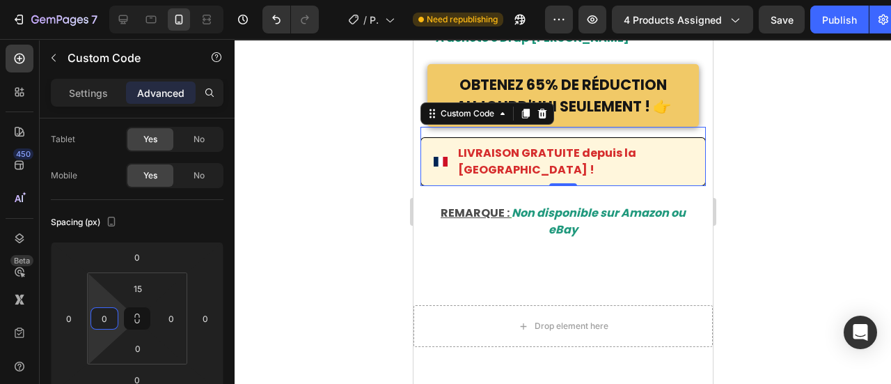
click at [302, 245] on div at bounding box center [563, 211] width 656 height 345
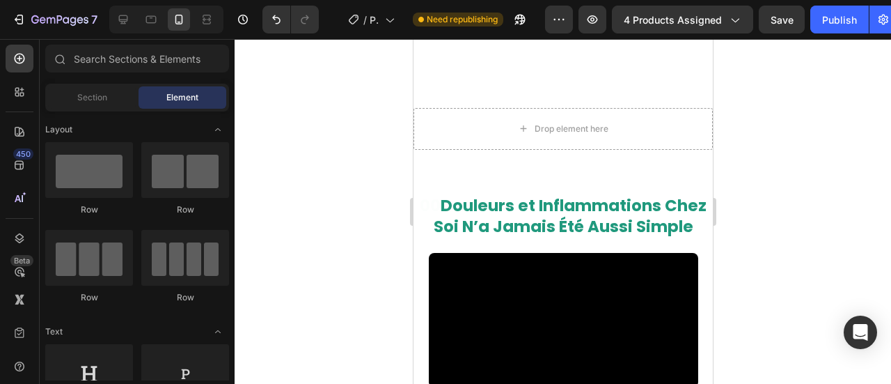
scroll to position [10926, 0]
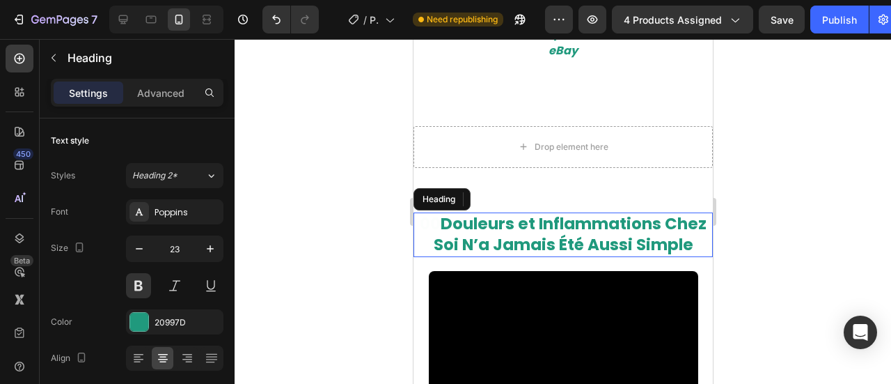
click at [503, 212] on h2 "00 Douleurs et Inflammations Chez Soi N’a Jamais Été Aussi Simple" at bounding box center [562, 234] width 299 height 45
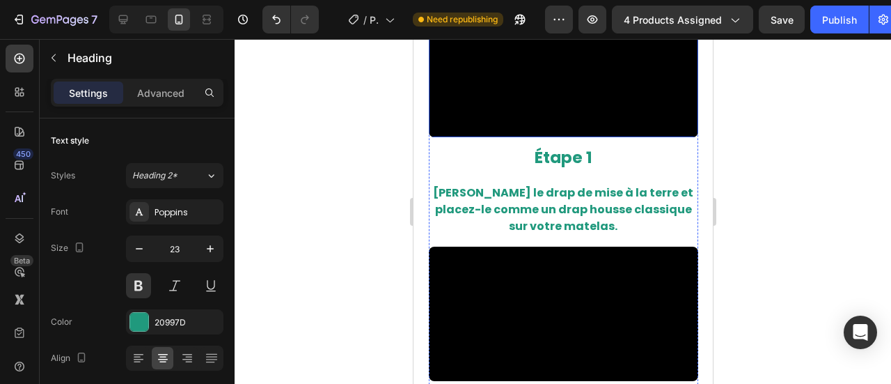
scroll to position [11157, 0]
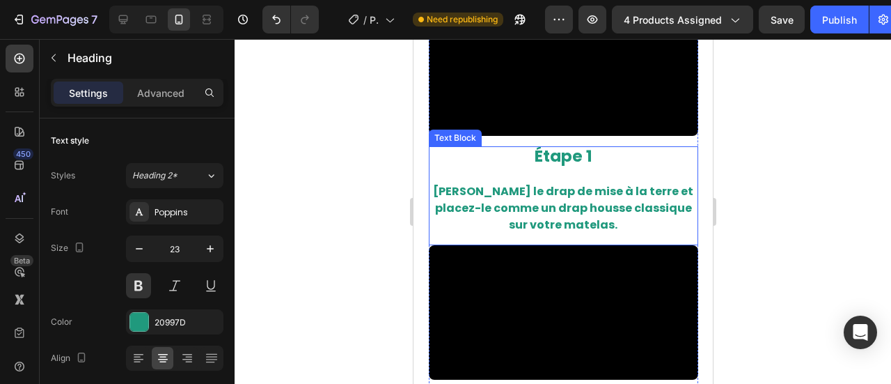
click at [491, 148] on p "Étape 1" at bounding box center [562, 157] width 267 height 19
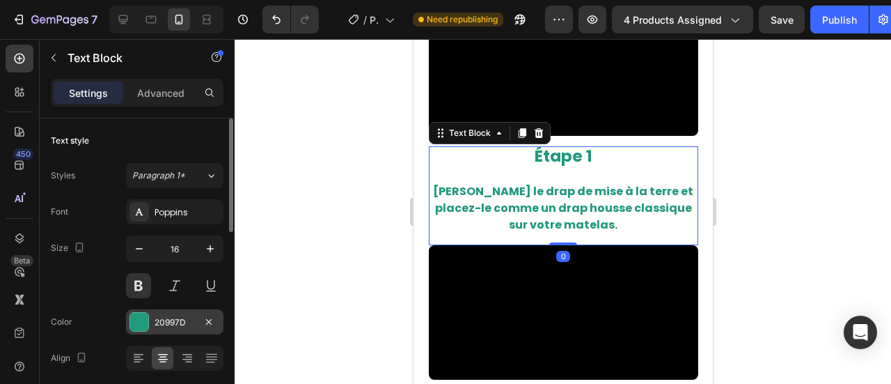
click at [171, 323] on div "20997D" at bounding box center [175, 322] width 40 height 13
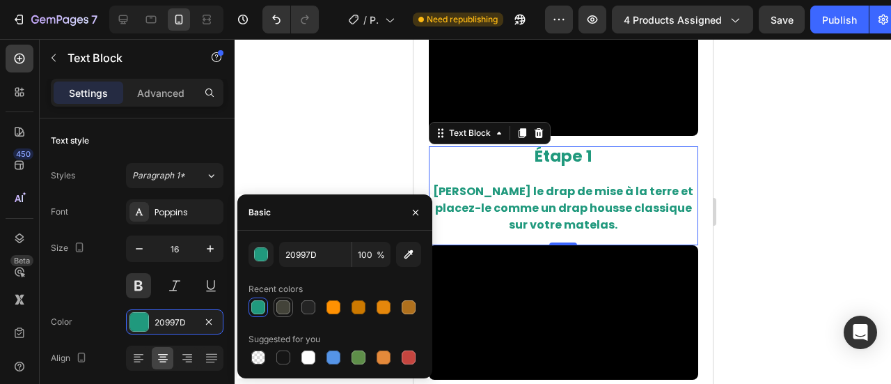
click at [278, 303] on div at bounding box center [283, 307] width 14 height 14
type input "434339"
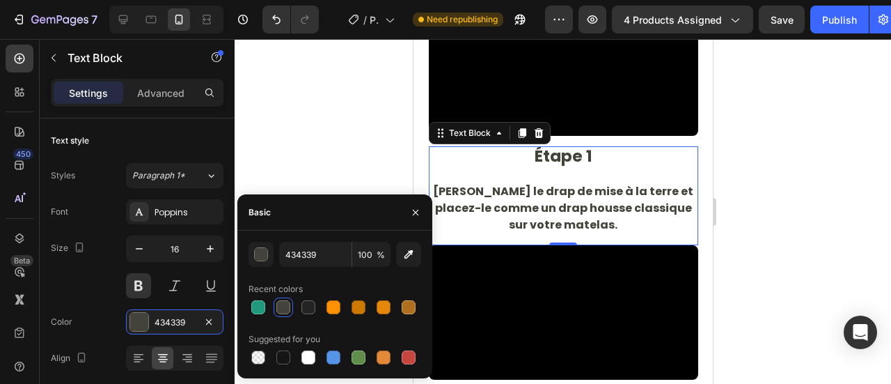
scroll to position [11395, 0]
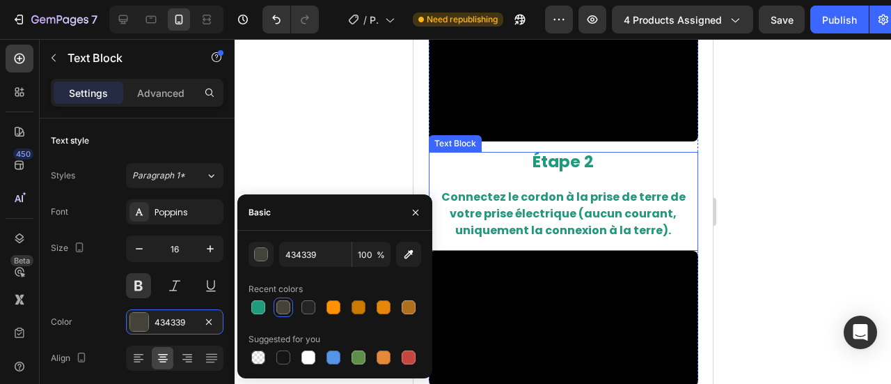
click at [483, 160] on p "Étape 2" at bounding box center [562, 162] width 267 height 19
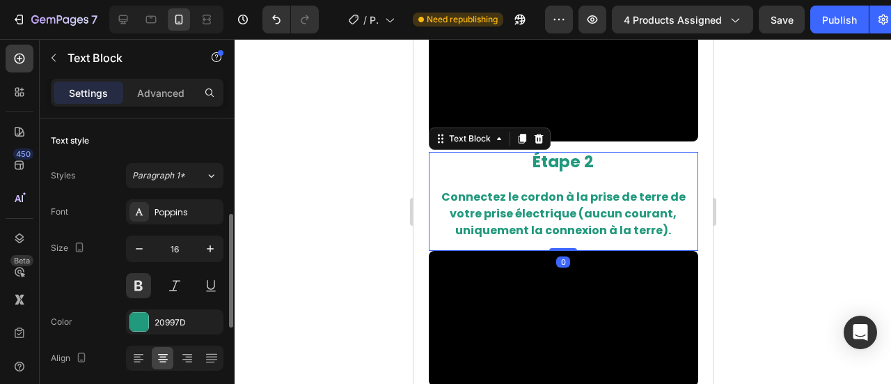
scroll to position [70, 0]
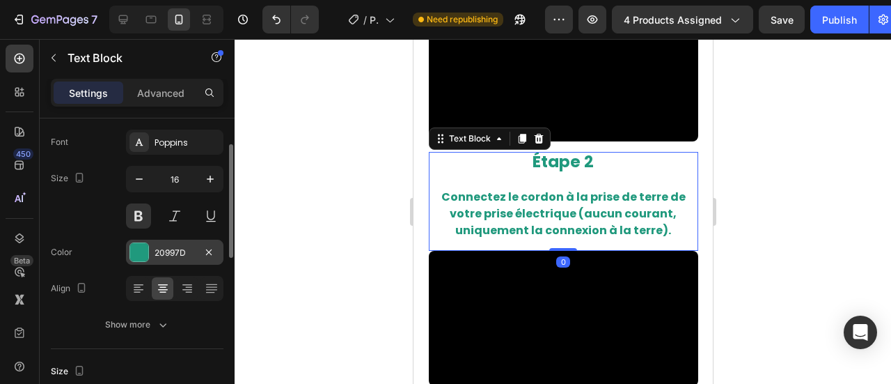
click at [188, 260] on div "20997D" at bounding box center [174, 251] width 97 height 25
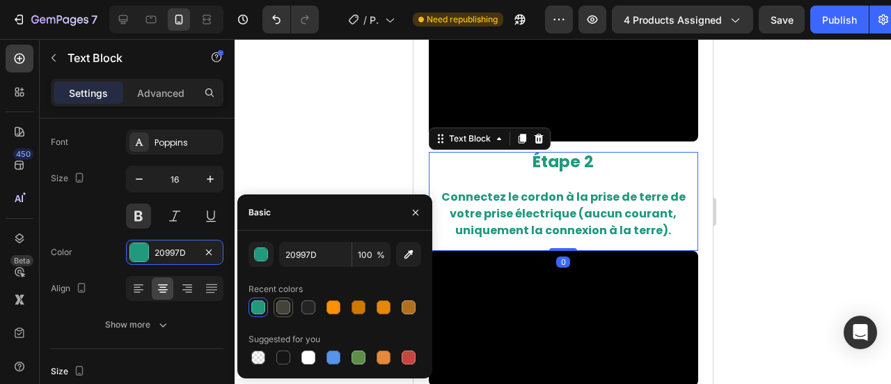
drag, startPoint x: 291, startPoint y: 309, endPoint x: 104, endPoint y: 143, distance: 249.9
click at [291, 309] on div at bounding box center [283, 307] width 17 height 17
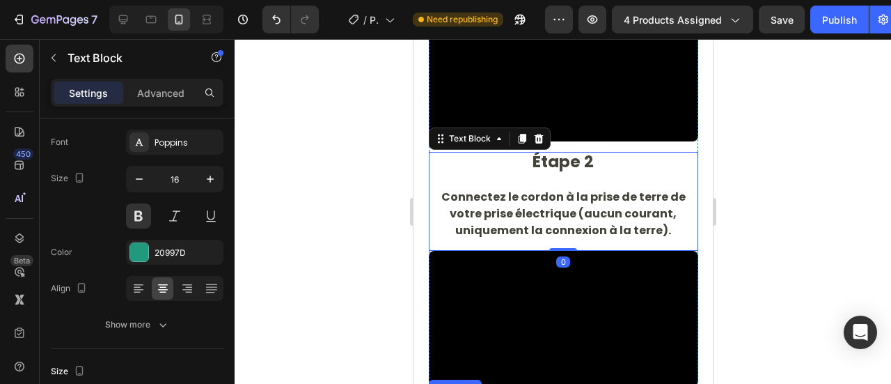
scroll to position [11644, 0]
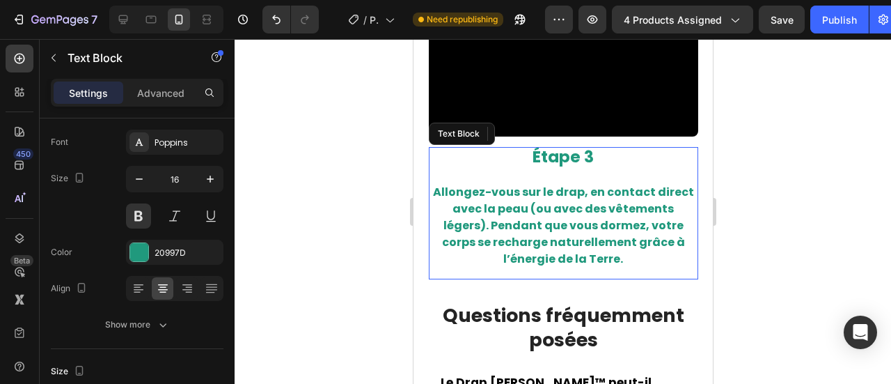
drag, startPoint x: 599, startPoint y: 276, endPoint x: 313, endPoint y: 239, distance: 287.7
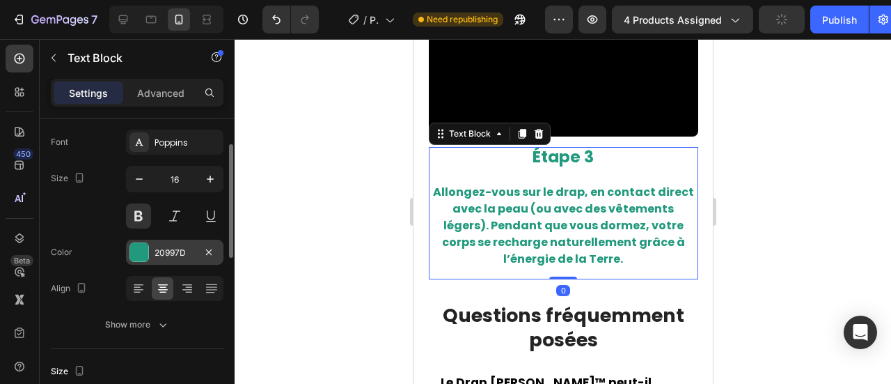
click at [171, 246] on div "20997D" at bounding box center [175, 252] width 40 height 13
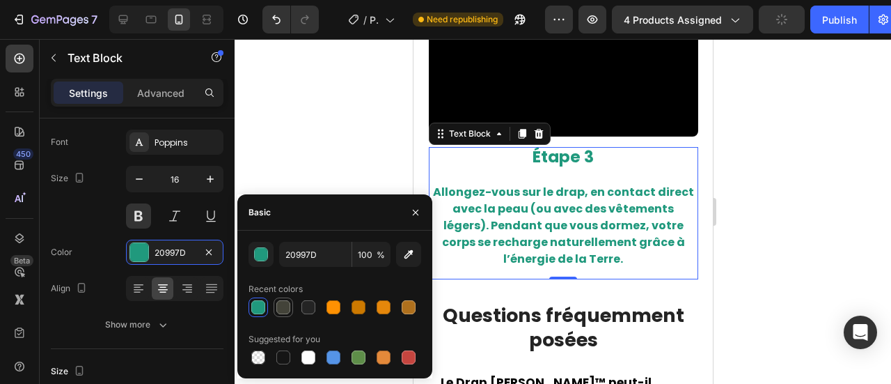
drag, startPoint x: 283, startPoint y: 303, endPoint x: 233, endPoint y: 242, distance: 78.7
click at [283, 303] on div at bounding box center [283, 307] width 14 height 14
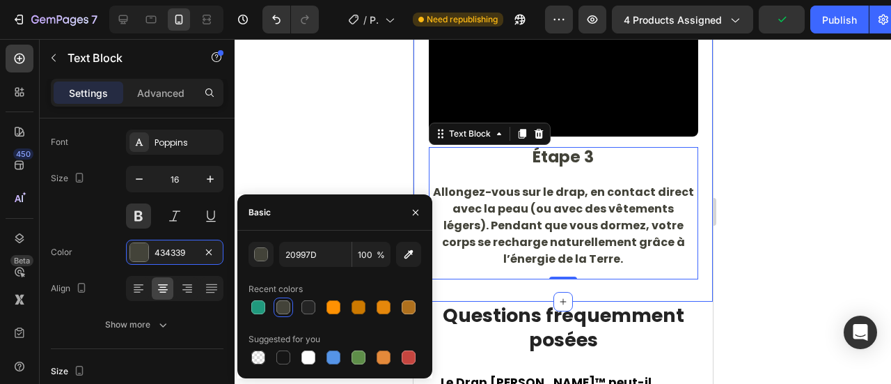
type input "434339"
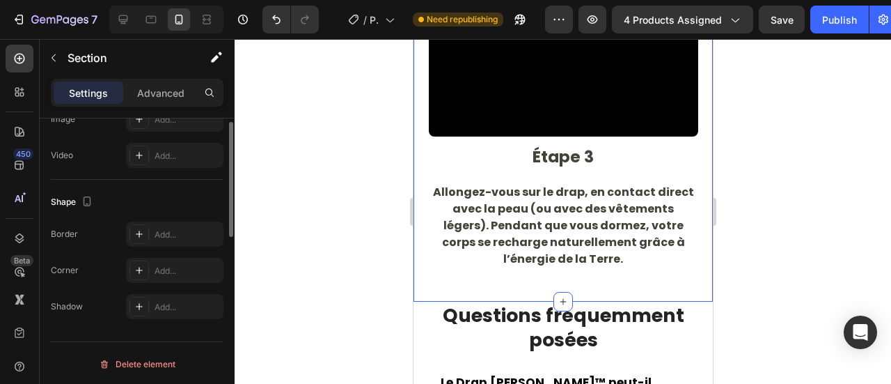
scroll to position [370, 0]
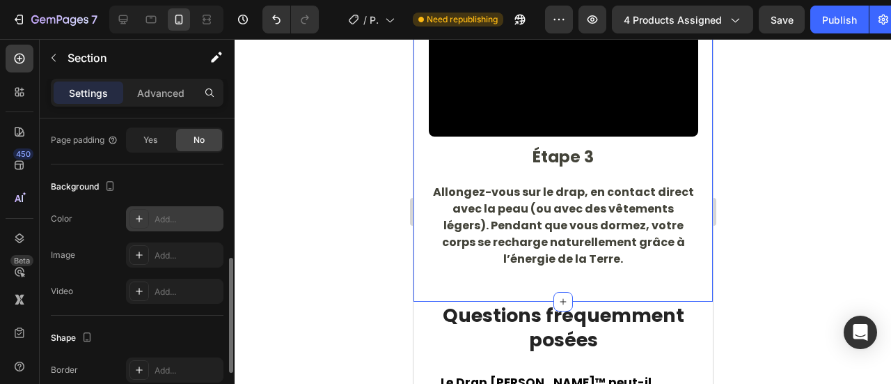
click at [160, 221] on div "Add..." at bounding box center [187, 219] width 65 height 13
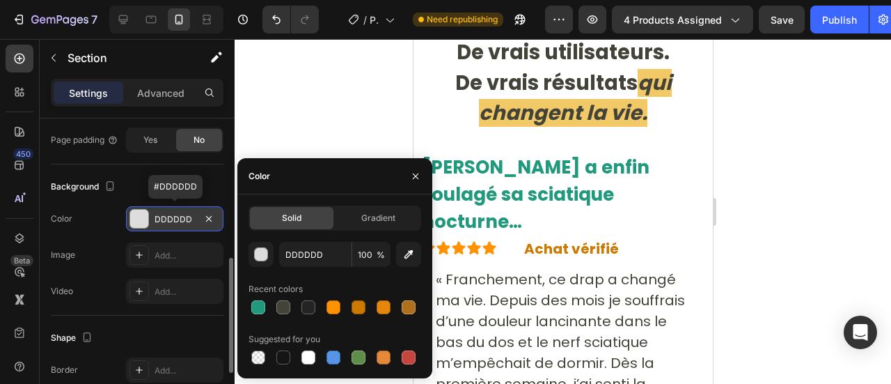
scroll to position [9070, 0]
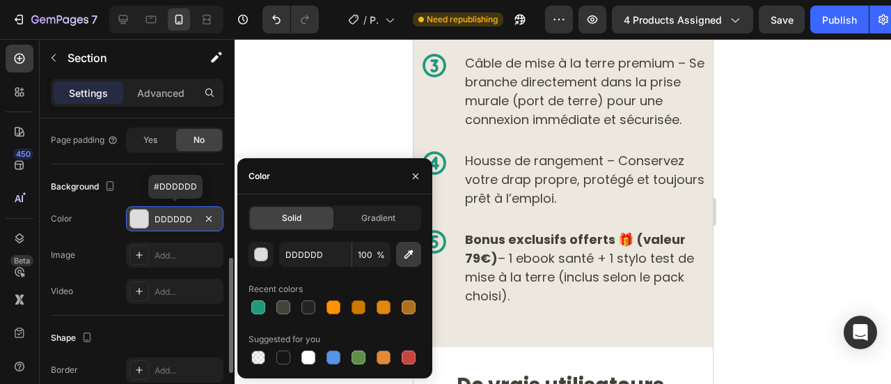
click at [416, 247] on button "button" at bounding box center [408, 254] width 25 height 25
type input "ECE7DF"
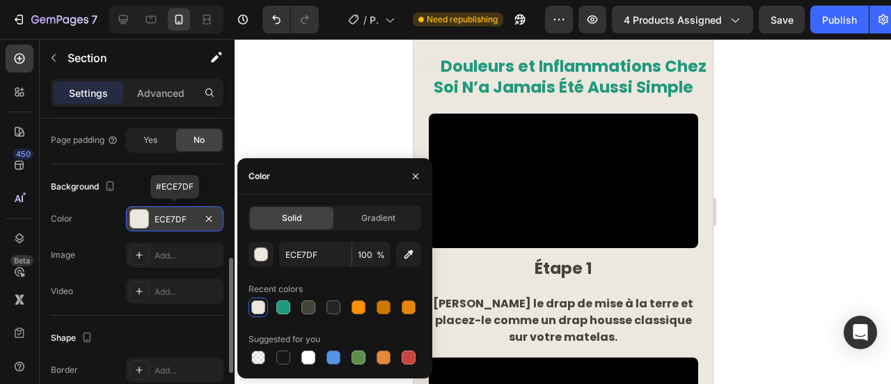
scroll to position [10944, 0]
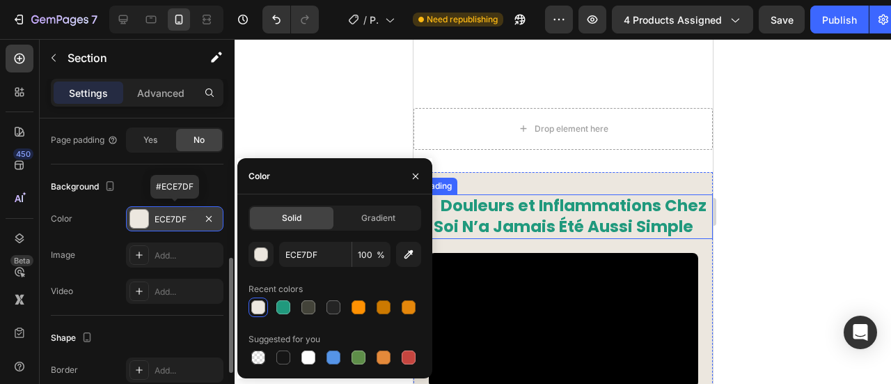
click at [466, 194] on h2 "00 Douleurs et Inflammations Chez Soi N’a Jamais Été Aussi Simple" at bounding box center [562, 216] width 299 height 45
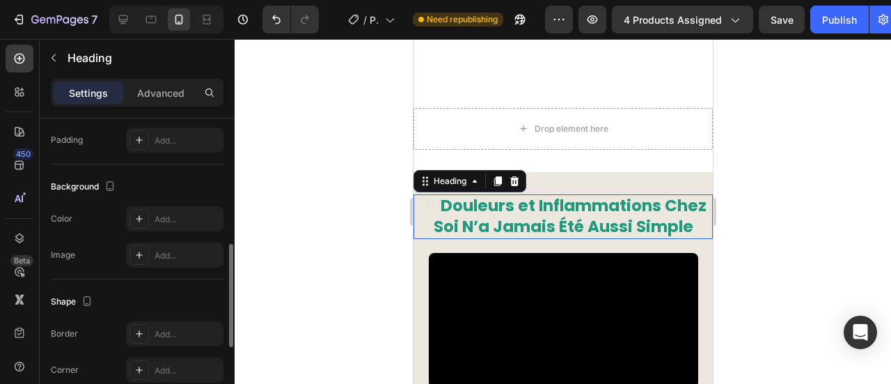
drag, startPoint x: 816, startPoint y: 230, endPoint x: 348, endPoint y: 27, distance: 510.3
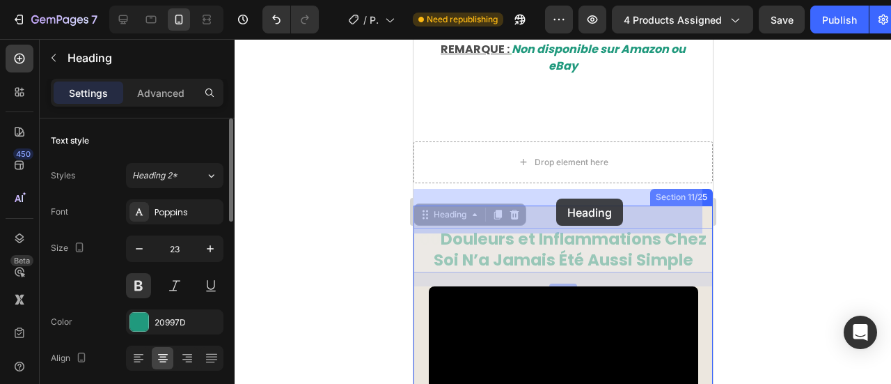
scroll to position [10909, 0]
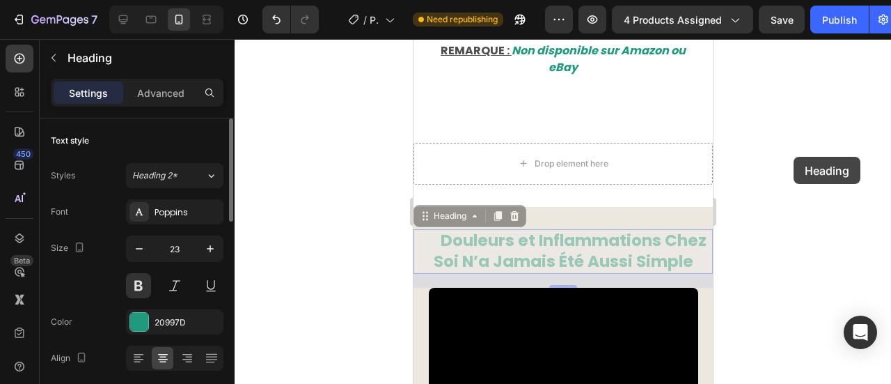
click at [793, 157] on div at bounding box center [563, 211] width 656 height 345
click at [771, 115] on div at bounding box center [563, 211] width 656 height 345
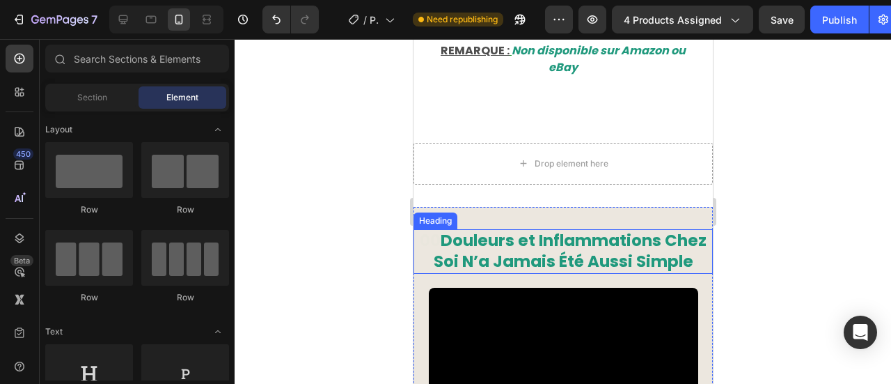
click at [615, 230] on p "⁠⁠⁠⁠⁠⁠⁠ 00 Douleurs et Inflammations Chez Soi N’a Jamais Été Aussi Simple" at bounding box center [562, 251] width 297 height 42
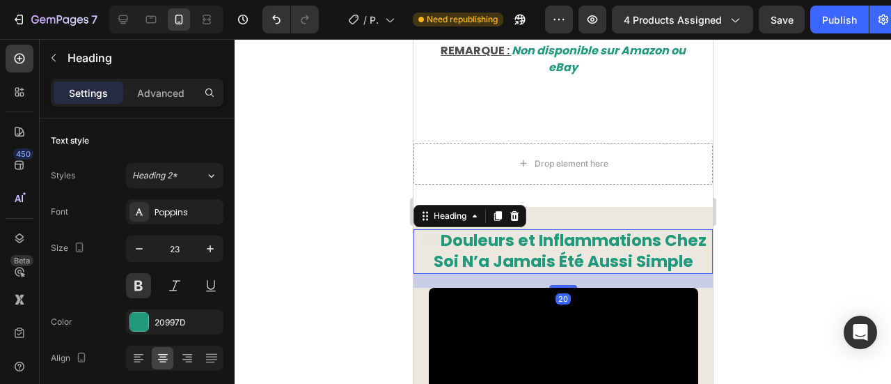
click at [598, 230] on p "00 Douleurs et Inflammations Chez Soi N’a Jamais Été Aussi Simple" at bounding box center [562, 251] width 297 height 42
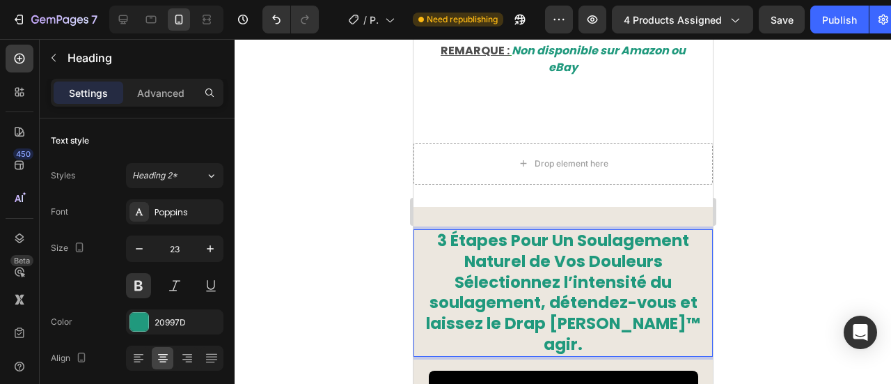
drag, startPoint x: 598, startPoint y: 201, endPoint x: 248, endPoint y: 239, distance: 352.1
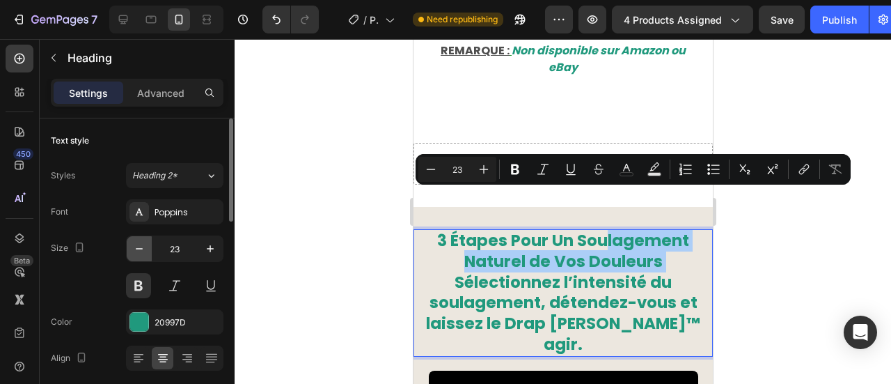
click at [132, 248] on icon "button" at bounding box center [139, 249] width 14 height 14
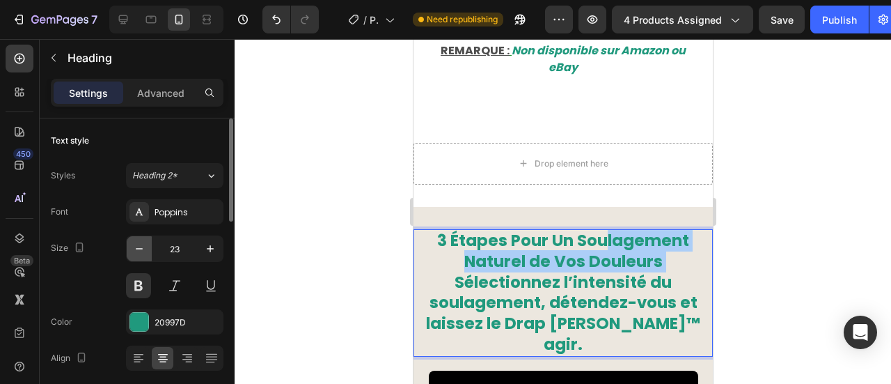
click at [132, 248] on icon "button" at bounding box center [139, 249] width 14 height 14
drag, startPoint x: 132, startPoint y: 248, endPoint x: 175, endPoint y: 319, distance: 82.7
click at [132, 248] on icon "button" at bounding box center [139, 249] width 14 height 14
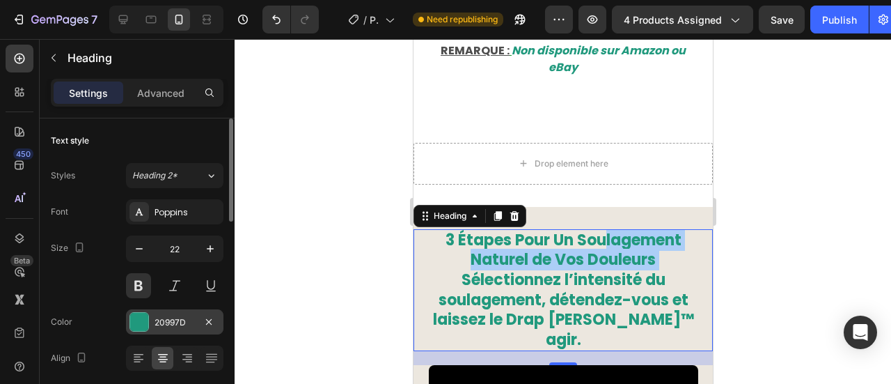
click at [180, 326] on div "20997D" at bounding box center [175, 322] width 40 height 13
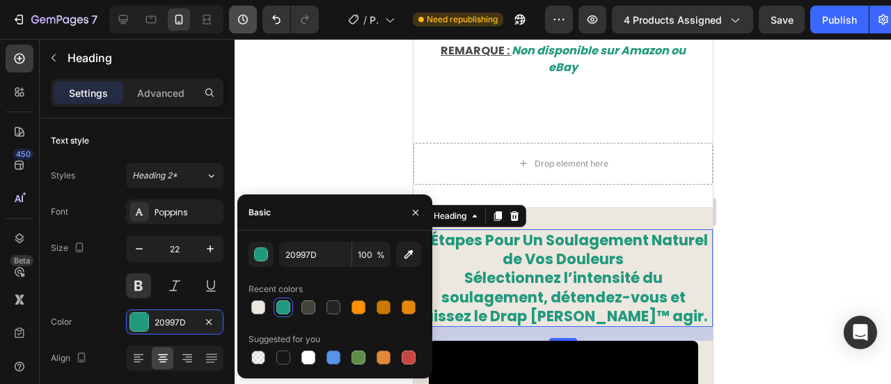
type input "21"
click at [305, 298] on div at bounding box center [308, 306] width 19 height 19
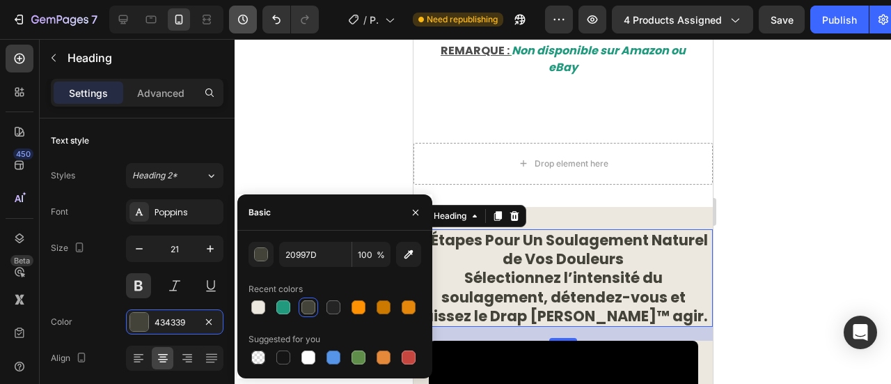
type input "434339"
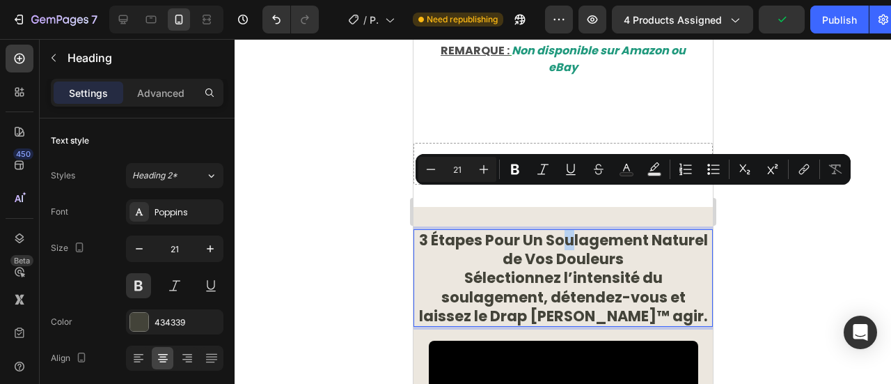
drag, startPoint x: 589, startPoint y: 209, endPoint x: 517, endPoint y: 191, distance: 73.9
click at [517, 230] on p "3 Étapes Pour Un Soulagement Naturel de Vos Douleurs Sélectionnez l’intensité d…" at bounding box center [562, 277] width 297 height 95
click at [343, 137] on div at bounding box center [563, 211] width 656 height 345
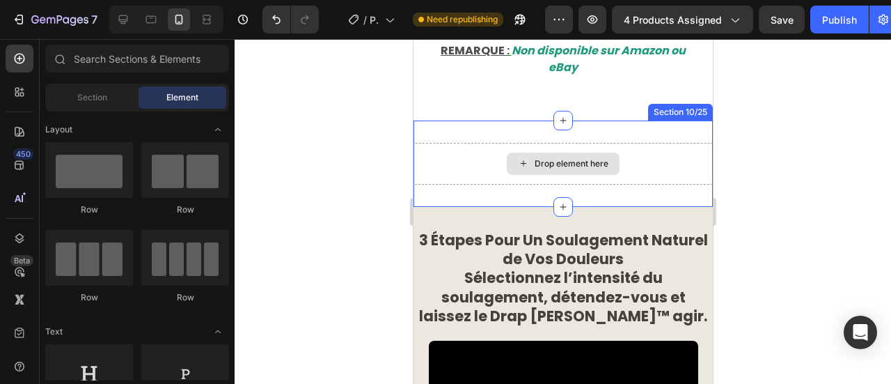
scroll to position [10766, 0]
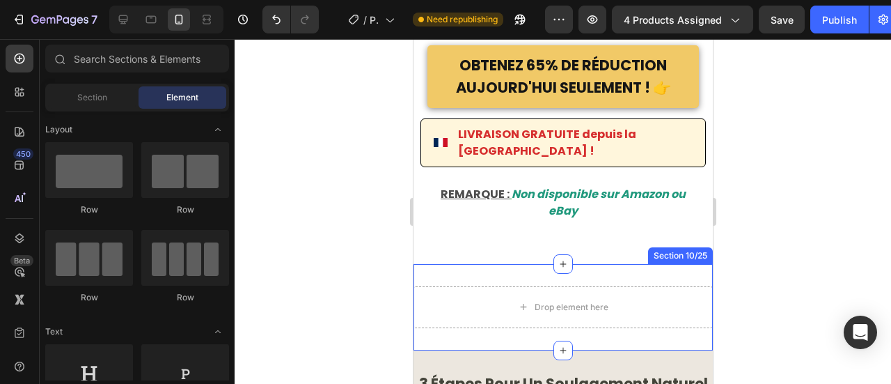
click at [523, 264] on div "Drop element here Section 10/25" at bounding box center [562, 307] width 299 height 86
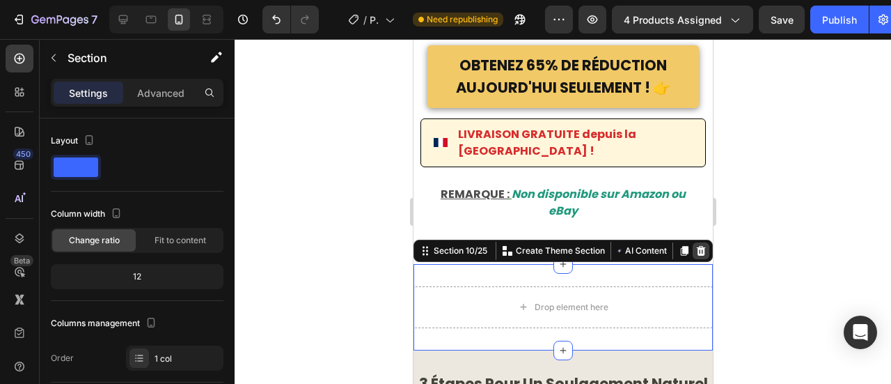
click at [695, 245] on icon at bounding box center [700, 250] width 11 height 11
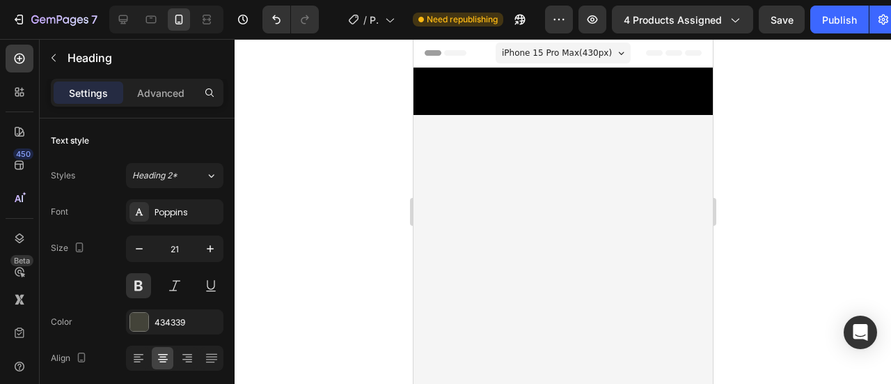
scroll to position [10766, 0]
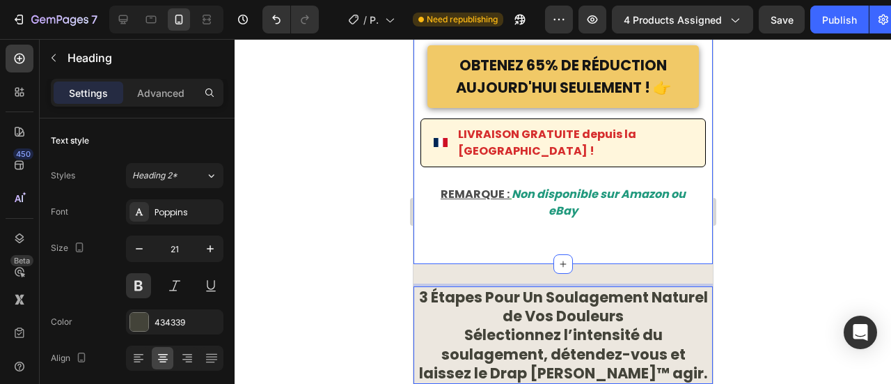
drag, startPoint x: 572, startPoint y: 269, endPoint x: 503, endPoint y: 227, distance: 80.9
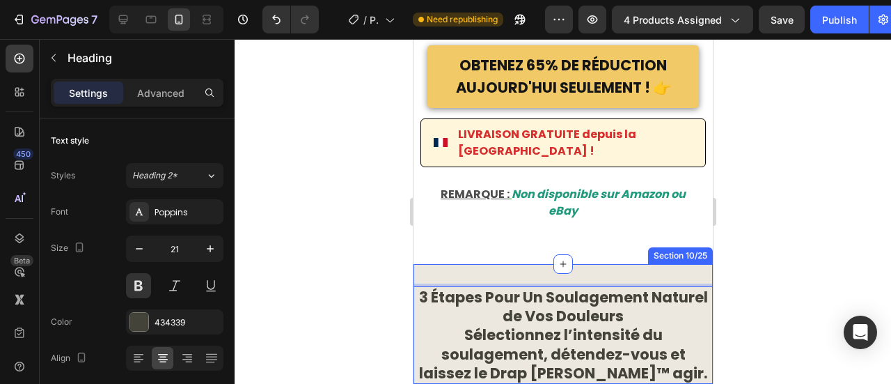
click at [266, 189] on div at bounding box center [563, 211] width 656 height 345
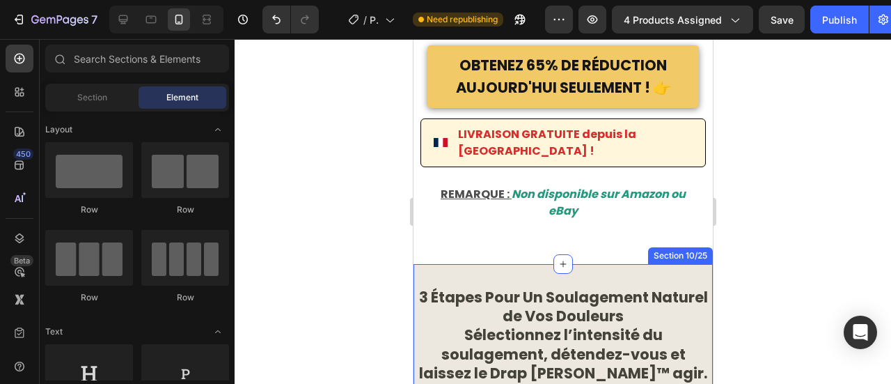
click at [533, 287] on p "3 Étapes Pour Un Soulagement Naturel de Vos Douleurs Sélectionnez l’intensité d…" at bounding box center [562, 334] width 297 height 95
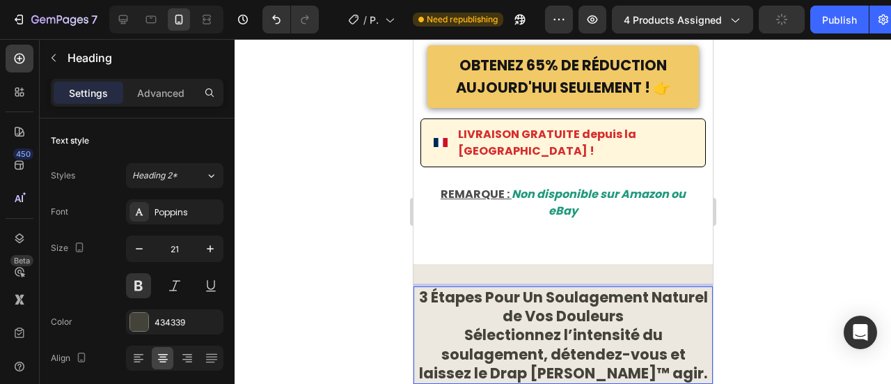
click at [377, 255] on div at bounding box center [563, 211] width 656 height 345
drag, startPoint x: 790, startPoint y: 294, endPoint x: 585, endPoint y: 281, distance: 205.7
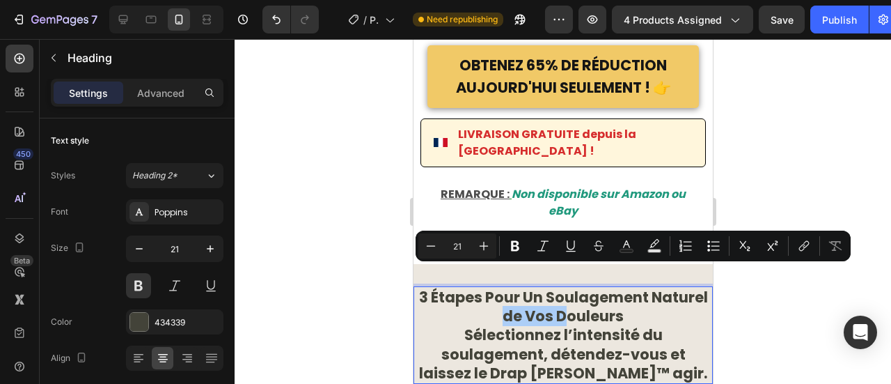
click at [290, 220] on div at bounding box center [563, 211] width 656 height 345
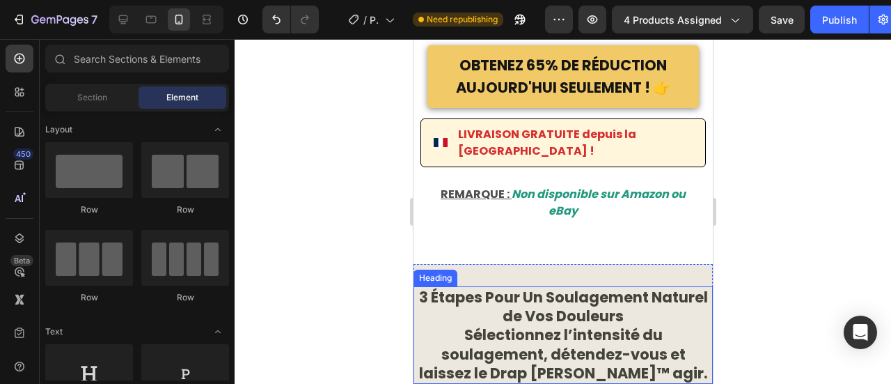
click at [572, 290] on p "3 Étapes Pour Un Soulagement Naturel de Vos Douleurs Sélectionnez l’intensité d…" at bounding box center [562, 334] width 297 height 95
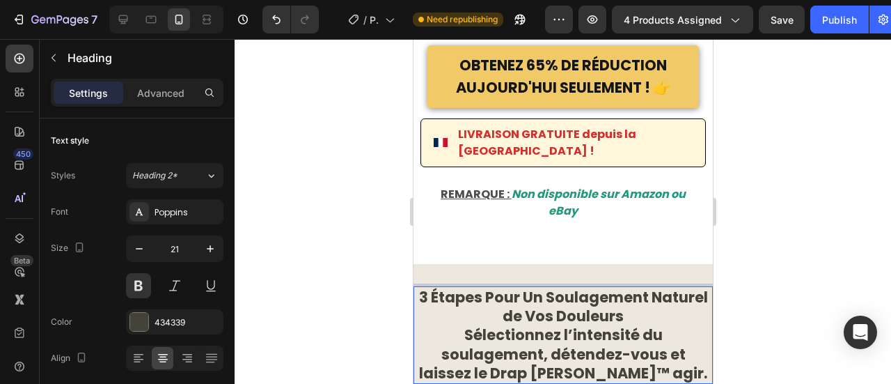
click at [871, 184] on div at bounding box center [563, 211] width 656 height 345
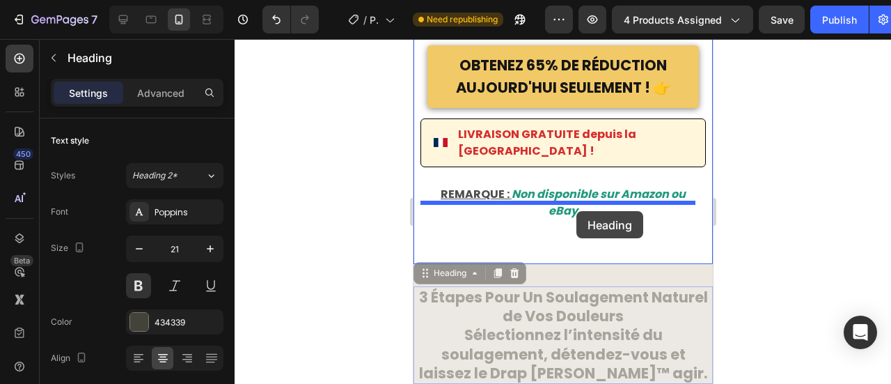
drag, startPoint x: 562, startPoint y: 269, endPoint x: 575, endPoint y: 211, distance: 59.3
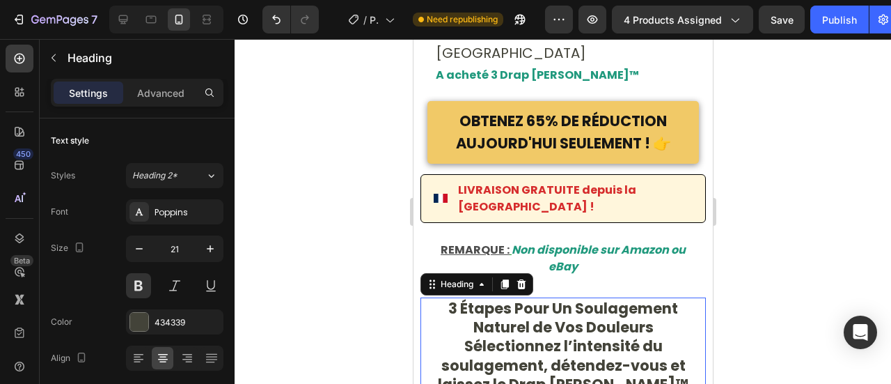
scroll to position [10808, 0]
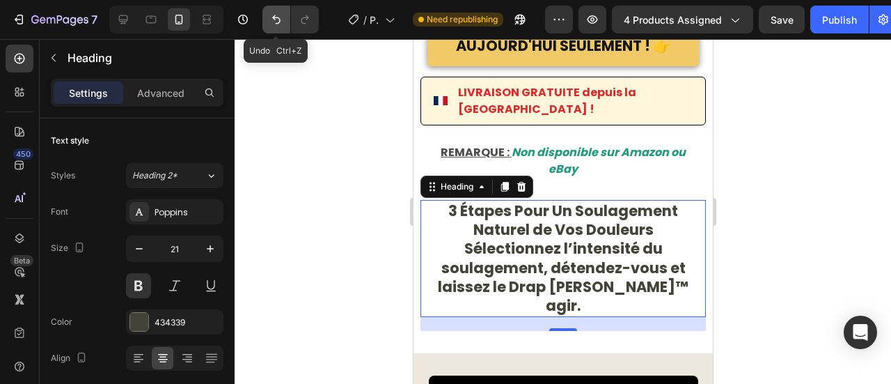
click at [271, 8] on button "Undo/Redo" at bounding box center [276, 20] width 28 height 28
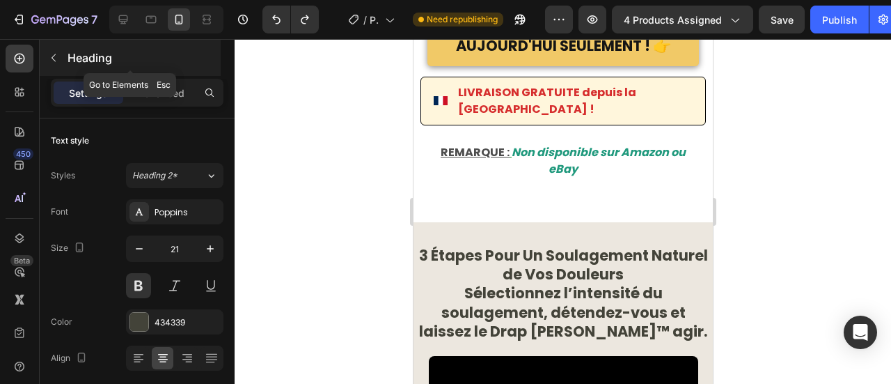
click at [59, 63] on button "button" at bounding box center [53, 58] width 22 height 22
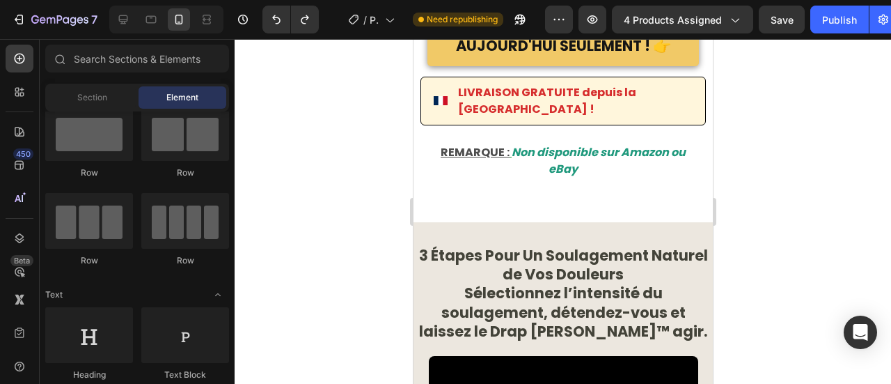
scroll to position [0, 0]
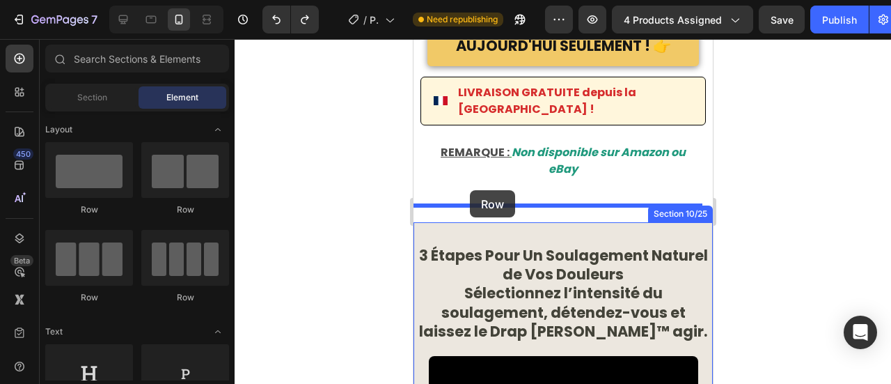
drag, startPoint x: 498, startPoint y: 214, endPoint x: 564, endPoint y: 278, distance: 92.0
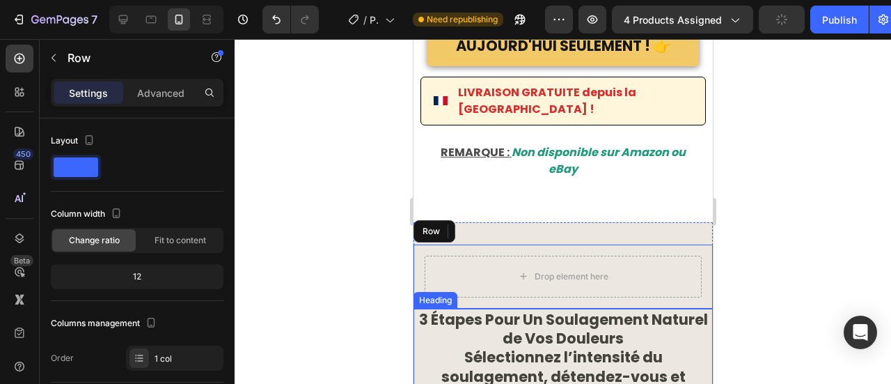
click at [574, 308] on h2 "3 Étapes Pour Un Soulagement Naturel de Vos Douleurs Sélectionnez l’intensité d…" at bounding box center [562, 356] width 299 height 97
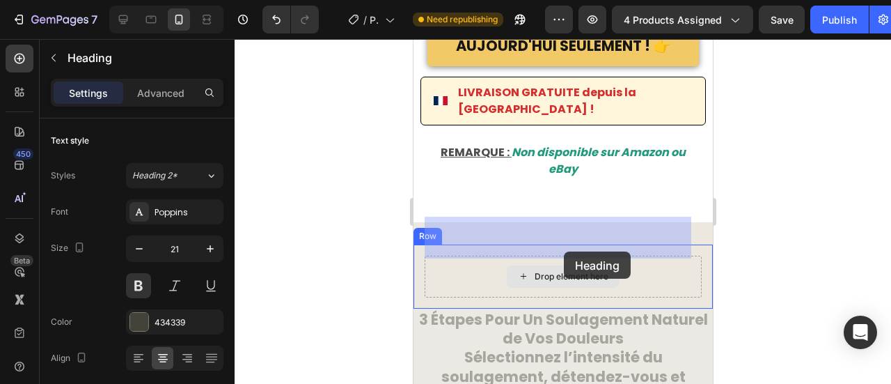
drag, startPoint x: 574, startPoint y: 301, endPoint x: 561, endPoint y: 248, distance: 54.4
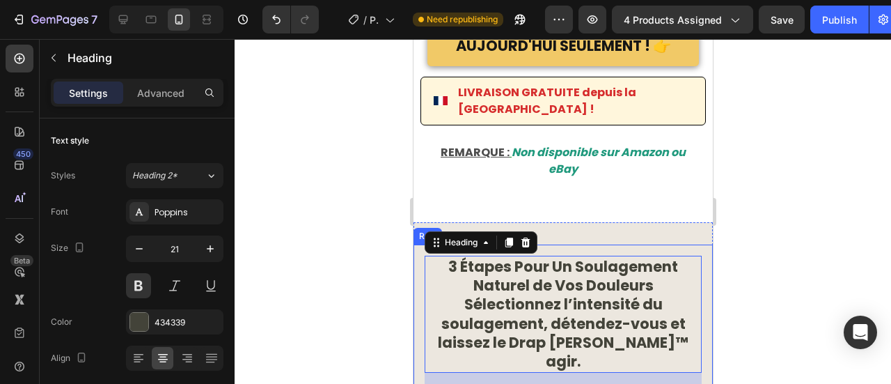
click at [695, 319] on div "3 Étapes Pour Un Soulagement Naturel de Vos Douleurs Sélectionnez l’intensité d…" at bounding box center [562, 320] width 299 height 153
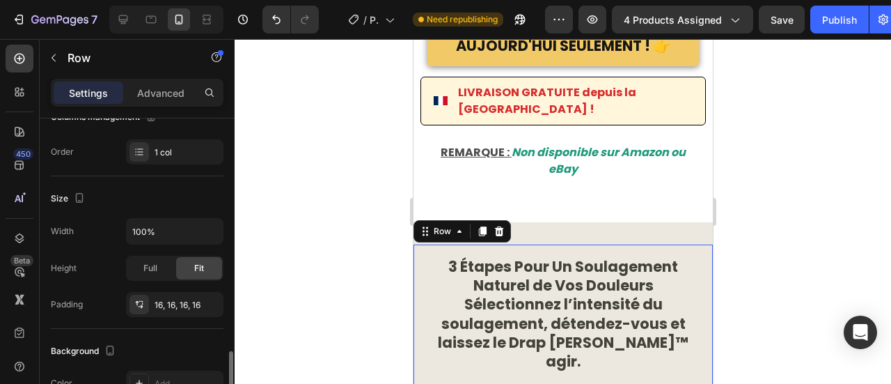
scroll to position [319, 0]
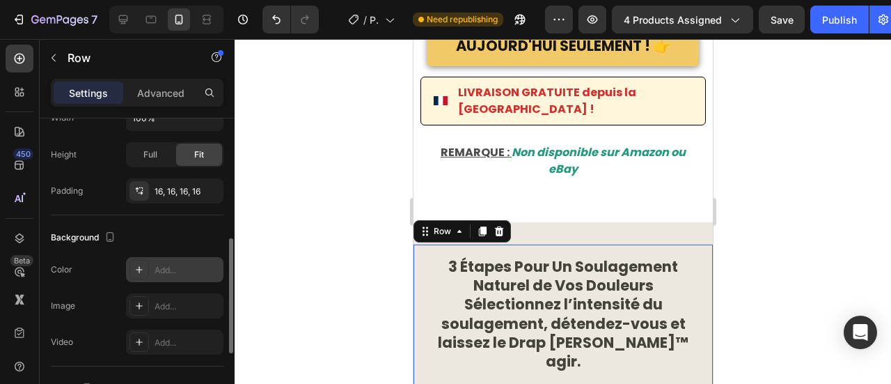
click at [143, 264] on icon at bounding box center [139, 269] width 11 height 11
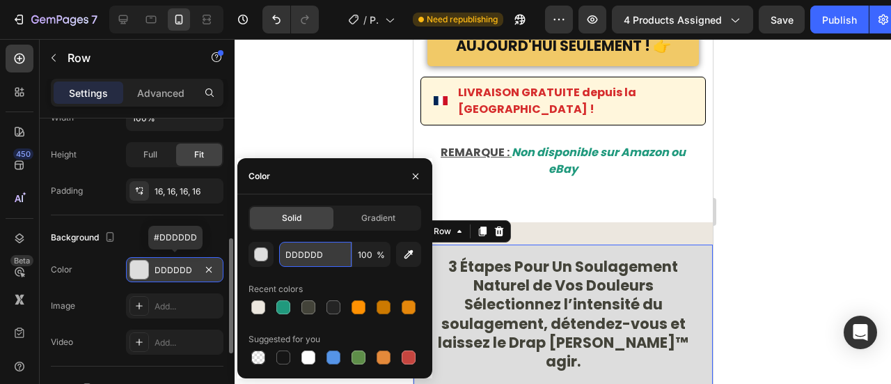
click at [303, 254] on input "DDDDDD" at bounding box center [315, 254] width 72 height 25
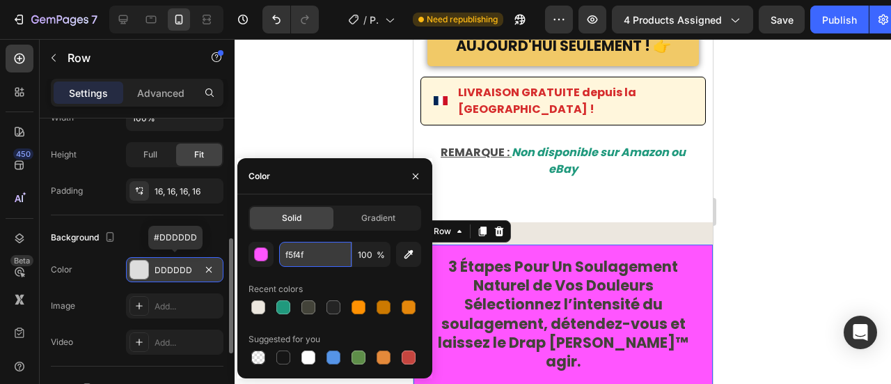
type input "f5f4f2"
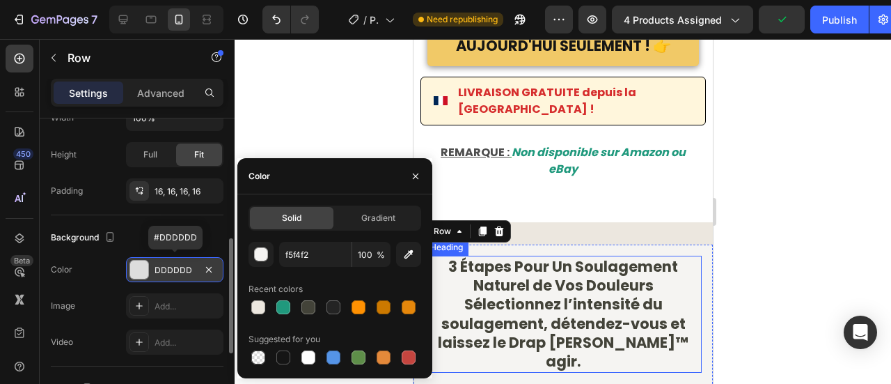
click at [574, 255] on h2 "3 Étapes Pour Un Soulagement Naturel de Vos Douleurs Sélectionnez l’intensité d…" at bounding box center [562, 313] width 277 height 117
click at [746, 198] on div at bounding box center [563, 211] width 656 height 345
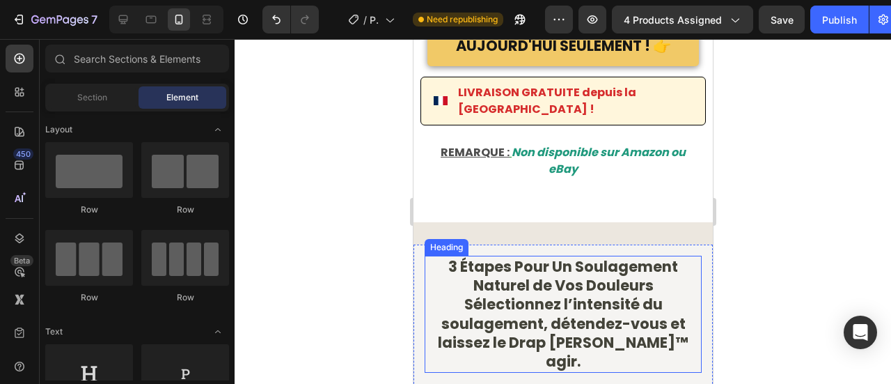
scroll to position [10863, 0]
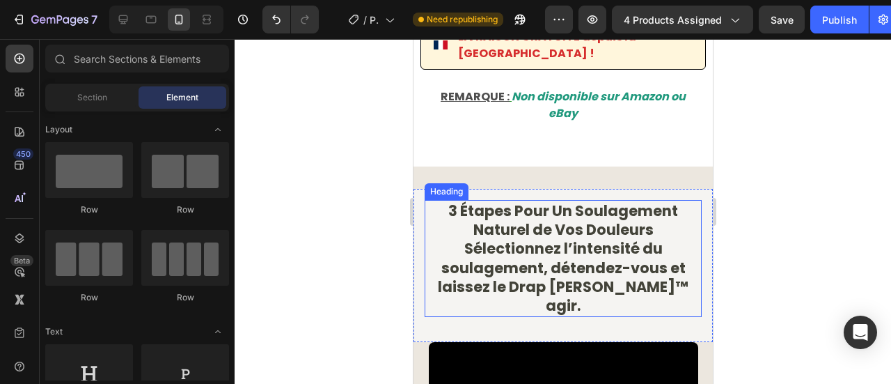
click at [466, 201] on p "3 Étapes Pour Un Soulagement Naturel de Vos Douleurs Sélectionnez l’intensité d…" at bounding box center [562, 258] width 274 height 114
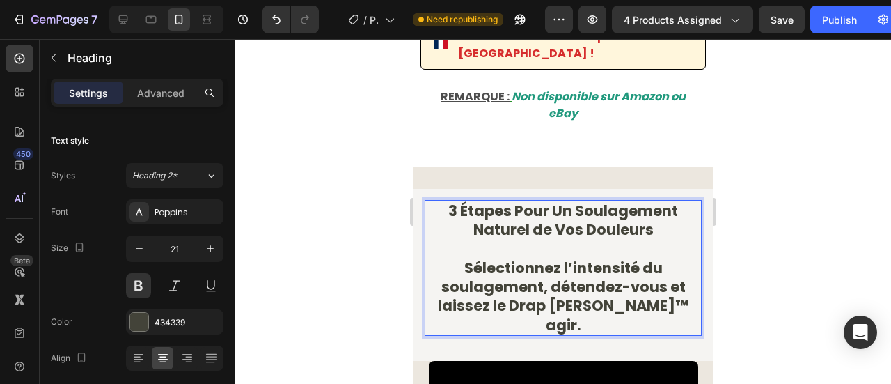
click at [647, 201] on p "3 Étapes Pour Un Soulagement Naturel de Vos Douleurs ⁠⁠⁠⁠⁠⁠⁠ Sélectionnez l’int…" at bounding box center [562, 267] width 274 height 133
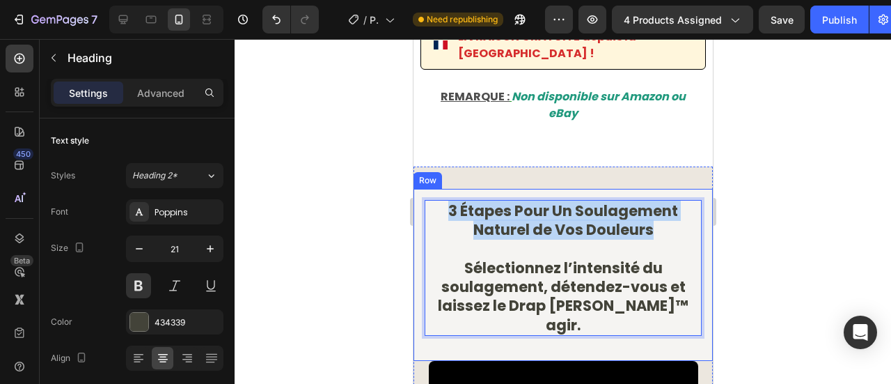
drag, startPoint x: 647, startPoint y: 187, endPoint x: 438, endPoint y: 150, distance: 212.0
click at [438, 189] on div "3 Étapes Pour Un Soulagement Naturel de Vos Douleurs Sélectionnez l’intensité d…" at bounding box center [562, 275] width 299 height 172
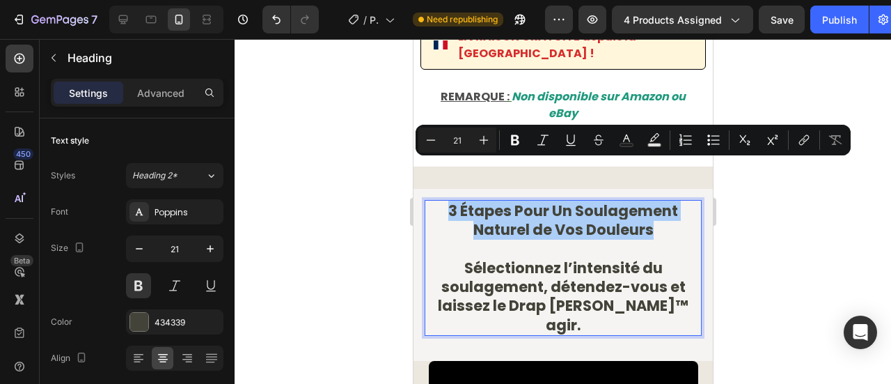
click at [464, 141] on input "21" at bounding box center [457, 140] width 28 height 17
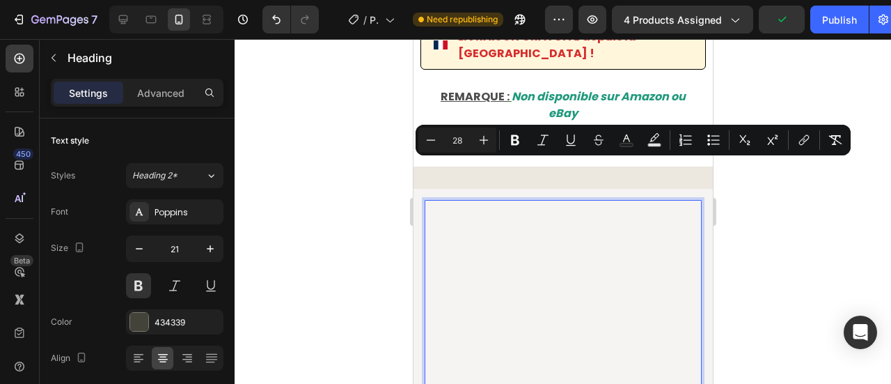
type input "28"
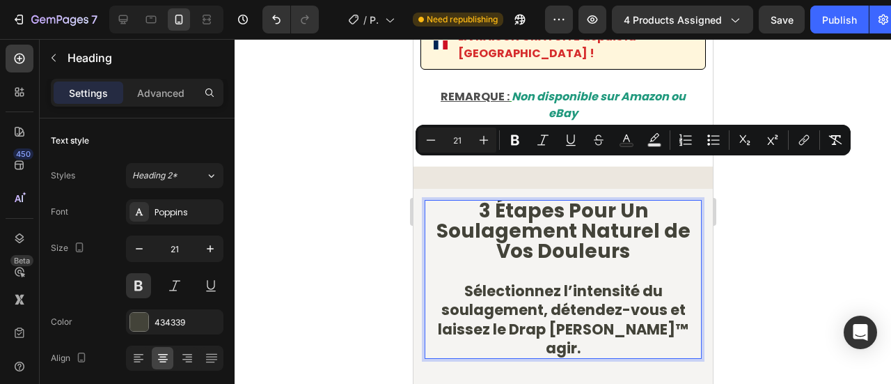
click at [464, 251] on p "3 Étapes Pour Un Soulagement Naturel de Vos Douleurs Sélectionnez l’intensité d…" at bounding box center [562, 279] width 274 height 156
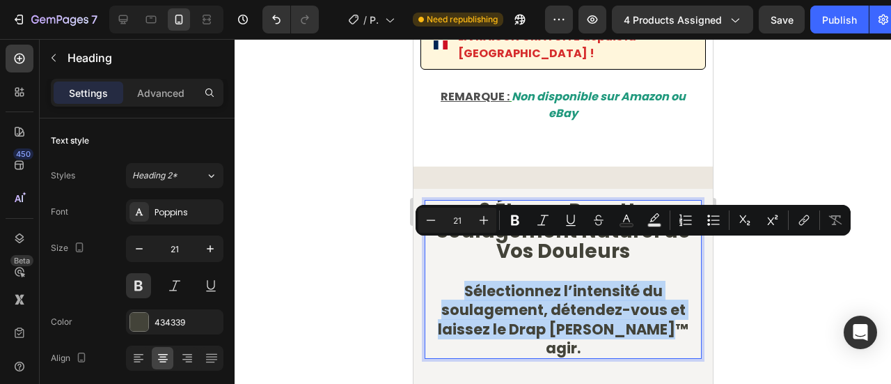
drag, startPoint x: 457, startPoint y: 251, endPoint x: 664, endPoint y: 296, distance: 212.3
click at [664, 296] on p "3 Étapes Pour Un Soulagement Naturel de Vos Douleurs Sélectionnez l’intensité d…" at bounding box center [562, 279] width 274 height 156
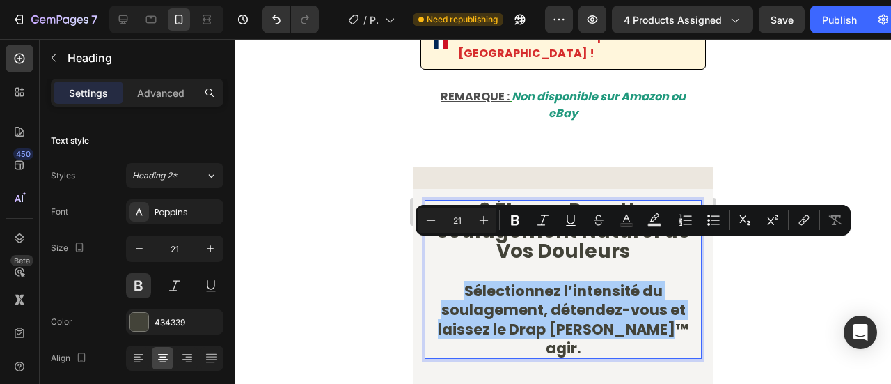
click at [455, 224] on input "21" at bounding box center [457, 220] width 28 height 17
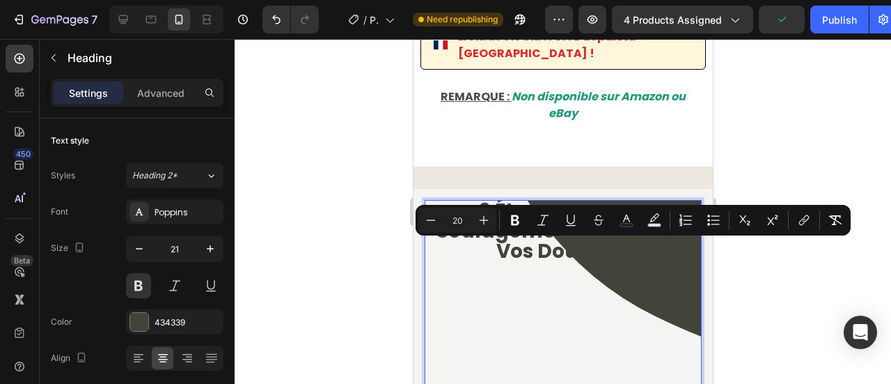
type input "20"
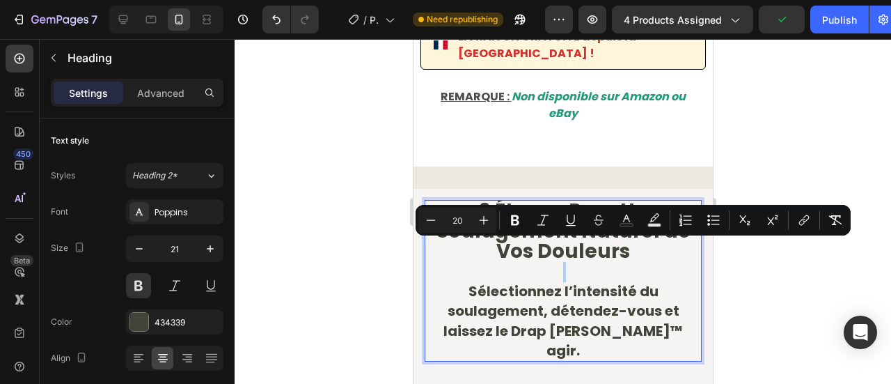
click at [528, 222] on div "Minus 20 Plus Bold Italic Underline Strikethrough Text Color Text Background Co…" at bounding box center [632, 219] width 429 height 25
click at [461, 255] on p "3 Étapes Pour Un Soulagement Naturel de Vos Douleurs Sélectionnez l’intensité d…" at bounding box center [562, 280] width 274 height 159
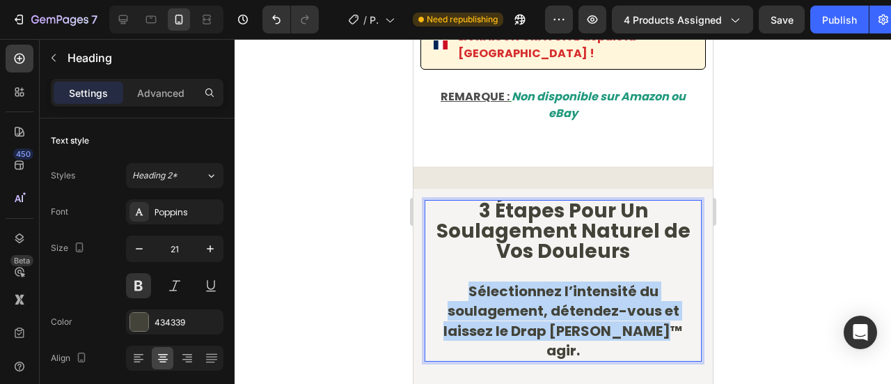
drag, startPoint x: 461, startPoint y: 255, endPoint x: 668, endPoint y: 278, distance: 207.9
click at [668, 278] on p "3 Étapes Pour Un Soulagement Naturel de Vos Douleurs Sélectionnez l’intensité d…" at bounding box center [562, 280] width 274 height 159
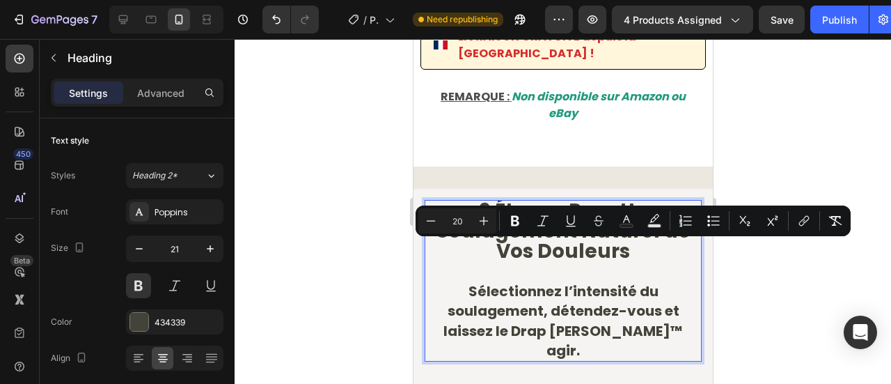
click at [668, 292] on p "3 Étapes Pour Un Soulagement Naturel de Vos Douleurs Sélectionnez l’intensité d…" at bounding box center [562, 280] width 274 height 159
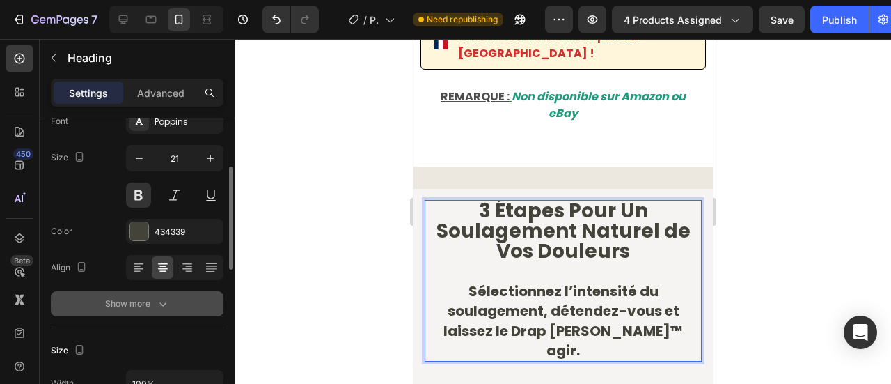
scroll to position [104, 0]
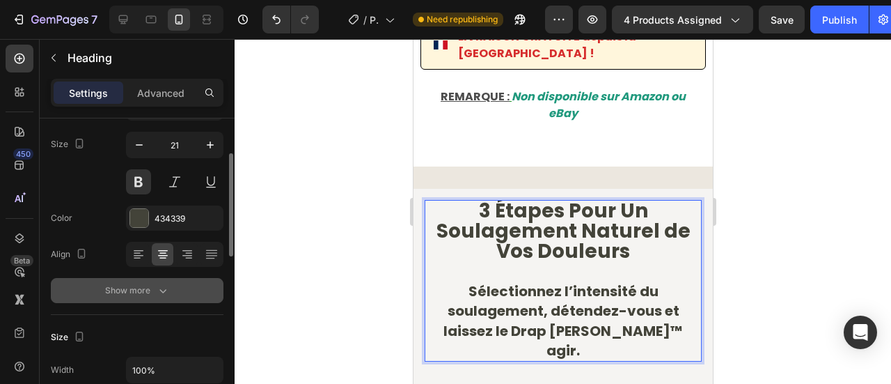
click at [150, 287] on div "Show more" at bounding box center [137, 290] width 65 height 14
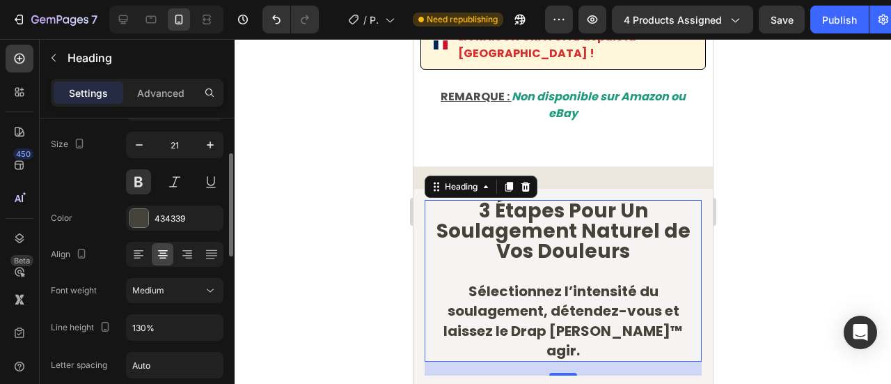
click at [150, 287] on span "Medium" at bounding box center [148, 290] width 32 height 10
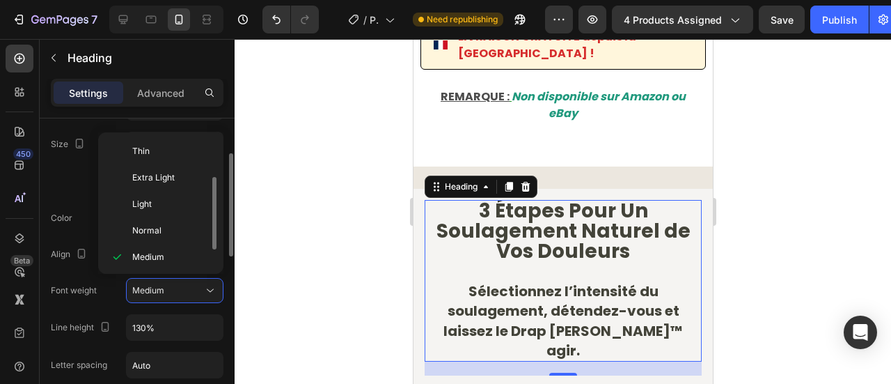
scroll to position [25, 0]
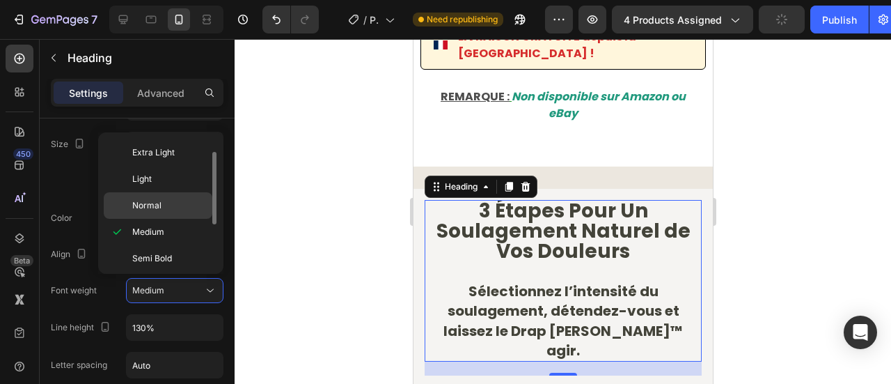
click at [139, 207] on span "Normal" at bounding box center [146, 205] width 29 height 13
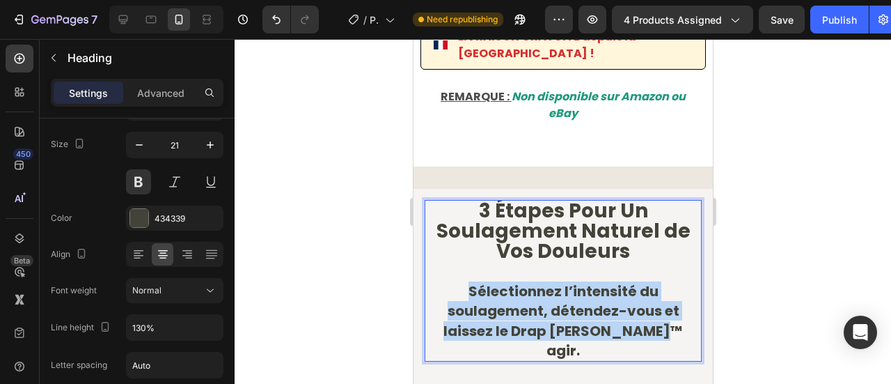
drag, startPoint x: 454, startPoint y: 252, endPoint x: 668, endPoint y: 280, distance: 216.3
click at [668, 280] on p "3 Étapes Pour Un Soulagement Naturel de Vos Douleurs Sélectionnez l’intensité d…" at bounding box center [562, 280] width 274 height 159
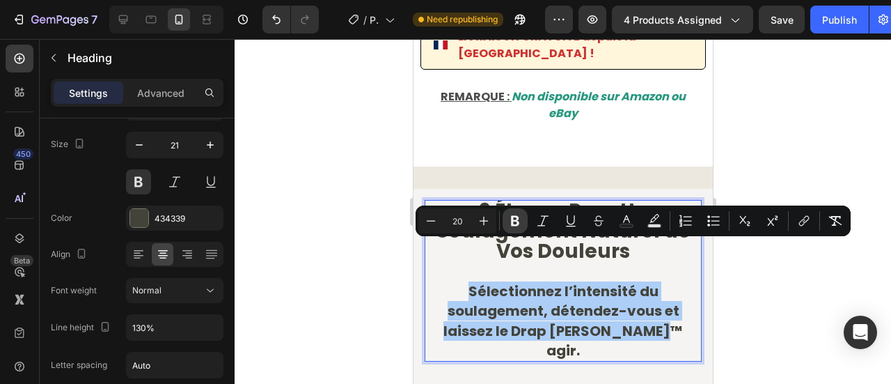
click at [508, 224] on icon "Editor contextual toolbar" at bounding box center [515, 221] width 14 height 14
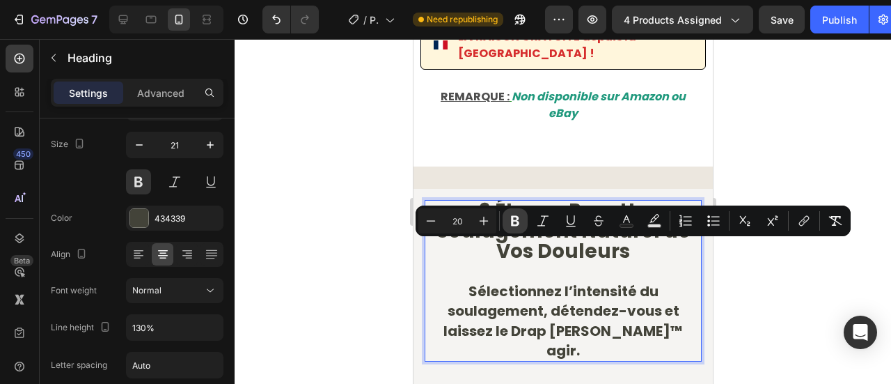
click at [514, 224] on icon "Editor contextual toolbar" at bounding box center [515, 221] width 8 height 10
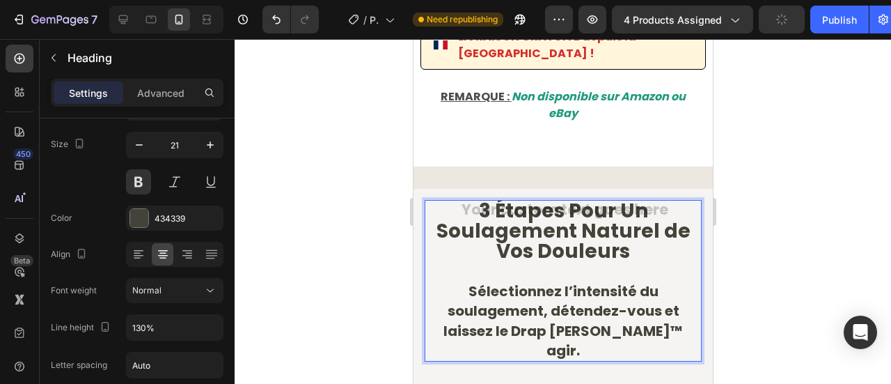
click at [381, 164] on div at bounding box center [563, 211] width 656 height 345
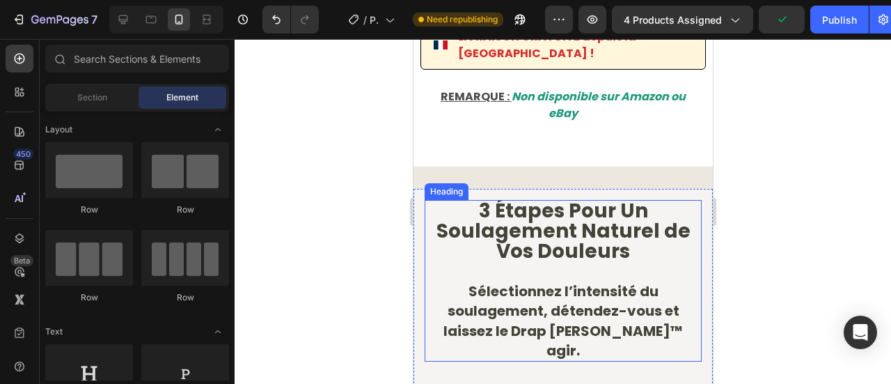
click at [461, 248] on p "⁠⁠⁠⁠⁠⁠⁠ 3 Étapes Pour Un Soulagement Naturel de Vos Douleurs Sélectionnez l’int…" at bounding box center [562, 280] width 274 height 159
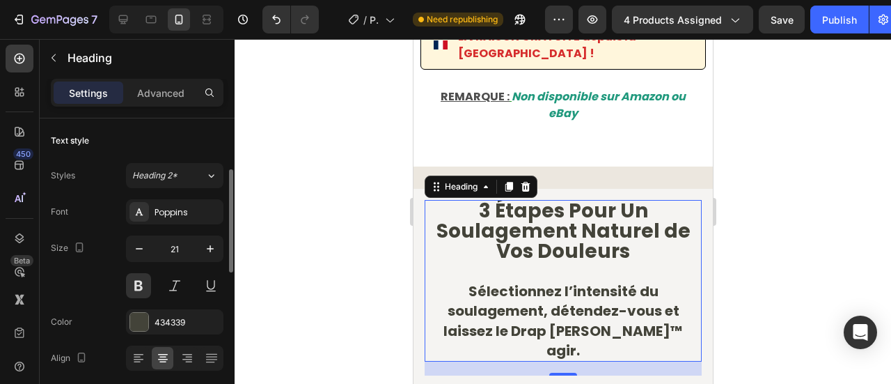
scroll to position [39, 0]
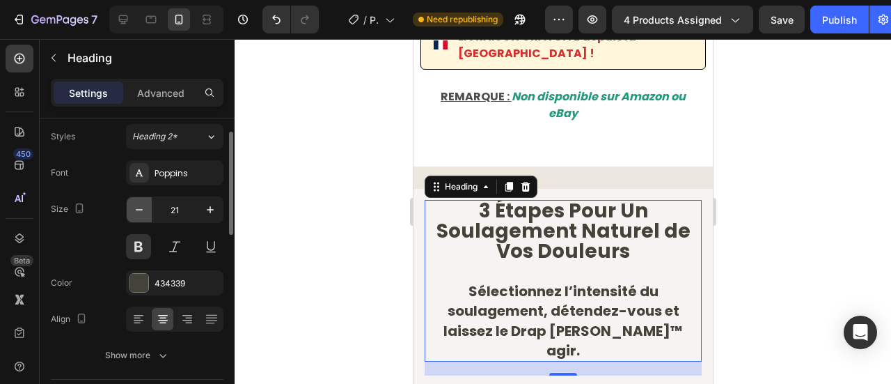
click at [142, 205] on icon "button" at bounding box center [139, 210] width 14 height 14
type input "20"
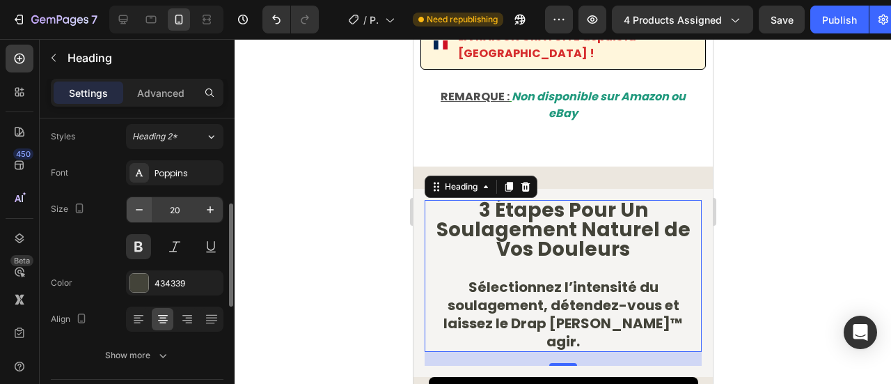
scroll to position [93, 0]
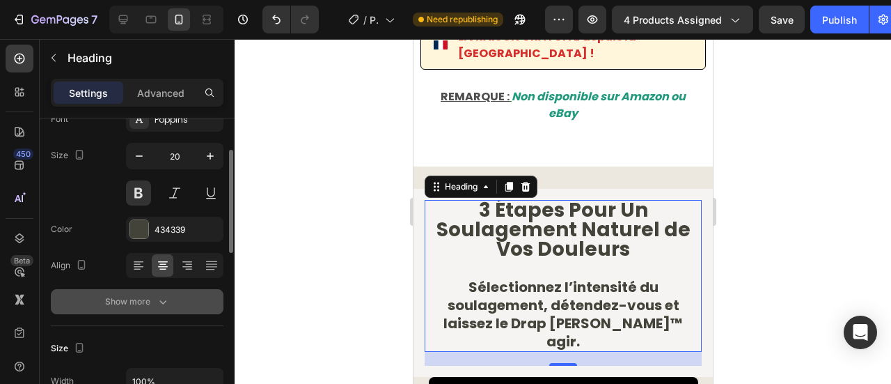
click at [148, 301] on div "Show more" at bounding box center [137, 301] width 65 height 14
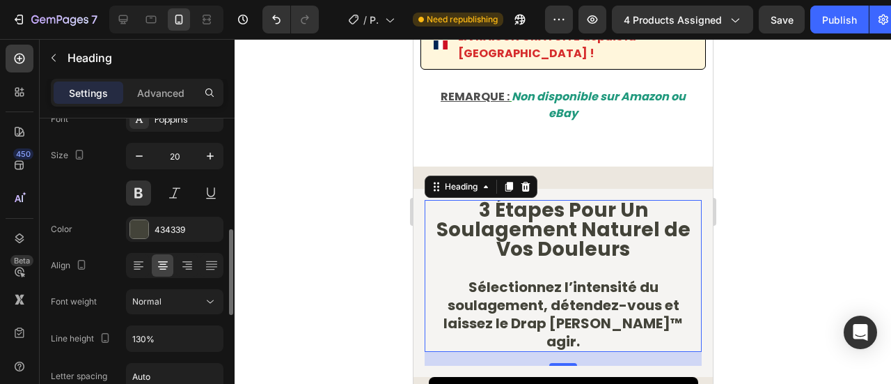
scroll to position [159, 0]
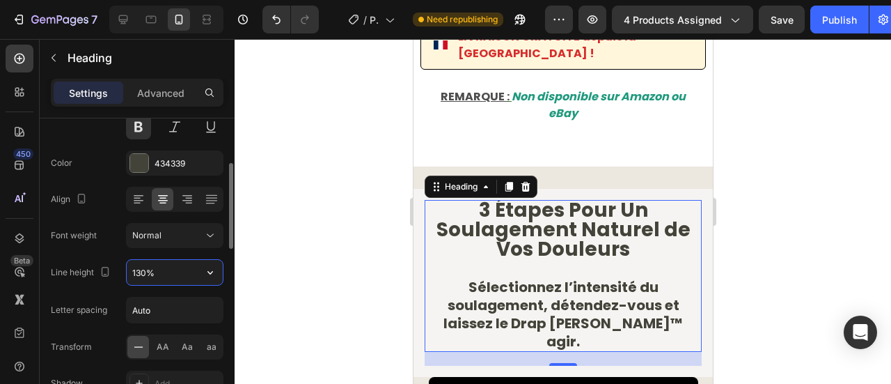
click at [144, 278] on input "130%" at bounding box center [175, 272] width 96 height 25
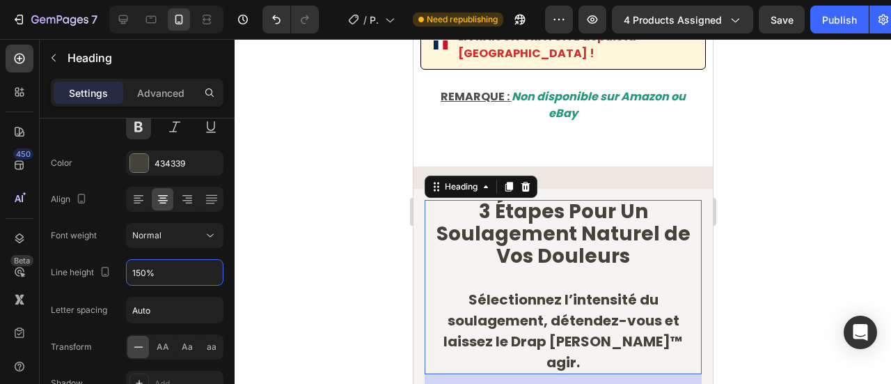
type input "150%"
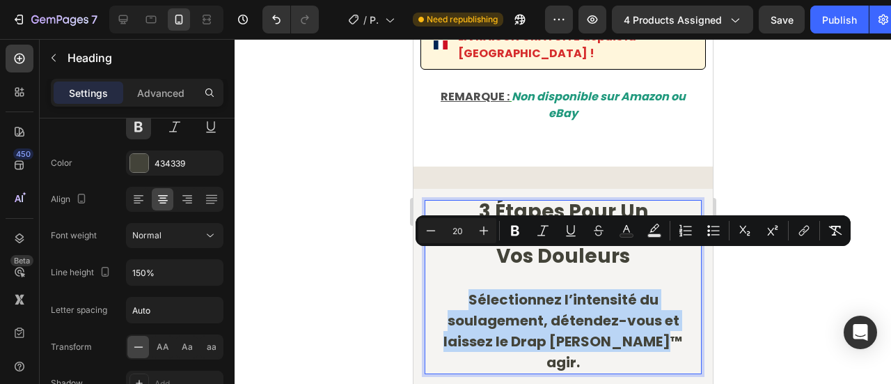
drag, startPoint x: 443, startPoint y: 267, endPoint x: 658, endPoint y: 303, distance: 218.8
click at [658, 303] on span "Sélectionnez l’intensité du soulagement, détendez-vous et laissez le Drap Norav…" at bounding box center [562, 331] width 239 height 82
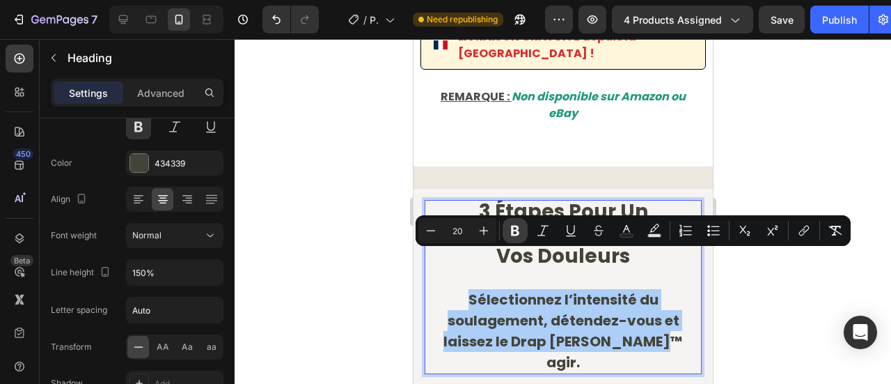
click at [521, 228] on icon "Editor contextual toolbar" at bounding box center [515, 230] width 14 height 14
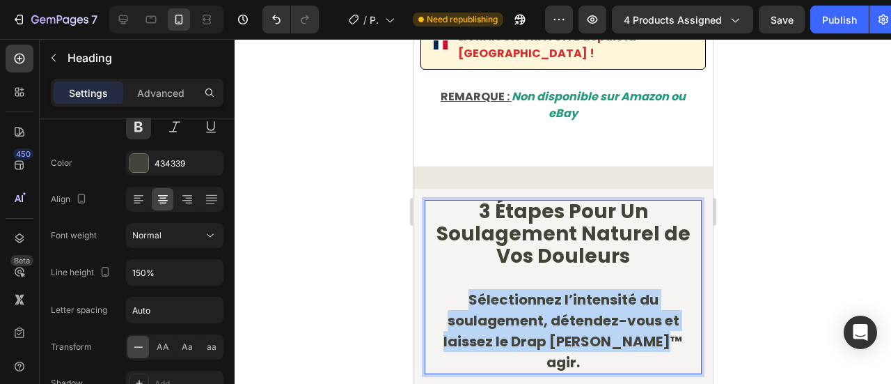
drag, startPoint x: 466, startPoint y: 262, endPoint x: 665, endPoint y: 303, distance: 203.3
click at [665, 303] on p "3 Étapes Pour Un Soulagement Naturel de Vos Douleurs Sélectionnez l’intensité d…" at bounding box center [562, 286] width 274 height 171
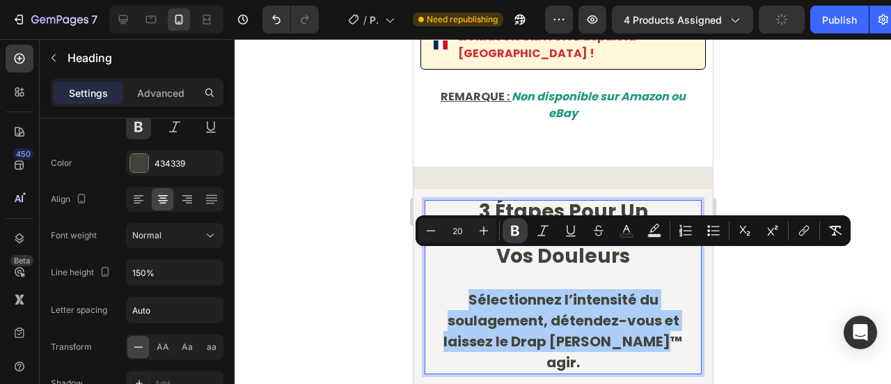
click at [514, 233] on icon "Editor contextual toolbar" at bounding box center [515, 230] width 14 height 14
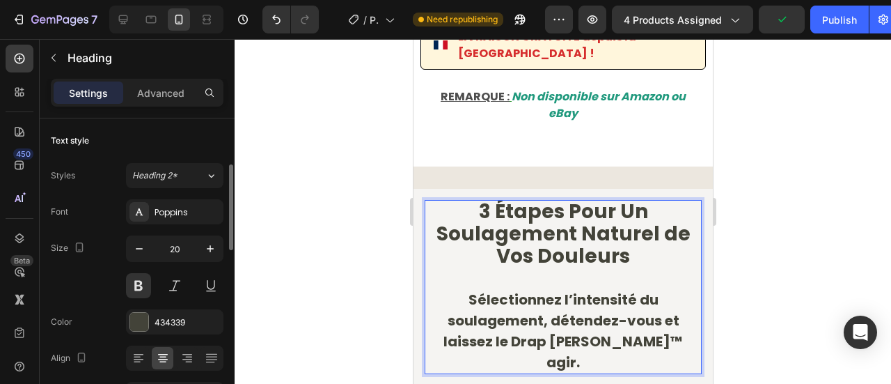
scroll to position [36, 0]
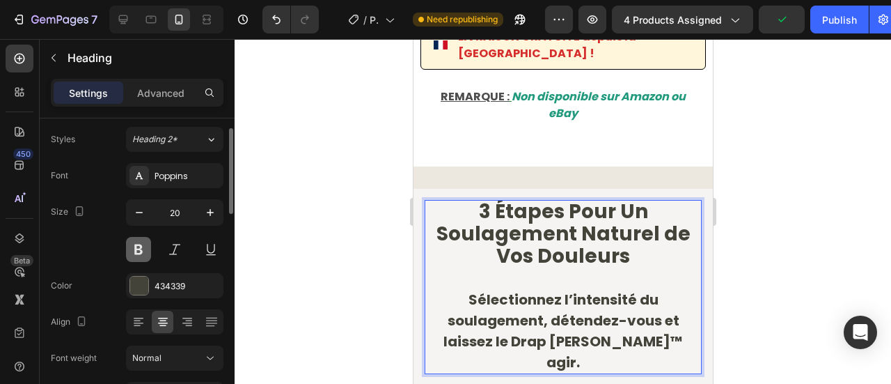
click at [145, 250] on button at bounding box center [138, 249] width 25 height 25
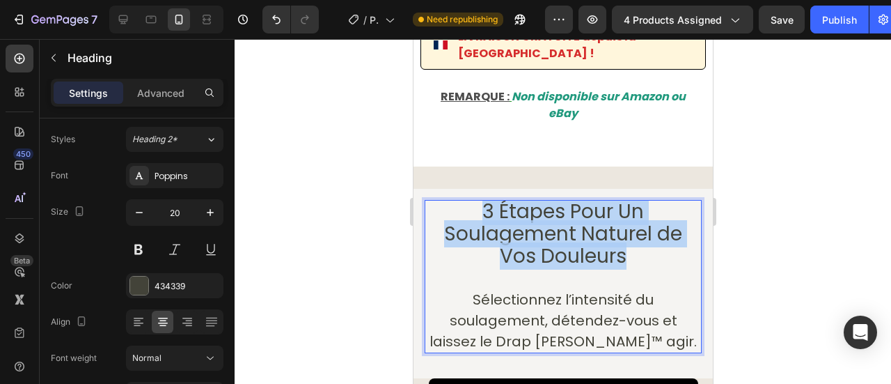
drag, startPoint x: 626, startPoint y: 216, endPoint x: 468, endPoint y: 176, distance: 162.4
click at [468, 201] on p "3 Étapes Pour Un Soulagement Naturel de Vos Douleurs Sélectionnez l’intensité d…" at bounding box center [562, 276] width 274 height 150
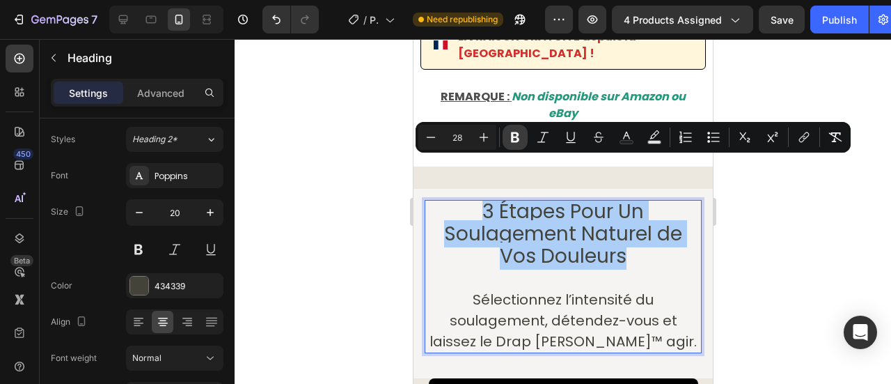
click at [521, 131] on icon "Editor contextual toolbar" at bounding box center [515, 137] width 14 height 14
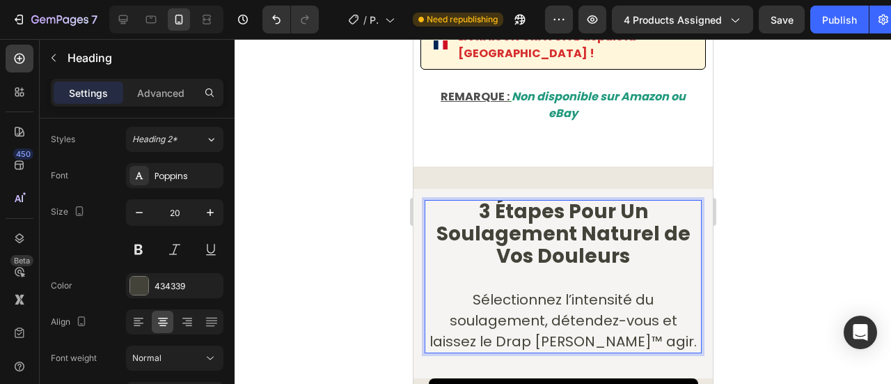
click at [301, 143] on div at bounding box center [563, 211] width 656 height 345
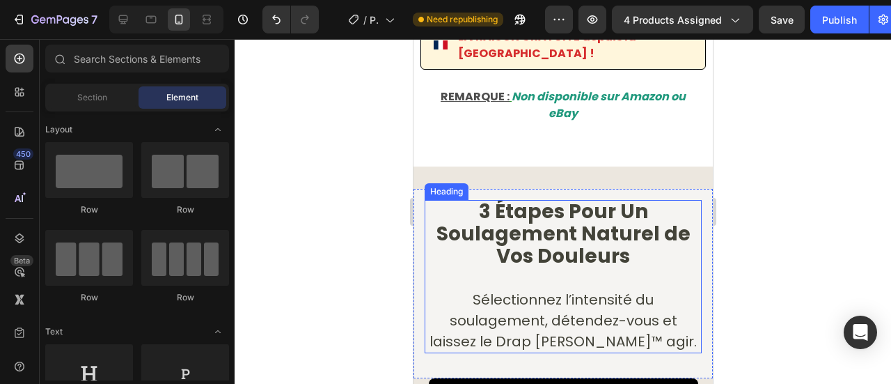
click at [501, 237] on p "⁠⁠⁠⁠⁠⁠⁠ 3 Étapes Pour Un Soulagement Naturel de Vos Douleurs Sélectionnez l’int…" at bounding box center [562, 276] width 274 height 150
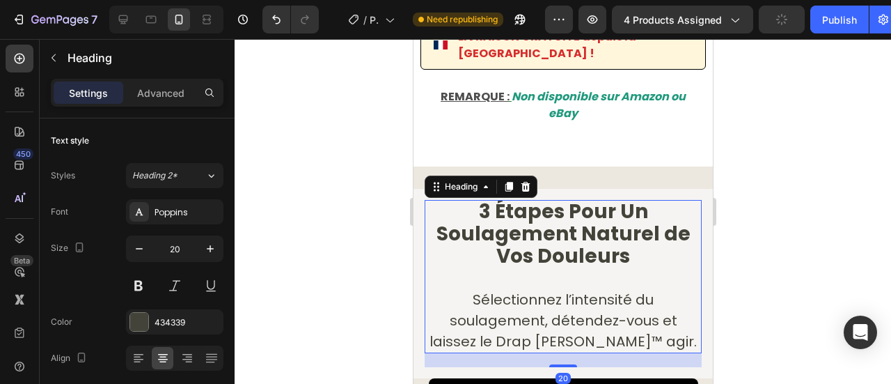
click at [508, 244] on p "3 Étapes Pour Un Soulagement Naturel de Vos Douleurs ⁠⁠⁠⁠⁠⁠⁠ Sélectionnez l’int…" at bounding box center [562, 276] width 274 height 150
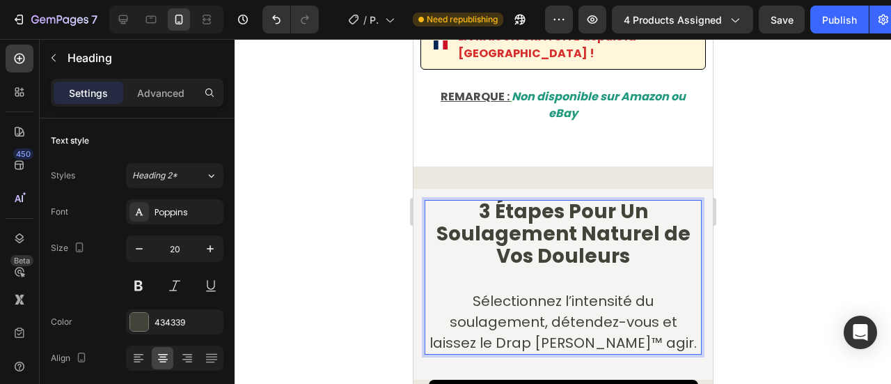
click at [340, 107] on div at bounding box center [563, 211] width 656 height 345
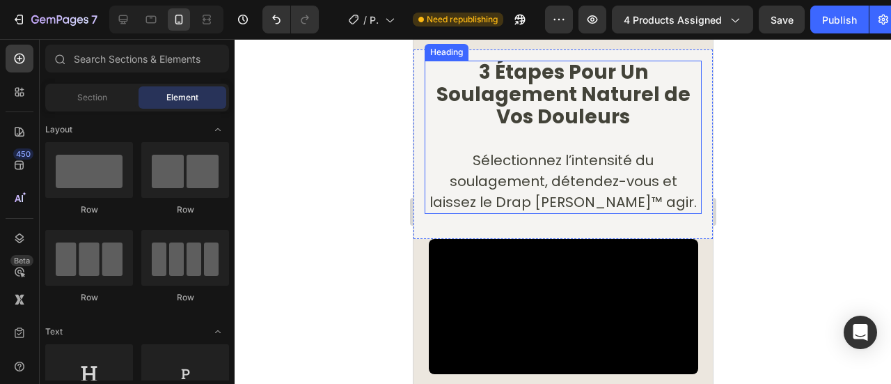
scroll to position [11043, 0]
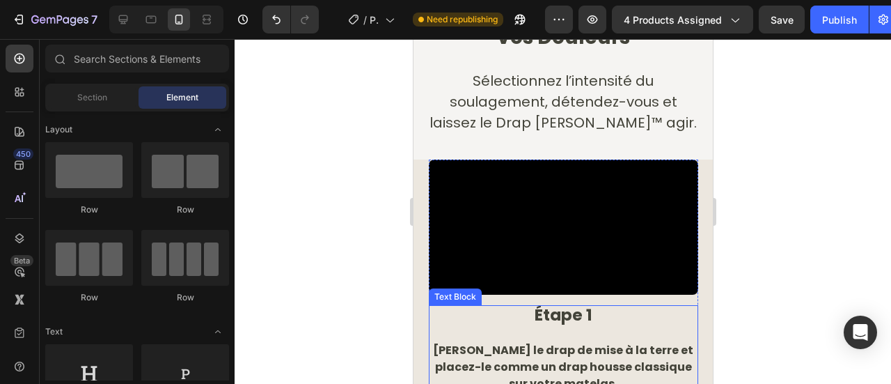
click at [576, 310] on span "Étape 1" at bounding box center [563, 314] width 58 height 22
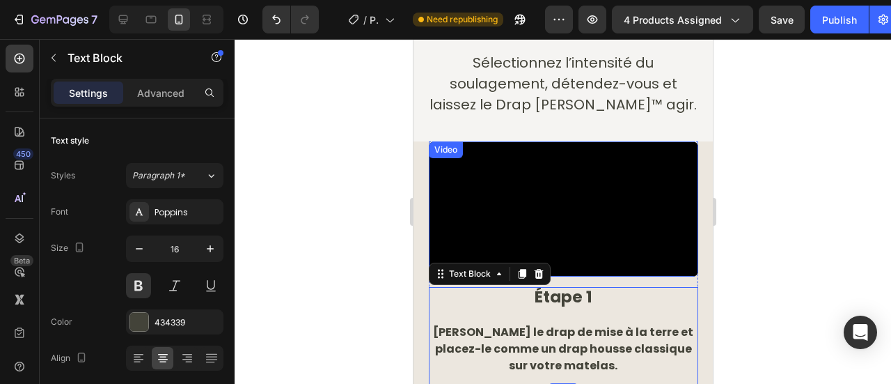
scroll to position [11164, 0]
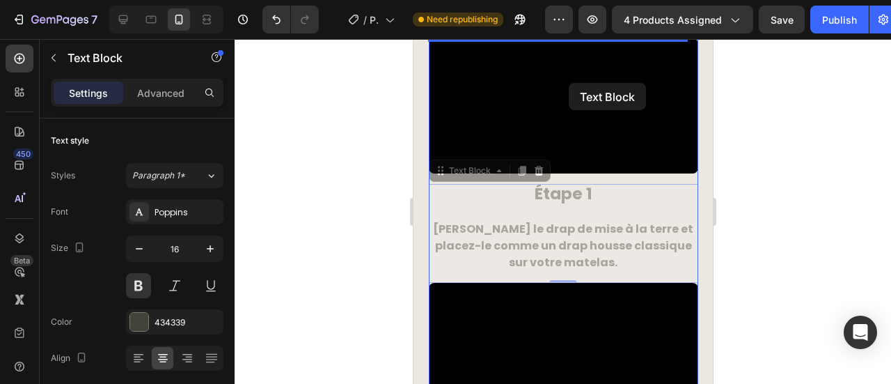
drag, startPoint x: 562, startPoint y: 220, endPoint x: 598, endPoint y: 165, distance: 65.4
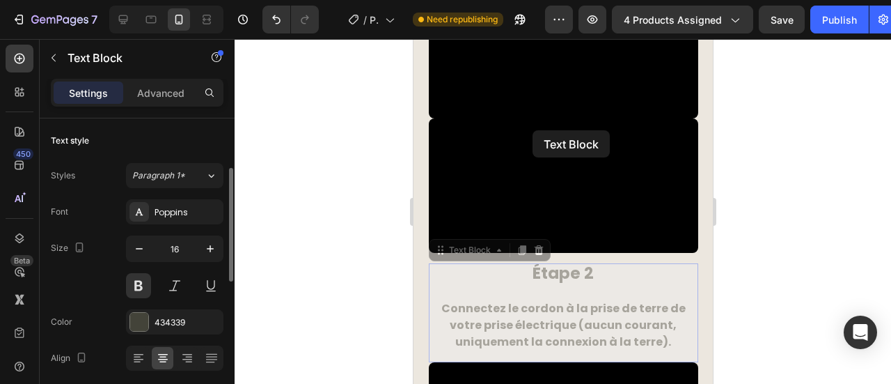
scroll to position [36, 0]
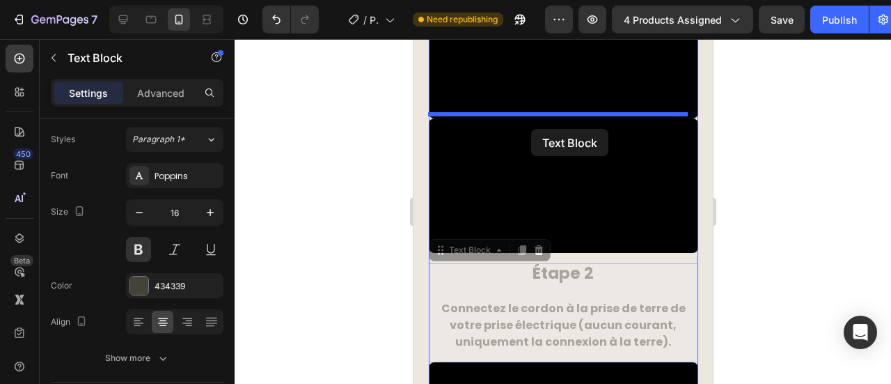
drag, startPoint x: 587, startPoint y: 310, endPoint x: 530, endPoint y: 129, distance: 189.7
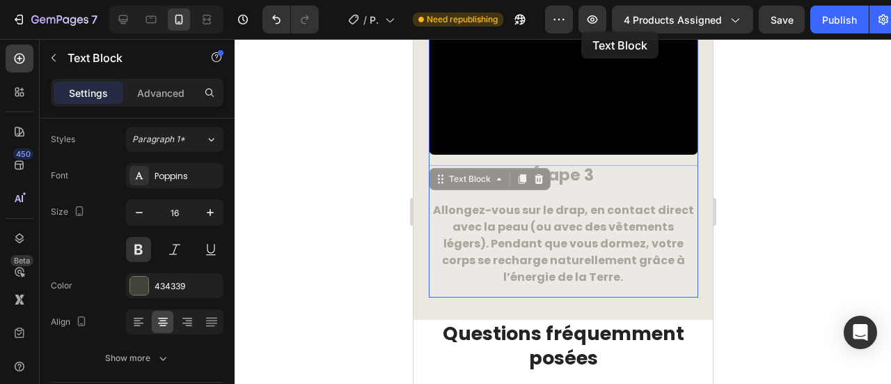
scroll to position [11559, 0]
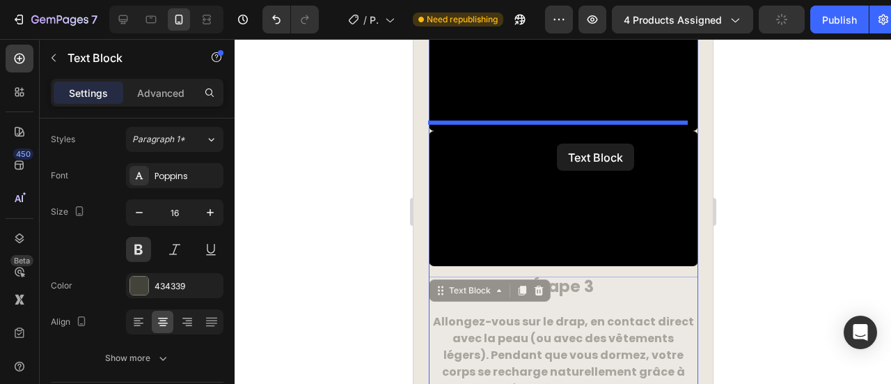
drag, startPoint x: 551, startPoint y: 161, endPoint x: 556, endPoint y: 143, distance: 18.1
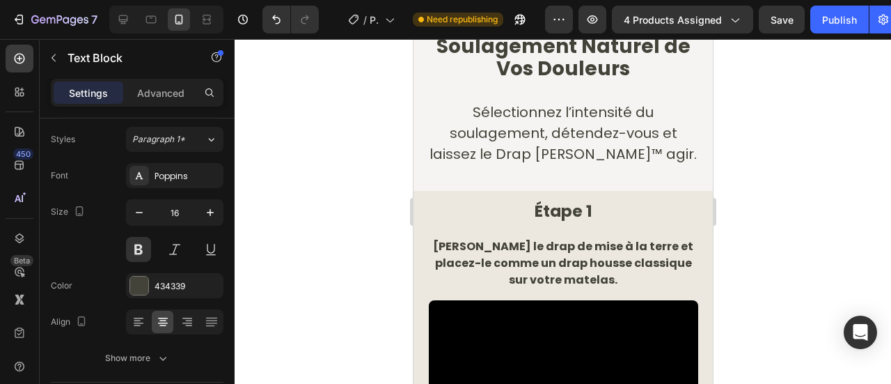
scroll to position [10820, 0]
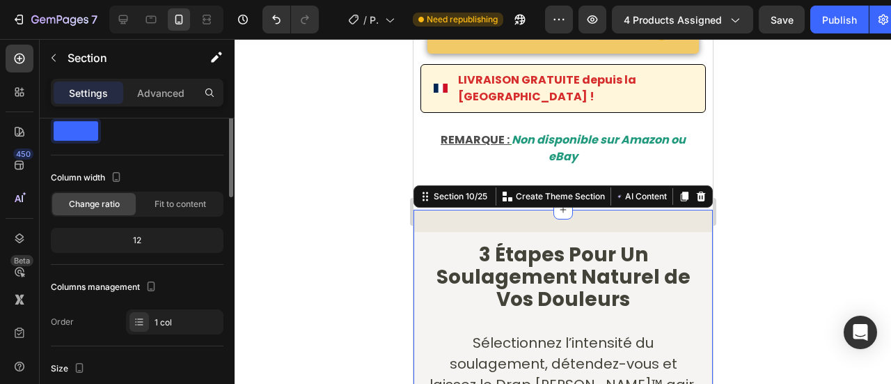
scroll to position [0, 0]
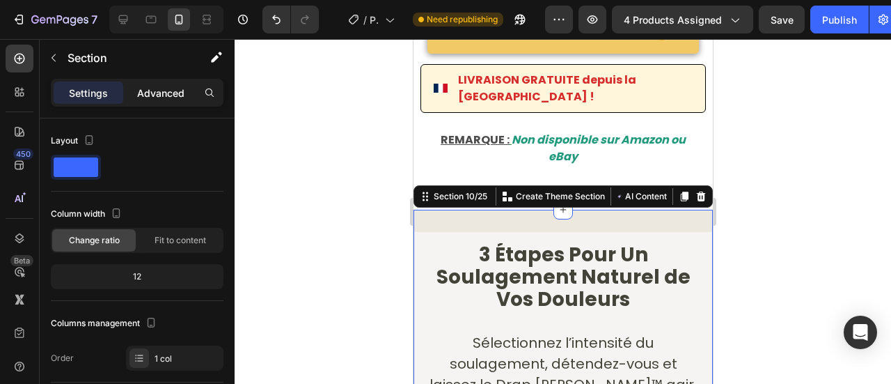
click at [159, 84] on div "Advanced" at bounding box center [161, 92] width 70 height 22
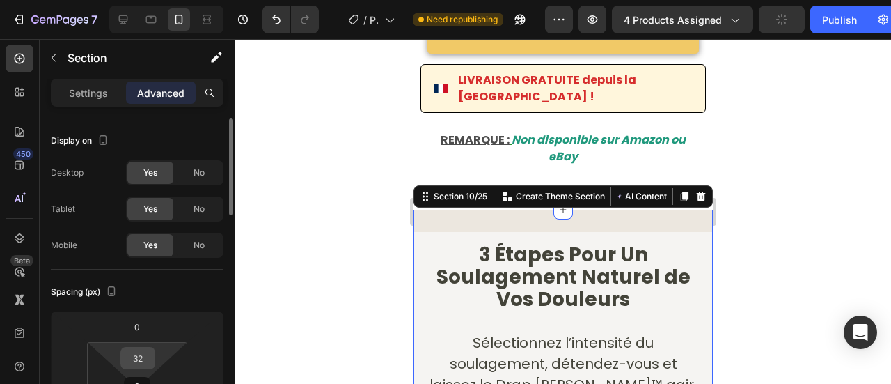
click at [134, 354] on input "32" at bounding box center [138, 357] width 28 height 21
click at [136, 363] on input "32" at bounding box center [138, 357] width 28 height 21
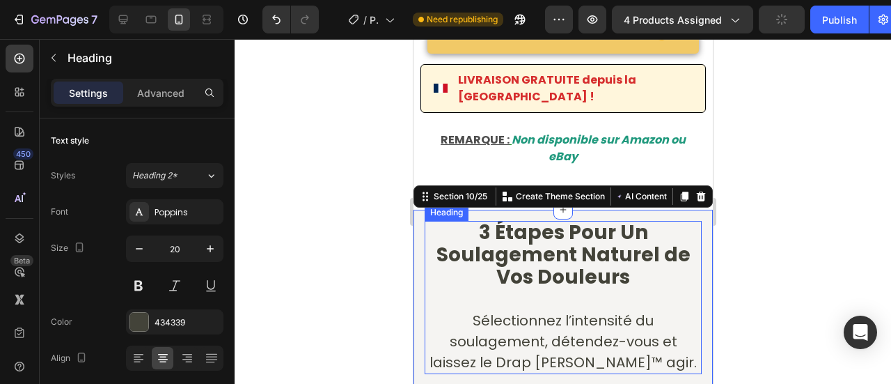
click at [438, 253] on p "⁠⁠⁠⁠⁠⁠⁠ 3 Étapes Pour Un Soulagement Naturel de Vos Douleurs Sélectionnez l’int…" at bounding box center [562, 297] width 274 height 150
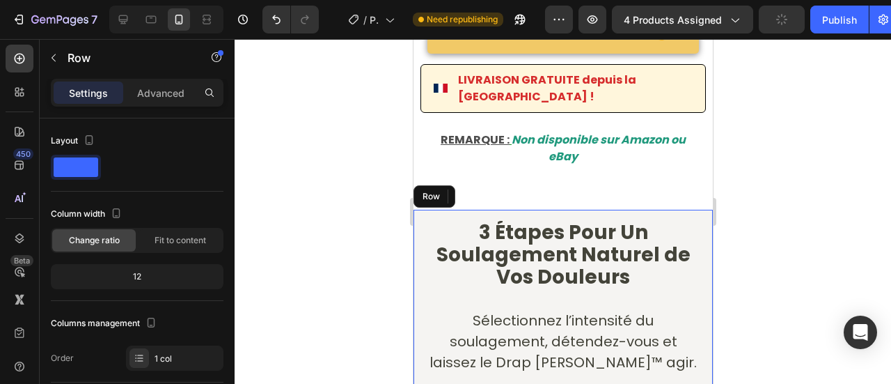
click at [418, 253] on div "⁠⁠⁠⁠⁠⁠⁠ 3 Étapes Pour Un Soulagement Naturel de Vos Douleurs Sélectionnez l’int…" at bounding box center [562, 303] width 299 height 189
click at [134, 102] on div "Advanced" at bounding box center [161, 92] width 70 height 22
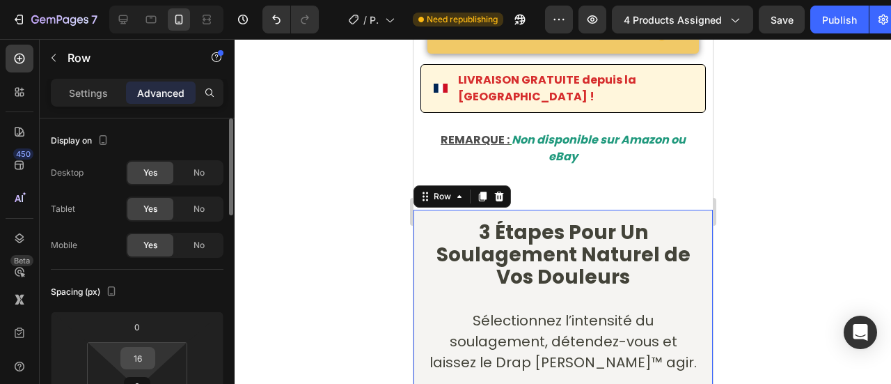
click at [140, 360] on input "16" at bounding box center [138, 357] width 28 height 21
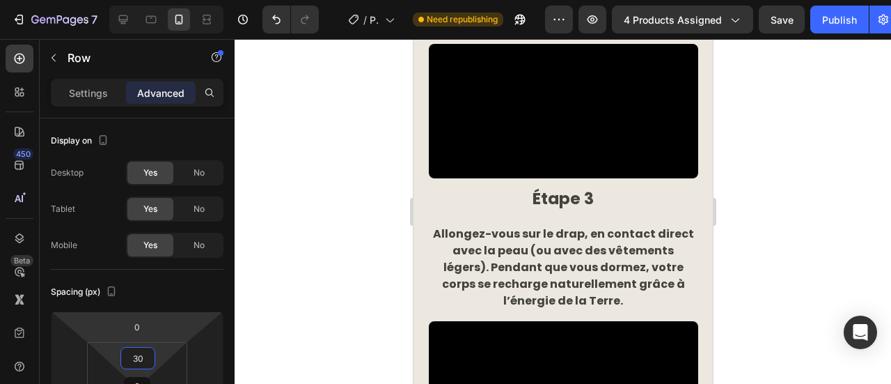
scroll to position [11868, 0]
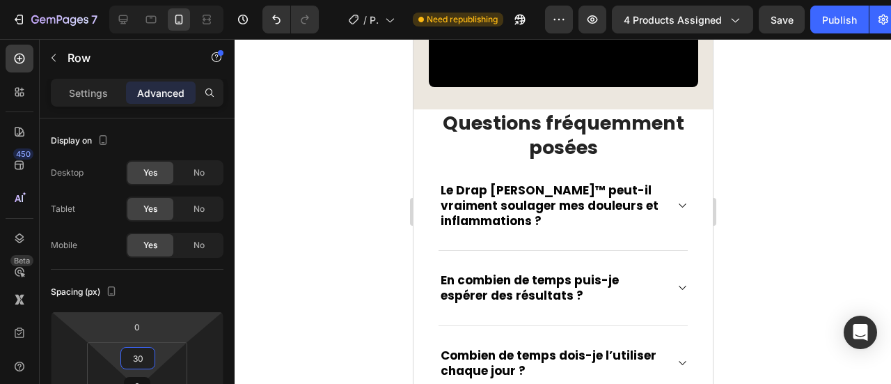
type input "30"
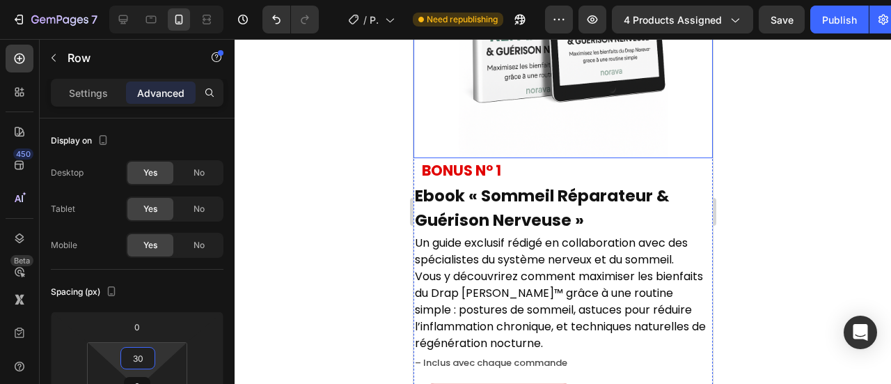
scroll to position [12496, 0]
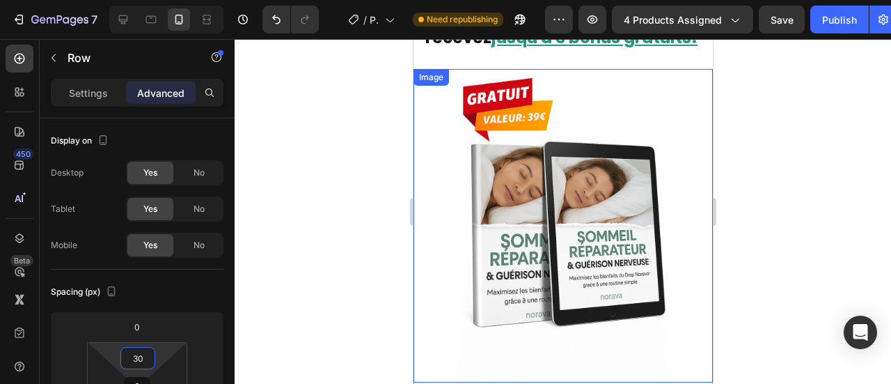
click at [594, 95] on img at bounding box center [562, 225] width 209 height 313
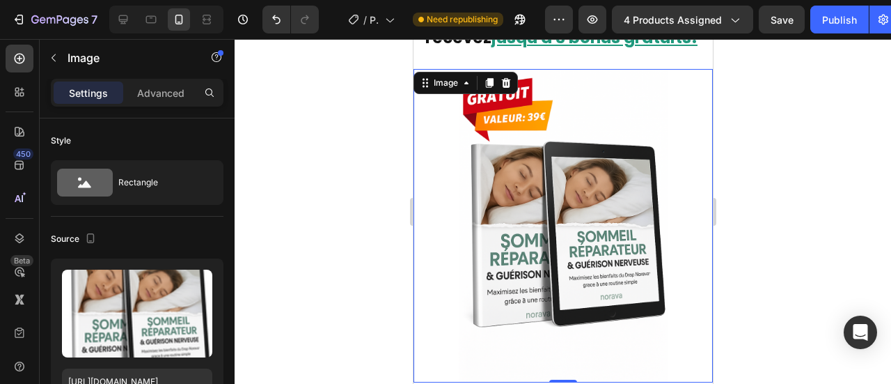
drag, startPoint x: 594, startPoint y: 95, endPoint x: 179, endPoint y: 190, distance: 426.2
click at [163, 93] on p "Advanced" at bounding box center [160, 93] width 47 height 15
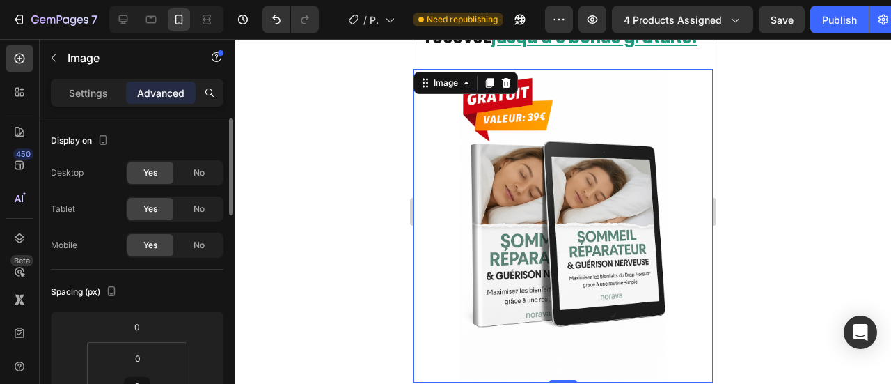
click at [89, 90] on p "Settings" at bounding box center [88, 93] width 39 height 15
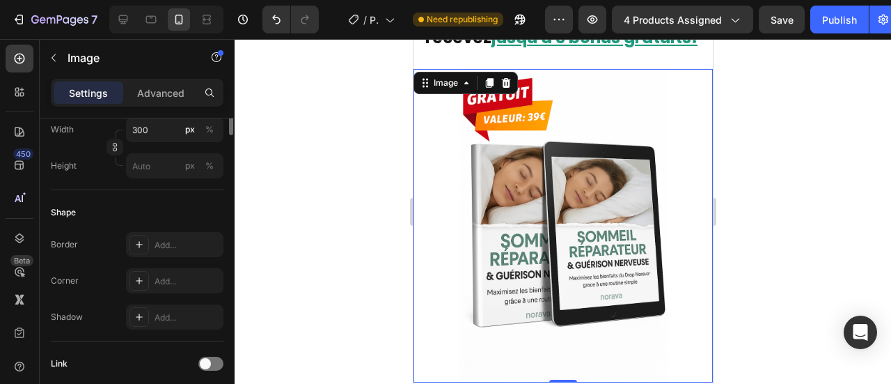
scroll to position [262, 0]
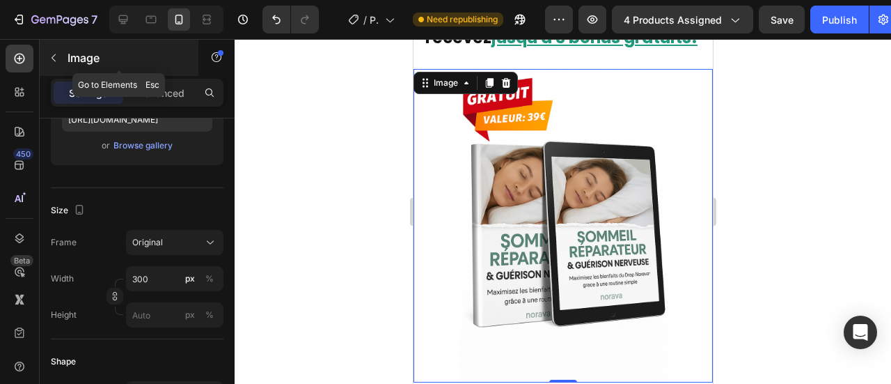
click at [58, 58] on icon "button" at bounding box center [53, 57] width 11 height 11
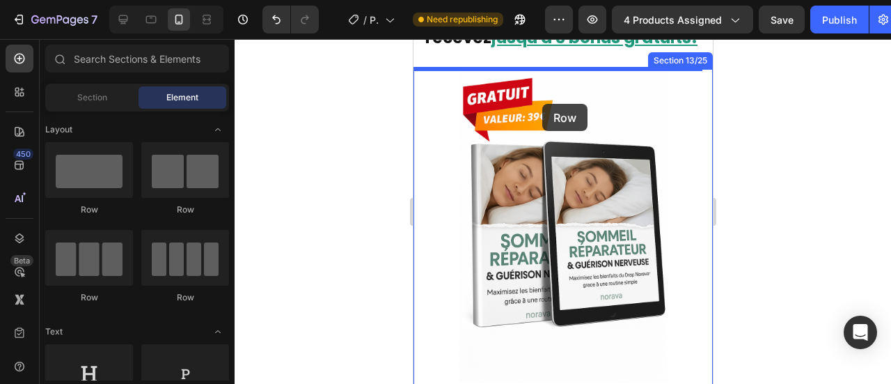
drag, startPoint x: 525, startPoint y: 200, endPoint x: 543, endPoint y: 101, distance: 101.2
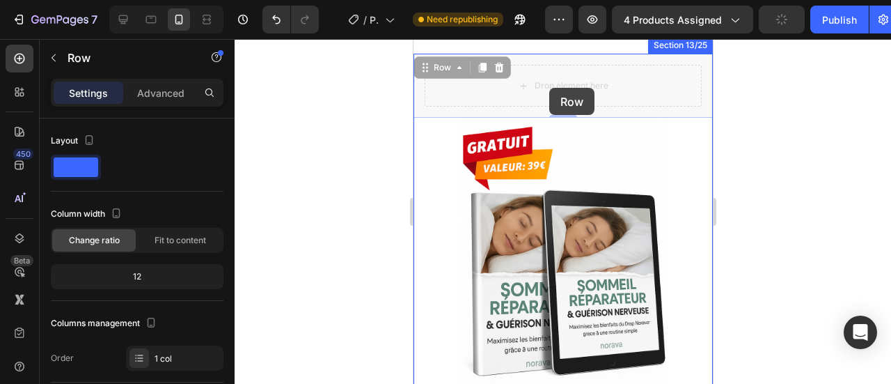
scroll to position [12580, 0]
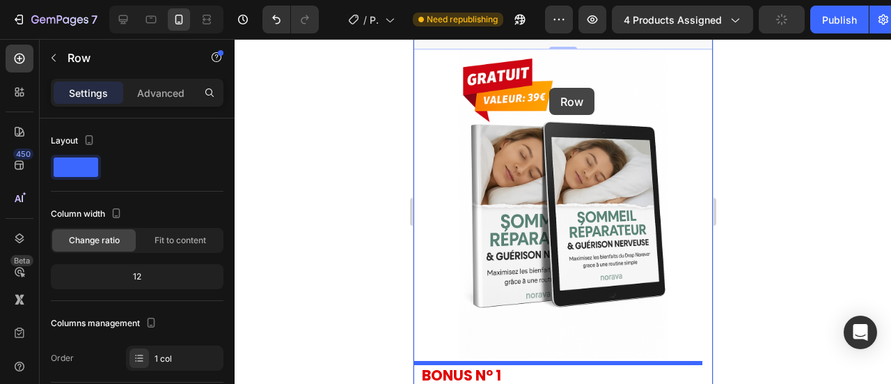
drag, startPoint x: 679, startPoint y: 125, endPoint x: 533, endPoint y: 68, distance: 156.9
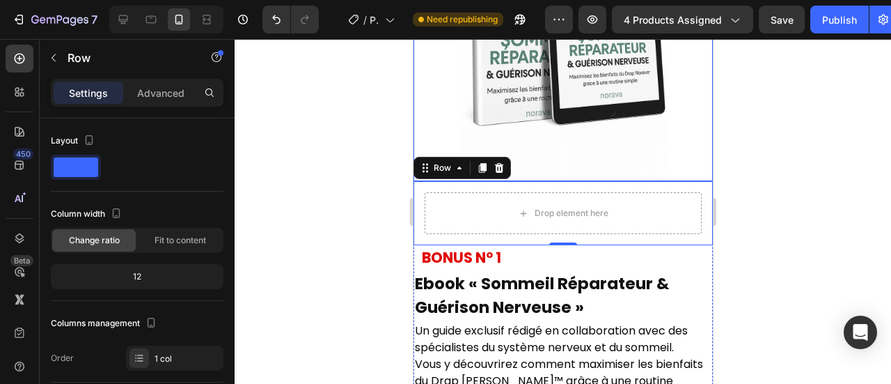
scroll to position [12550, 0]
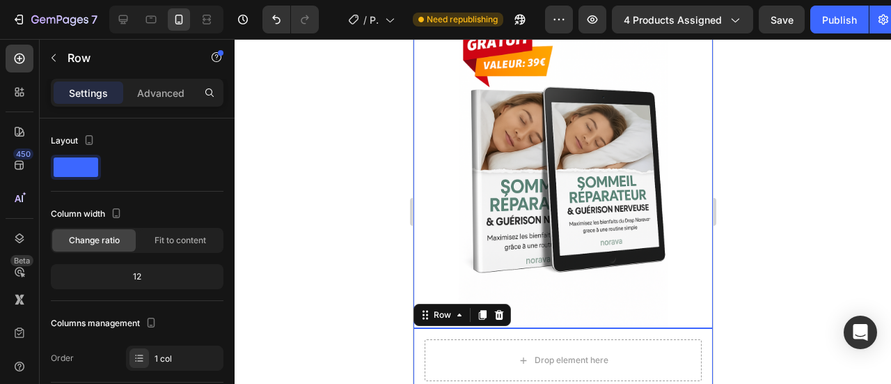
click at [501, 167] on img at bounding box center [562, 171] width 209 height 313
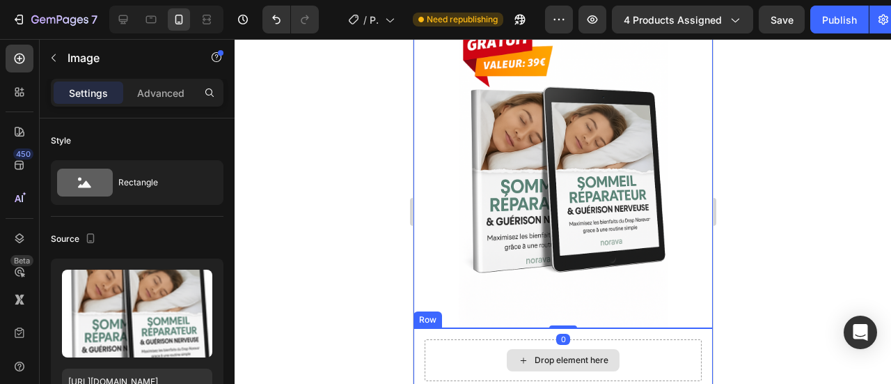
click at [458, 356] on div "Drop element here" at bounding box center [562, 360] width 277 height 42
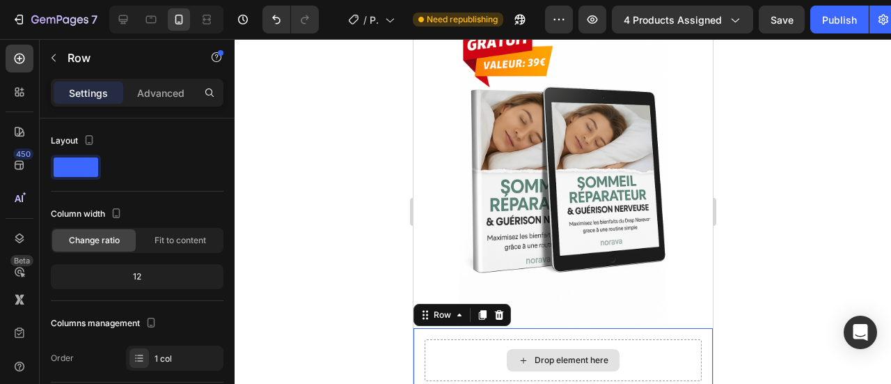
drag, startPoint x: 669, startPoint y: 333, endPoint x: 256, endPoint y: 294, distance: 414.6
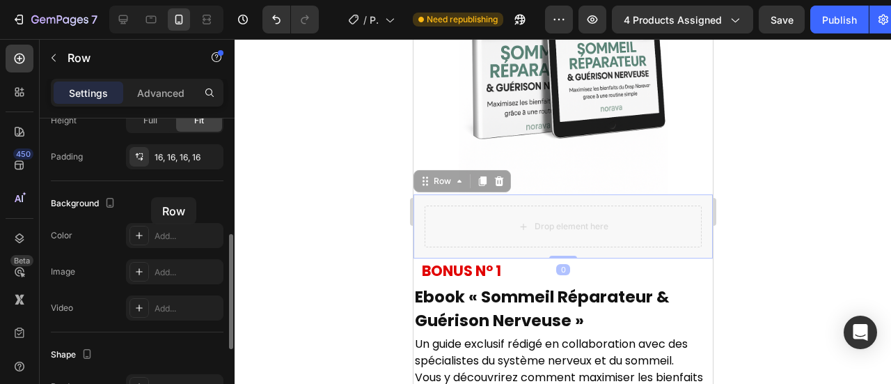
scroll to position [341, 0]
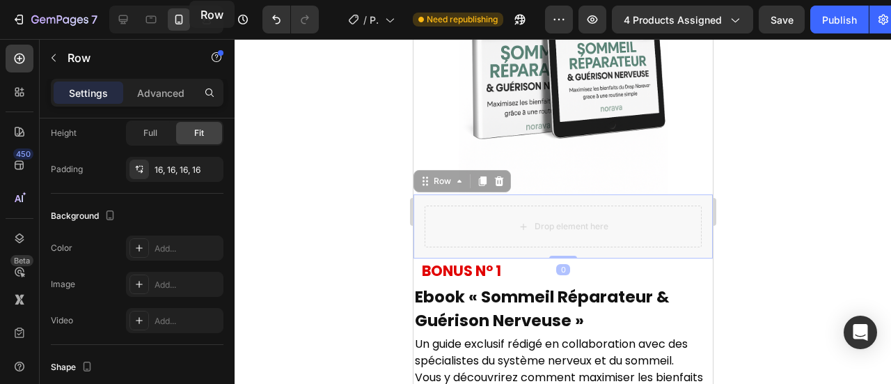
click at [280, 102] on div at bounding box center [563, 211] width 656 height 345
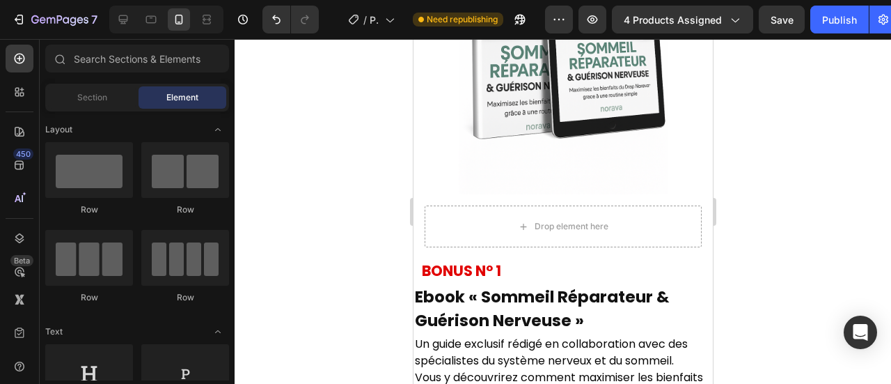
scroll to position [12619, 0]
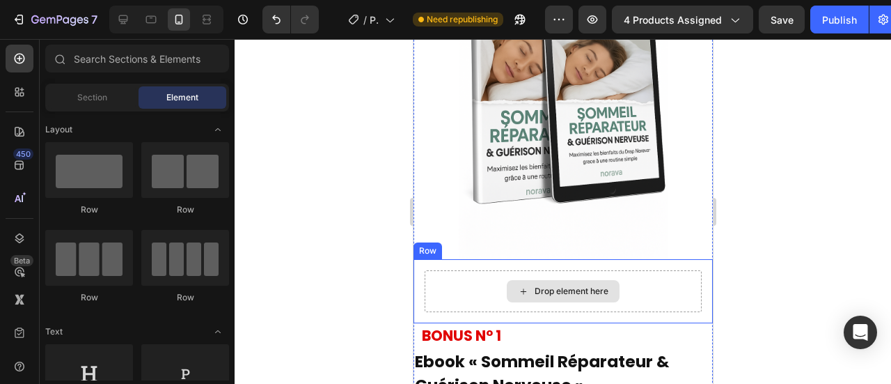
click at [477, 280] on div "Drop element here" at bounding box center [562, 291] width 277 height 42
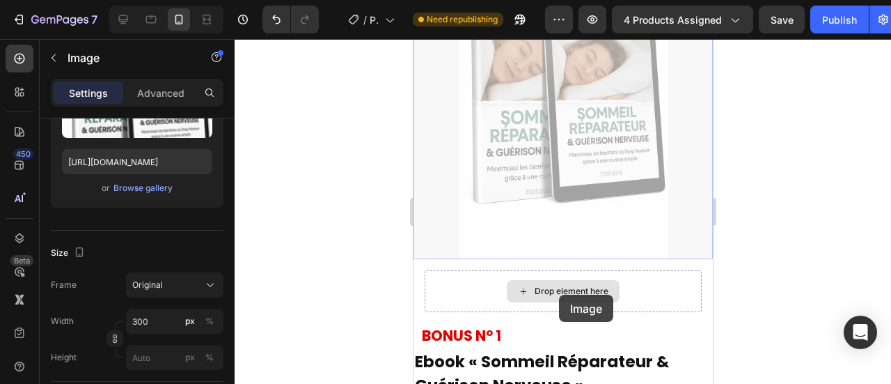
scroll to position [0, 0]
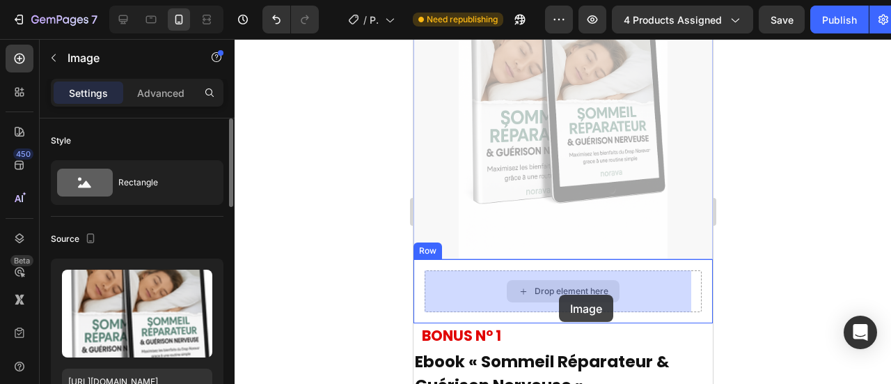
drag, startPoint x: 548, startPoint y: 198, endPoint x: 558, endPoint y: 294, distance: 96.5
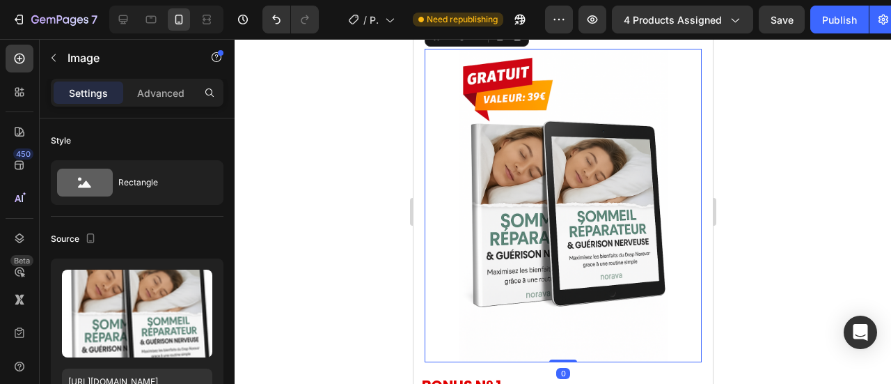
scroll to position [12578, 0]
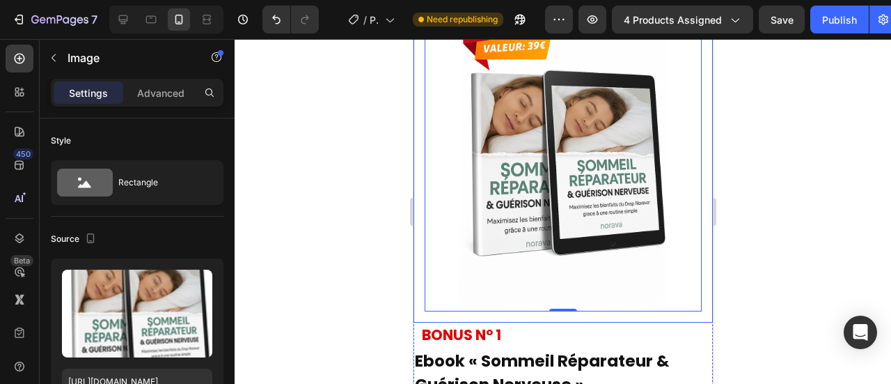
click at [416, 240] on div "Image 0 Row" at bounding box center [562, 154] width 299 height 335
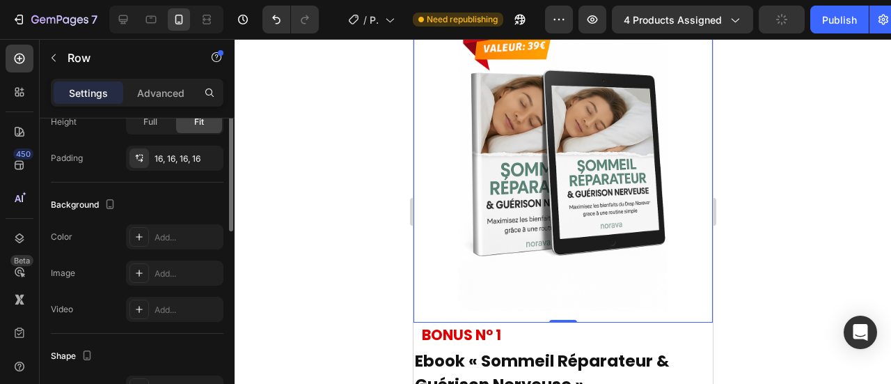
scroll to position [255, 0]
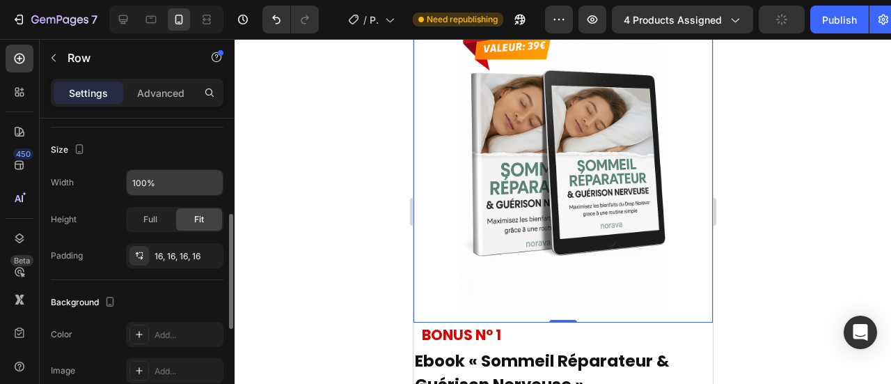
click at [152, 177] on input "100%" at bounding box center [175, 182] width 96 height 25
type input "80%"
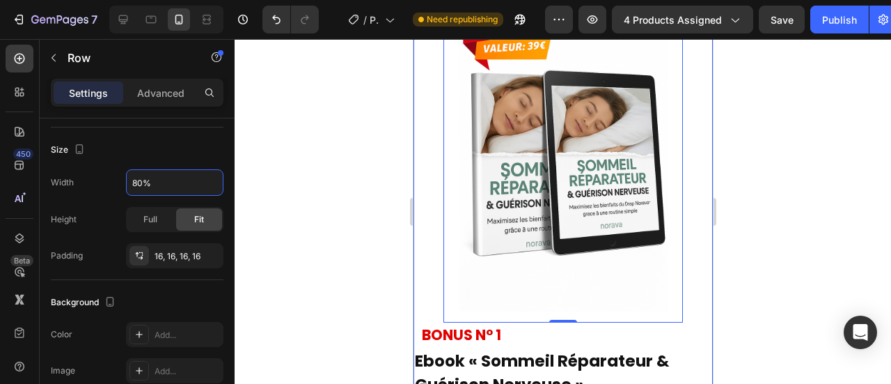
click at [434, 171] on div "Image Row 0 BONUS N° 1 Text Block Ebook « Sommeil Réparateur & Guérison Nerveus…" at bounding box center [562, 277] width 299 height 581
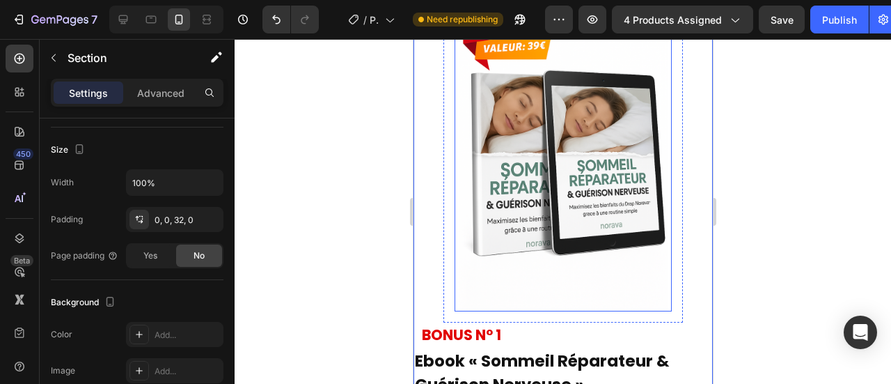
scroll to position [0, 0]
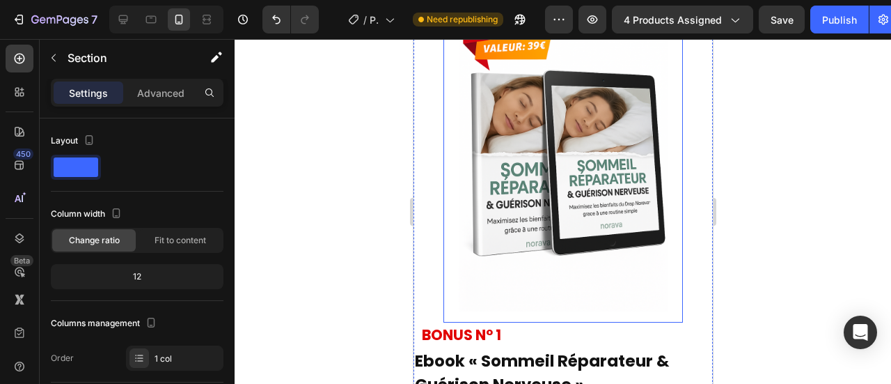
click at [443, 165] on div "Image Row" at bounding box center [562, 154] width 239 height 335
click at [171, 91] on p "Advanced" at bounding box center [160, 93] width 47 height 15
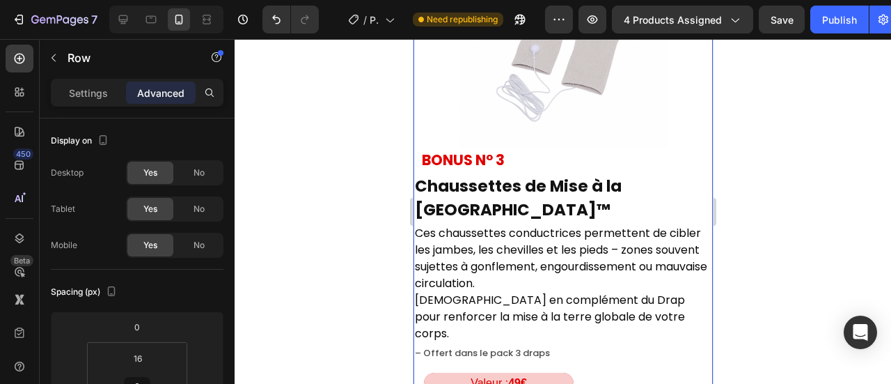
scroll to position [14151, 0]
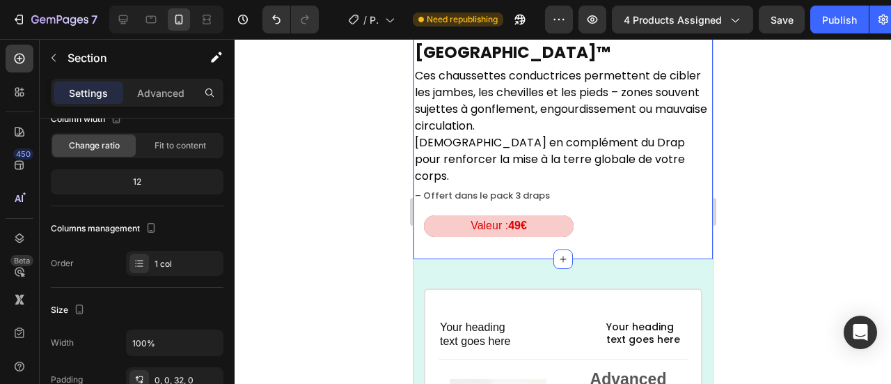
scroll to position [269, 0]
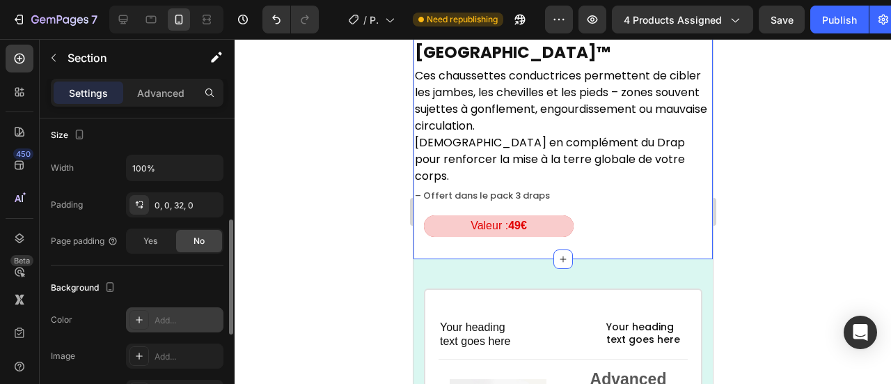
click at [145, 325] on div at bounding box center [138, 319] width 19 height 19
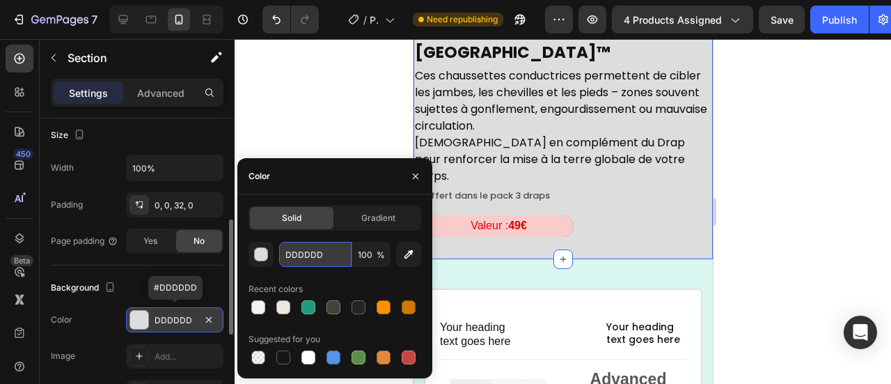
click at [323, 265] on input "DDDDDD" at bounding box center [315, 254] width 72 height 25
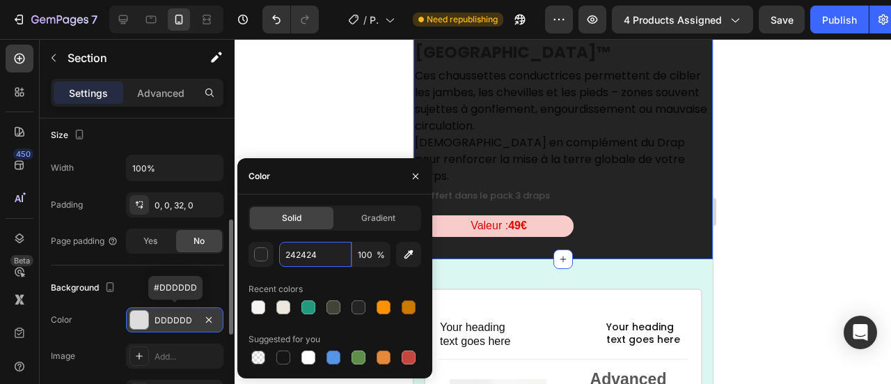
type input "242424"
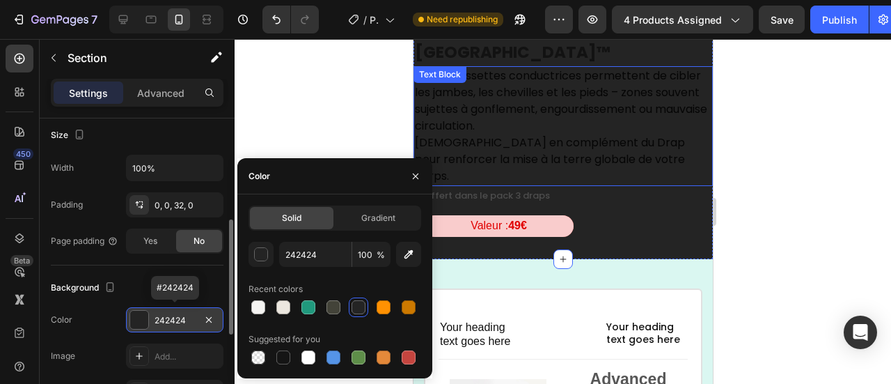
click at [364, 123] on div at bounding box center [563, 211] width 656 height 345
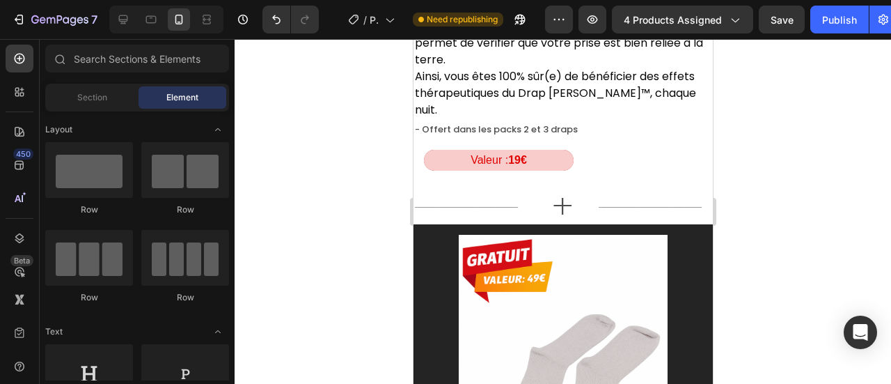
scroll to position [13505, 0]
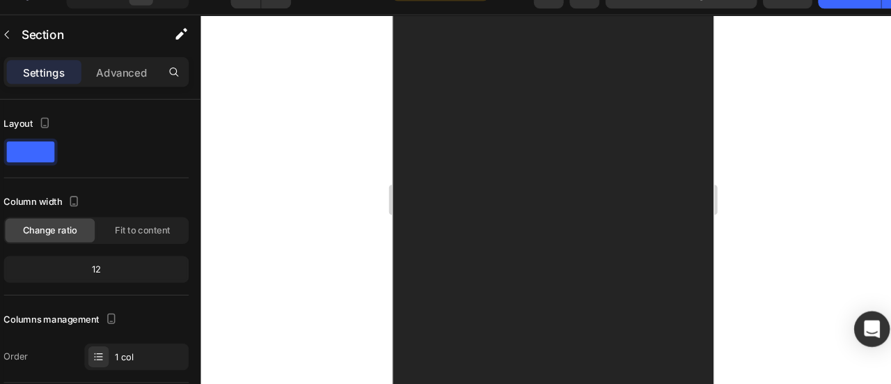
scroll to position [12784, 0]
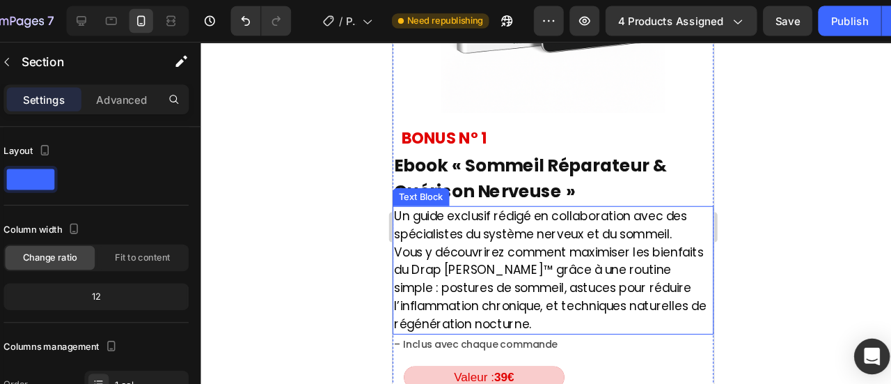
click at [635, 255] on p "Un guide exclusif rédigé en collaboration avec des spécialistes du système nerv…" at bounding box center [541, 254] width 297 height 117
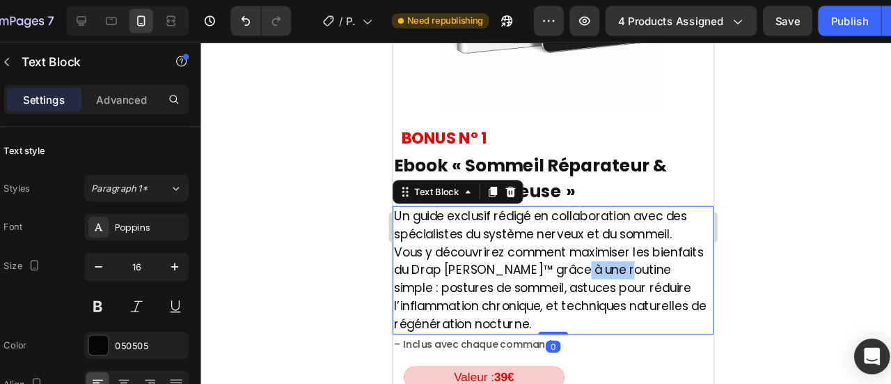
click at [394, 227] on div at bounding box center [563, 211] width 656 height 345
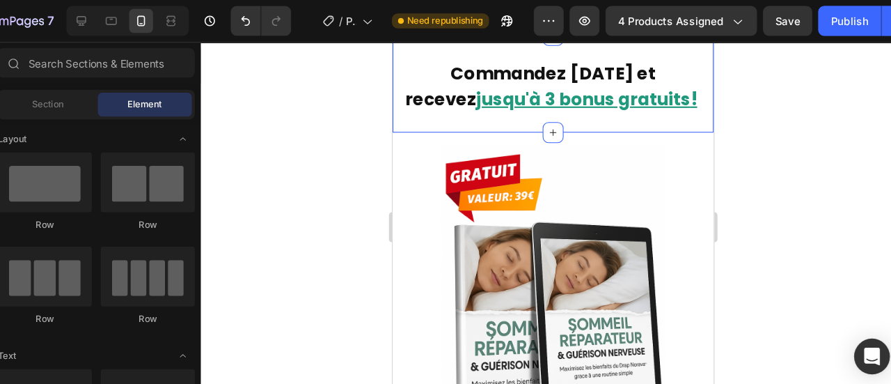
scroll to position [12335, 0]
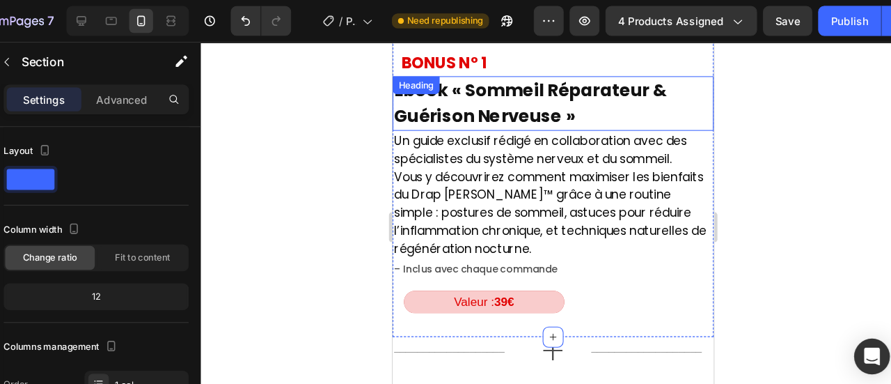
scroll to position [12832, 0]
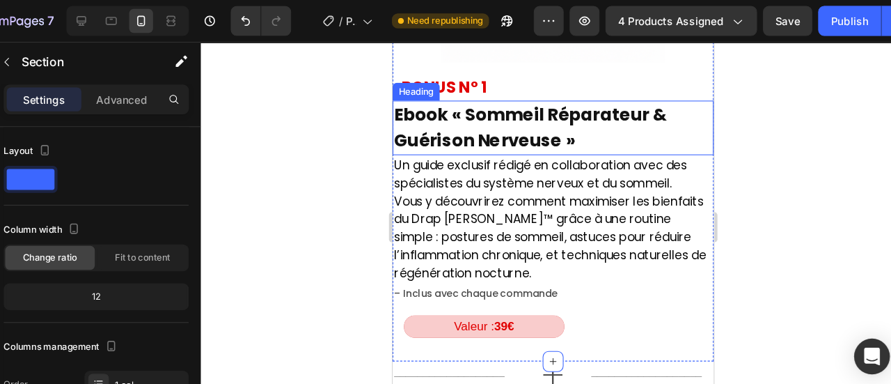
click at [408, 120] on h2 "Ebook « Sommeil Réparateur & Guérison Nerveuse »" at bounding box center [541, 122] width 299 height 51
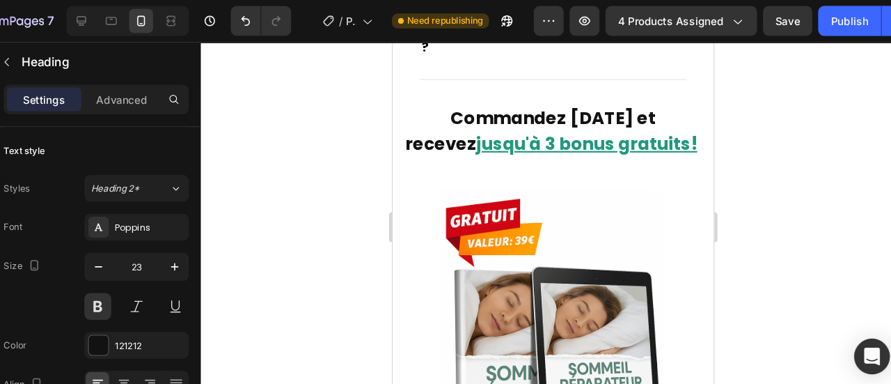
scroll to position [12356, 0]
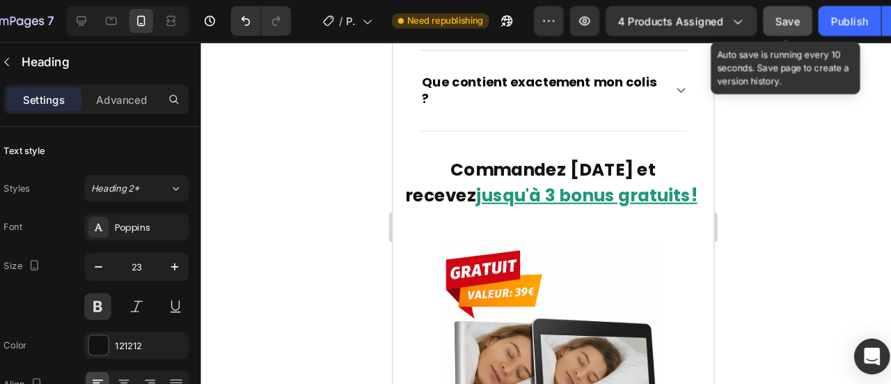
click at [786, 25] on div "Save" at bounding box center [781, 20] width 23 height 15
